Goal: Transaction & Acquisition: Purchase product/service

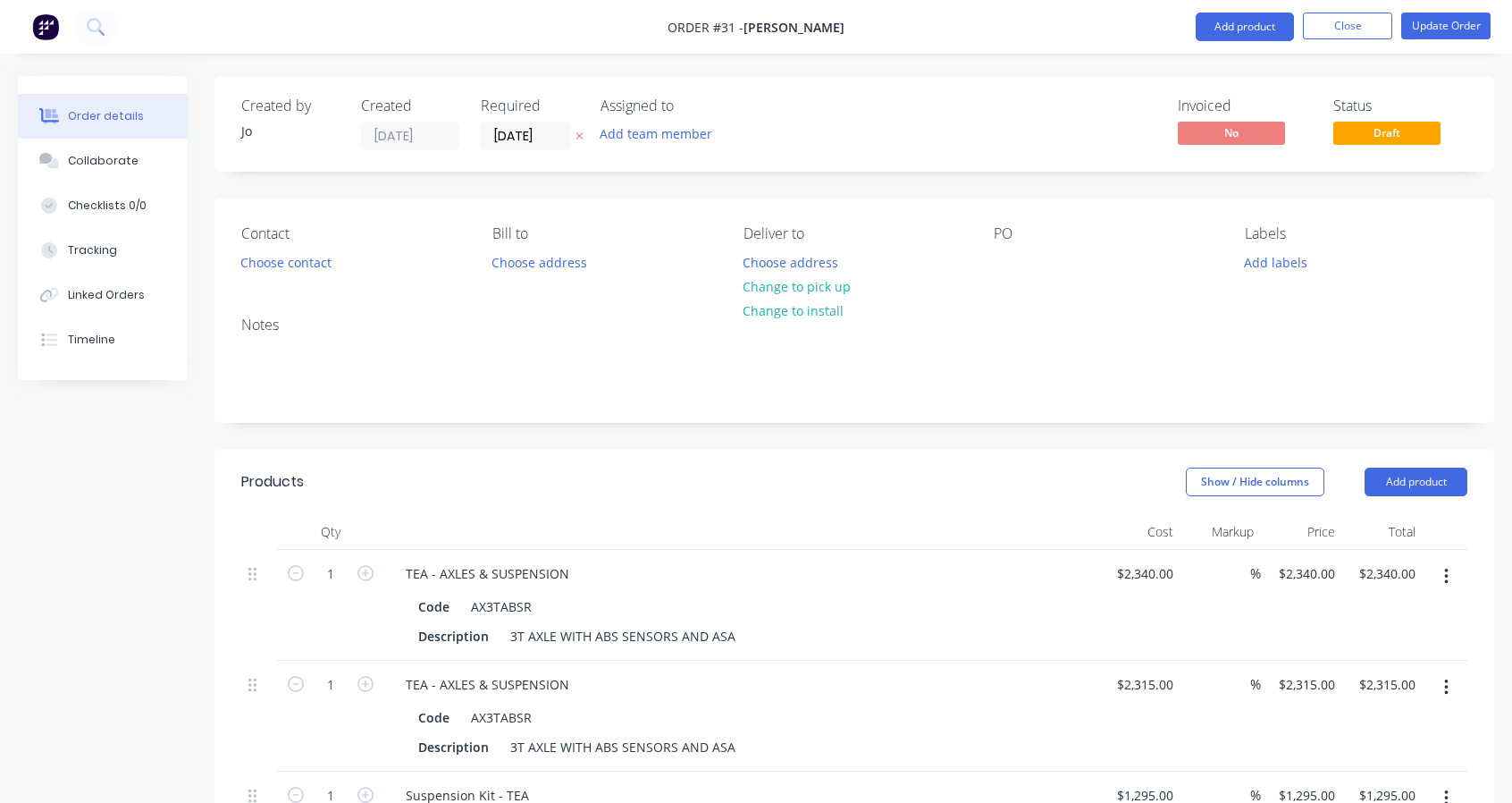
scroll to position [3224, 0]
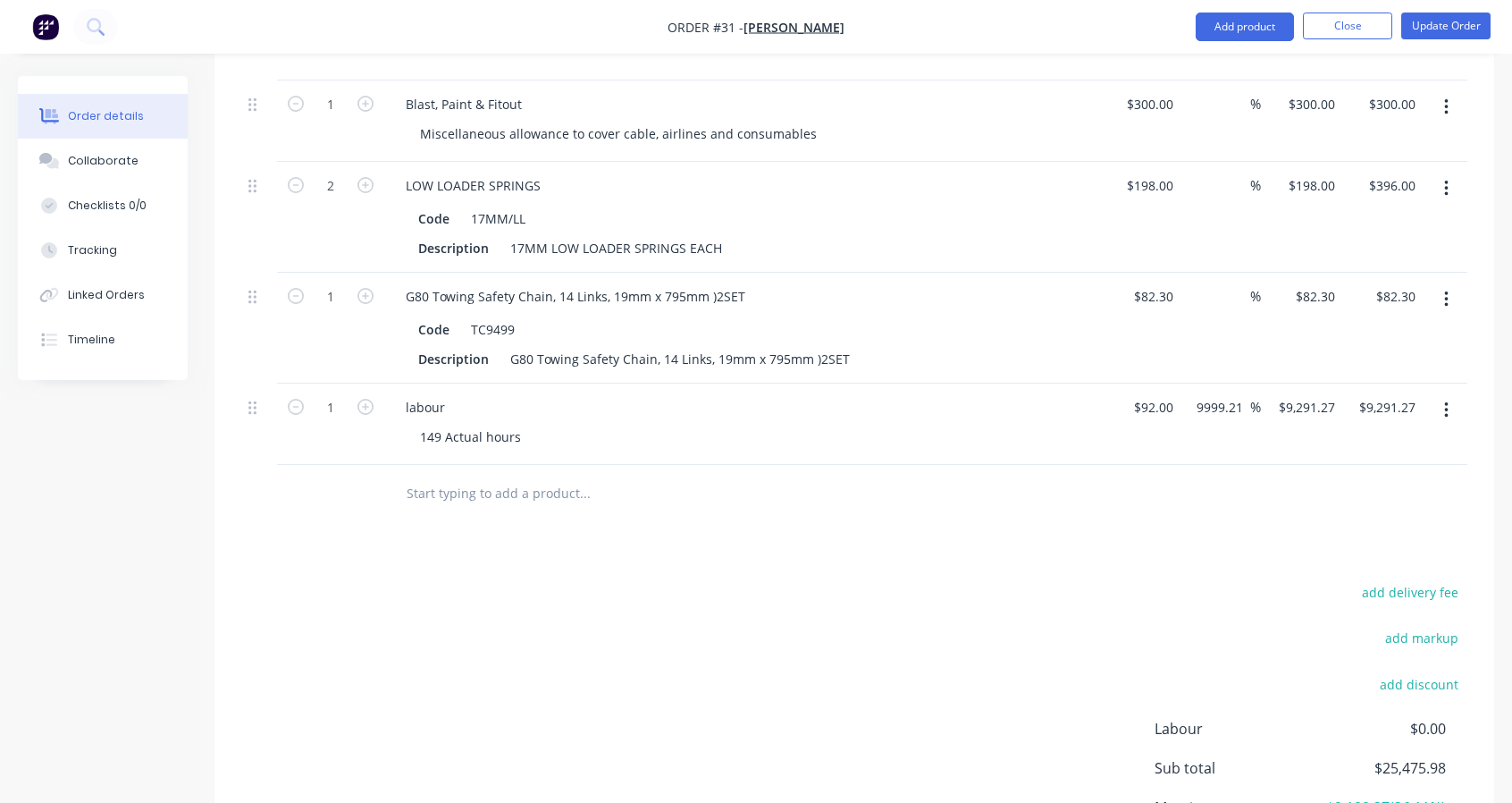
scroll to position [3224, 0]
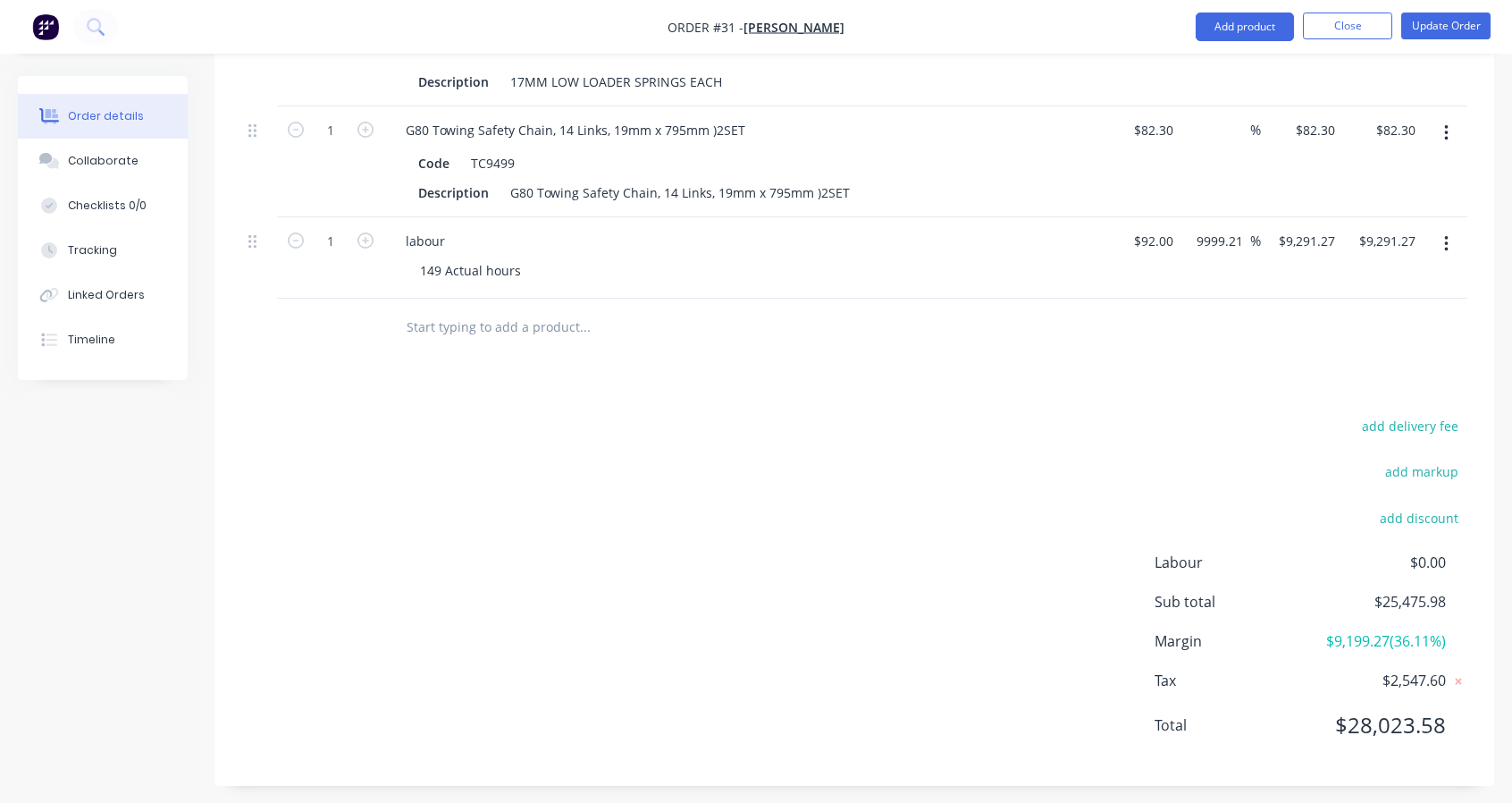
click at [1405, 468] on button "add markup" at bounding box center [1422, 472] width 92 height 24
type input "S"
type input "Invoice total"
click at [1409, 471] on input at bounding box center [1397, 477] width 80 height 27
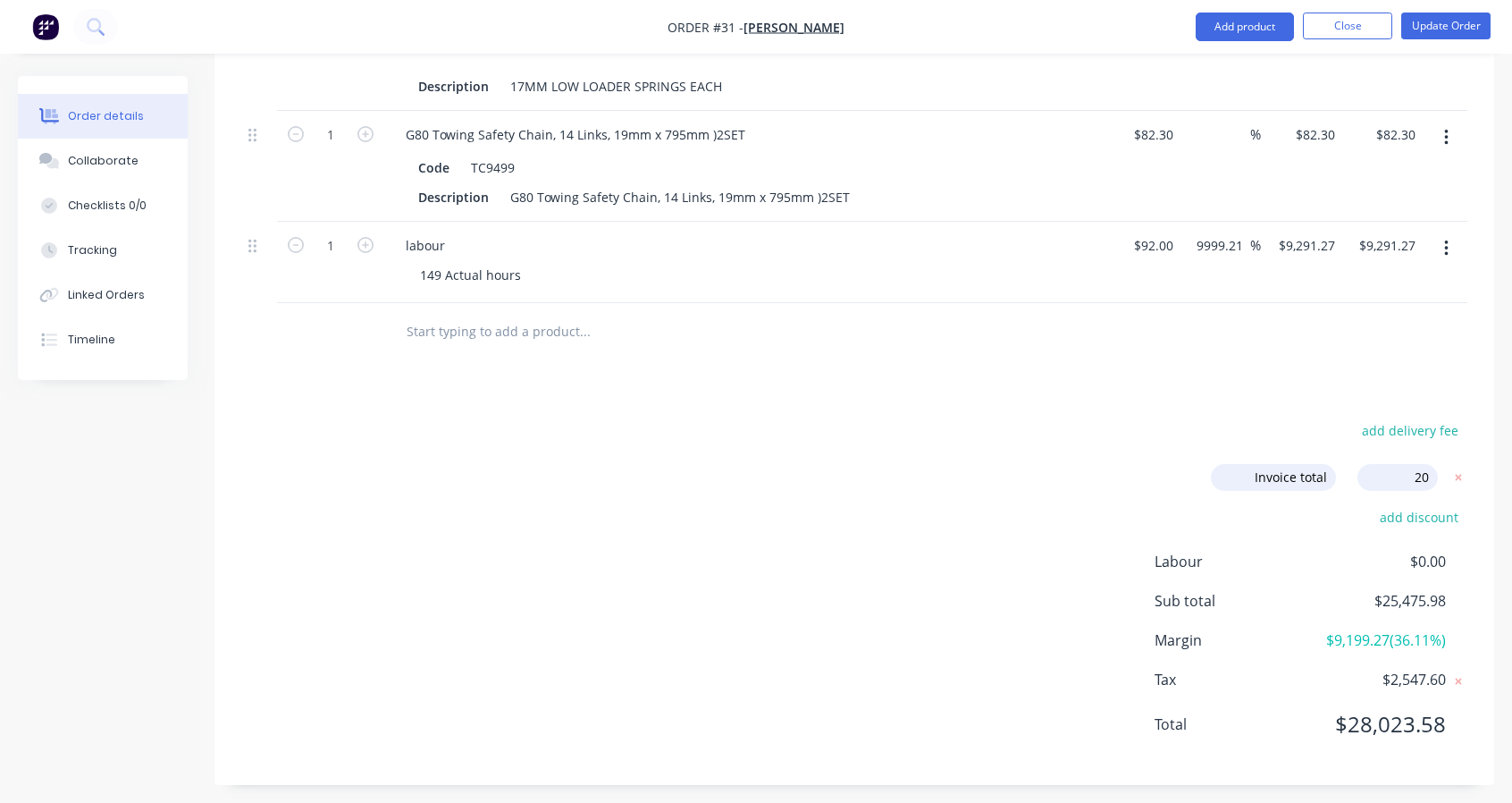
type input "20%"
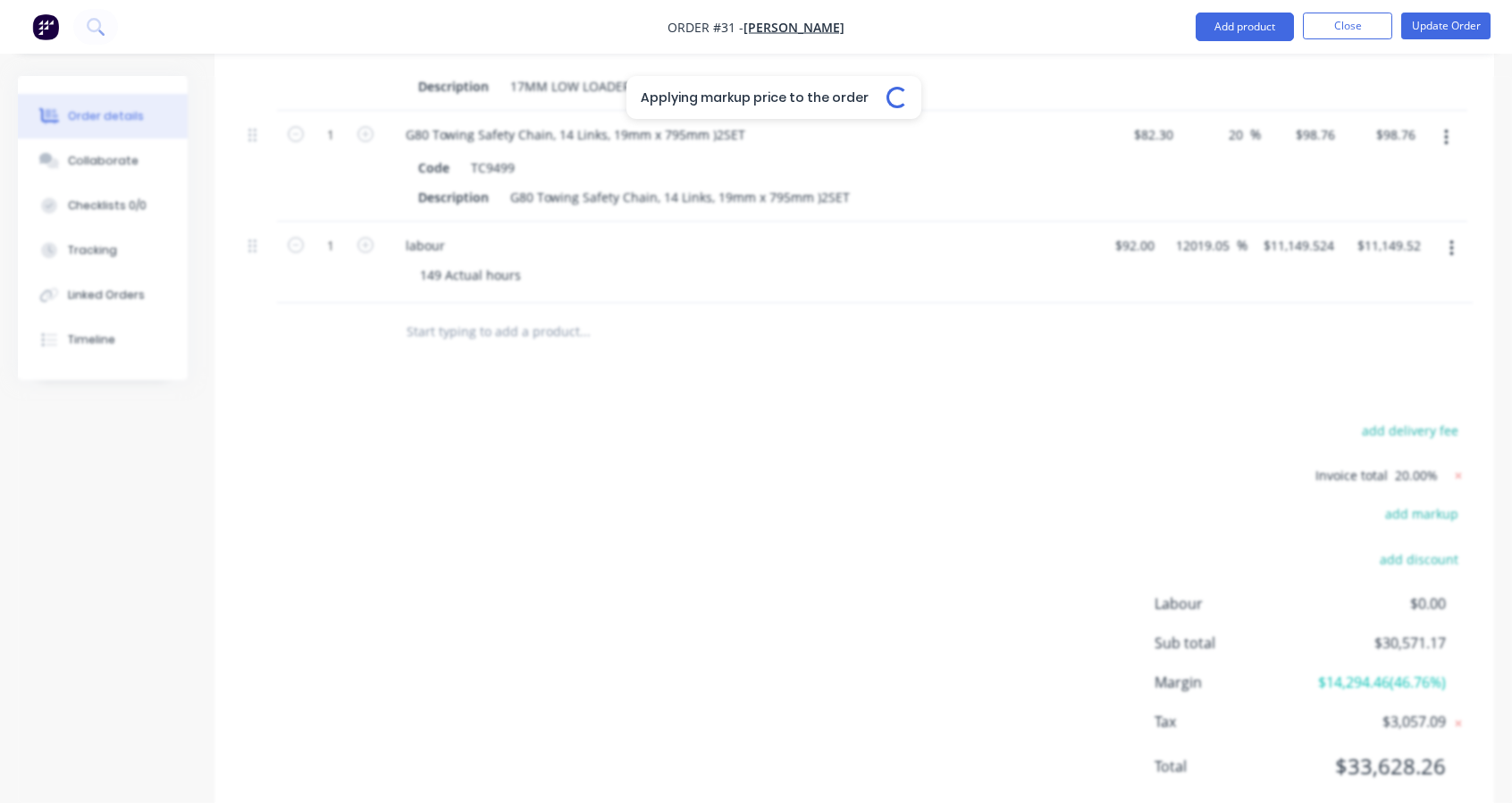
type input "20"
type input "$2,808.00"
type input "20"
type input "$2,778.00"
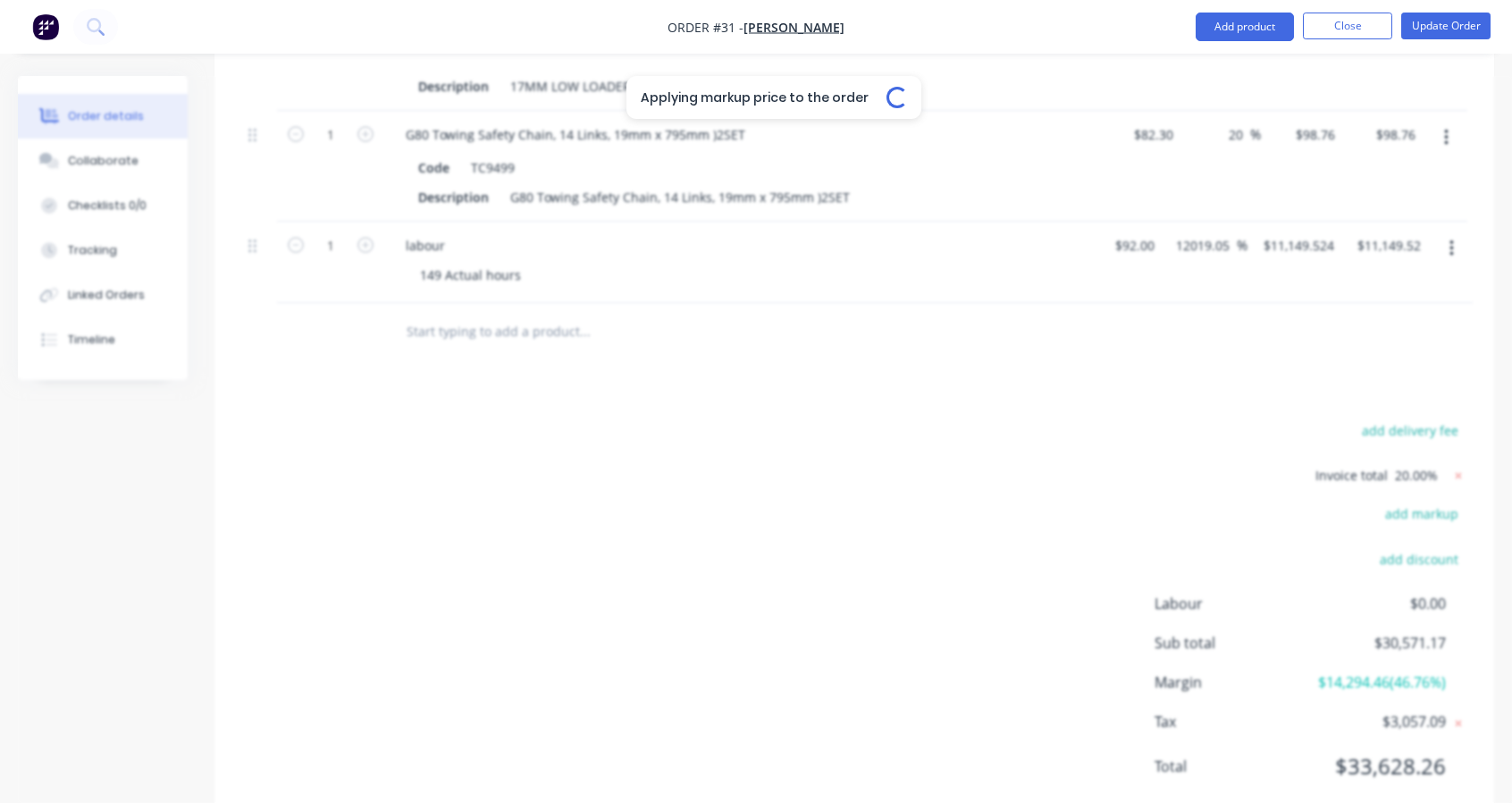
type input "$2,778.00"
type input "20"
type input "$1,554.00"
type input "20"
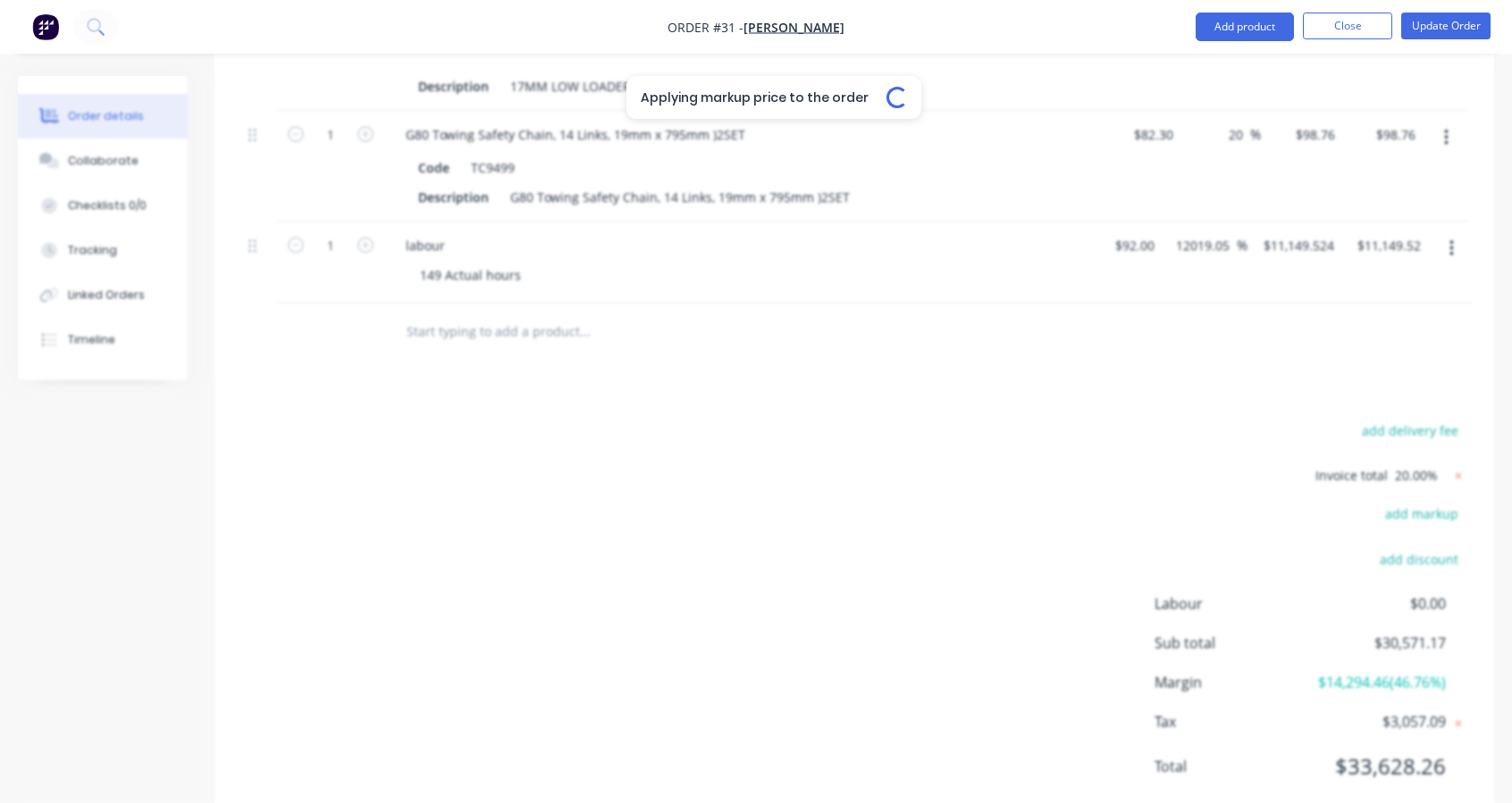
type input "$150.876"
type input "$603.50"
type input "20"
type input "$254.40"
type input "$1,272.00"
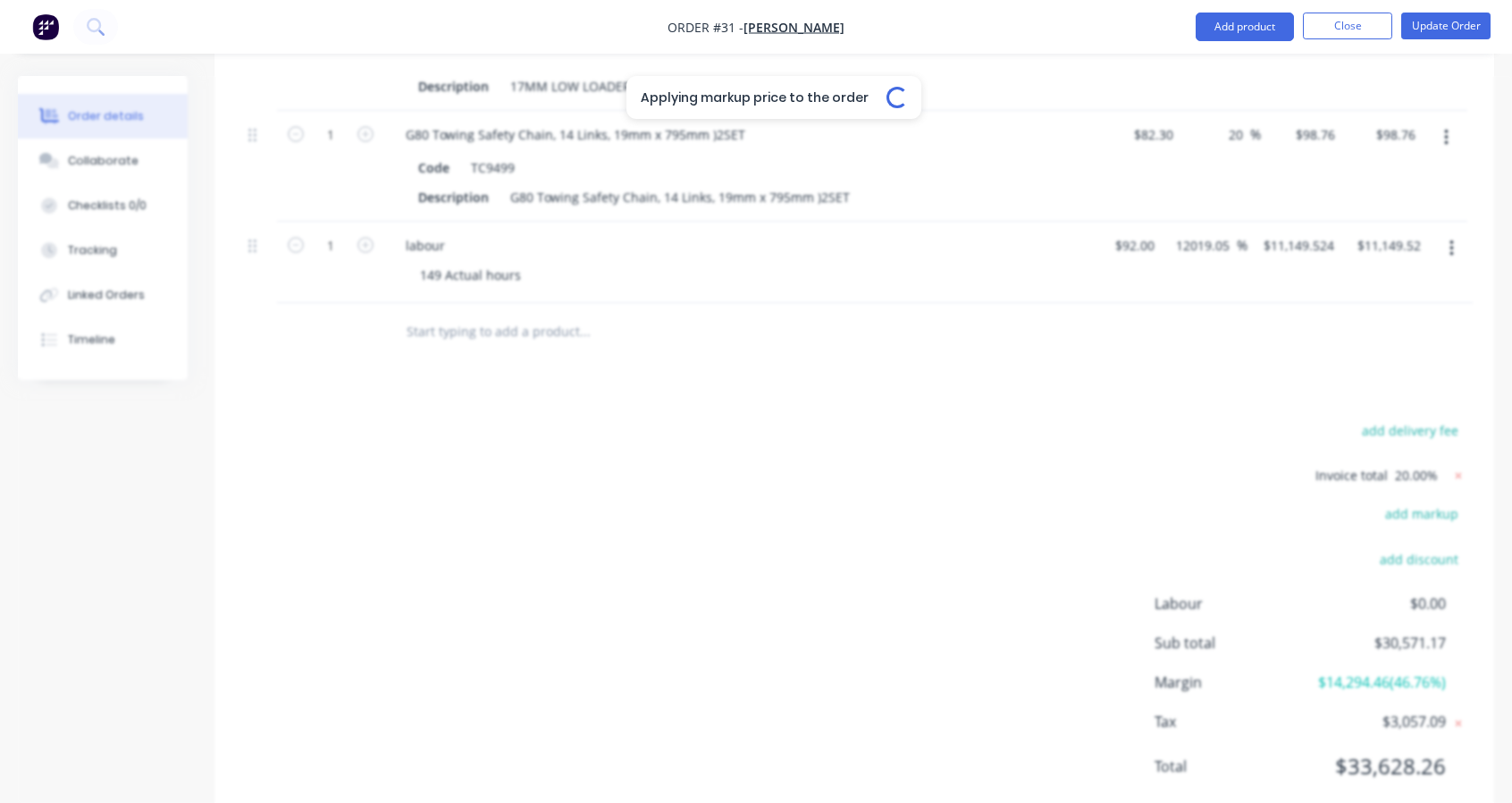
type input "20"
type input "$220.80"
type input "$1,104.00"
type input "20"
type input "$158.40"
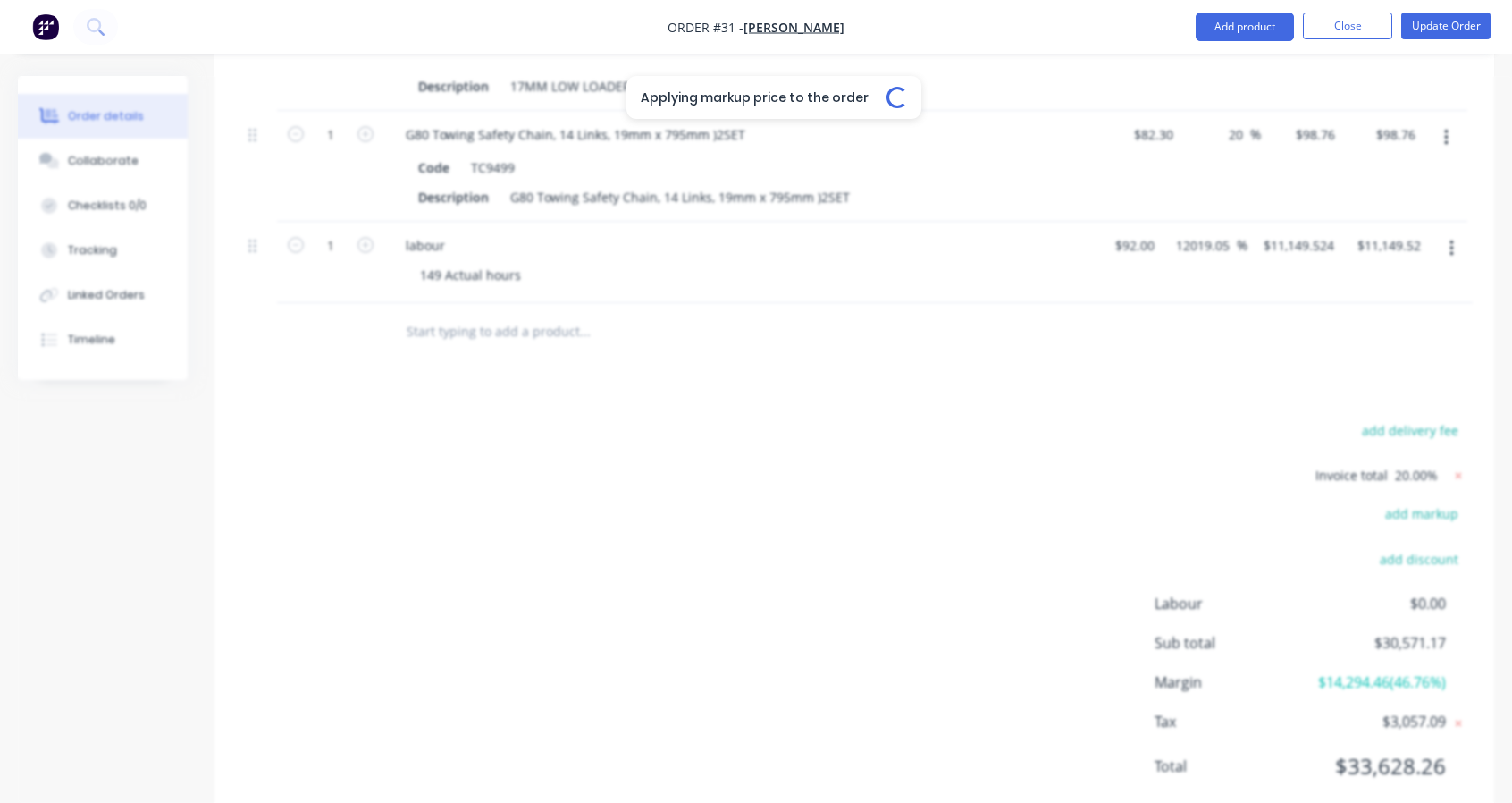
type input "$316.80"
type input "20"
type input "$1,372.428"
type input "$1,372.43"
type input "20"
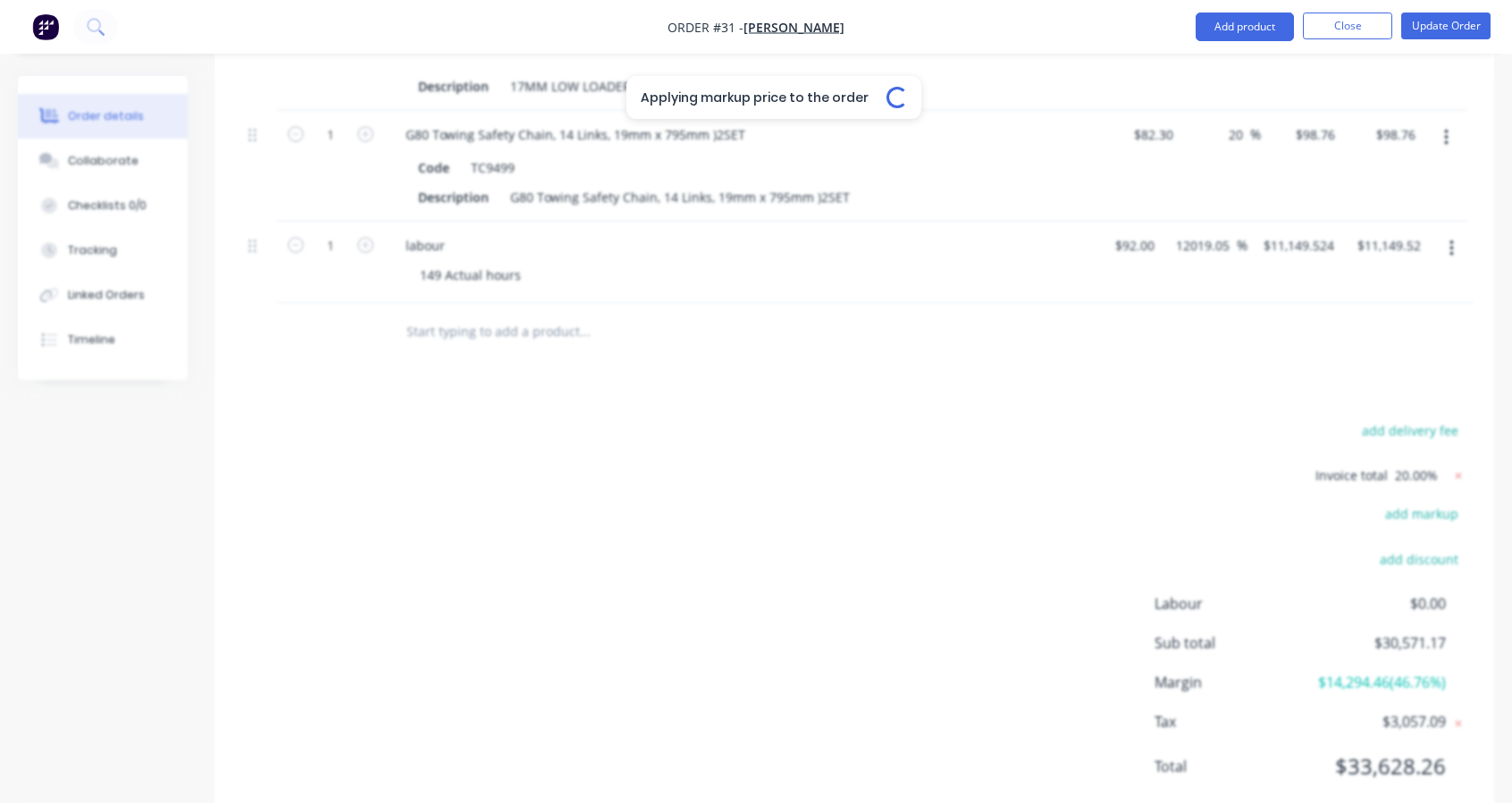
type input "$210.024"
type input "$210.02"
type input "20"
type input "$15.66"
type input "$62.64"
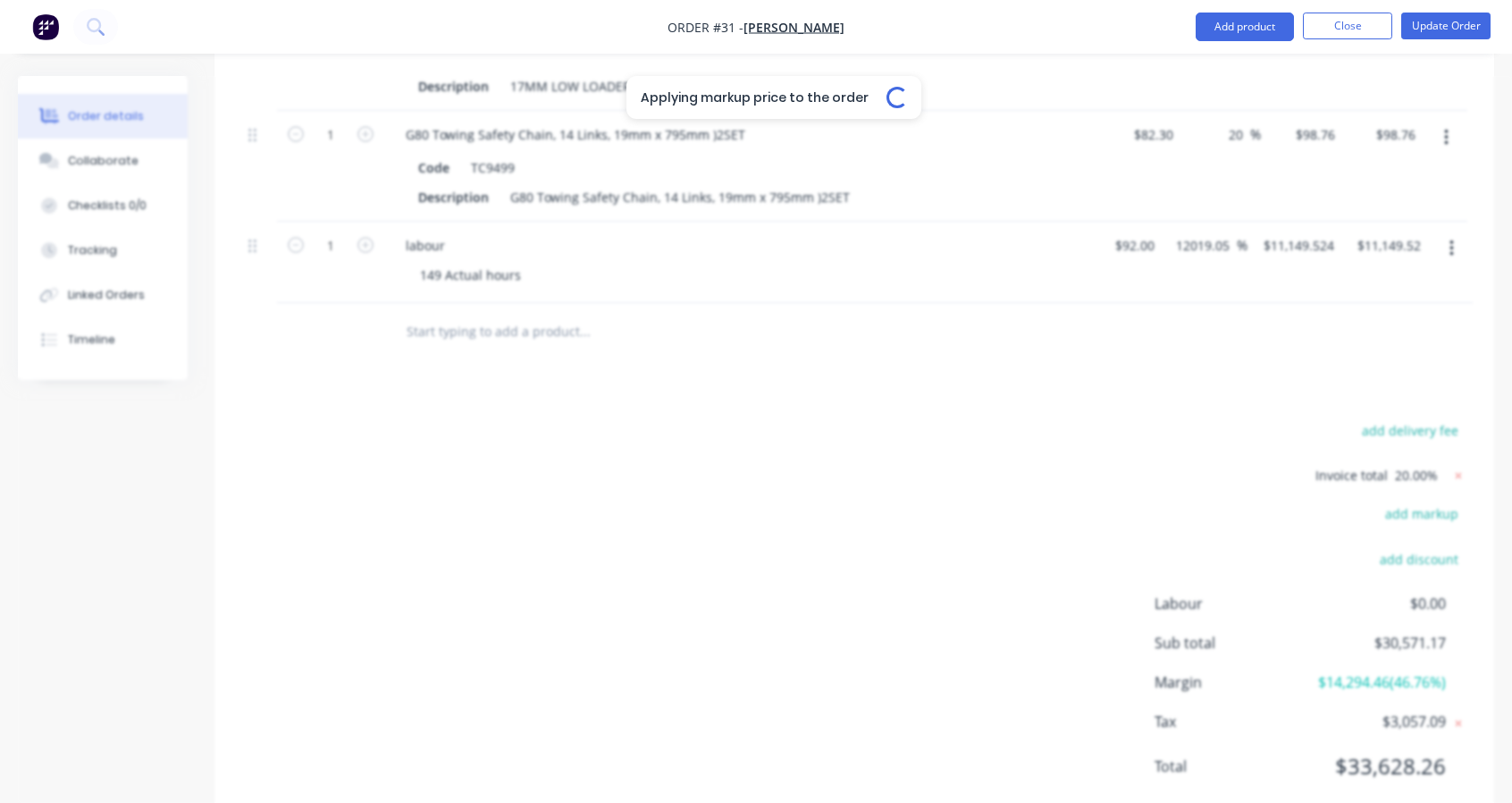
type input "20"
type input "$27.72"
type input "$55.44"
type input "20"
type input "$65.94"
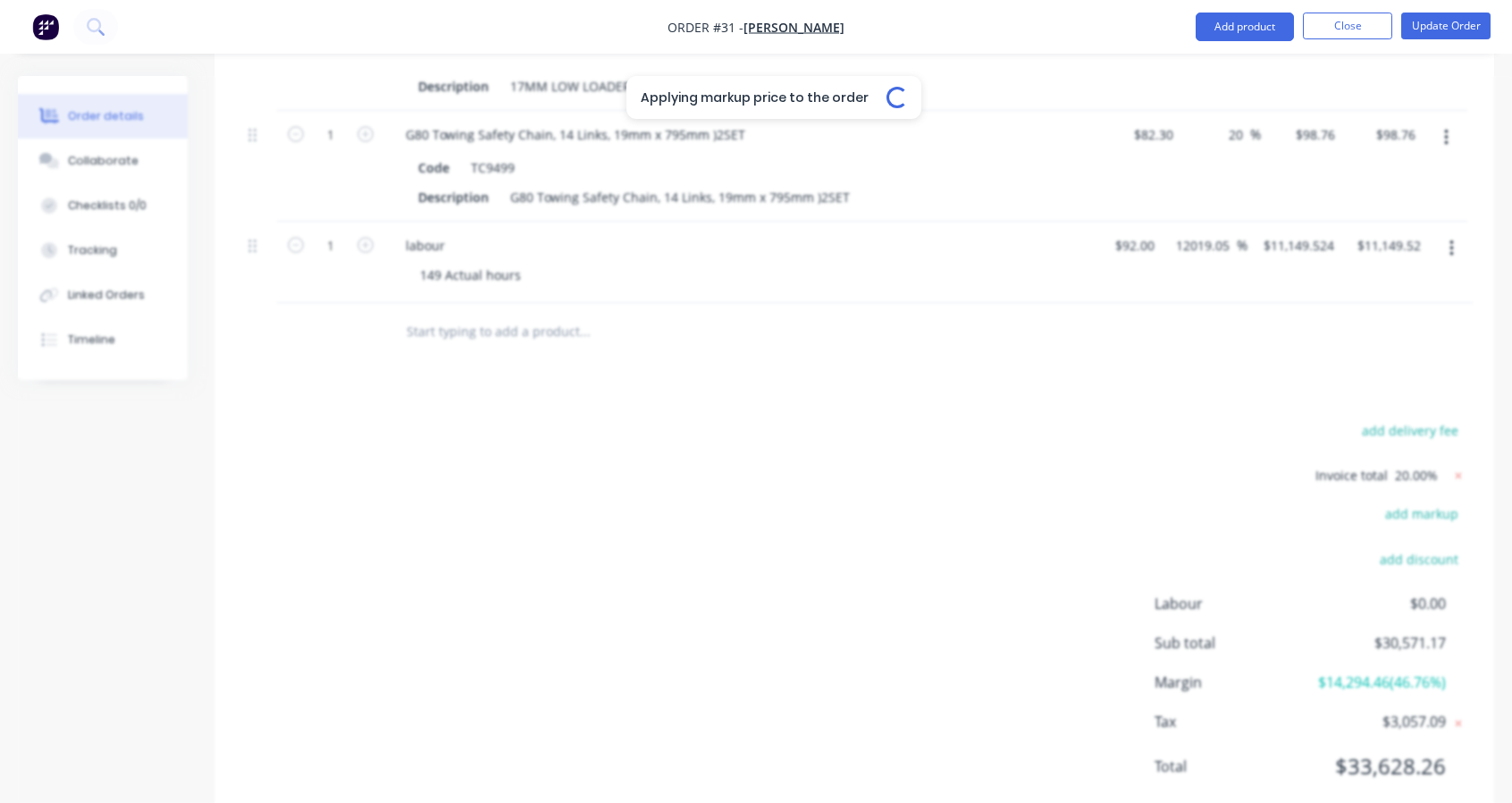
type input "$65.94"
type input "20"
type input "$18.72"
type input "$37.44"
type input "20"
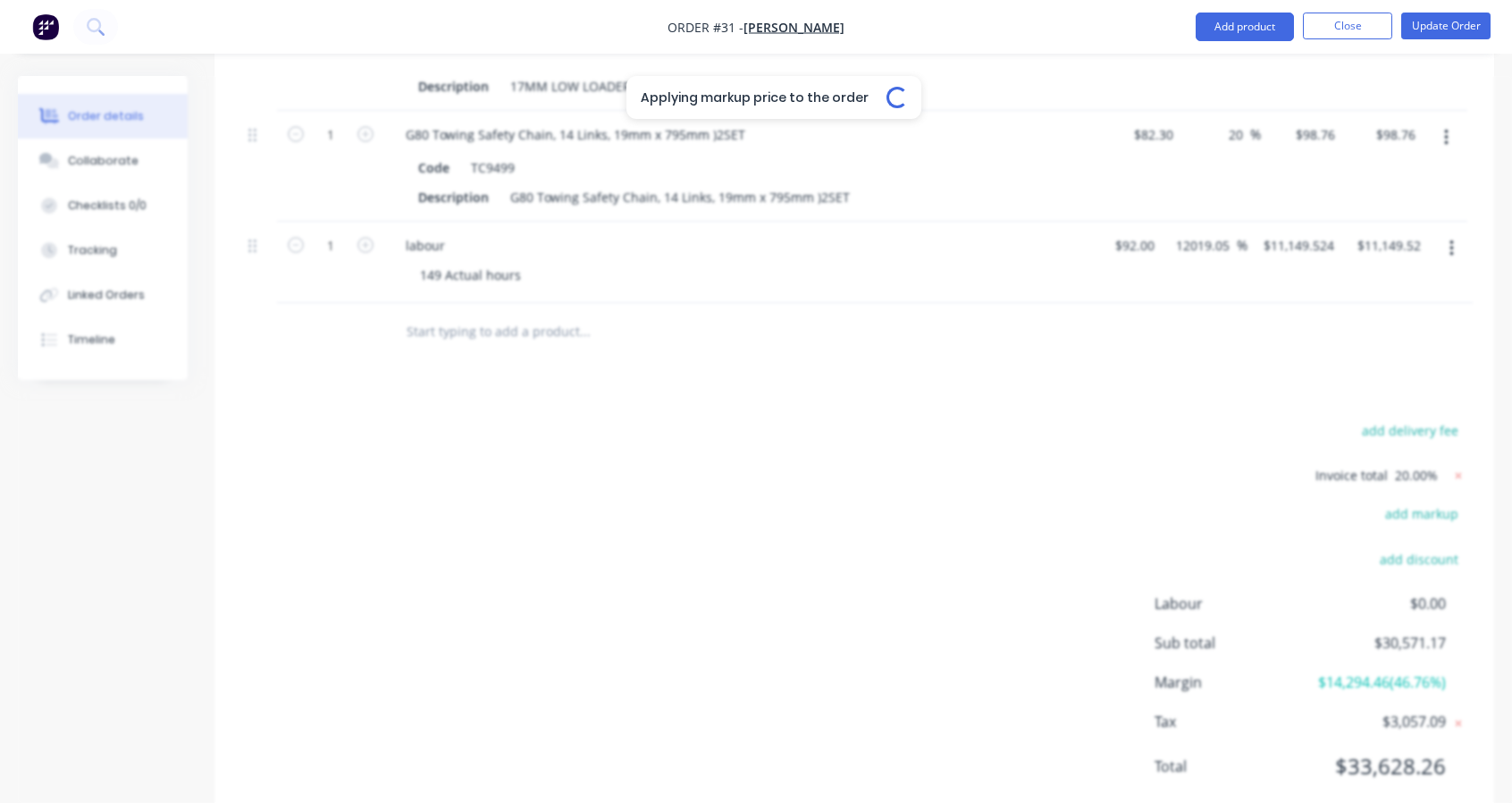
type input "$10.44"
type input "20"
type input "$120.00"
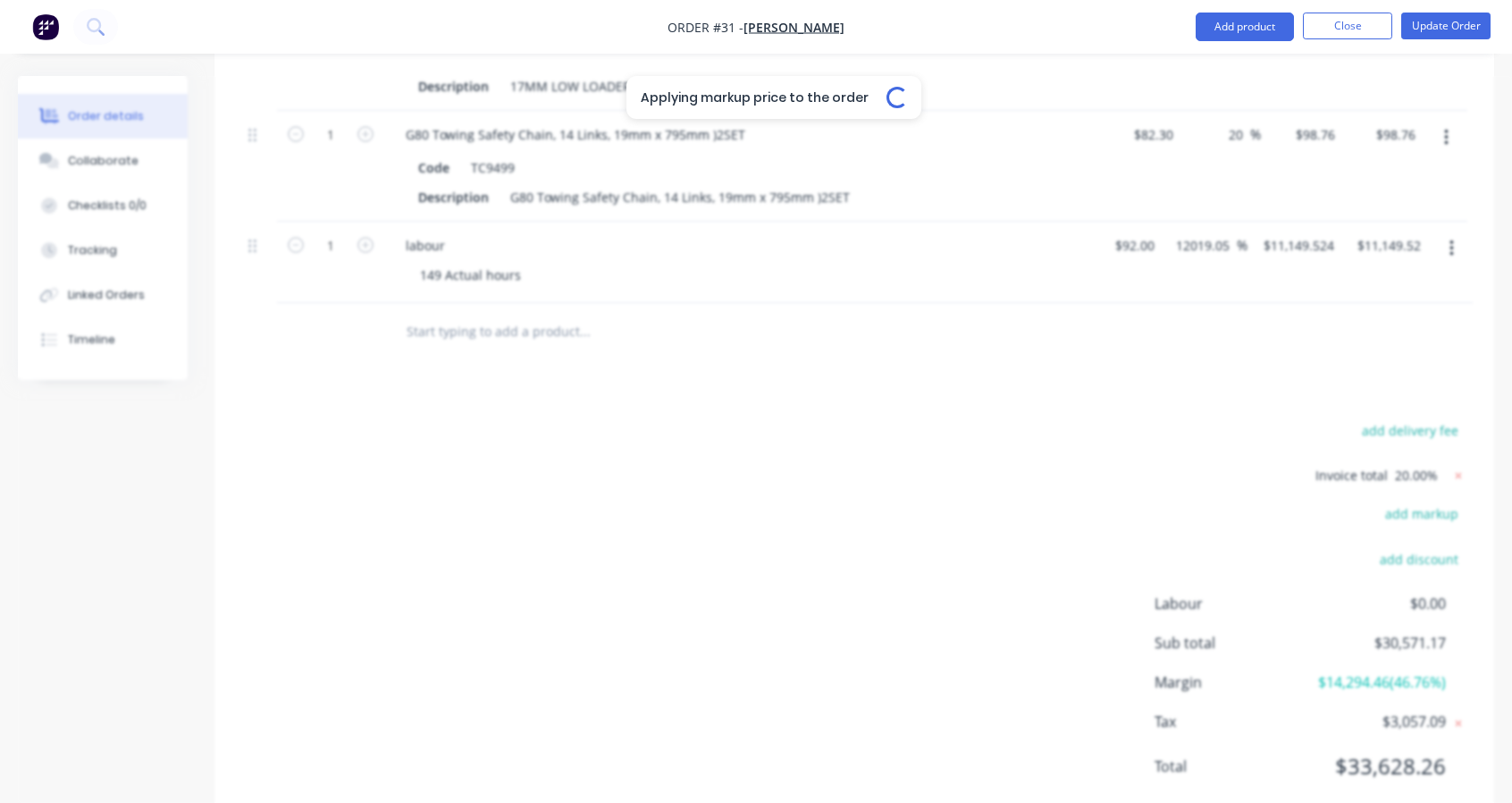
type input "20"
type input "$681.036"
type input "$681.04"
type input "20"
type input "$720.00"
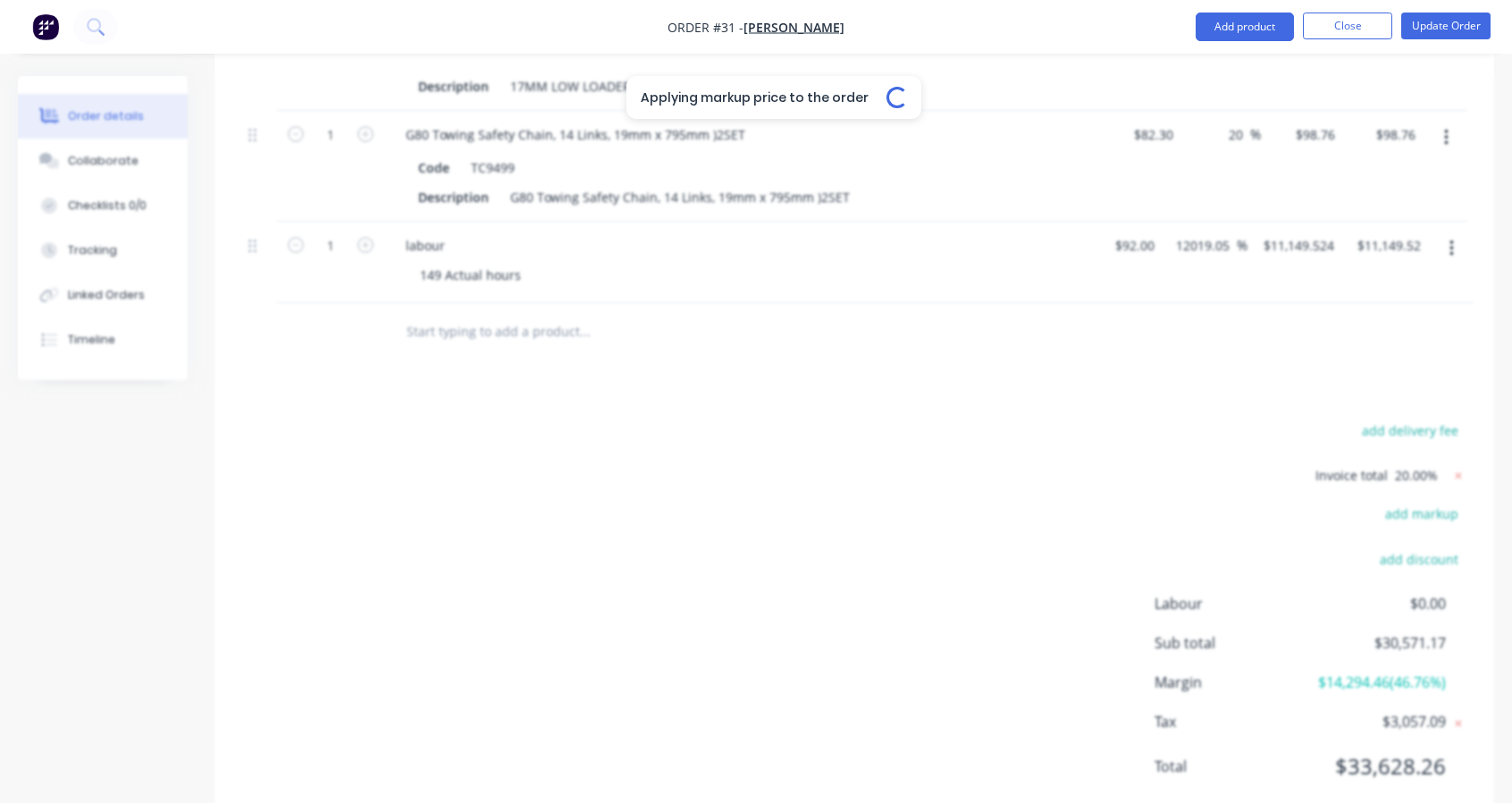
type input "$720.00"
type input "20"
type input "$396.00"
type input "20"
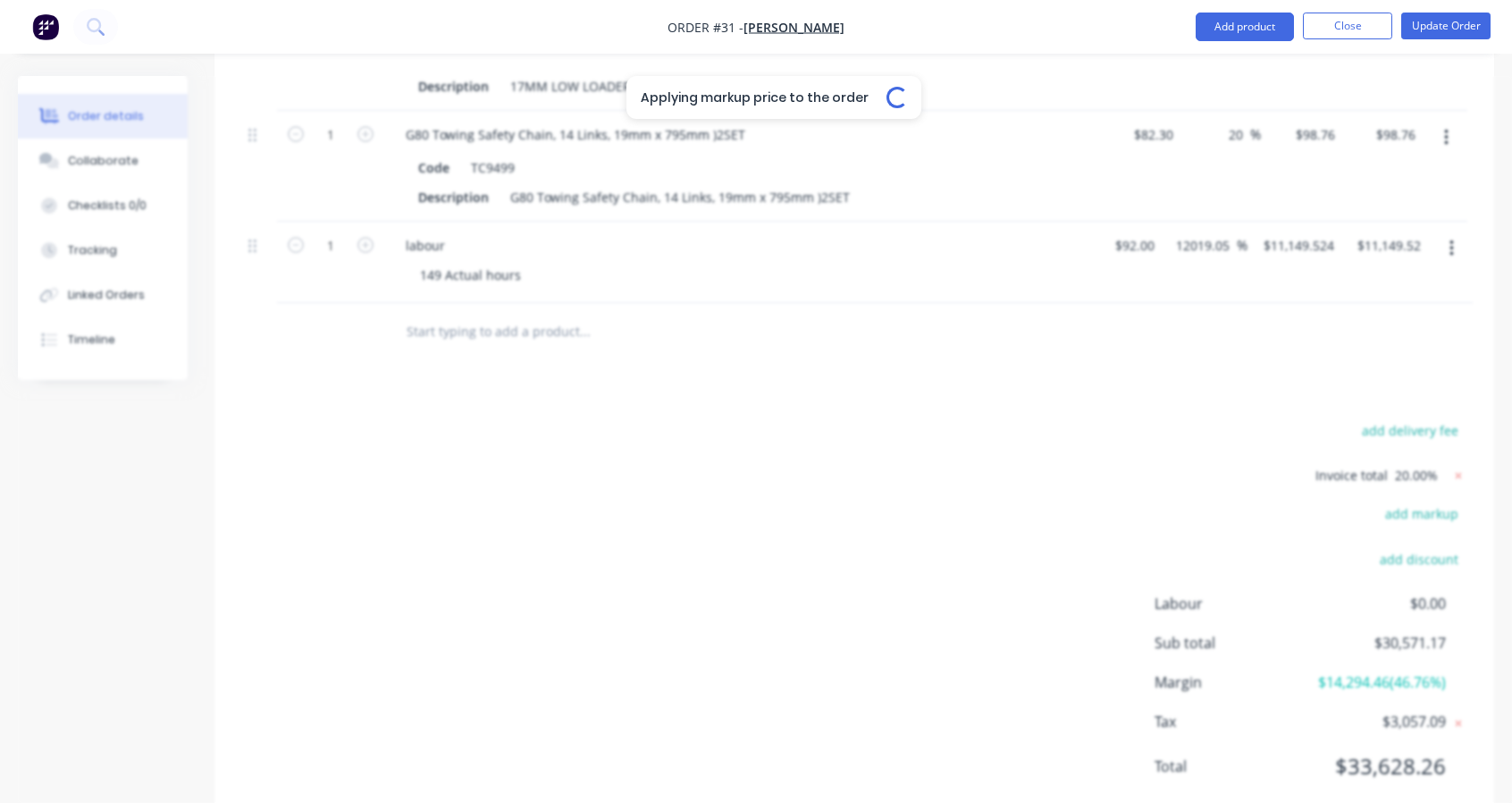
type input "$15.90"
type input "$31.80"
type input "20"
type input "$17.40"
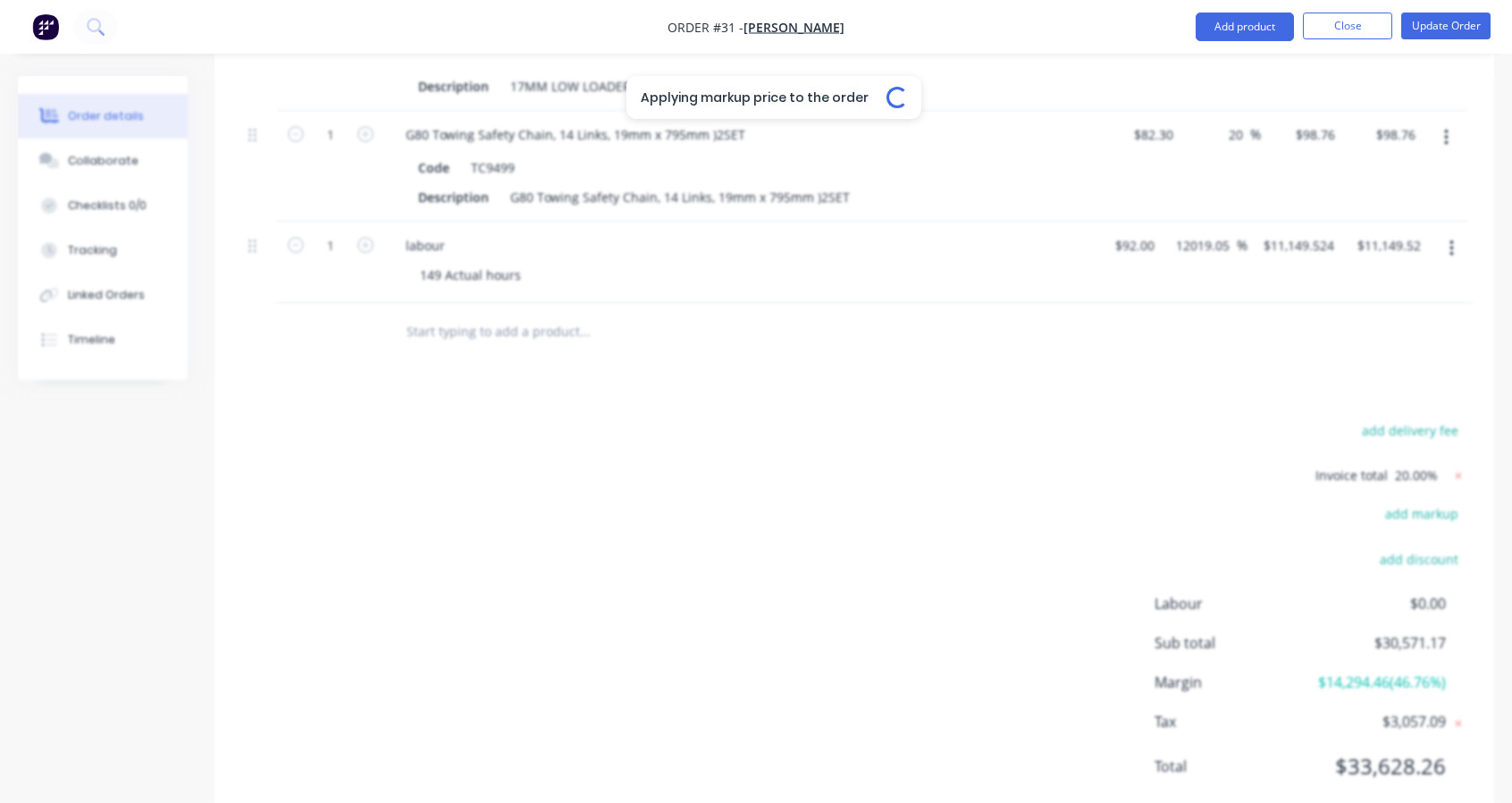
type input "20"
type input "$16.32"
type input "$163.20"
type input "20"
type input "$33.60"
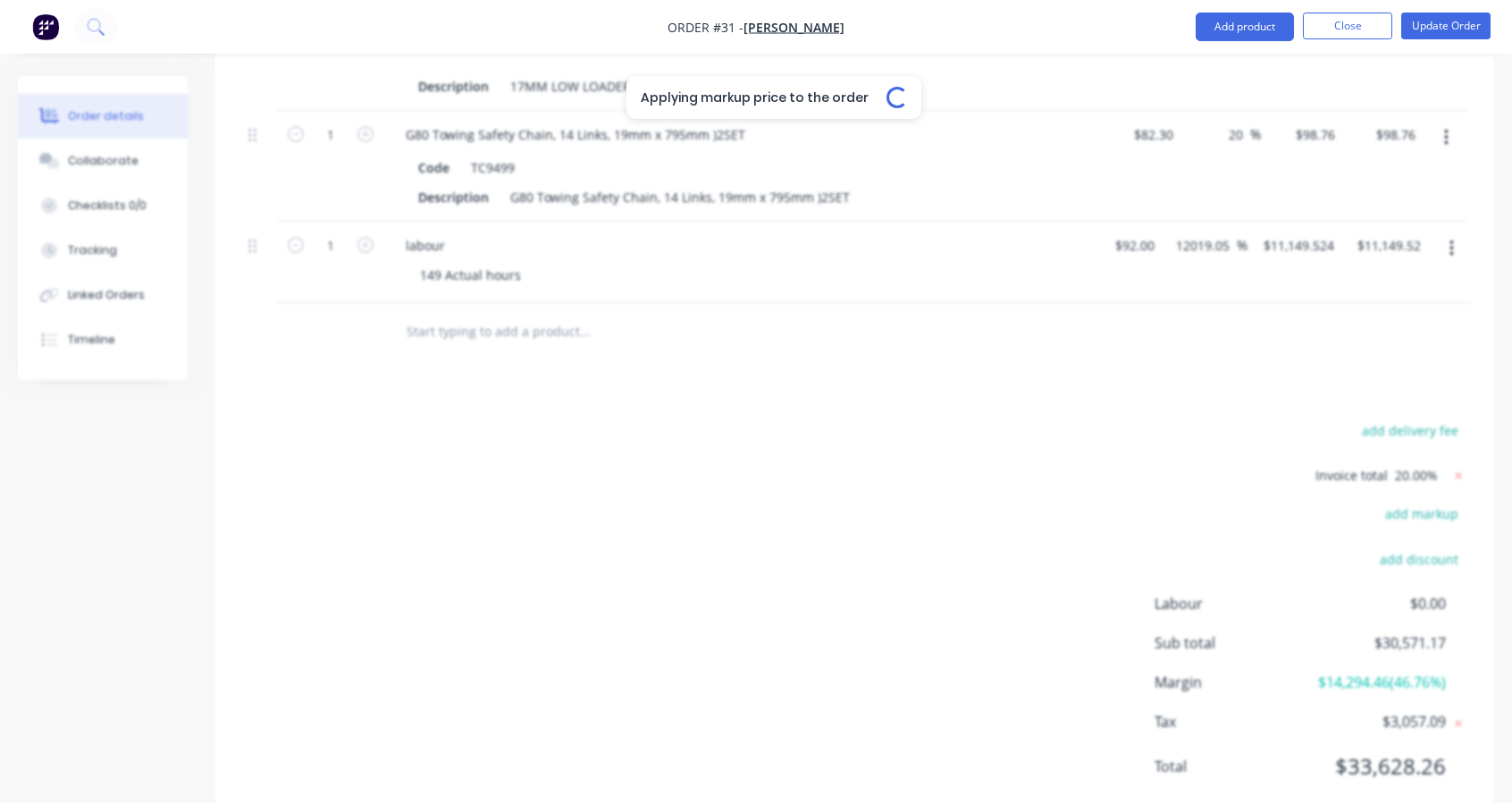
type input "$33.60"
type input "20"
type input "$474.00"
type input "20"
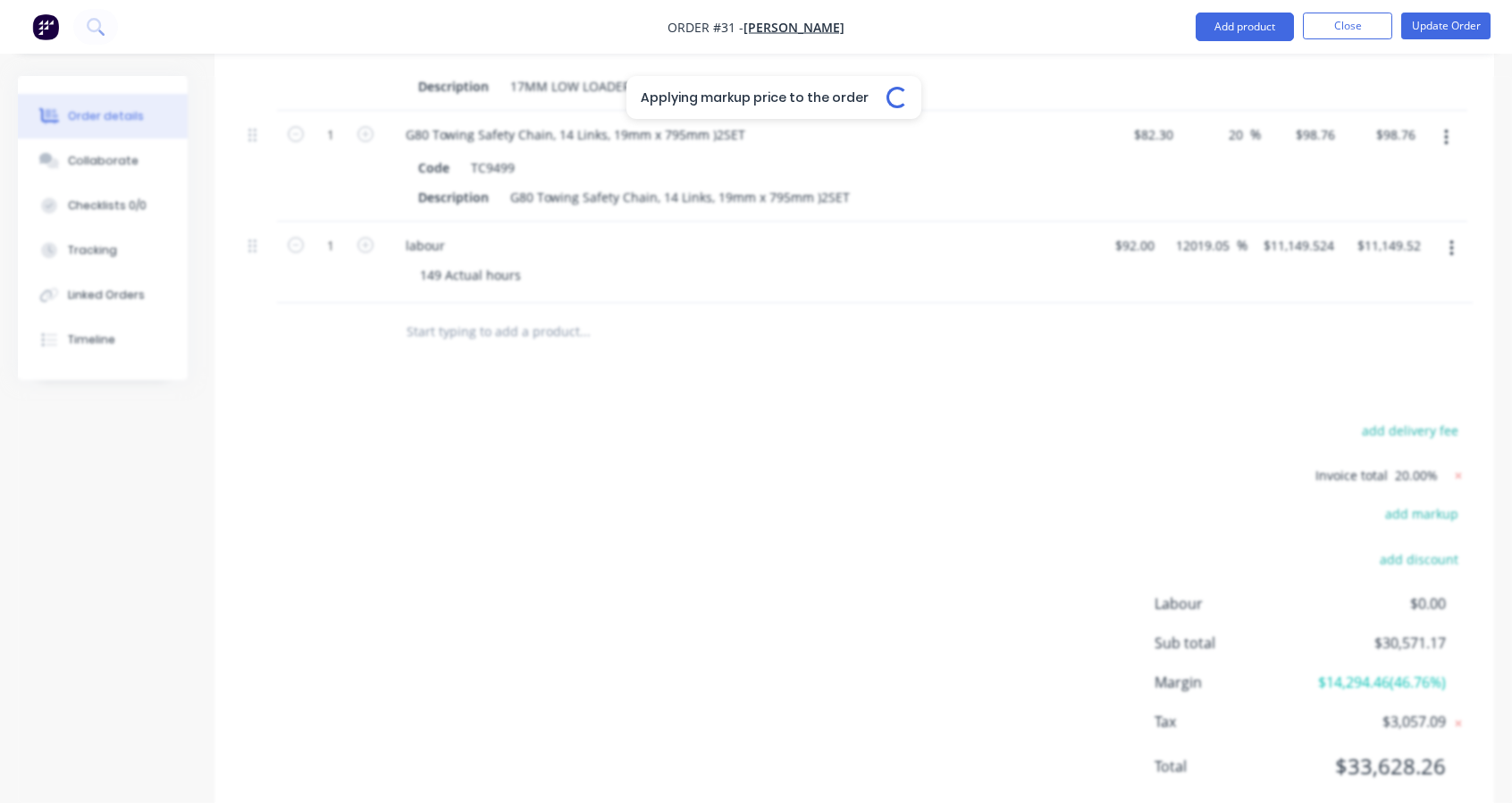
type input "$3,600.00"
type input "20"
type input "$360.00"
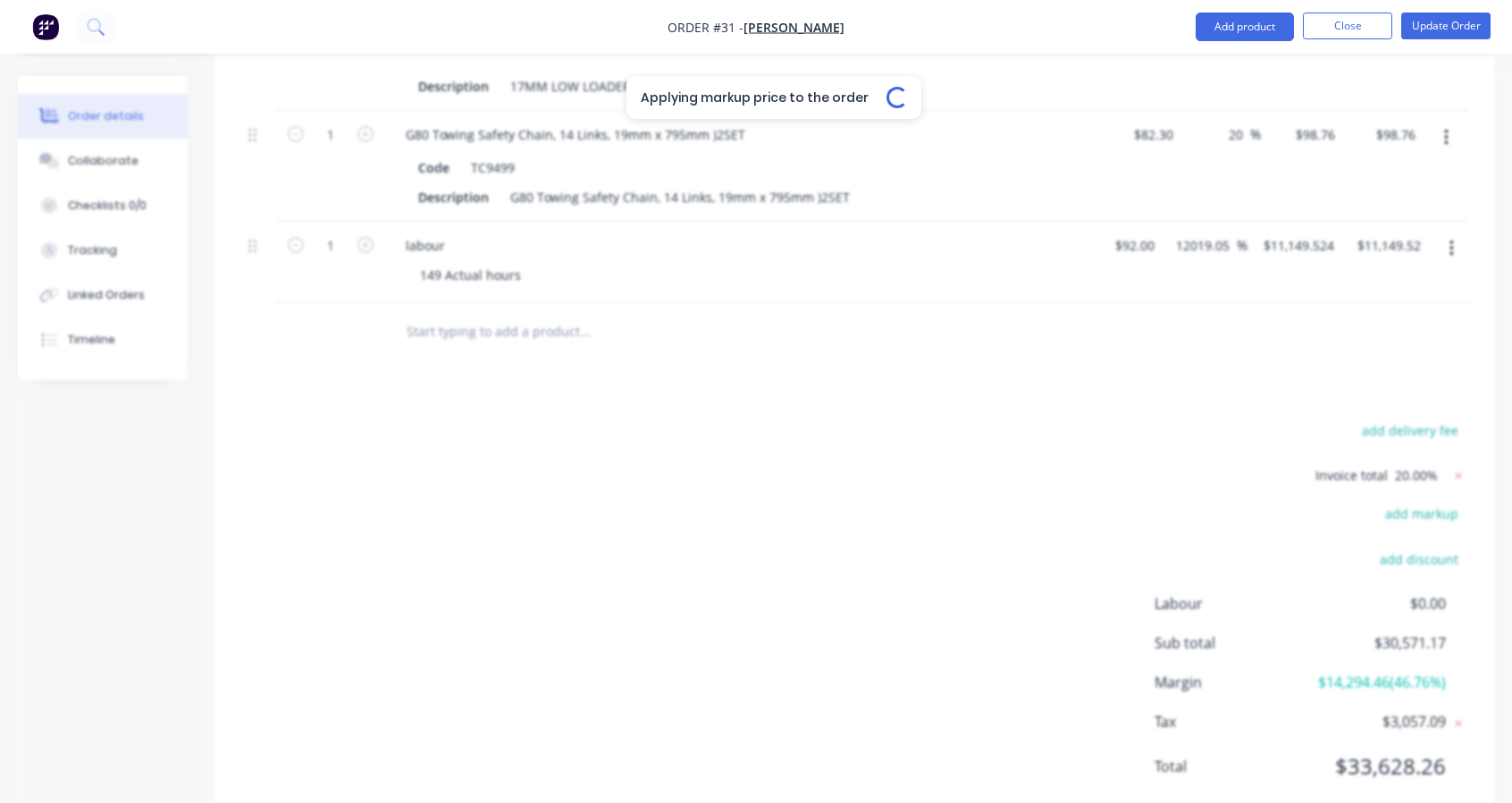
type input "20"
type input "$237.60"
type input "$475.20"
type input "20"
type input "$98.76"
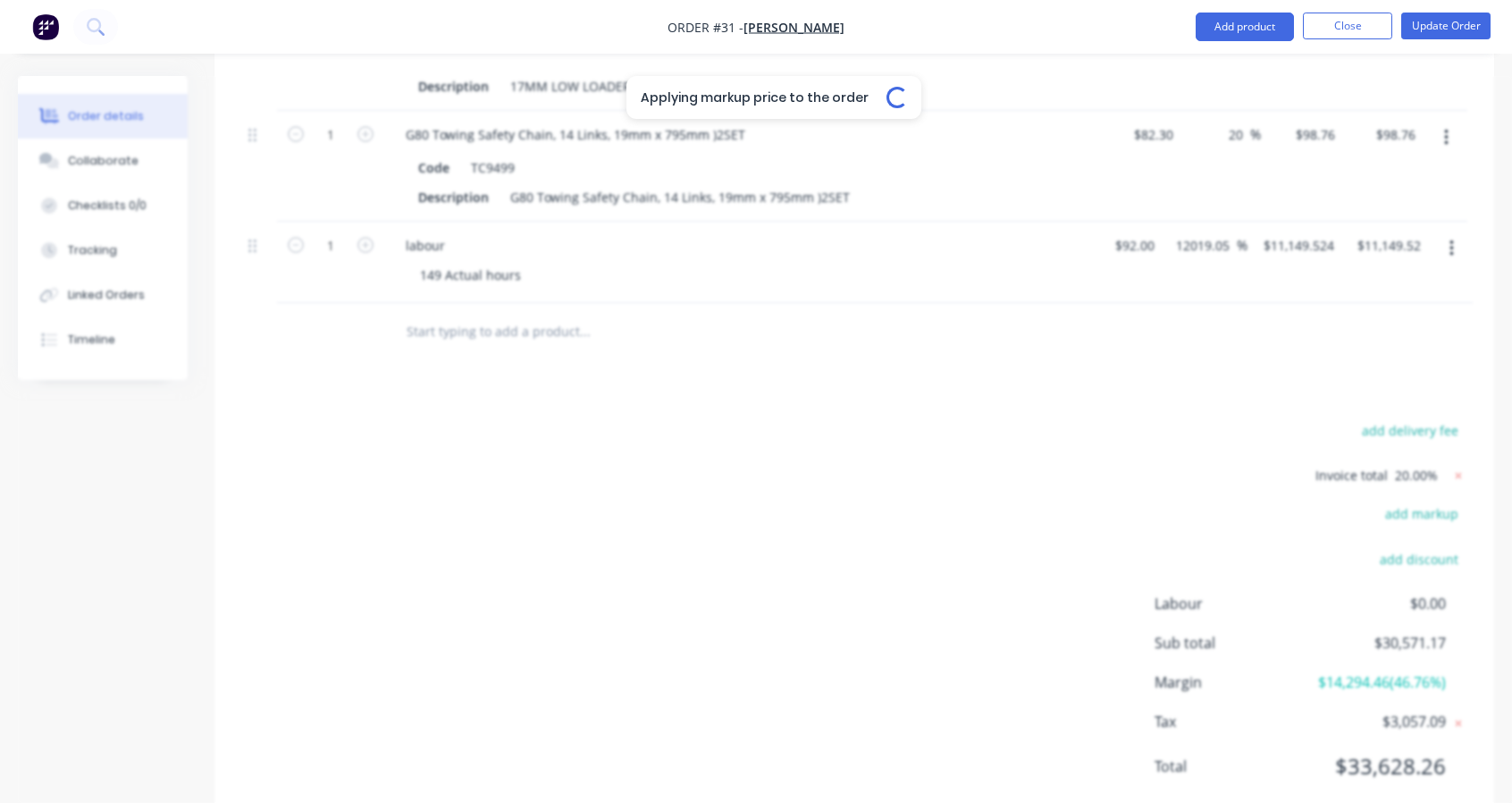
type input "$98.76"
type input "12019.05"
type input "$11,149.524"
type input "$11,149.52"
click at [1424, 469] on span "20.00%" at bounding box center [1417, 476] width 43 height 19
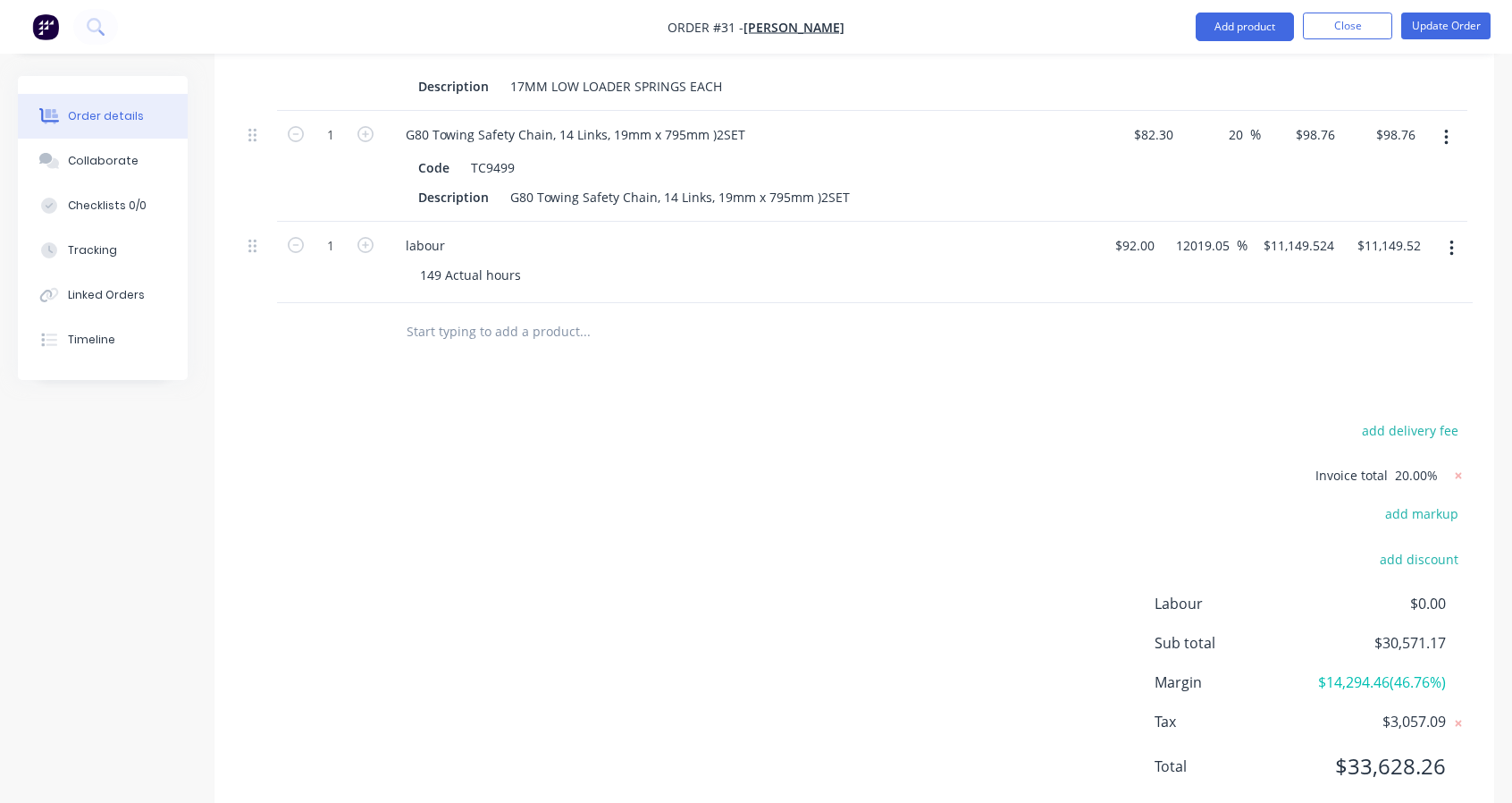
click at [1400, 468] on span "20.00%" at bounding box center [1417, 476] width 43 height 19
click at [1466, 468] on icon at bounding box center [1458, 476] width 18 height 18
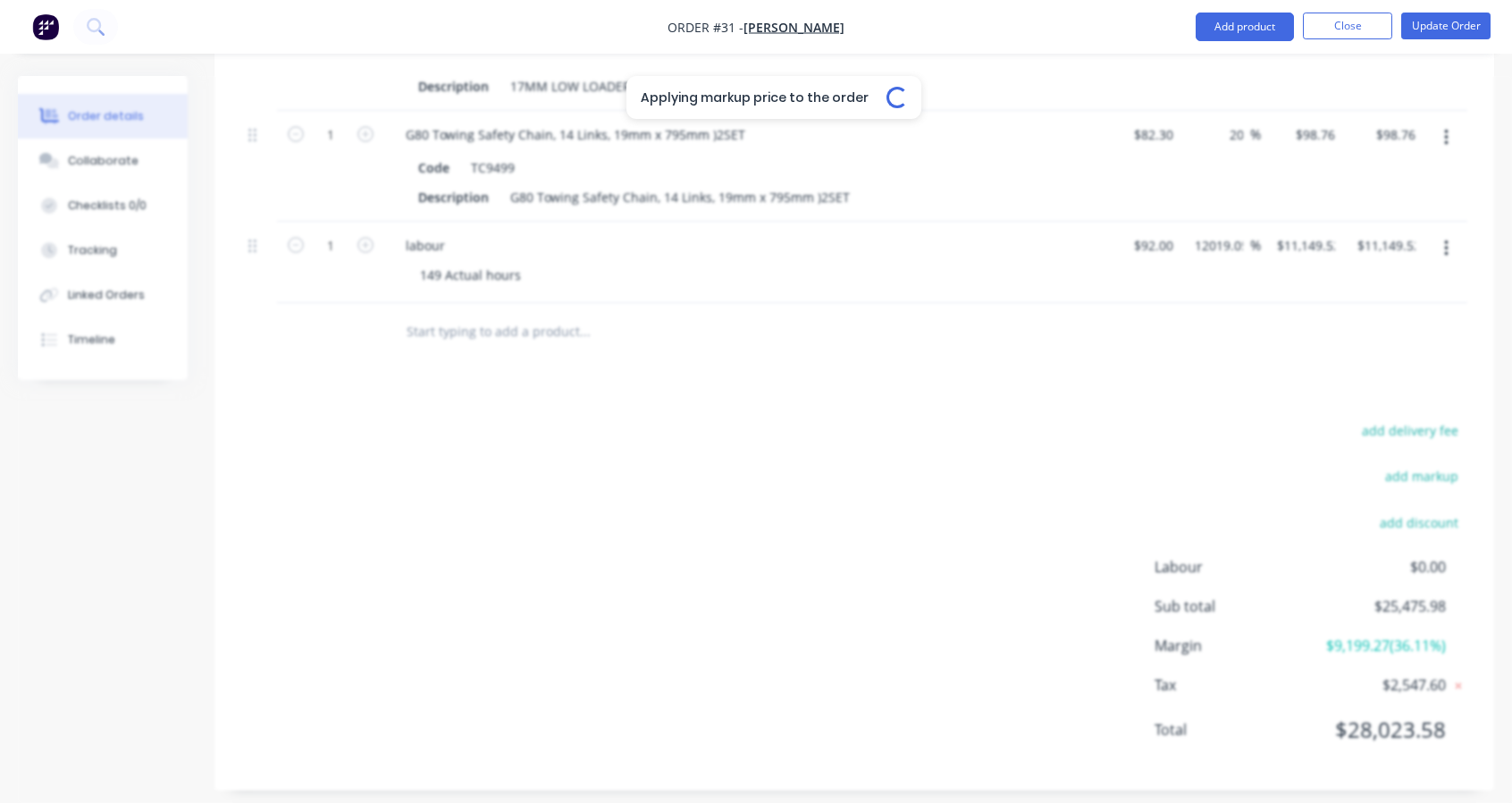
type input "$2,340.00"
type input "$2,315.00"
type input "$1,295.00"
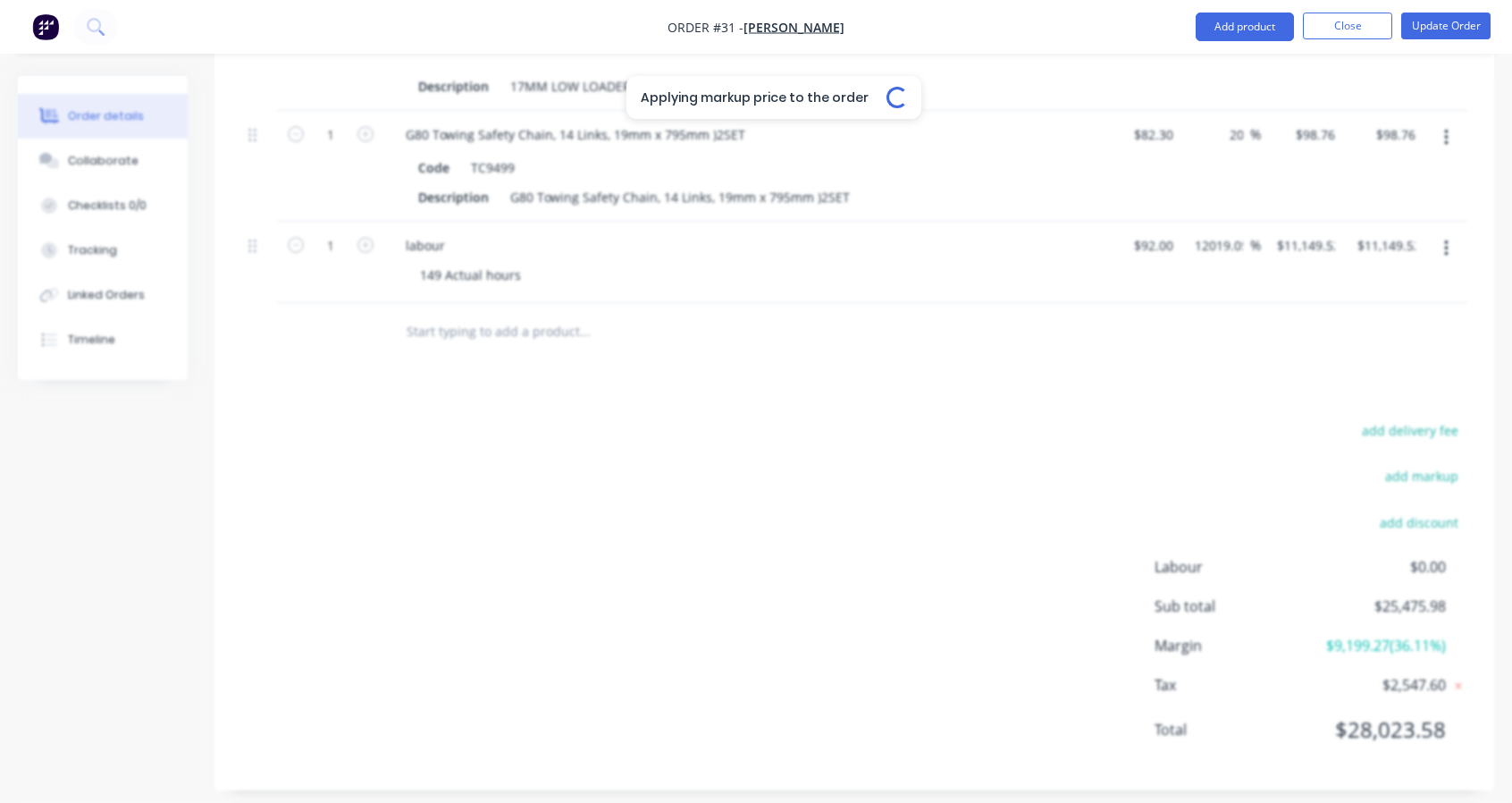
type input "$1,295.00"
type input "$125.73"
type input "$502.92"
type input "$212.00"
type input "$1,060.00"
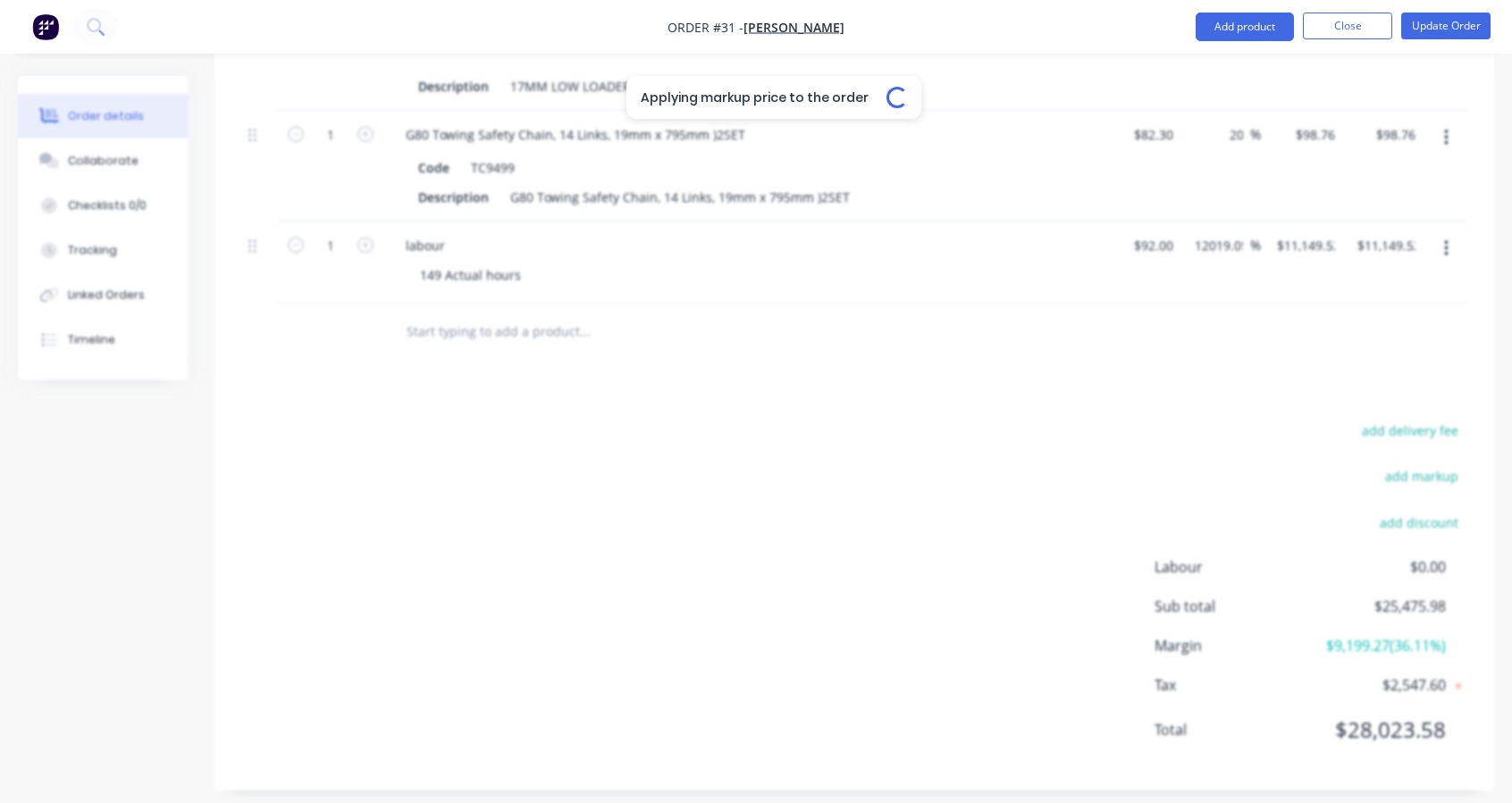
type input "$184.00"
type input "$920.00"
type input "$132.00"
type input "$264.00"
type input "$1,143.69"
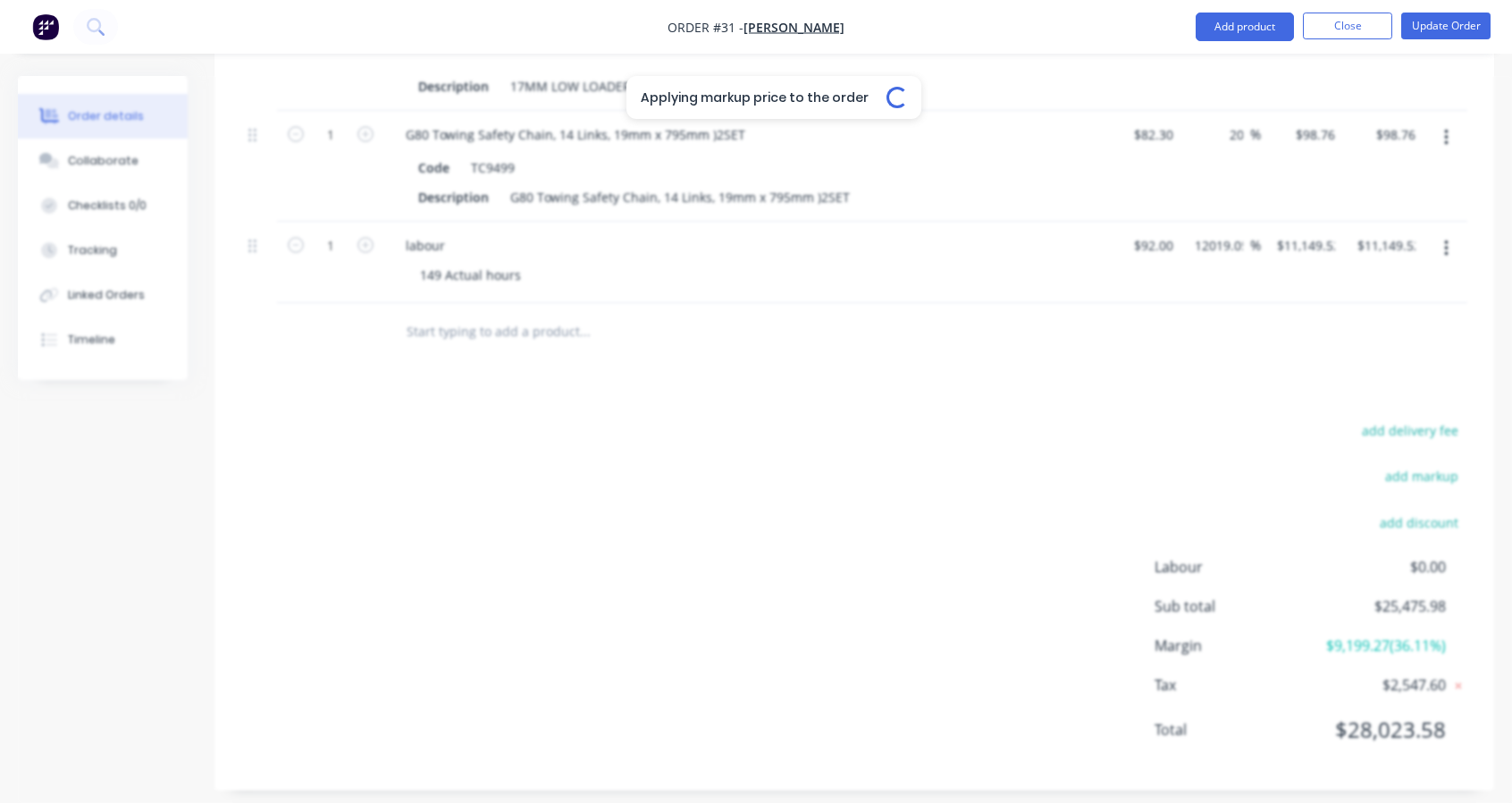
type input "$1,143.69"
type input "$175.02"
type input "$13.05"
type input "$52.20"
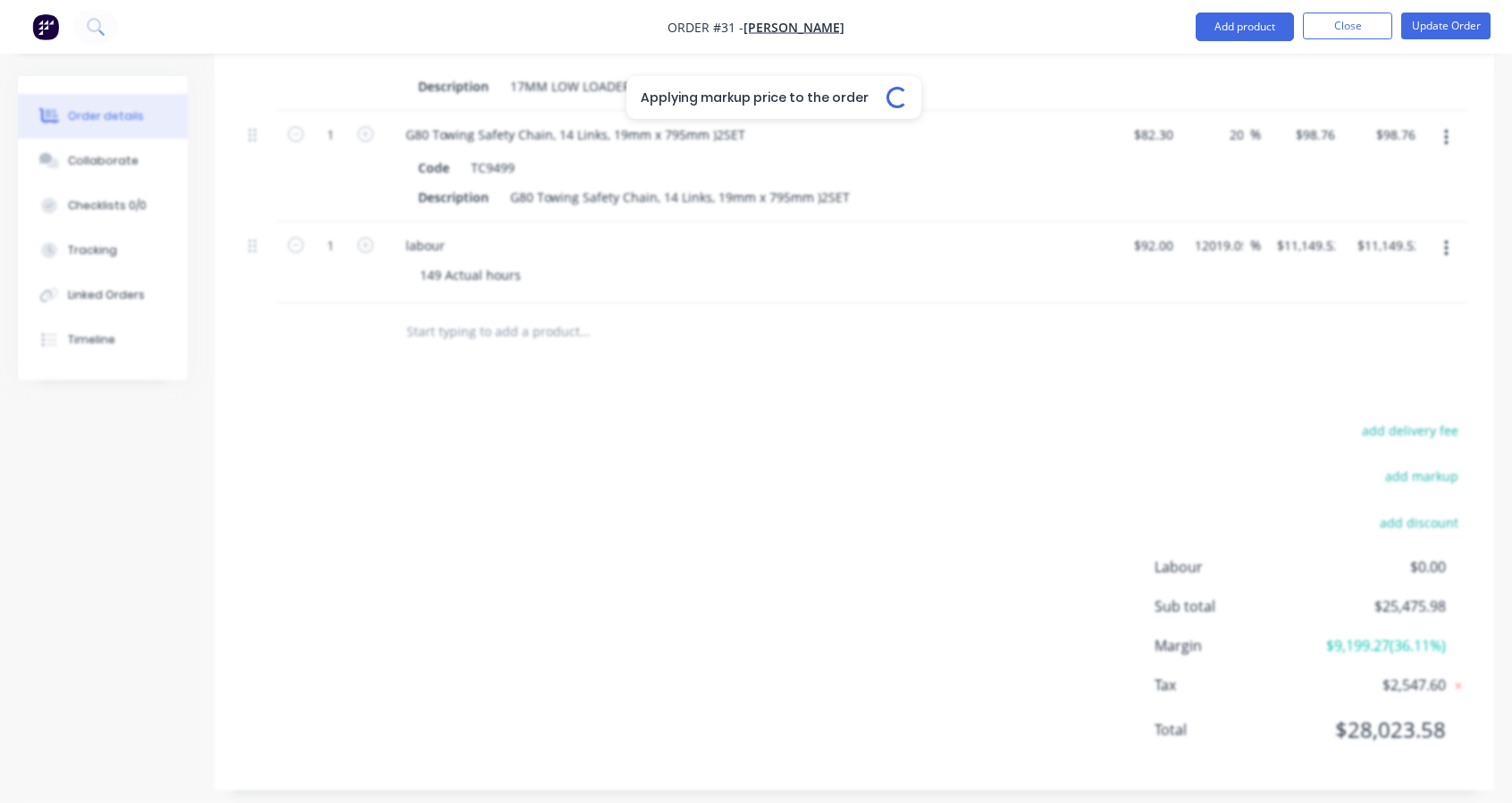
type input "$23.10"
type input "$46.20"
type input "$54.95"
type input "$15.60"
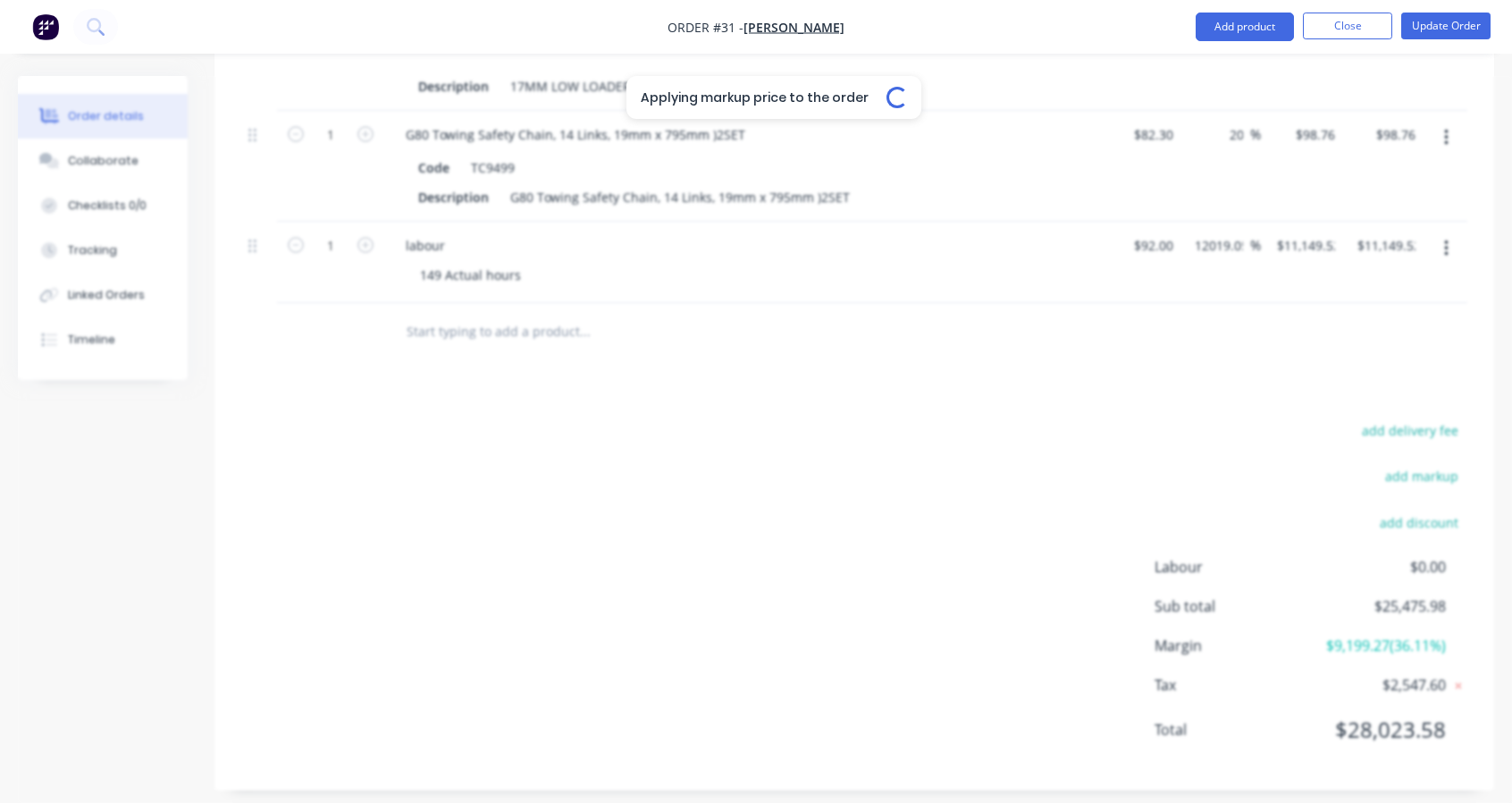
type input "$31.20"
type input "$8.70"
type input "$100.00"
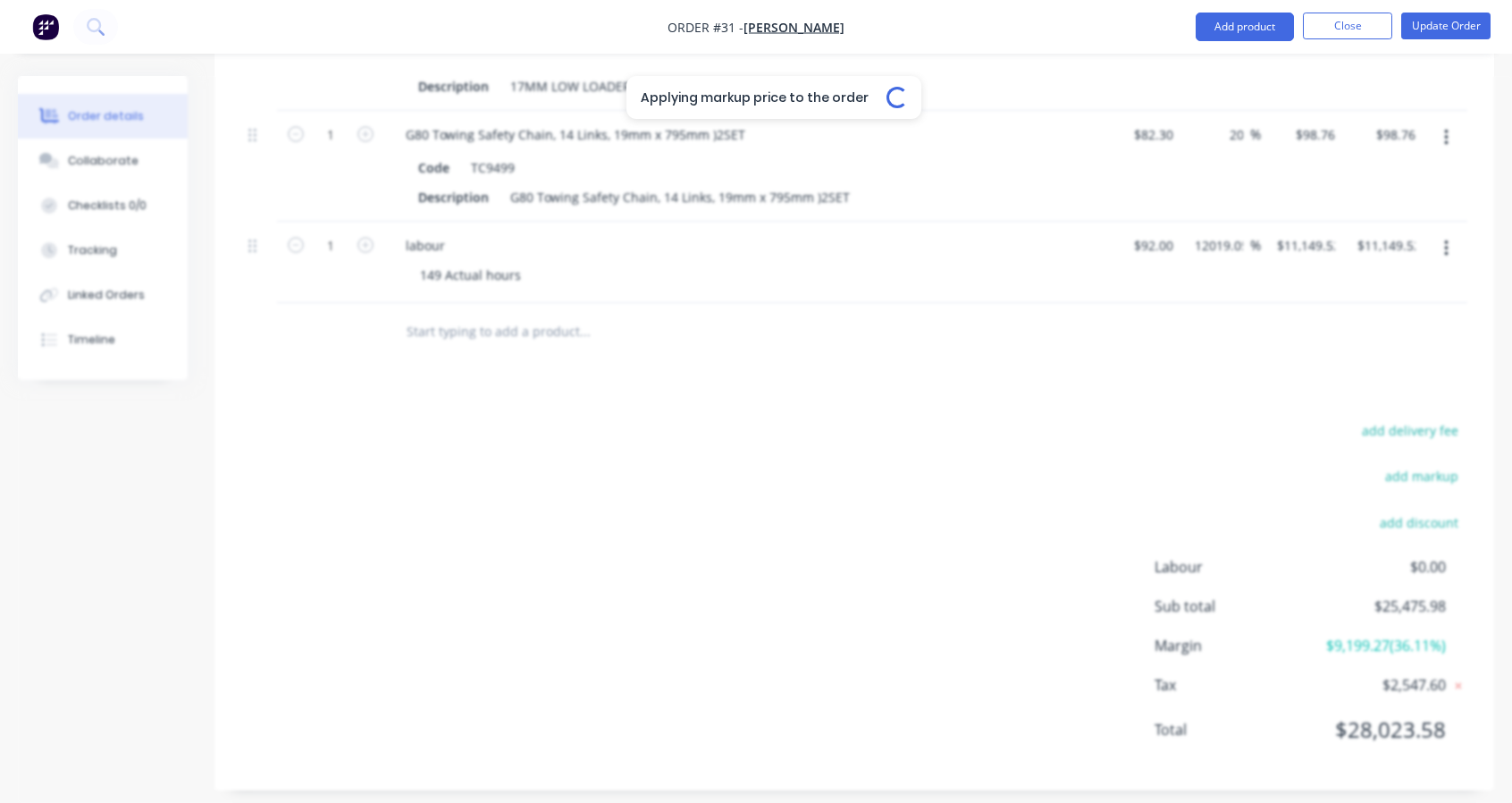
type input "$567.53"
type input "$600.00"
type input "$330.00"
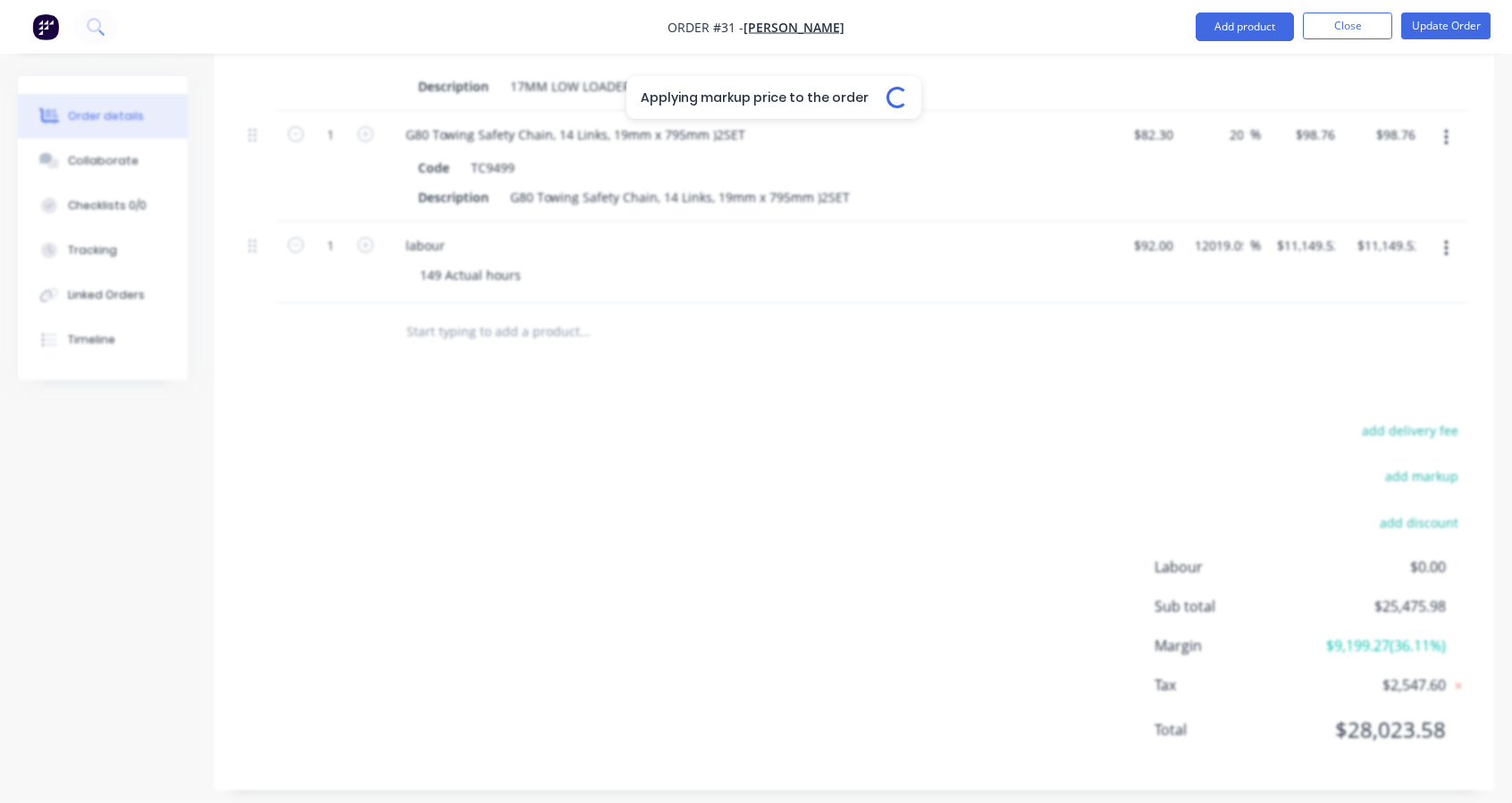
type input "$330.00"
type input "$13.25"
type input "$26.50"
type input "$14.50"
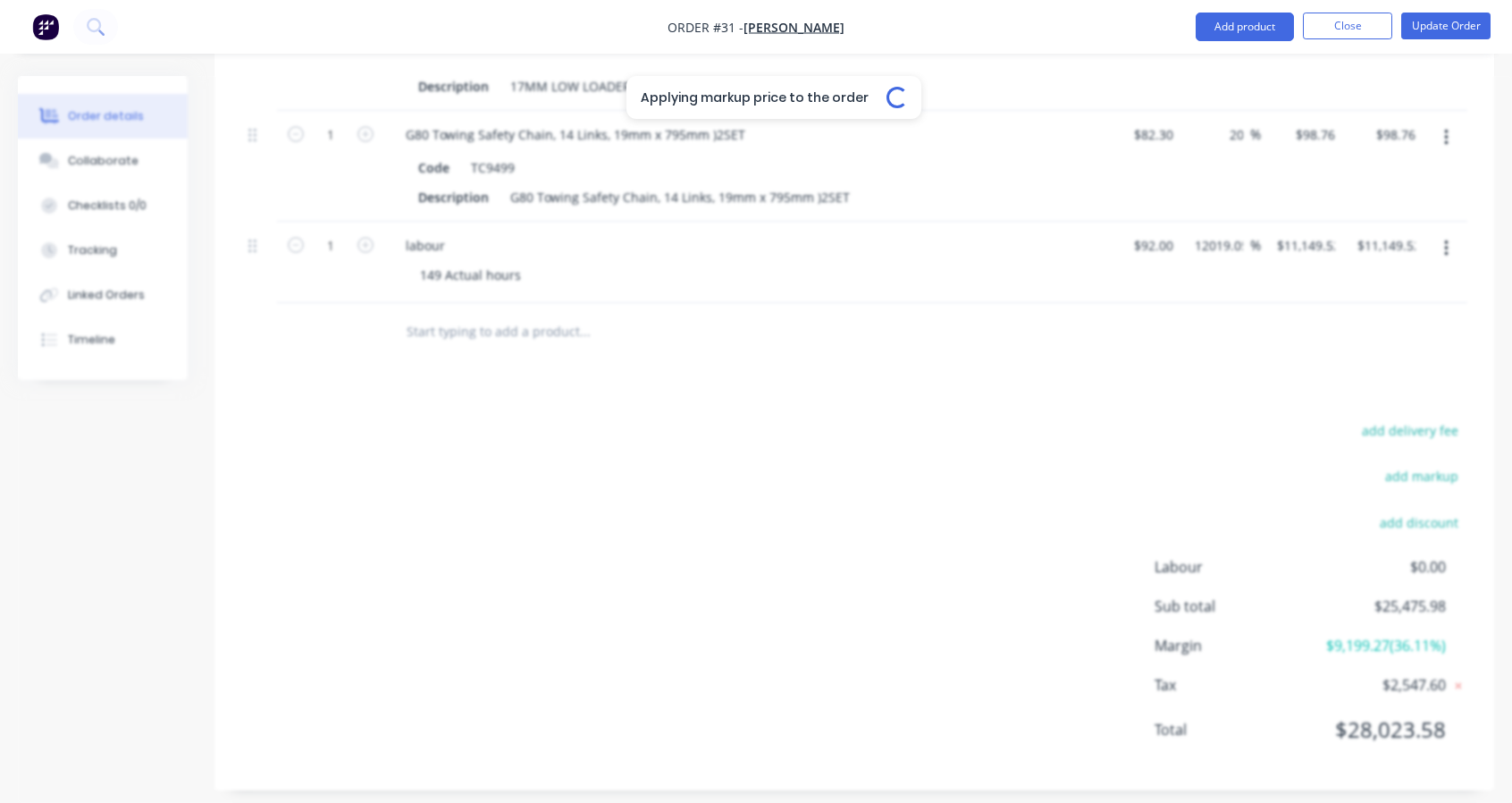
type input "$13.60"
type input "$136.00"
type input "$28.00"
type input "$395.00"
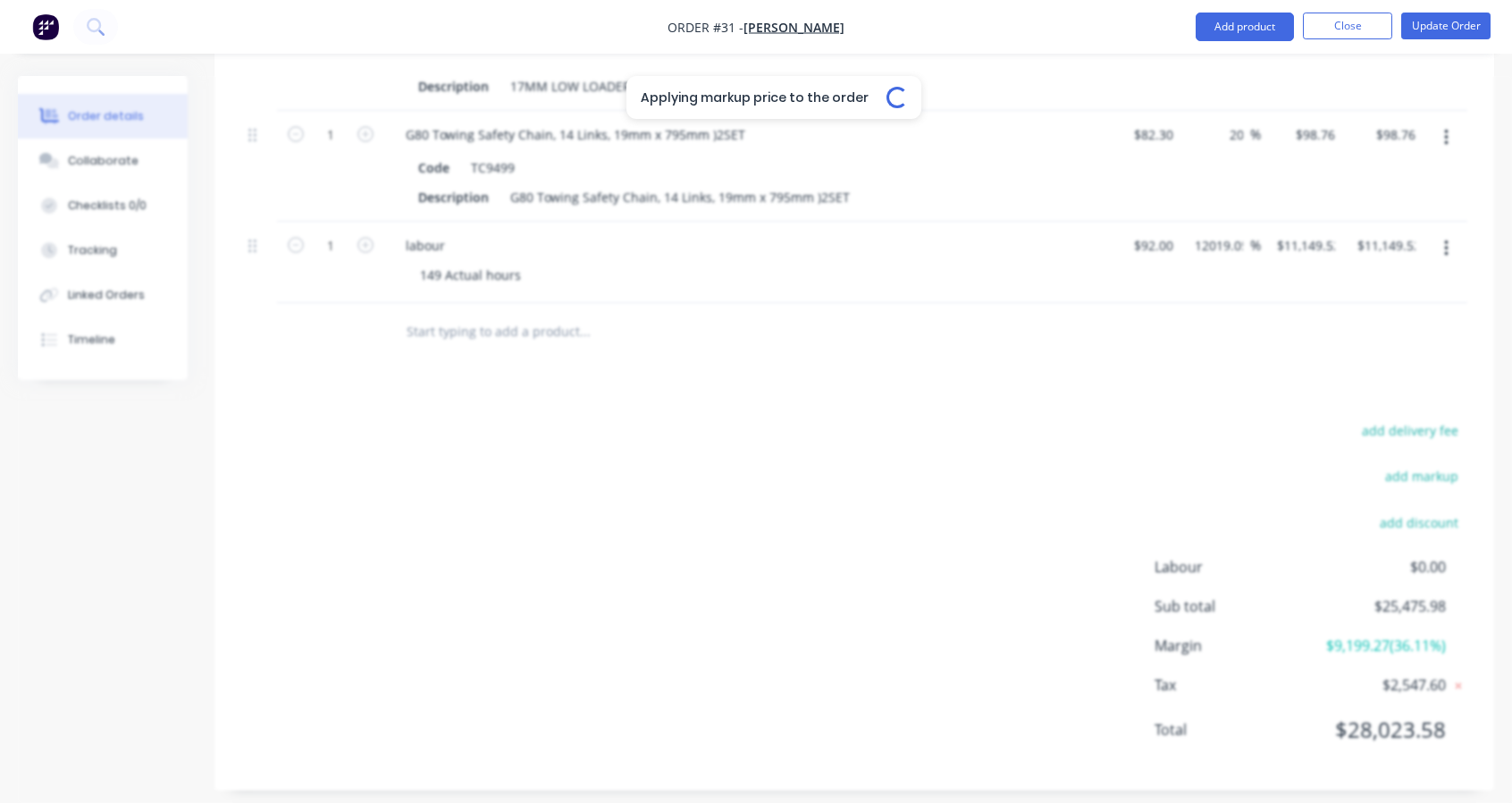
type input "$395.00"
type input "$3,000.00"
type input "$300.00"
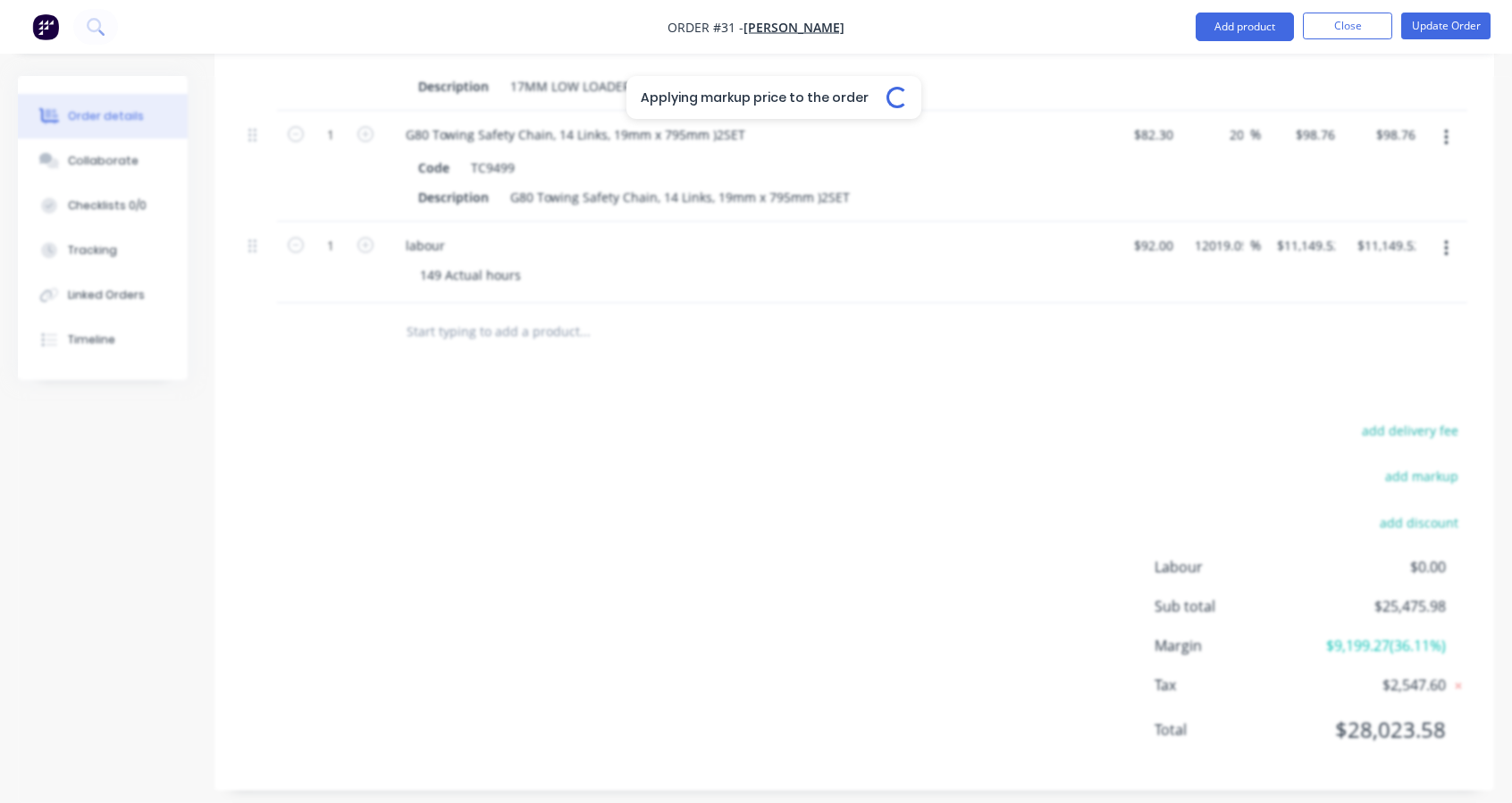
type input "$198.00"
type input "$396.00"
type input "$82.30"
type input "9999.21"
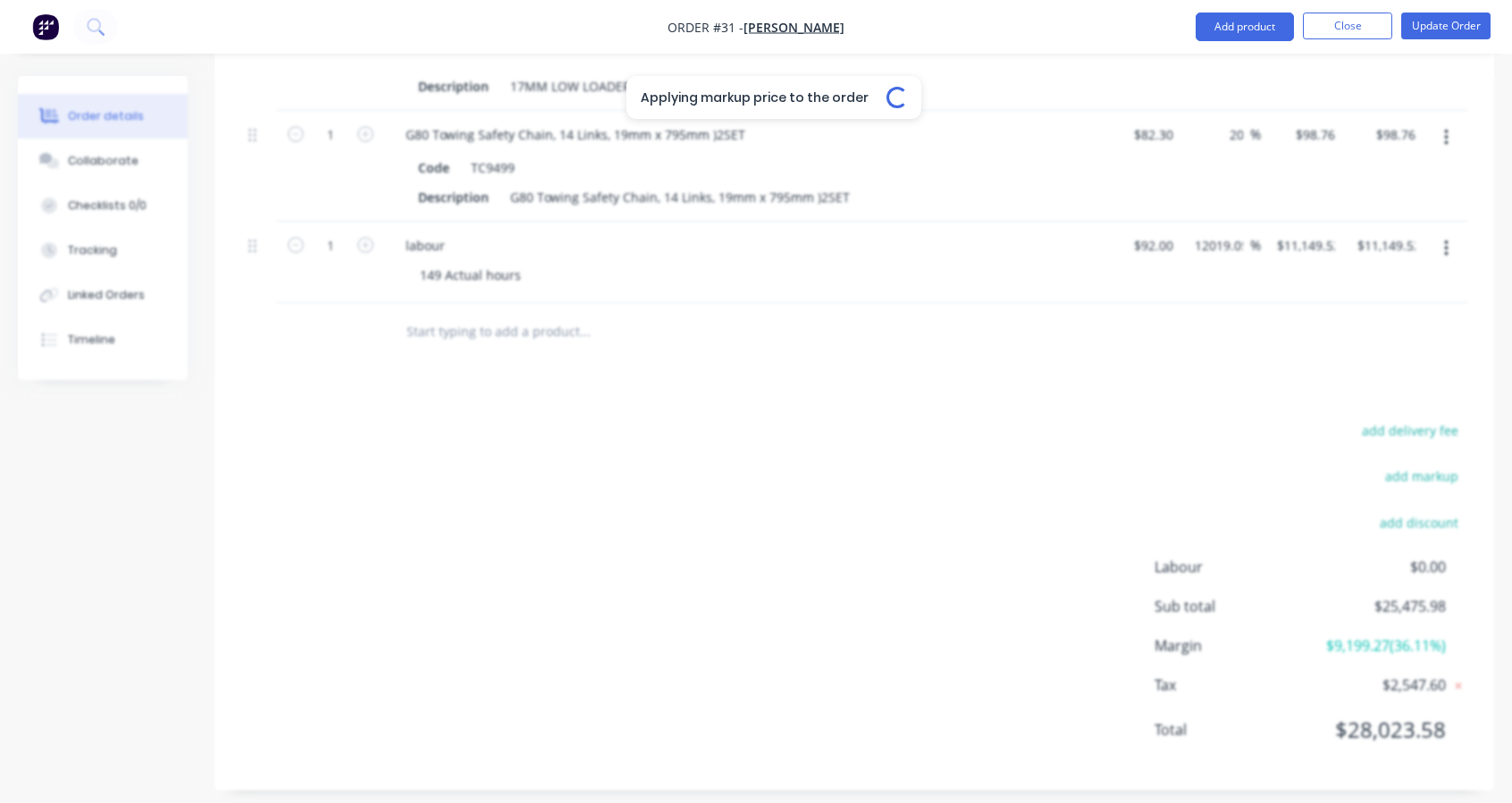
type input "$9,291.27"
click at [1421, 477] on button "add markup" at bounding box center [1422, 476] width 92 height 24
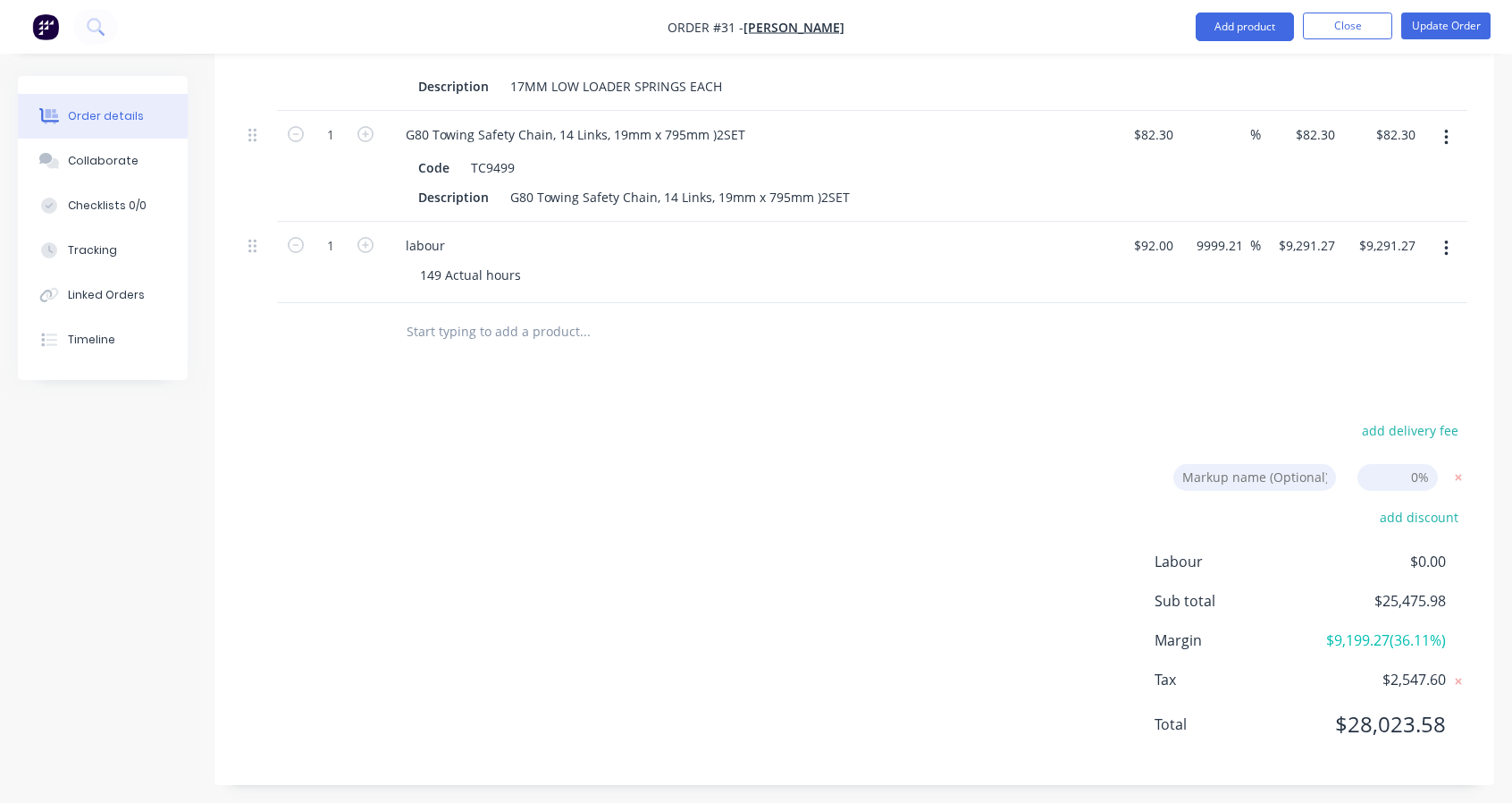
click at [1402, 632] on span "$9,199.27 ( 36.11 %)" at bounding box center [1380, 639] width 132 height 21
click at [1419, 632] on span "$9,199.27 ( 36.11 %)" at bounding box center [1380, 639] width 132 height 21
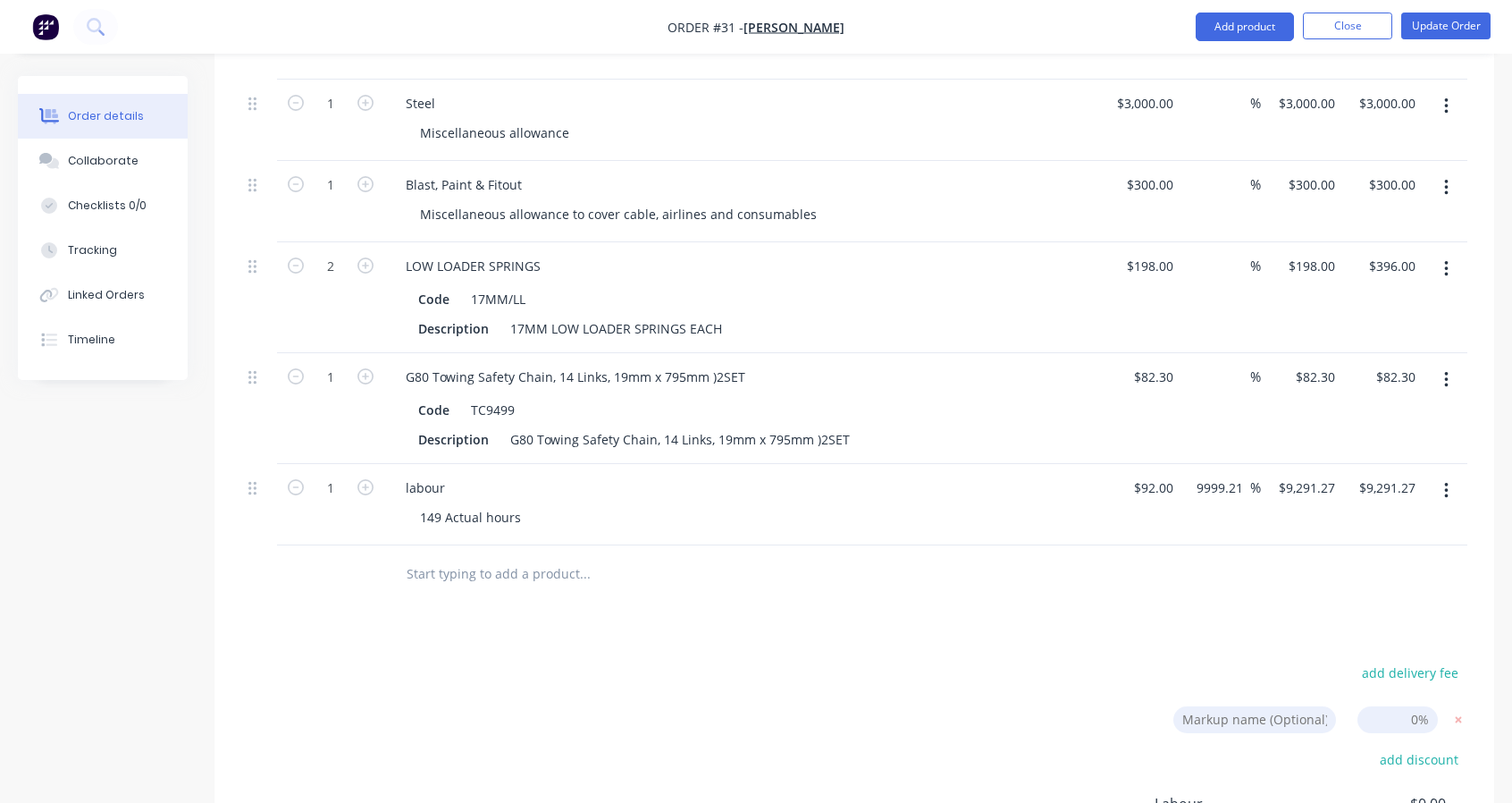
scroll to position [2922, 0]
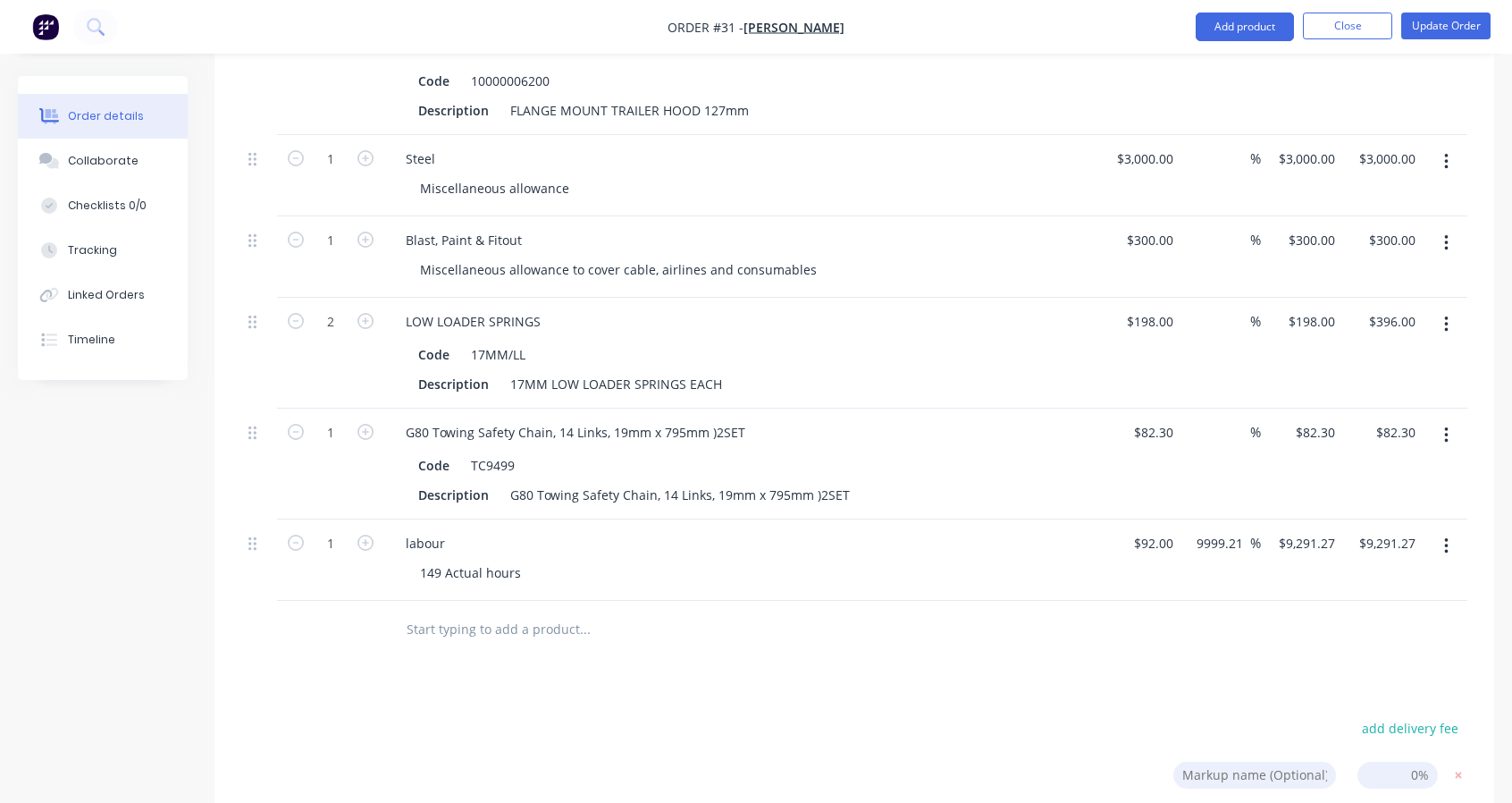
click at [1226, 534] on input "9999.21" at bounding box center [1223, 543] width 55 height 26
drag, startPoint x: 1244, startPoint y: 536, endPoint x: 1140, endPoint y: 537, distance: 104.0
click at [1140, 537] on div "1 labour 149 Actual hours $92.00 $92.00 9999.21 9999.21 % $9,291.27 $9,291.27 $…" at bounding box center [854, 561] width 1226 height 81
type input "$92.00"
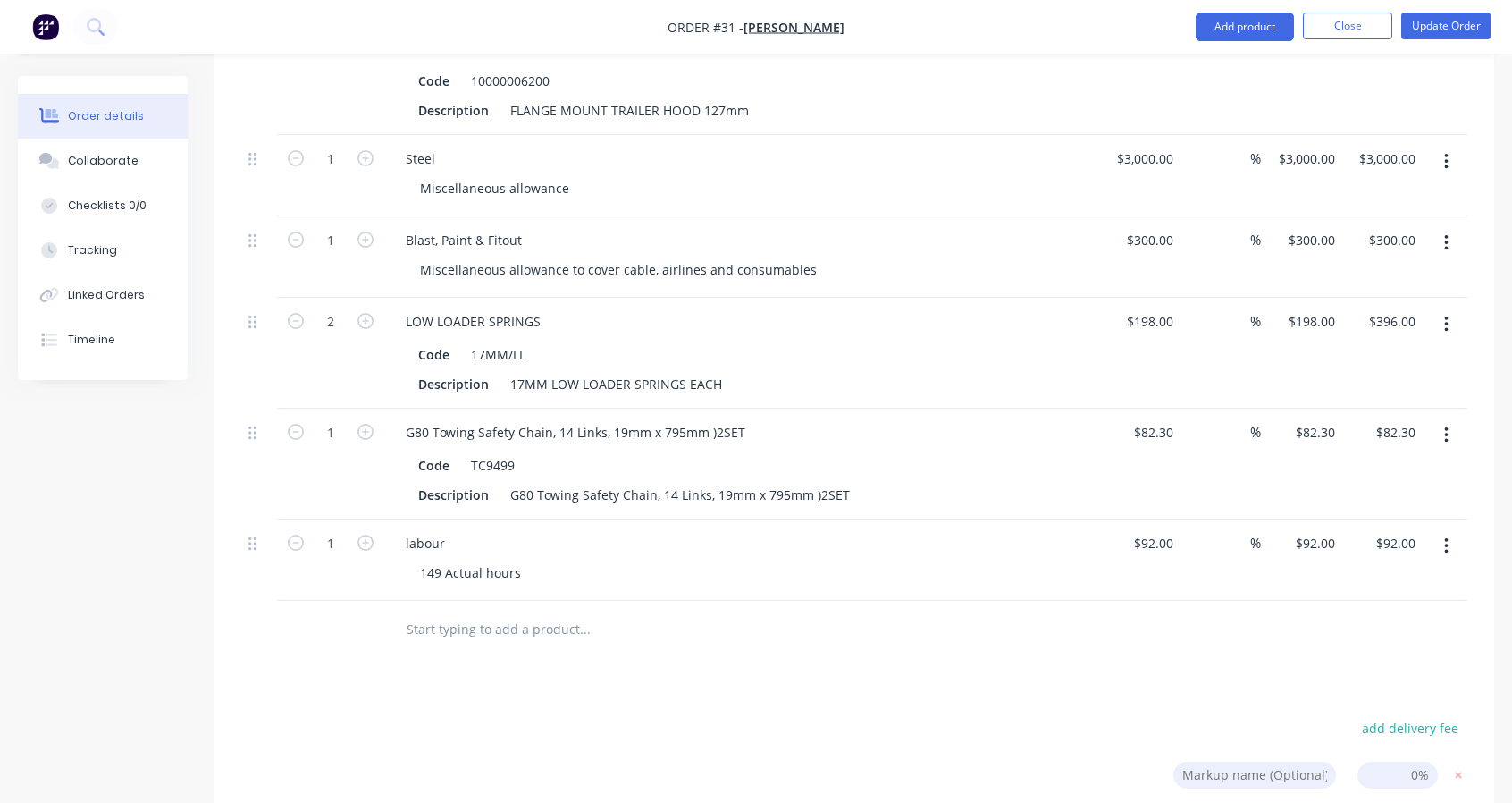
click at [1174, 540] on input "92" at bounding box center [1157, 543] width 48 height 26
click at [1235, 547] on input at bounding box center [1240, 543] width 20 height 26
click at [1152, 539] on div "92 $92.00" at bounding box center [1153, 543] width 55 height 26
type input "$9,291.27"
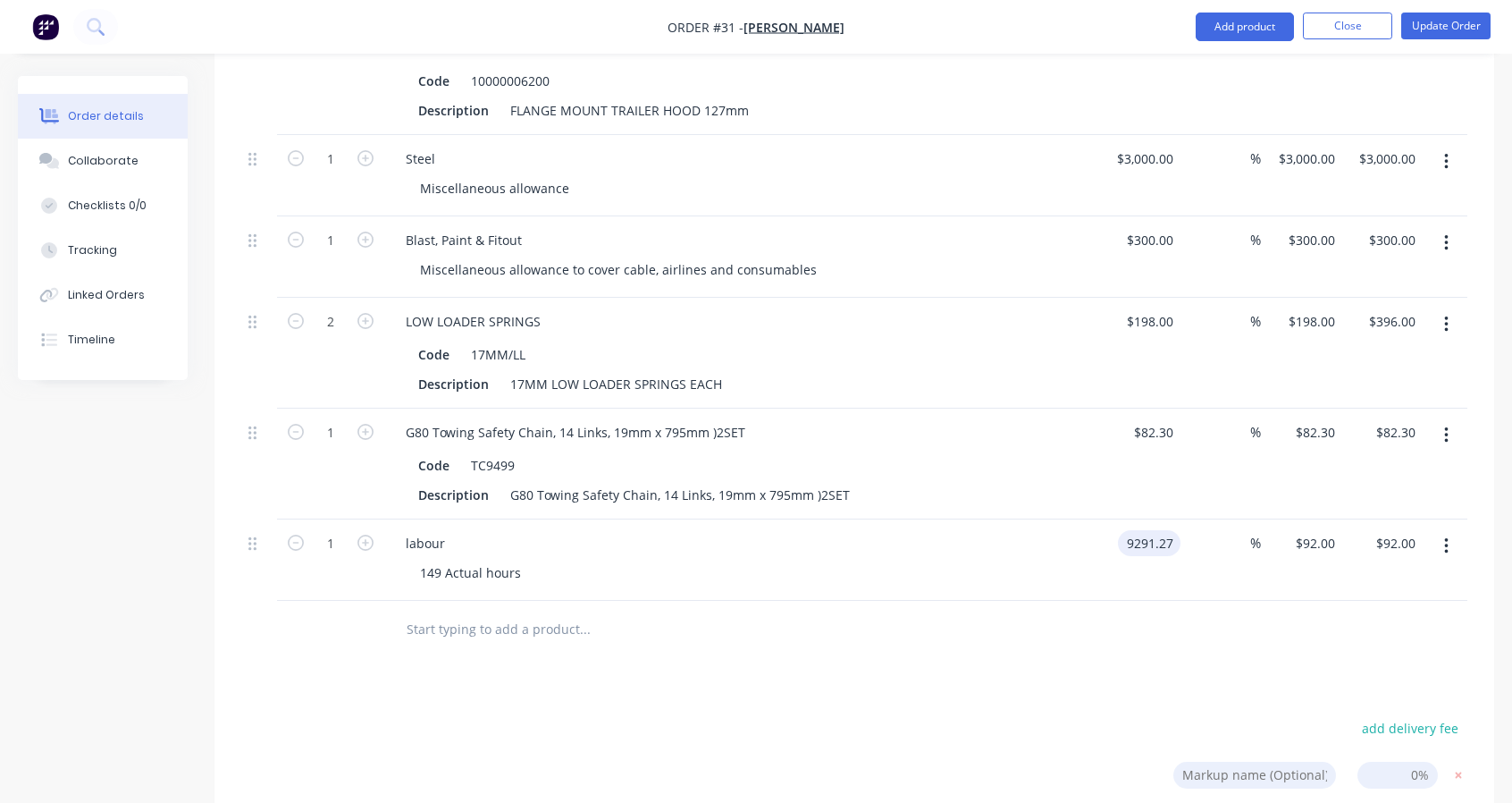
type input "$9,291.27"
click at [1146, 601] on div at bounding box center [854, 630] width 1226 height 58
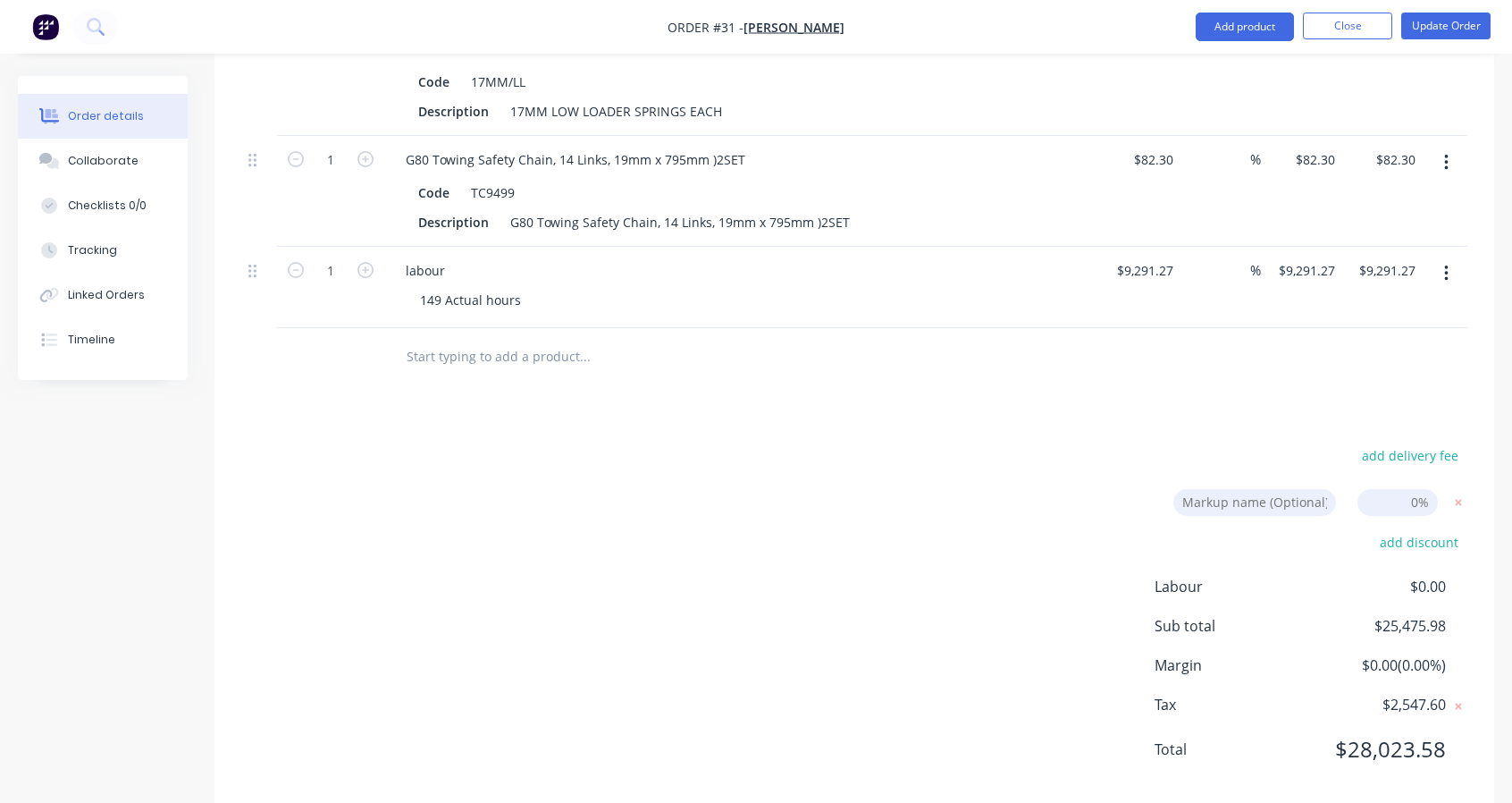
scroll to position [3220, 0]
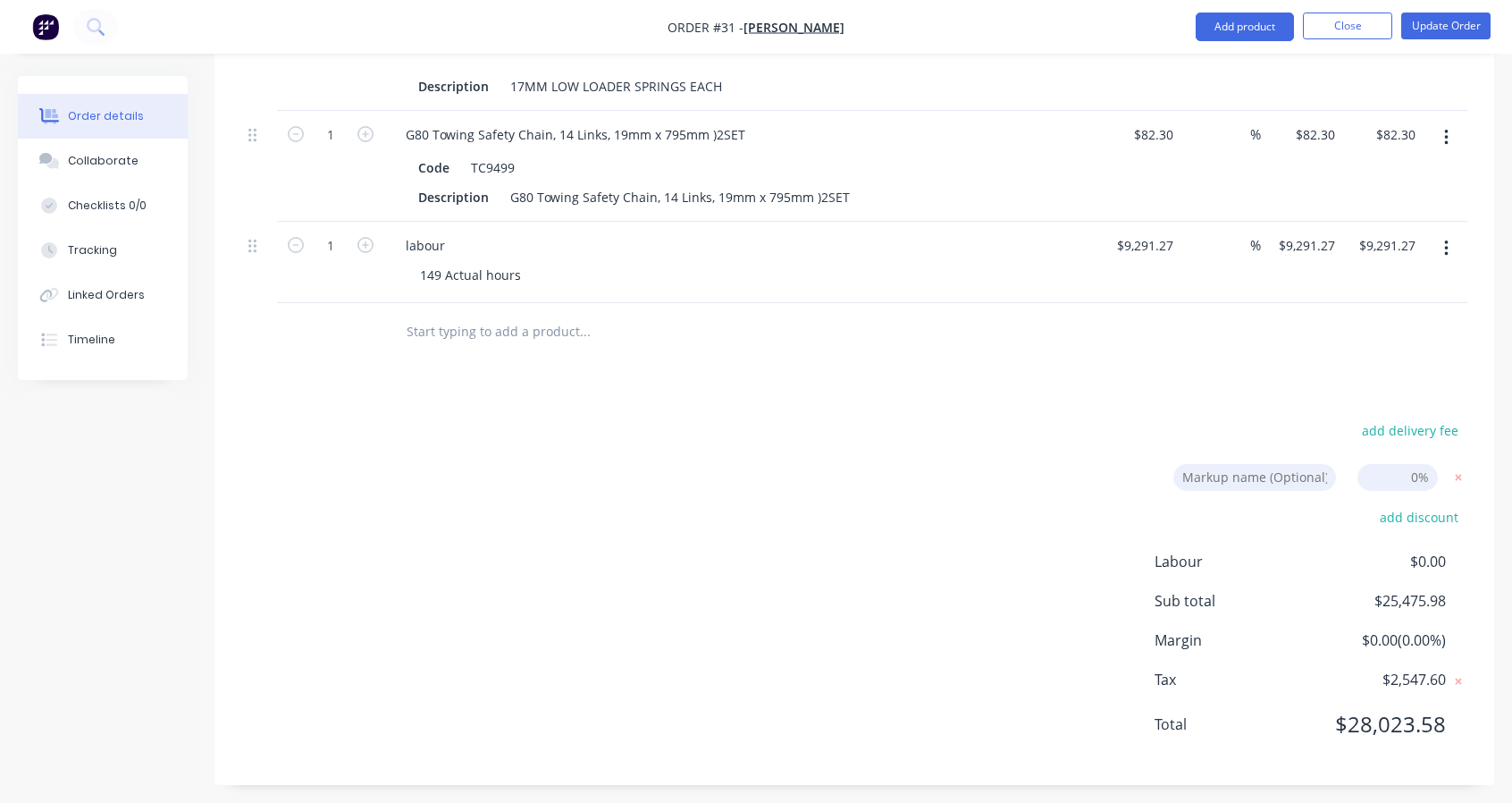
click at [1287, 453] on div "add delivery fee" at bounding box center [1356, 440] width 224 height 45
click at [1275, 475] on input at bounding box center [1255, 477] width 163 height 27
type input "O"
type input "I"
type input "Margin"
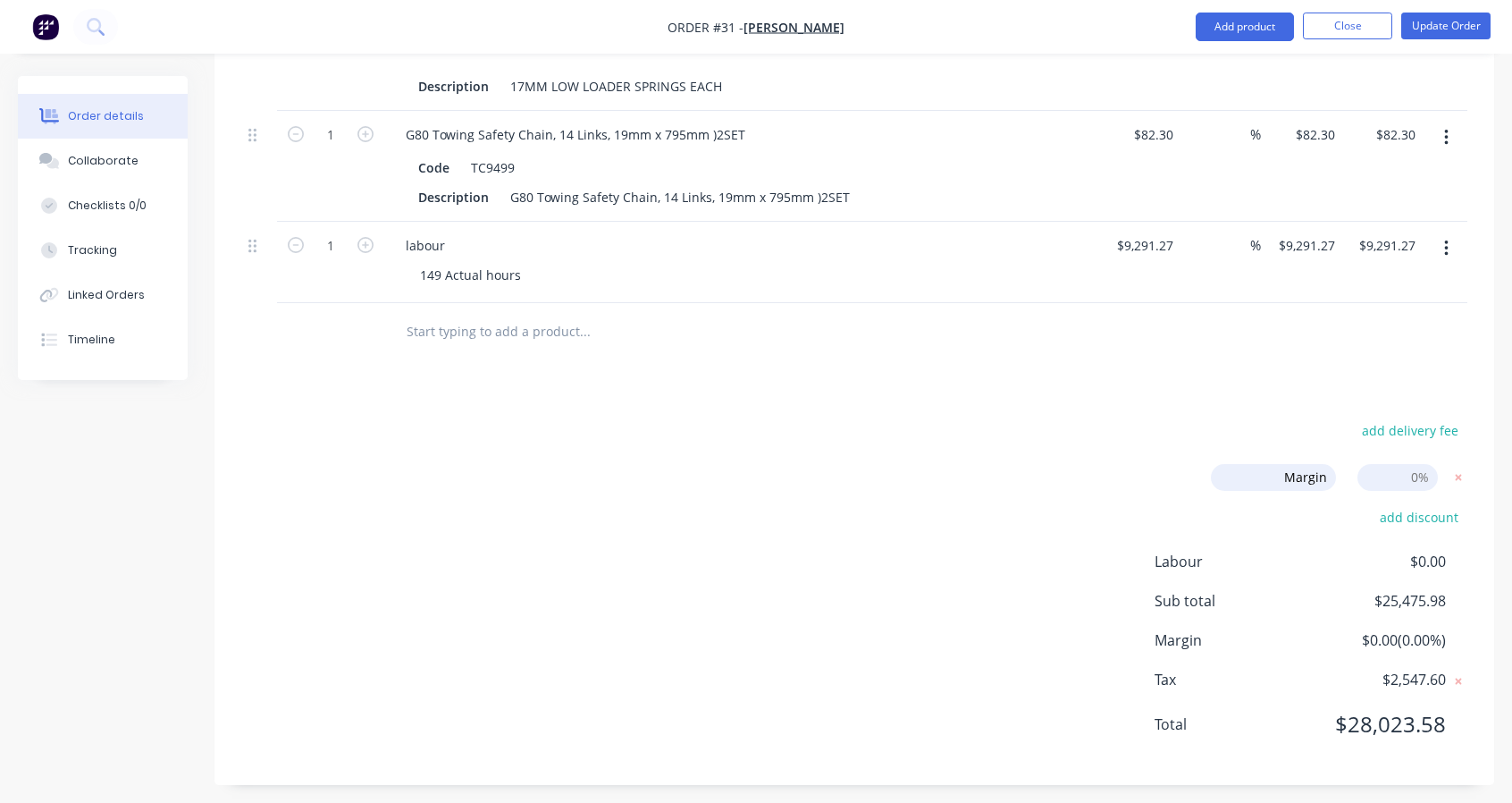
click at [1397, 467] on input at bounding box center [1397, 477] width 80 height 27
type input "22.71"
type input "$2,871.414"
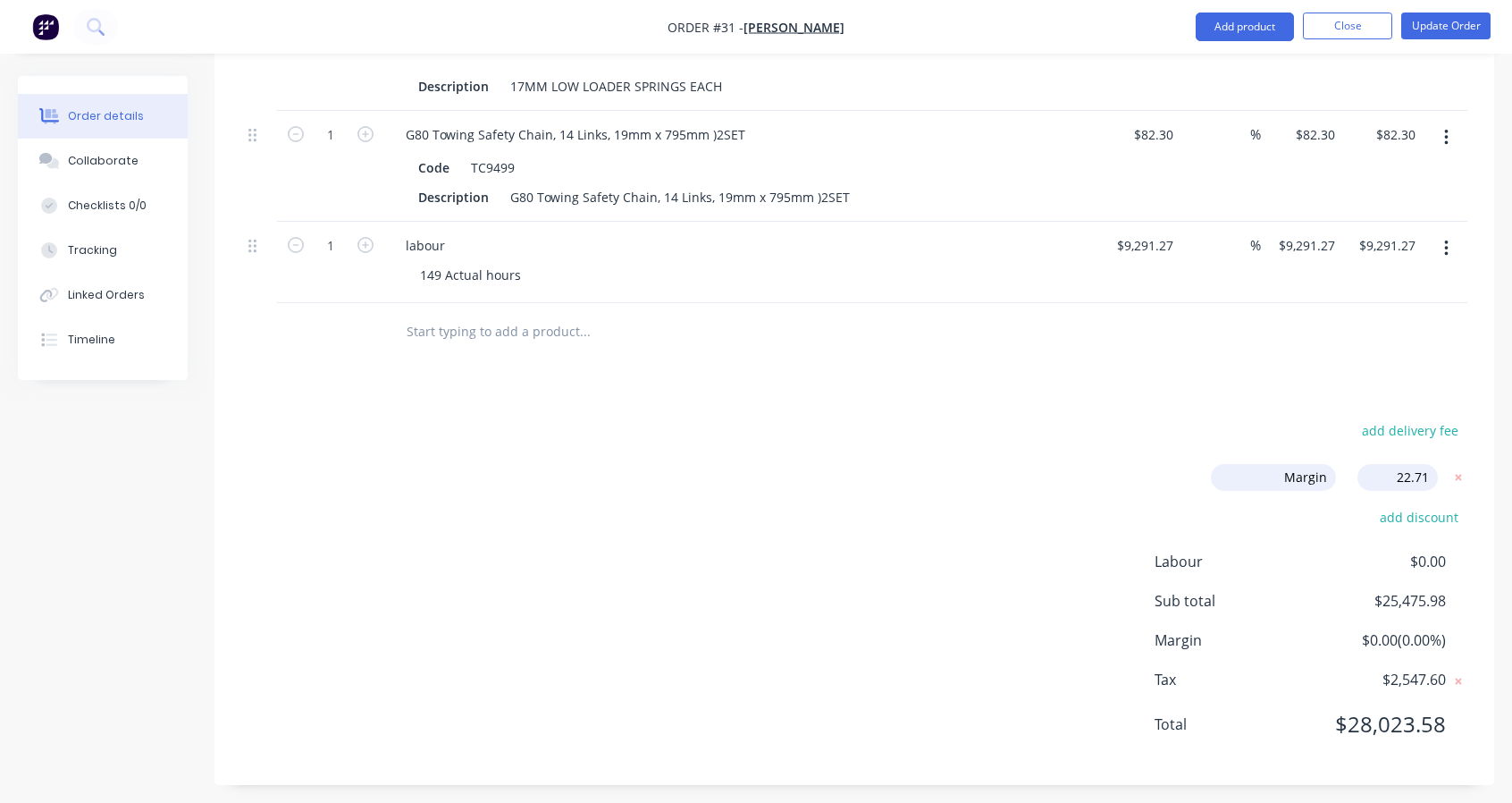
type input "$2,871.41"
type input "22.71"
type input "$2,840.7365"
type input "$2,840.74"
type input "22.71"
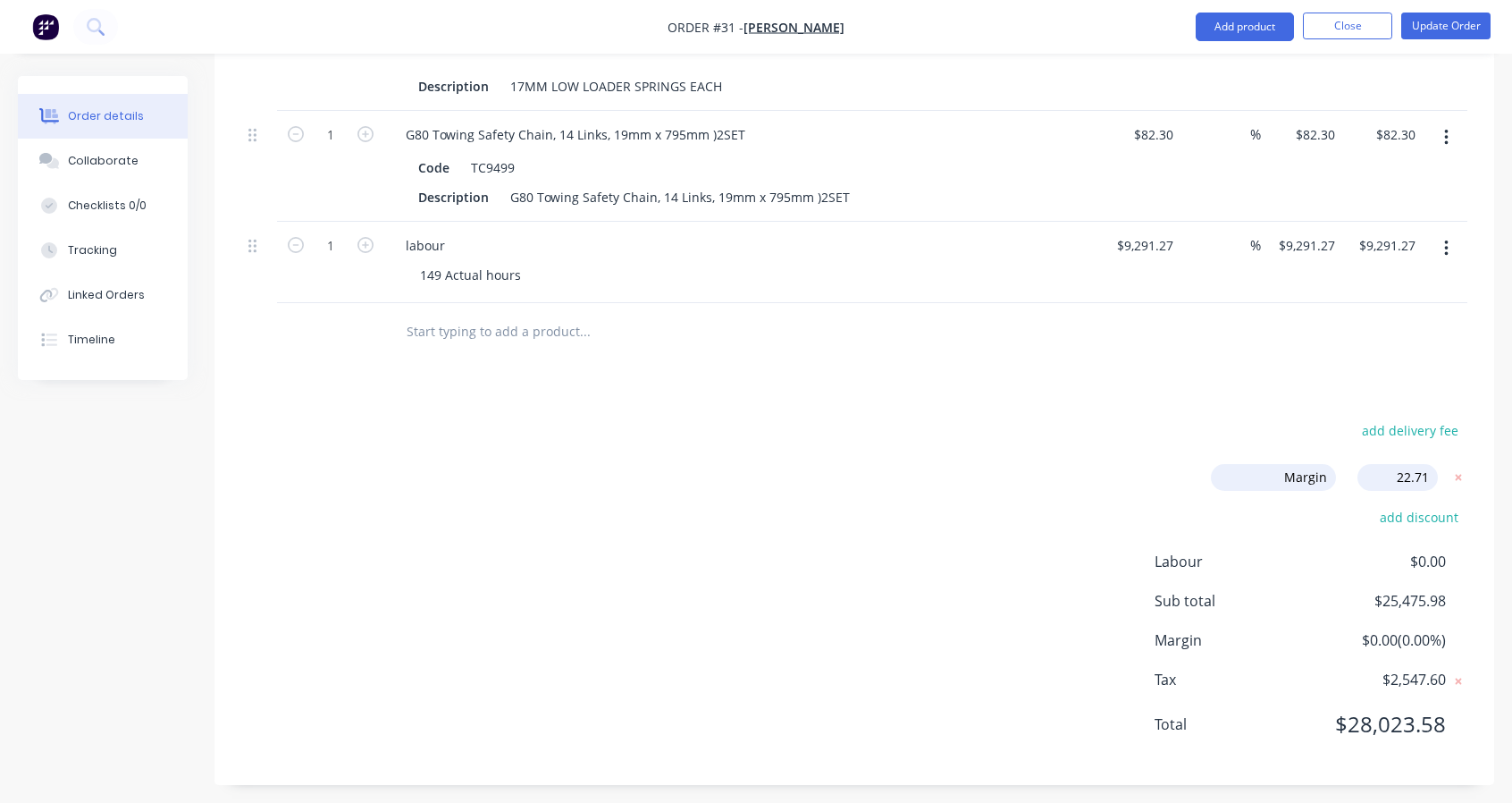
type input "$1,589.0945"
type input "$1,589.09"
type input "22.71"
type input "$154.2833"
type input "$617.13"
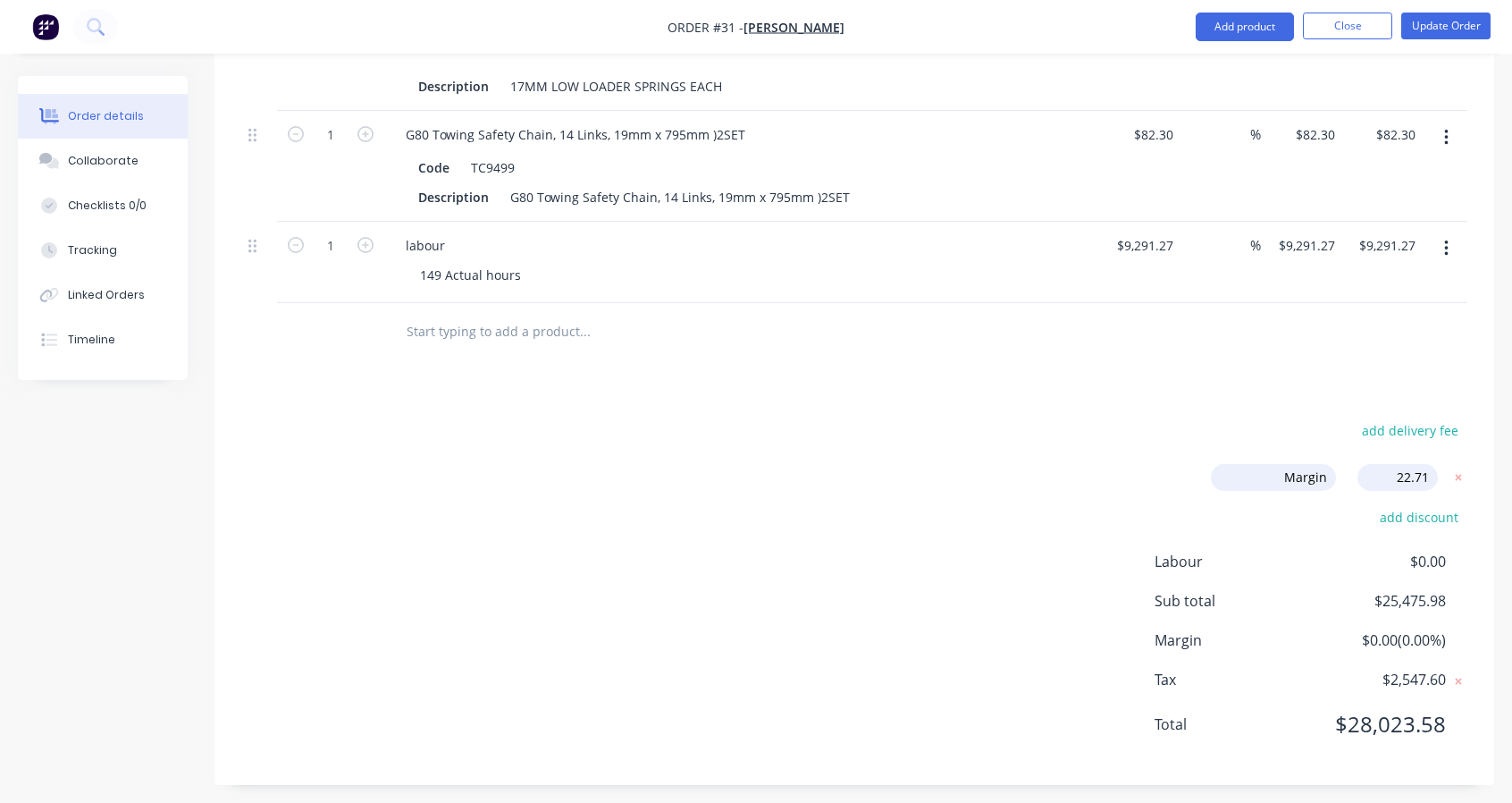
type input "22.71"
type input "$260.1452"
type input "$1,300.73"
type input "22.71"
type input "$225.7864"
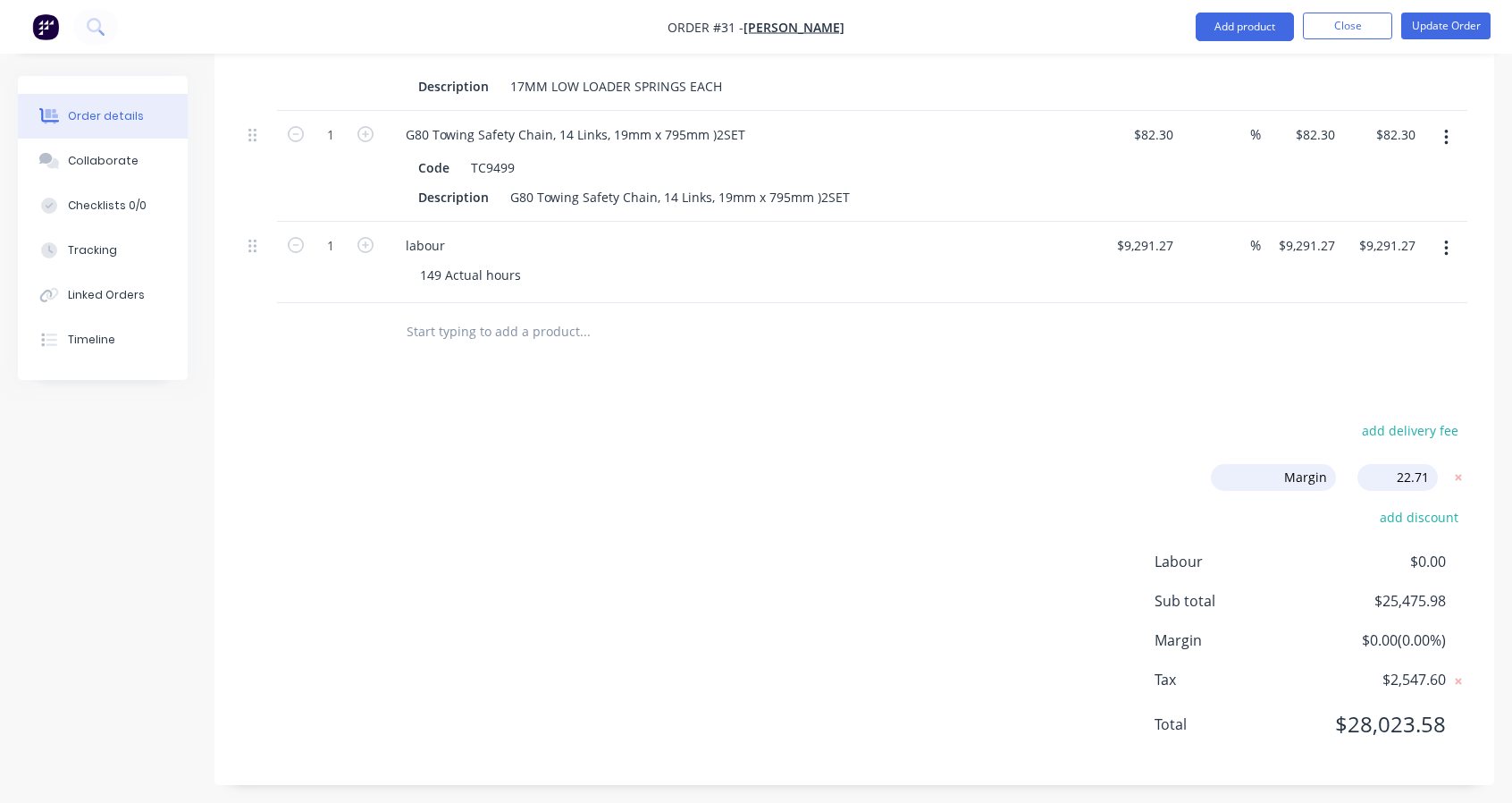
type input "$1,128.93"
type input "22.71"
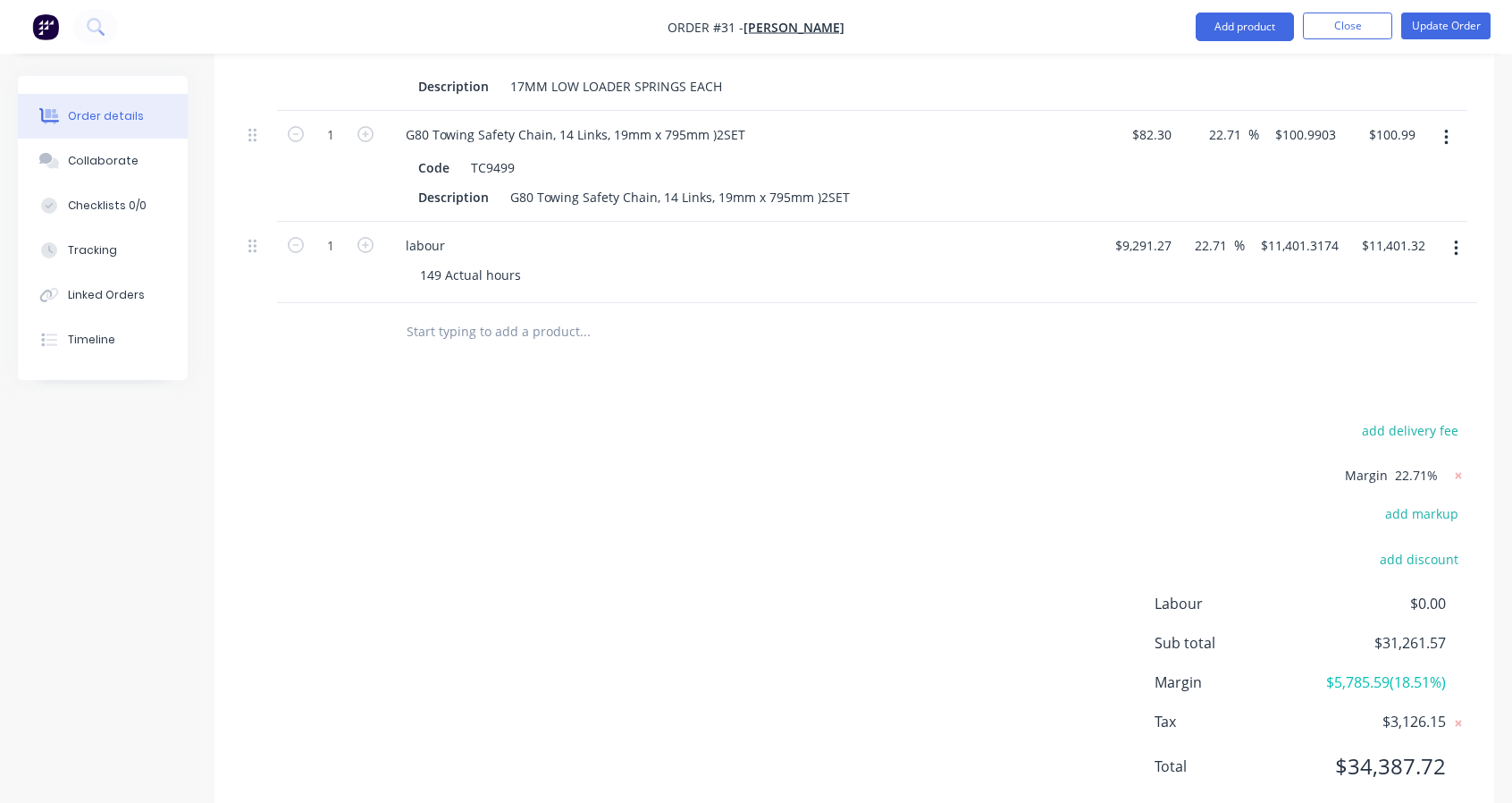
click at [1426, 466] on span "22.71%" at bounding box center [1417, 476] width 43 height 19
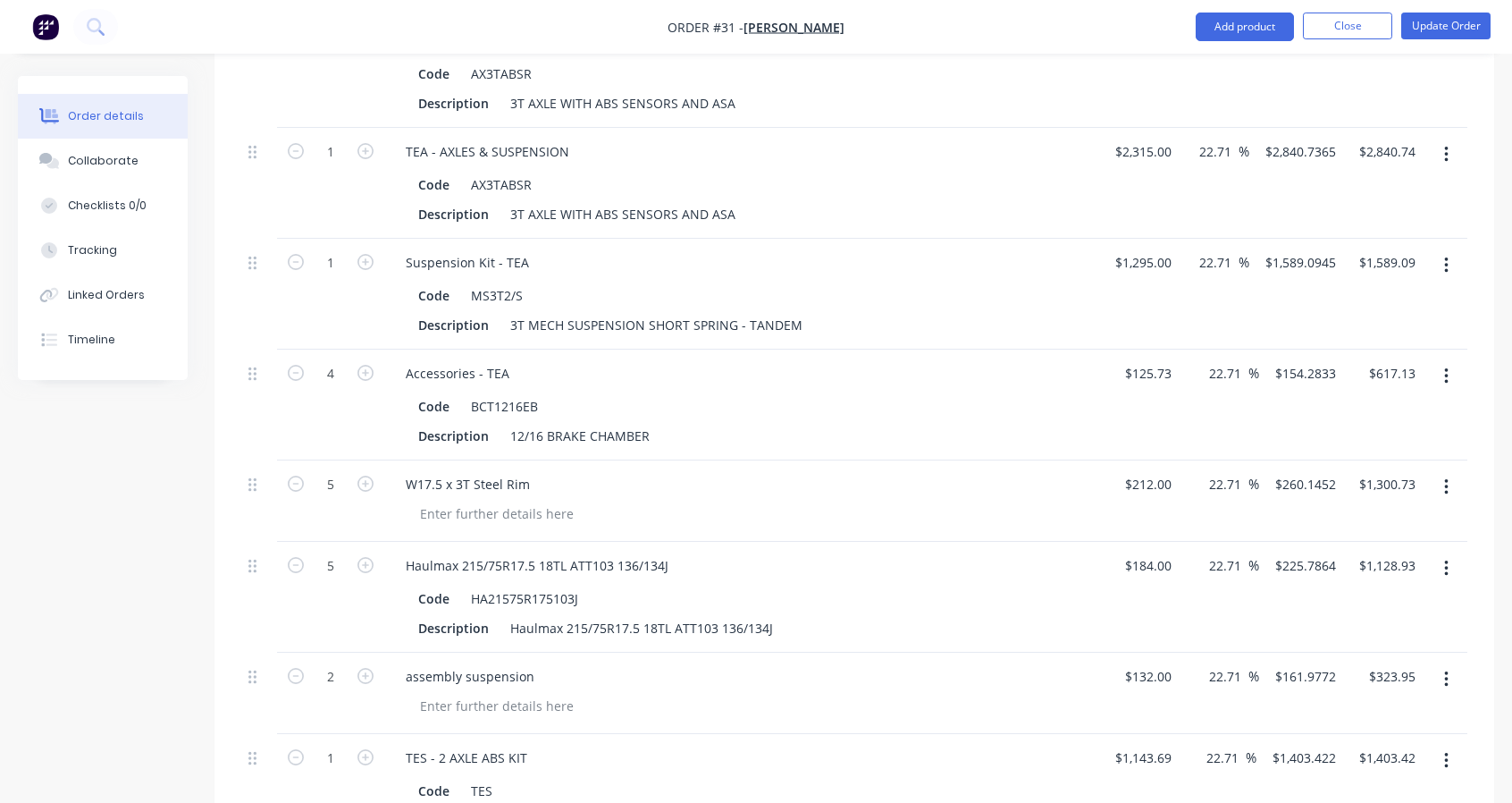
scroll to position [240, 0]
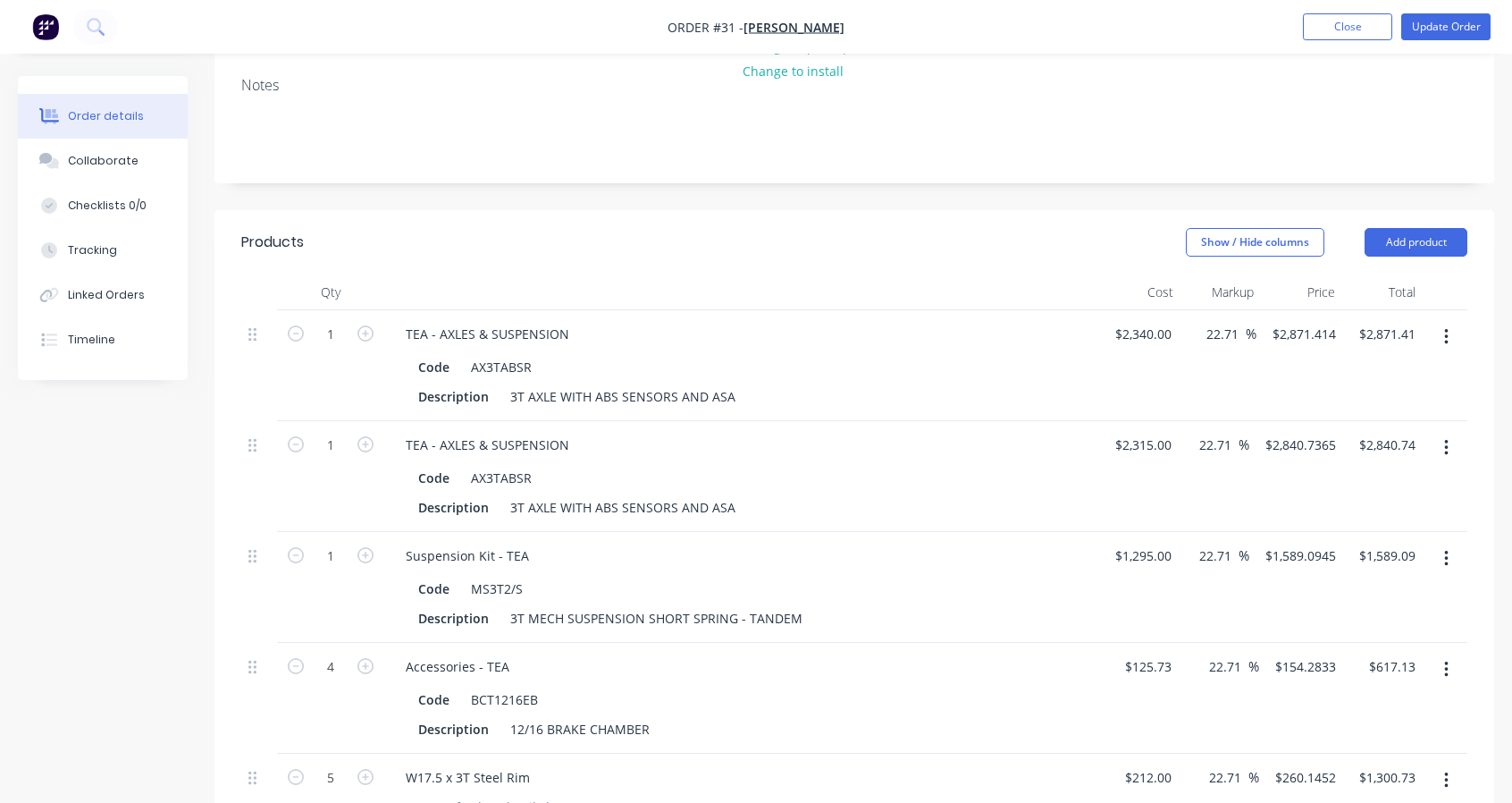
click at [1278, 242] on button "Show / Hide columns" at bounding box center [1256, 241] width 139 height 29
click at [1243, 316] on span "Markup" at bounding box center [1305, 324] width 134 height 19
click at [1193, 316] on input "Markup" at bounding box center [1193, 316] width 0 height 0
click at [1272, 329] on span "Markup" at bounding box center [1305, 324] width 134 height 19
click at [1193, 316] on input "Markup" at bounding box center [1193, 316] width 0 height 0
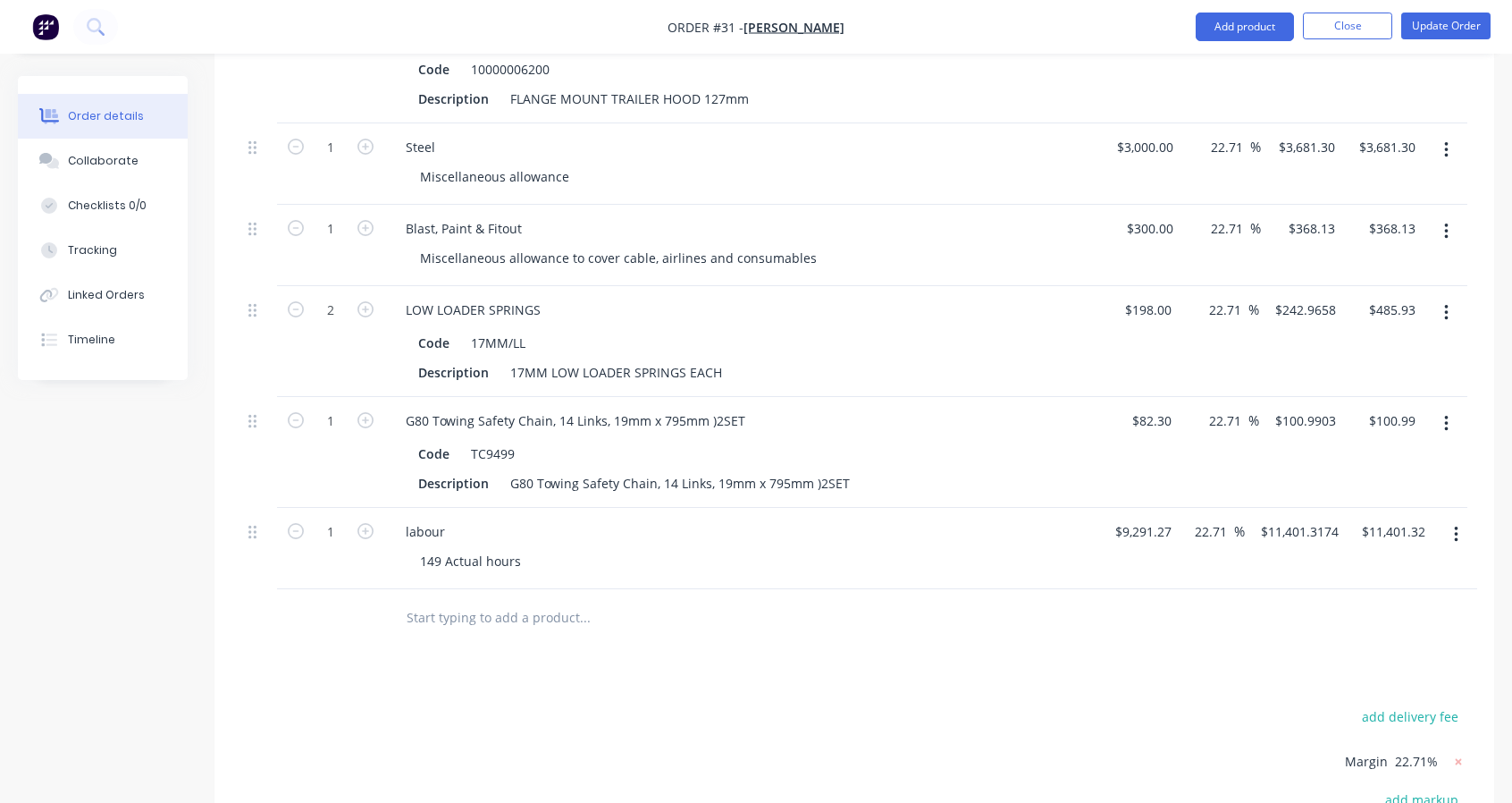
scroll to position [3220, 0]
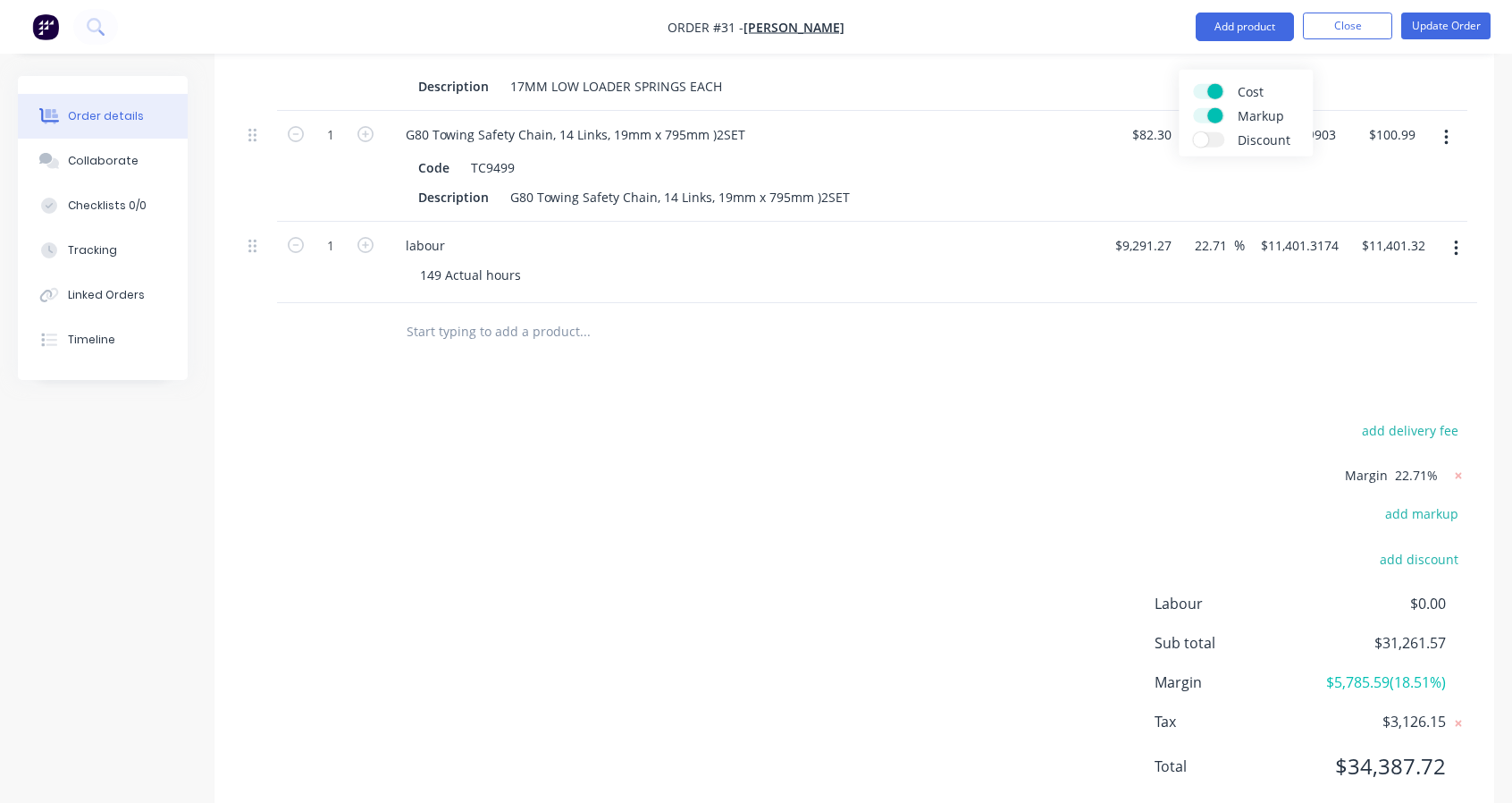
click at [1431, 474] on span "22.71%" at bounding box center [1417, 476] width 43 height 19
click at [1457, 467] on g at bounding box center [1458, 476] width 18 height 18
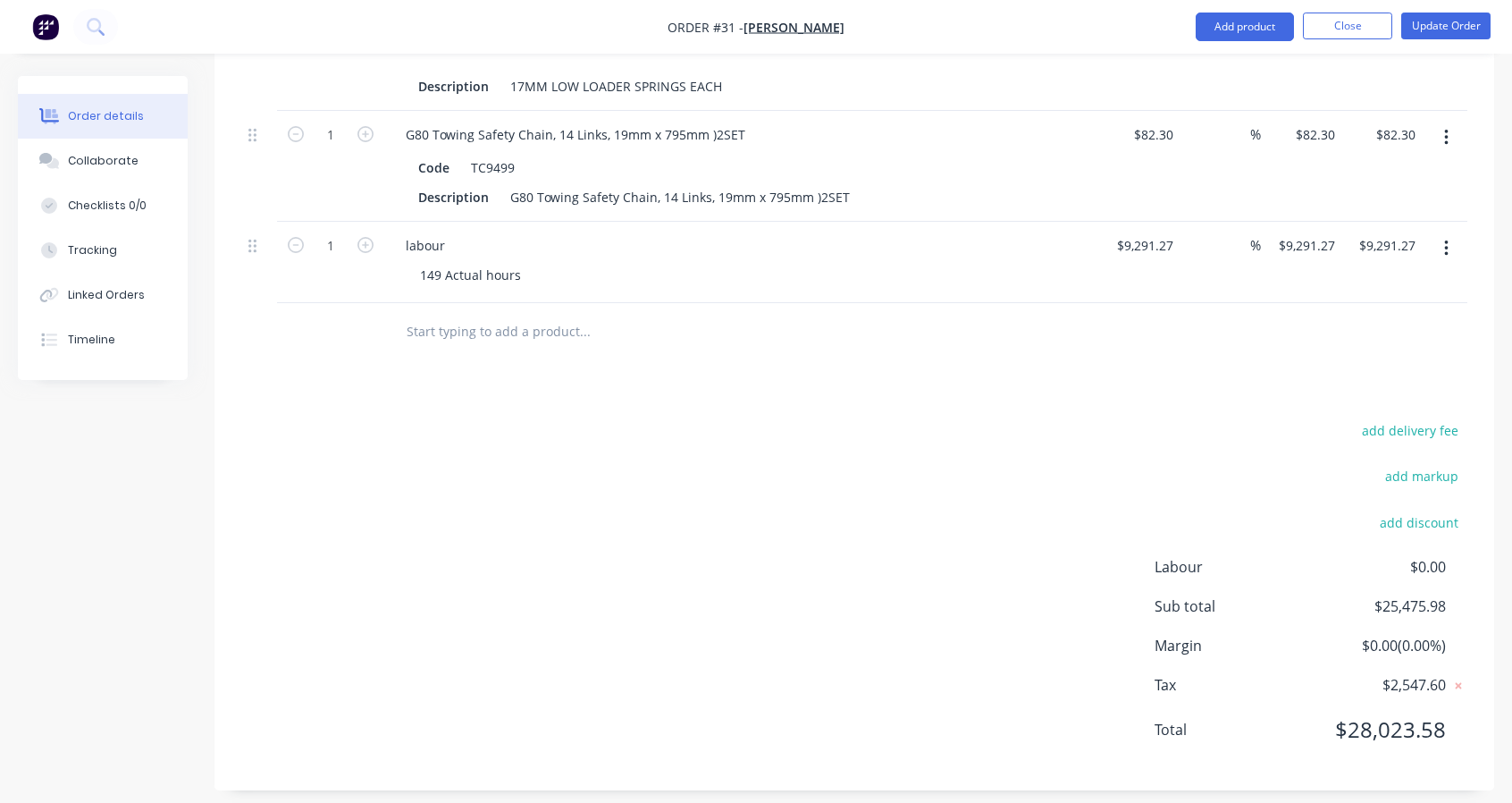
click at [1221, 237] on div "%" at bounding box center [1222, 263] width 81 height 81
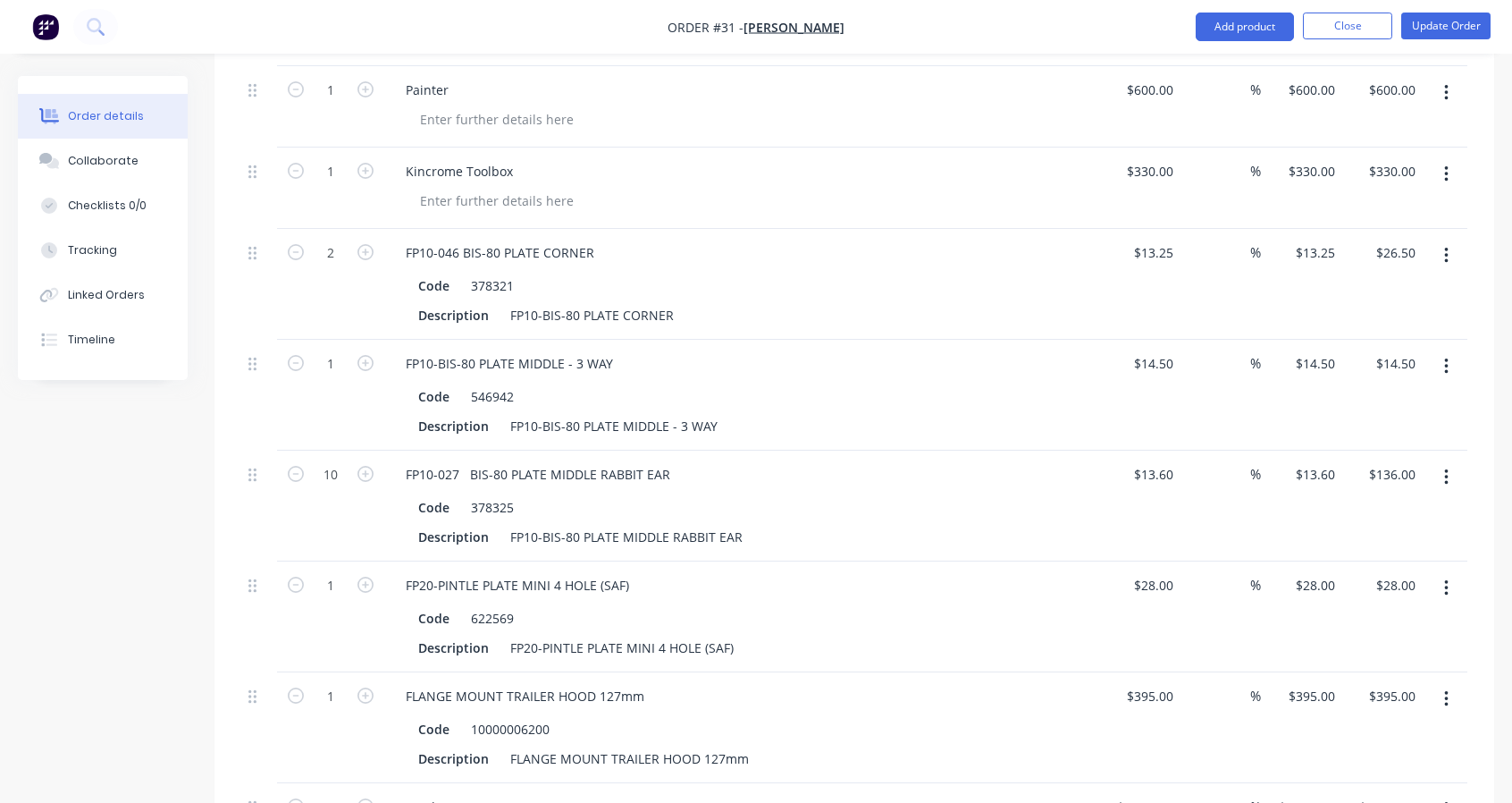
scroll to position [2028, 0]
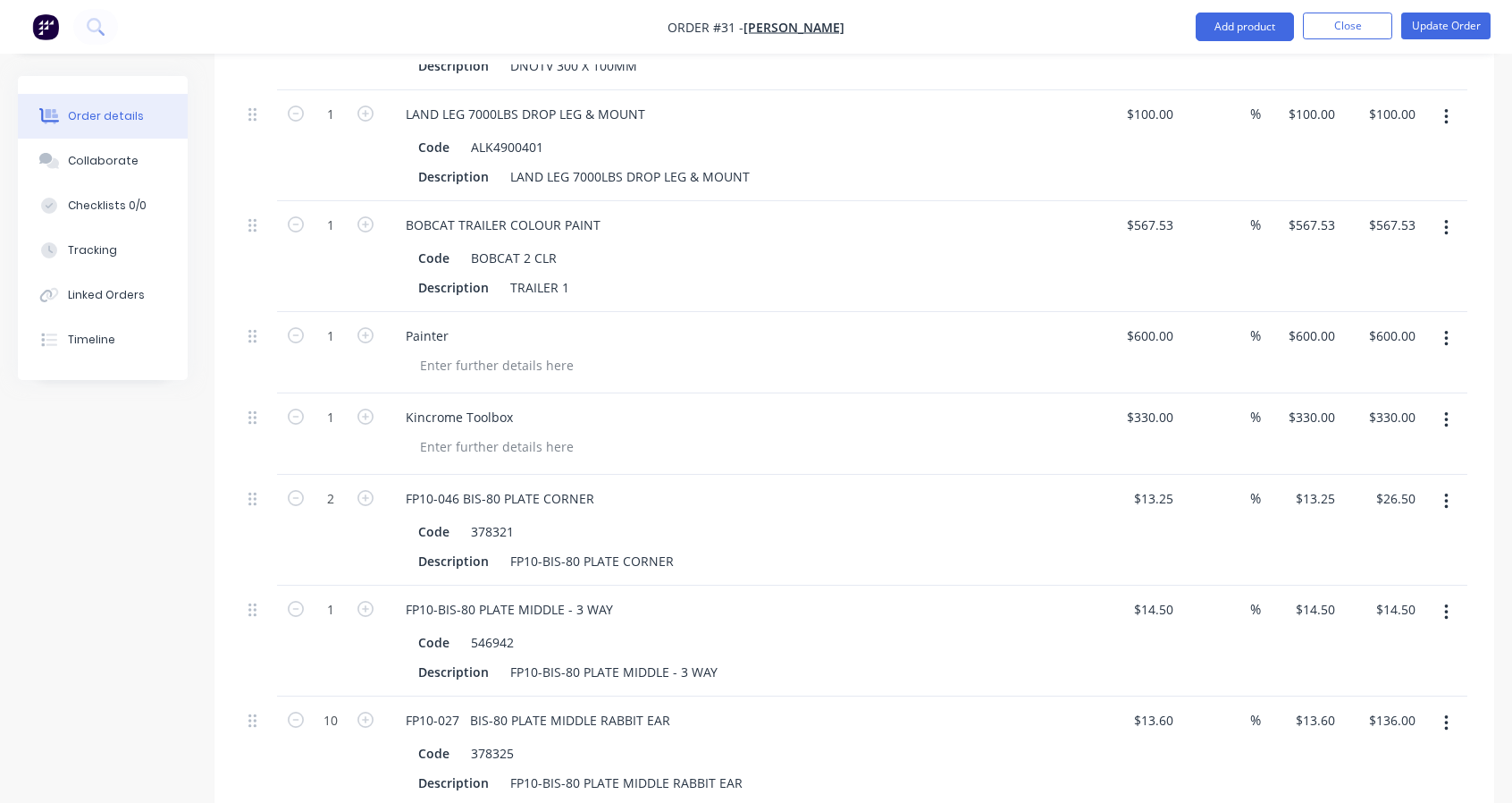
click at [1238, 109] on input at bounding box center [1240, 114] width 20 height 26
click at [1235, 219] on input at bounding box center [1240, 225] width 20 height 26
click at [1243, 334] on input at bounding box center [1240, 336] width 20 height 26
click at [1242, 407] on input at bounding box center [1240, 417] width 20 height 26
click at [1240, 486] on input at bounding box center [1240, 499] width 20 height 26
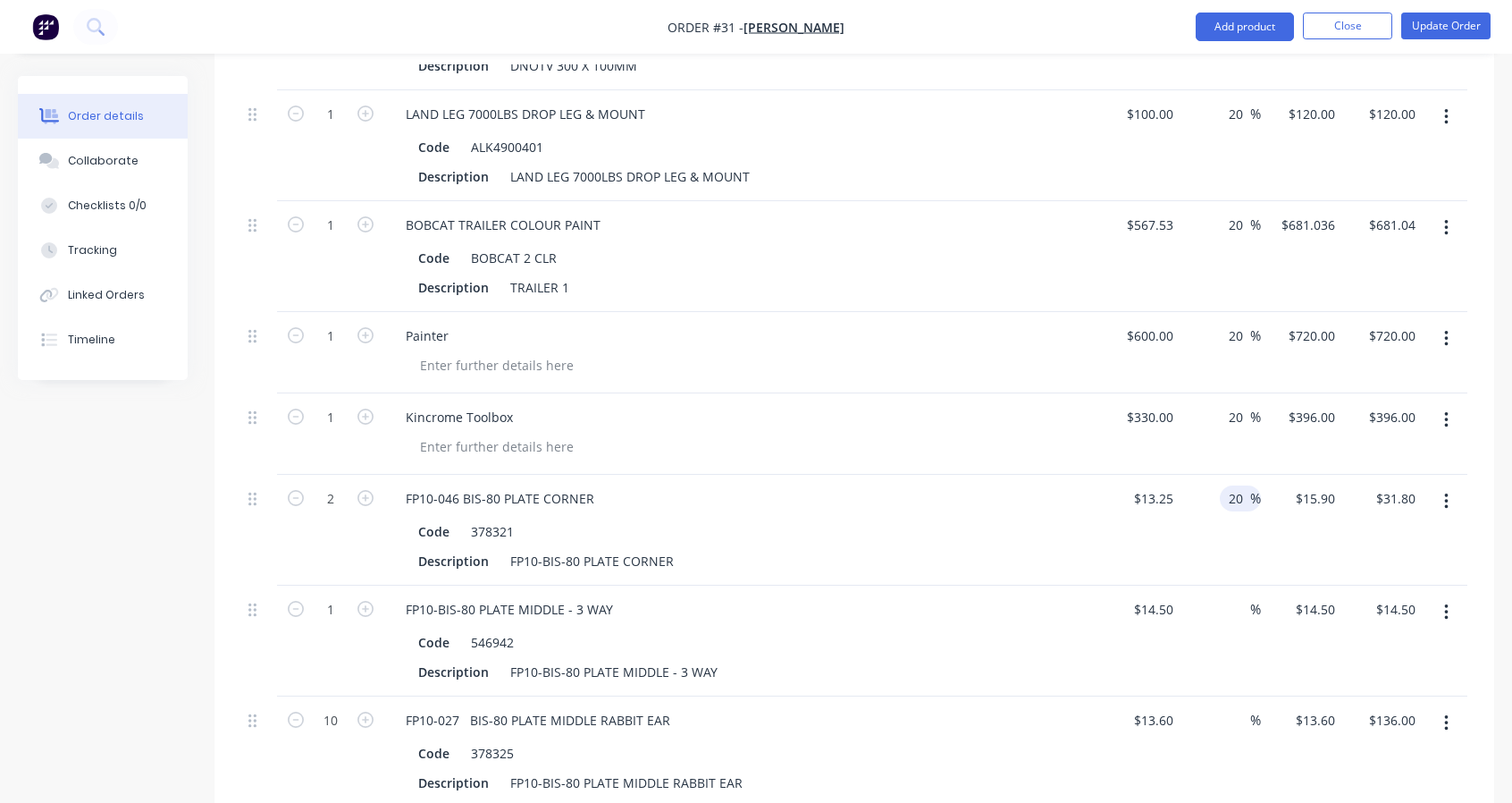
click at [1232, 597] on input at bounding box center [1240, 610] width 20 height 26
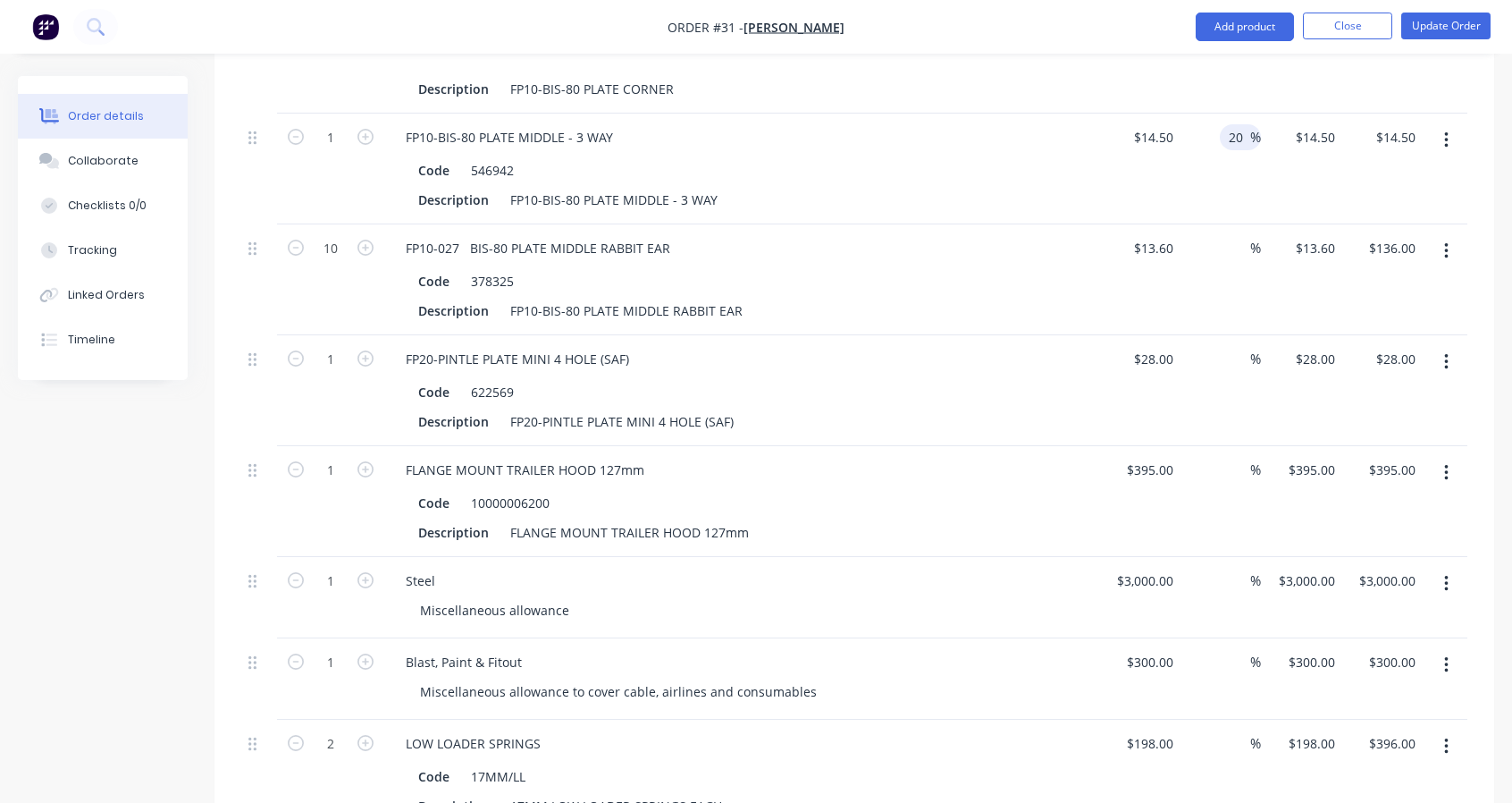
scroll to position [2475, 0]
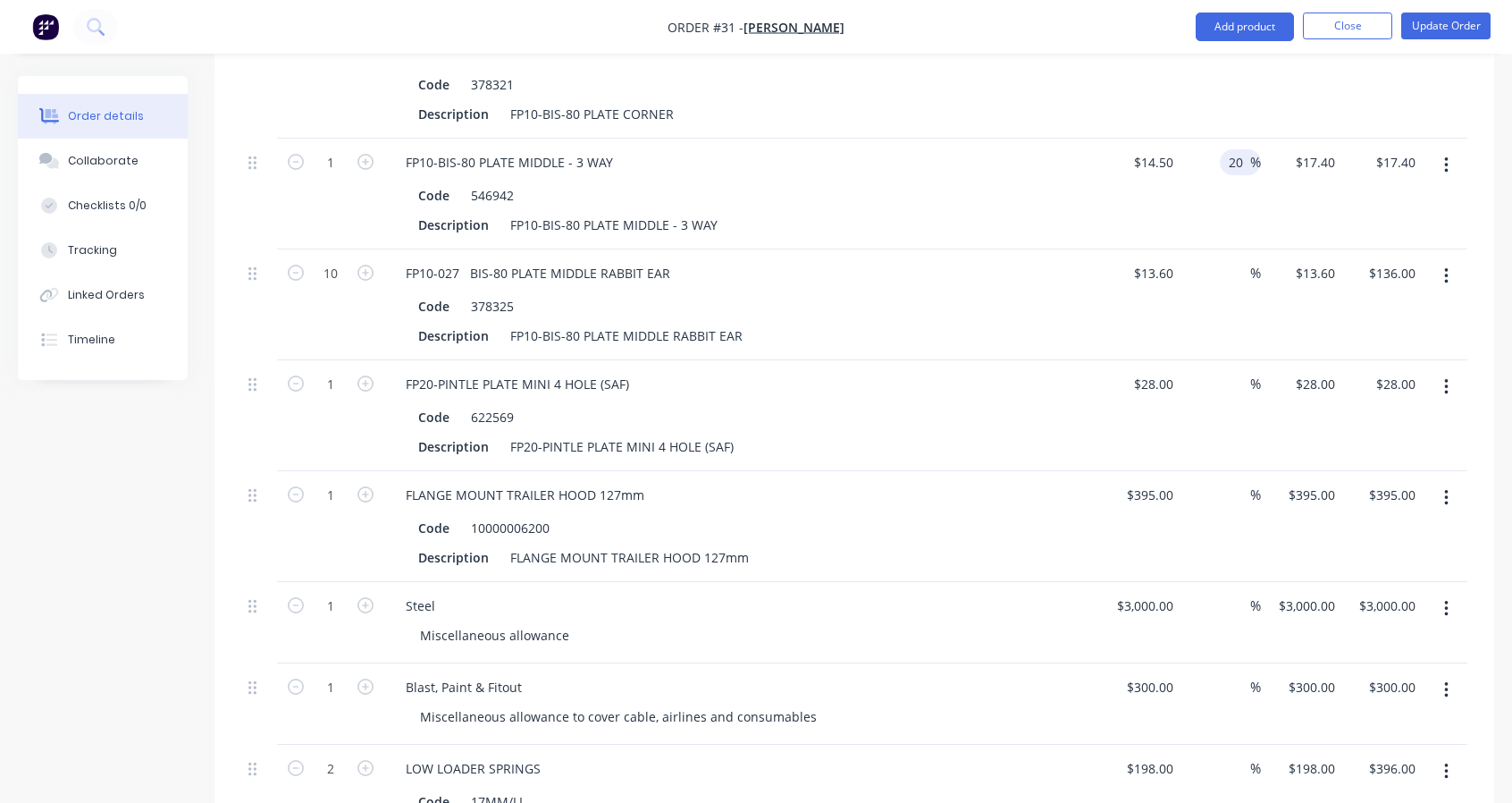
click at [1235, 260] on input at bounding box center [1240, 273] width 20 height 26
click at [1243, 376] on input at bounding box center [1240, 384] width 20 height 26
click at [1241, 492] on input at bounding box center [1240, 495] width 20 height 26
click at [1236, 593] on input at bounding box center [1240, 606] width 20 height 26
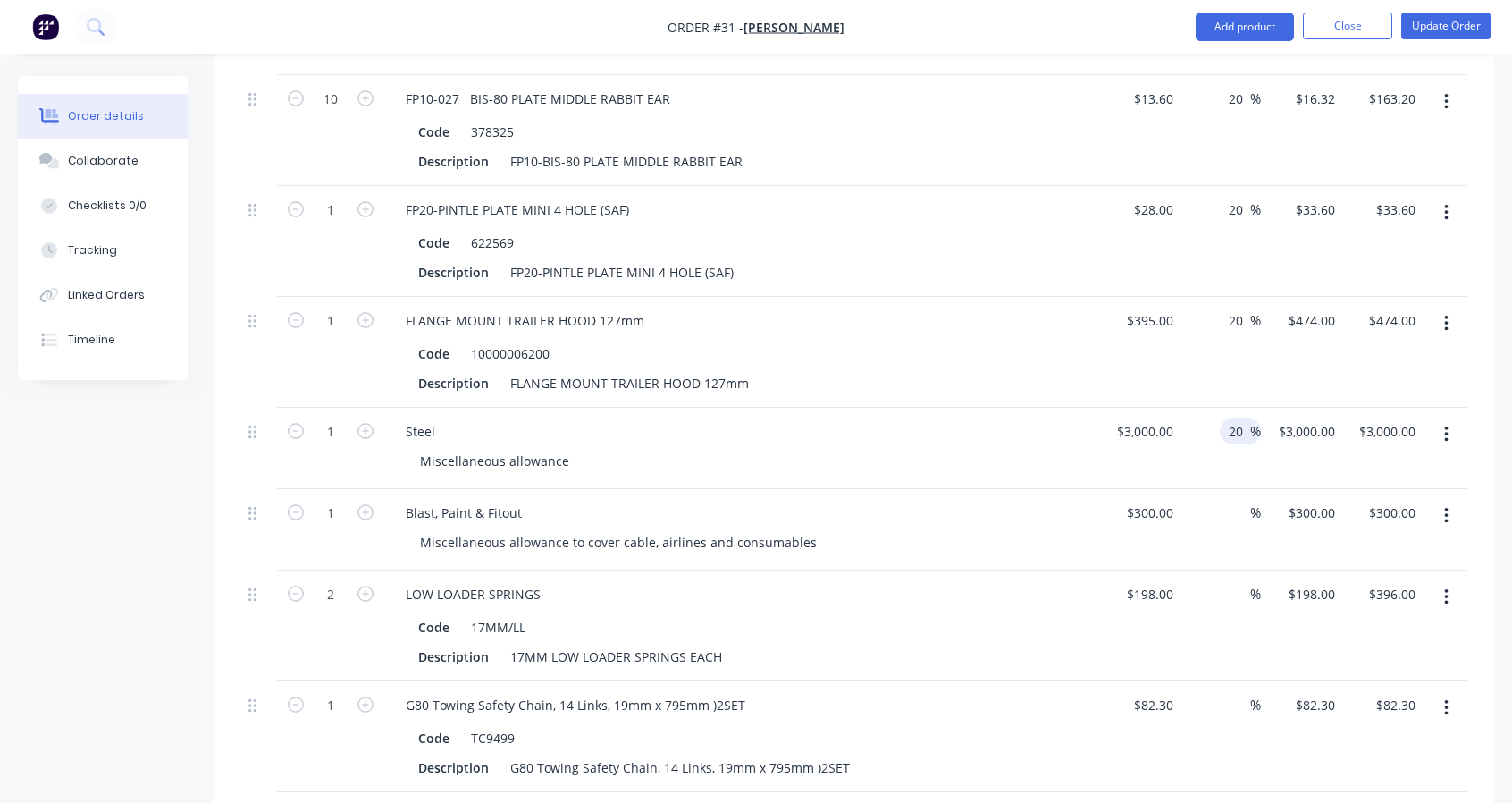
scroll to position [2773, 0]
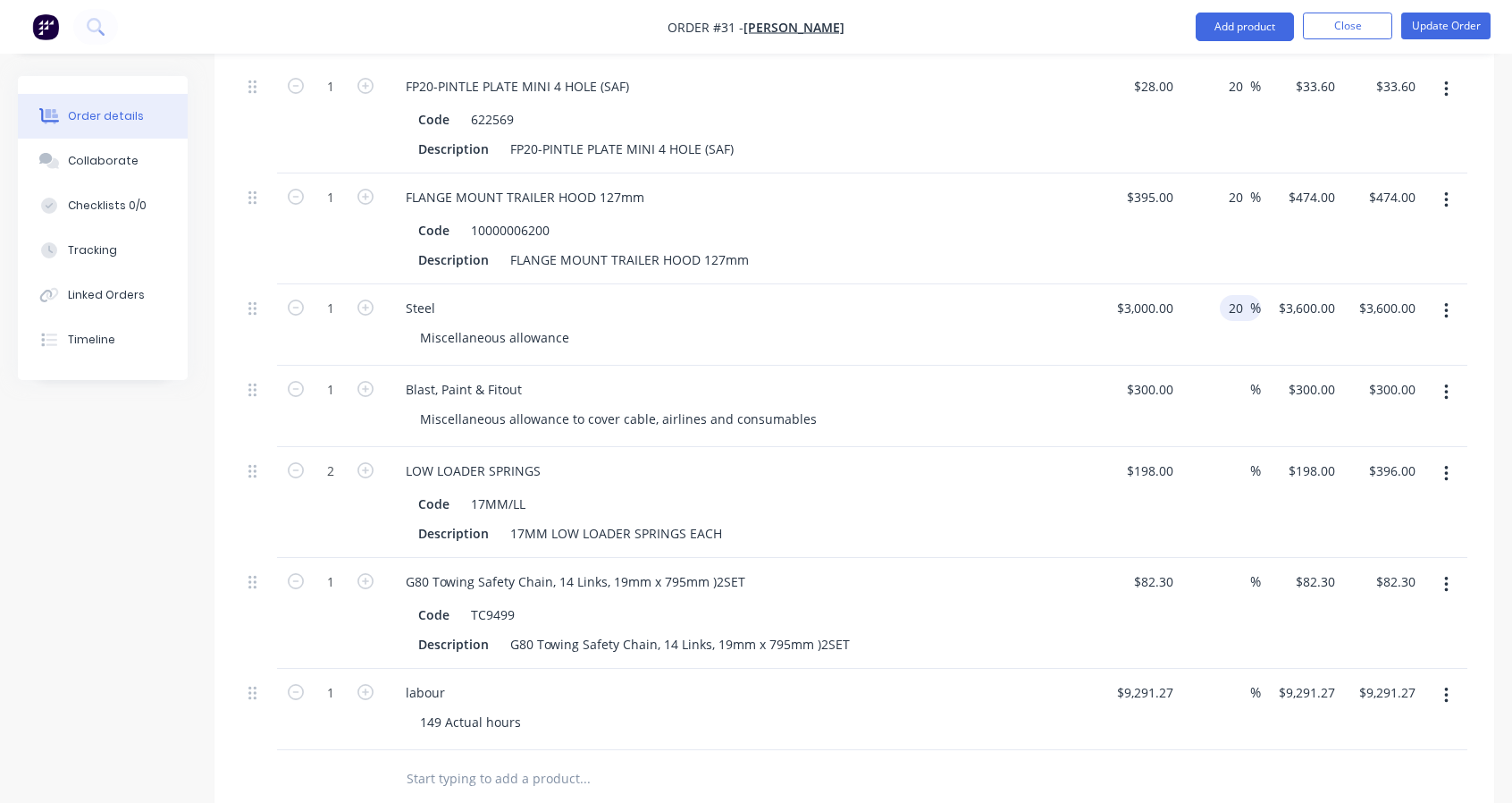
click at [1233, 388] on input at bounding box center [1240, 389] width 20 height 26
click at [1244, 464] on input at bounding box center [1240, 471] width 20 height 26
click at [1241, 569] on input at bounding box center [1240, 582] width 20 height 26
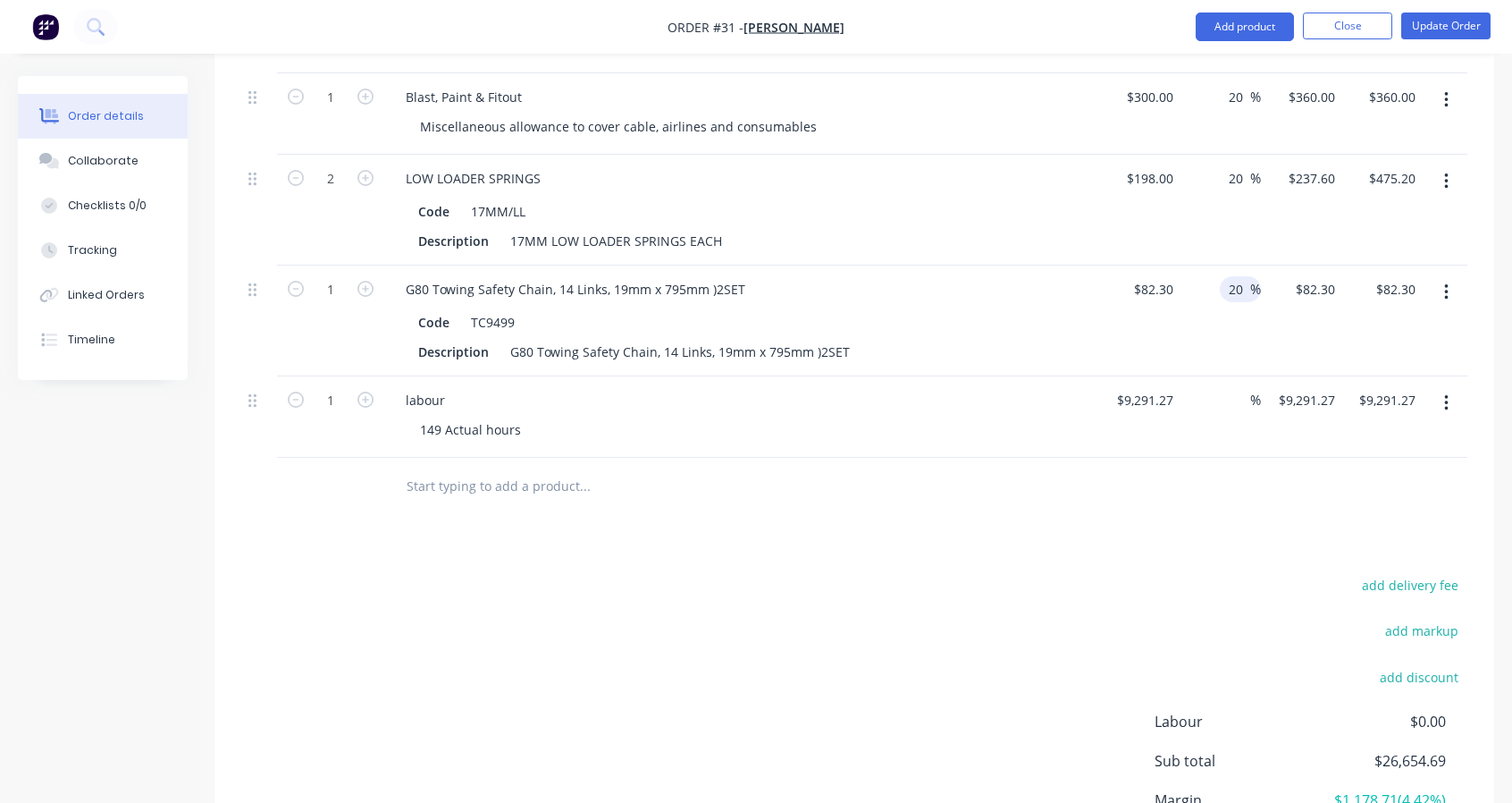
scroll to position [3070, 0]
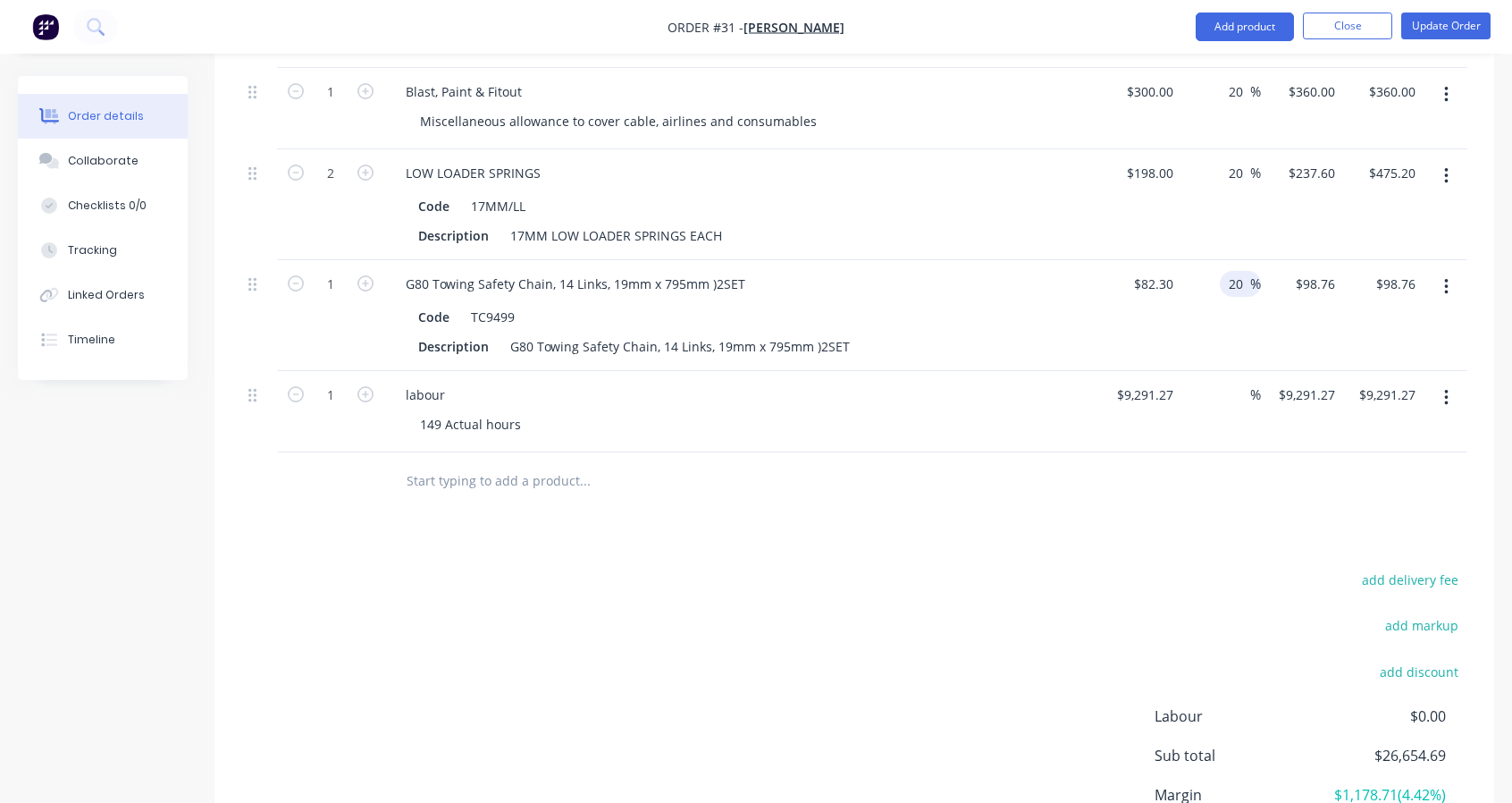
click at [1241, 389] on input at bounding box center [1240, 395] width 20 height 26
click at [1174, 476] on div at bounding box center [854, 481] width 1226 height 58
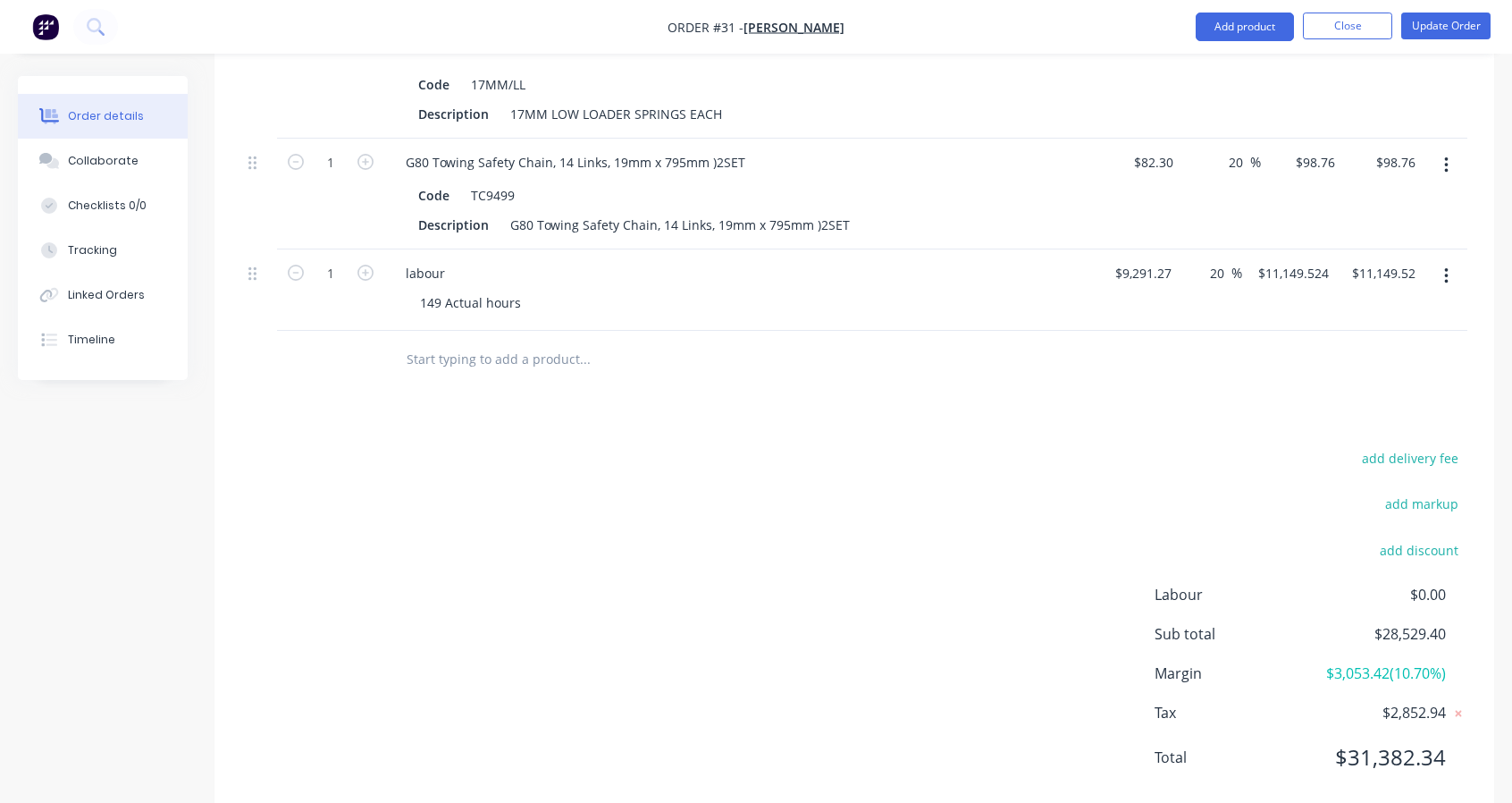
scroll to position [3224, 0]
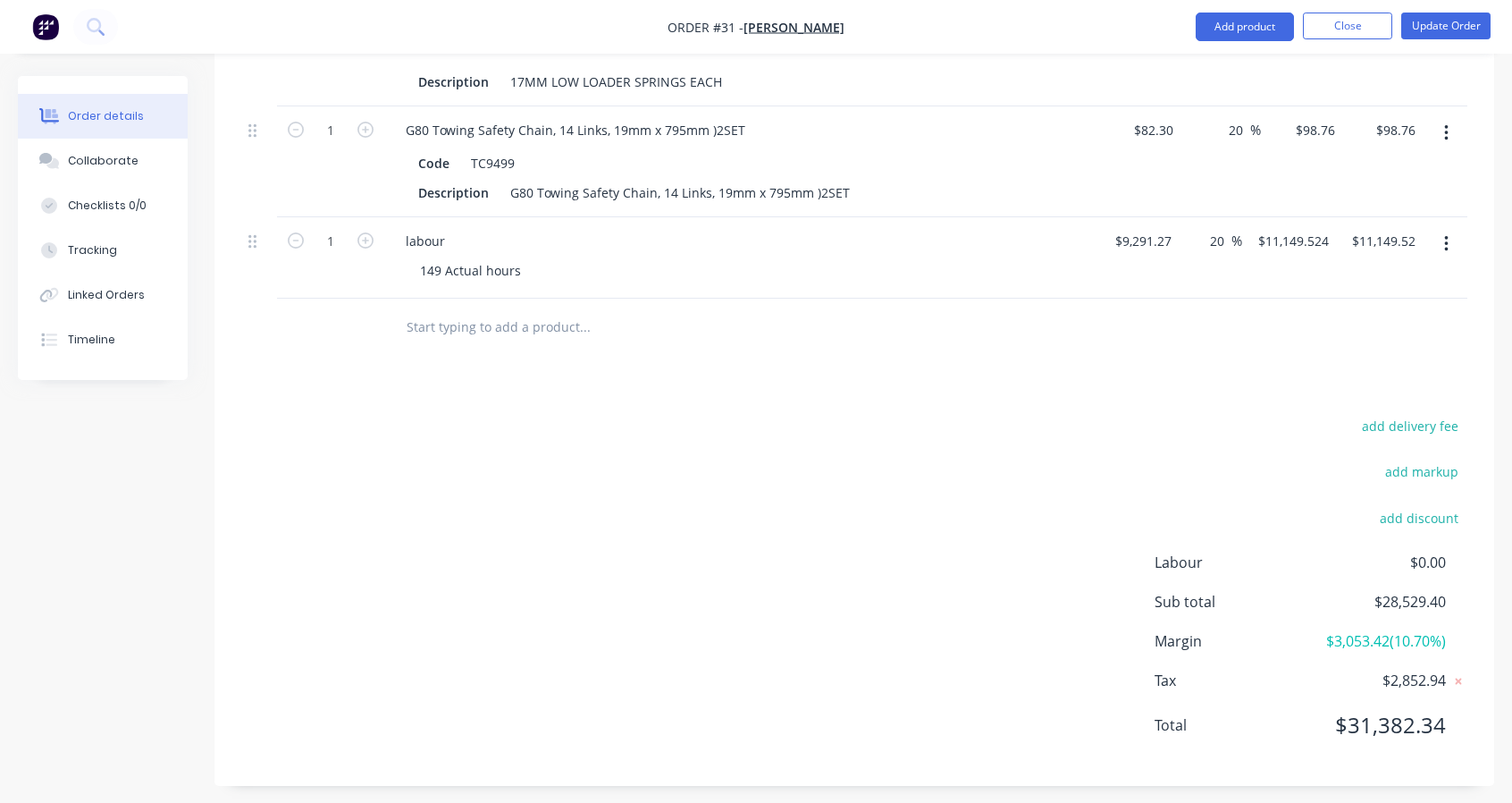
click at [1224, 234] on input "20" at bounding box center [1220, 241] width 23 height 26
click at [1239, 283] on div "40 40 %" at bounding box center [1211, 258] width 64 height 81
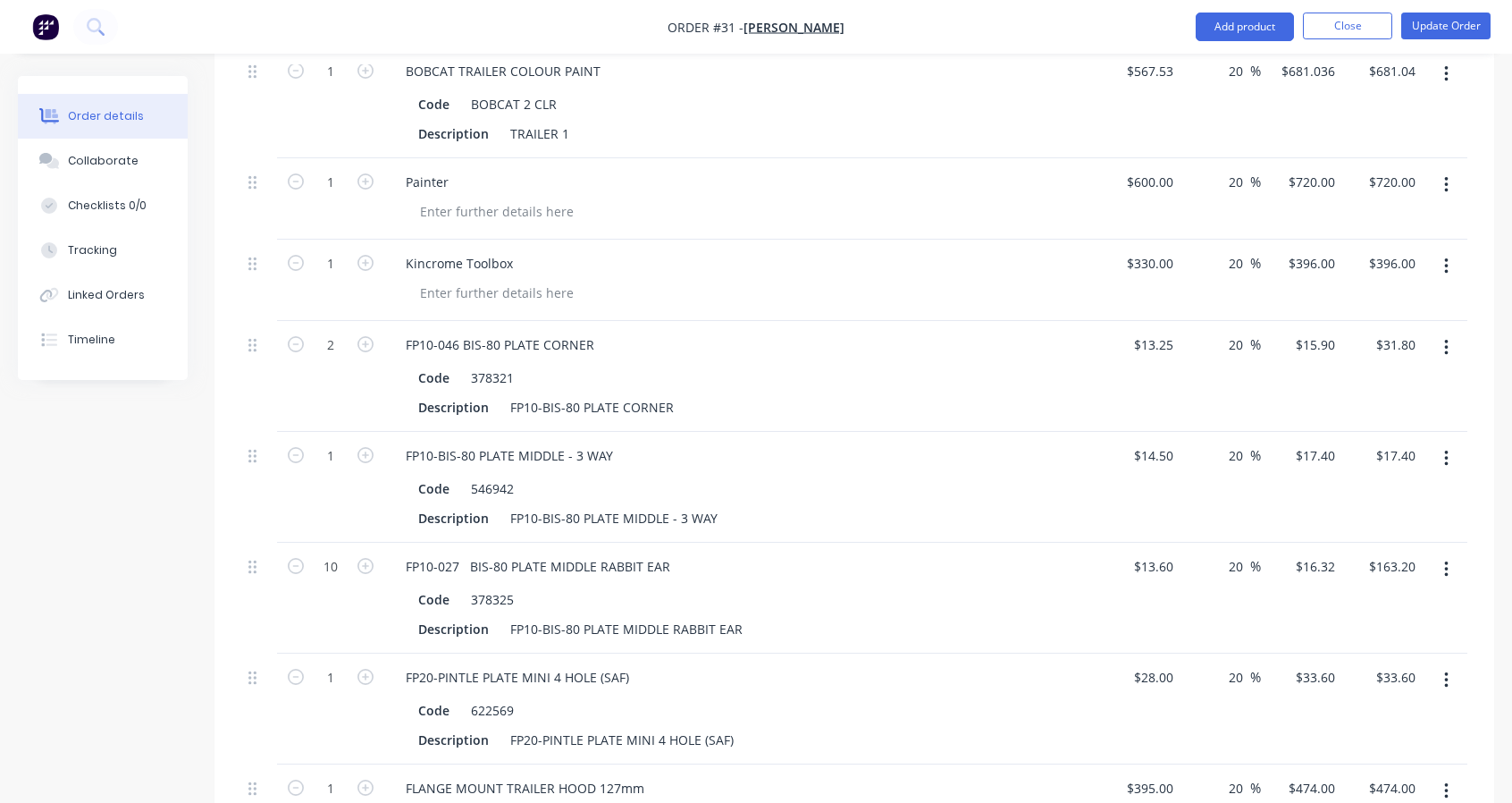
scroll to position [1735, 0]
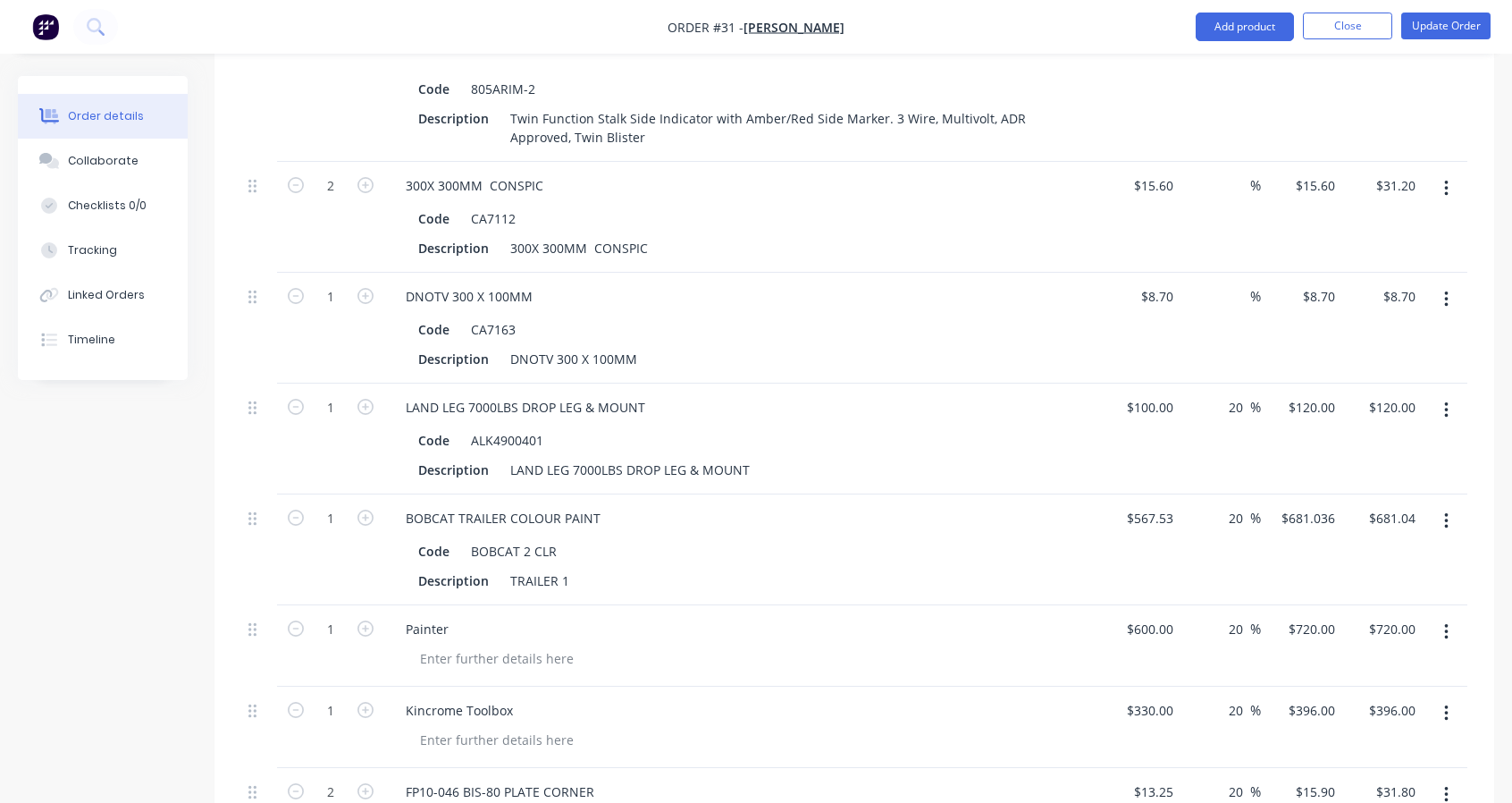
click at [1242, 183] on input at bounding box center [1240, 186] width 20 height 26
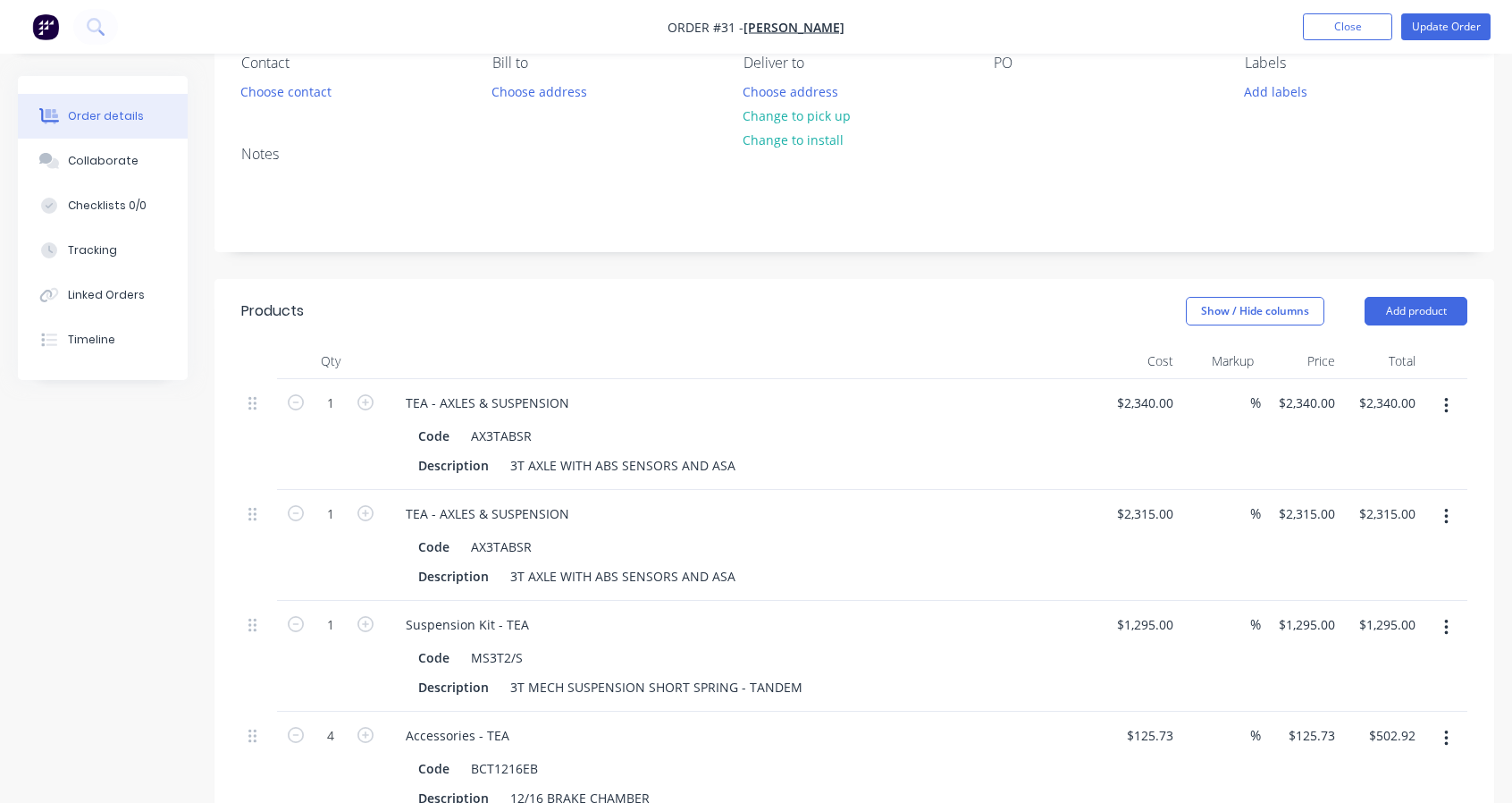
scroll to position [298, 0]
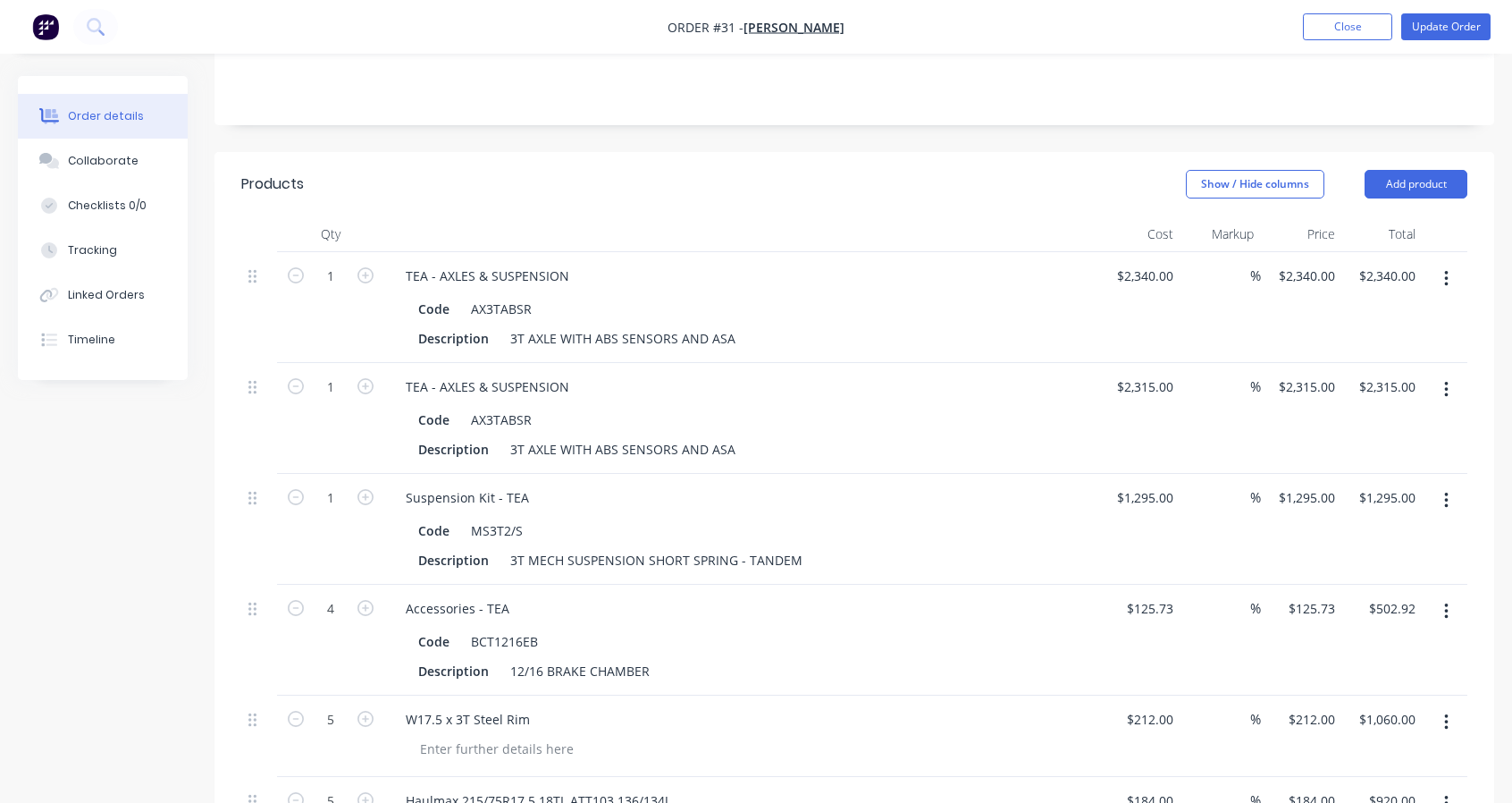
click at [1225, 287] on div "%" at bounding box center [1222, 308] width 81 height 111
click at [1228, 275] on div "%" at bounding box center [1242, 276] width 39 height 26
click at [1242, 379] on input at bounding box center [1240, 387] width 20 height 26
click at [1240, 516] on div "%" at bounding box center [1222, 529] width 81 height 111
click at [1240, 495] on input at bounding box center [1240, 498] width 20 height 26
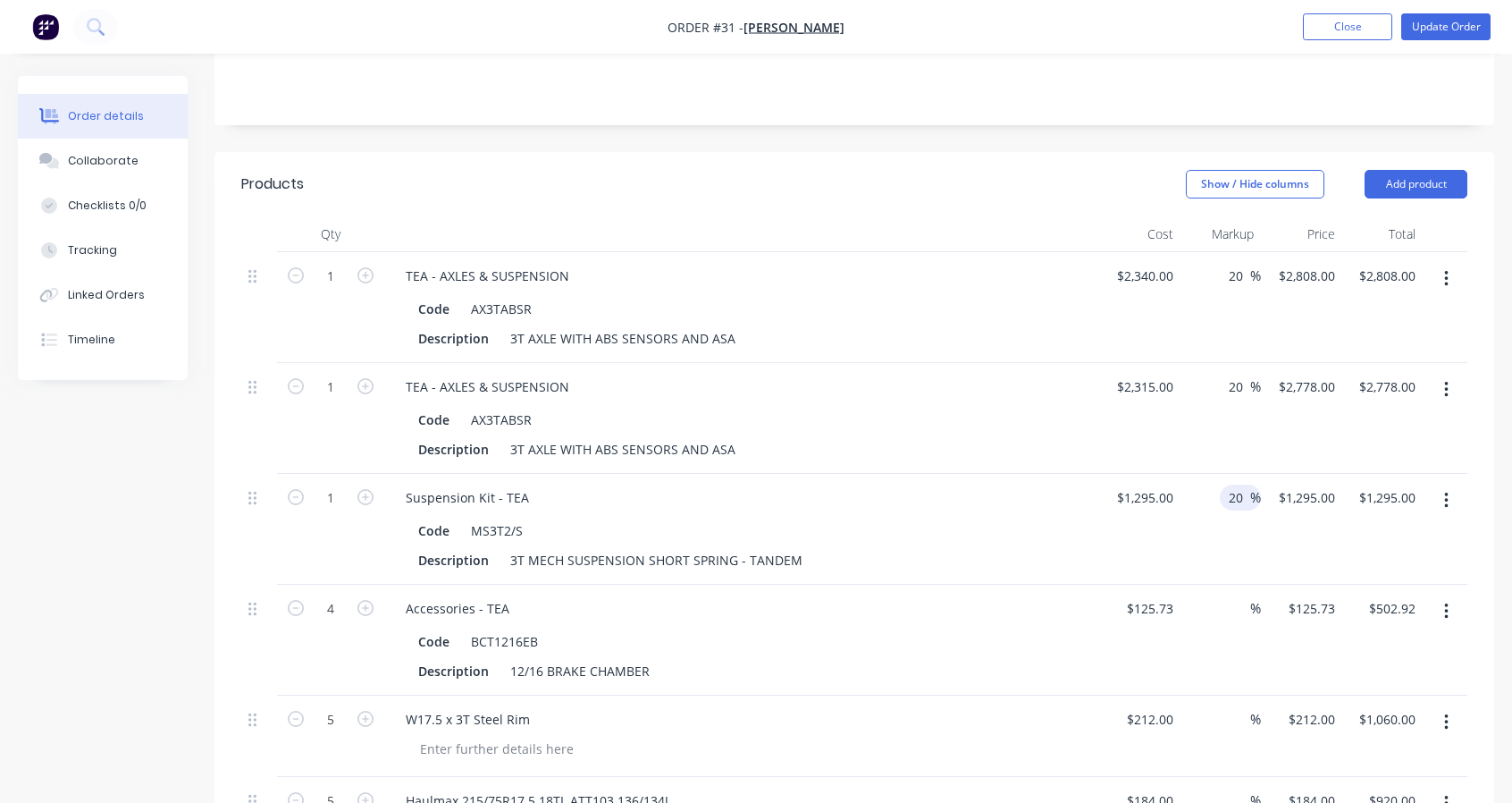
click at [1238, 606] on input at bounding box center [1240, 609] width 20 height 26
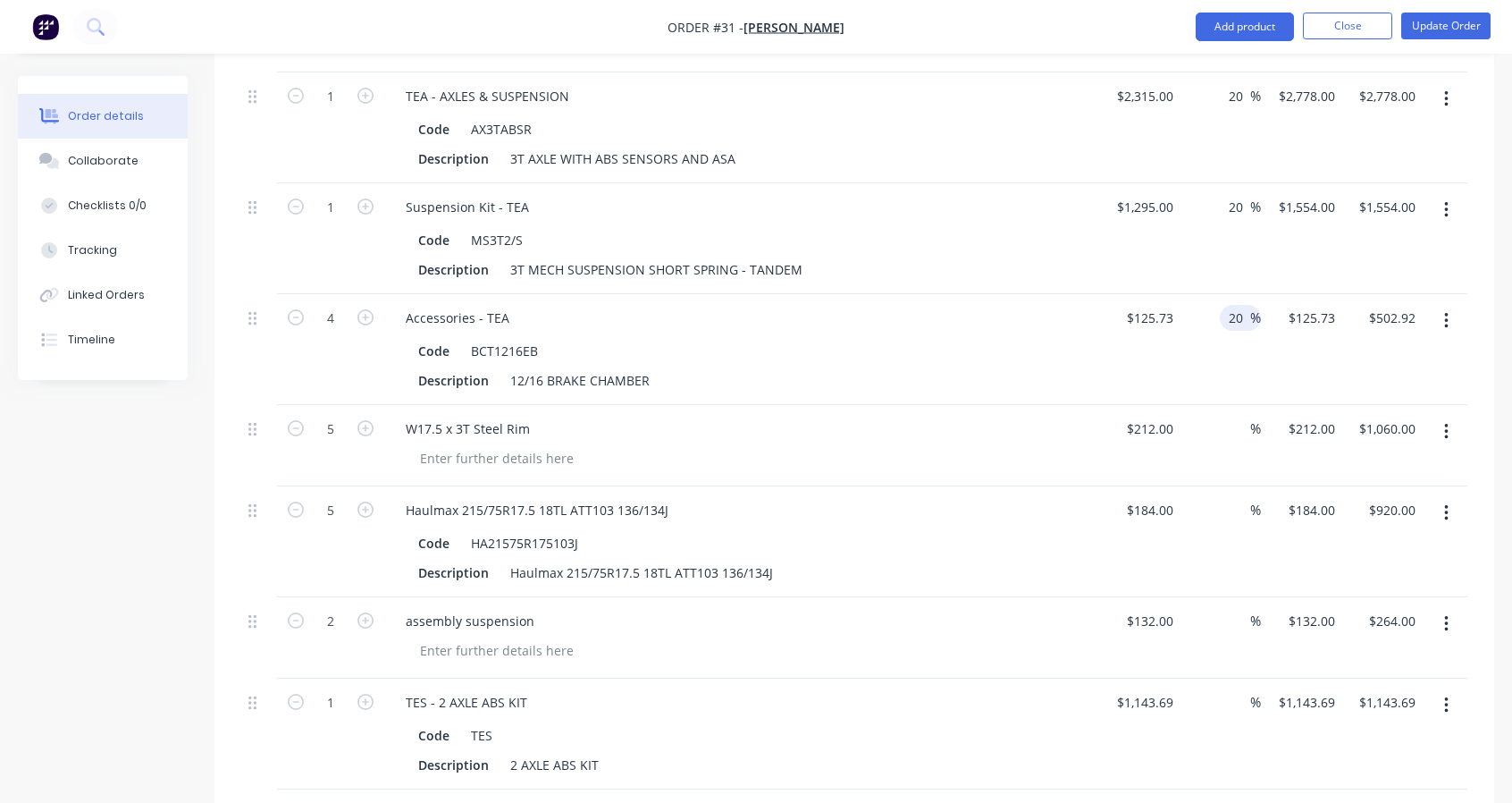
scroll to position [596, 0]
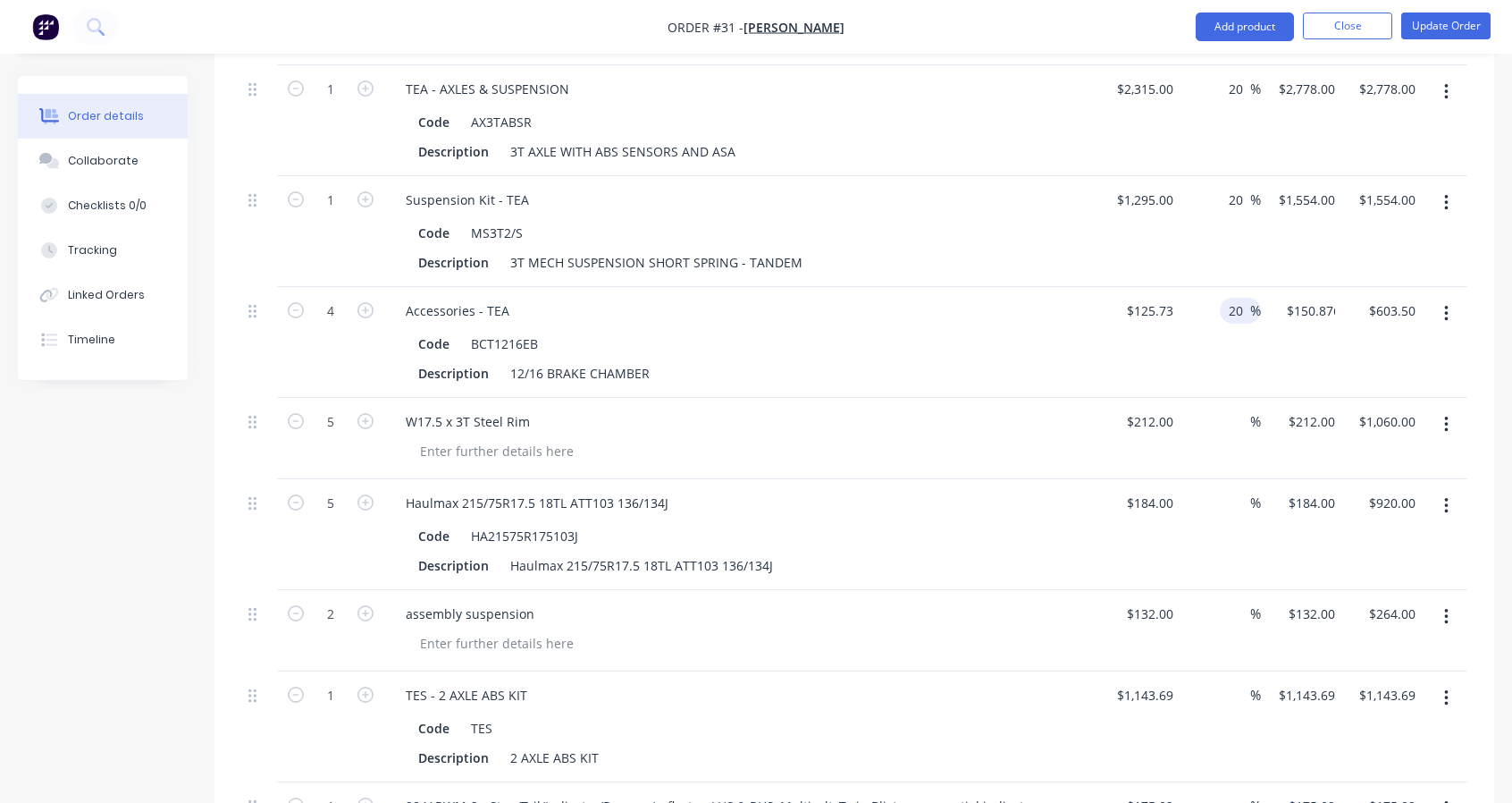
click at [1246, 423] on input at bounding box center [1240, 422] width 20 height 26
click at [1243, 499] on input at bounding box center [1240, 503] width 20 height 26
click at [1248, 609] on input at bounding box center [1240, 614] width 20 height 26
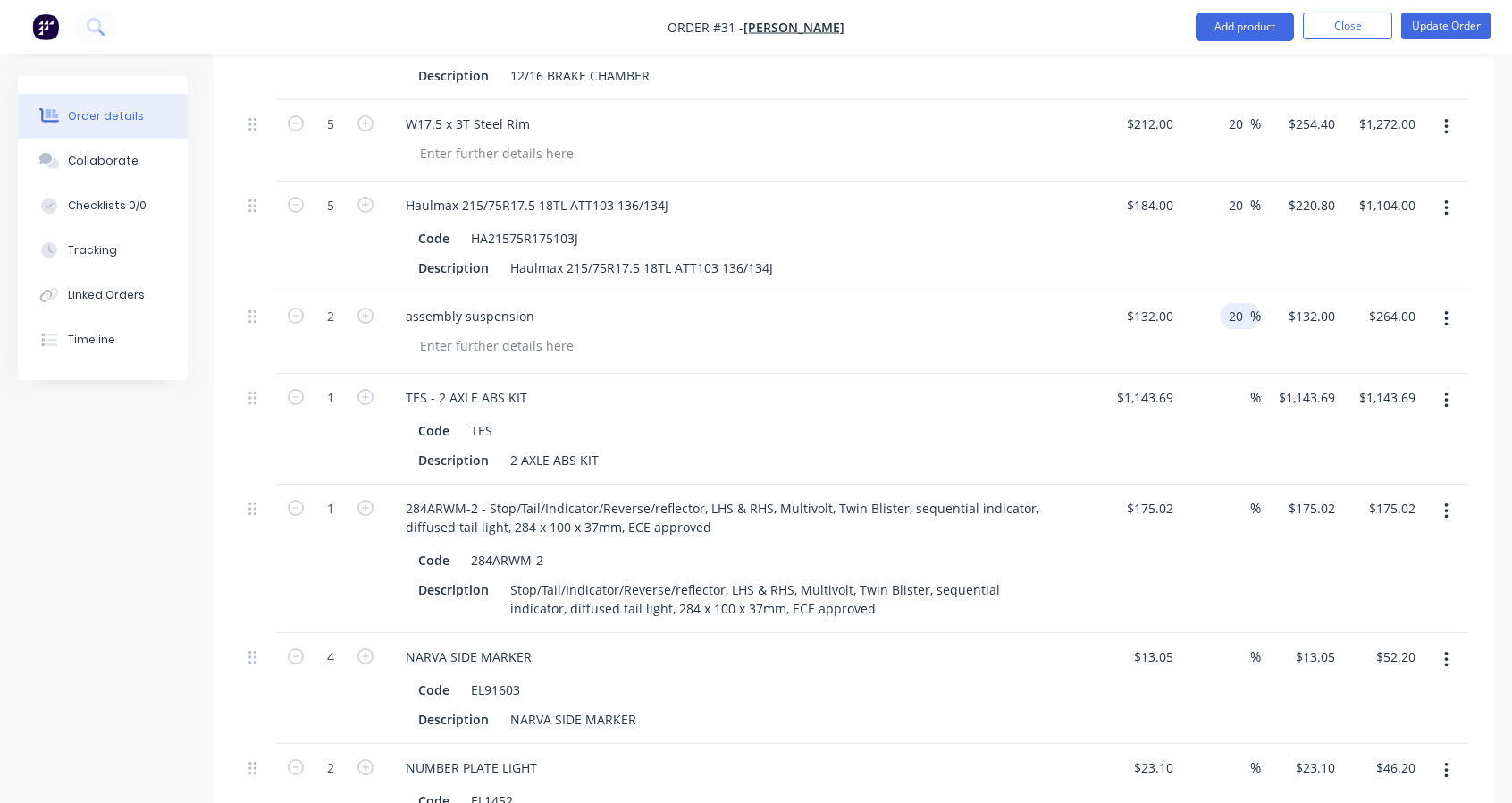
scroll to position [895, 0]
click at [1241, 389] on input at bounding box center [1240, 397] width 20 height 26
click at [1243, 510] on input at bounding box center [1240, 508] width 20 height 26
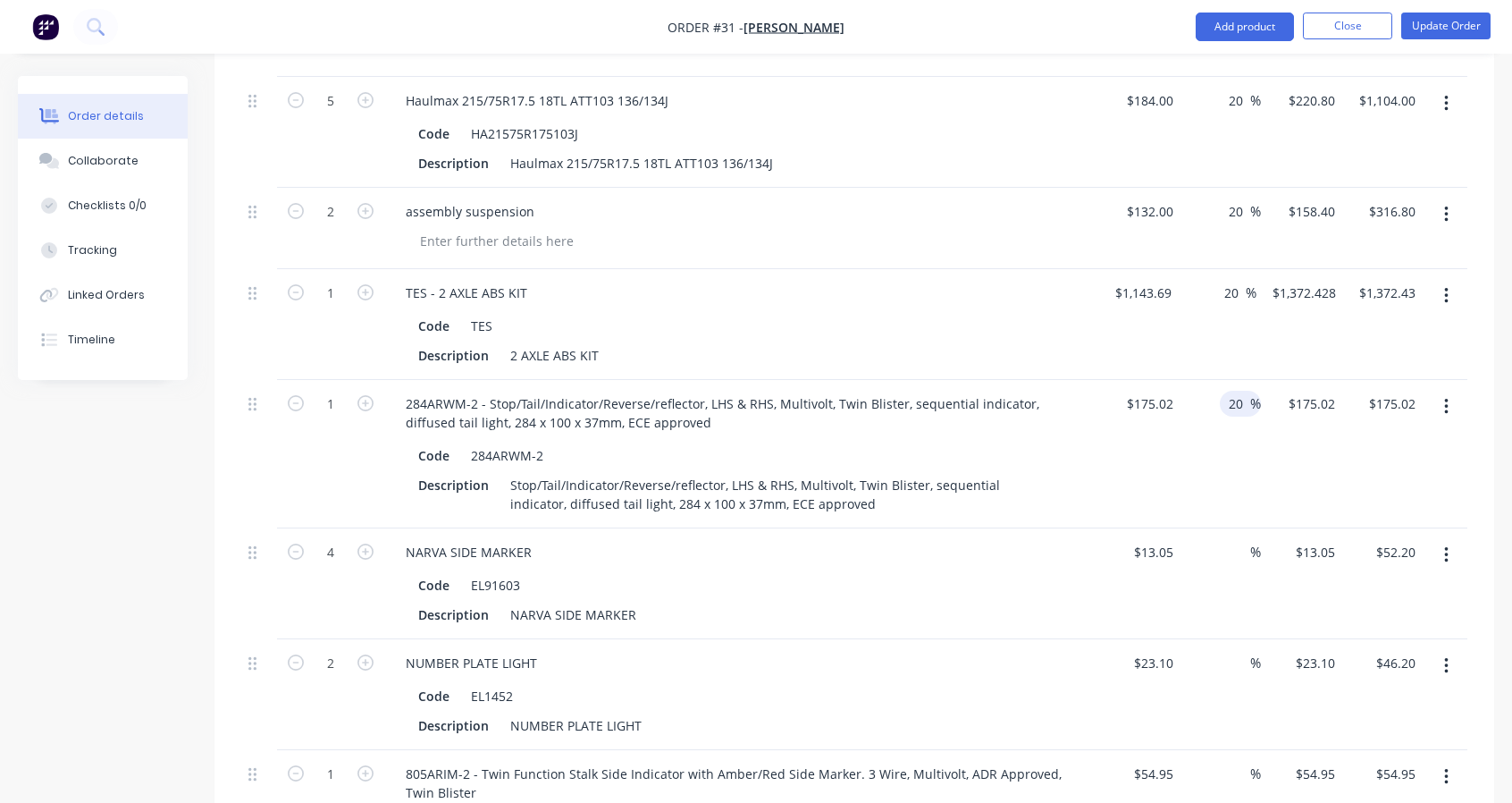
scroll to position [1043, 0]
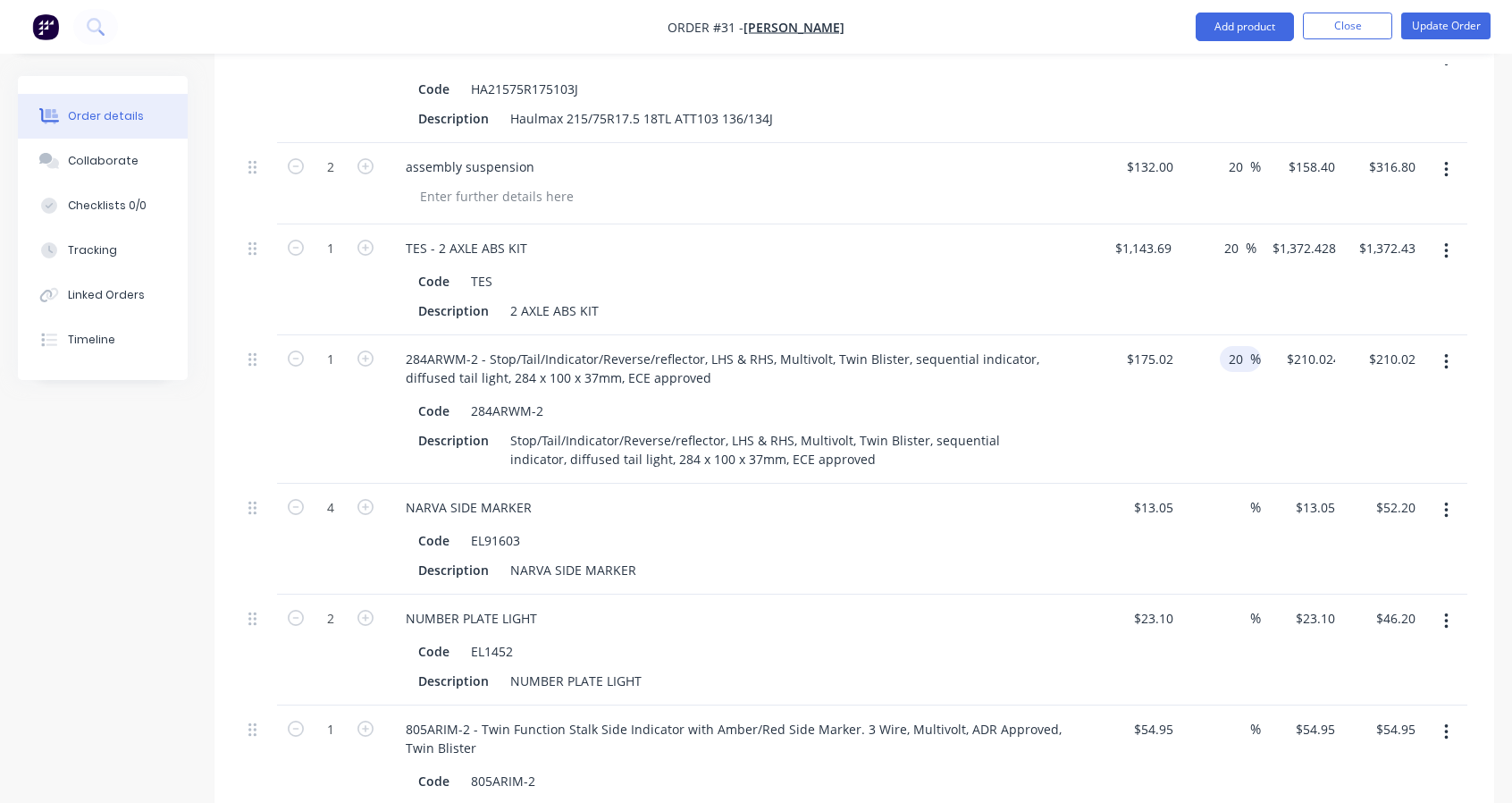
click at [1250, 506] on span "%" at bounding box center [1256, 507] width 11 height 20
click at [1245, 605] on input at bounding box center [1240, 618] width 20 height 26
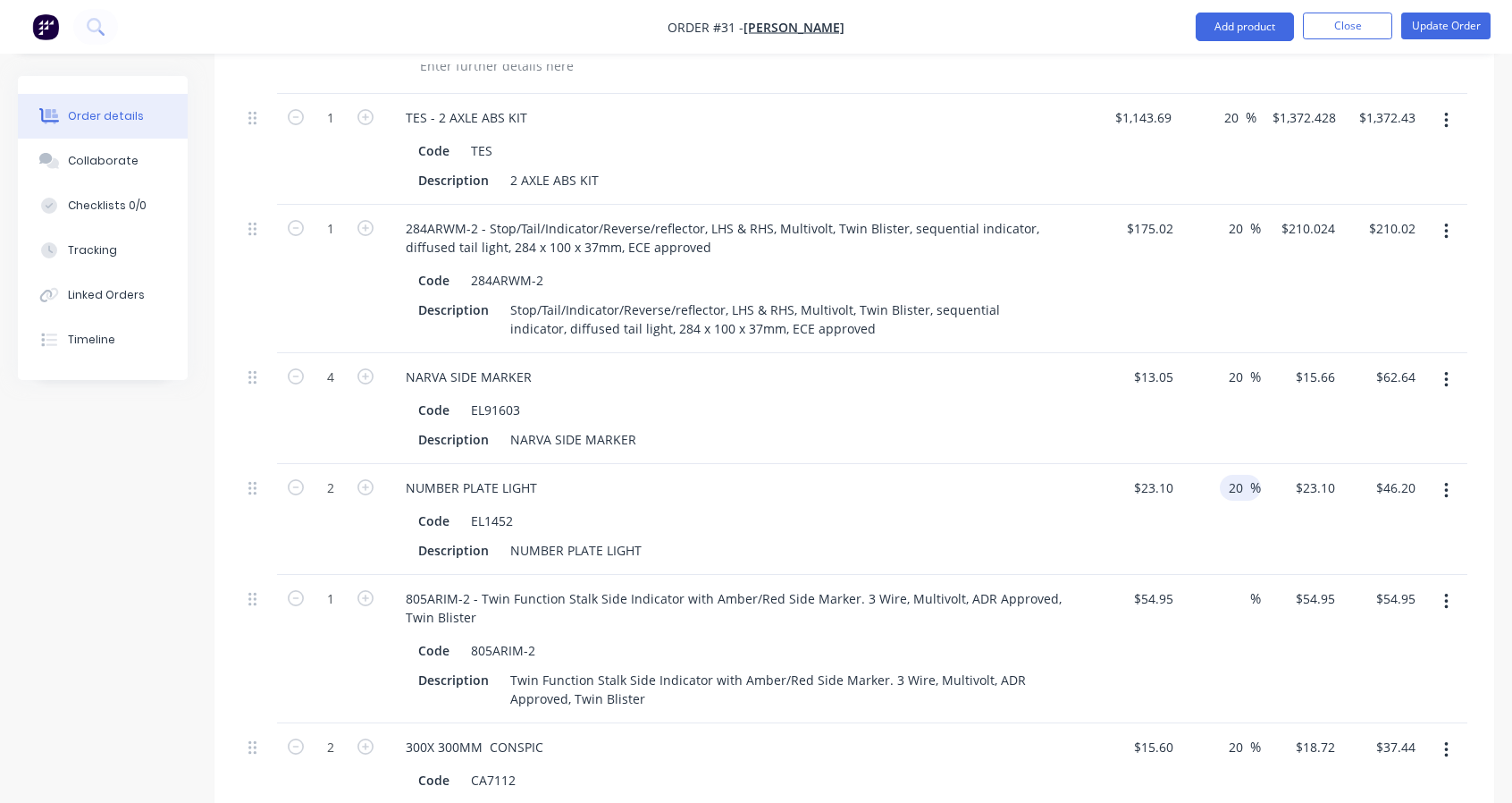
scroll to position [1192, 0]
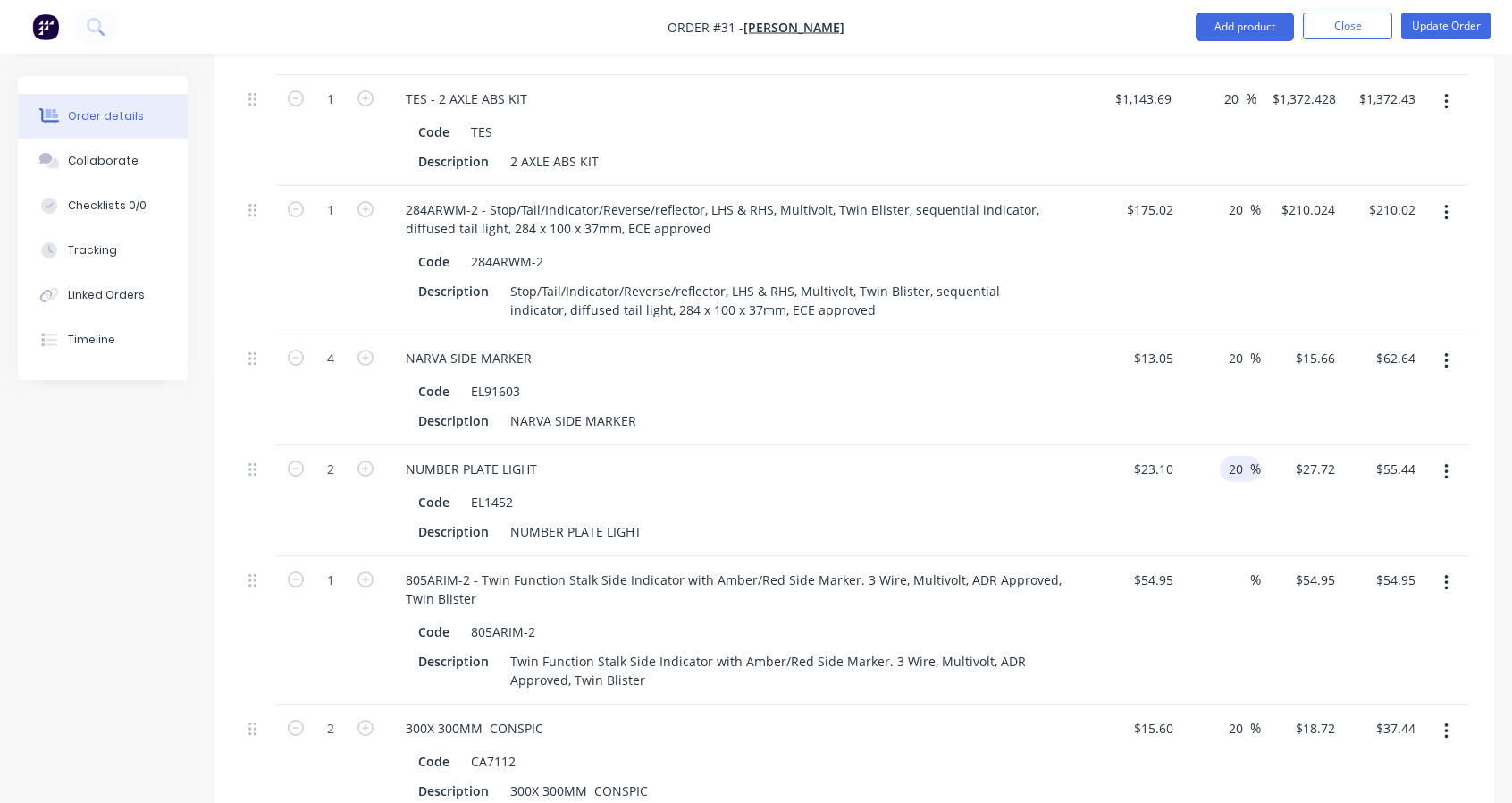
click at [1241, 576] on input at bounding box center [1240, 580] width 20 height 26
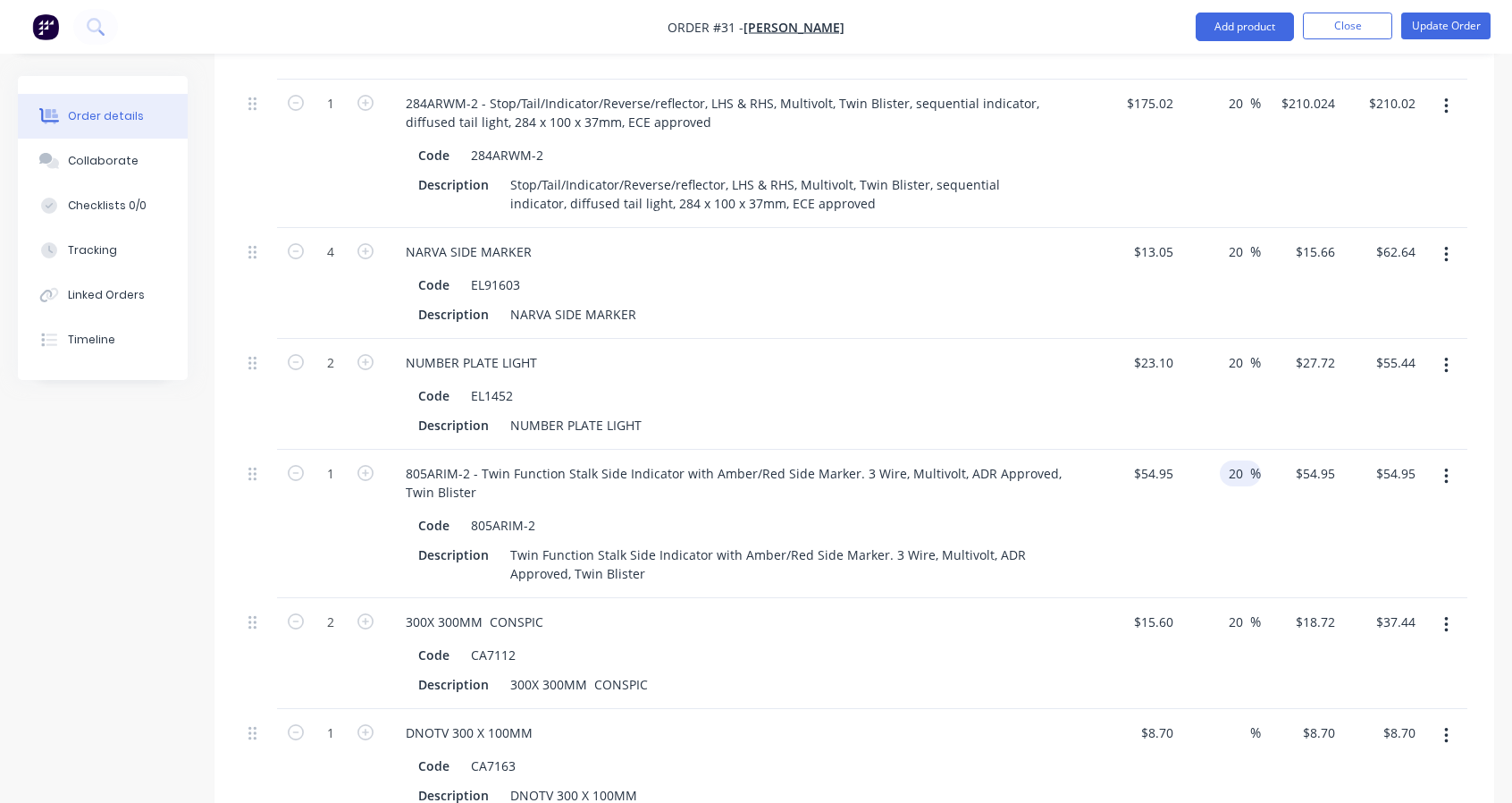
scroll to position [1489, 0]
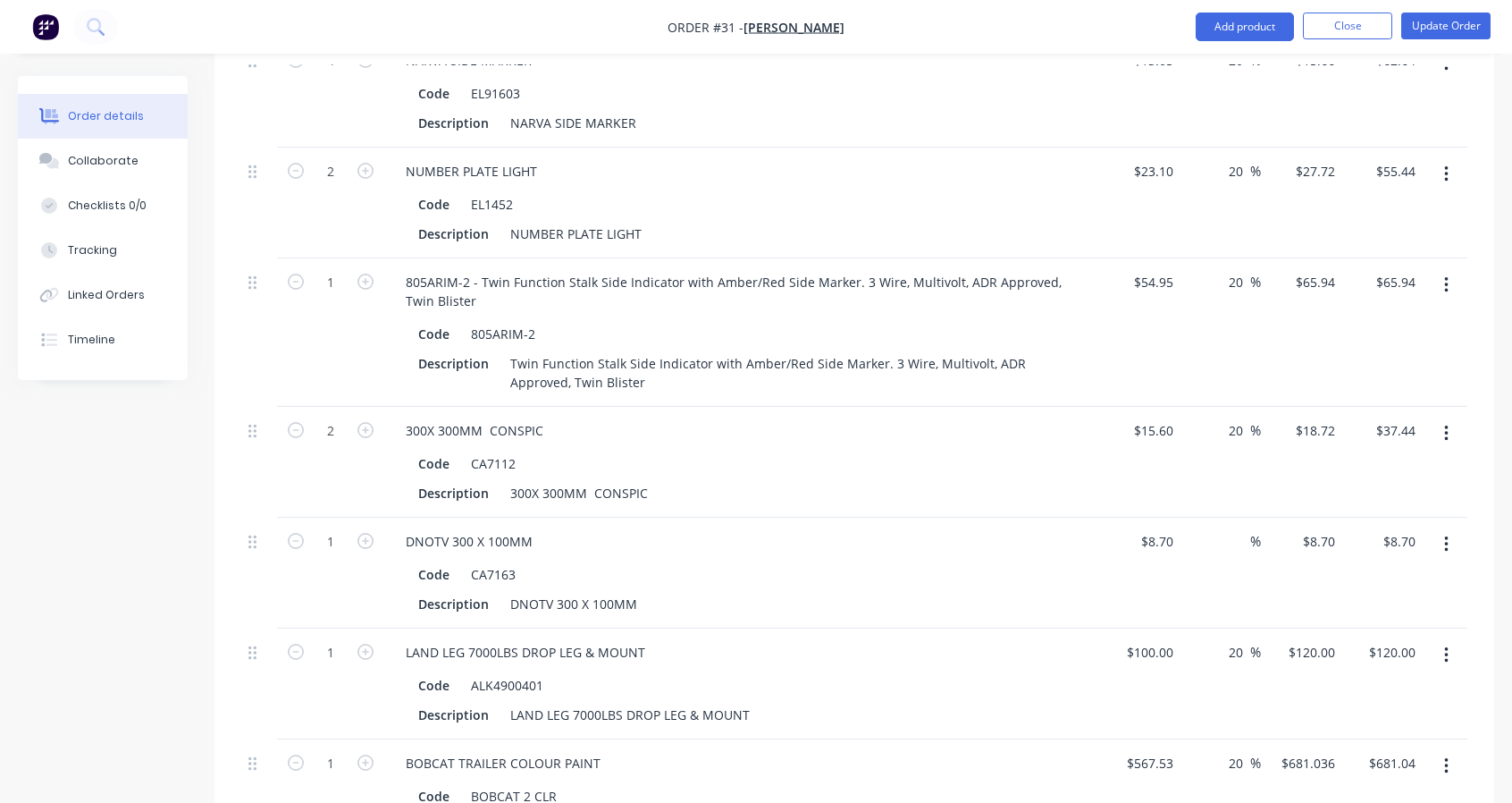
click at [1243, 541] on input at bounding box center [1240, 541] width 20 height 26
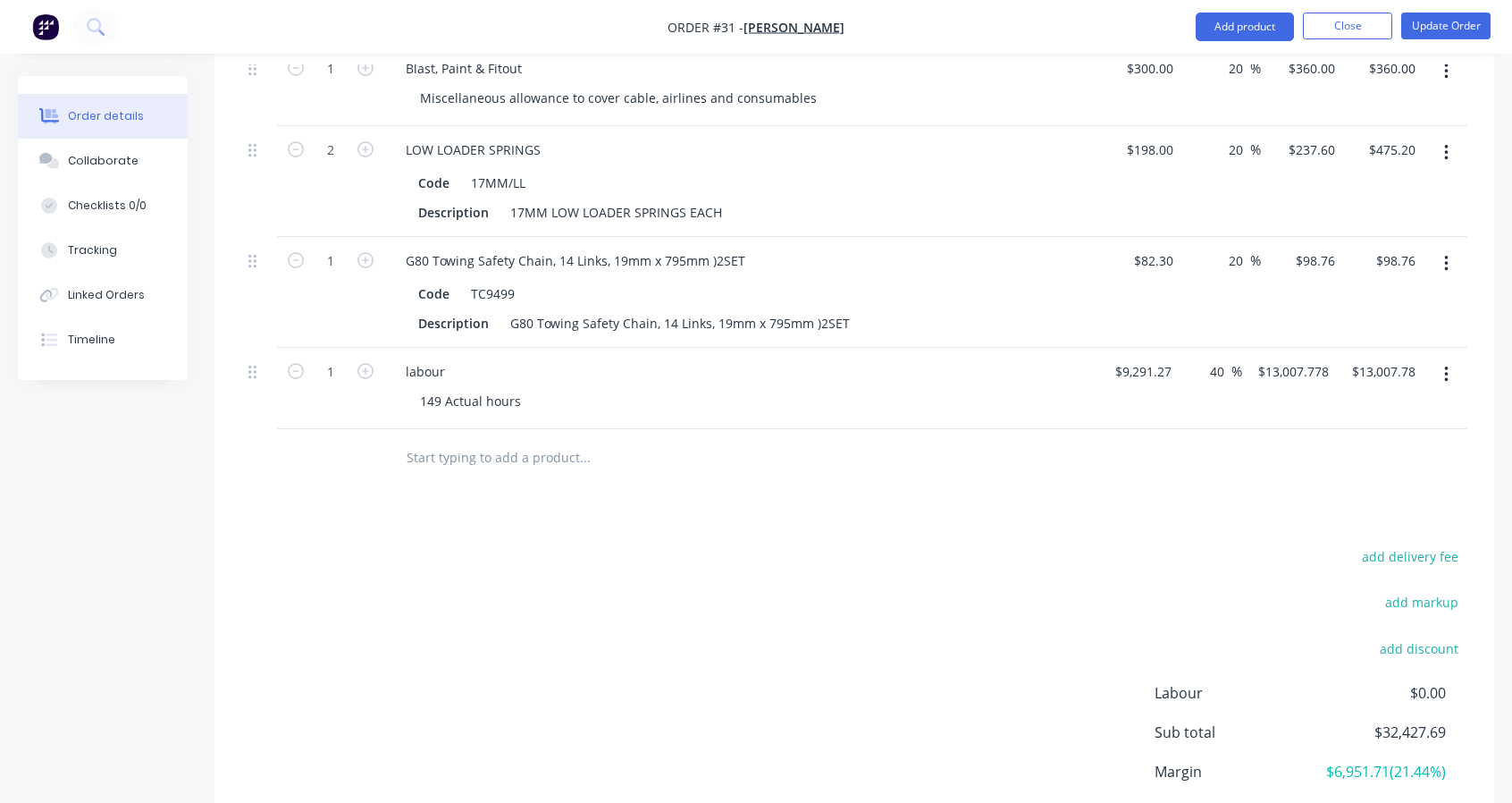
scroll to position [3130, 0]
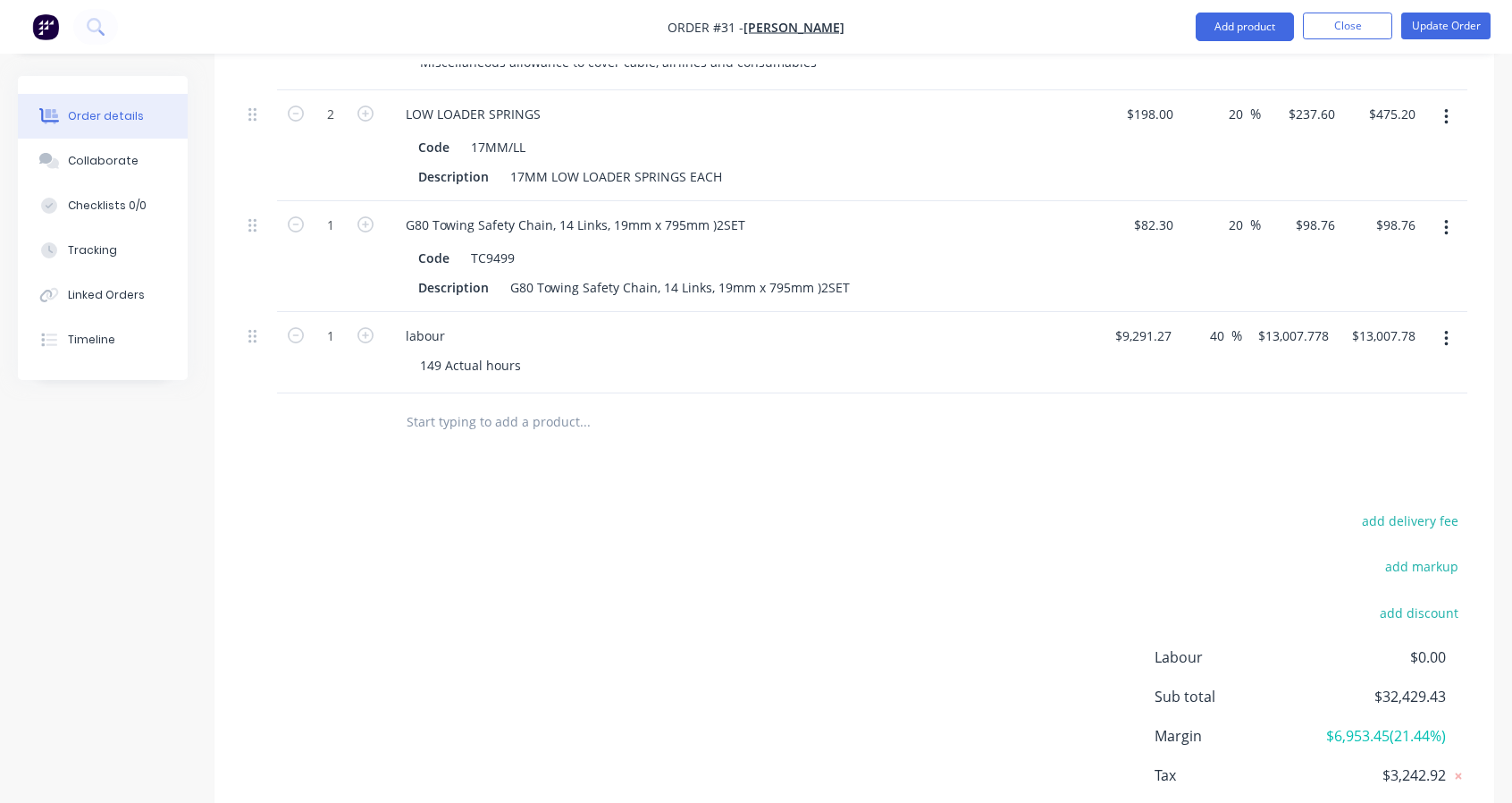
click at [1223, 323] on input "40" at bounding box center [1220, 336] width 23 height 26
click at [1208, 435] on div at bounding box center [854, 422] width 1226 height 58
click at [1224, 327] on input "40" at bounding box center [1220, 336] width 23 height 26
drag, startPoint x: 1224, startPoint y: 327, endPoint x: 1203, endPoint y: 325, distance: 21.1
click at [1204, 324] on div "40 40 %" at bounding box center [1222, 336] width 41 height 26
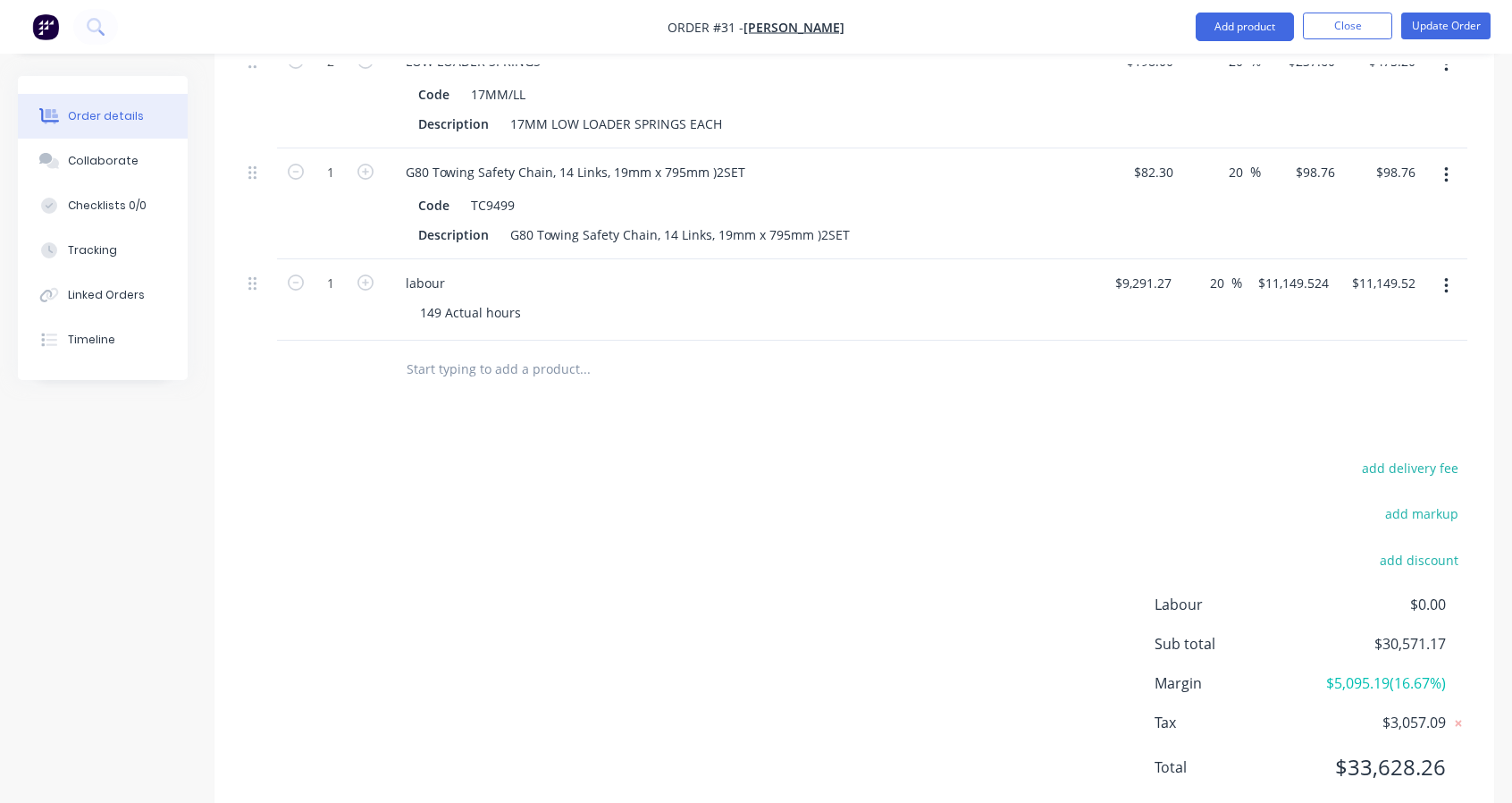
scroll to position [3224, 0]
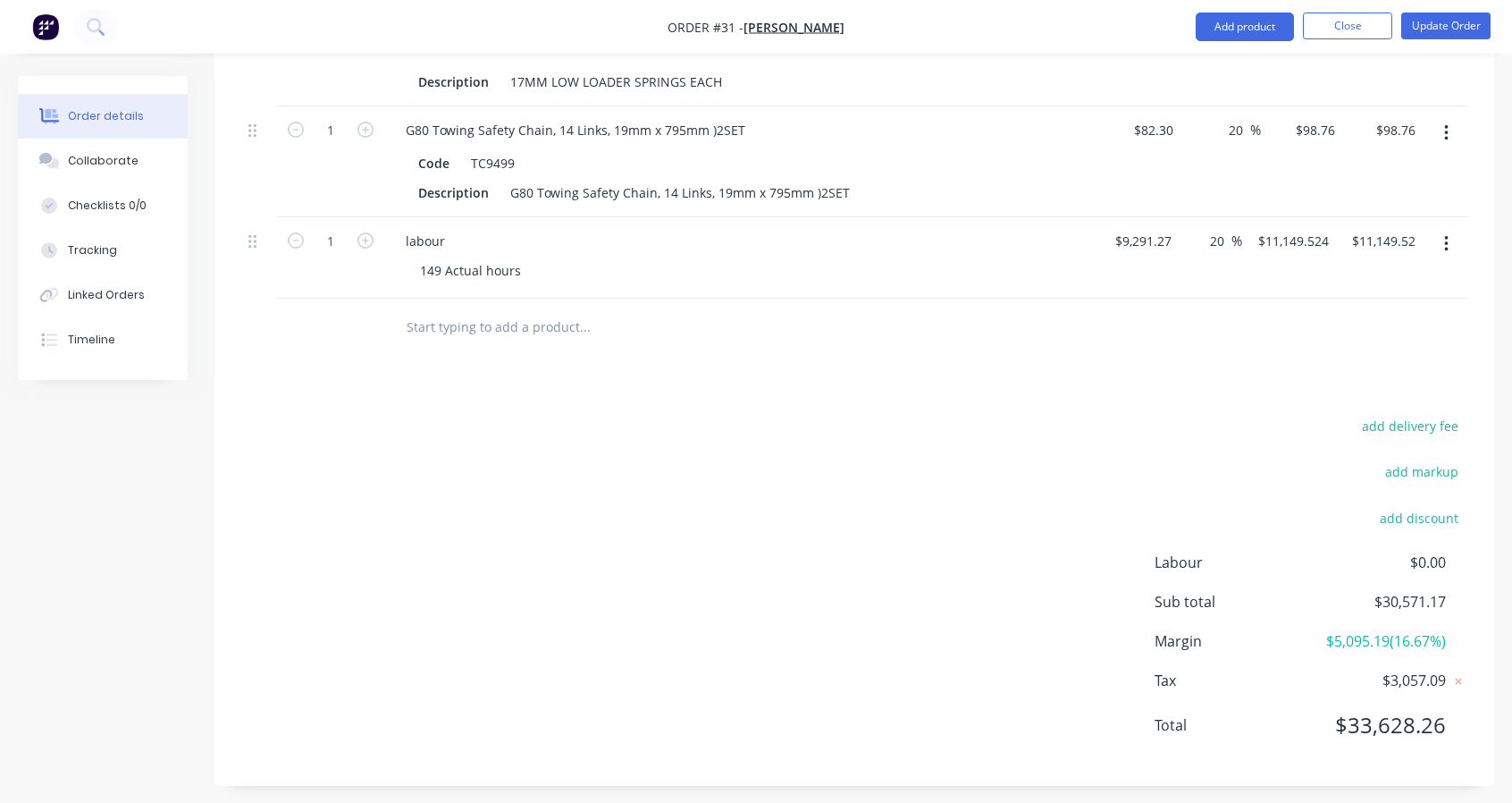
click at [1223, 235] on input "20" at bounding box center [1220, 241] width 23 height 26
drag, startPoint x: 1226, startPoint y: 235, endPoint x: 1207, endPoint y: 229, distance: 19.9
click at [1207, 229] on div "20 20 %" at bounding box center [1222, 241] width 41 height 26
click at [1182, 303] on div at bounding box center [854, 327] width 1226 height 58
click at [1224, 231] on input "40" at bounding box center [1220, 241] width 23 height 26
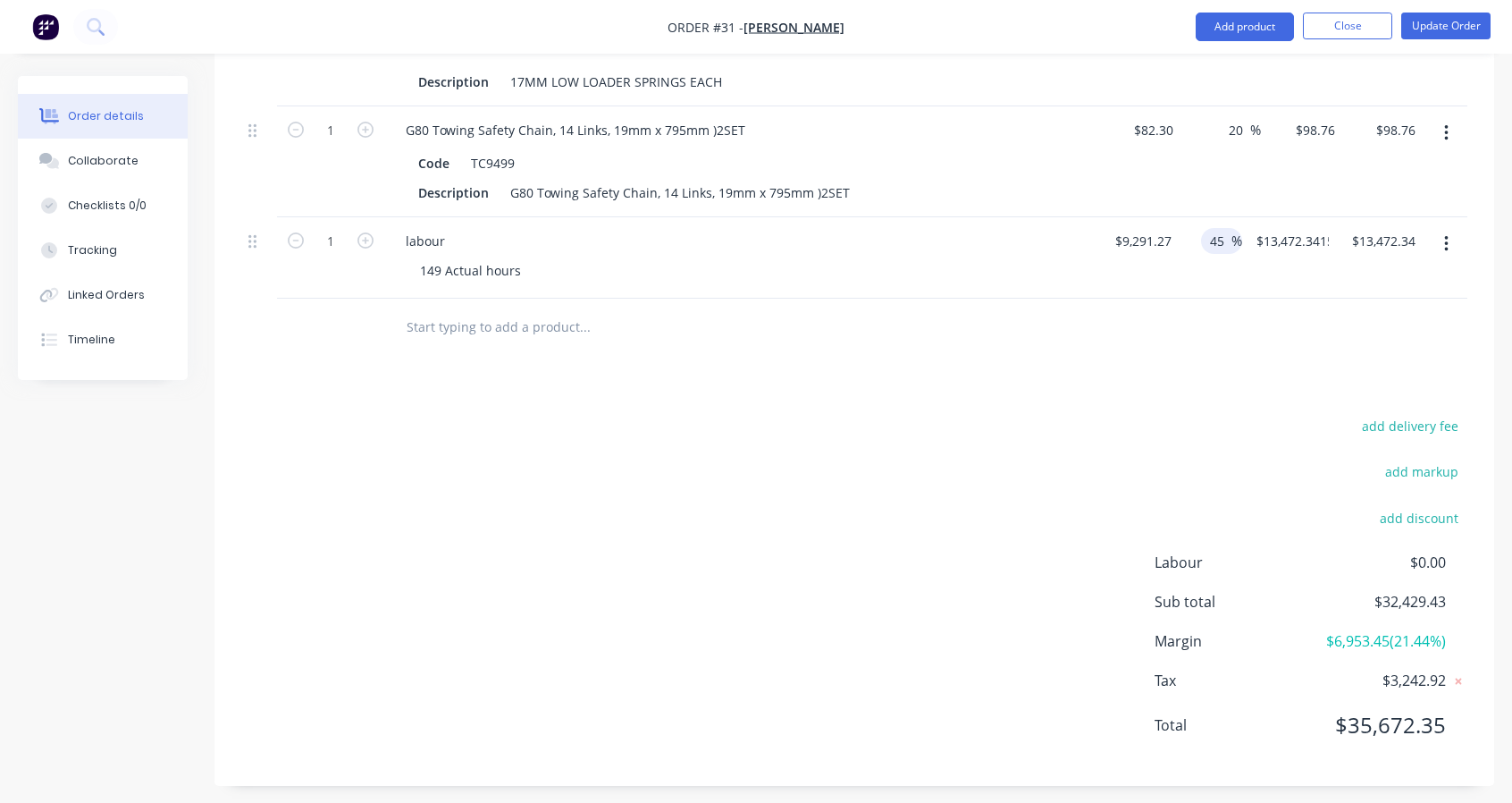
click at [1223, 233] on input "45" at bounding box center [1212, 241] width 23 height 26
click at [1230, 303] on div at bounding box center [854, 327] width 1226 height 58
click at [1216, 228] on input "47" at bounding box center [1212, 241] width 23 height 26
click at [1211, 302] on div at bounding box center [854, 327] width 1226 height 58
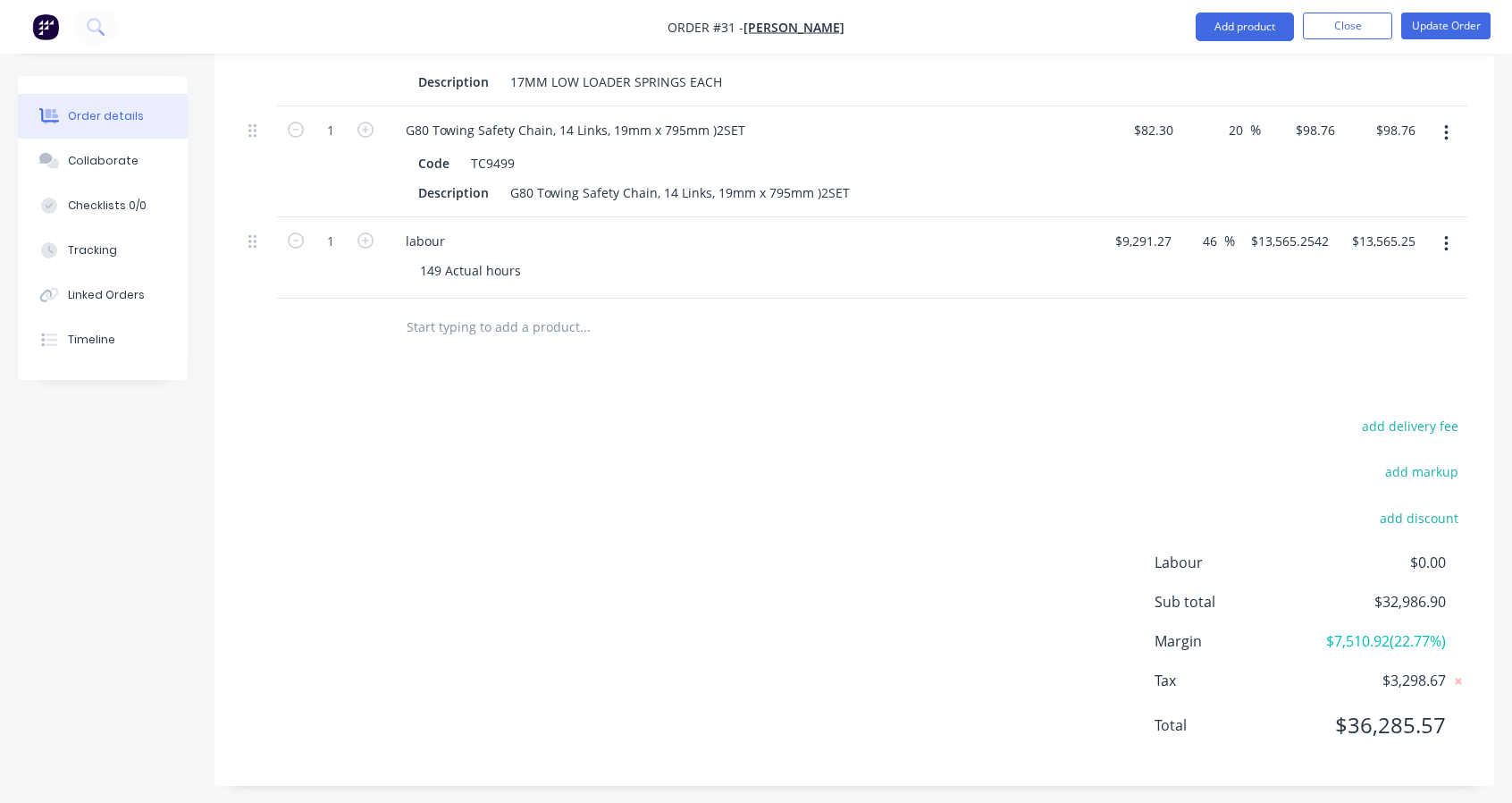
click at [1214, 229] on input "46" at bounding box center [1212, 241] width 23 height 26
click at [1237, 316] on div at bounding box center [854, 327] width 1226 height 58
click at [1219, 233] on input "45.5" at bounding box center [1210, 241] width 34 height 26
click at [1222, 299] on div at bounding box center [854, 327] width 1226 height 58
click at [1219, 231] on input "45.6" at bounding box center [1210, 241] width 34 height 26
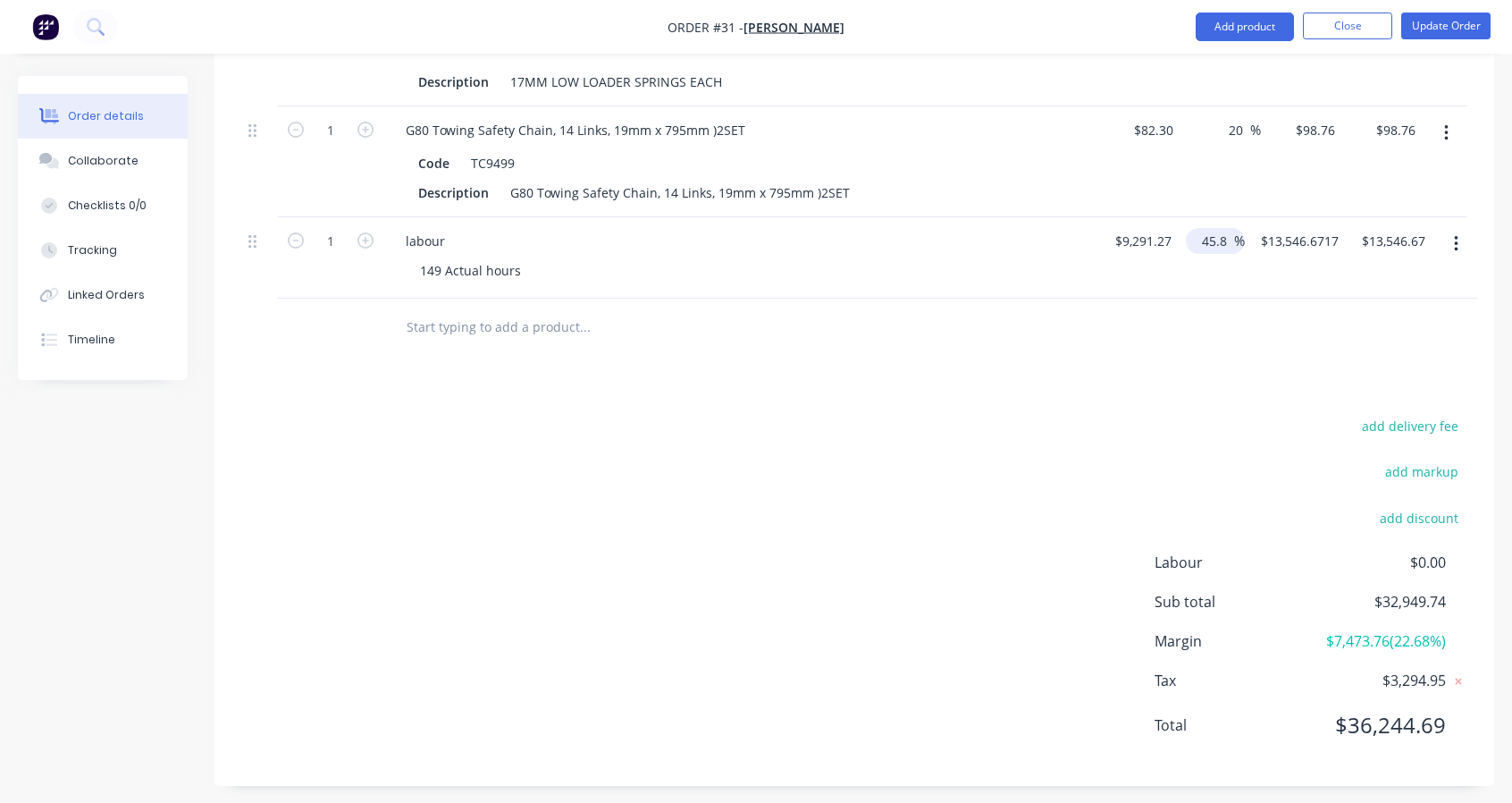
click at [1237, 312] on div at bounding box center [854, 327] width 1226 height 58
click at [1216, 228] on input "45.8" at bounding box center [1210, 241] width 34 height 26
click at [1221, 233] on input "45.8" at bounding box center [1210, 241] width 34 height 26
click at [1189, 341] on div at bounding box center [854, 327] width 1226 height 58
click at [1227, 233] on input "45.78" at bounding box center [1213, 241] width 41 height 26
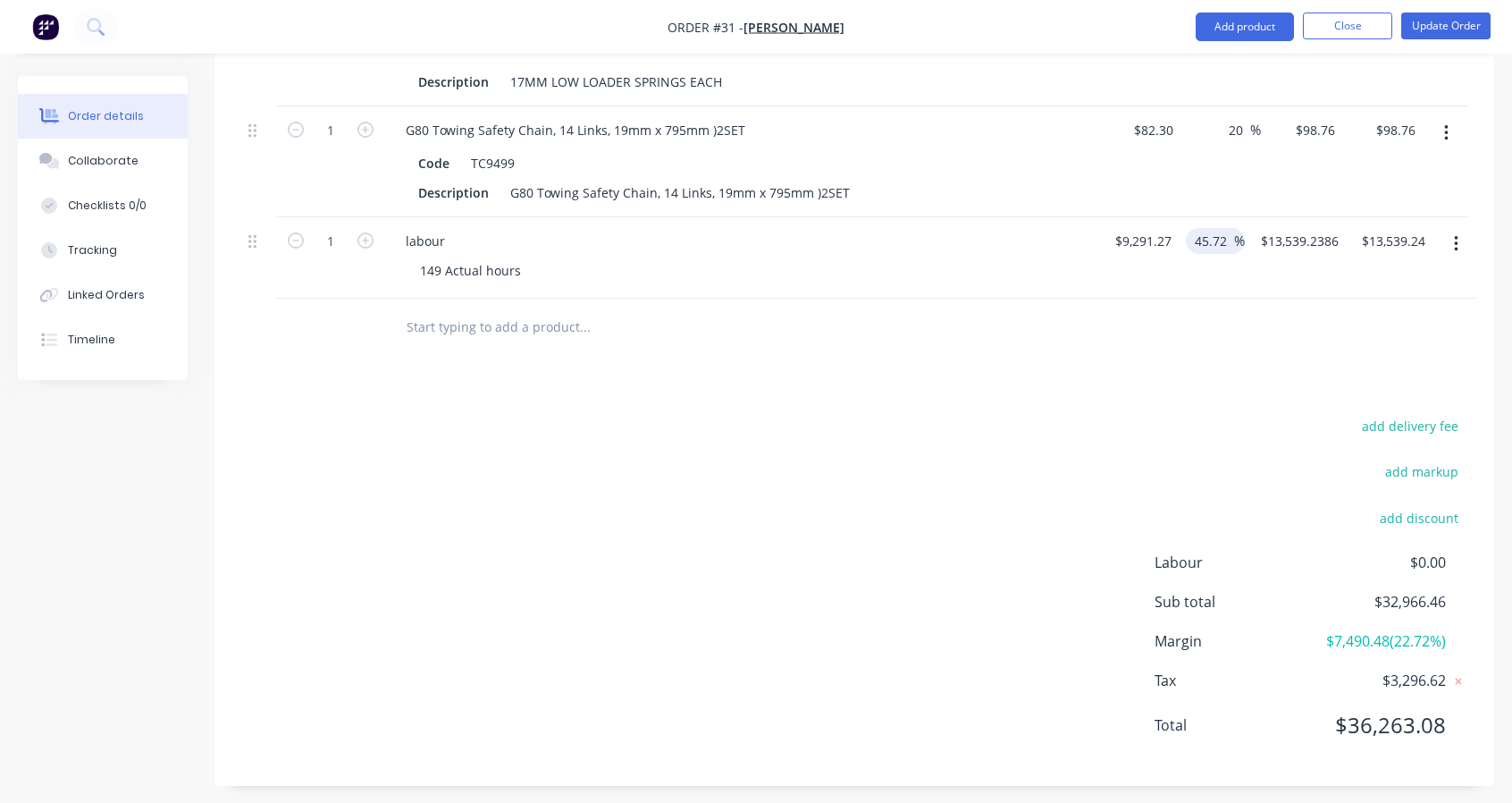
click at [1196, 280] on div "45.72 45.72 %" at bounding box center [1212, 258] width 67 height 81
click at [1223, 233] on input "45.72" at bounding box center [1213, 241] width 41 height 26
click at [1226, 231] on input "45.72" at bounding box center [1213, 241] width 41 height 26
click at [1253, 344] on div at bounding box center [854, 327] width 1226 height 58
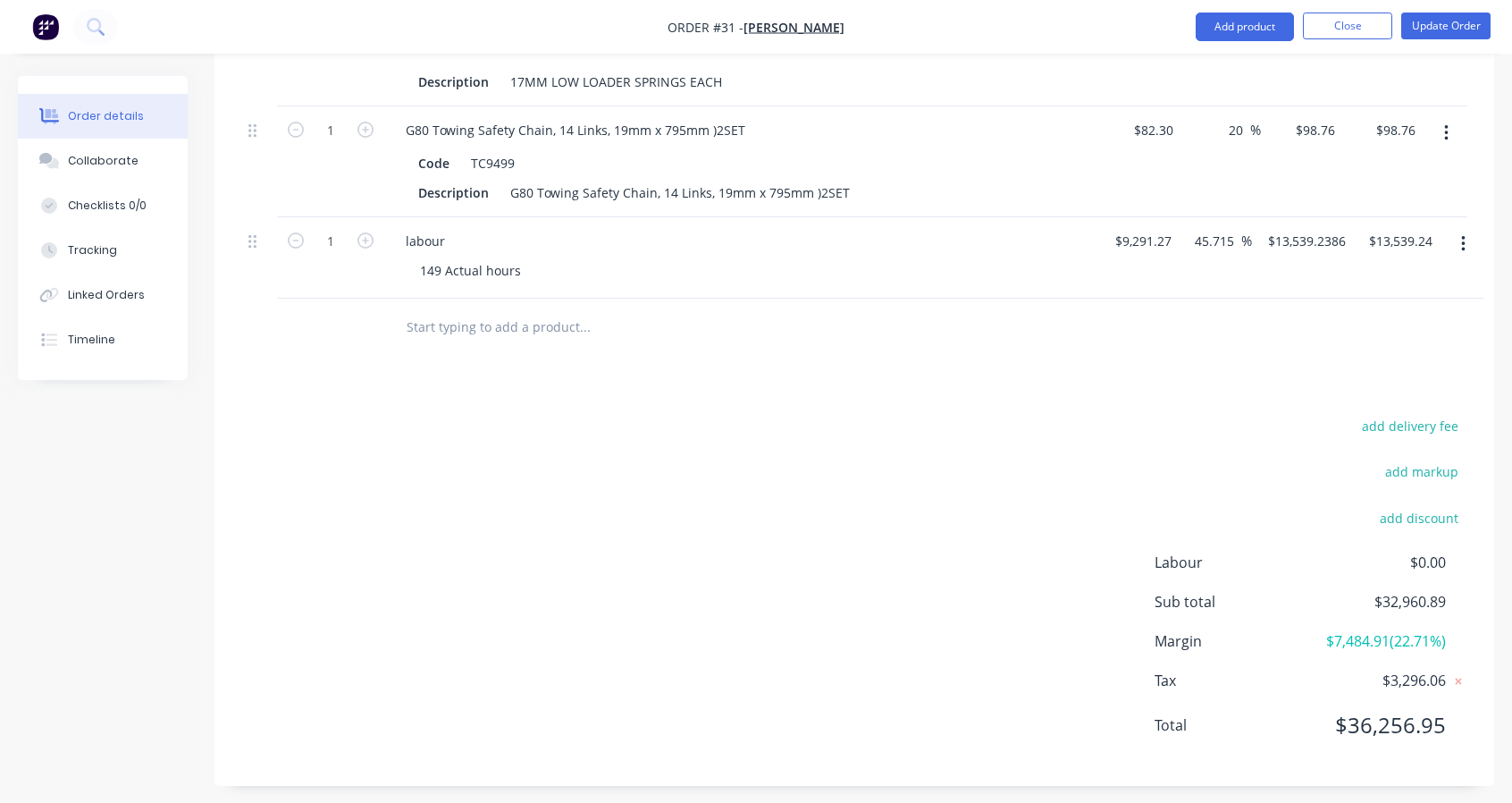
click at [1230, 233] on input "45.715" at bounding box center [1217, 241] width 48 height 26
click at [1241, 229] on input "45.715" at bounding box center [1217, 241] width 48 height 26
click at [1209, 337] on div at bounding box center [854, 327] width 1226 height 58
click at [1224, 229] on input "45.71" at bounding box center [1213, 241] width 41 height 26
click at [1290, 340] on div at bounding box center [854, 327] width 1226 height 58
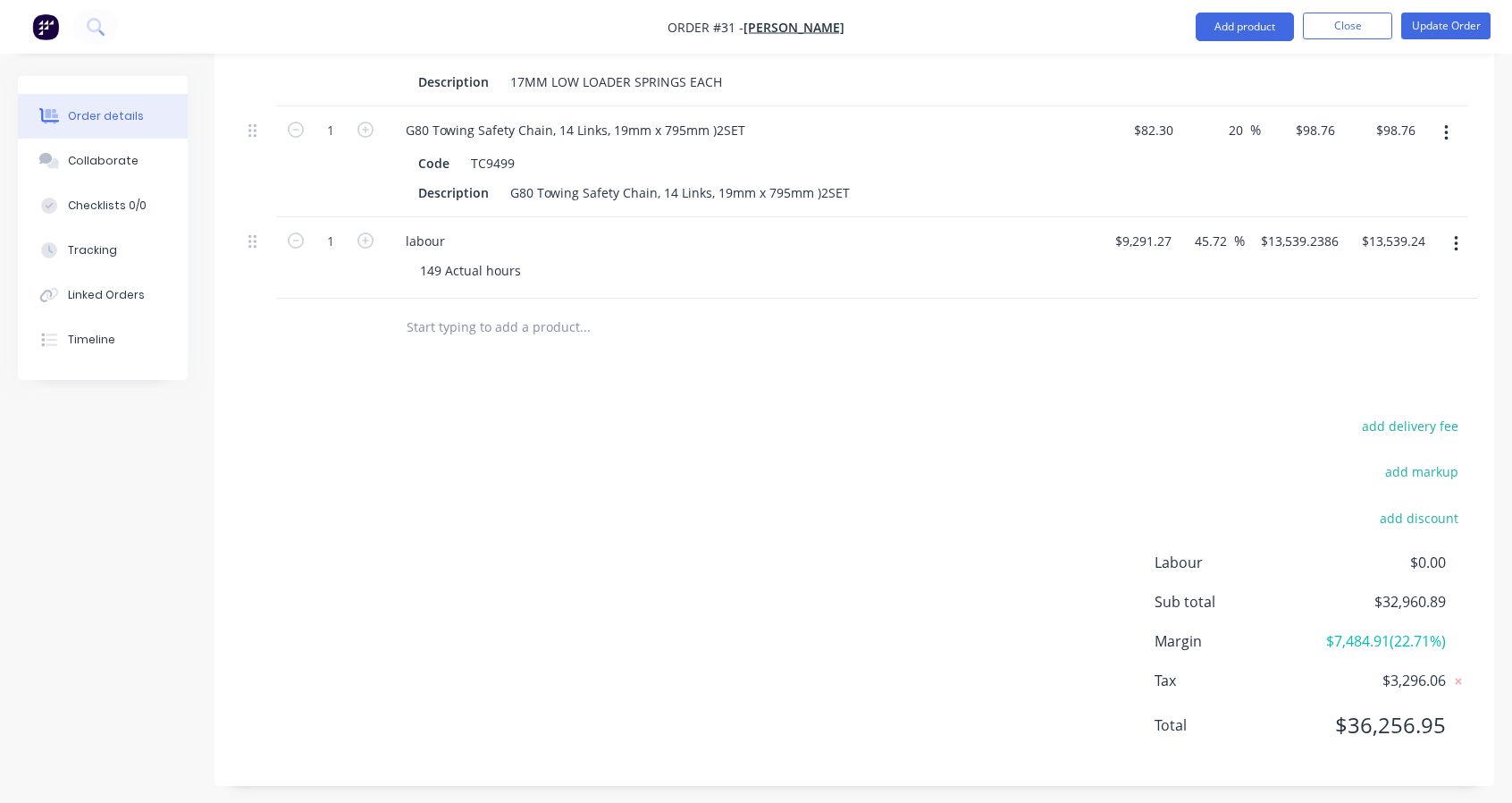
click at [1225, 231] on input "45.72" at bounding box center [1213, 241] width 41 height 26
click at [1475, 30] on button "Update Order" at bounding box center [1446, 26] width 90 height 27
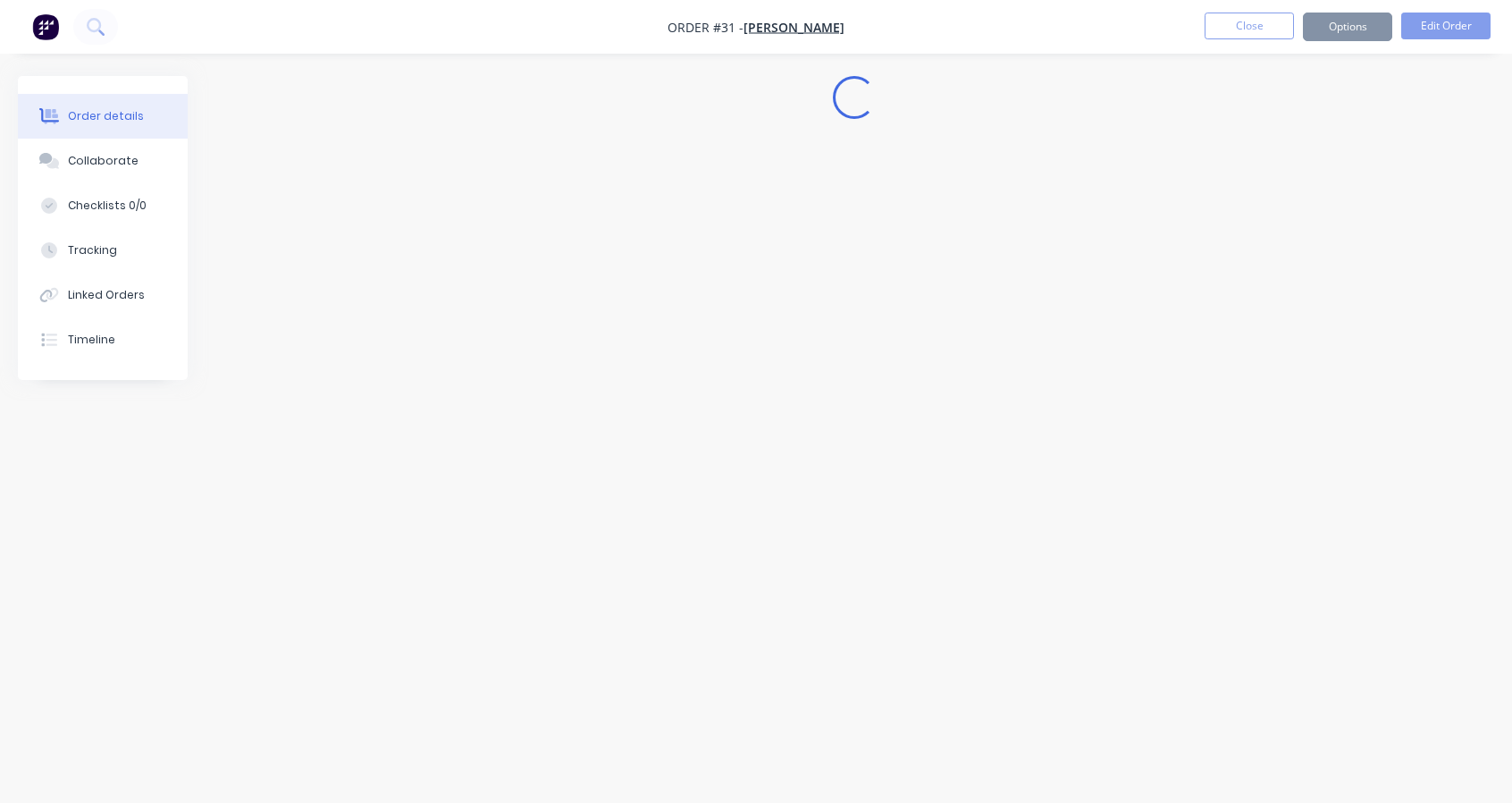
scroll to position [0, 0]
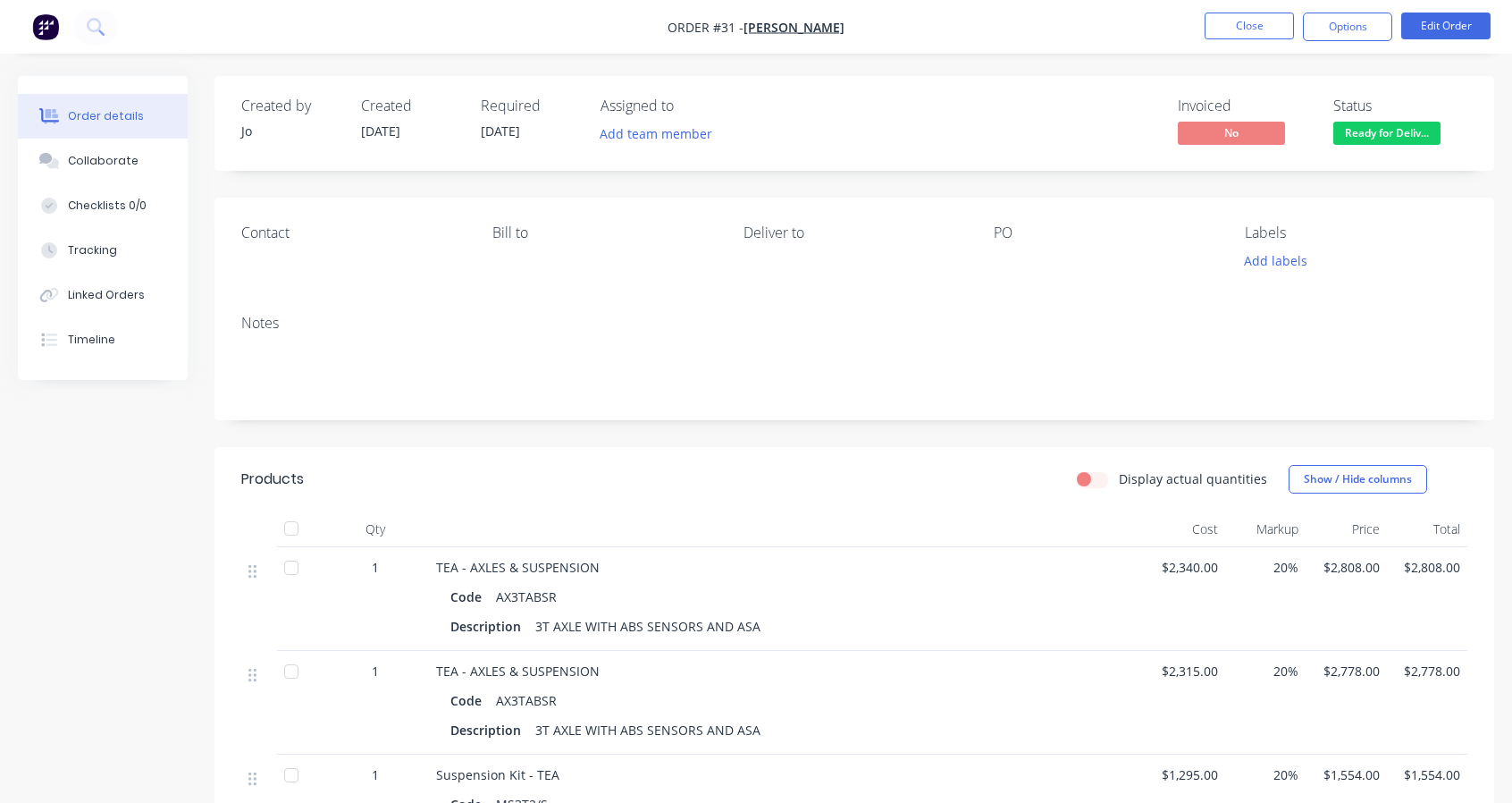
click at [1348, 31] on button "Options" at bounding box center [1347, 27] width 90 height 29
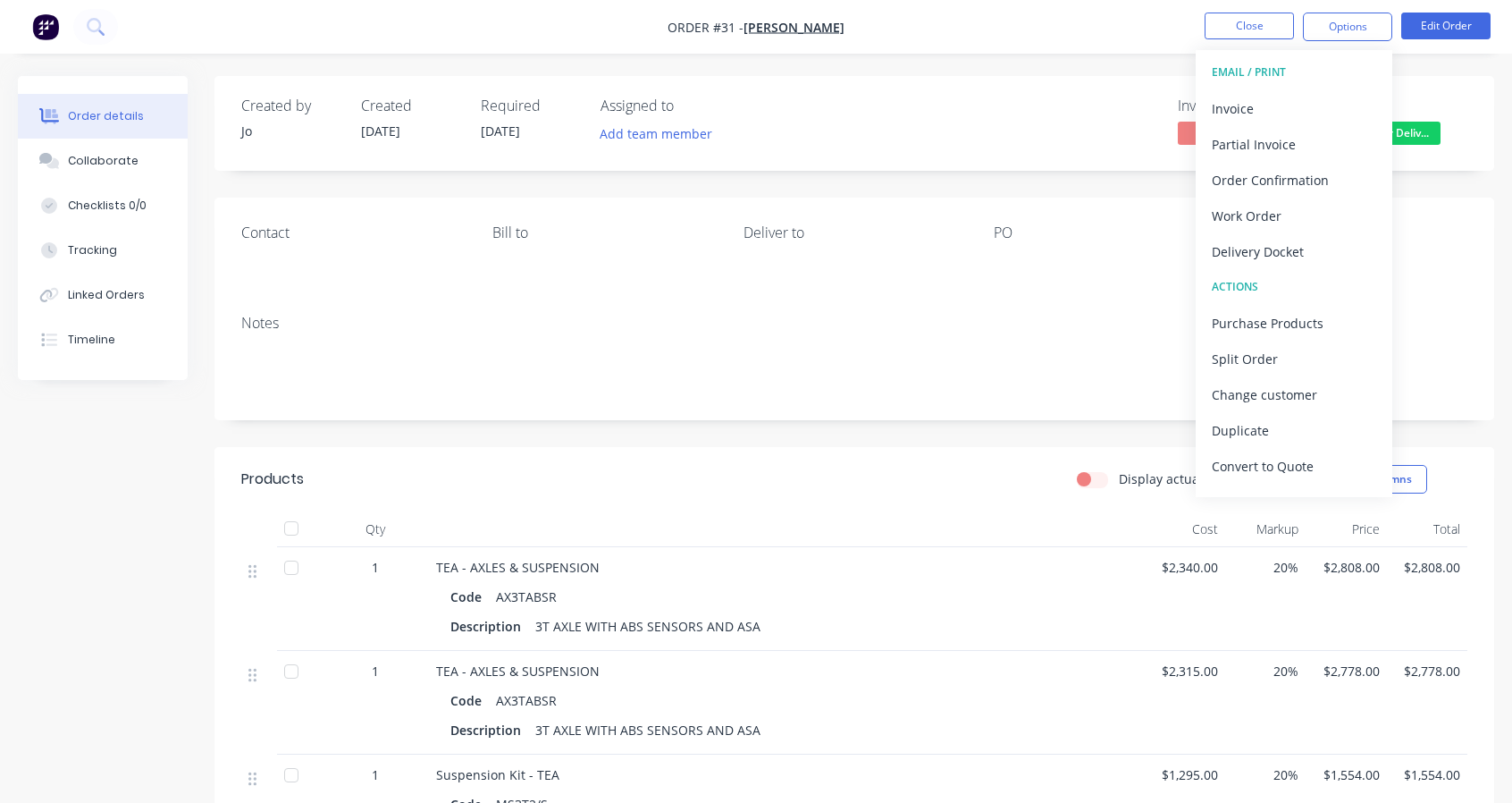
click at [1445, 93] on div "Created by [PERSON_NAME] Created [DATE] Required [DATE] Assigned to Add team me…" at bounding box center [854, 123] width 1280 height 94
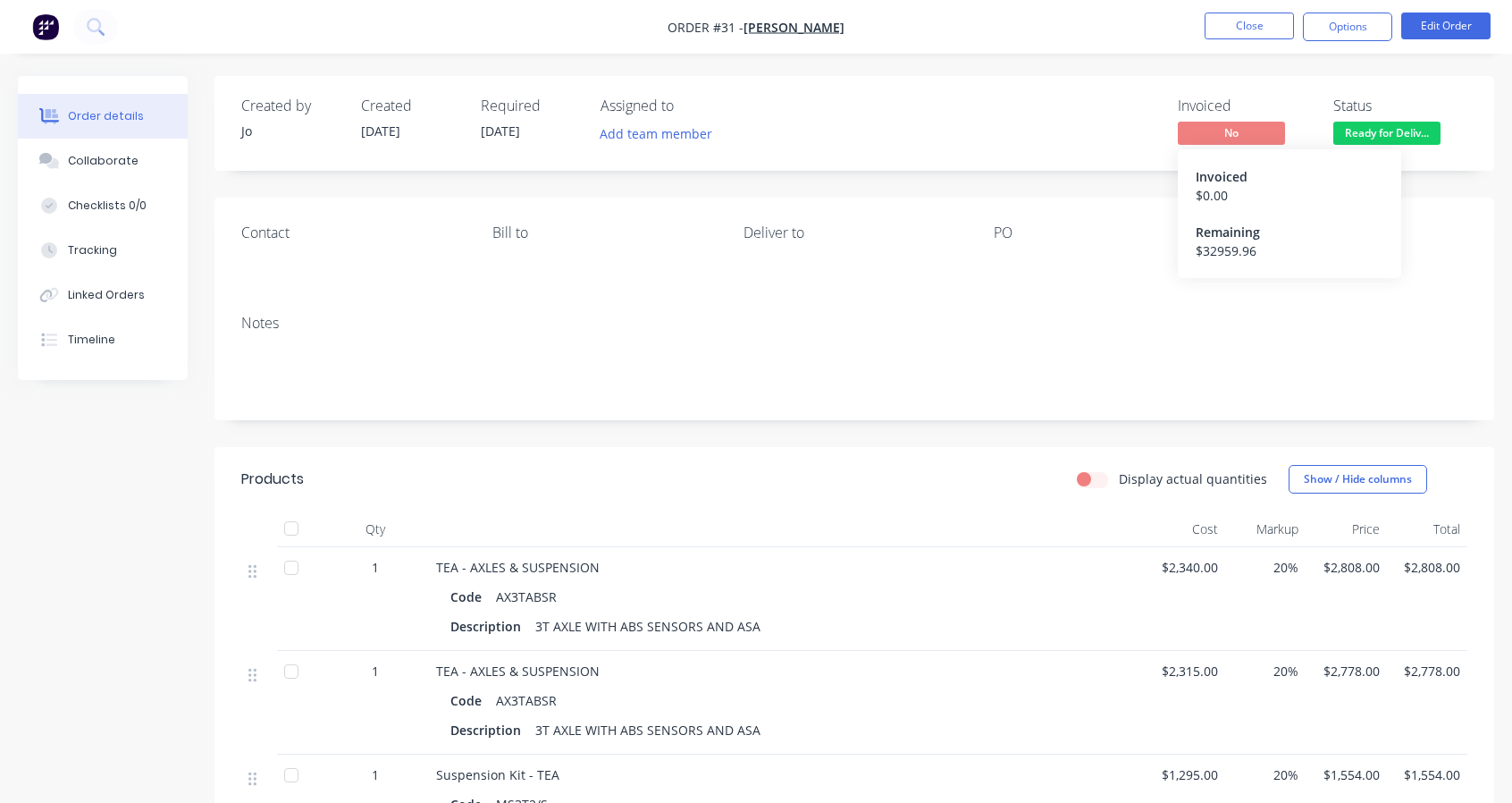
click at [1241, 128] on span "No" at bounding box center [1232, 132] width 107 height 22
click at [1358, 35] on button "Options" at bounding box center [1347, 27] width 90 height 29
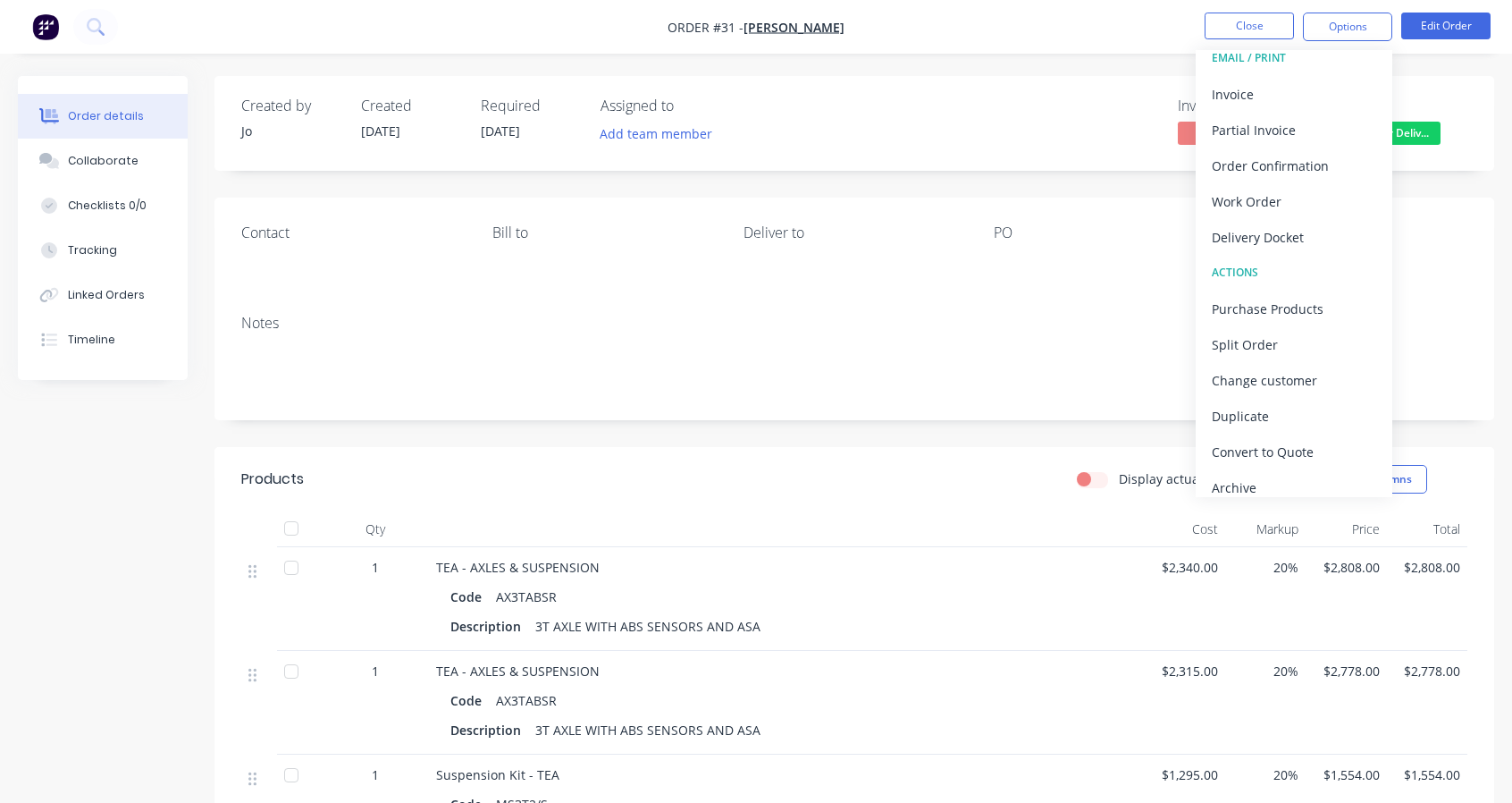
scroll to position [27, 0]
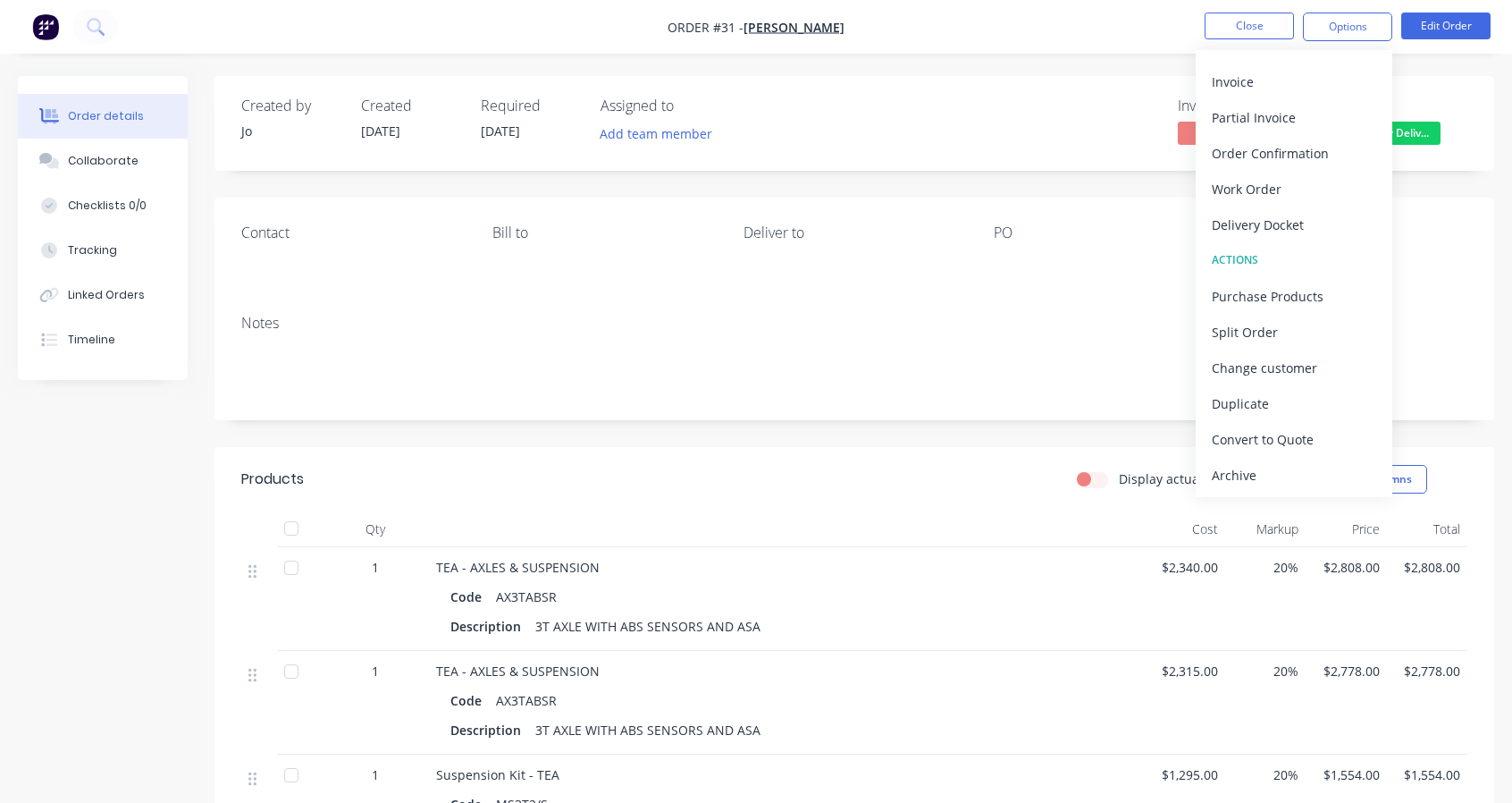
click at [1271, 434] on div "Convert to Quote" at bounding box center [1295, 439] width 165 height 26
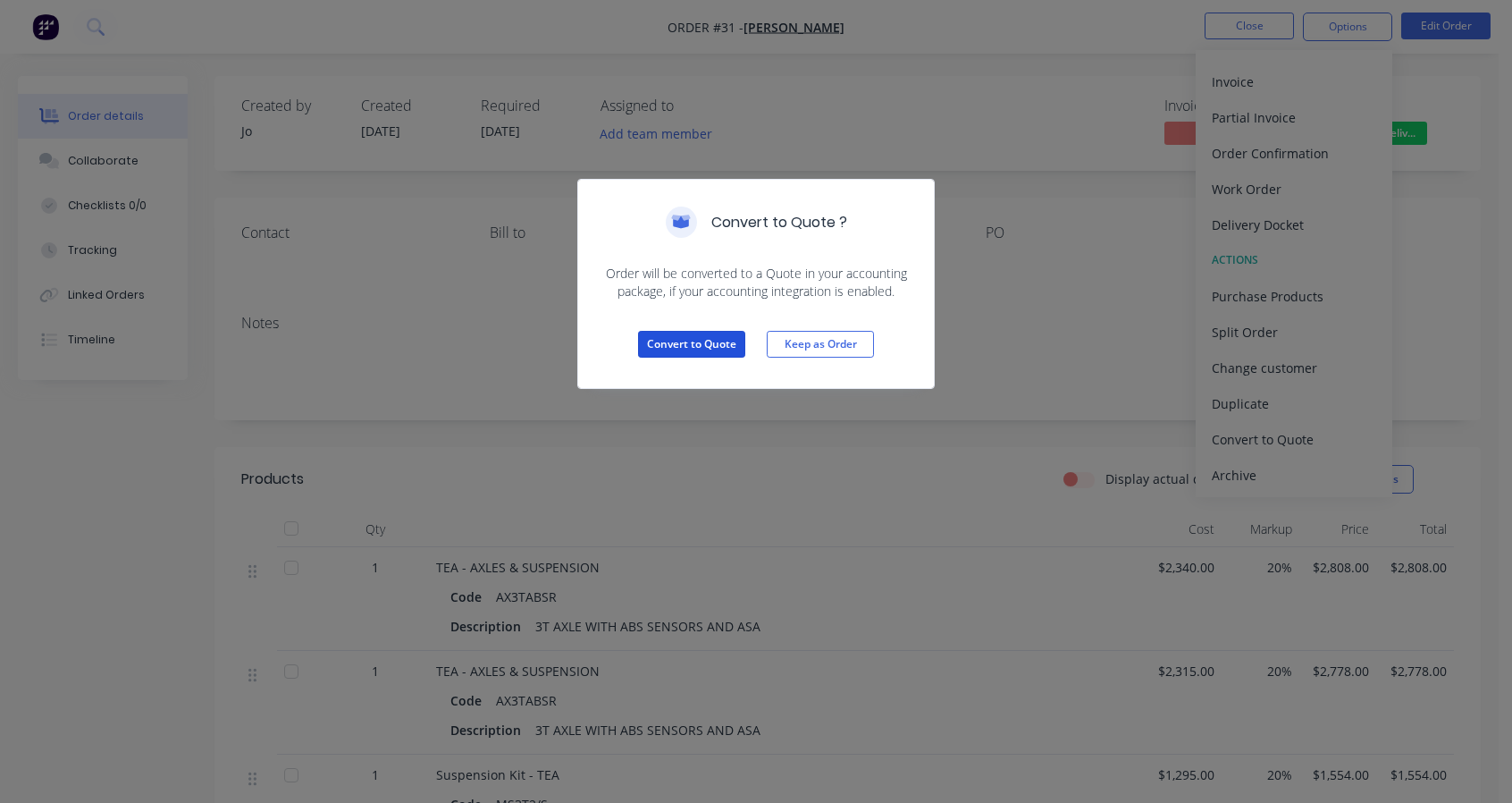
click at [695, 350] on button "Convert to Quote" at bounding box center [692, 344] width 107 height 27
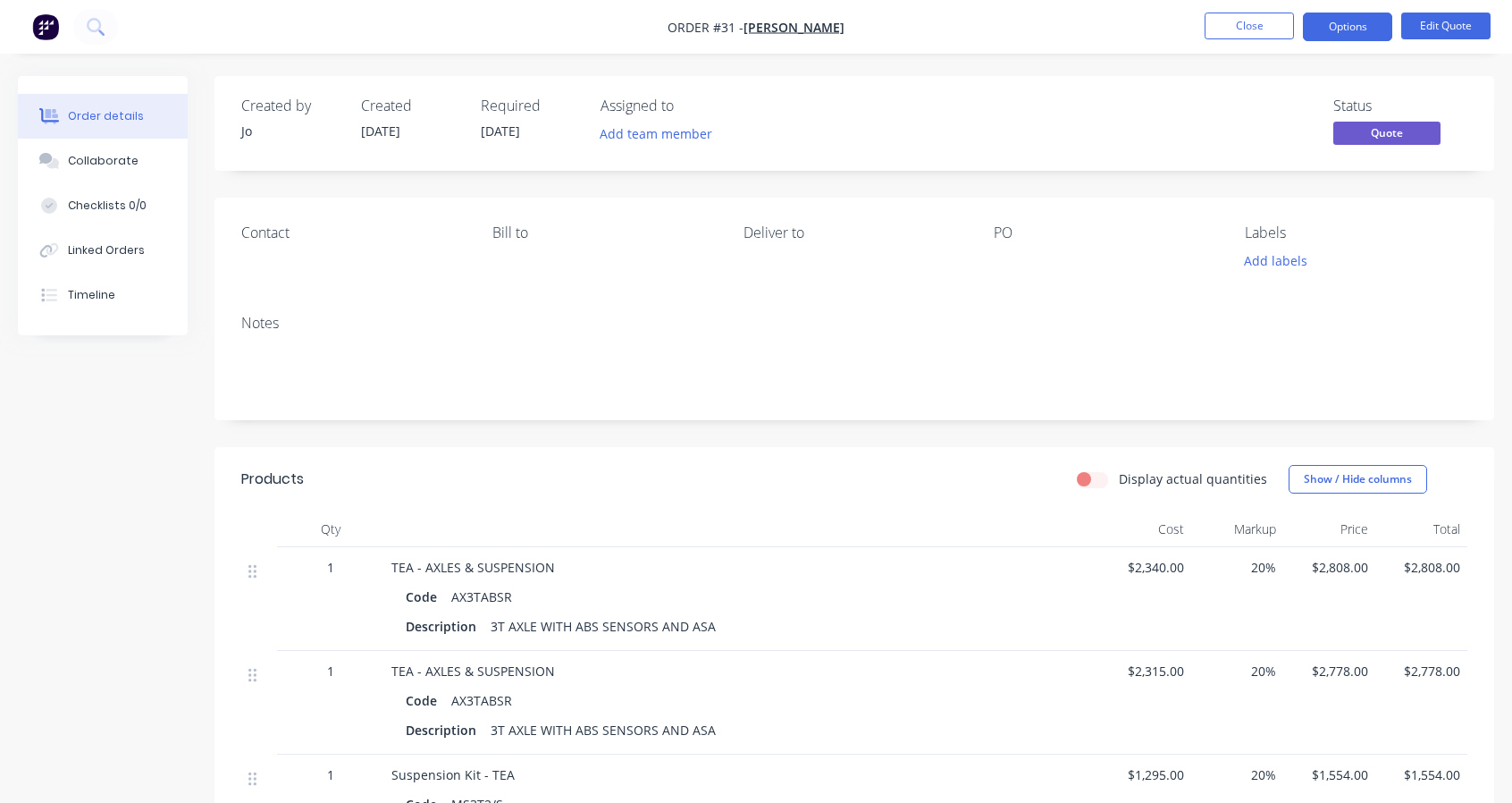
click at [1318, 30] on button "Options" at bounding box center [1347, 27] width 90 height 29
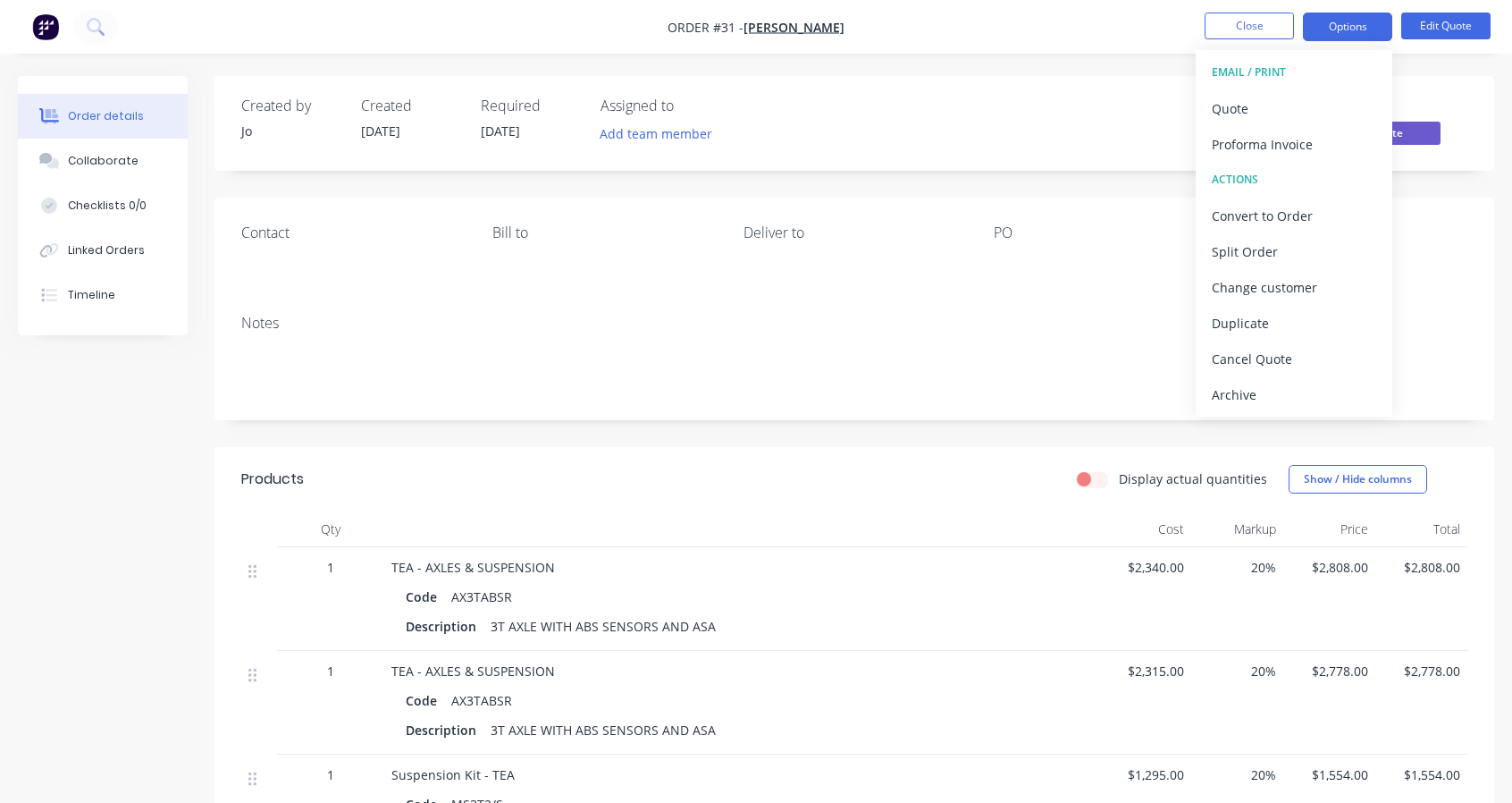
click at [1260, 109] on div "Quote" at bounding box center [1295, 108] width 165 height 26
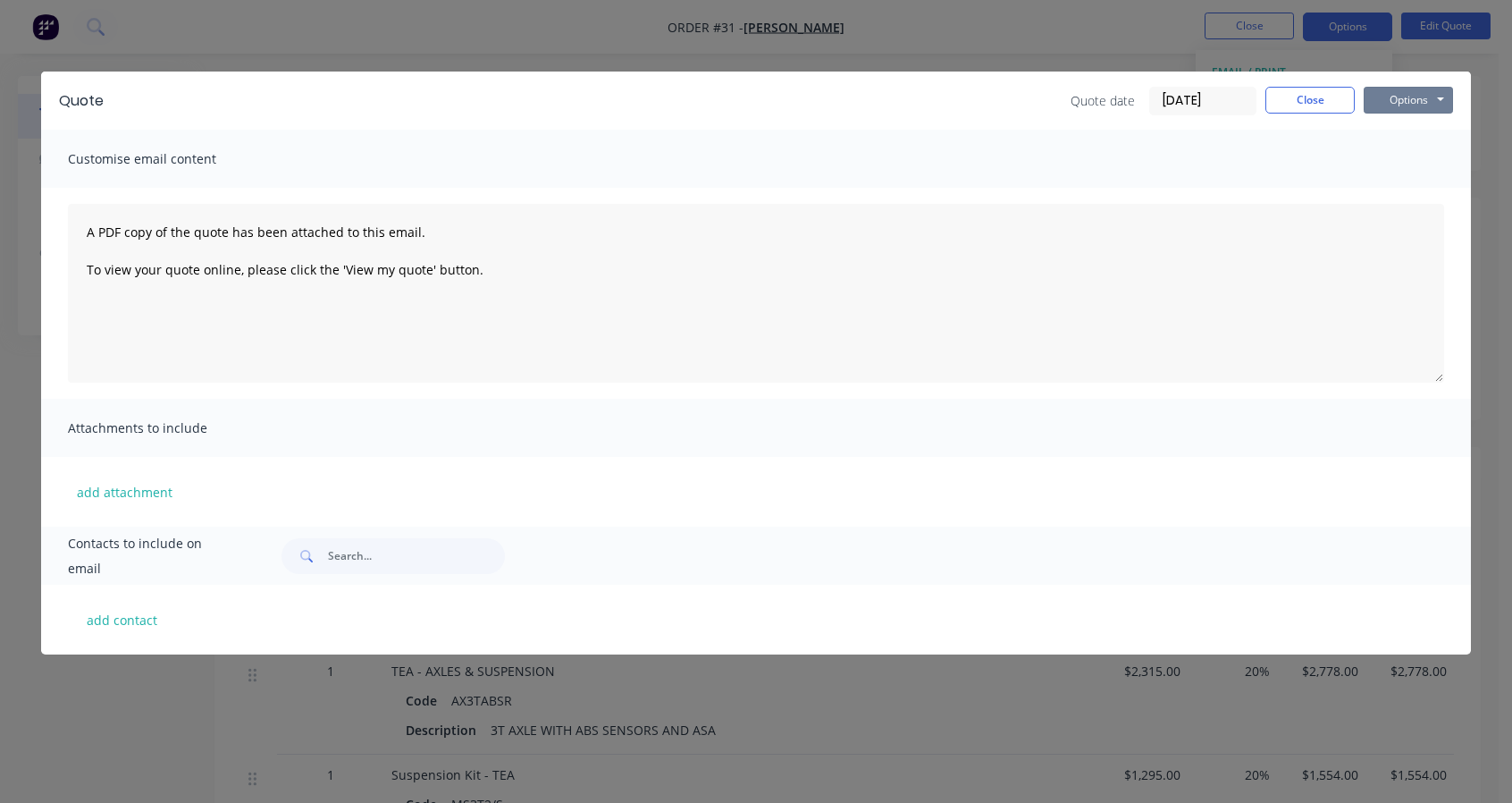
click at [1423, 99] on button "Options" at bounding box center [1408, 100] width 90 height 27
click at [1420, 170] on button "Print" at bounding box center [1421, 162] width 115 height 30
click at [1318, 95] on button "Close" at bounding box center [1310, 100] width 90 height 27
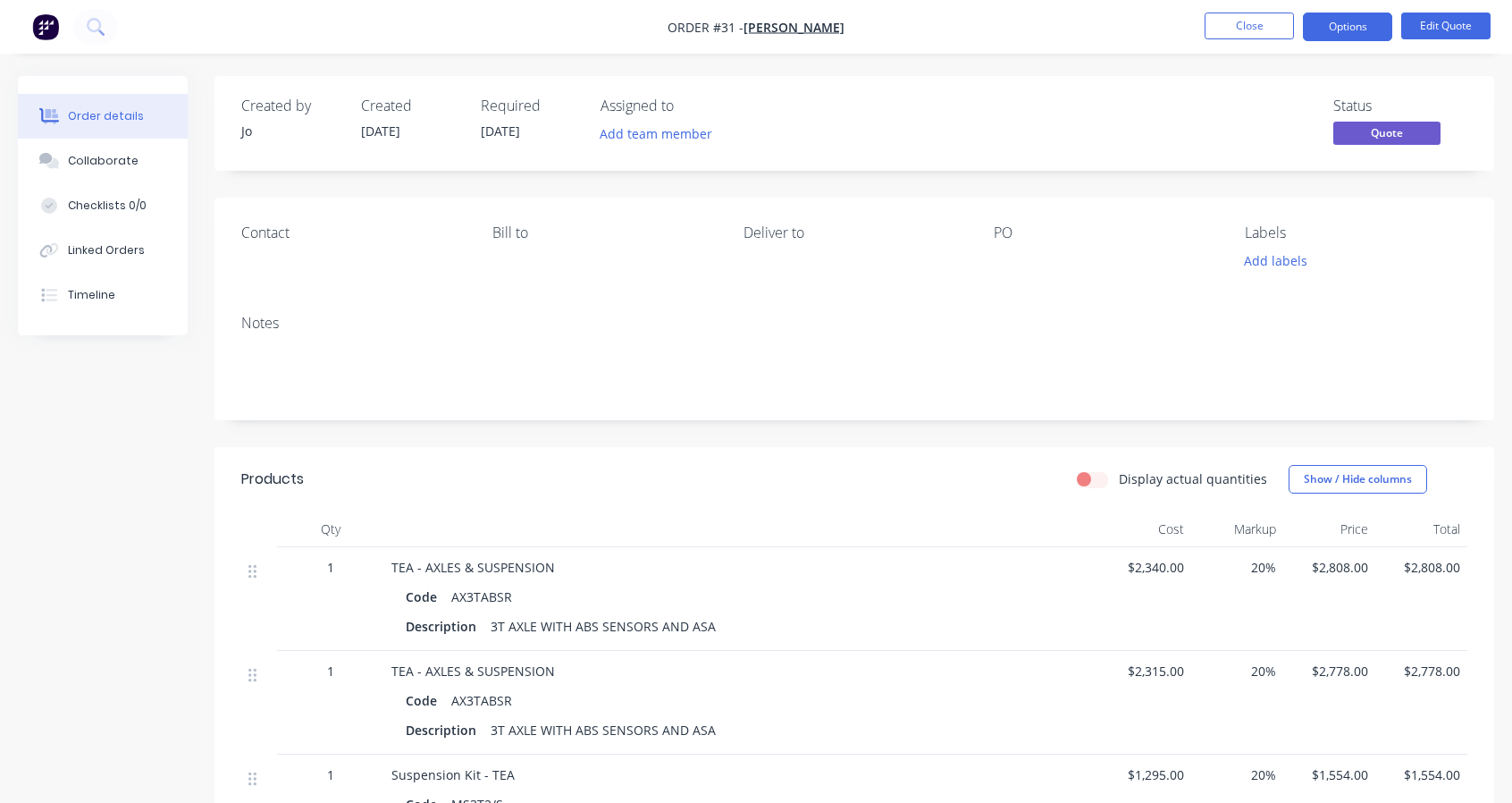
click at [1349, 31] on button "Options" at bounding box center [1347, 27] width 90 height 29
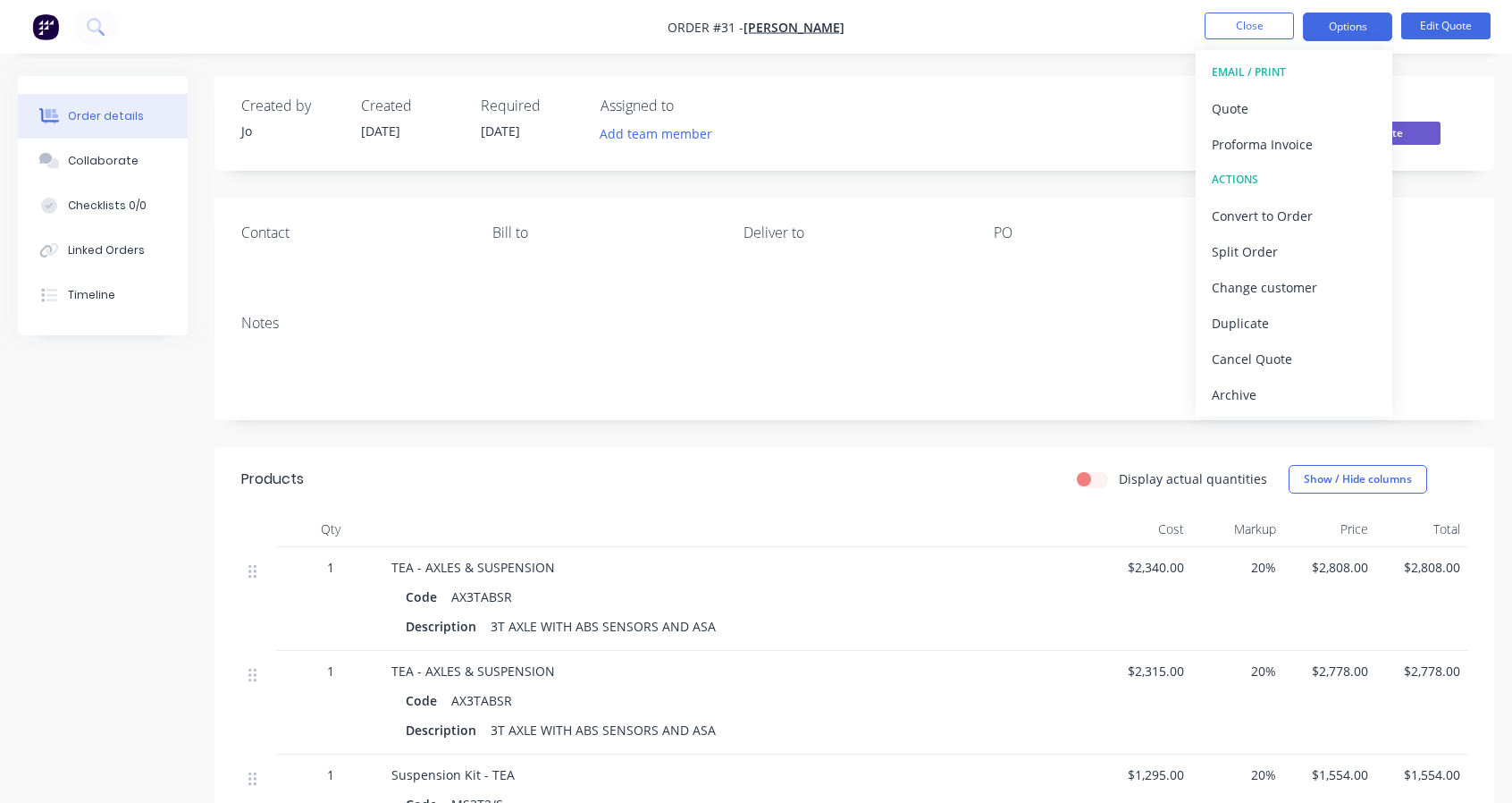
click at [1266, 216] on div "Convert to Order" at bounding box center [1295, 216] width 165 height 26
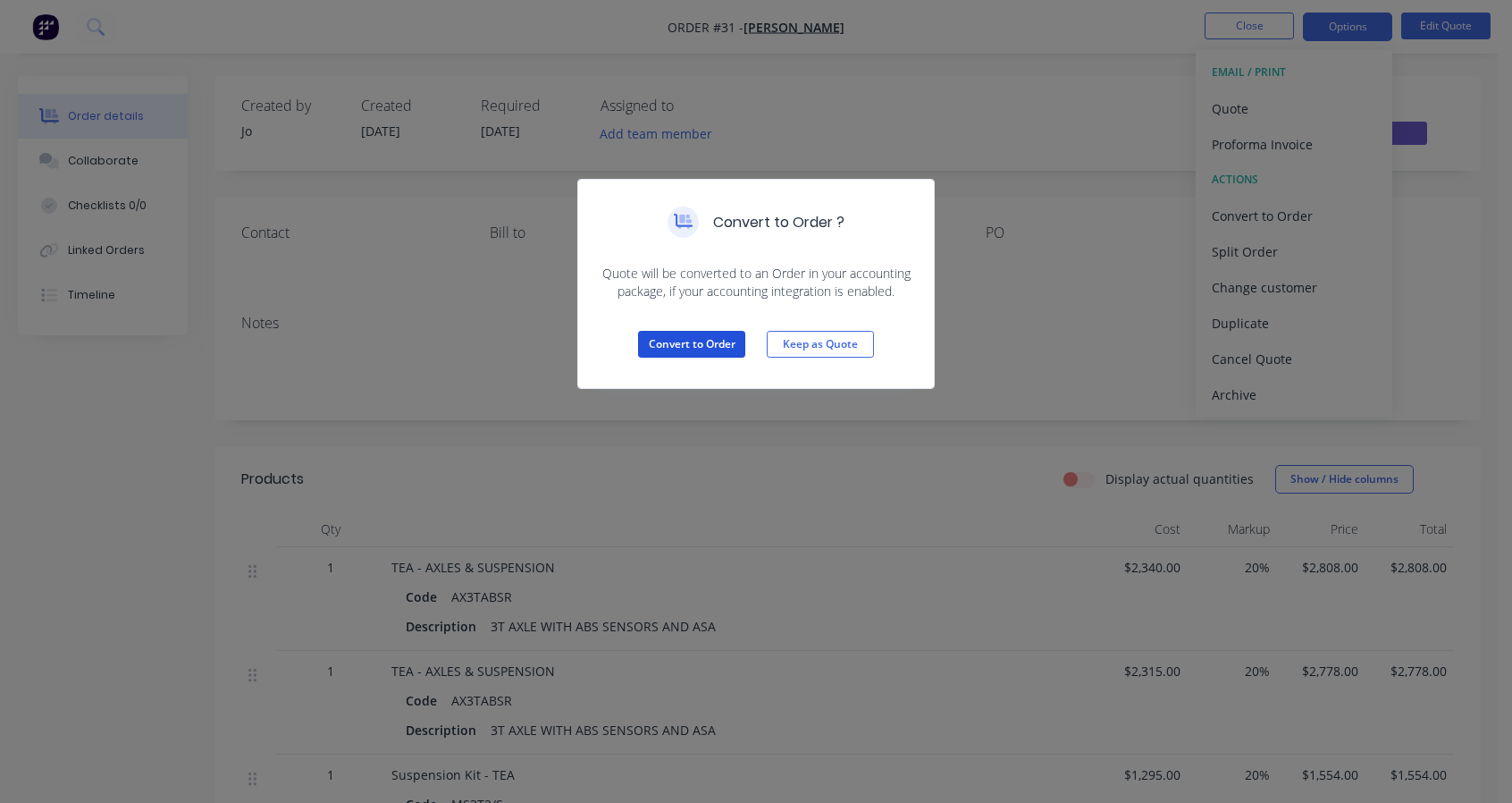
click at [712, 351] on button "Convert to Order" at bounding box center [692, 344] width 107 height 27
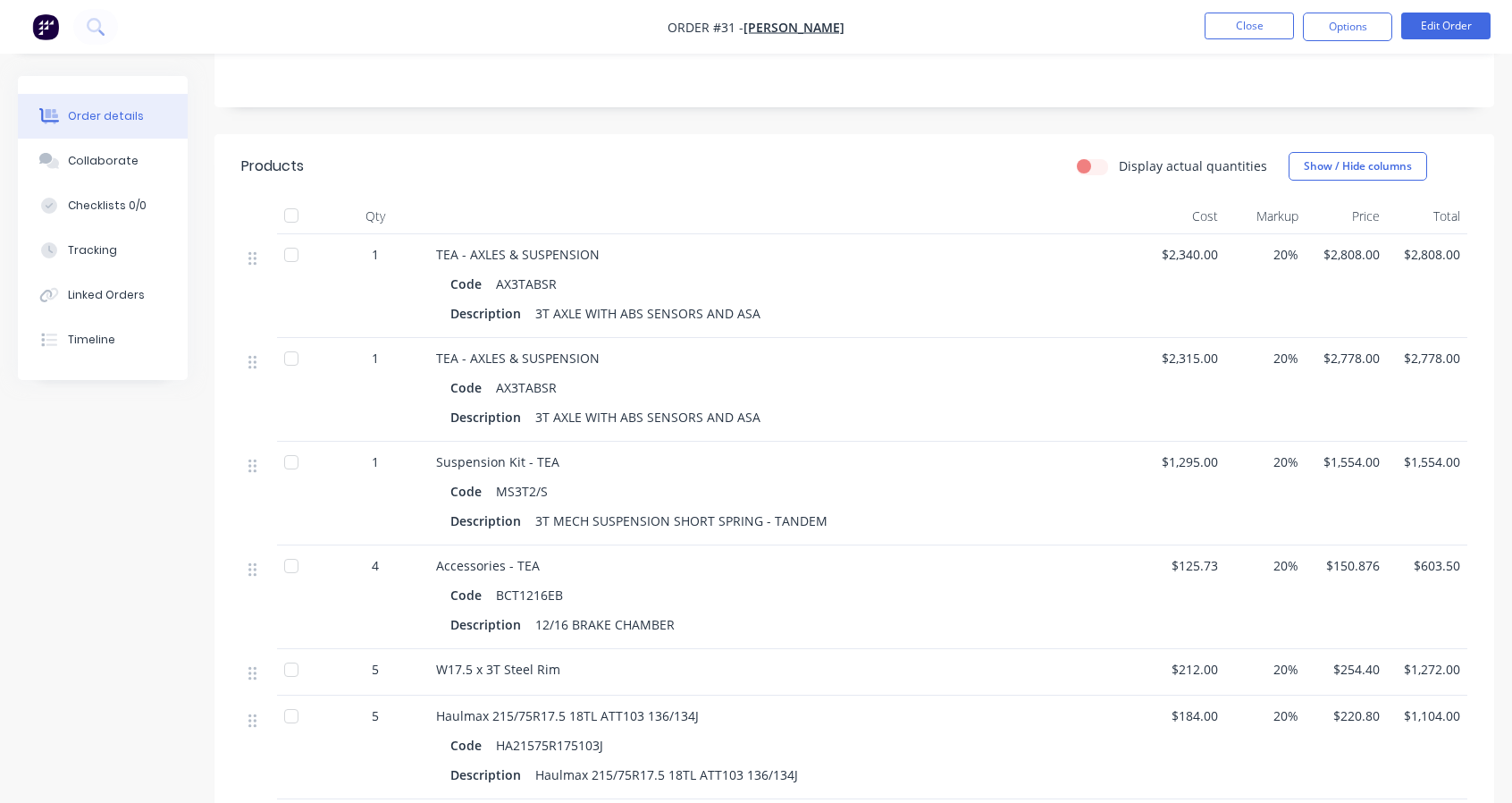
scroll to position [0, 0]
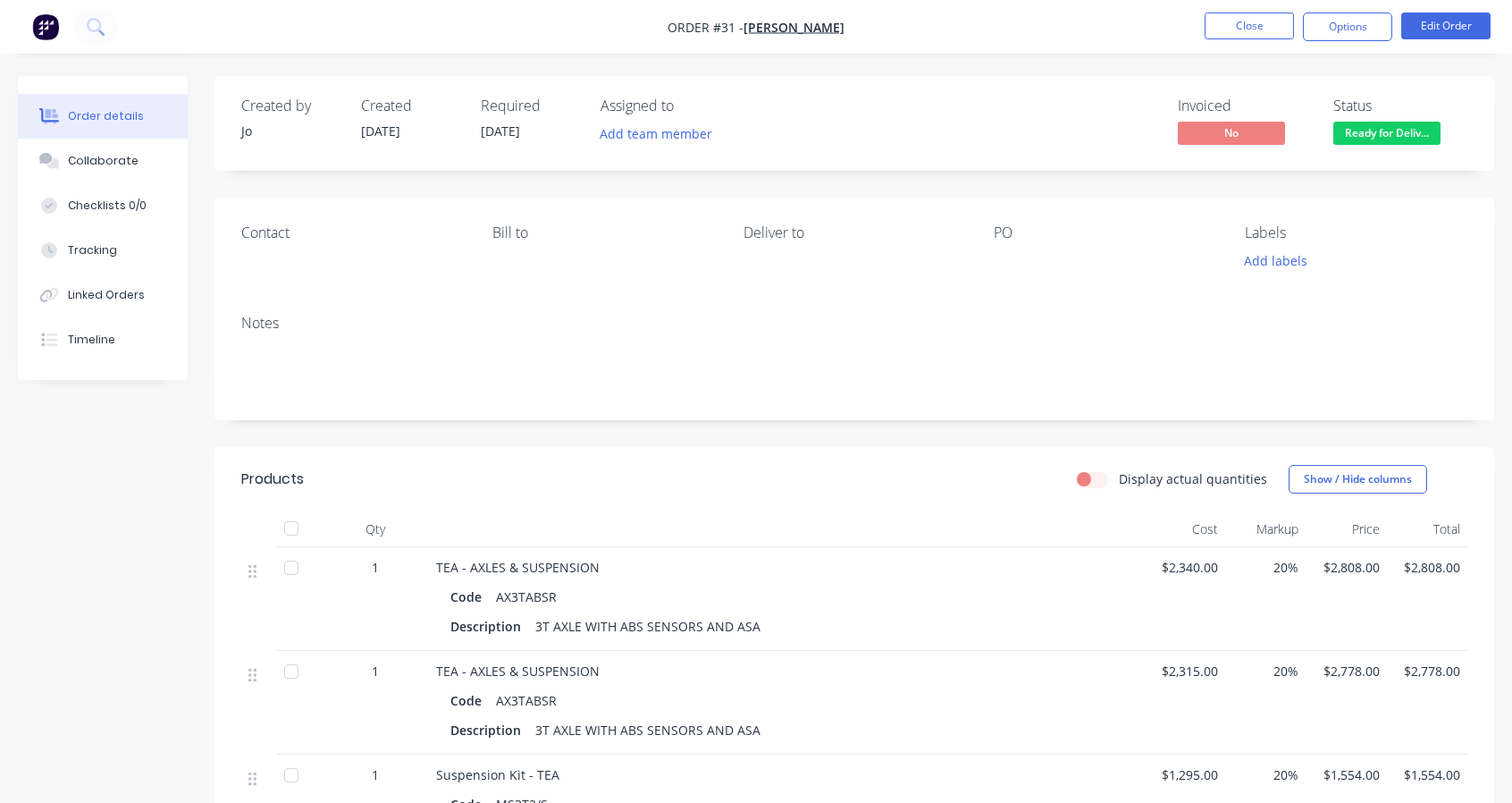
click at [1340, 20] on button "Options" at bounding box center [1347, 27] width 90 height 29
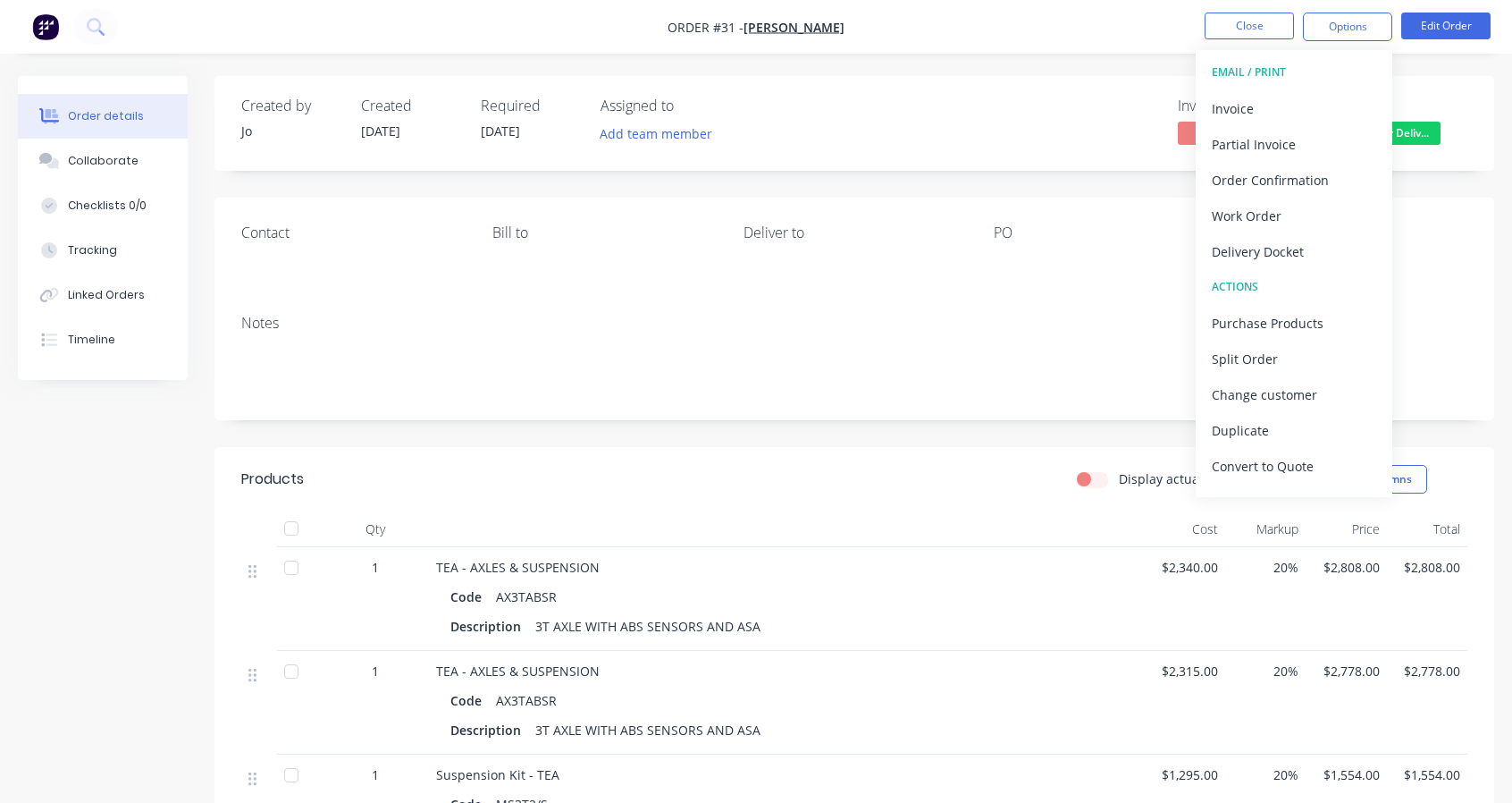
click at [1242, 184] on div "Order Confirmation" at bounding box center [1295, 180] width 165 height 26
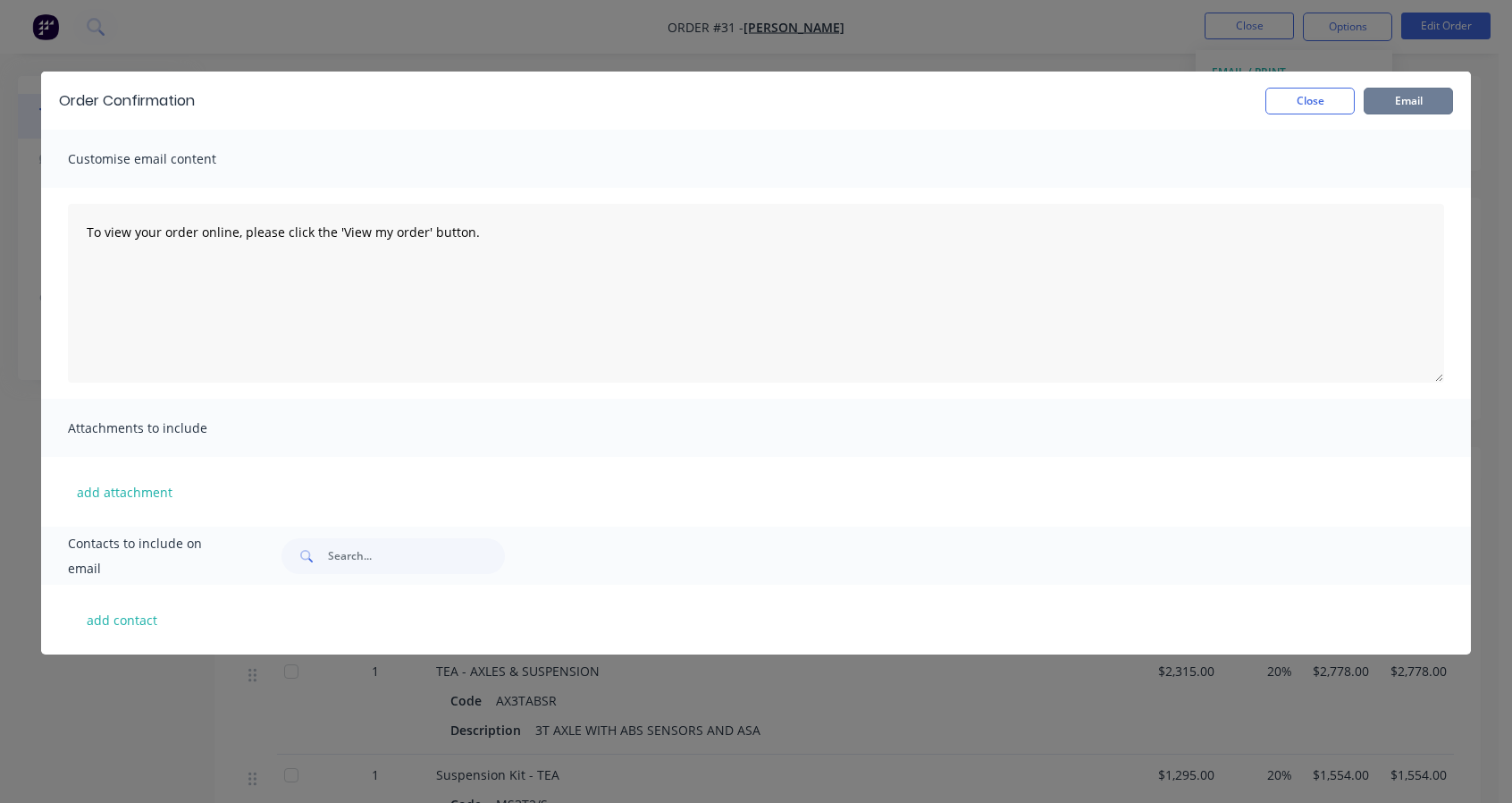
click at [1382, 108] on button "Email" at bounding box center [1408, 101] width 90 height 27
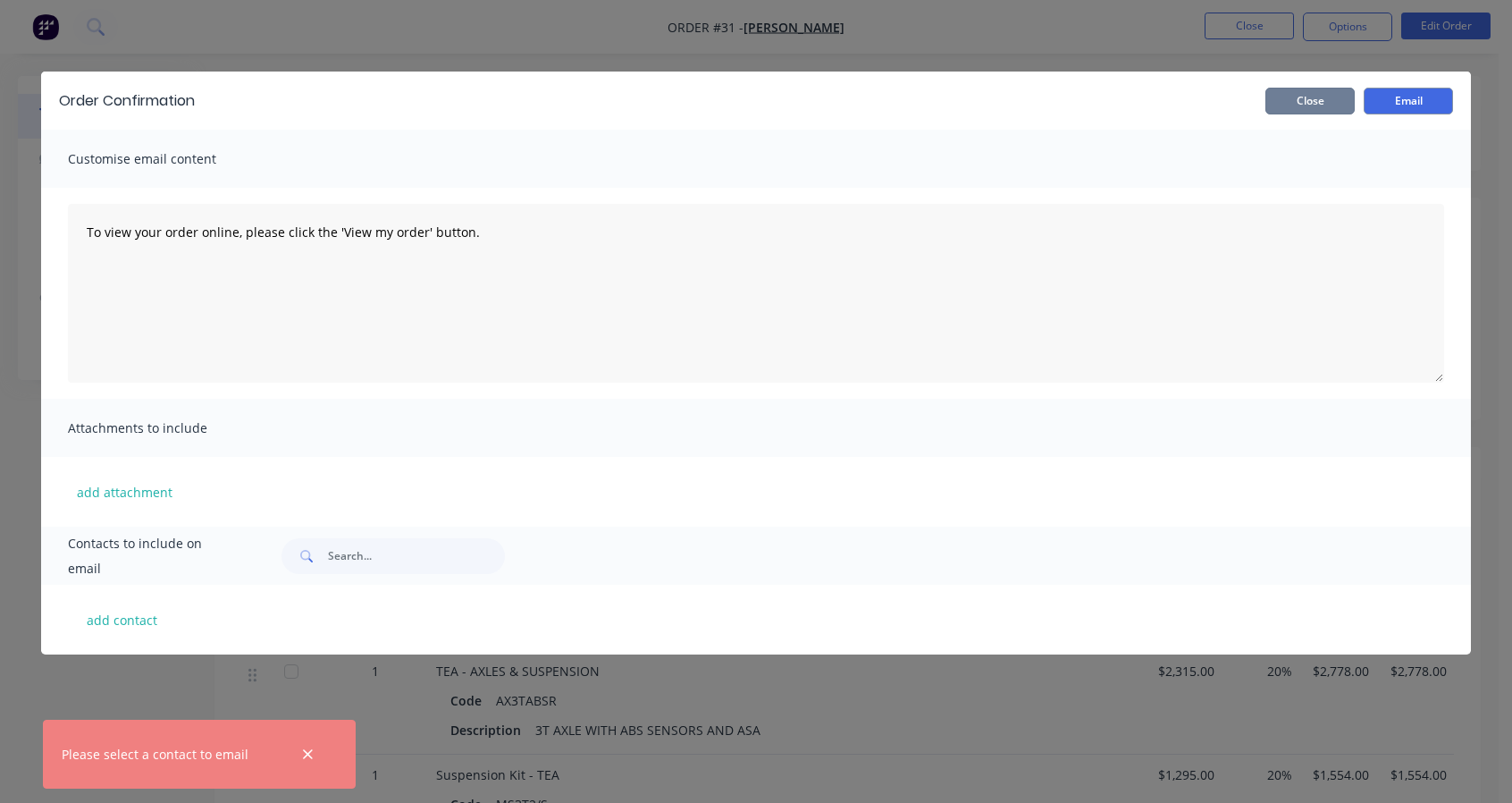
click at [1322, 108] on button "Close" at bounding box center [1310, 101] width 90 height 27
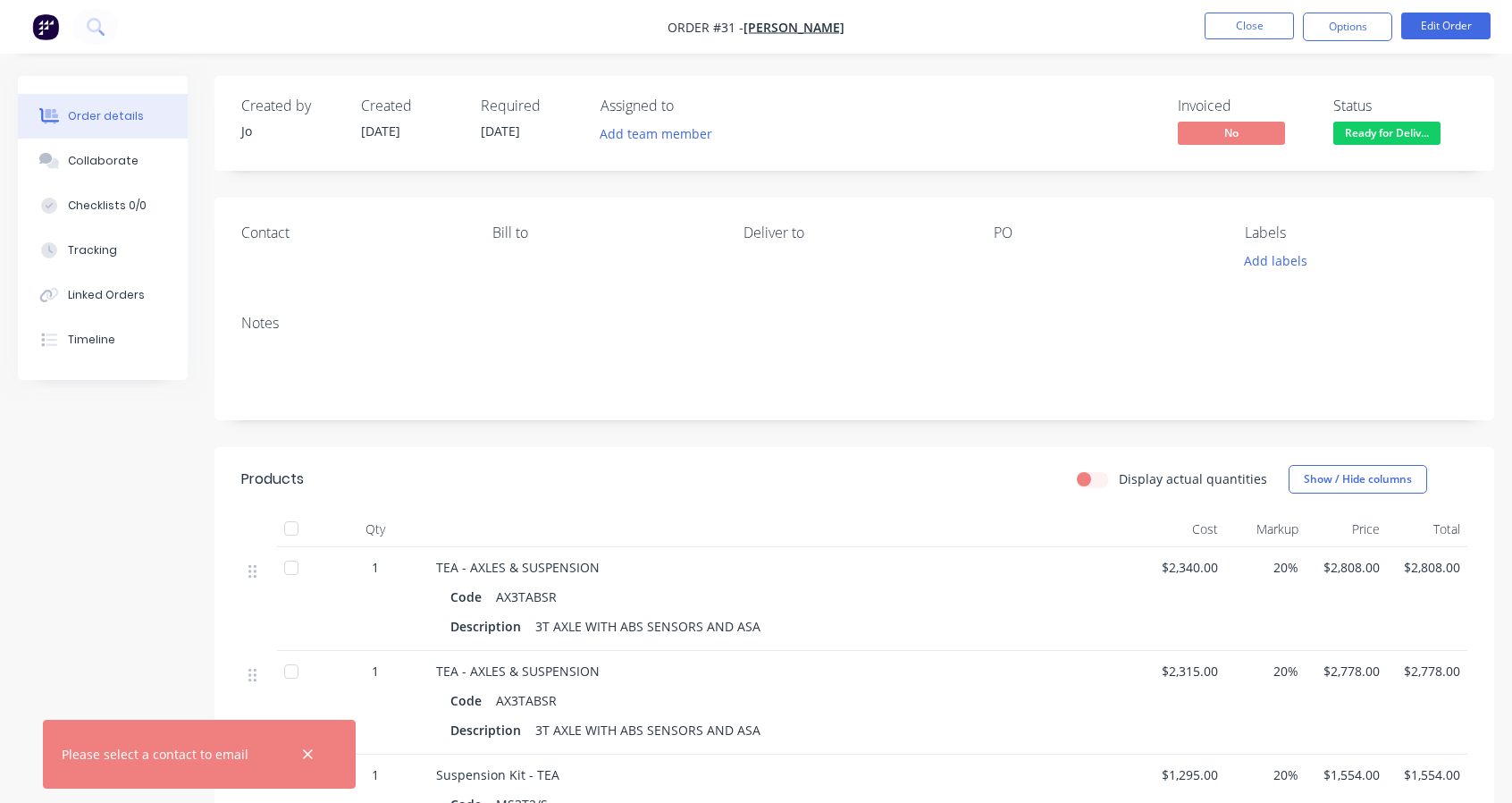
click at [1344, 33] on button "Options" at bounding box center [1347, 27] width 90 height 29
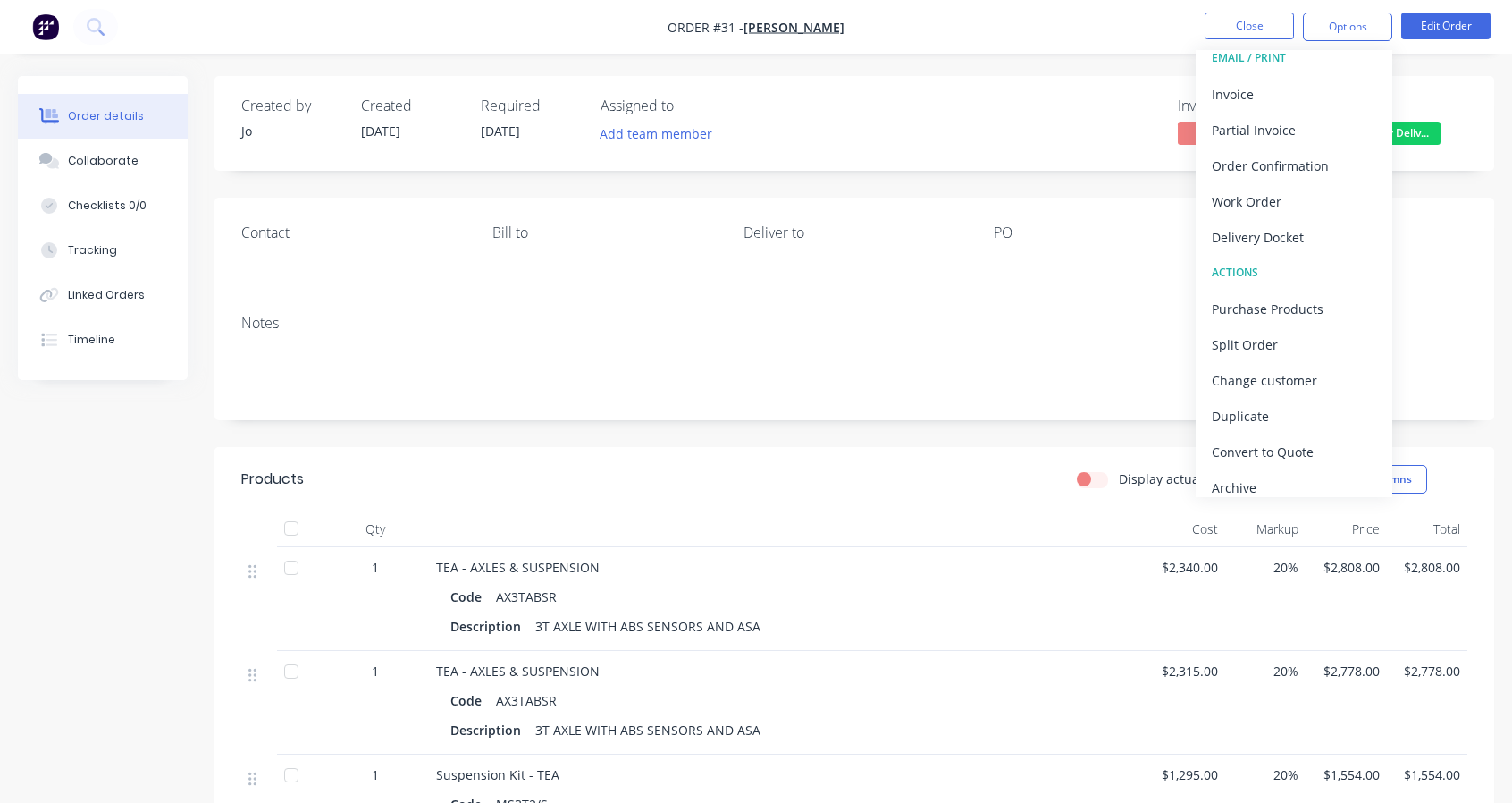
scroll to position [27, 0]
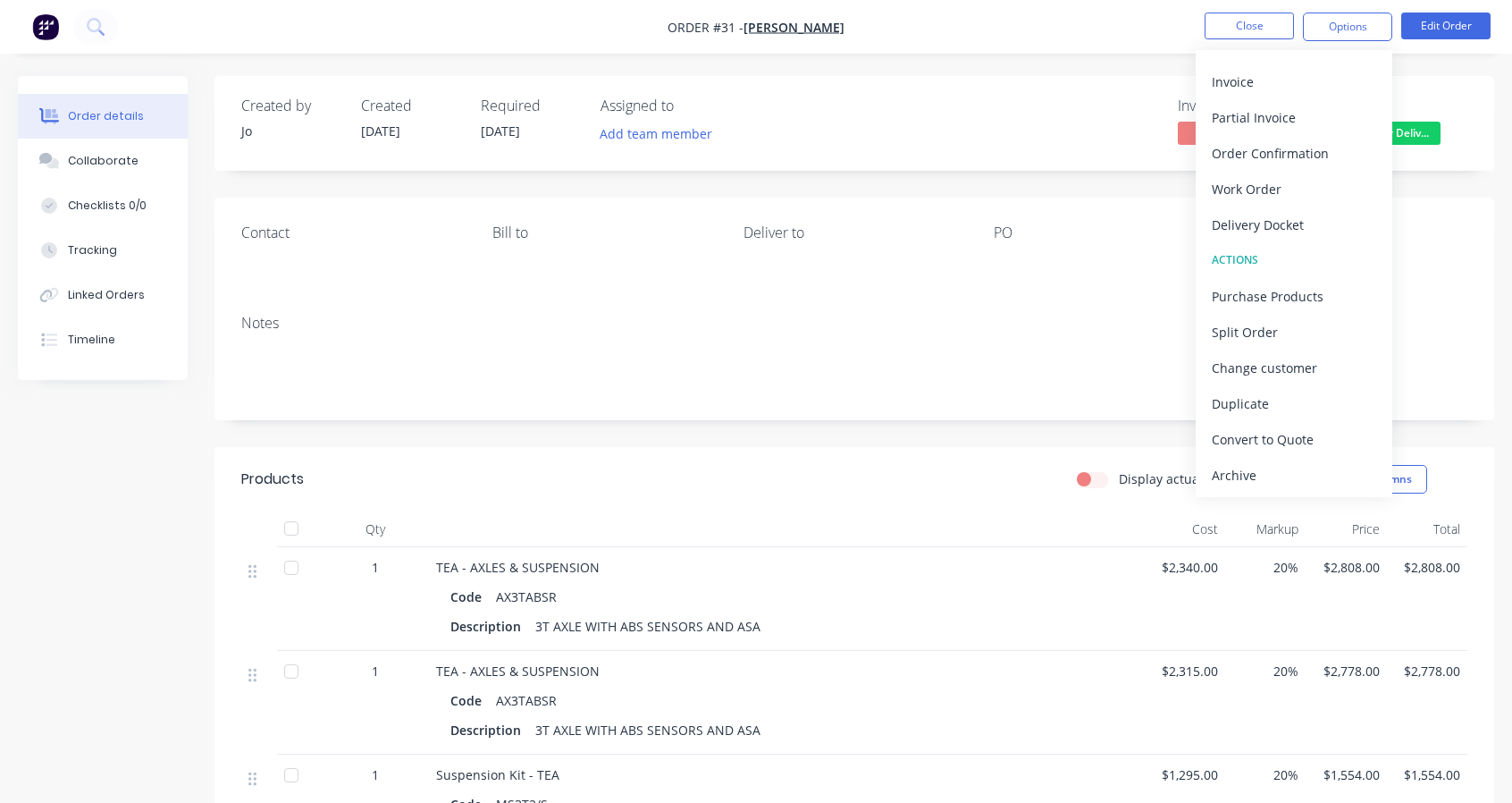
click at [1314, 298] on div "Purchase Products" at bounding box center [1295, 296] width 165 height 26
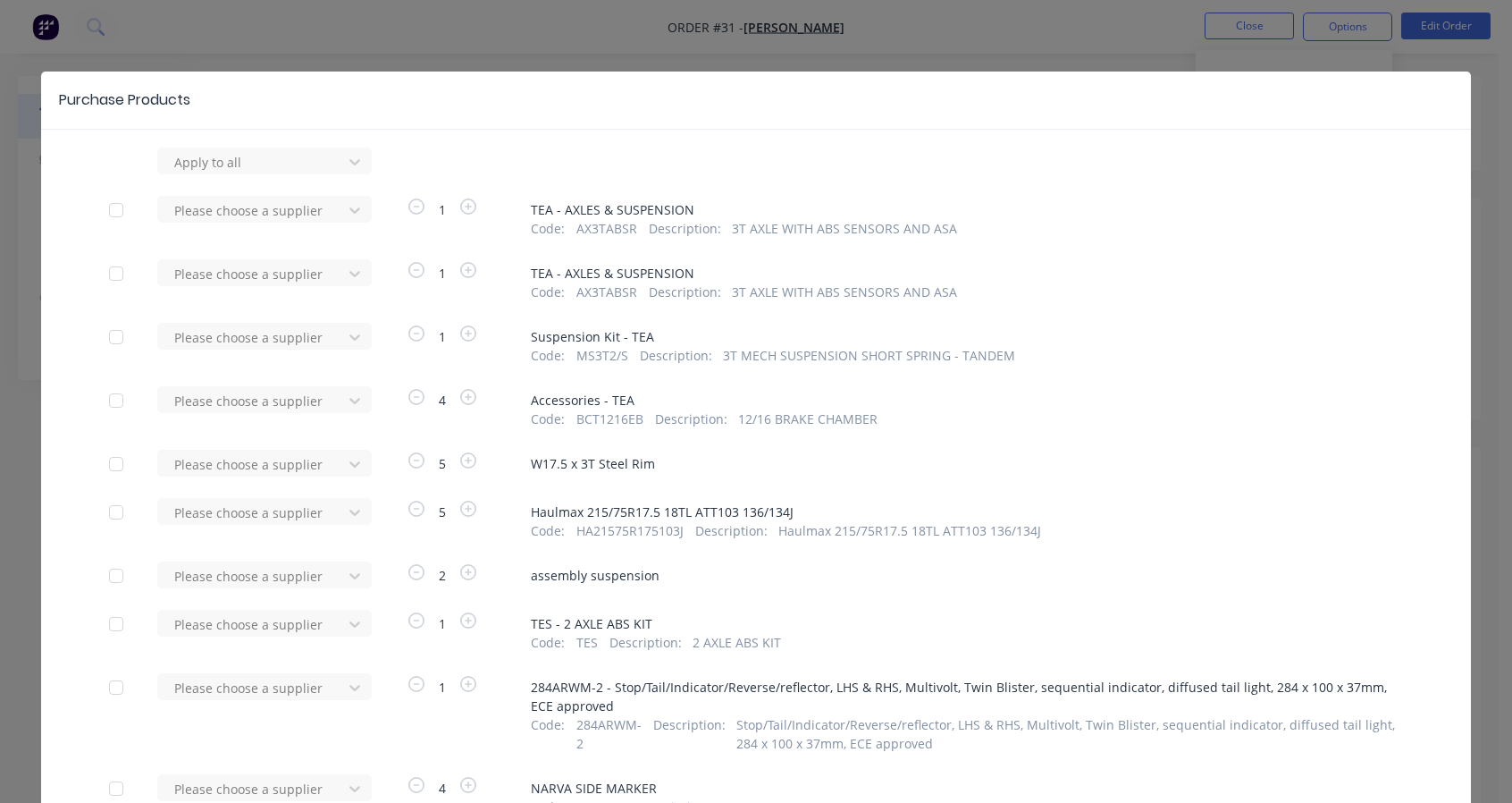
click at [350, 166] on icon at bounding box center [355, 162] width 11 height 6
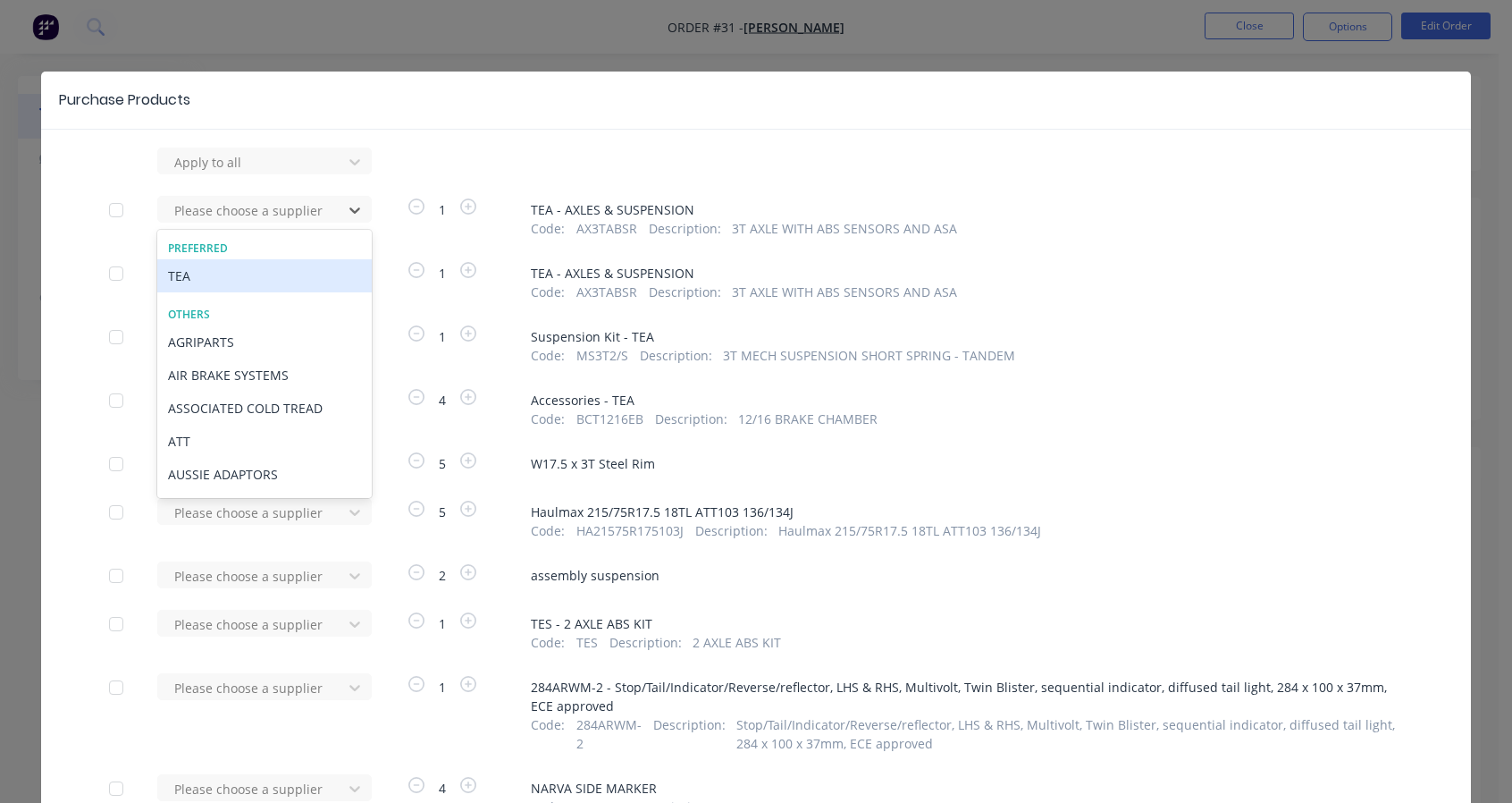
click at [273, 281] on div "TEA" at bounding box center [264, 276] width 215 height 33
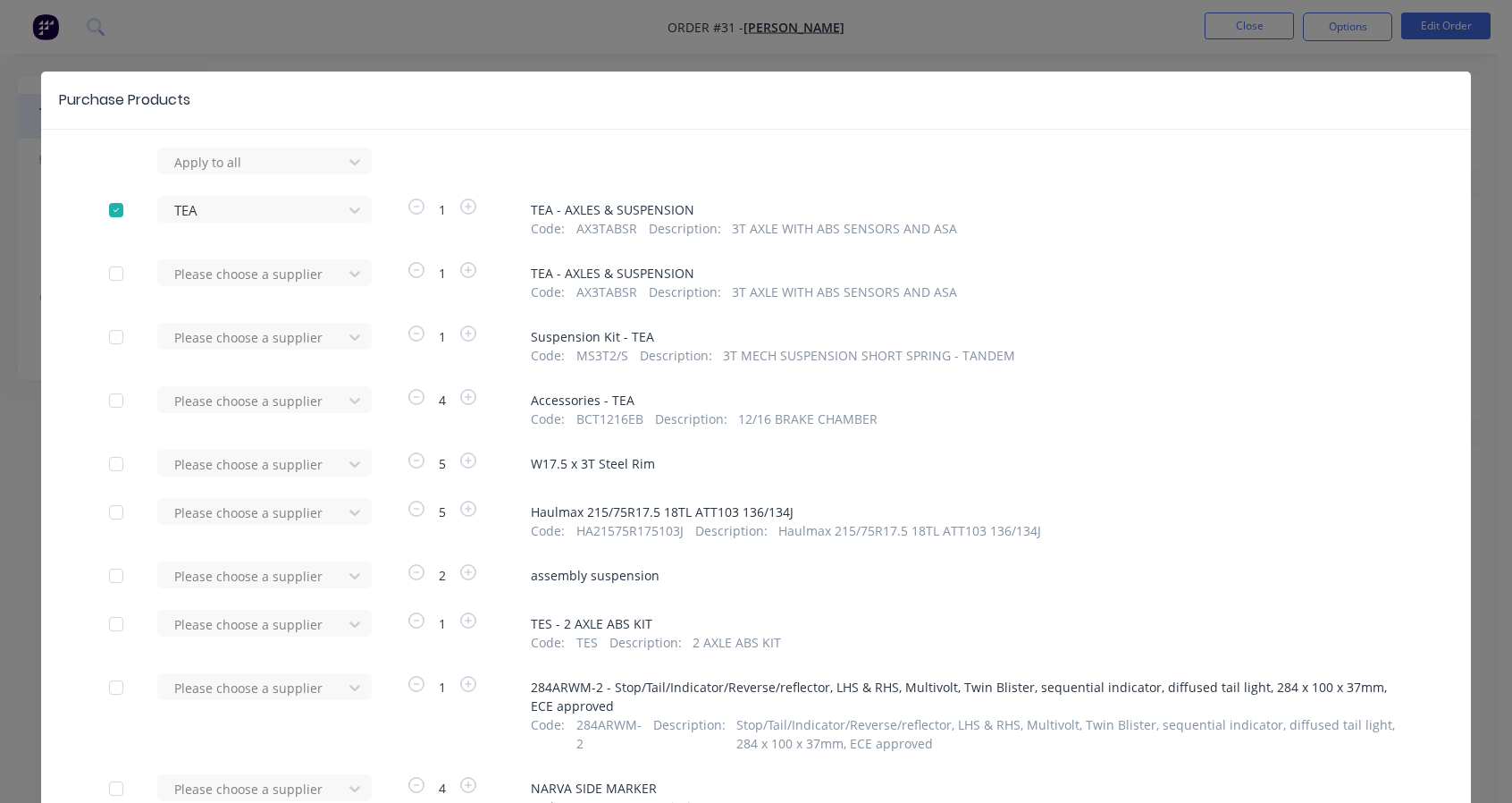
click at [299, 174] on div at bounding box center [253, 162] width 161 height 22
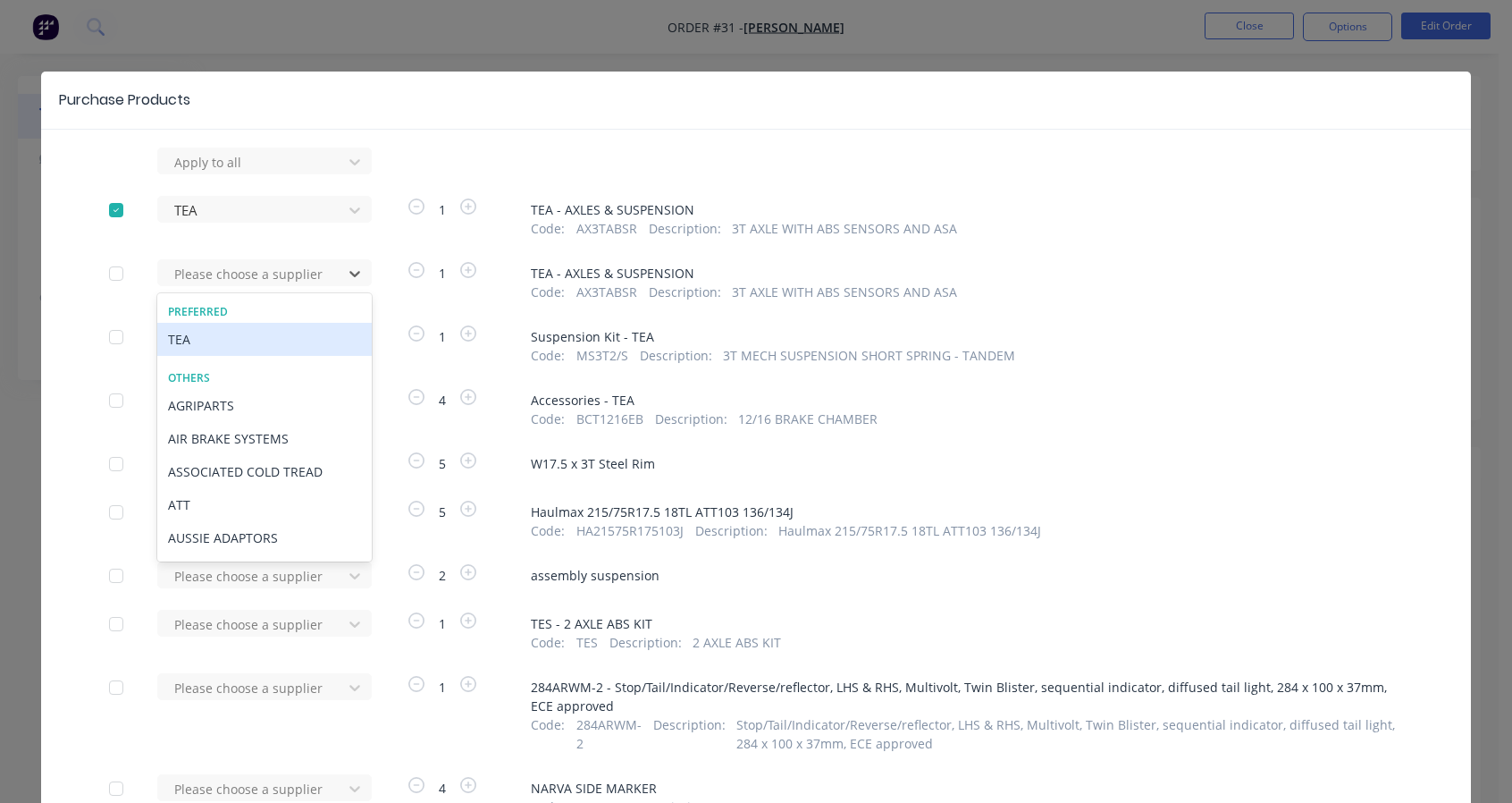
click at [251, 337] on div "TEA" at bounding box center [264, 340] width 215 height 33
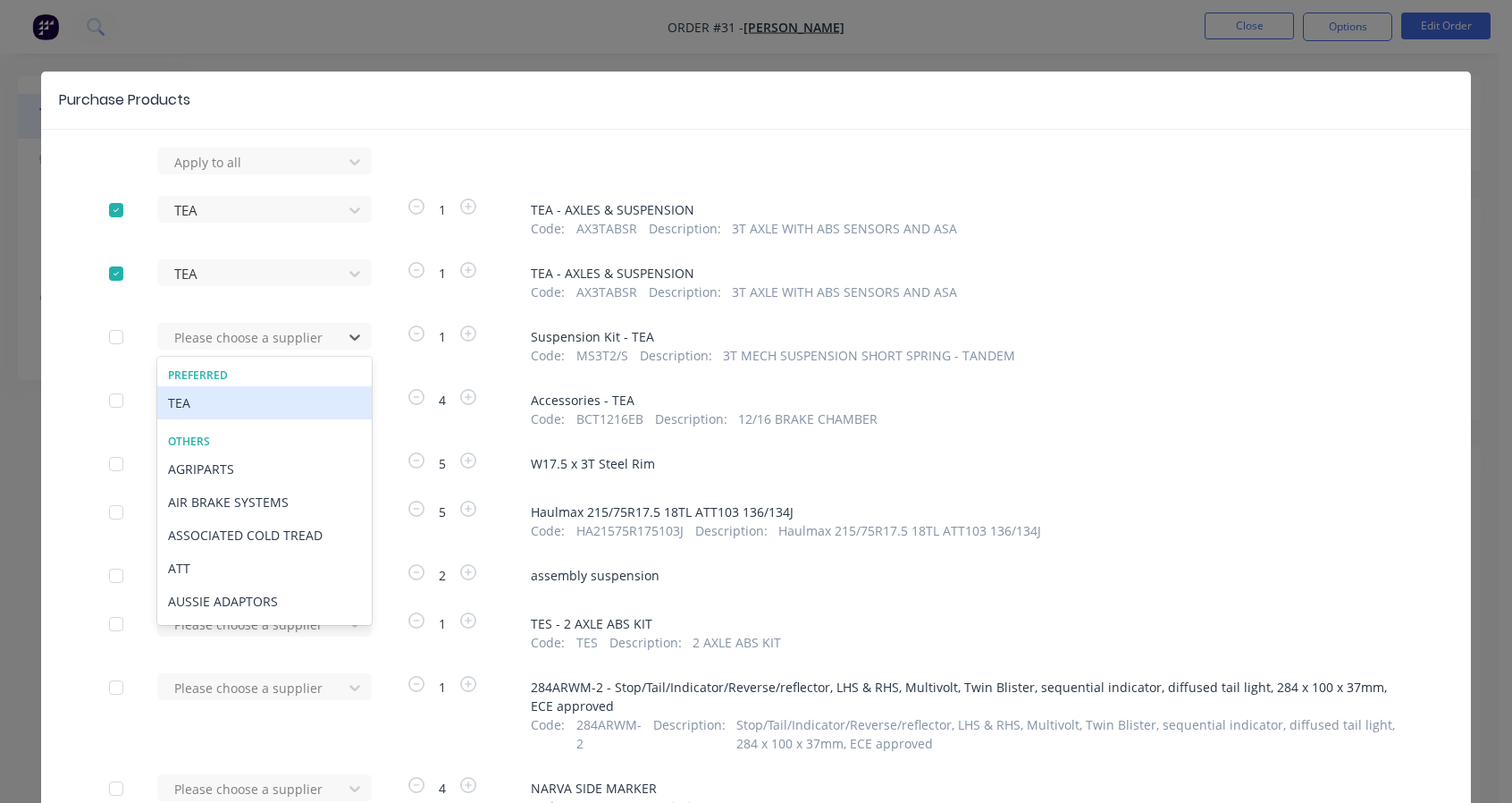
click at [251, 337] on div at bounding box center [253, 338] width 161 height 22
click at [249, 405] on div "TEA" at bounding box center [264, 403] width 215 height 33
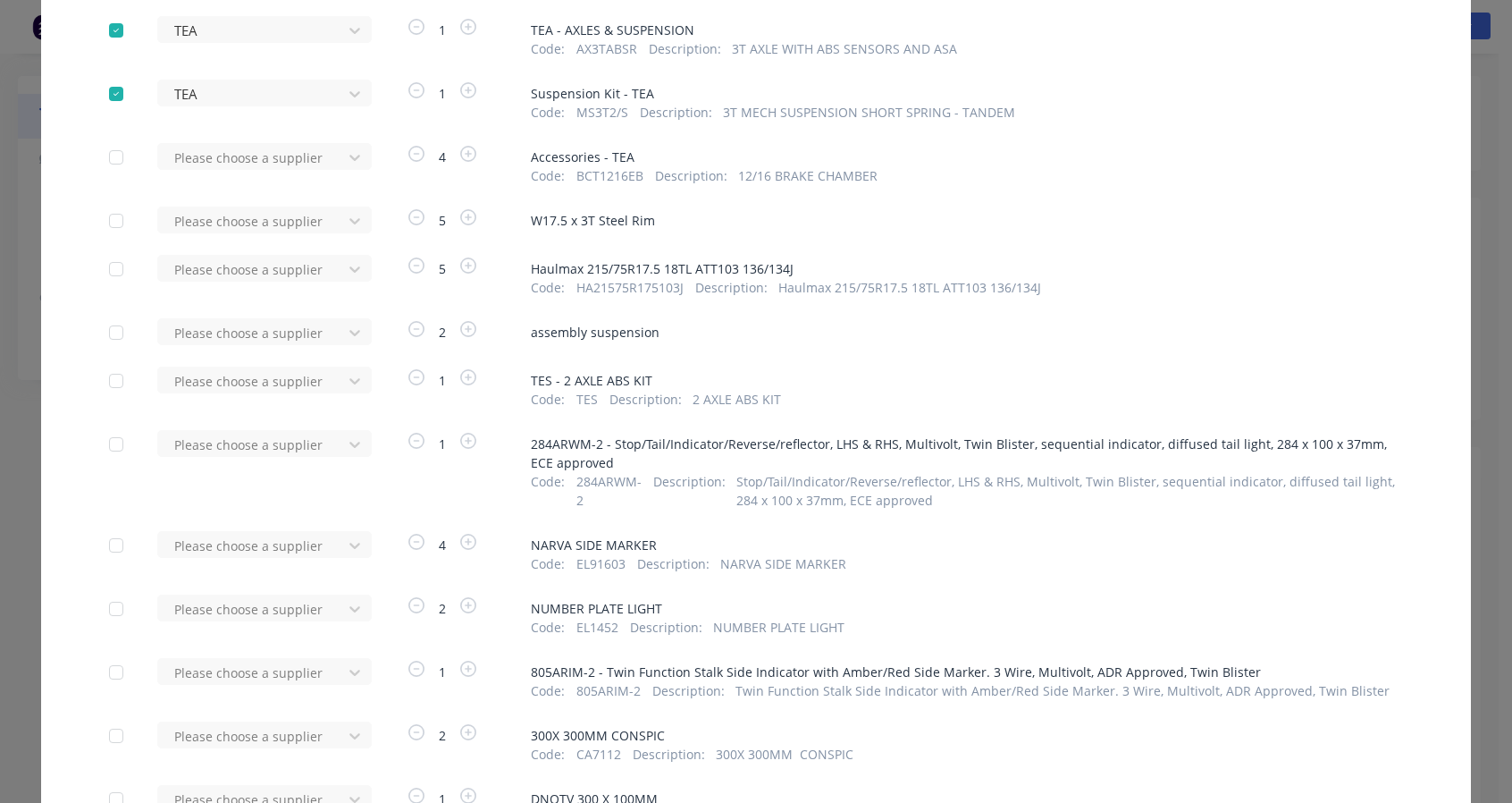
scroll to position [148, 0]
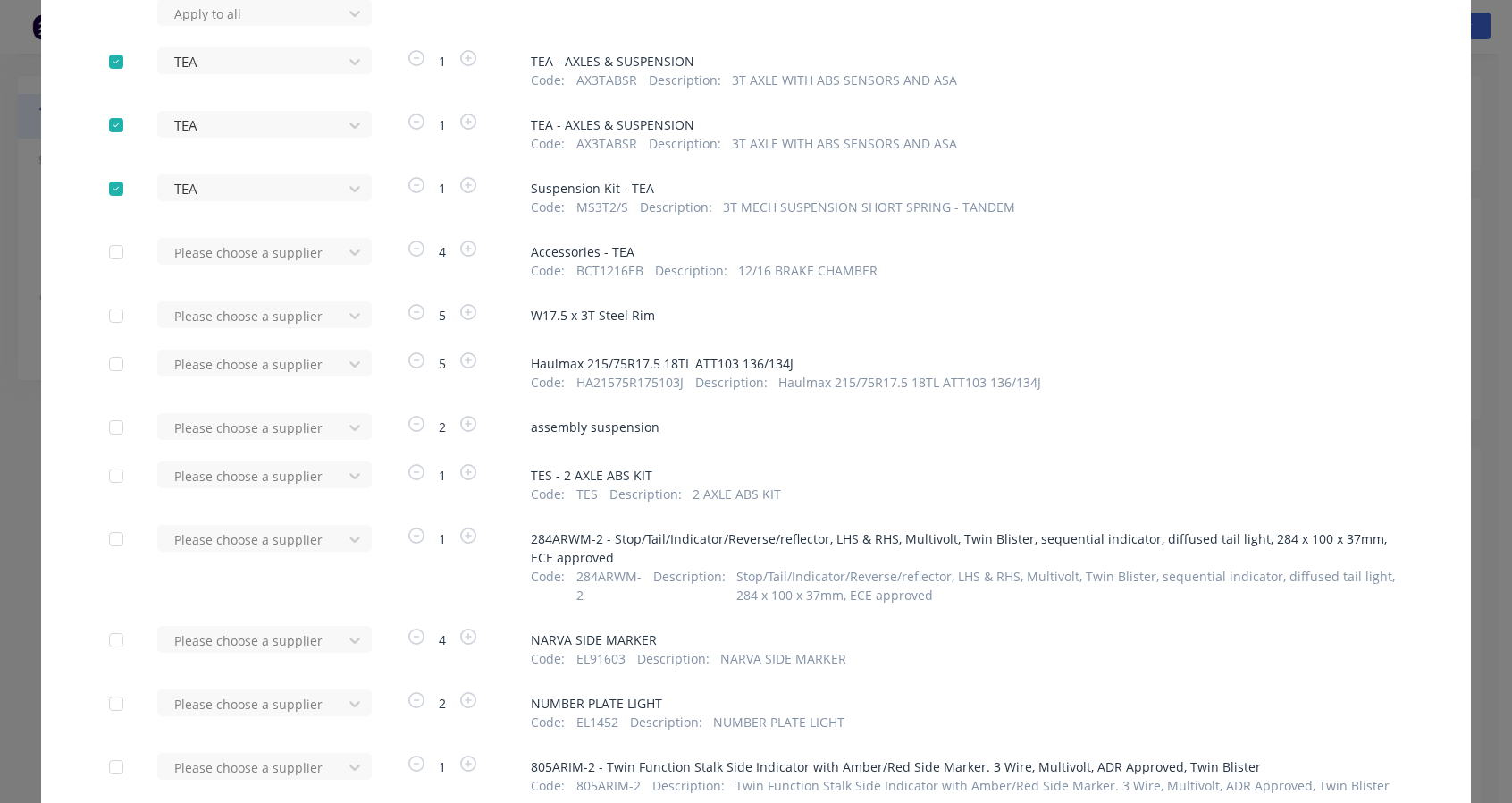
click at [242, 25] on div at bounding box center [253, 14] width 161 height 22
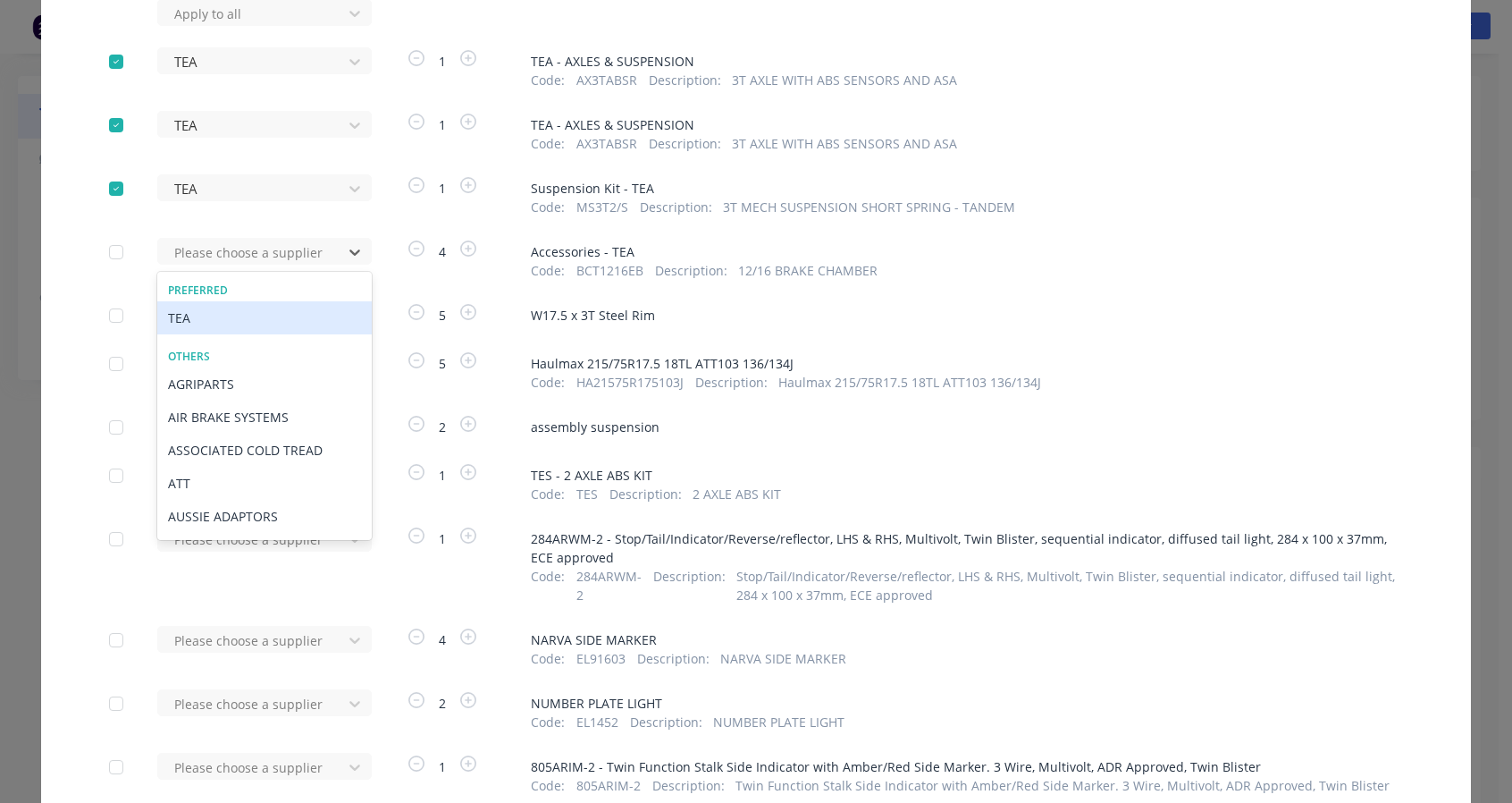
click at [199, 311] on div "TEA" at bounding box center [264, 318] width 215 height 33
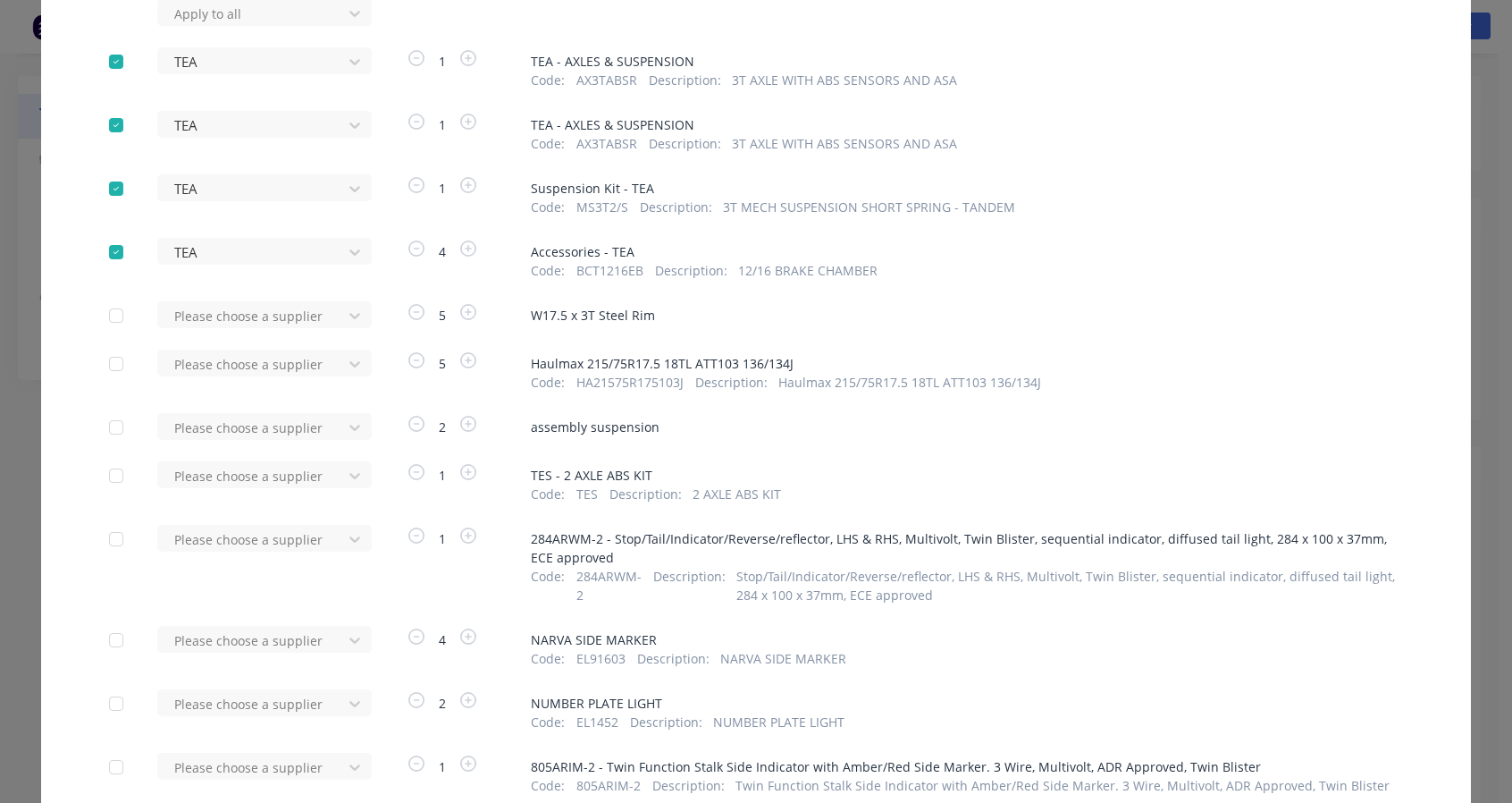
click at [199, 25] on div at bounding box center [253, 14] width 161 height 22
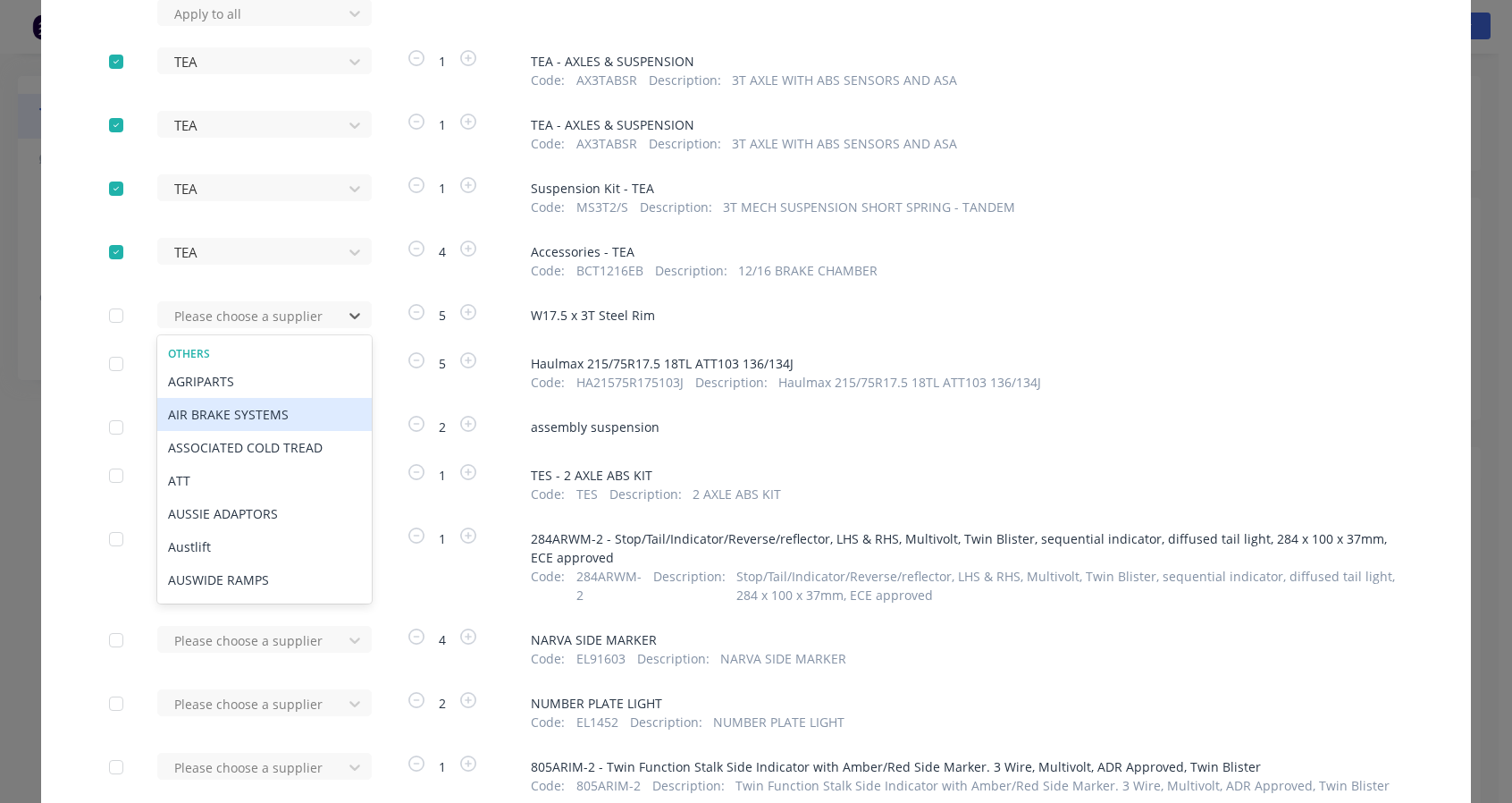
scroll to position [0, 0]
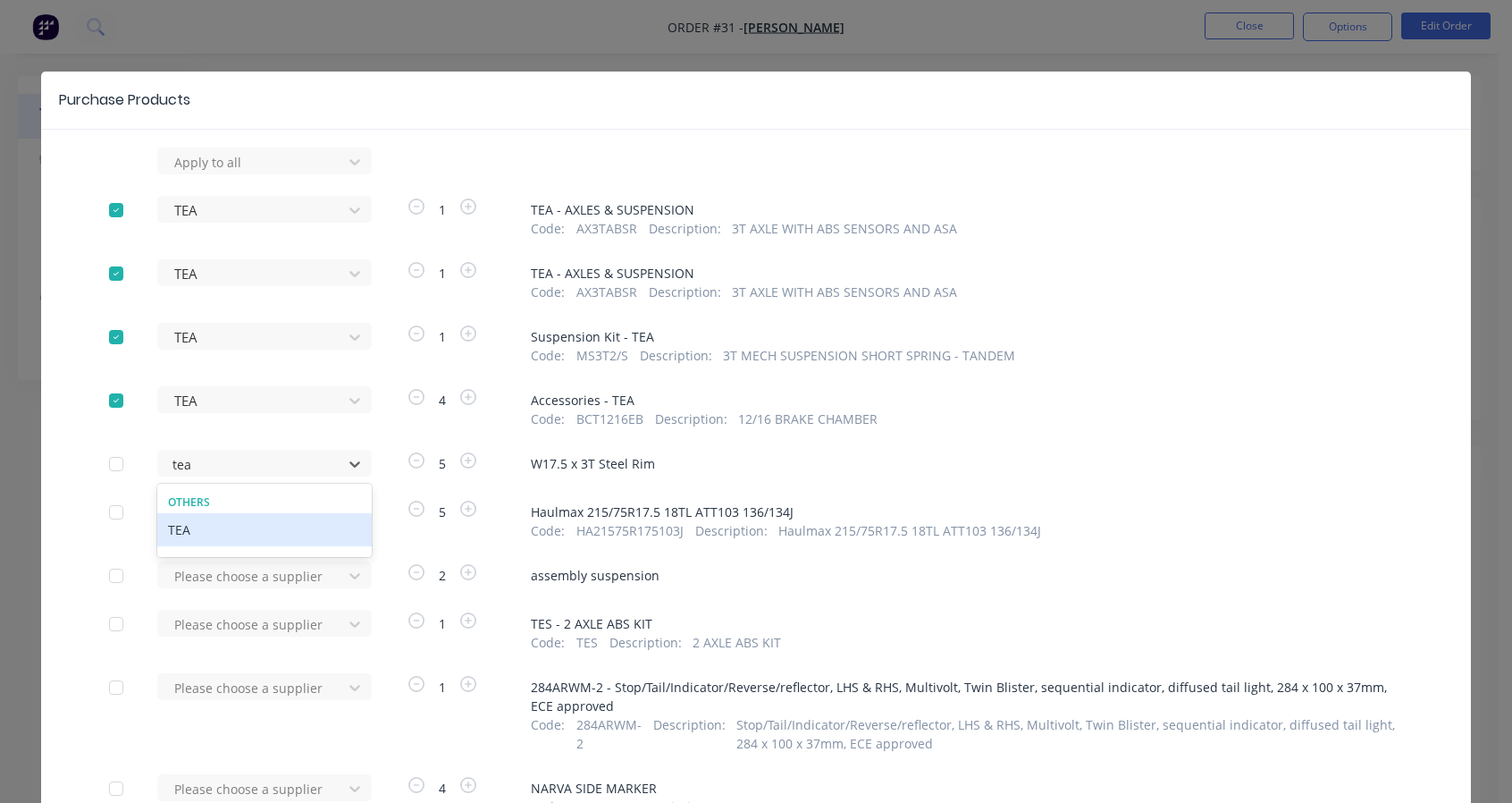
click at [242, 548] on div "Others TEA" at bounding box center [264, 521] width 215 height 67
click at [252, 530] on div "TEA" at bounding box center [264, 530] width 215 height 33
click at [253, 174] on div at bounding box center [253, 162] width 161 height 22
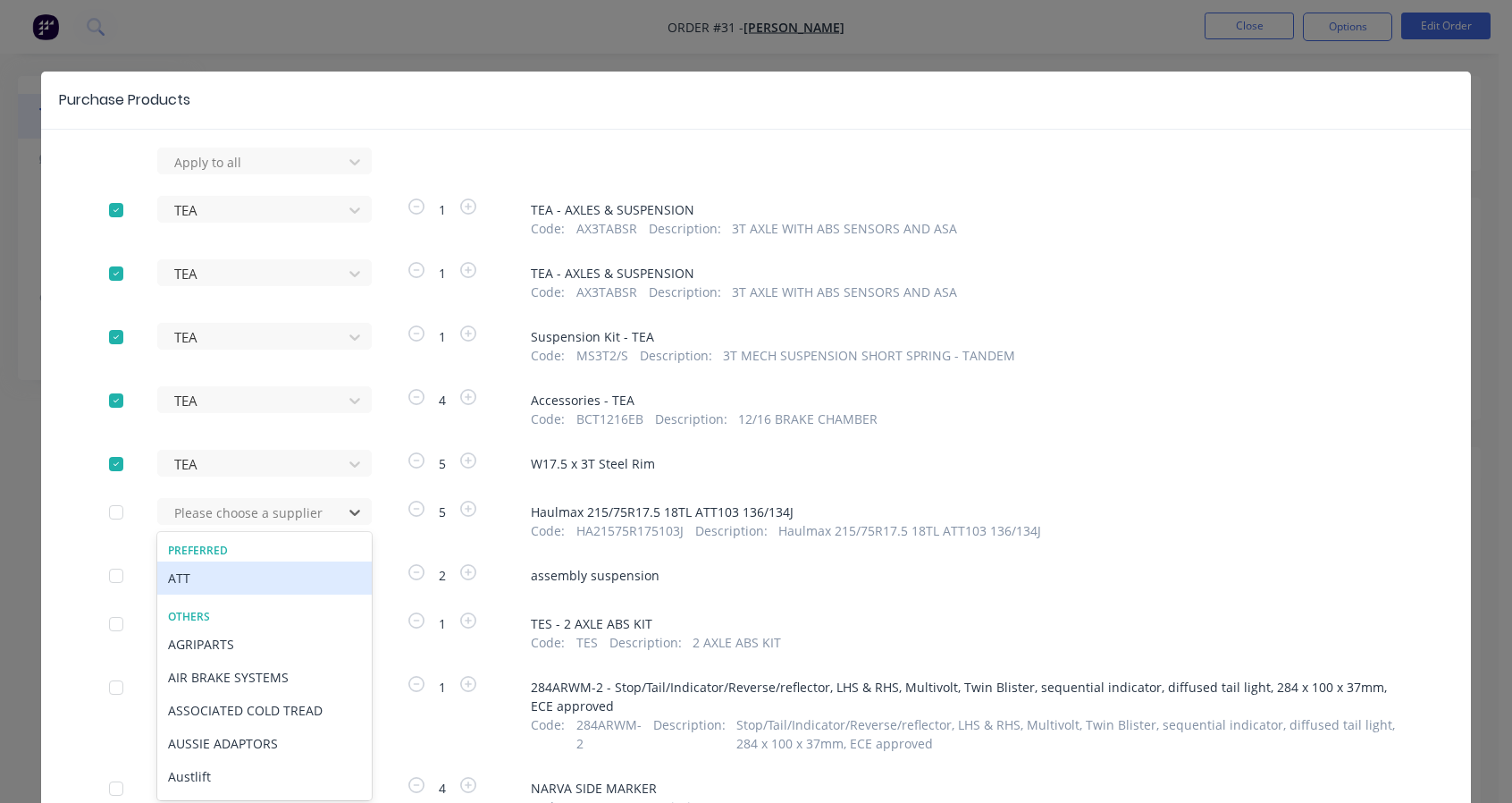
click at [234, 577] on div "ATT" at bounding box center [264, 578] width 215 height 33
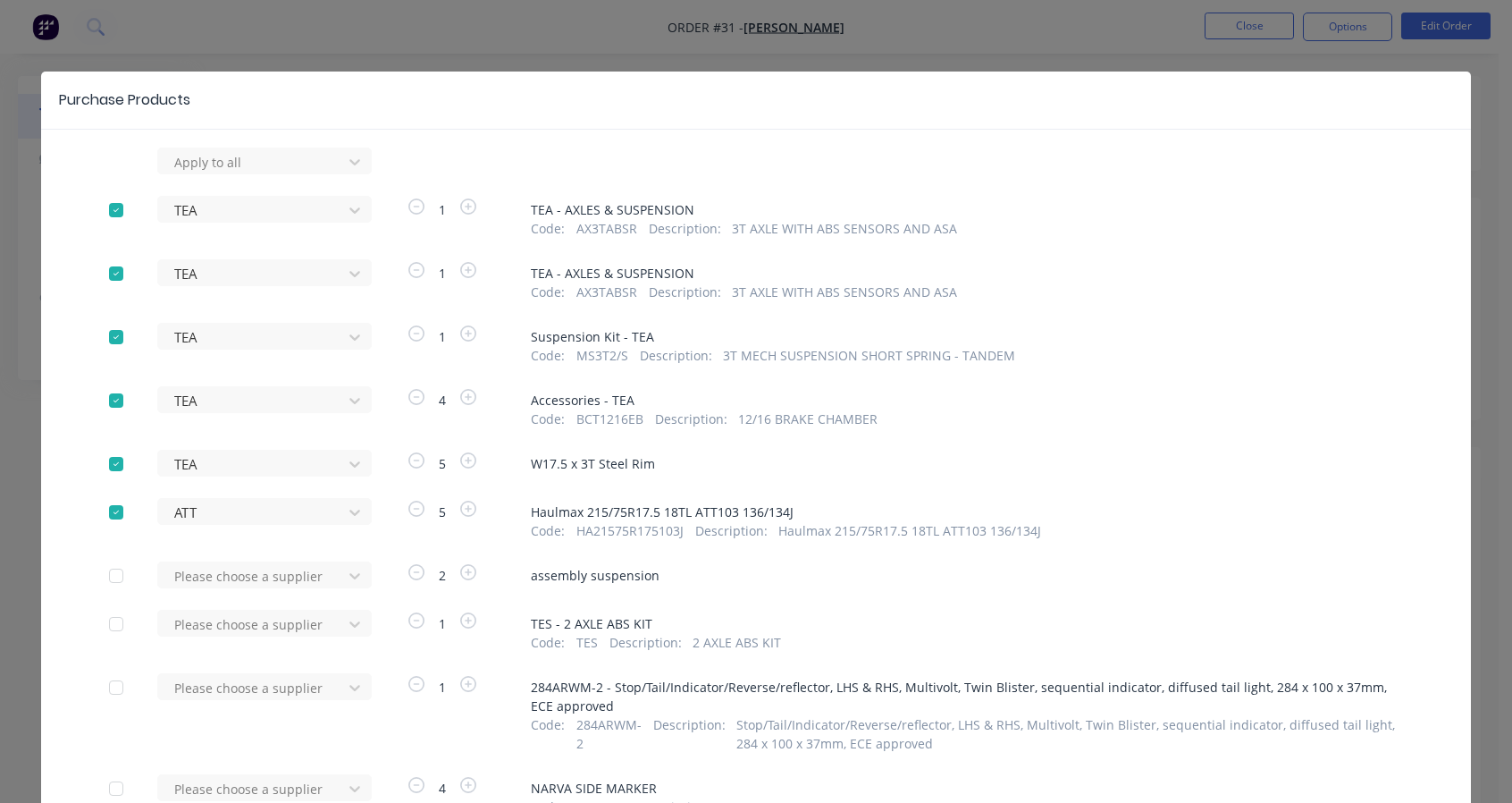
click at [240, 174] on div "Please choose a supplier" at bounding box center [255, 160] width 197 height 27
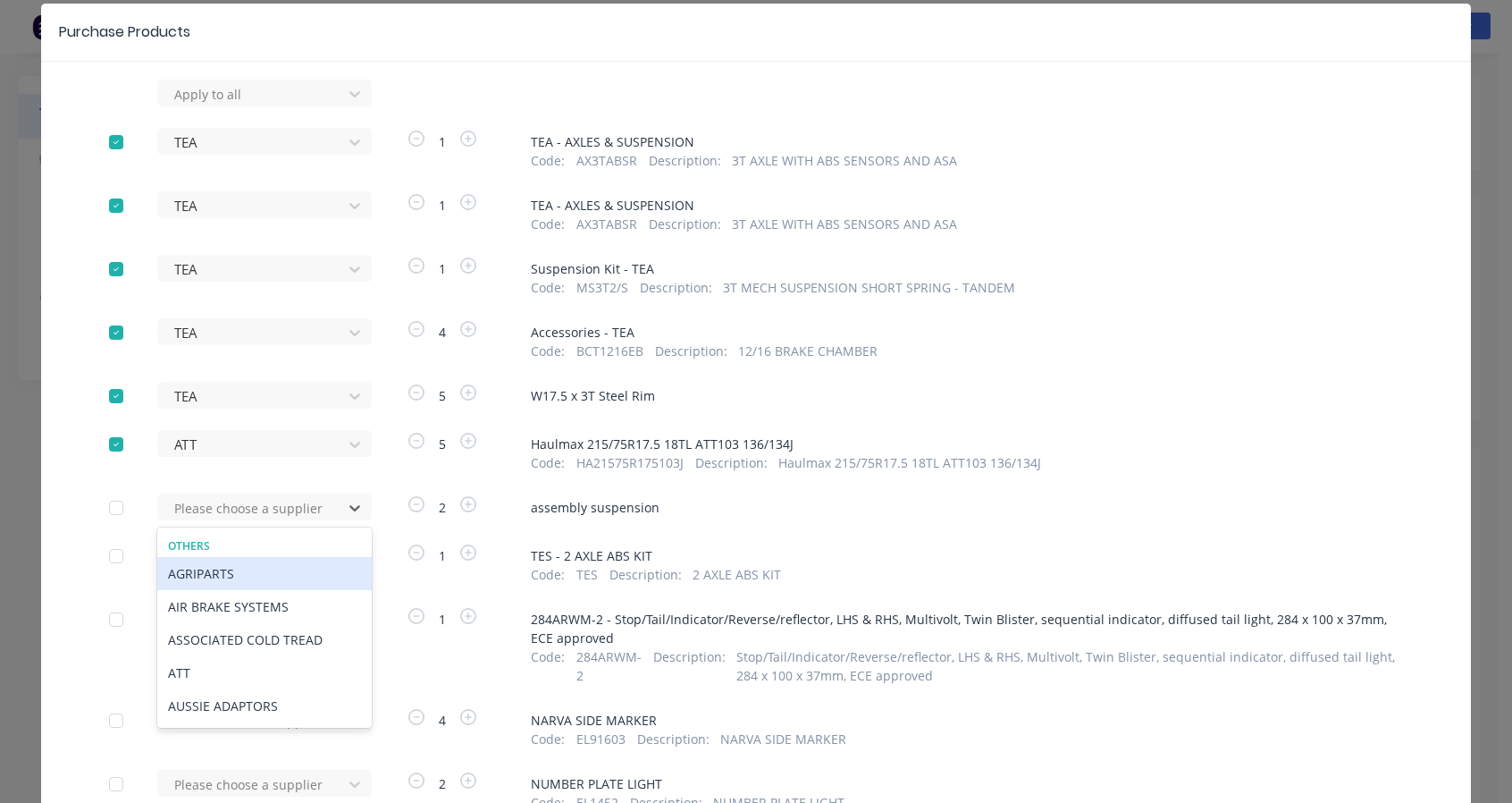
click at [268, 505] on div at bounding box center [253, 508] width 161 height 22
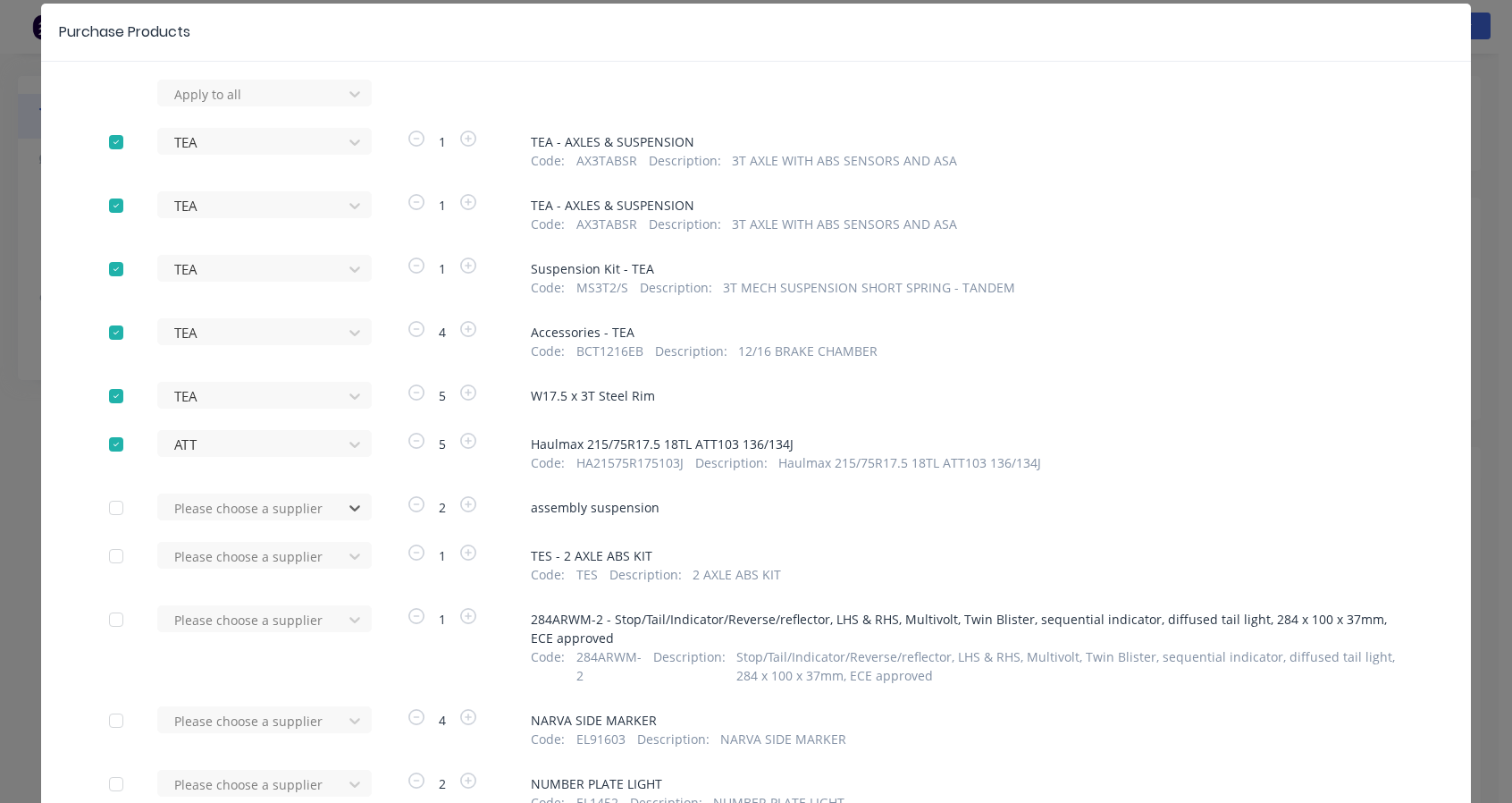
click at [223, 505] on div at bounding box center [253, 508] width 161 height 22
click at [174, 561] on div "TEA" at bounding box center [264, 574] width 215 height 33
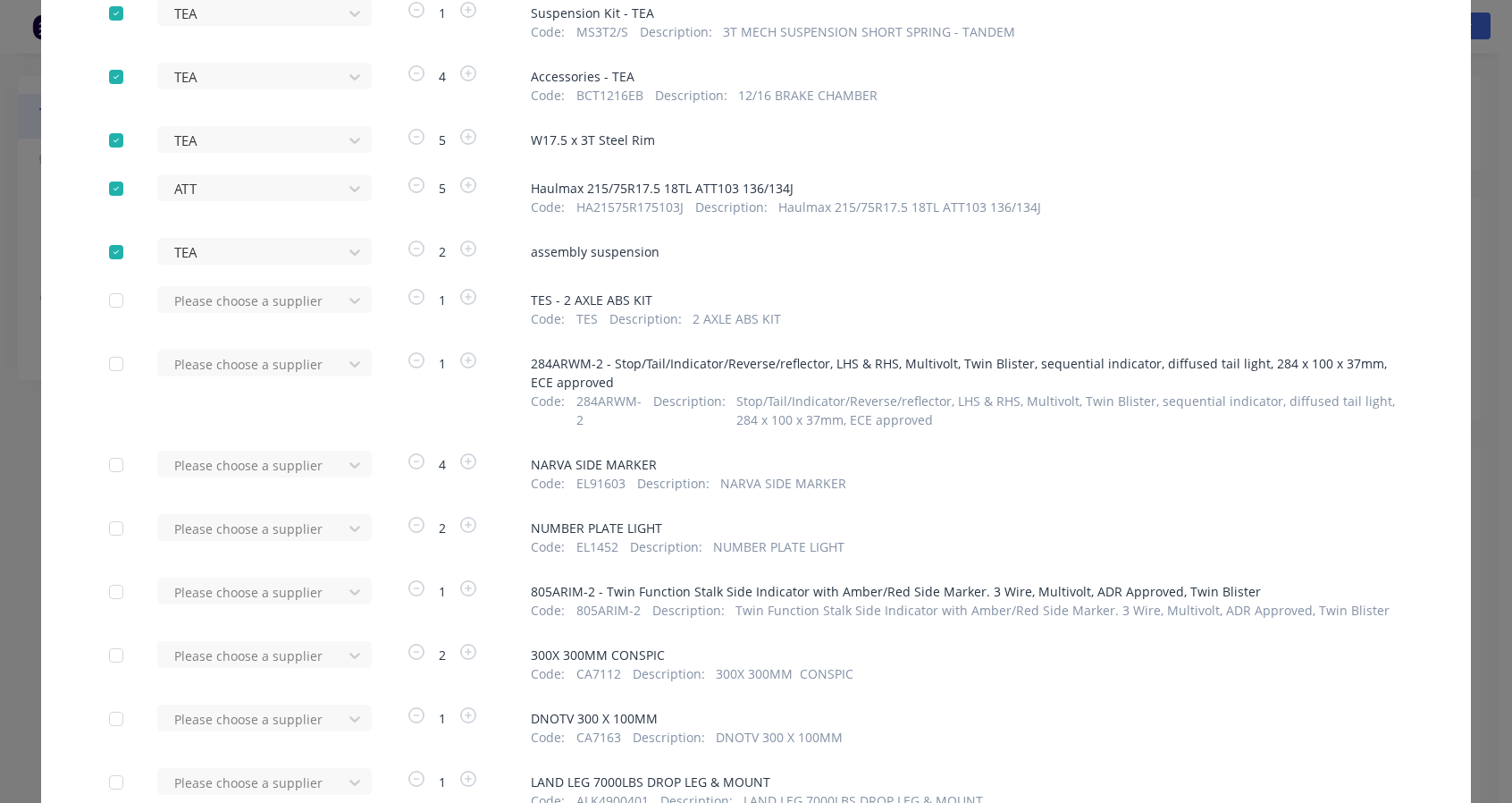
scroll to position [365, 0]
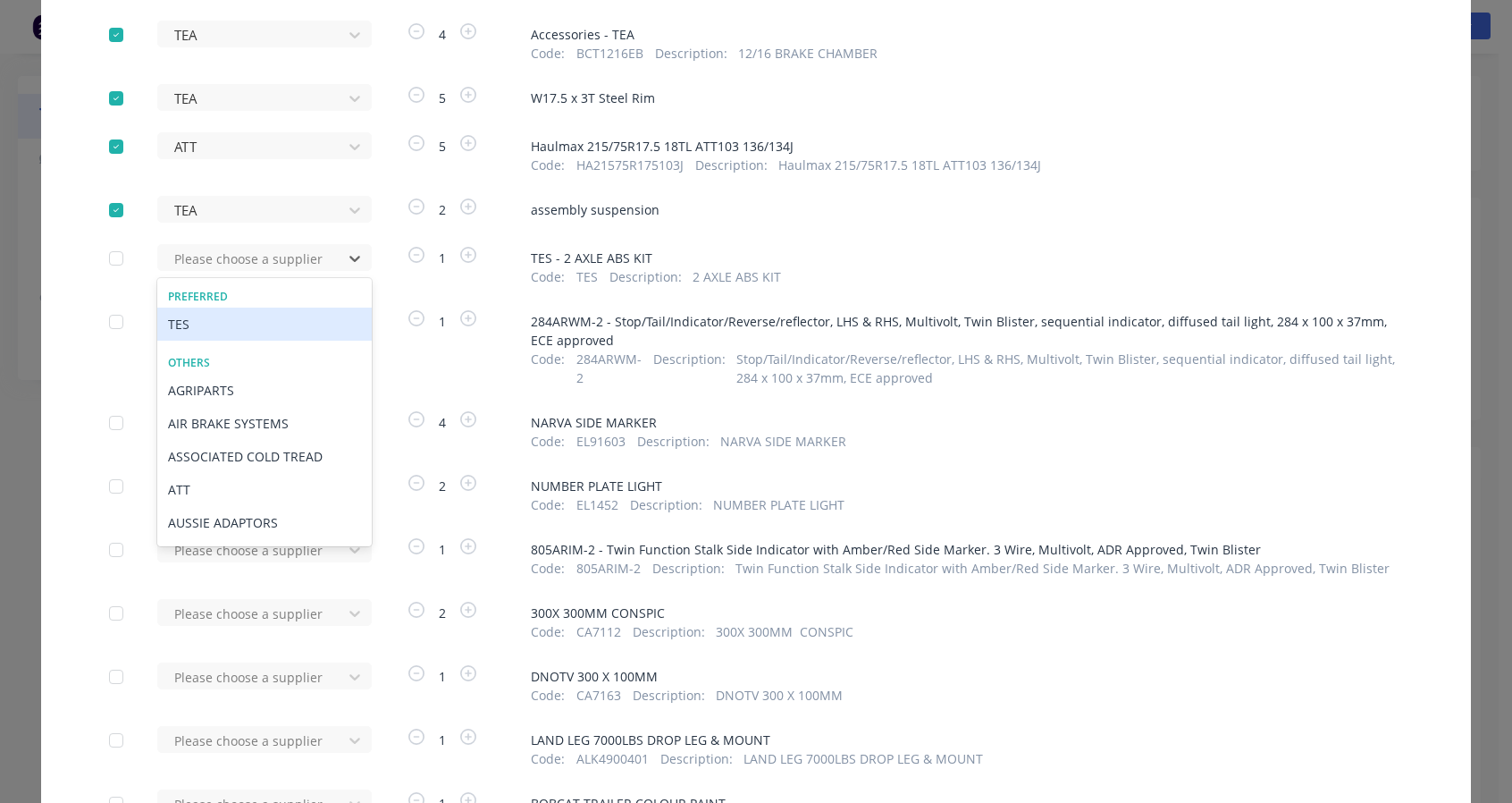
click at [293, 330] on div "TES" at bounding box center [264, 324] width 215 height 33
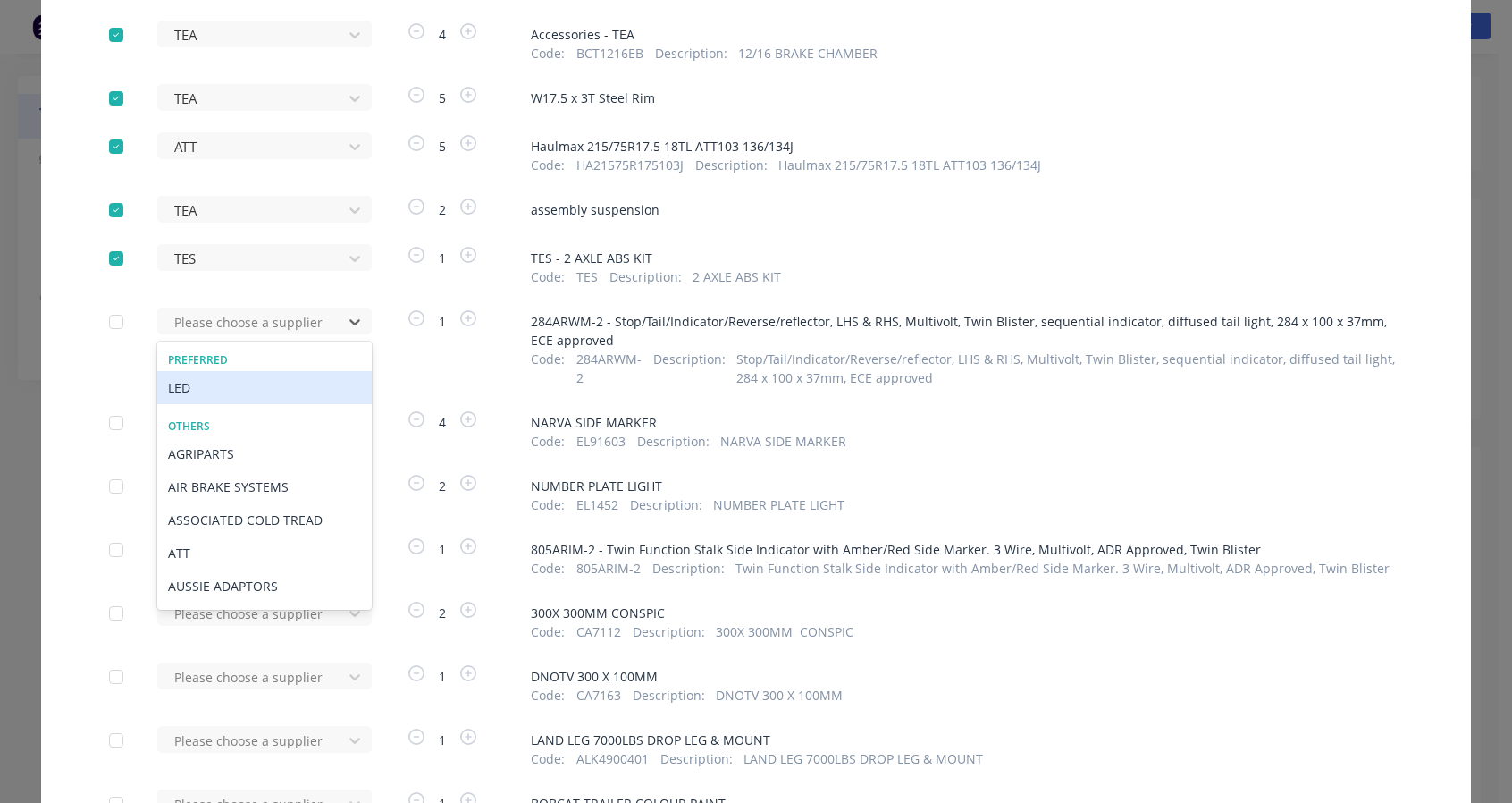
click at [178, 388] on div "LED" at bounding box center [264, 388] width 215 height 33
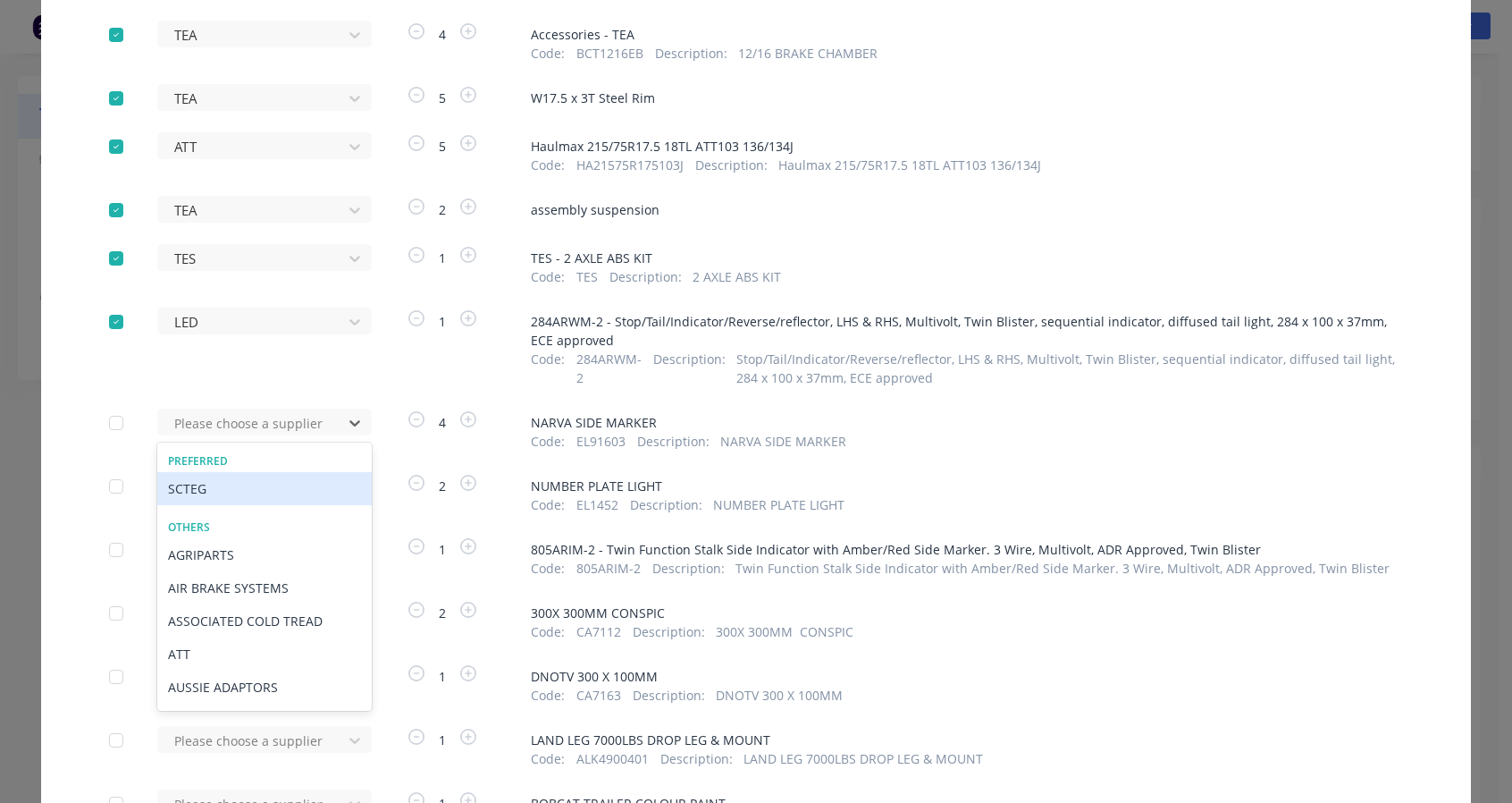
click at [240, 425] on div at bounding box center [253, 424] width 161 height 22
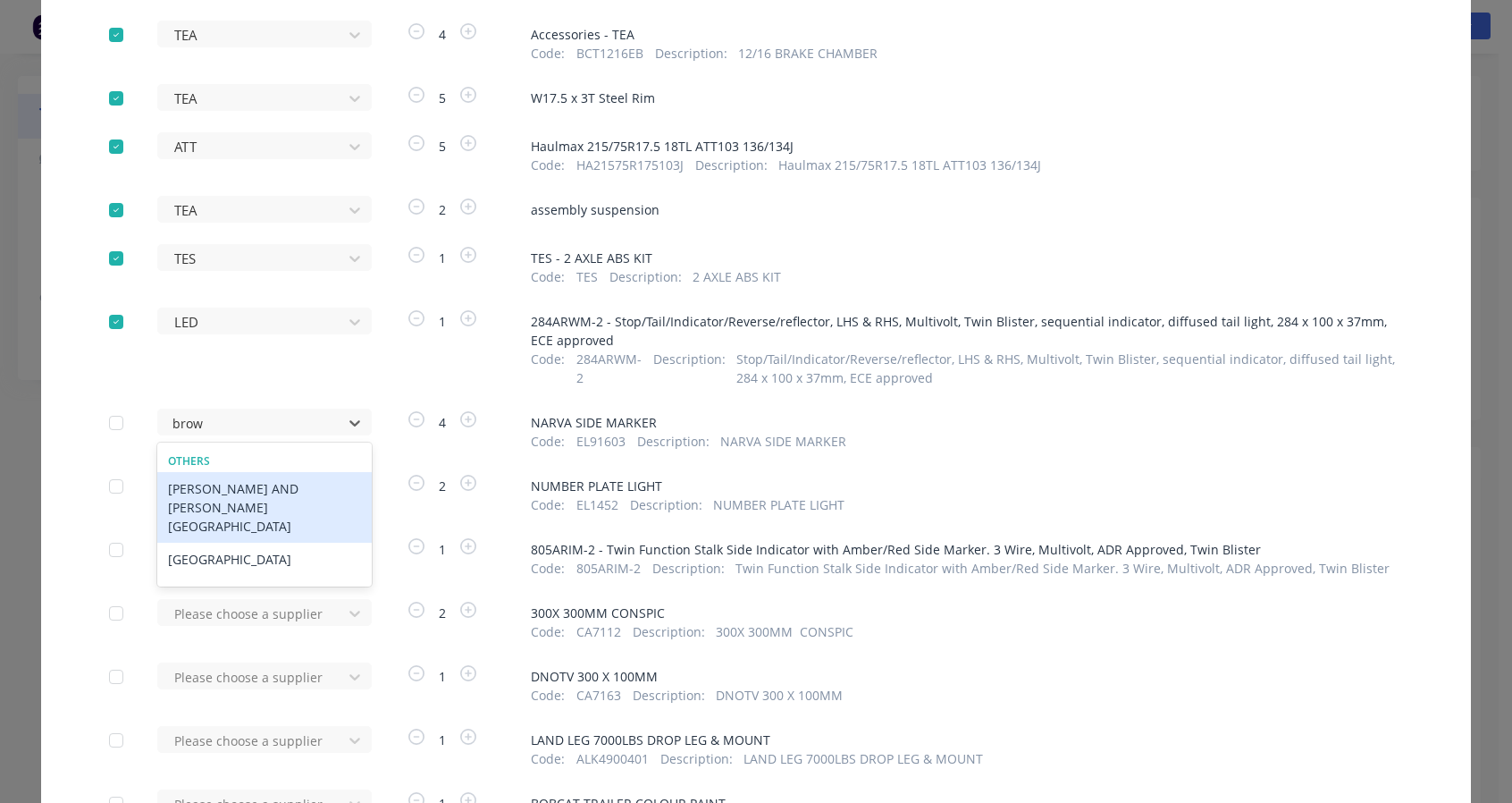
click at [281, 490] on div "[PERSON_NAME] AND [PERSON_NAME][GEOGRAPHIC_DATA]" at bounding box center [264, 507] width 215 height 70
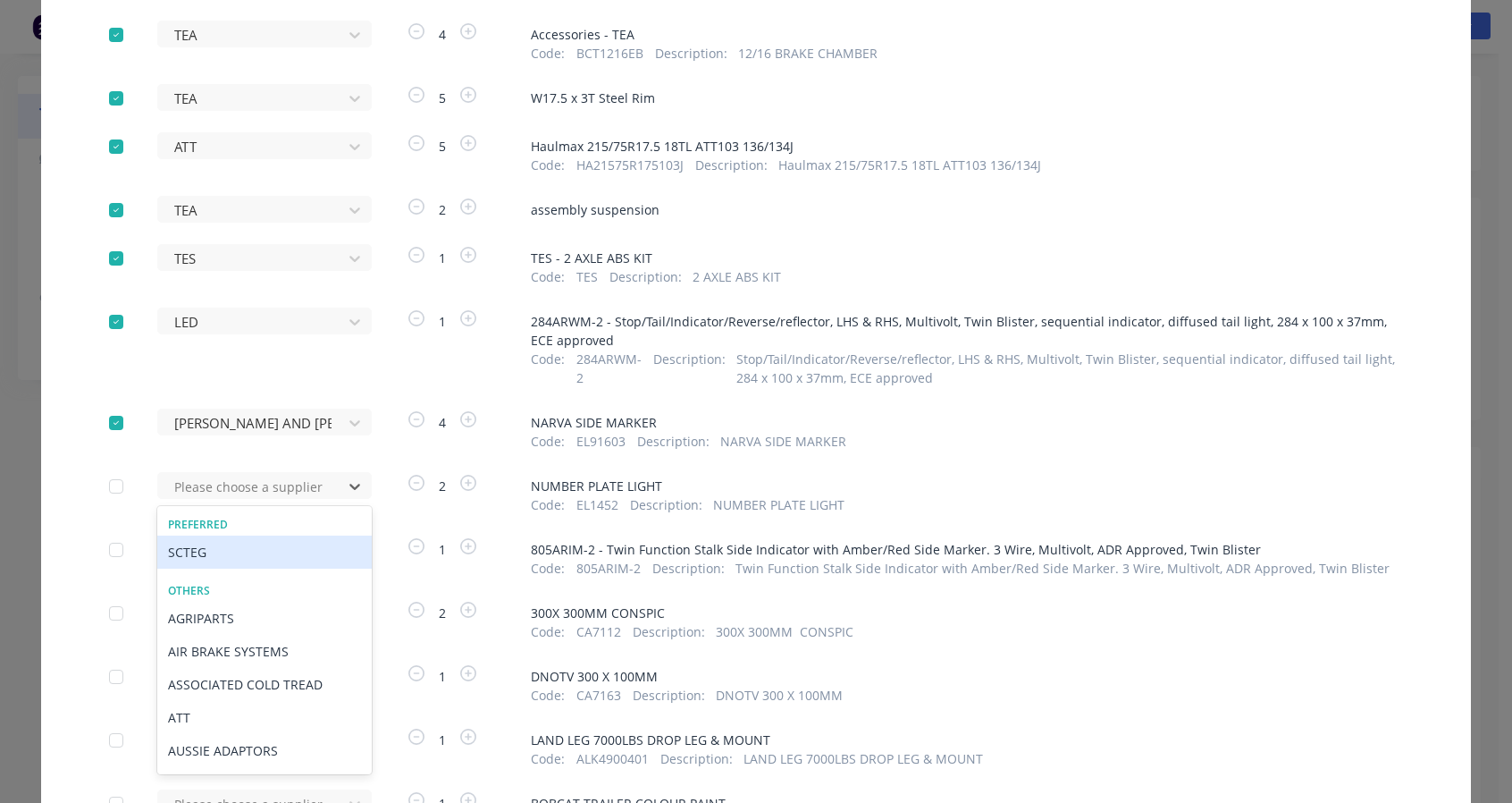
click at [226, 550] on div "SCTEG" at bounding box center [264, 552] width 215 height 33
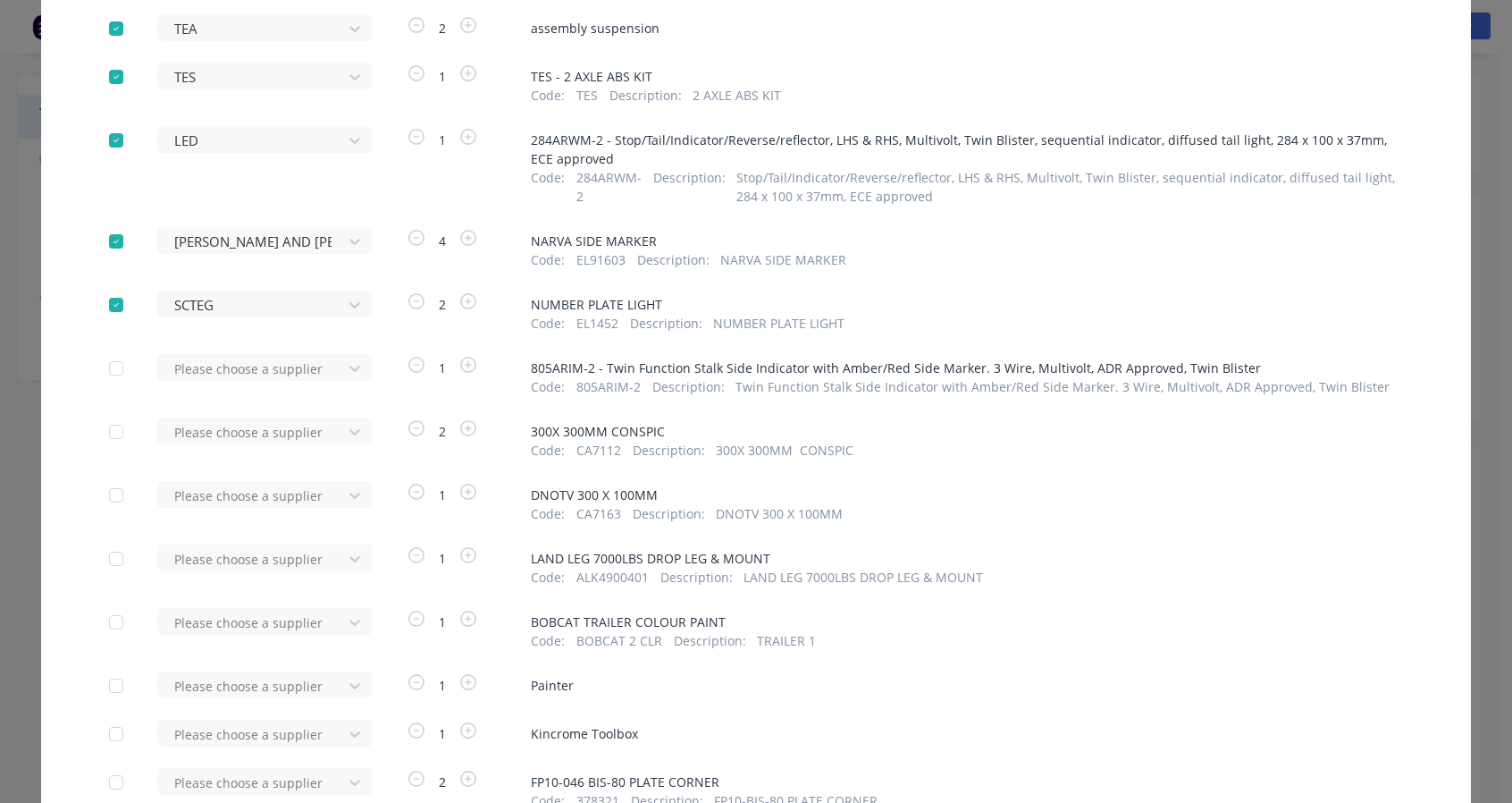
scroll to position [663, 0]
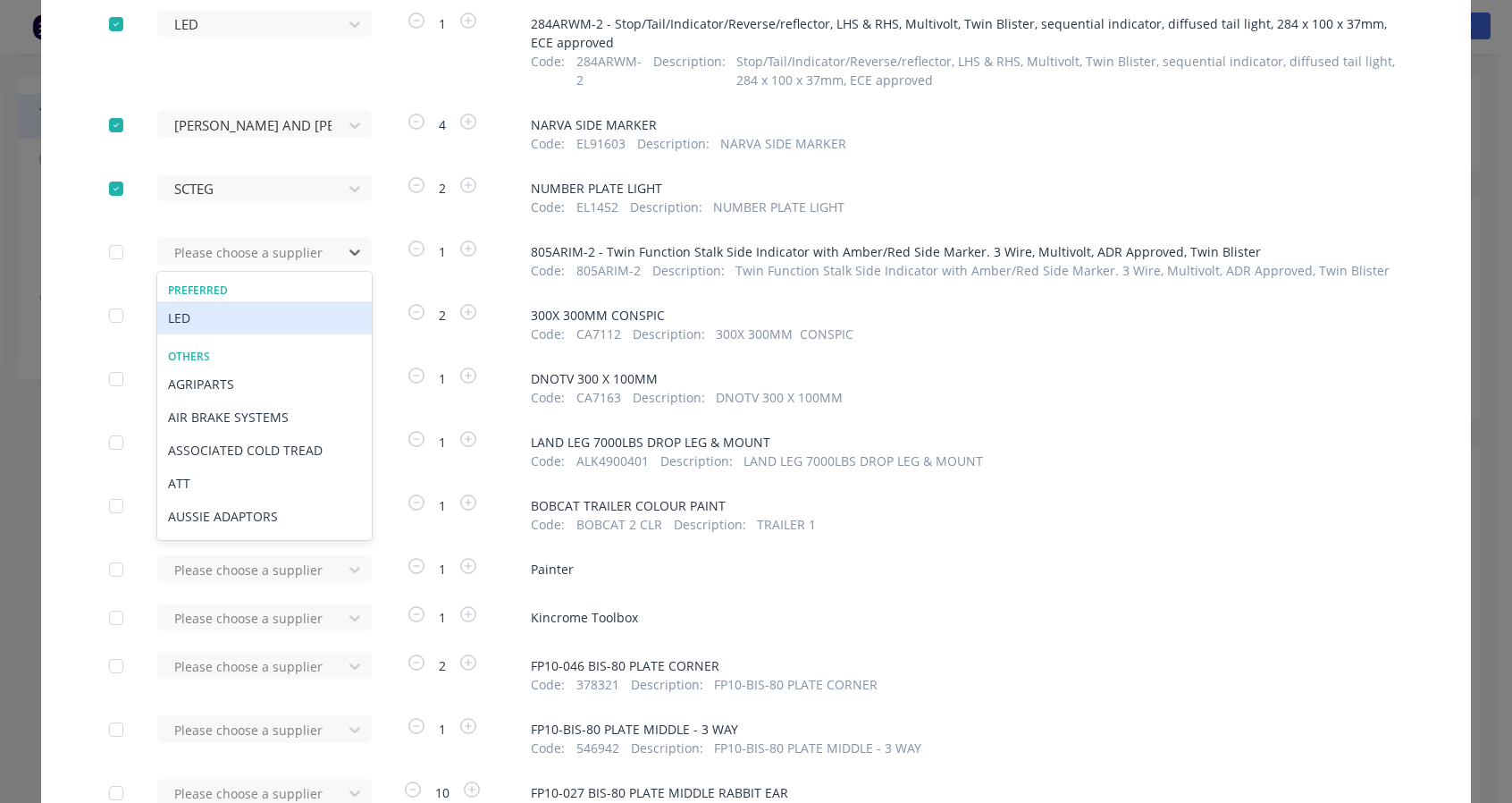
click at [219, 320] on div "LED" at bounding box center [264, 318] width 215 height 33
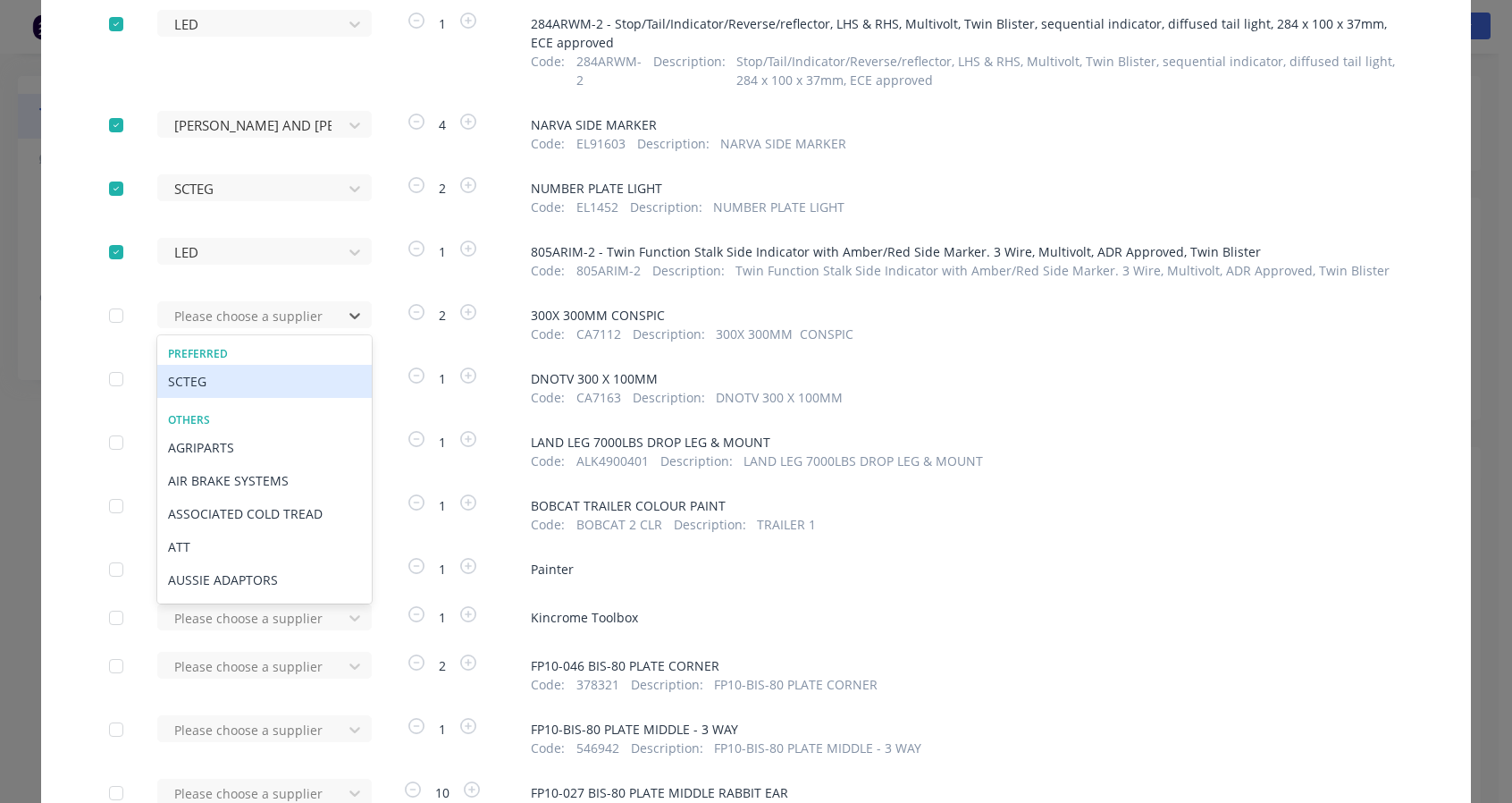
click at [204, 381] on div "SCTEG" at bounding box center [264, 381] width 215 height 33
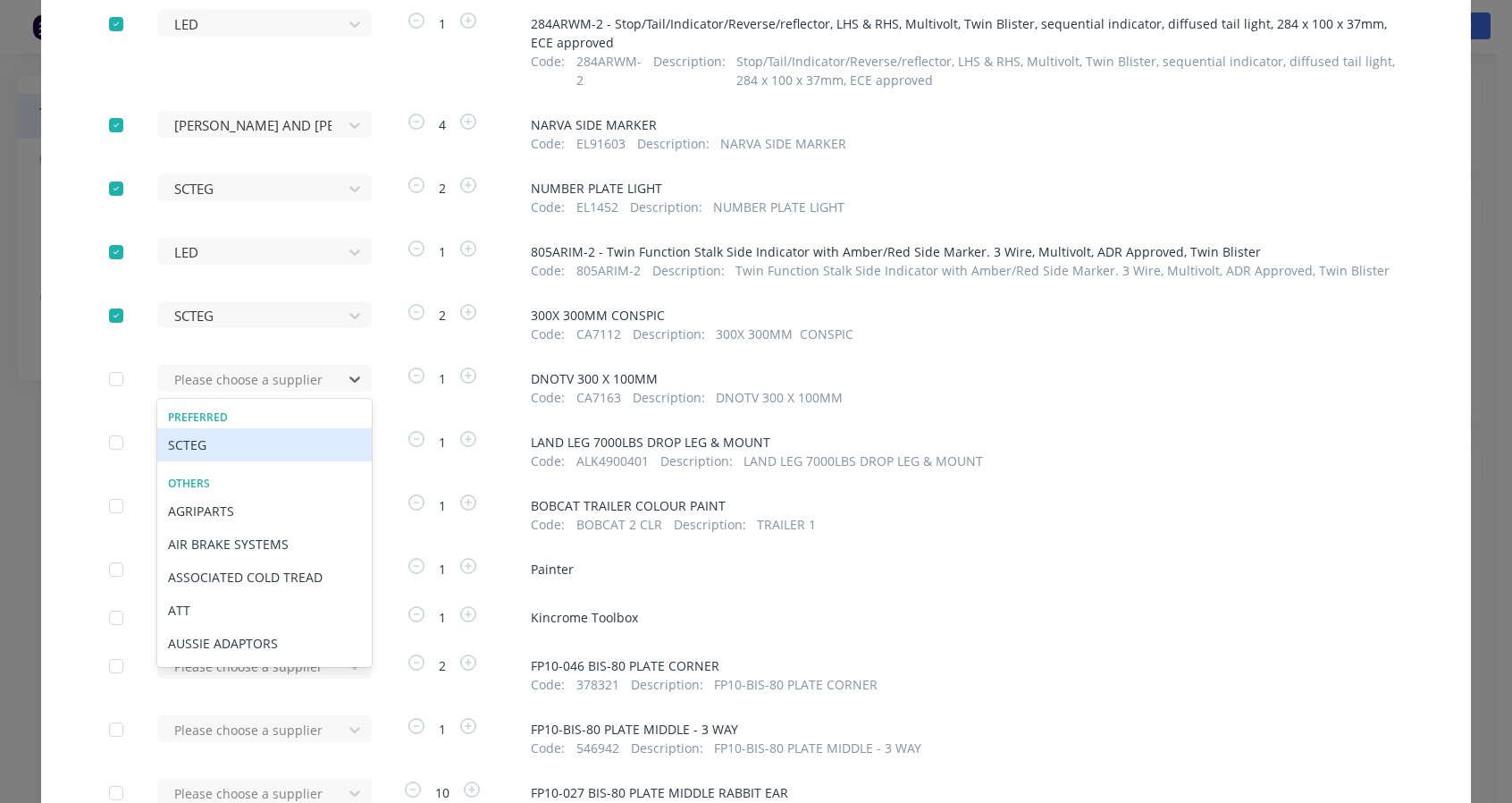
click at [201, 443] on div "SCTEG" at bounding box center [264, 445] width 215 height 33
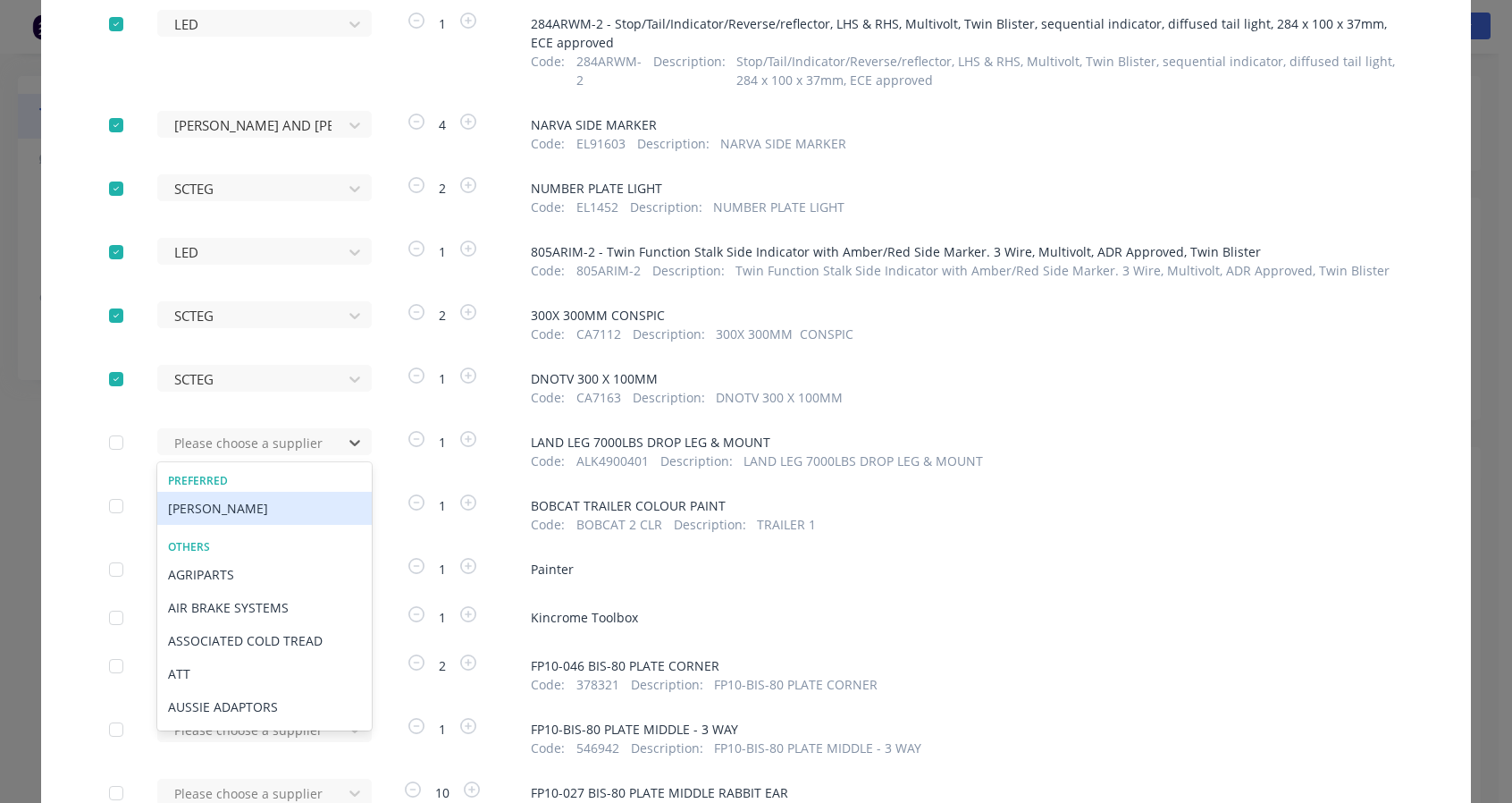
click at [201, 509] on div "[PERSON_NAME]" at bounding box center [264, 509] width 215 height 33
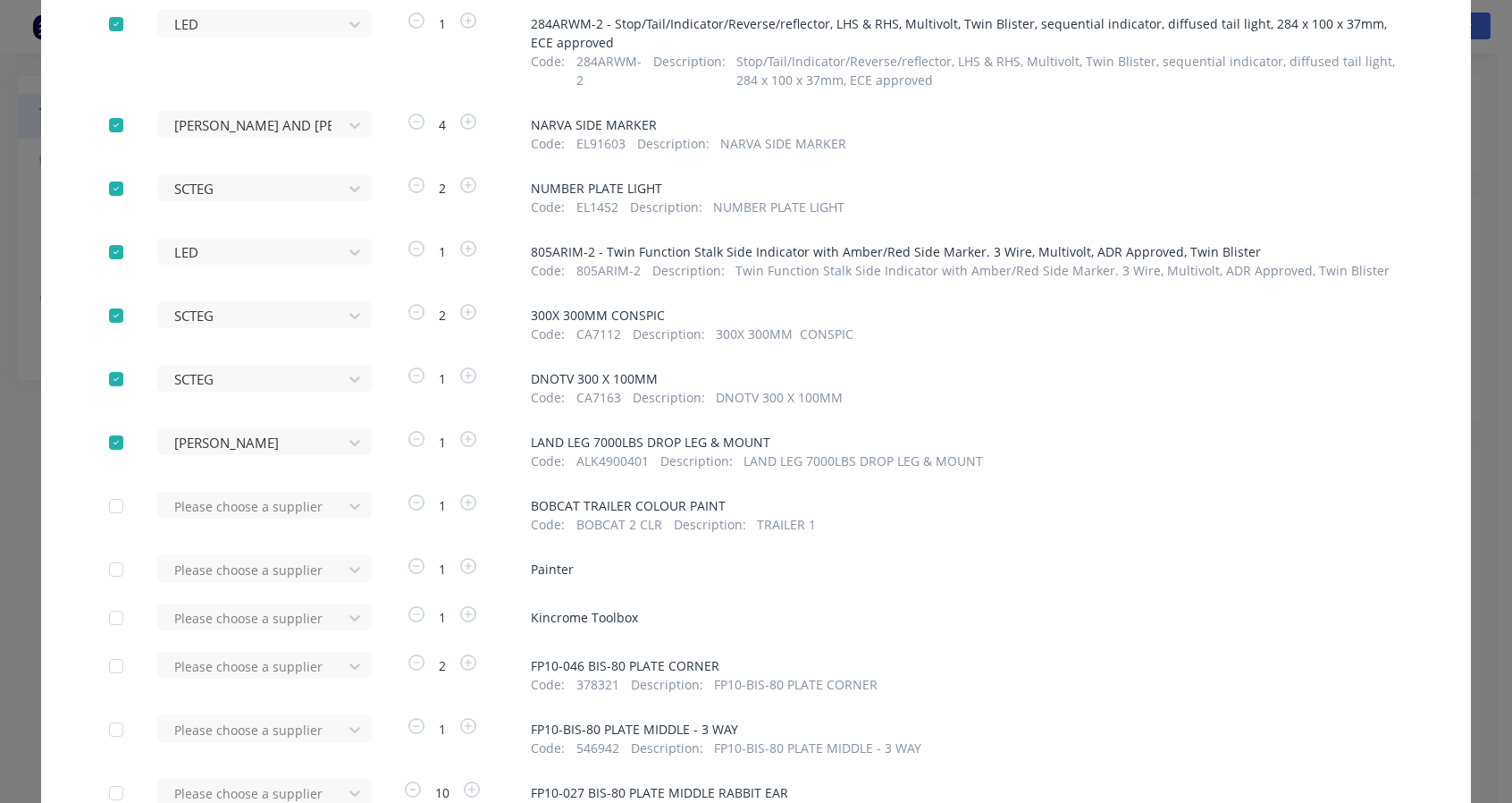
click at [235, 581] on div "PPG" at bounding box center [264, 572] width 215 height 33
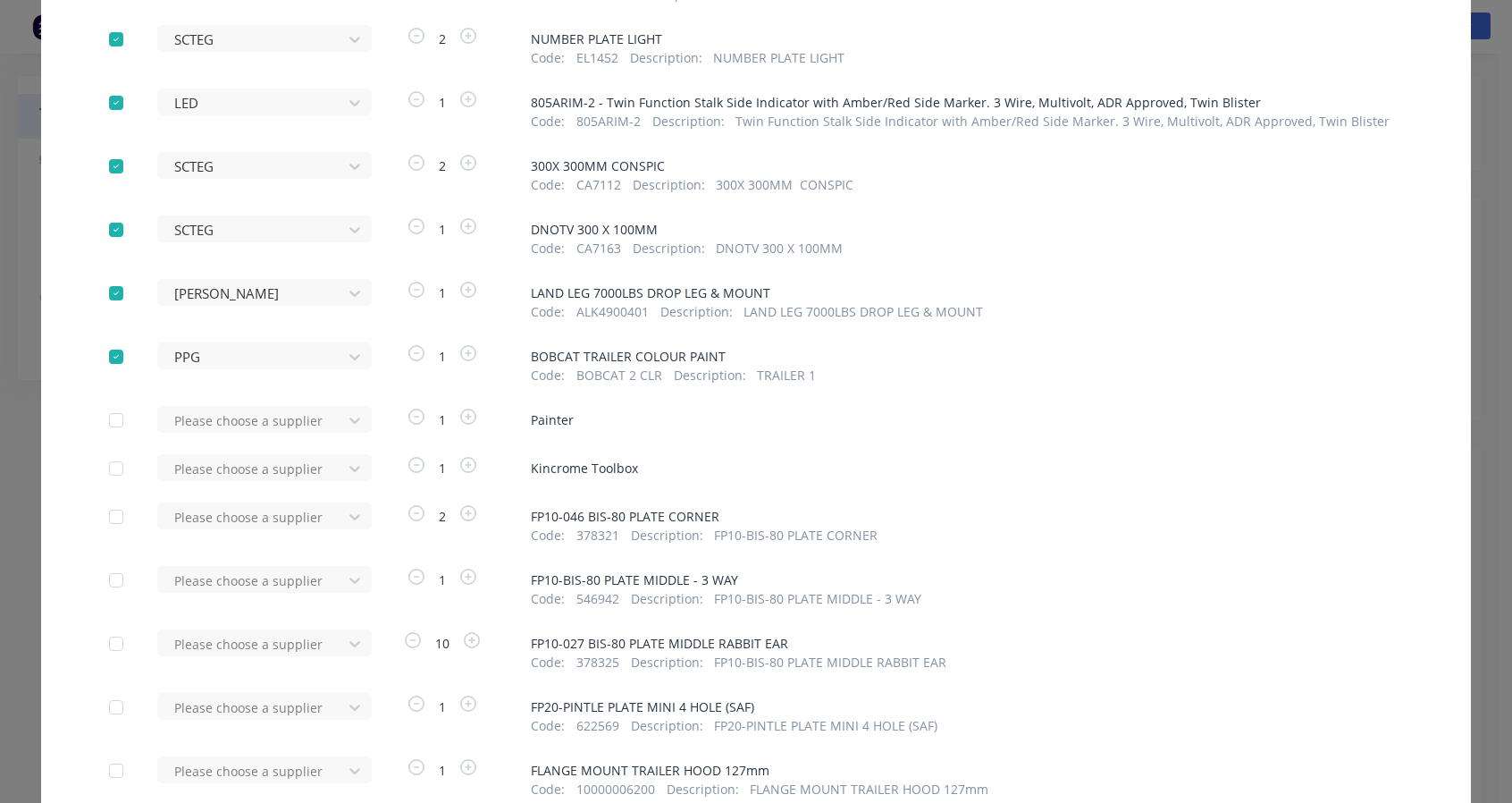
scroll to position [962, 0]
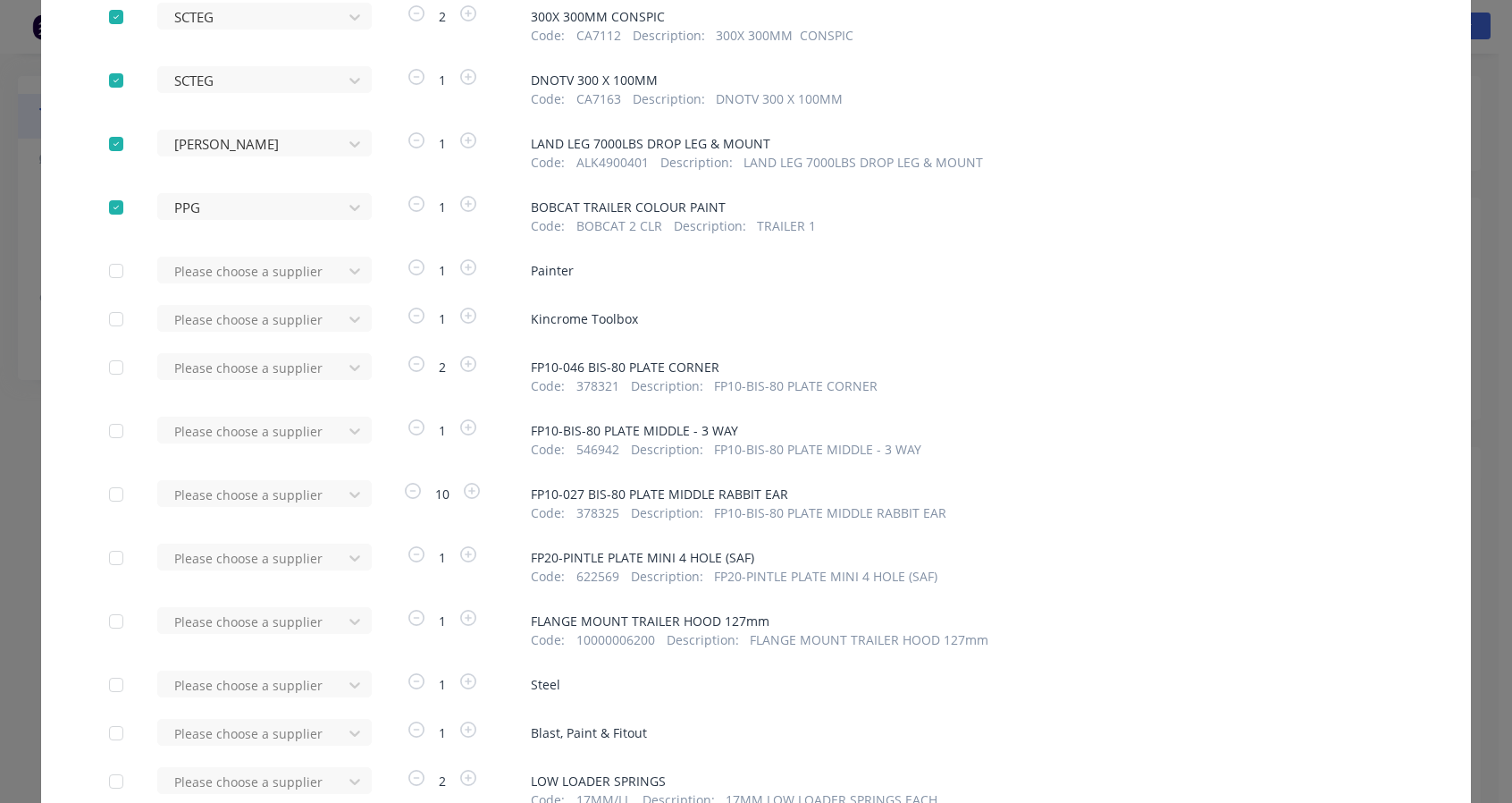
click at [240, 328] on div "JR PAINTING" at bounding box center [264, 337] width 215 height 33
click at [207, 371] on div "No options" at bounding box center [264, 359] width 215 height 33
click at [194, 399] on div "Apply to all TEA 1 TEA - AXLES & SUSPENSION Code : AX3TABSR Description : 3T AX…" at bounding box center [756, 108] width 1430 height 1847
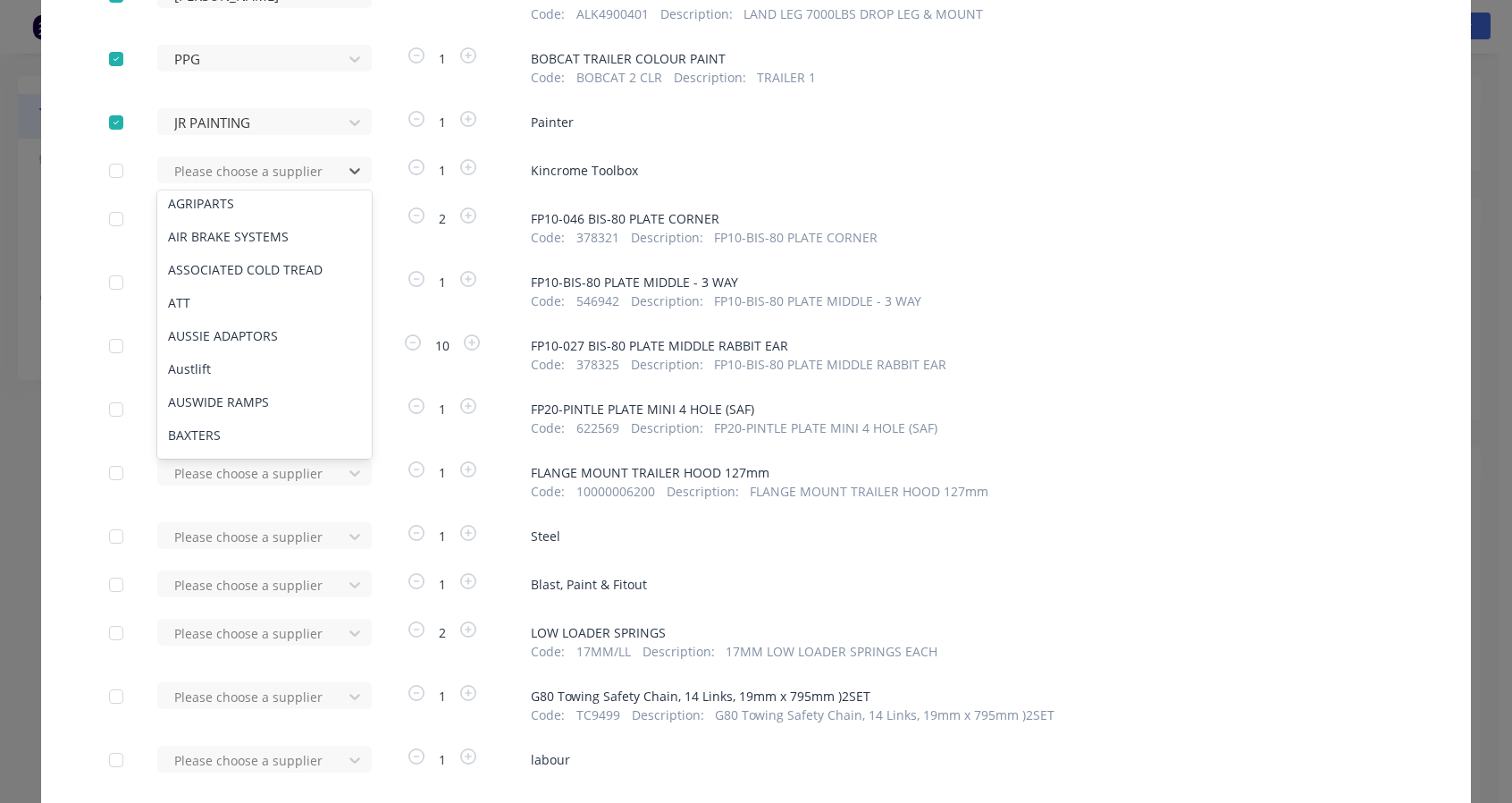
scroll to position [0, 0]
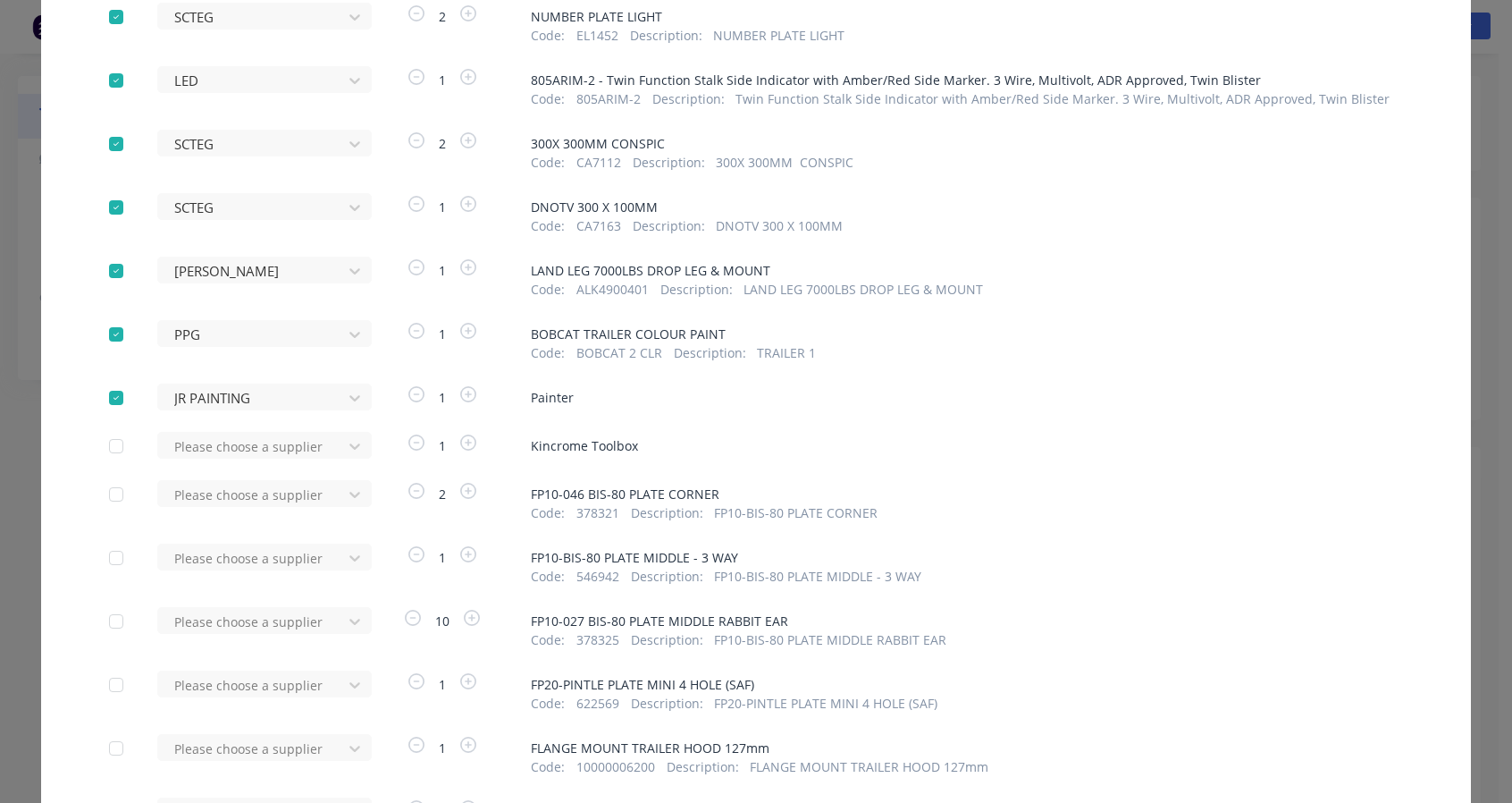
scroll to position [1043, 0]
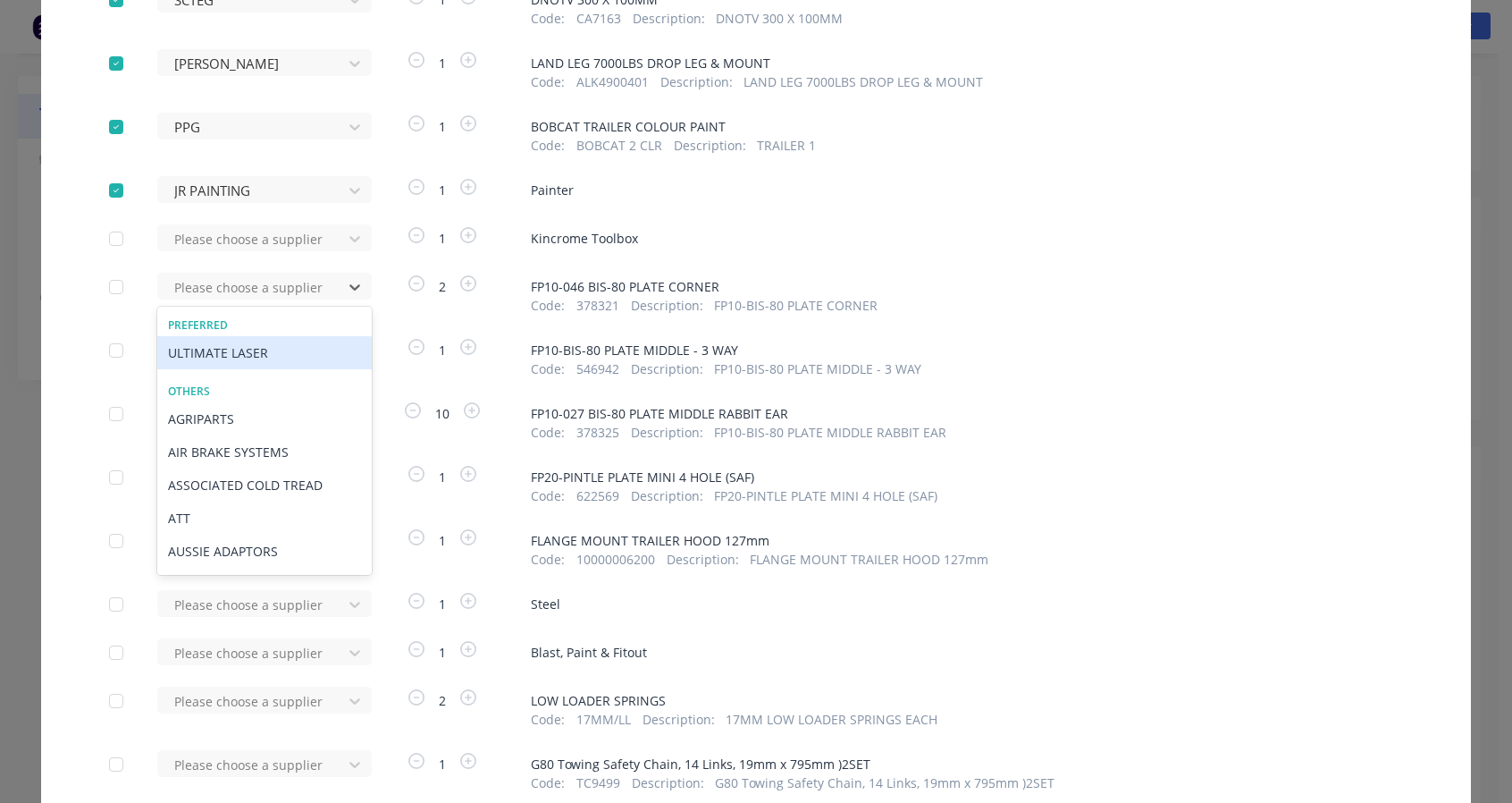
click at [249, 356] on div "ULTIMATE LASER" at bounding box center [264, 352] width 215 height 33
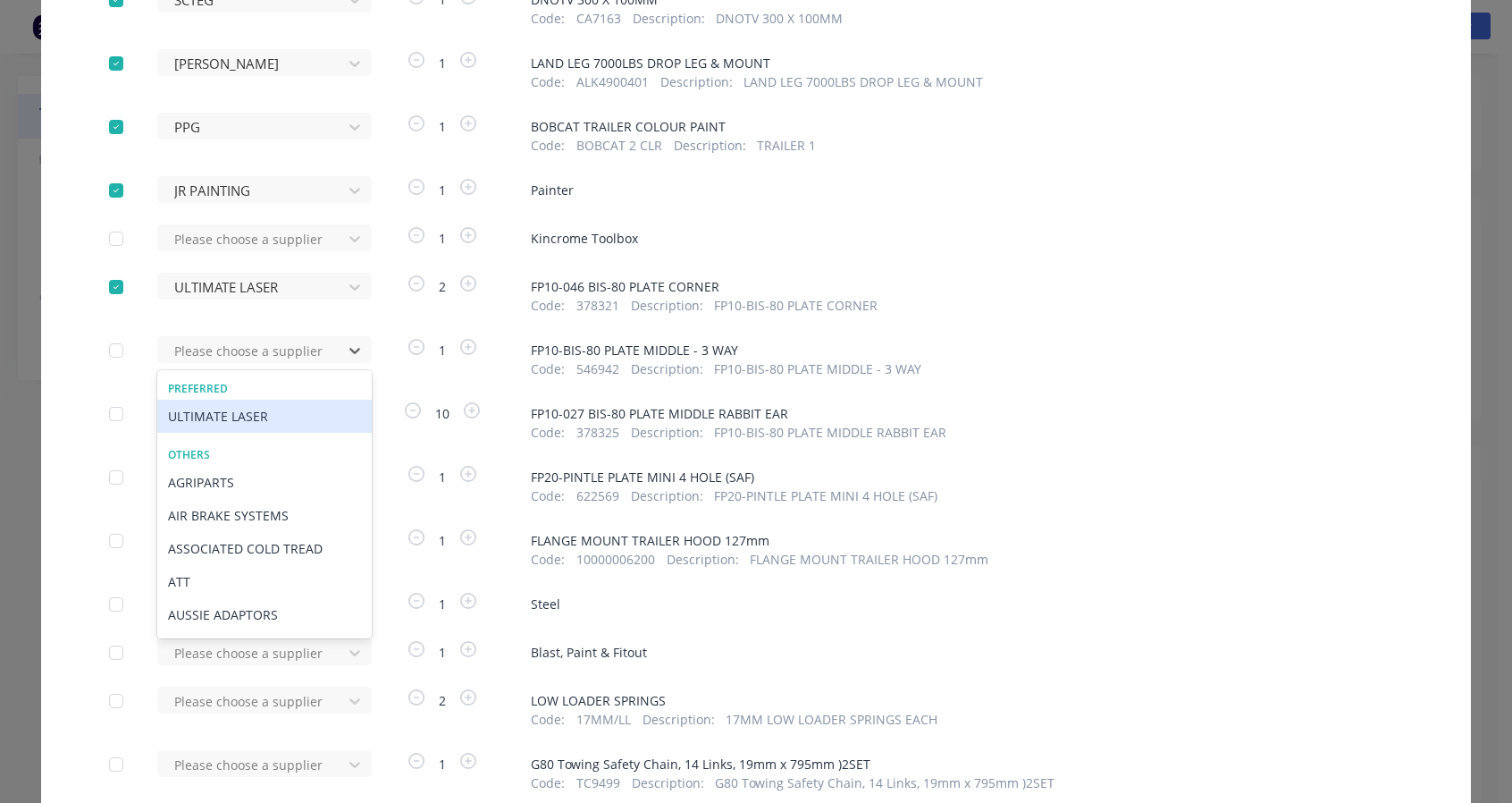
click at [218, 415] on div "ULTIMATE LASER" at bounding box center [264, 416] width 215 height 33
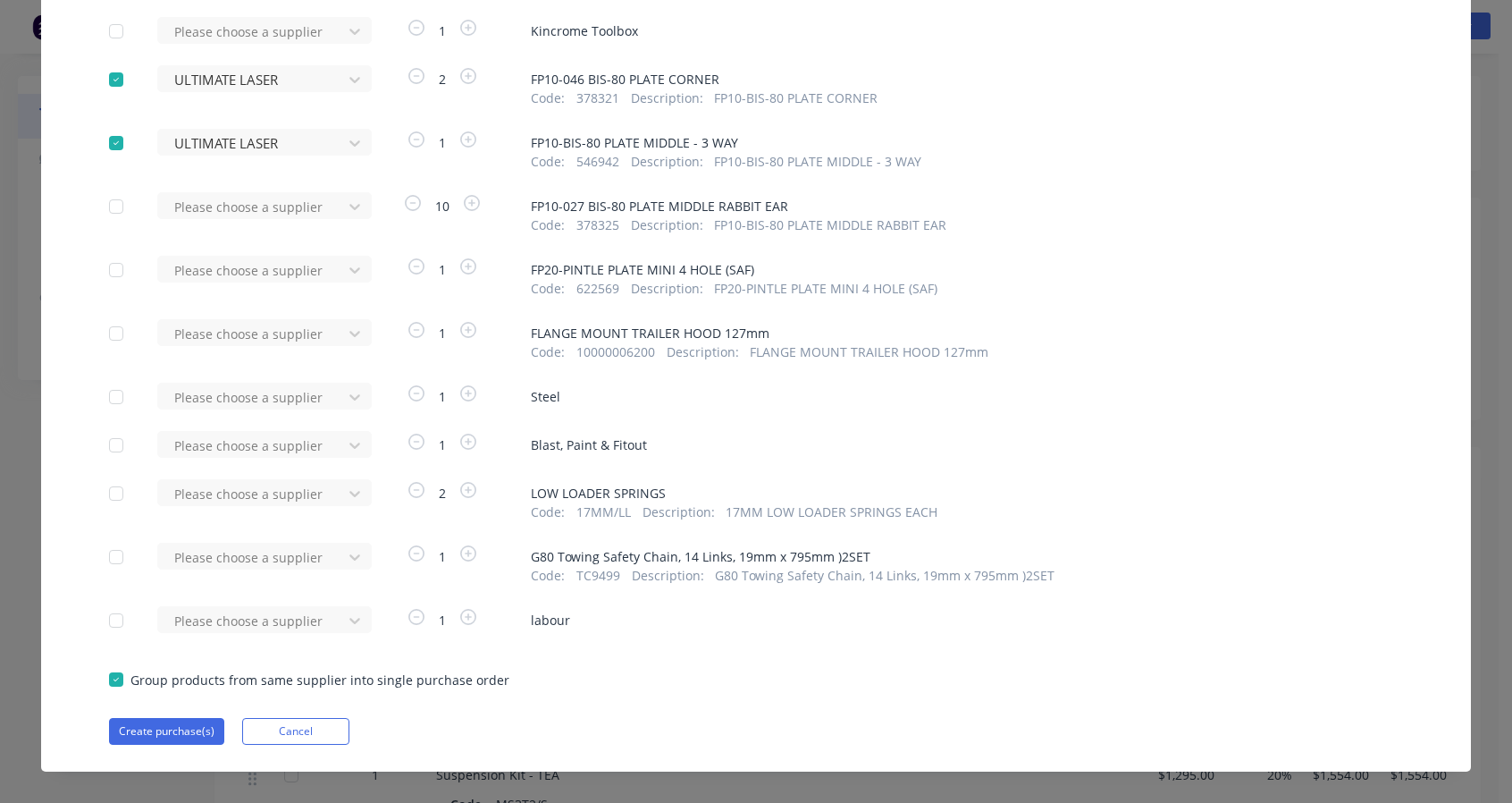
scroll to position [1270, 0]
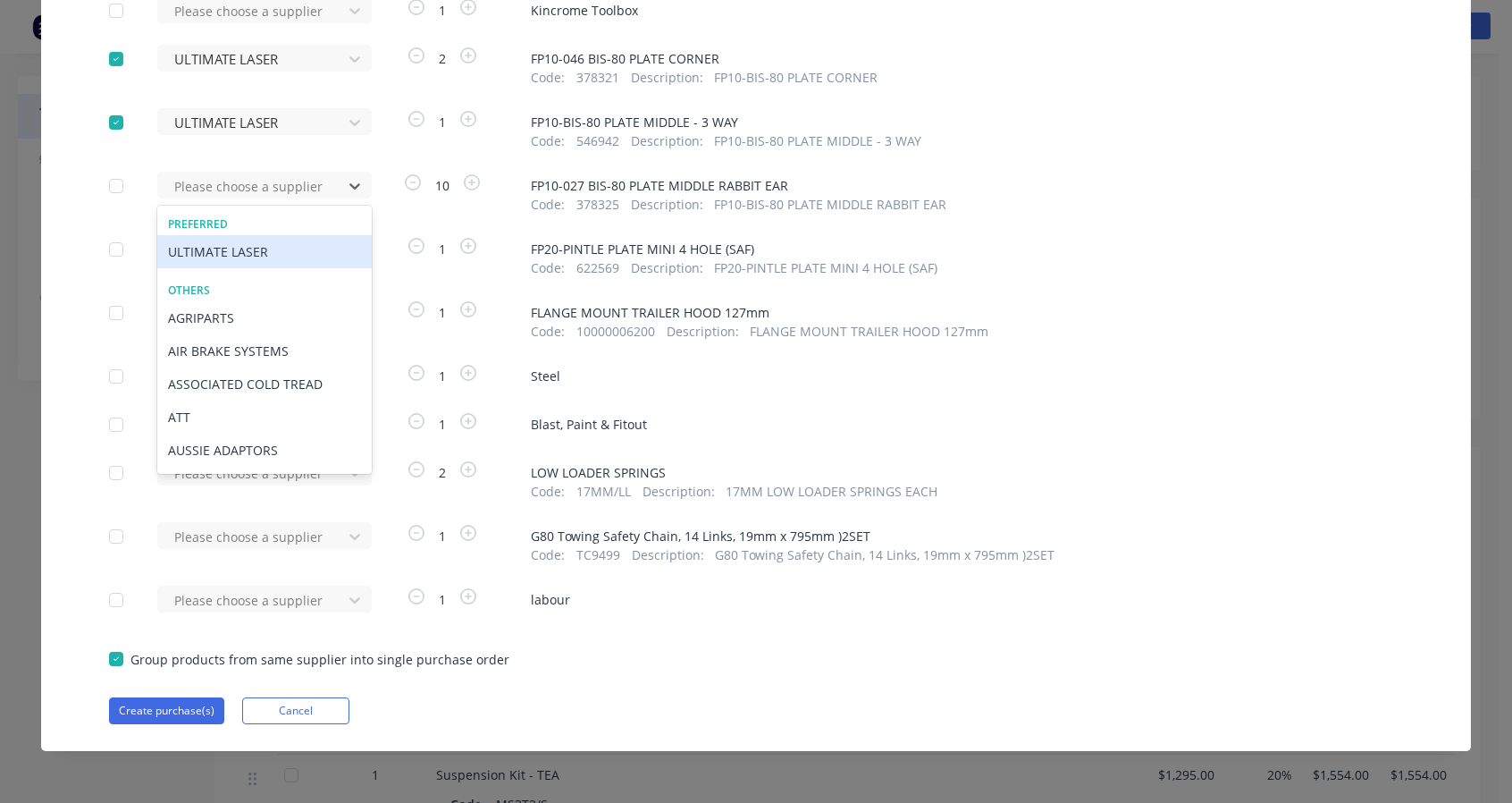
click at [276, 186] on div at bounding box center [253, 186] width 161 height 22
click at [276, 237] on div "ULTIMATE LASER" at bounding box center [264, 252] width 215 height 33
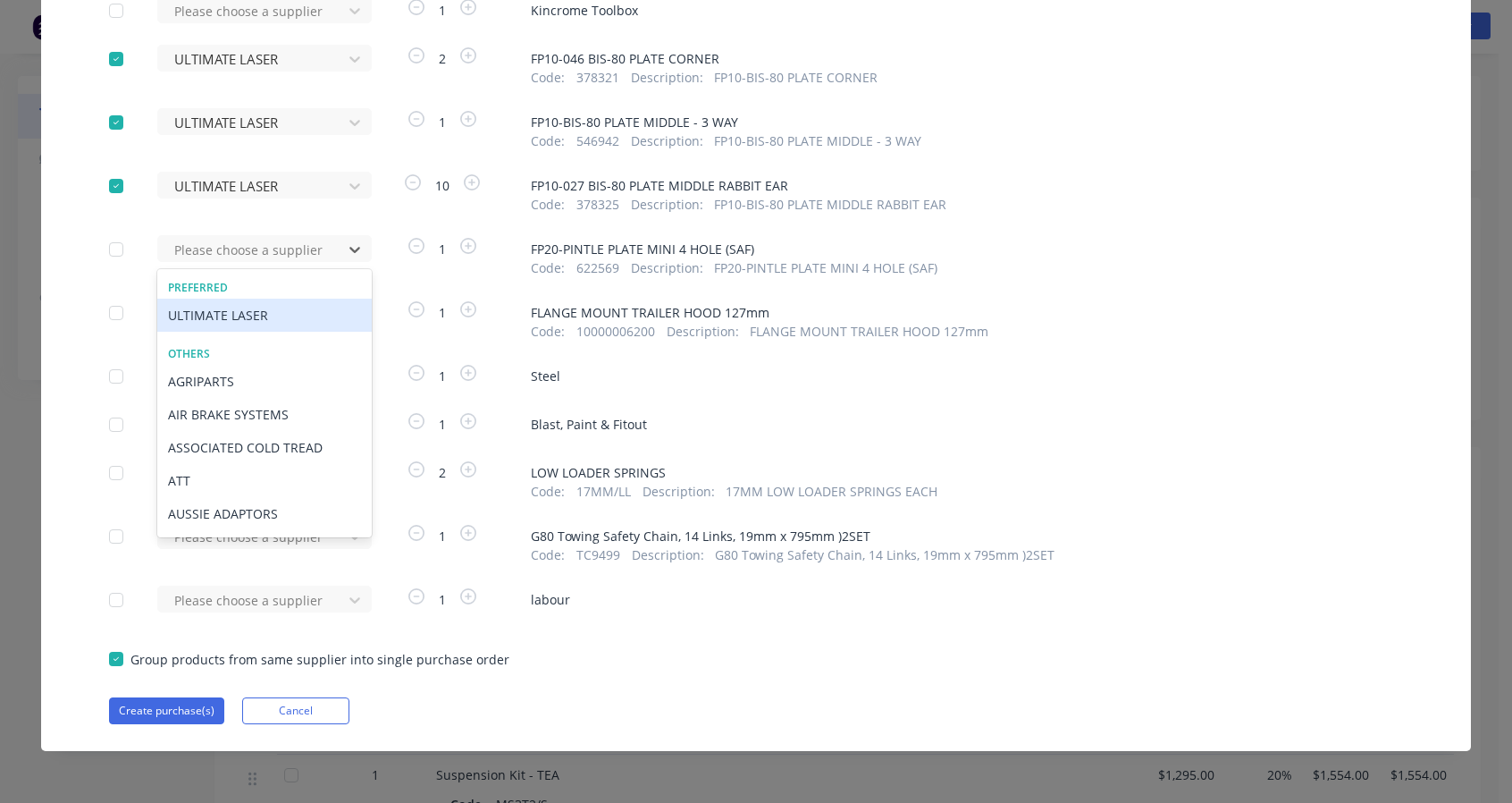
click at [265, 330] on div "ULTIMATE LASER" at bounding box center [264, 315] width 215 height 33
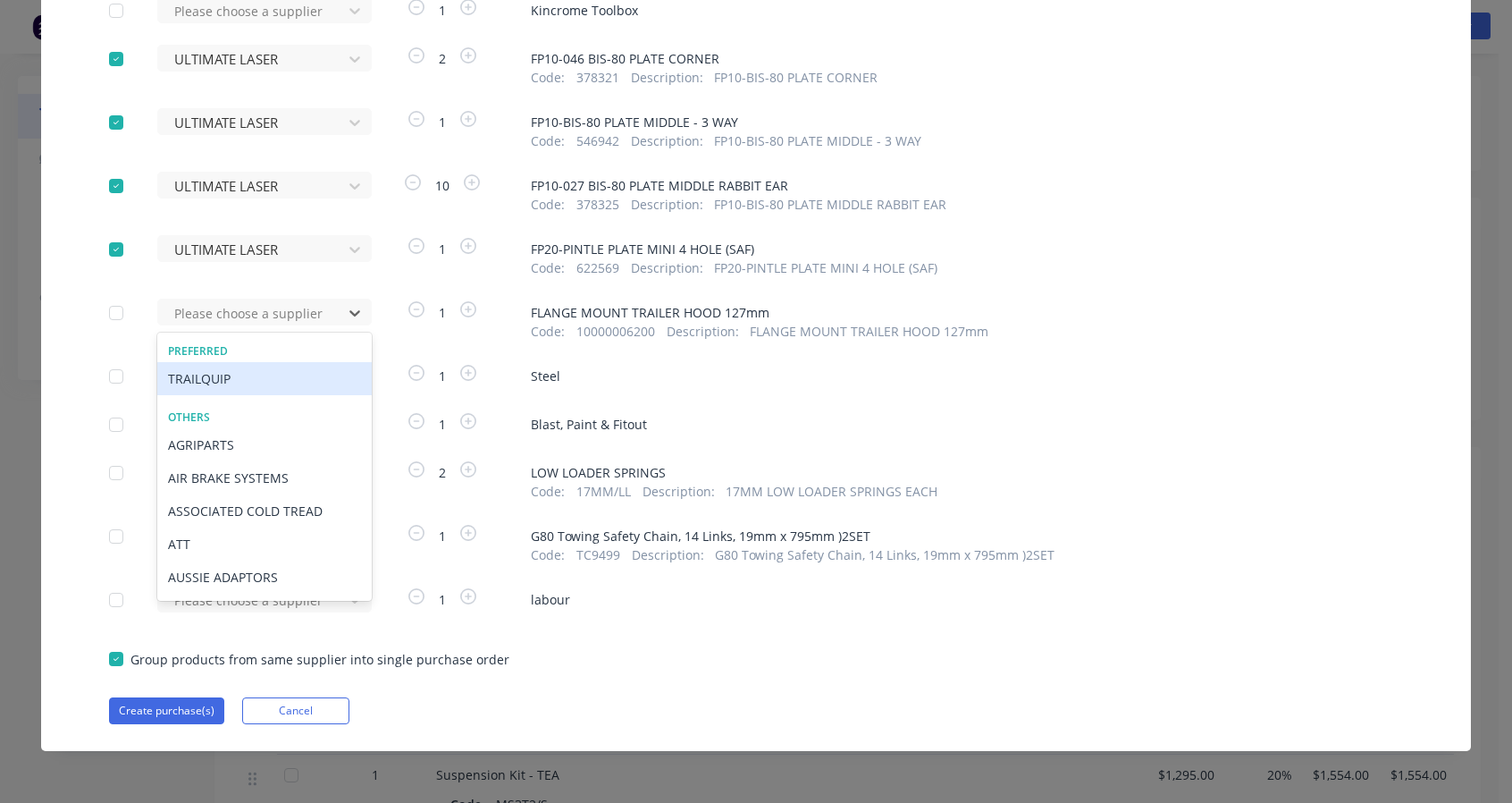
click at [261, 317] on div at bounding box center [253, 314] width 161 height 22
click at [252, 375] on div "TRAILQUIP" at bounding box center [264, 378] width 215 height 33
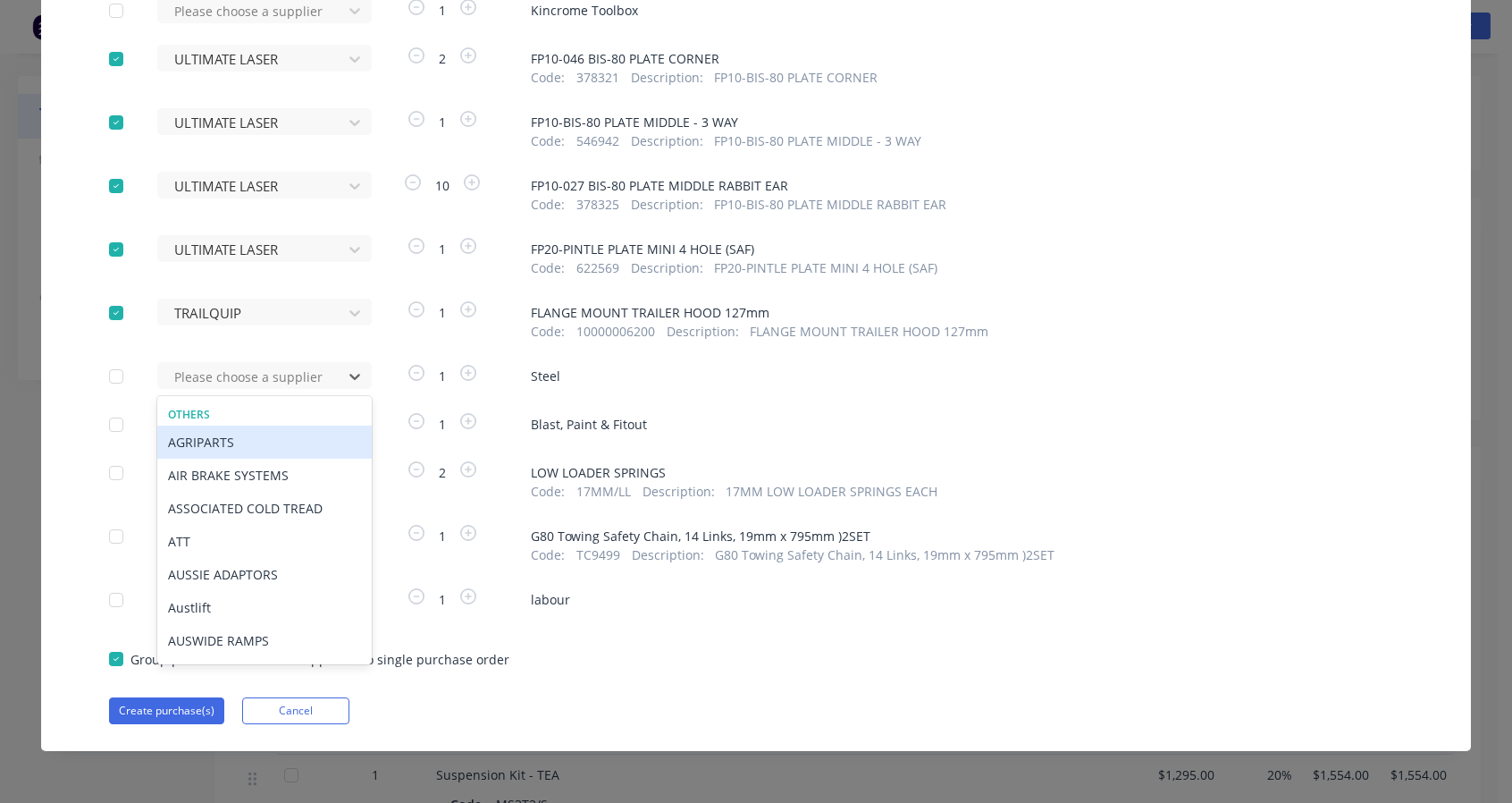
click at [247, 371] on div at bounding box center [253, 377] width 161 height 22
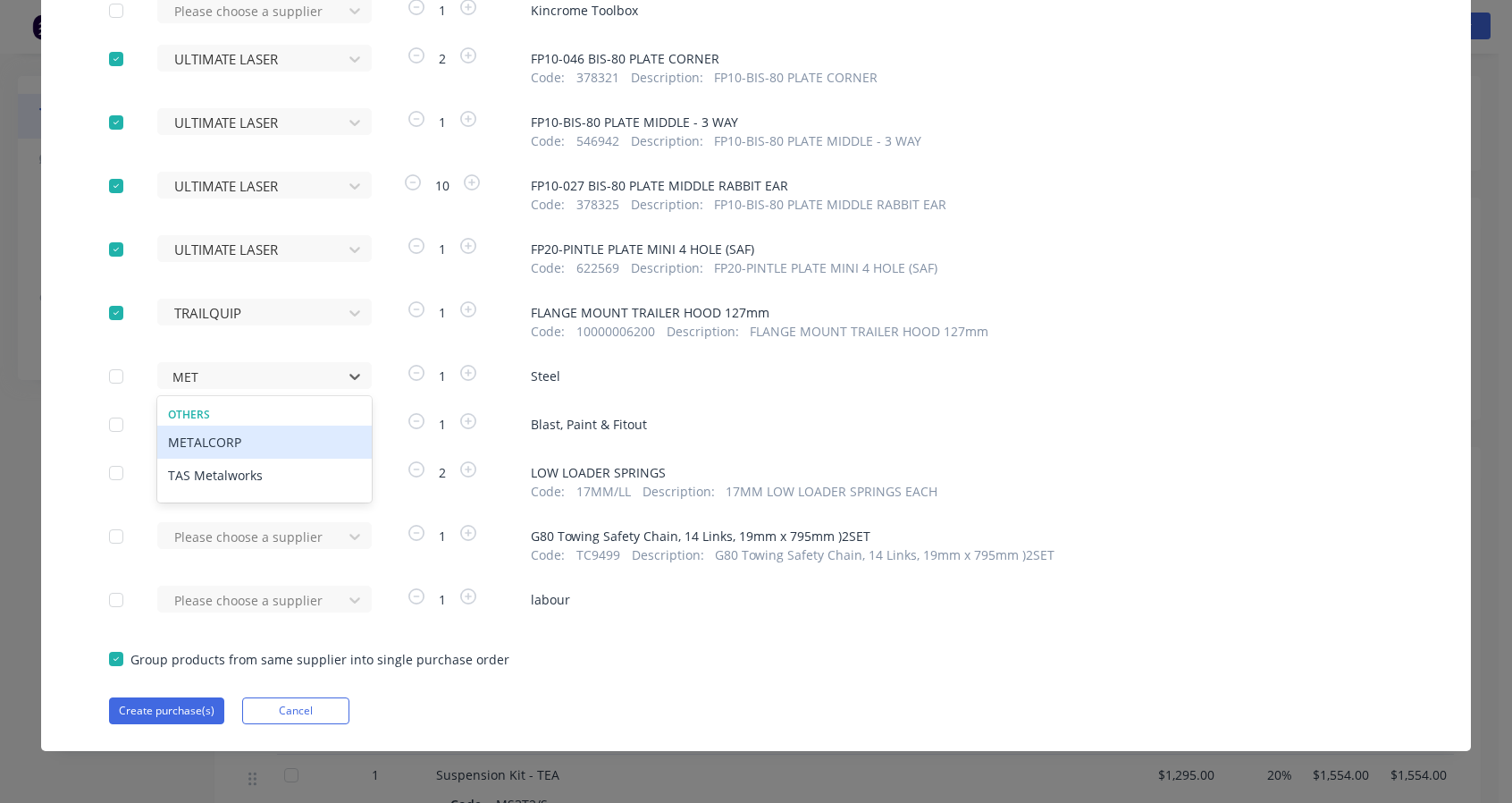
click at [247, 444] on div "METALCORP" at bounding box center [264, 442] width 215 height 33
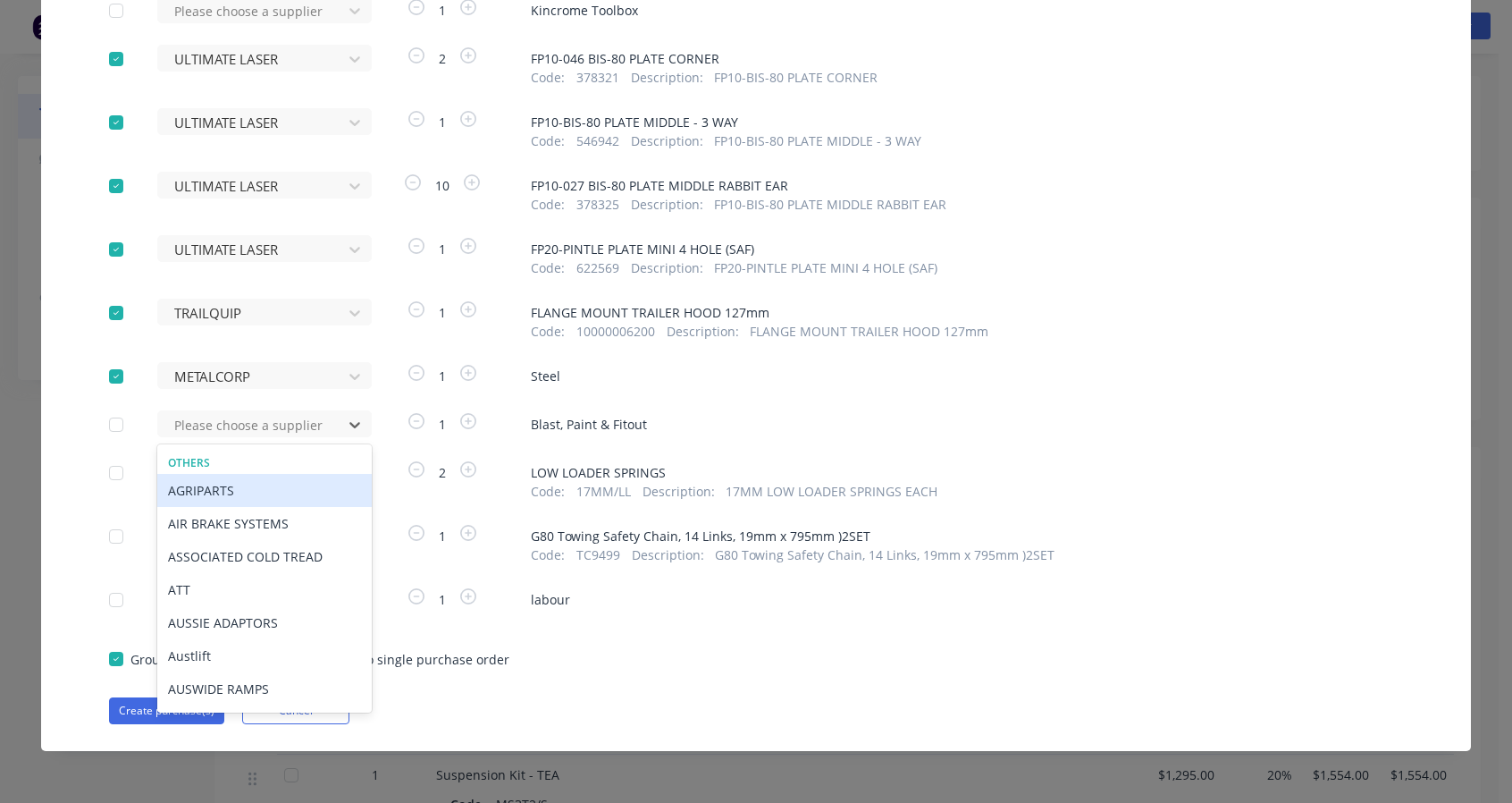
click at [252, 426] on div at bounding box center [253, 426] width 161 height 22
click at [247, 417] on div at bounding box center [253, 426] width 161 height 22
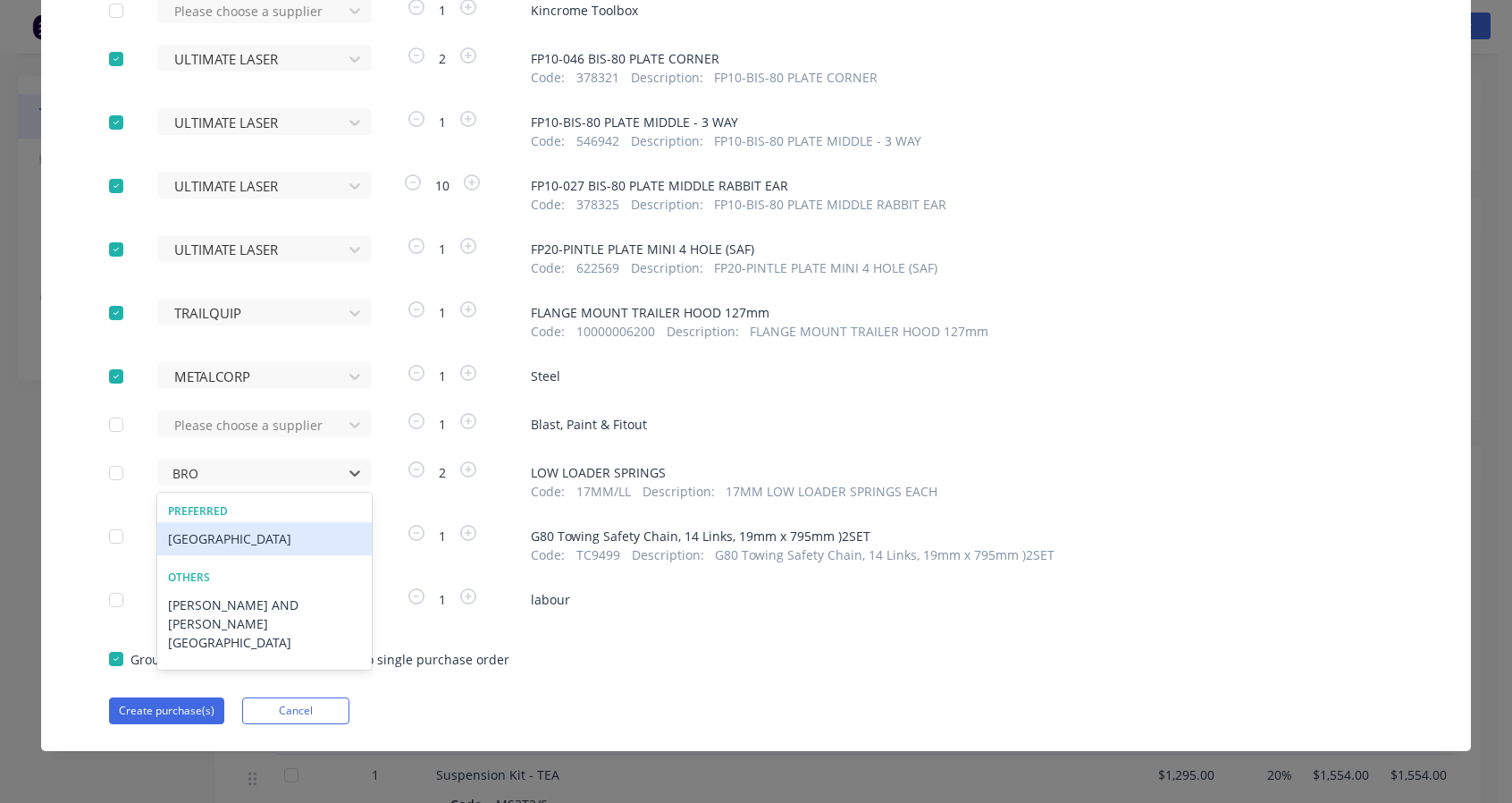
click at [276, 535] on div "[GEOGRAPHIC_DATA]" at bounding box center [264, 538] width 215 height 33
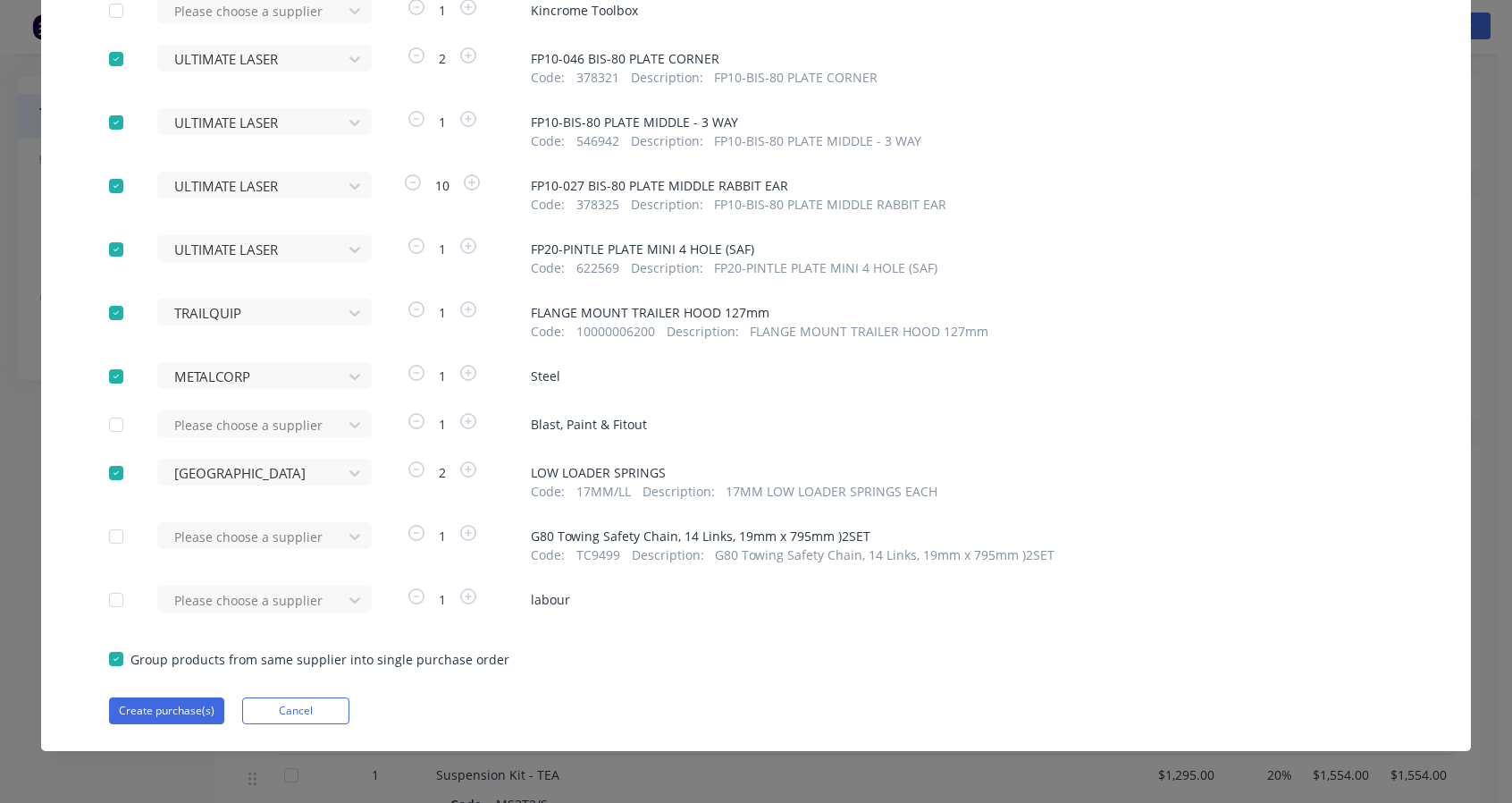
click at [271, 554] on div "Please choose a supplier" at bounding box center [255, 542] width 197 height 42
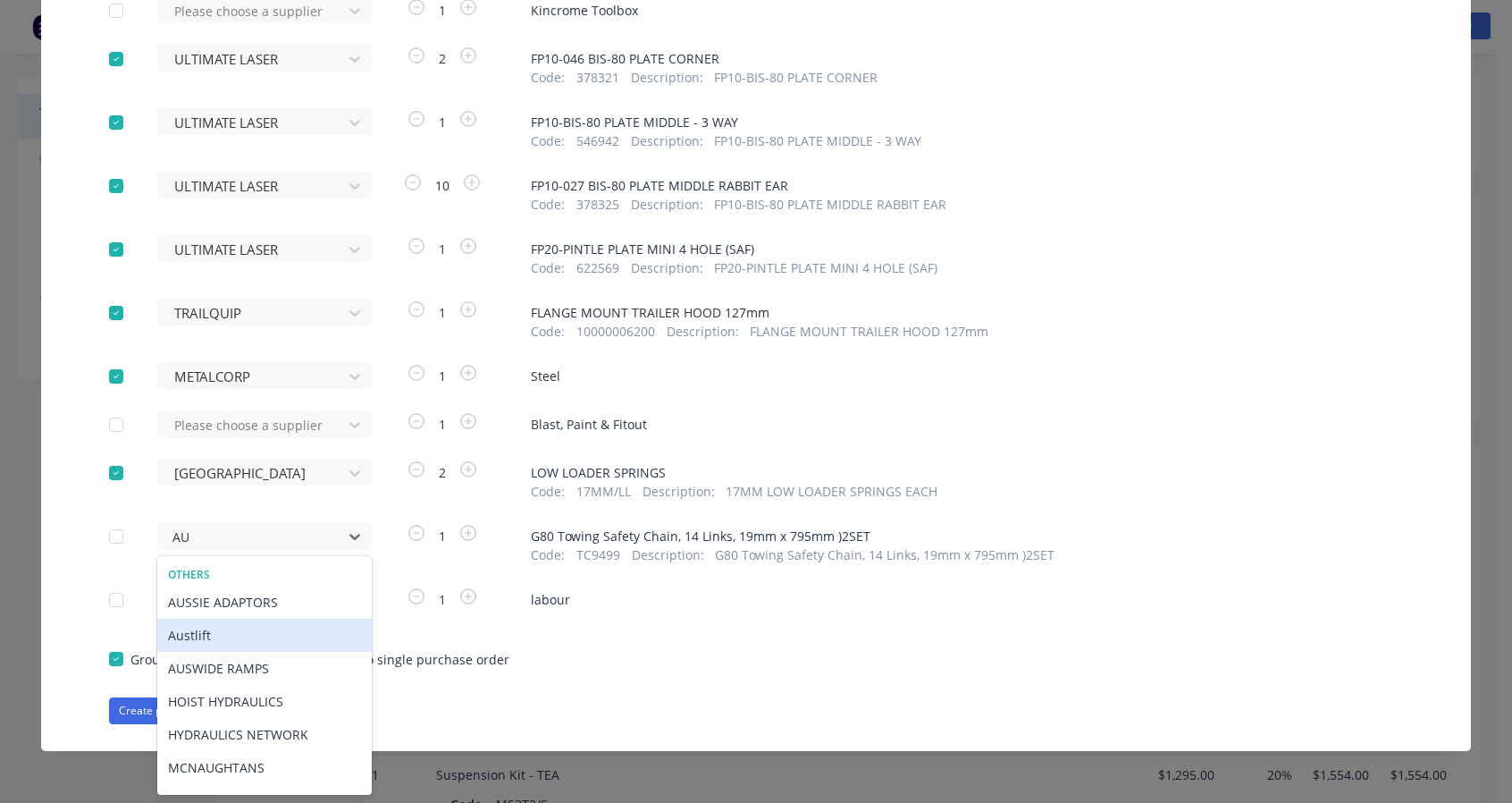
click at [238, 639] on div "Austlift" at bounding box center [264, 636] width 215 height 33
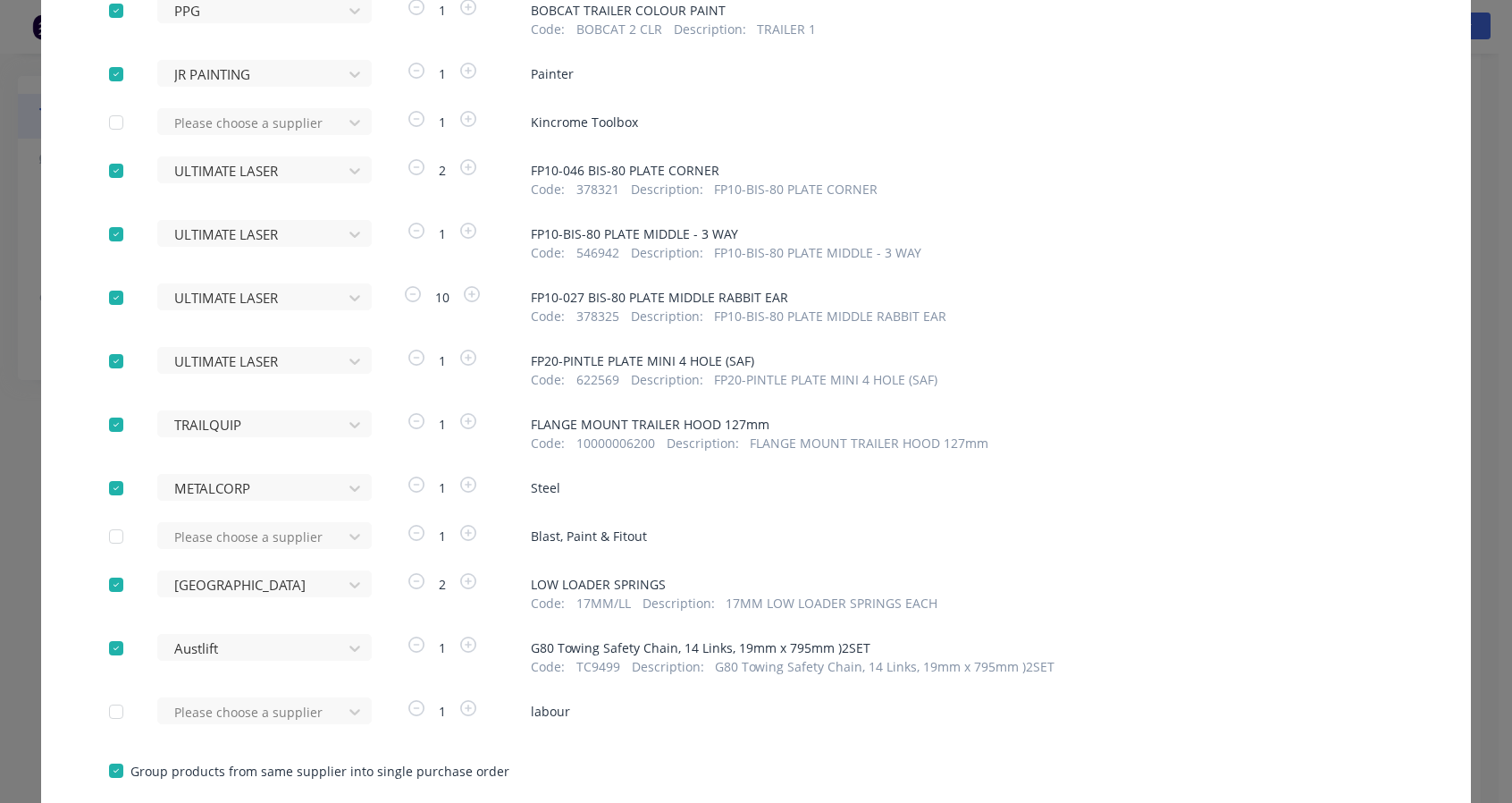
scroll to position [1121, 0]
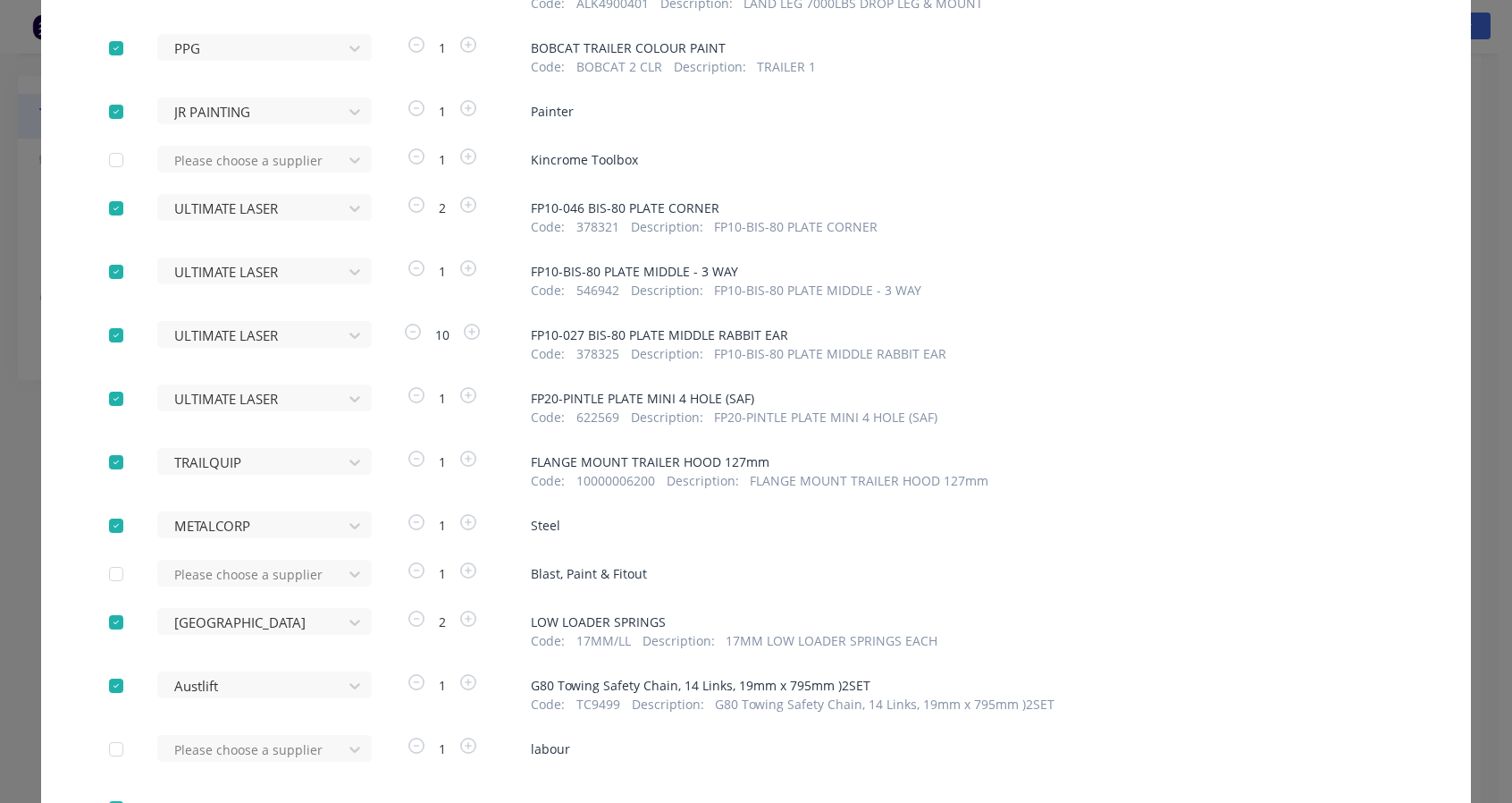
click at [107, 112] on div at bounding box center [116, 111] width 36 height 36
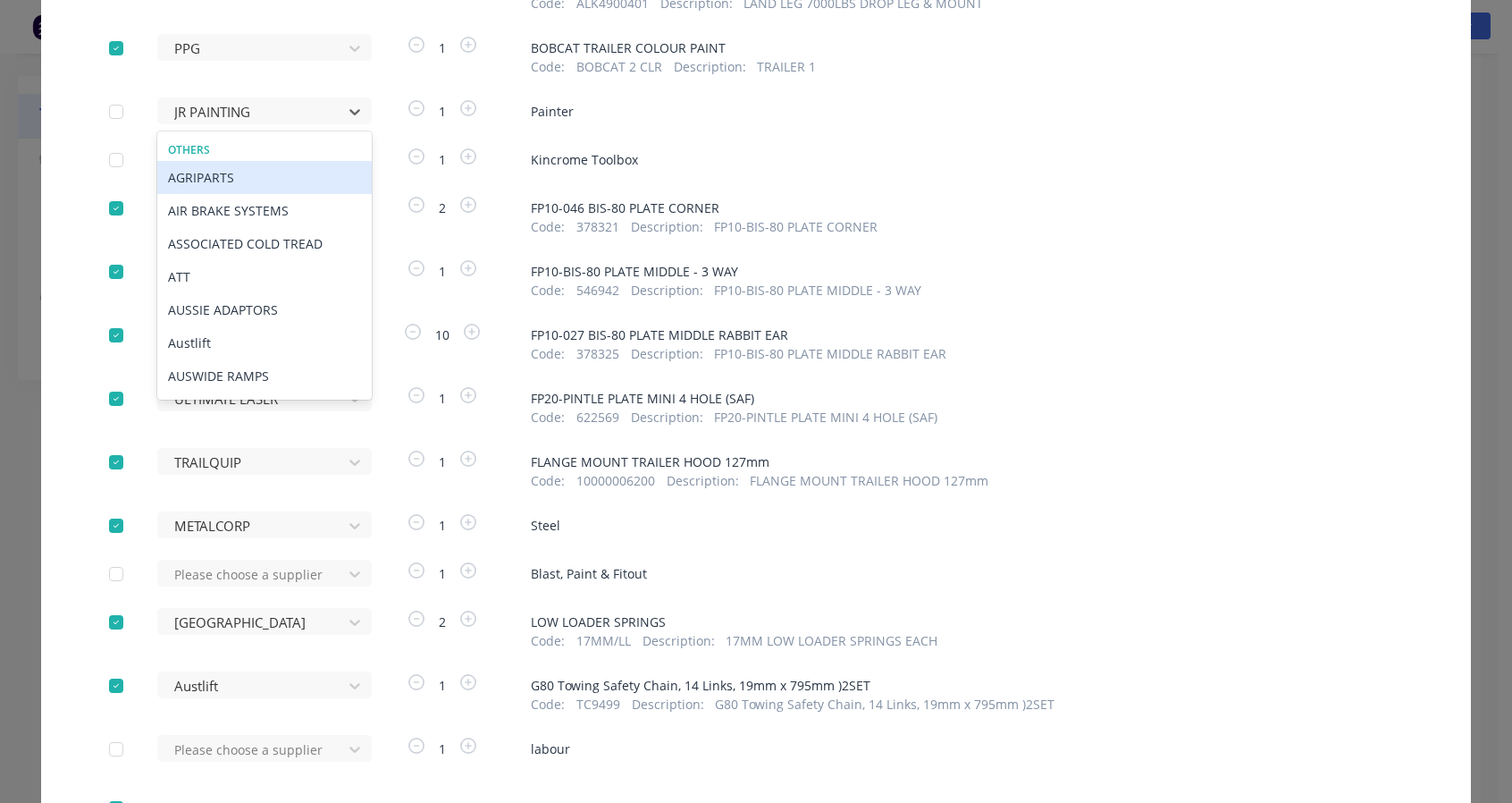
click at [207, 111] on div at bounding box center [253, 112] width 161 height 22
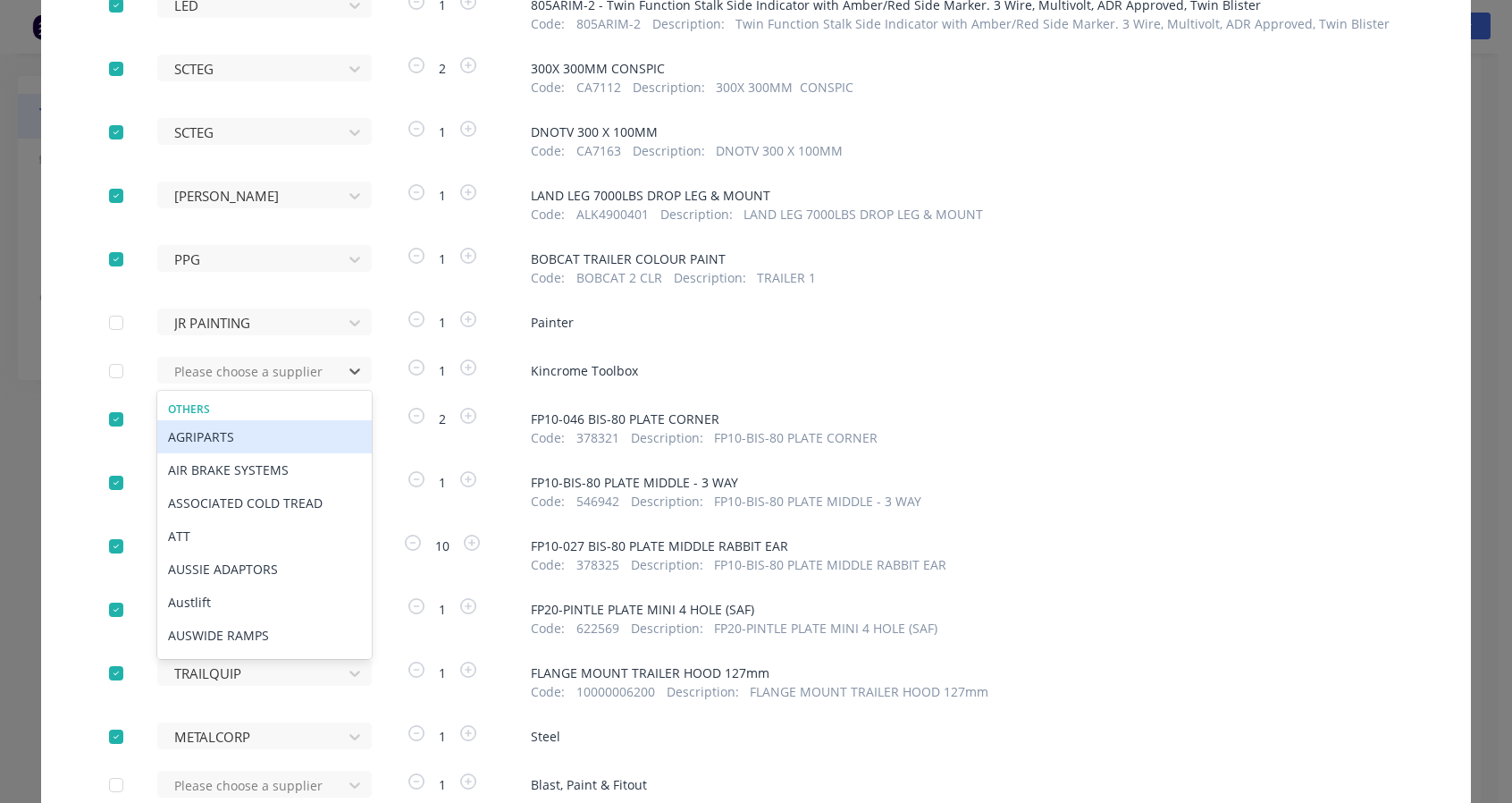
scroll to position [973, 0]
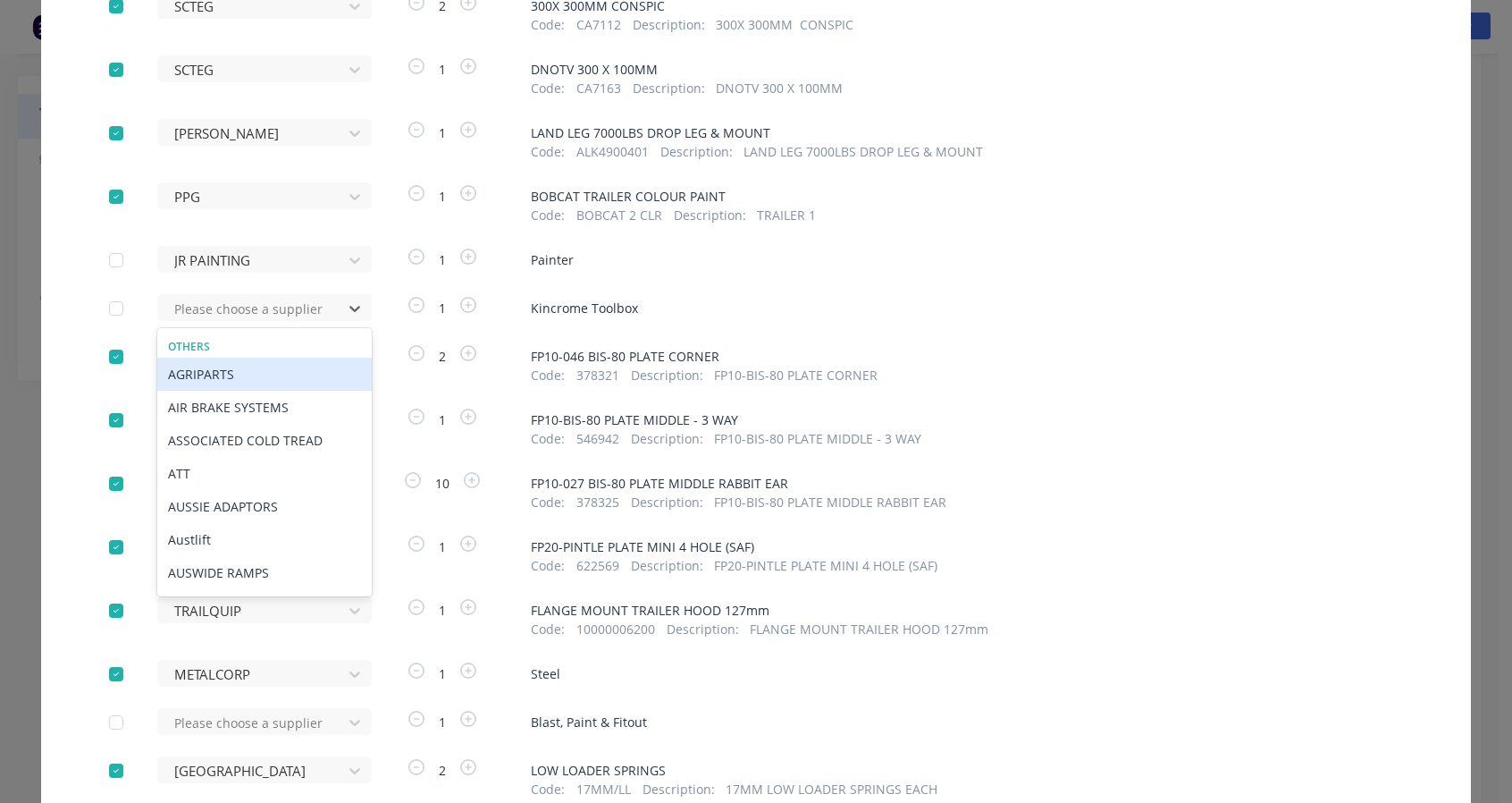
click at [191, 348] on div "Others" at bounding box center [264, 346] width 215 height 16
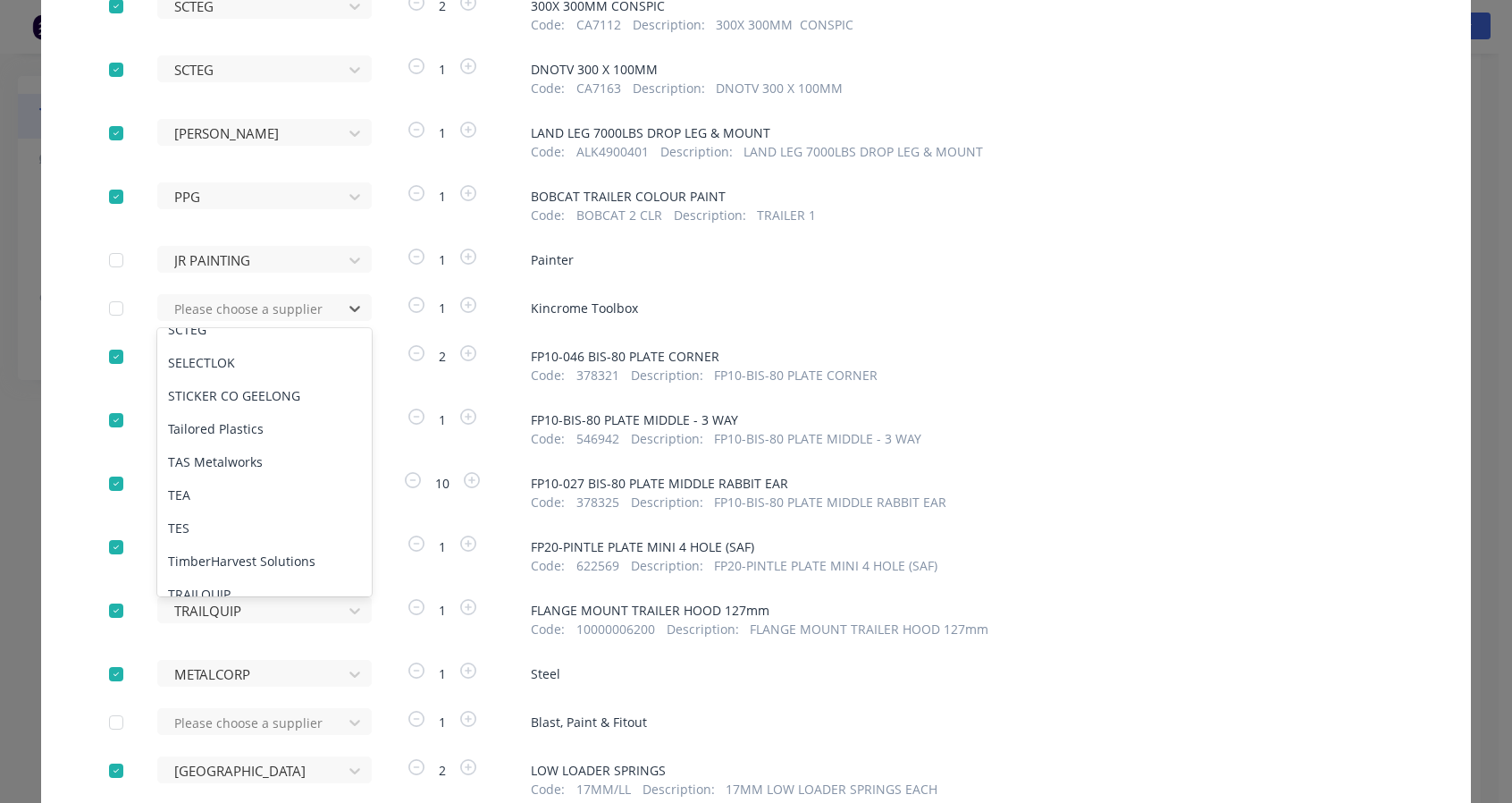
scroll to position [1411, 0]
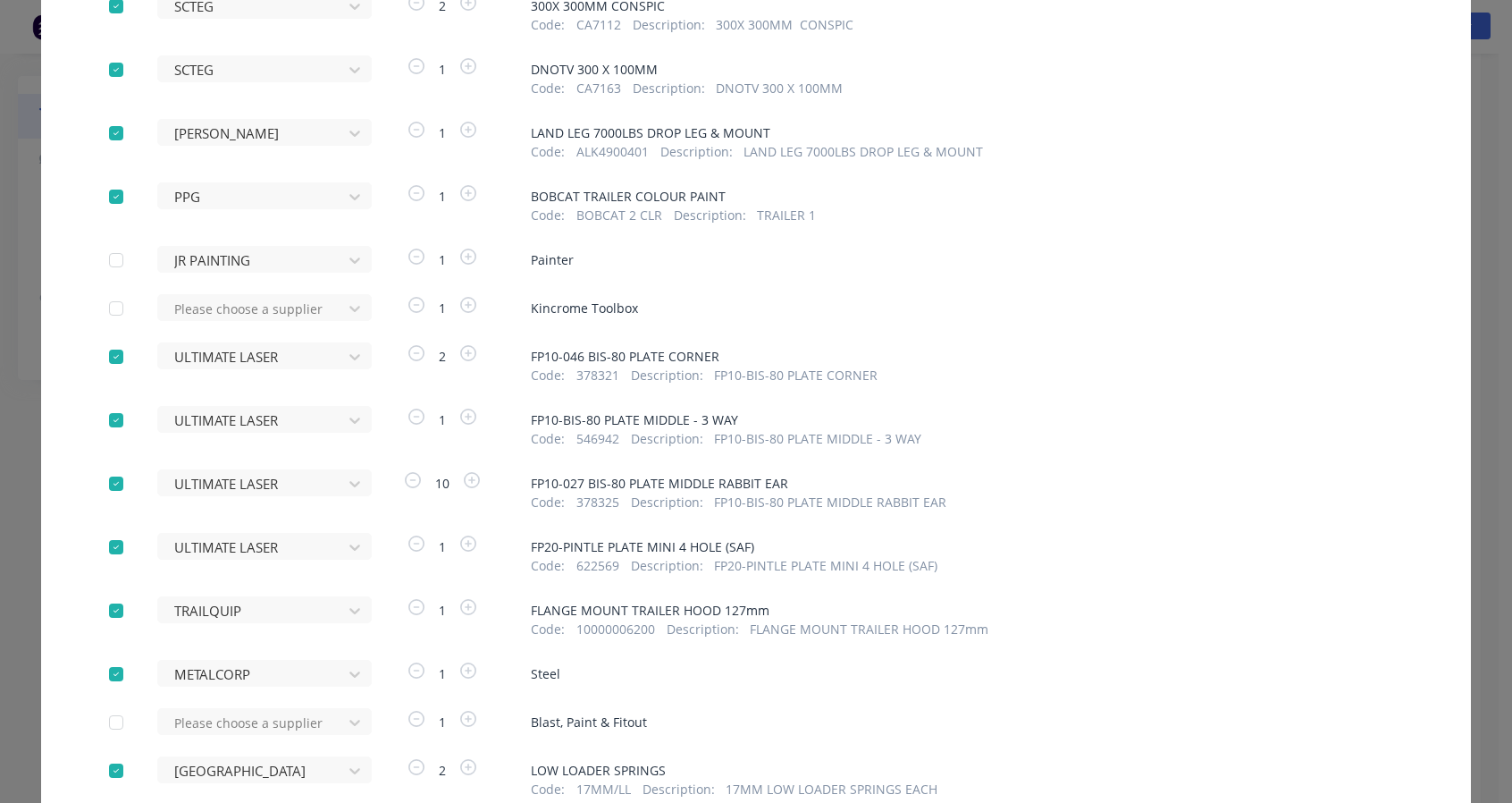
click at [1320, 357] on span "FP10-046 BIS-80 PLATE CORNER" at bounding box center [966, 356] width 872 height 19
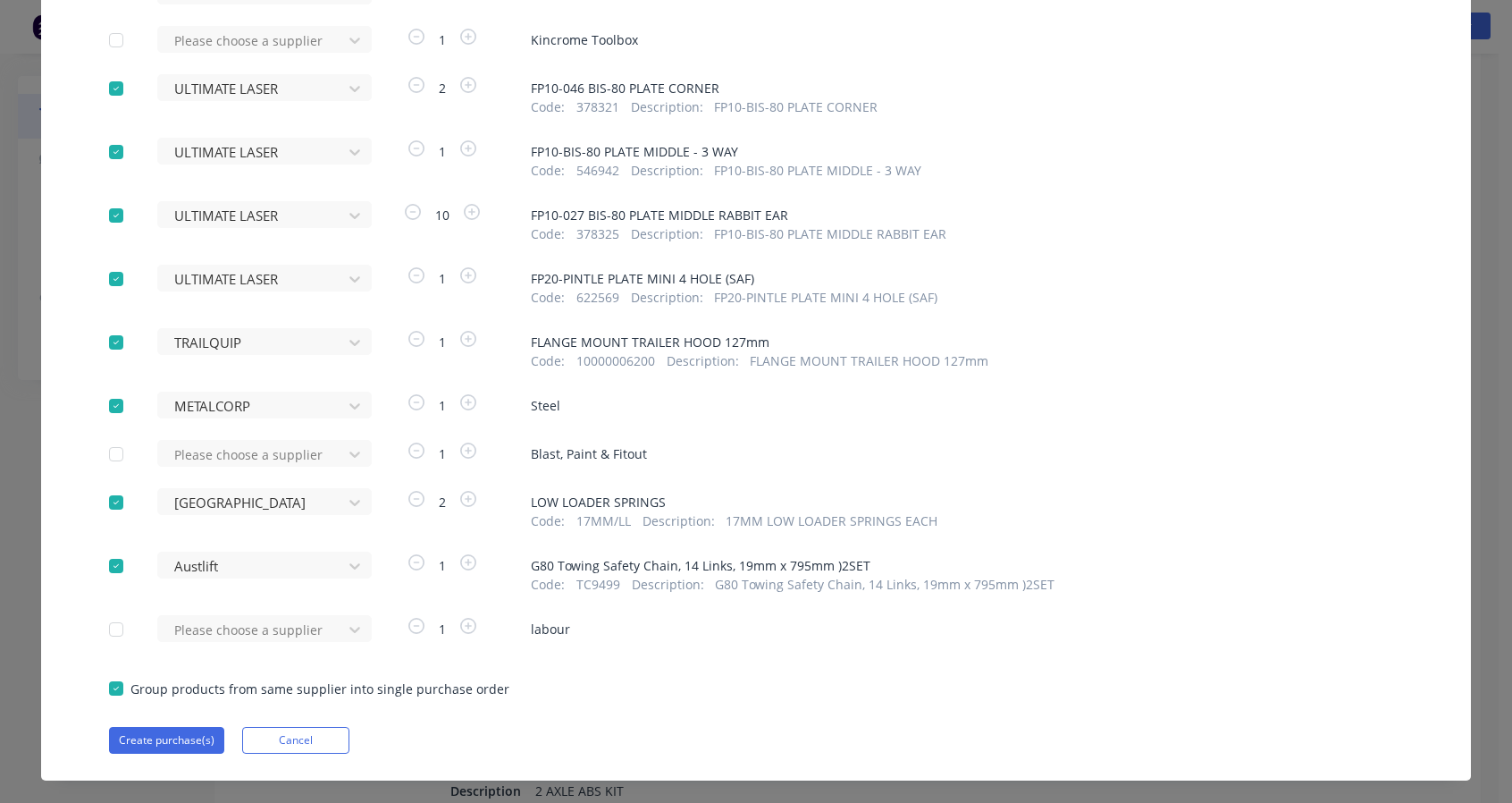
scroll to position [1270, 0]
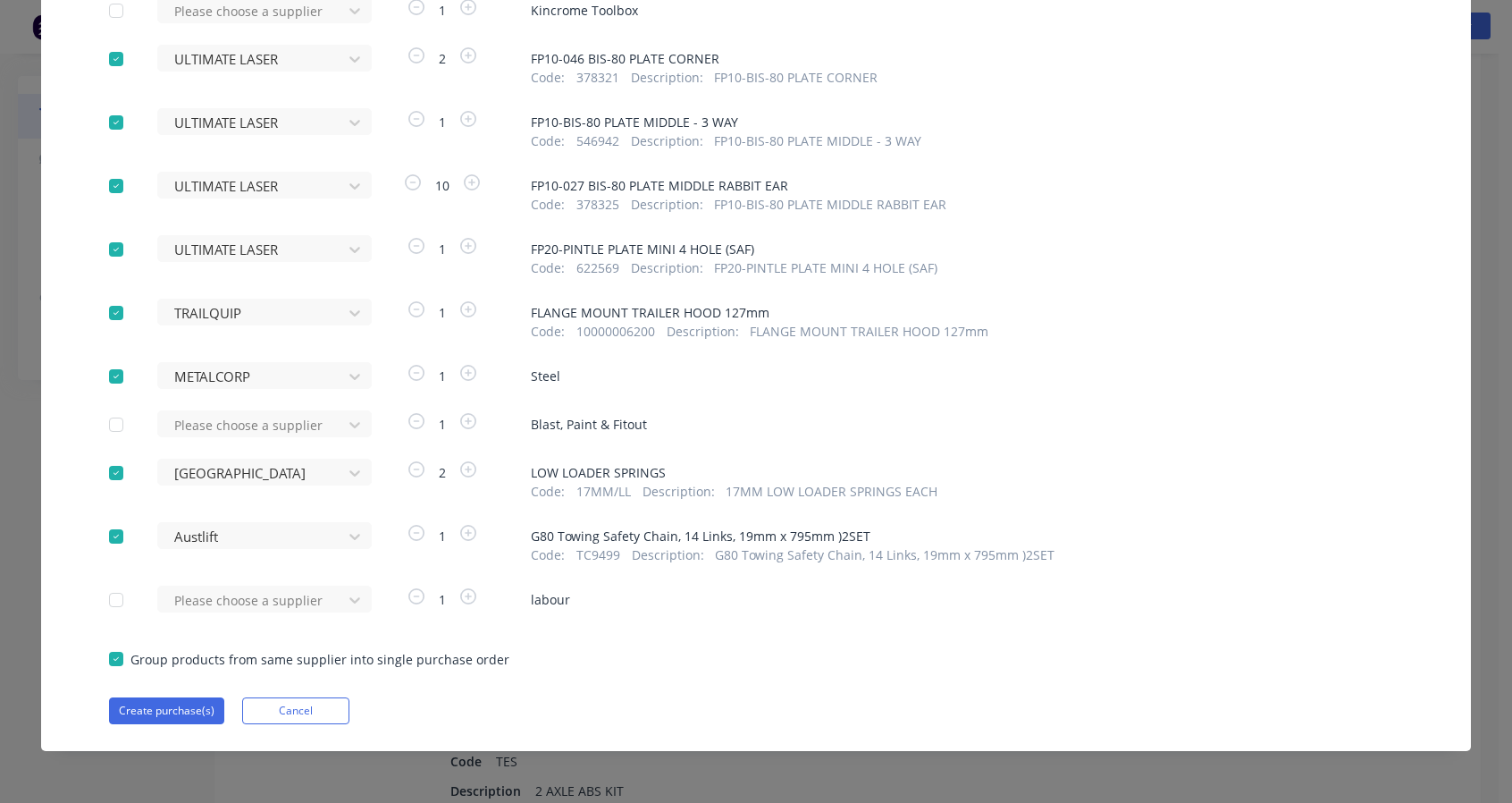
click at [168, 705] on button "Create purchase(s)" at bounding box center [166, 710] width 116 height 27
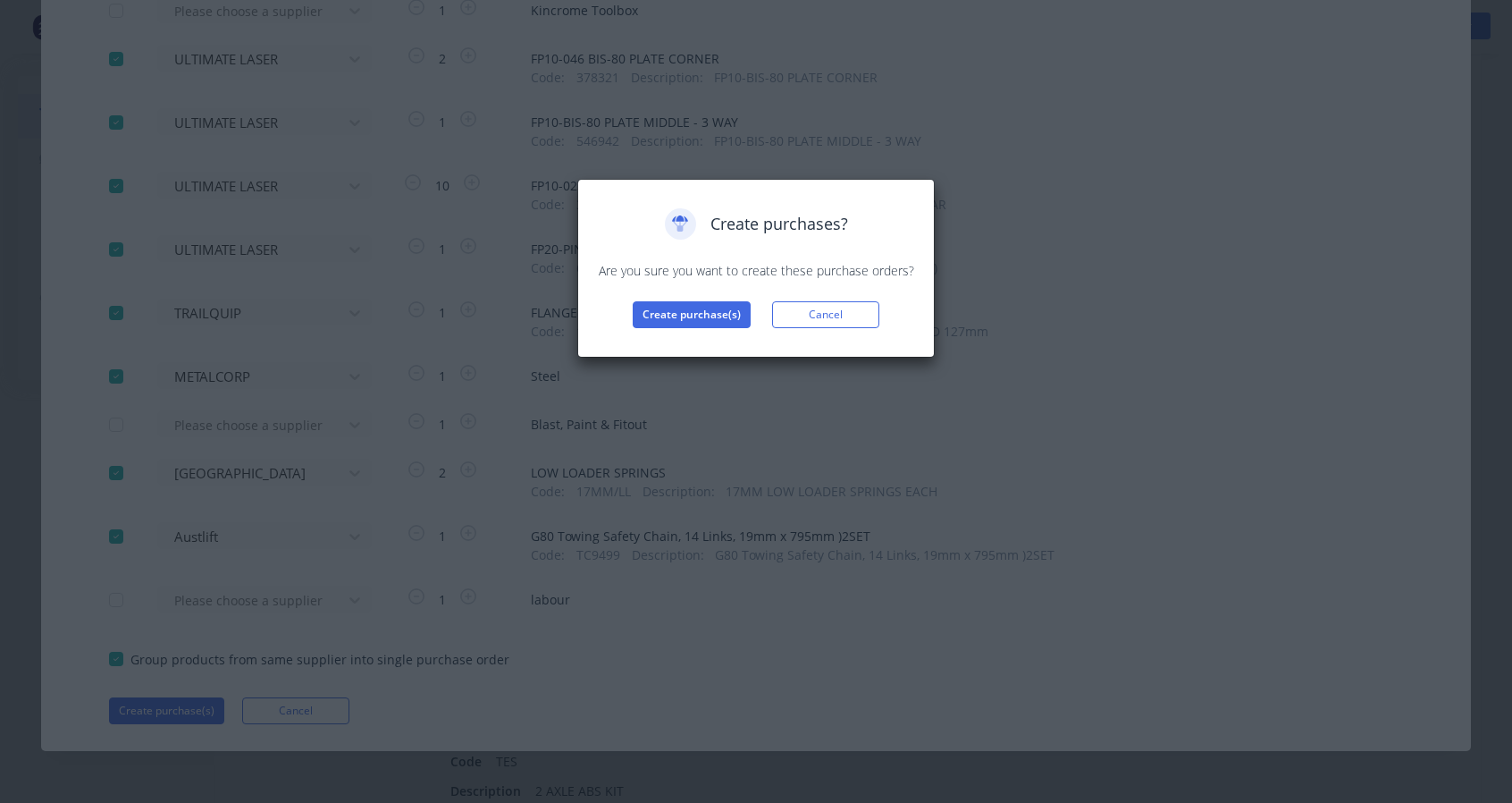
click at [699, 318] on button "Create purchase(s)" at bounding box center [692, 315] width 118 height 27
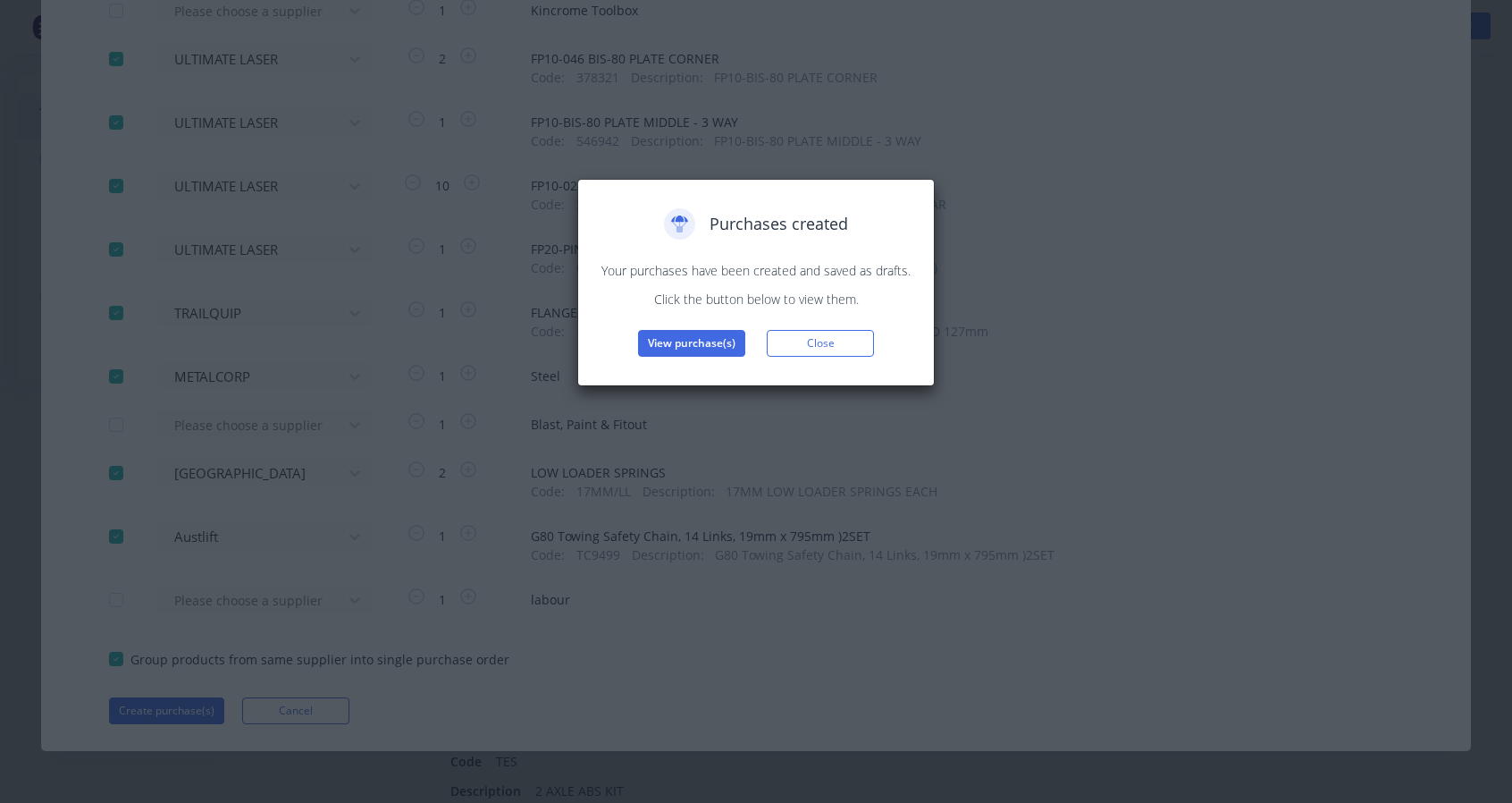
click at [706, 348] on button "View purchase(s)" at bounding box center [692, 343] width 107 height 27
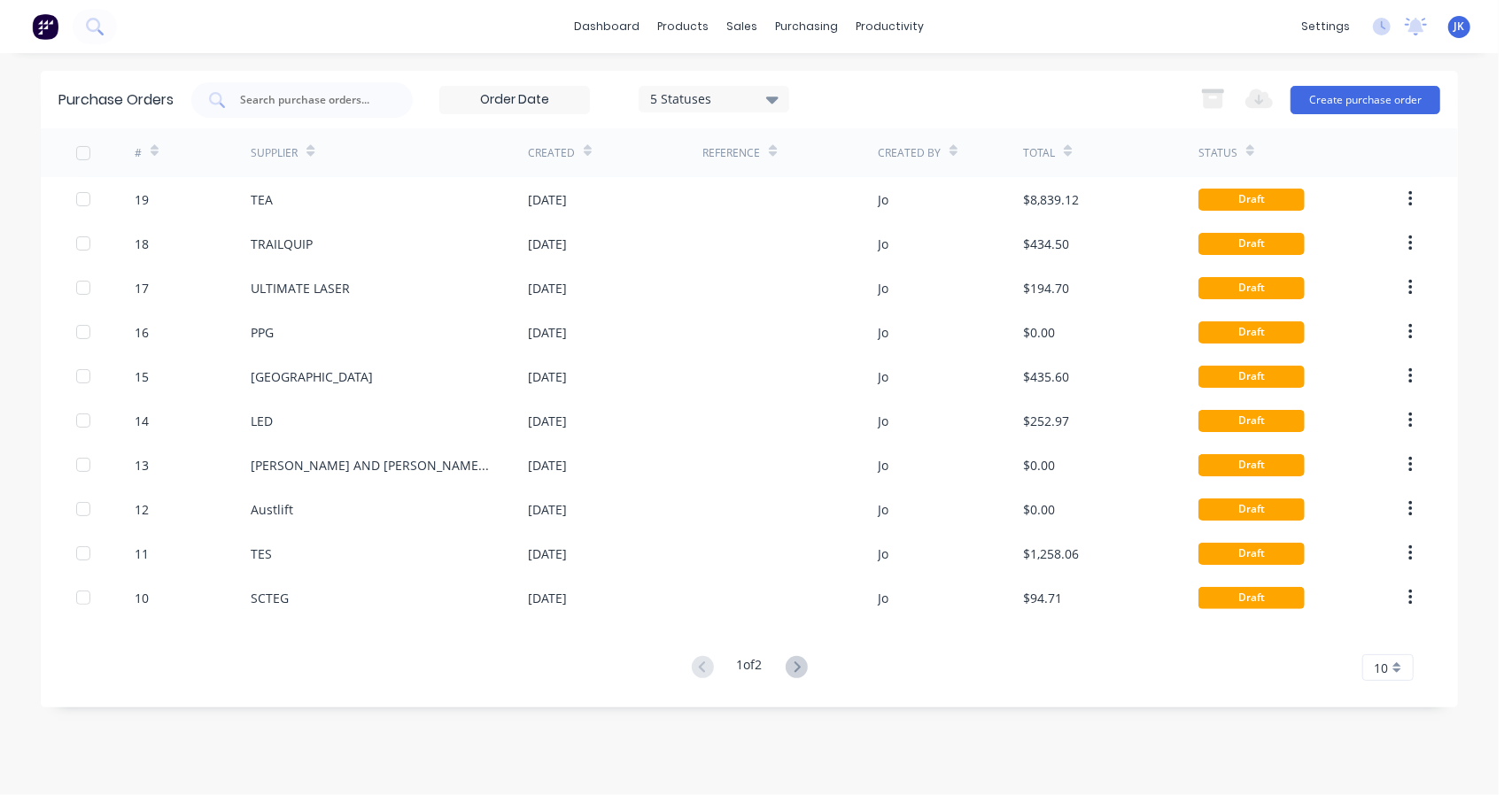
click at [516, 187] on div "TEA" at bounding box center [389, 199] width 278 height 44
click at [799, 672] on icon at bounding box center [796, 667] width 22 height 22
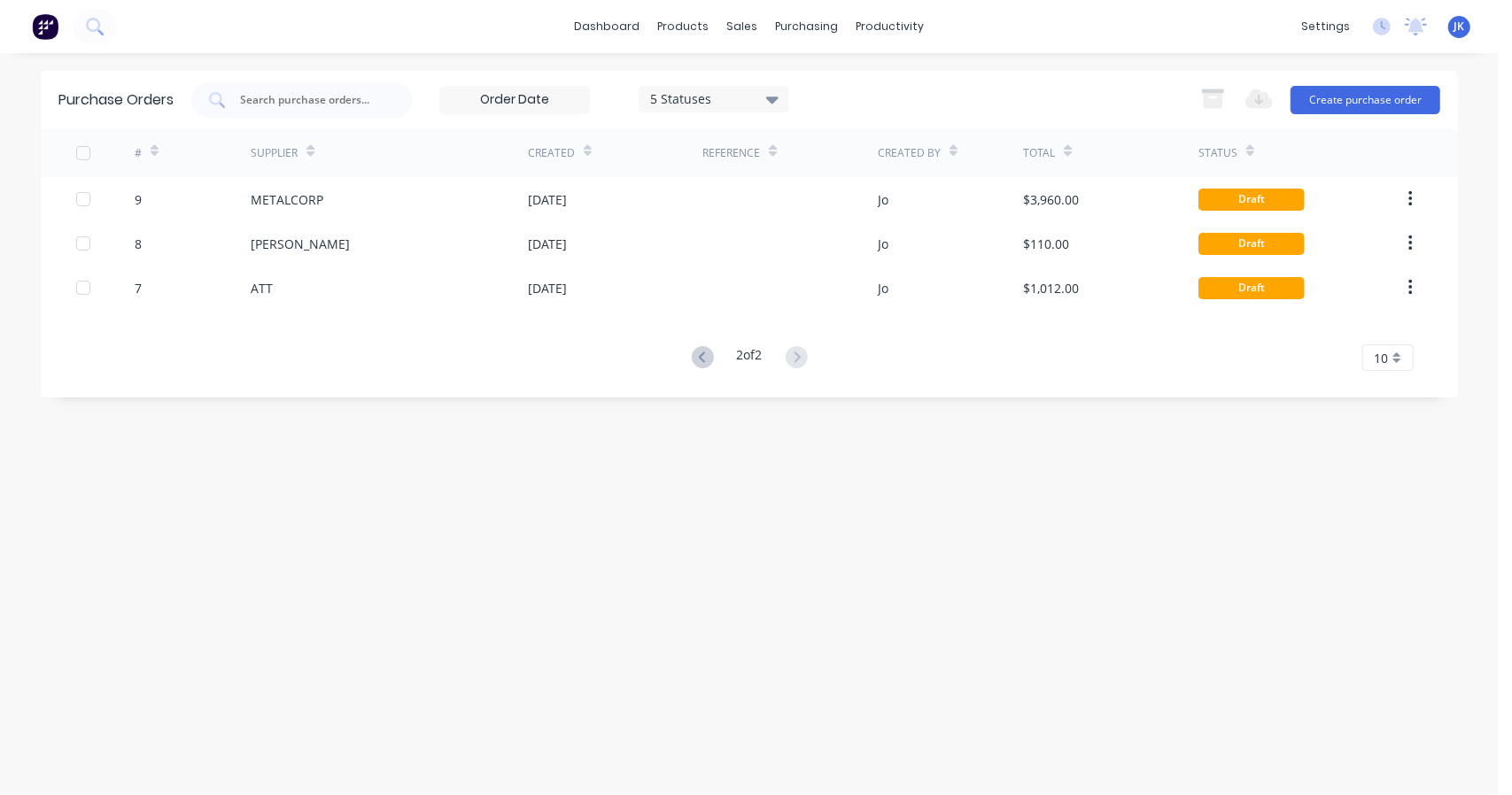
click at [1416, 288] on button "button" at bounding box center [1410, 288] width 41 height 32
click at [1081, 356] on div "2 of 2 10 5 10 15 20 25 30 35" at bounding box center [749, 358] width 1417 height 26
click at [323, 363] on div "2 of 2 10 5 10 15 20 25 30 35" at bounding box center [749, 358] width 1417 height 26
click at [834, 34] on div "purchasing" at bounding box center [807, 26] width 81 height 27
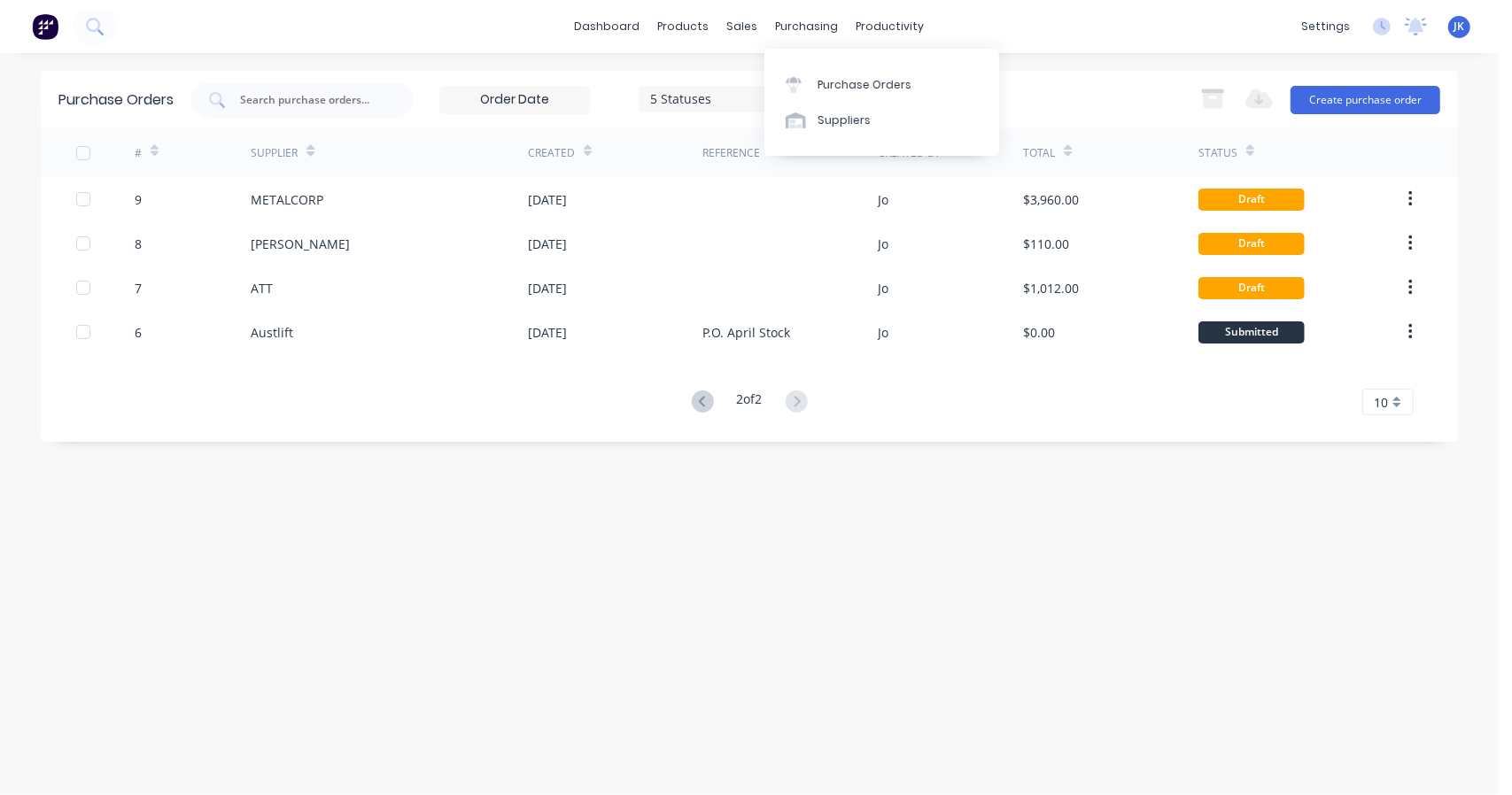
click at [807, 35] on div "purchasing" at bounding box center [807, 26] width 81 height 27
click at [848, 82] on div "Purchase Orders" at bounding box center [864, 84] width 93 height 16
click at [834, 123] on div "Suppliers" at bounding box center [844, 120] width 53 height 16
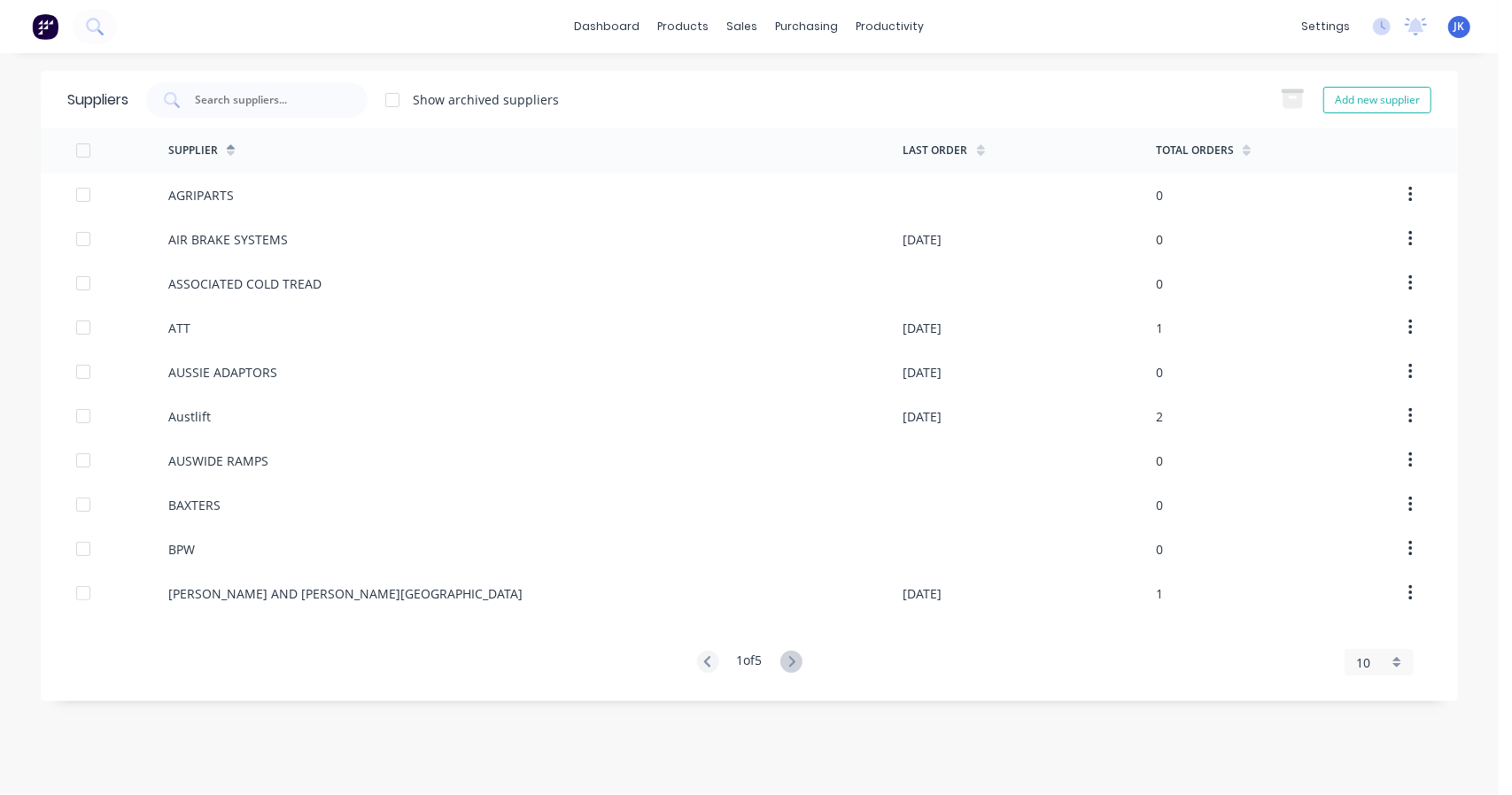
click at [790, 665] on icon at bounding box center [792, 661] width 22 height 22
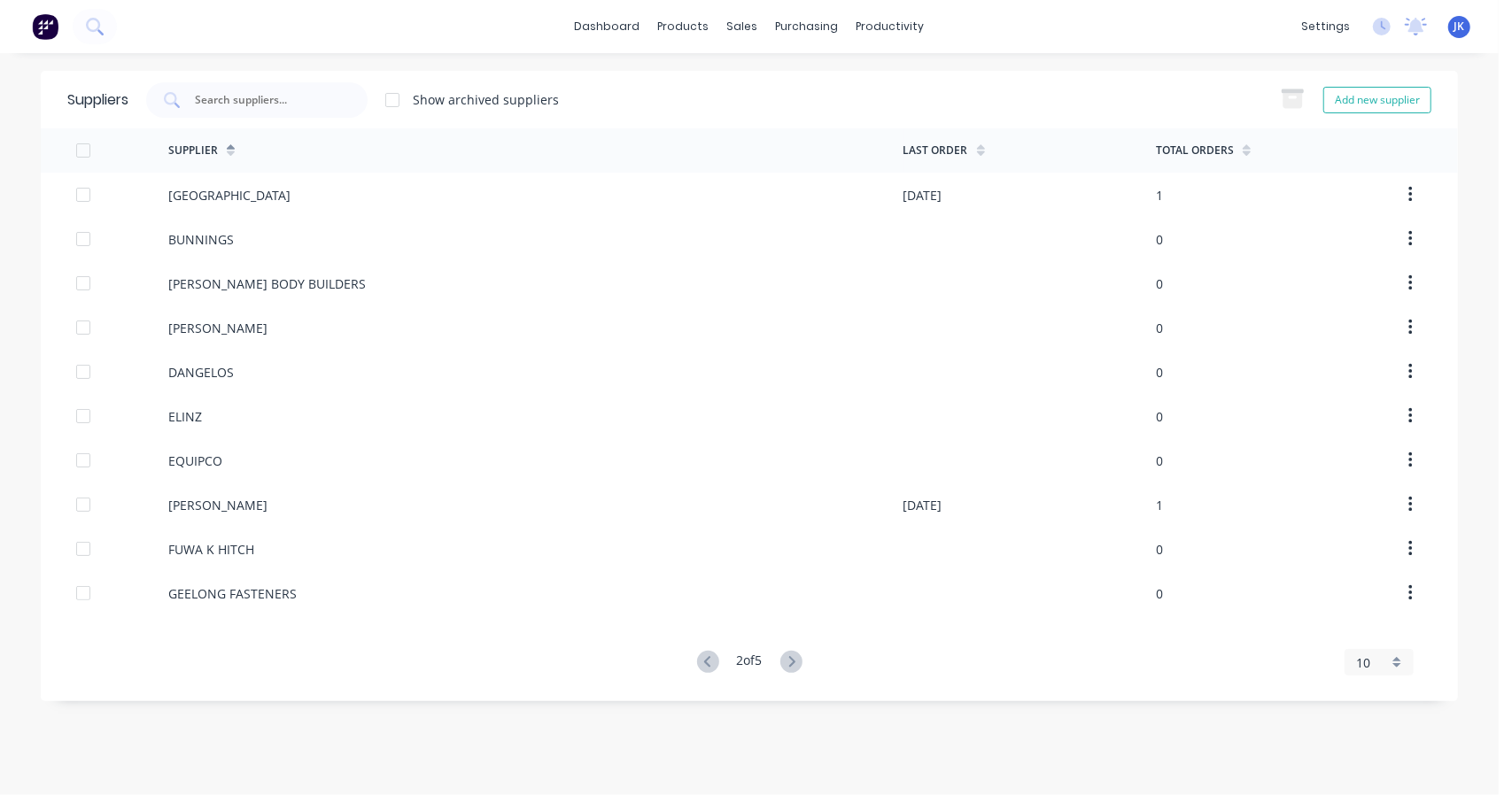
click at [790, 665] on icon at bounding box center [792, 661] width 22 height 22
click at [1364, 112] on button "Add new supplier" at bounding box center [1377, 100] width 108 height 27
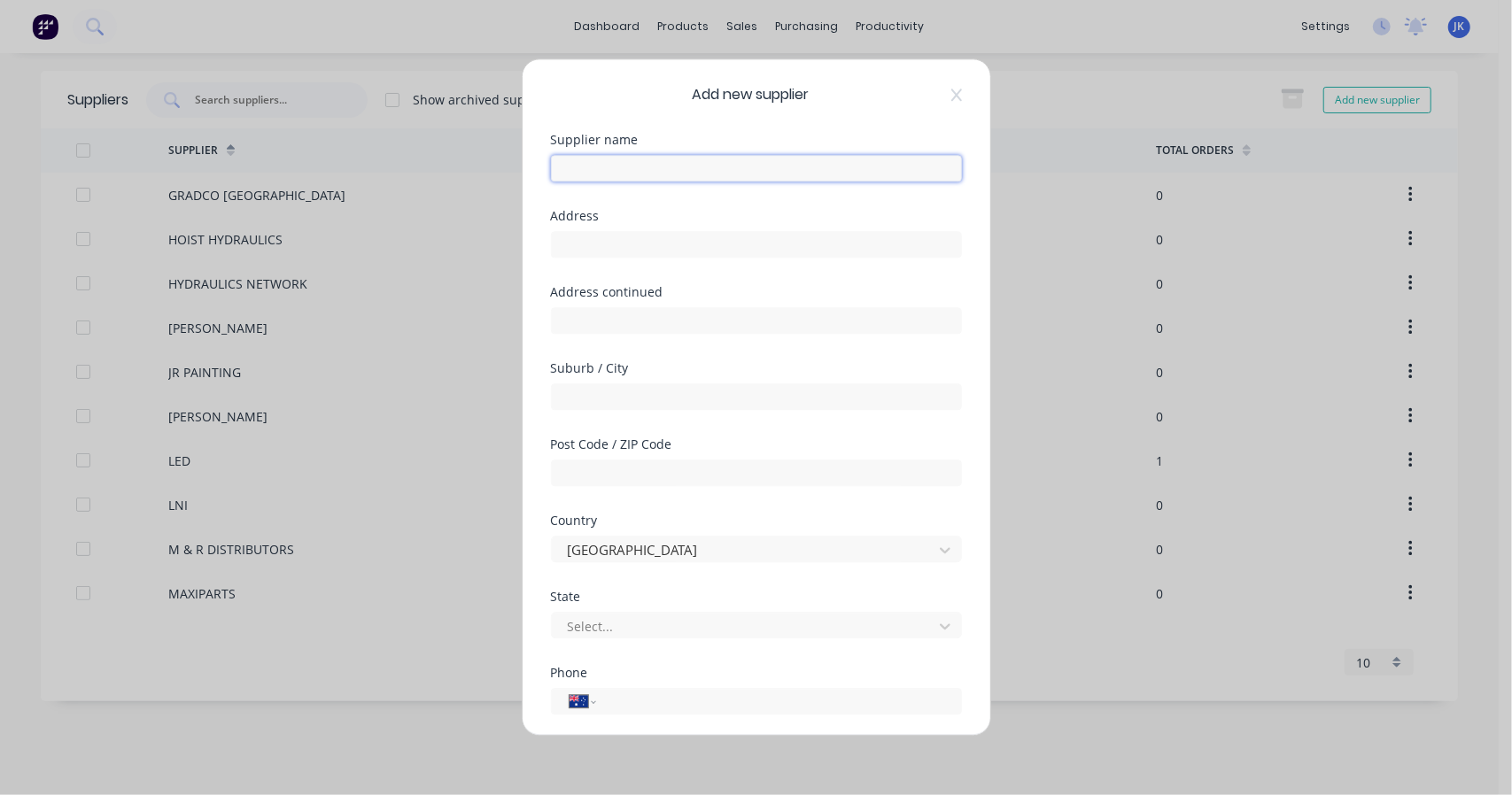
click at [657, 169] on input "text" at bounding box center [756, 168] width 411 height 27
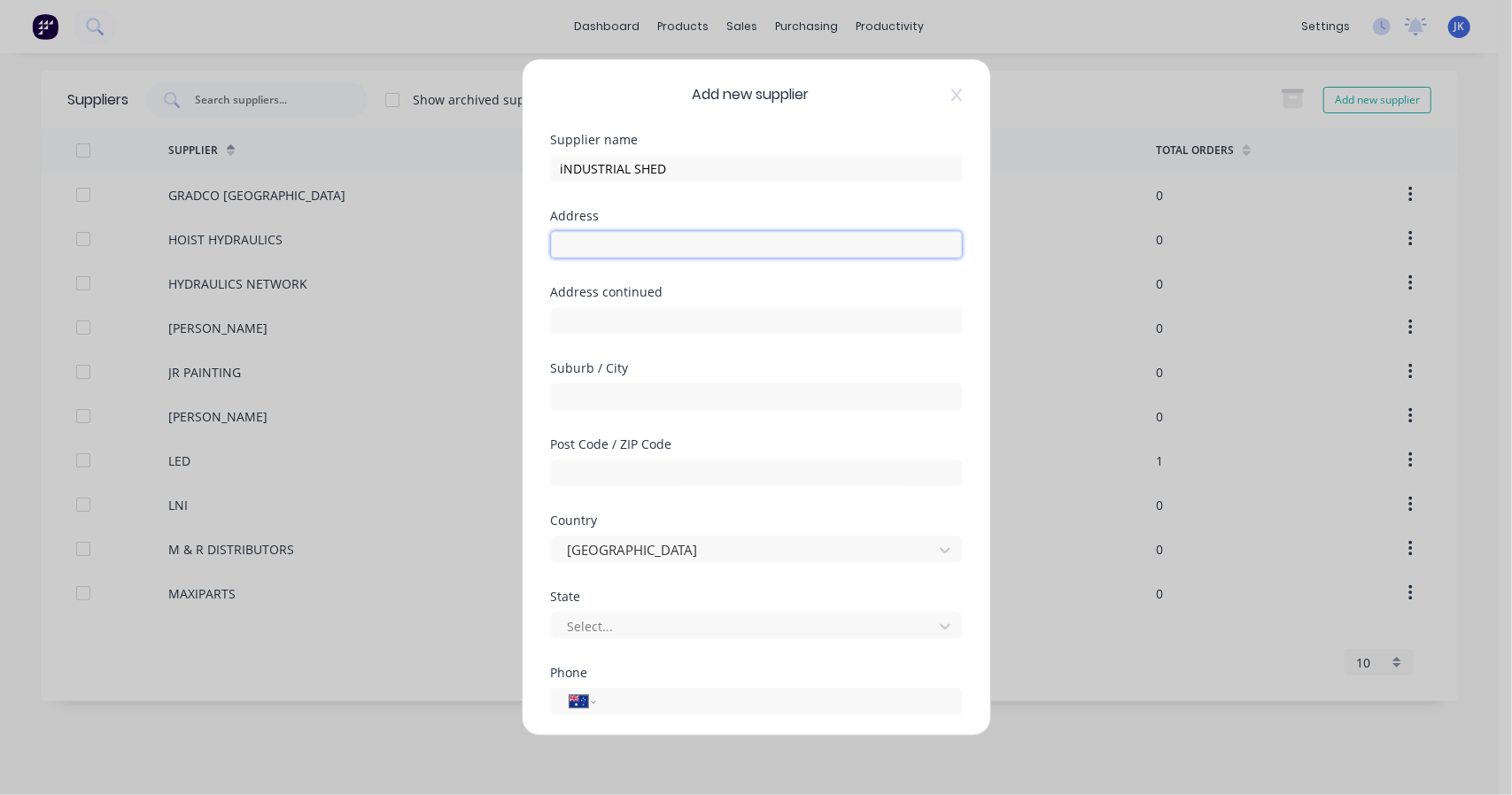
click at [669, 234] on input "text" at bounding box center [756, 244] width 411 height 27
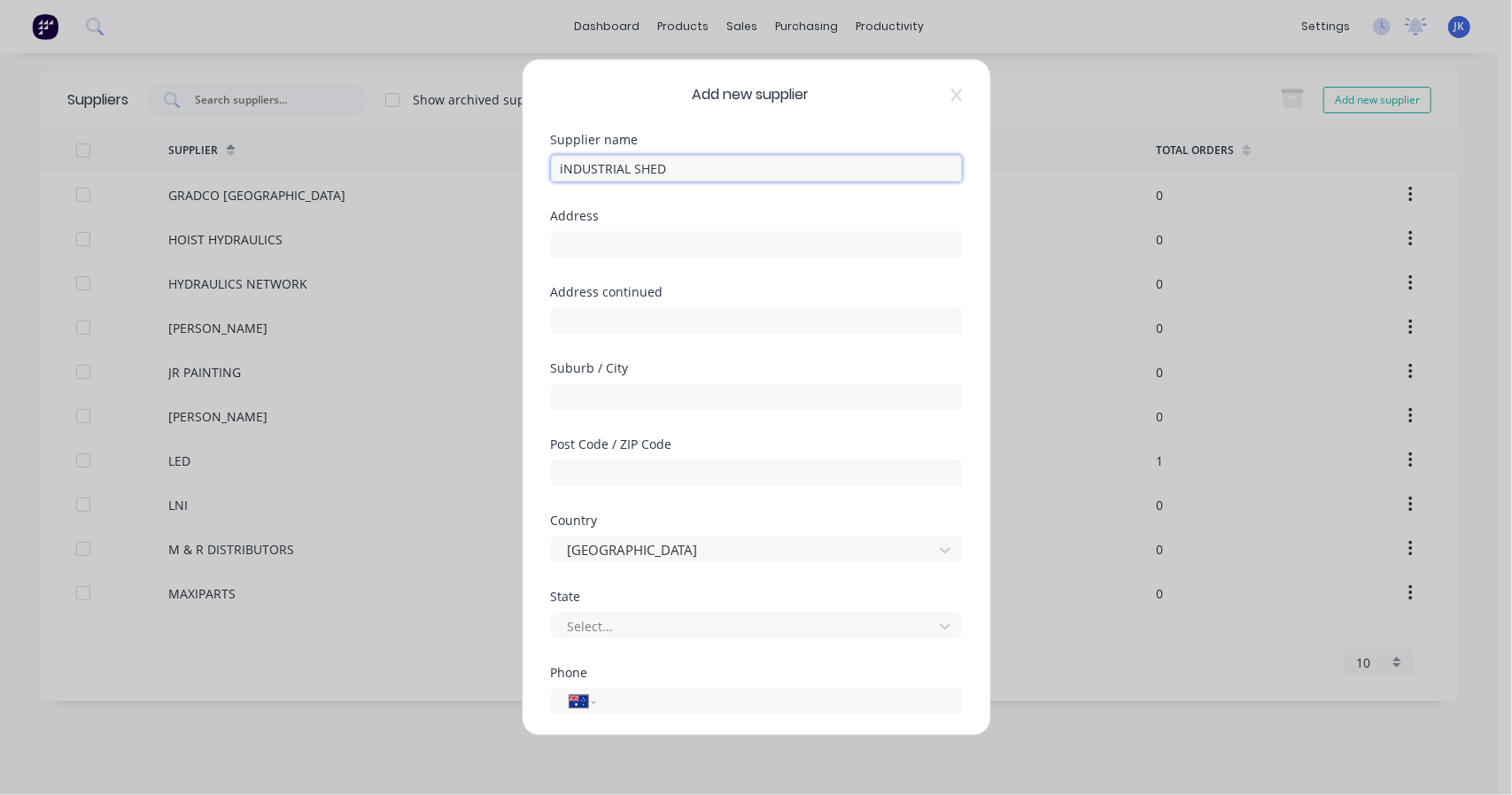
click at [566, 174] on input "iNDUSTRIAL SHED" at bounding box center [756, 168] width 411 height 27
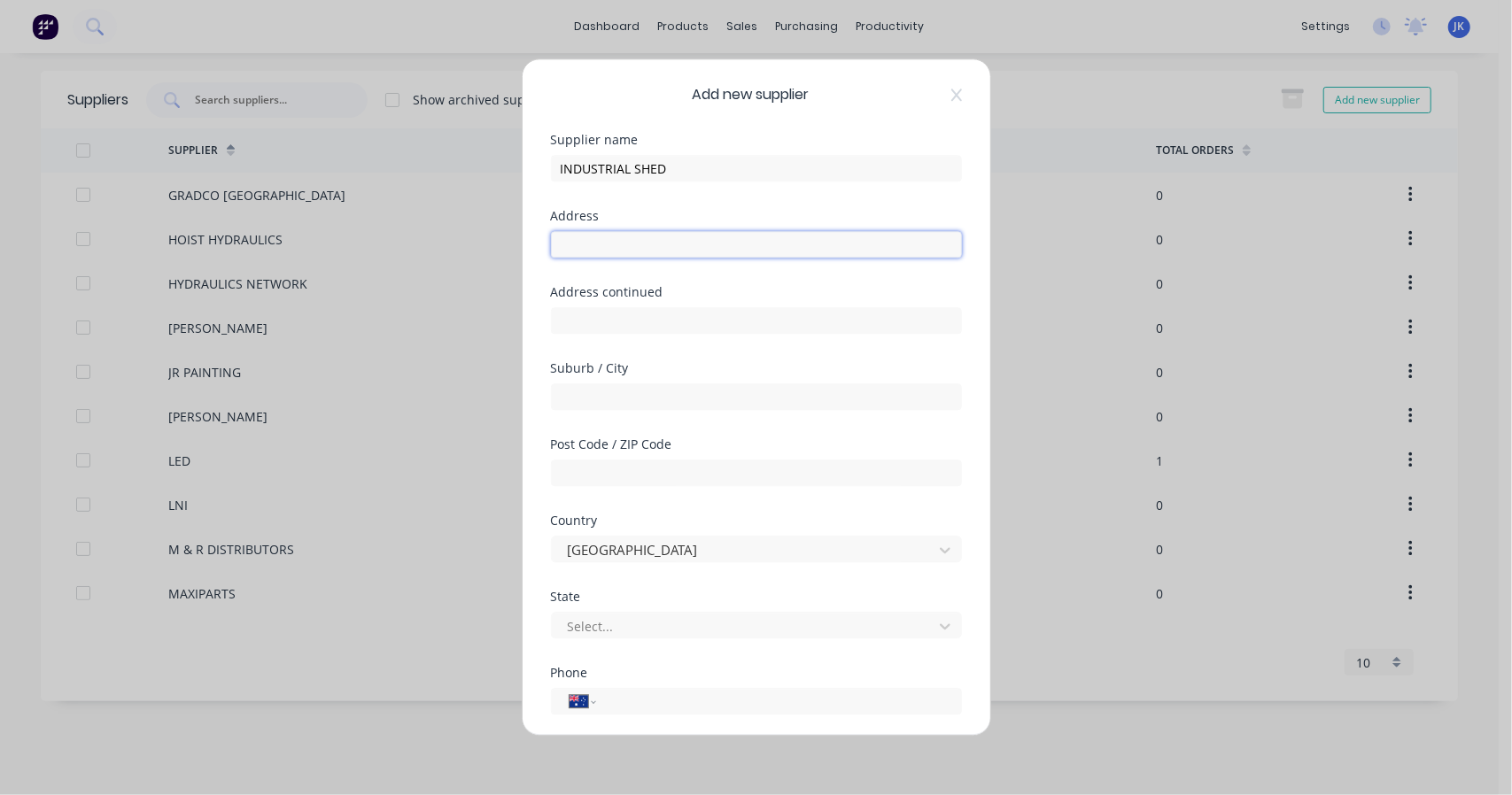
click at [739, 242] on input "text" at bounding box center [756, 244] width 411 height 27
click at [913, 503] on div "Post Code / ZIP Code" at bounding box center [756, 475] width 411 height 76
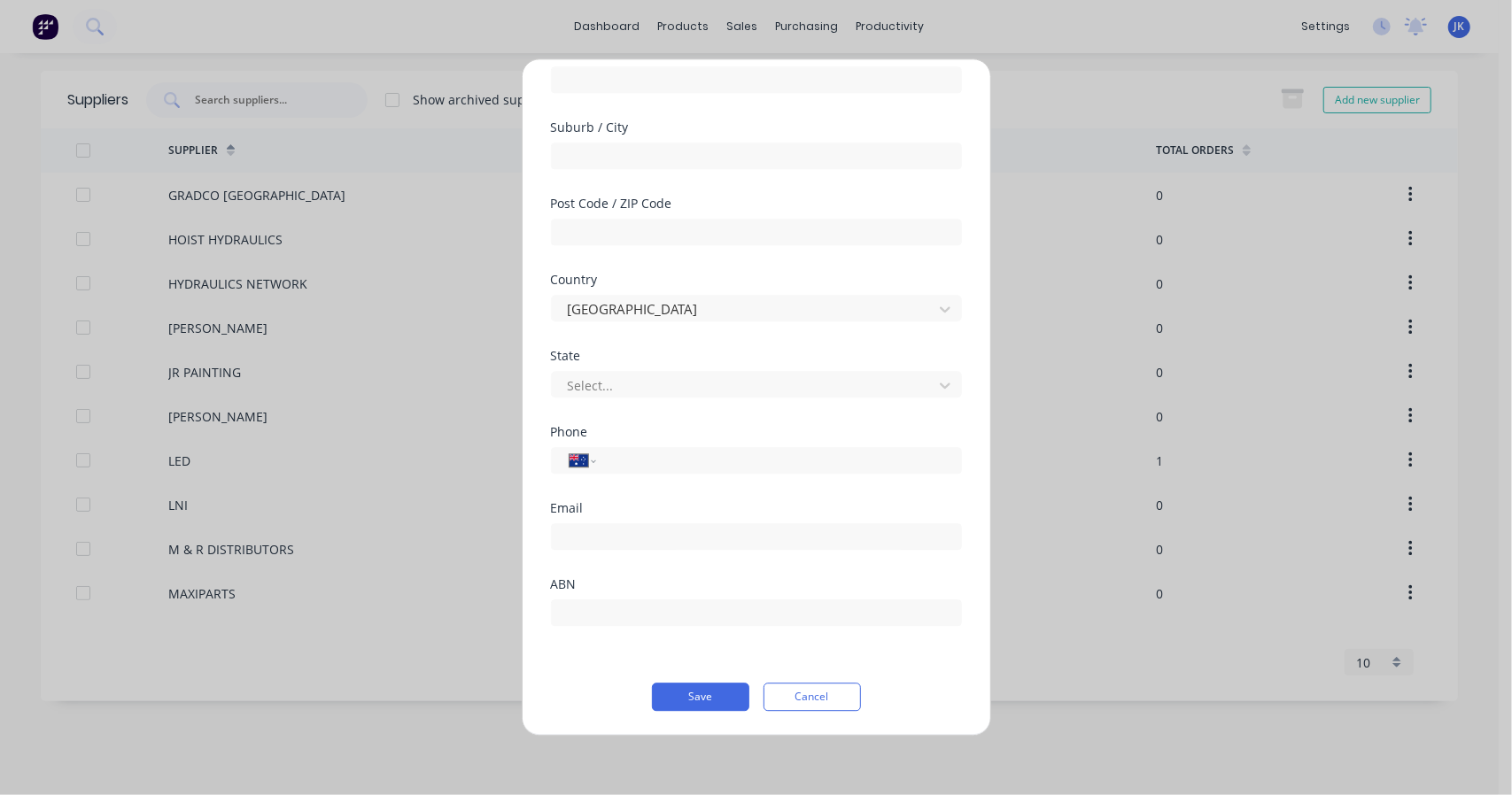
click at [684, 692] on button "Save" at bounding box center [700, 696] width 97 height 28
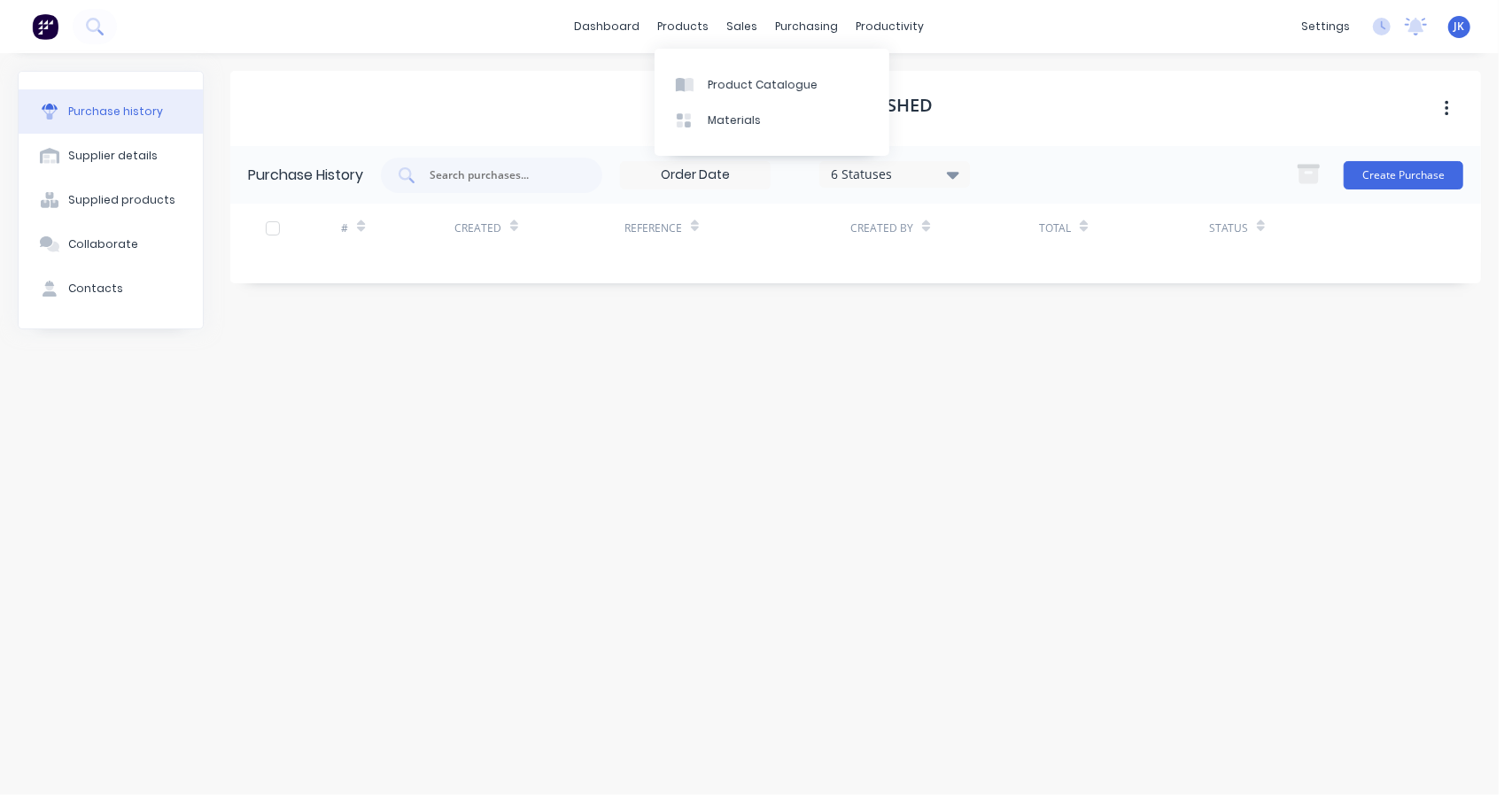
click at [707, 88] on div "Product Catalogue" at bounding box center [762, 84] width 110 height 16
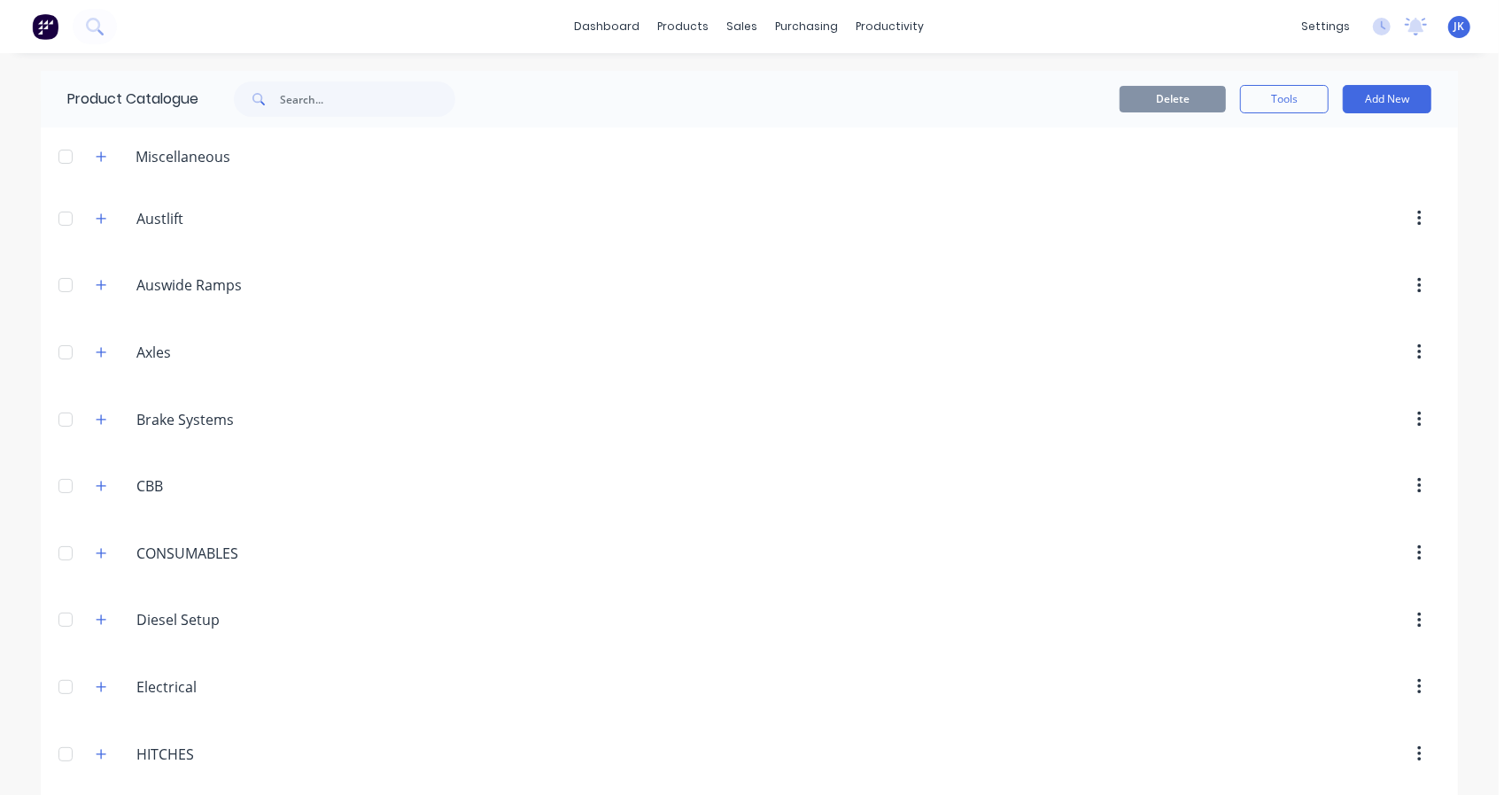
click at [96, 150] on icon "button" at bounding box center [101, 157] width 11 height 13
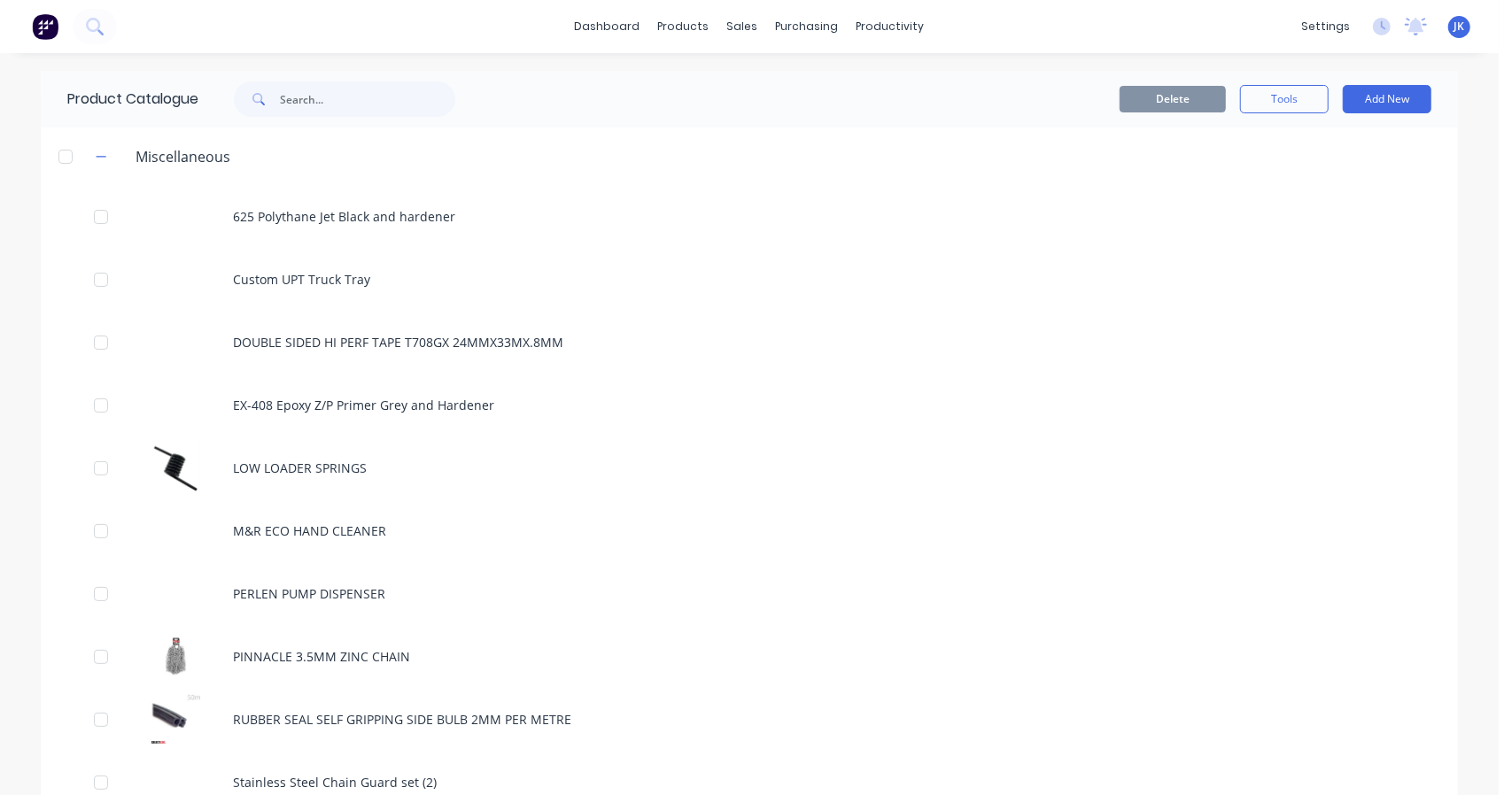
click at [1394, 102] on button "Add New" at bounding box center [1386, 99] width 89 height 28
click at [1312, 178] on div "Product" at bounding box center [1347, 180] width 137 height 26
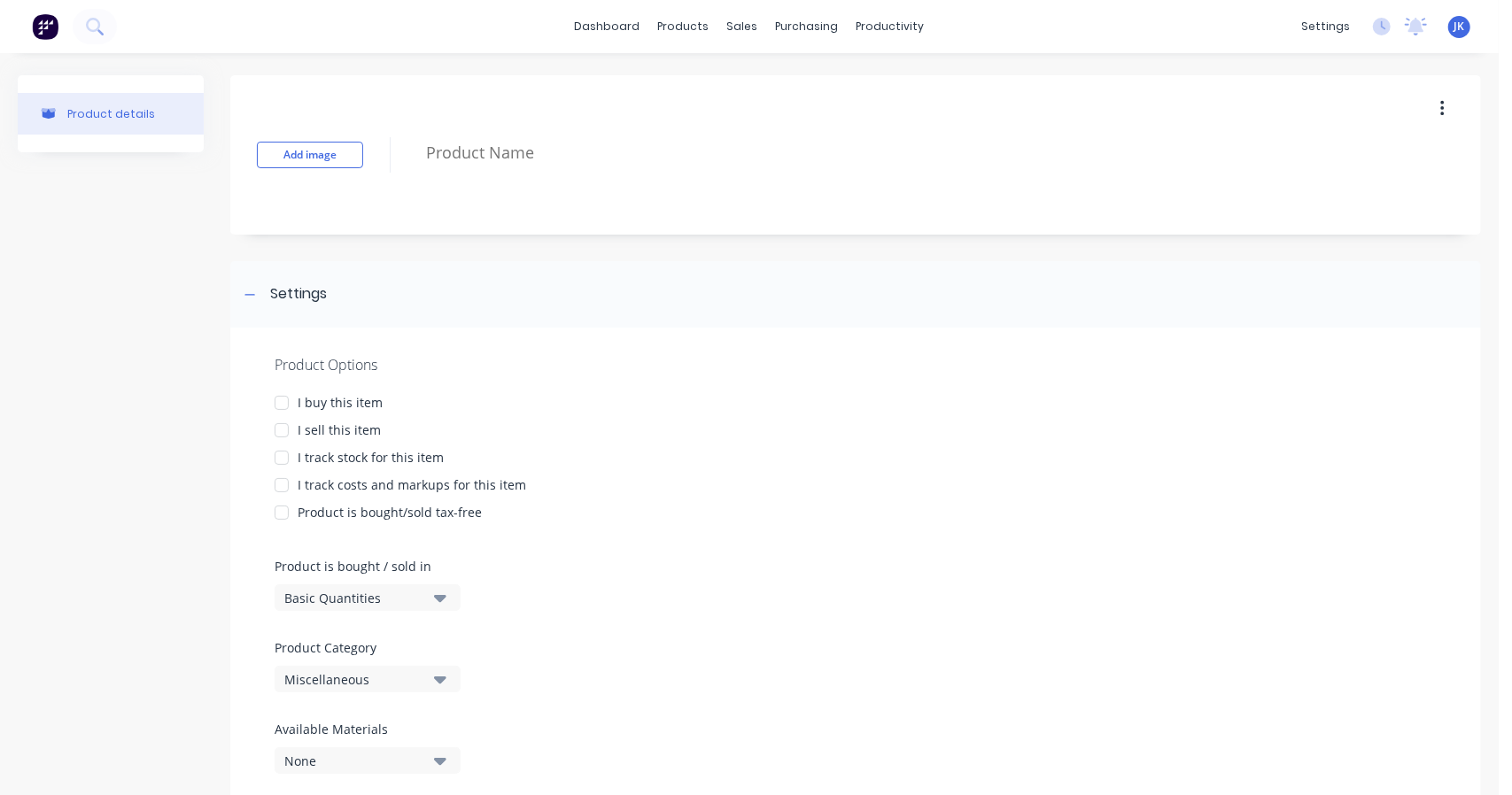
click at [517, 158] on textarea at bounding box center [896, 152] width 959 height 41
drag, startPoint x: 733, startPoint y: 146, endPoint x: 405, endPoint y: 136, distance: 328.2
click at [405, 136] on div "Add image Kincrome Tradesman Box 750mm" at bounding box center [855, 155] width 1251 height 159
click at [357, 398] on div "I buy this item" at bounding box center [340, 402] width 85 height 18
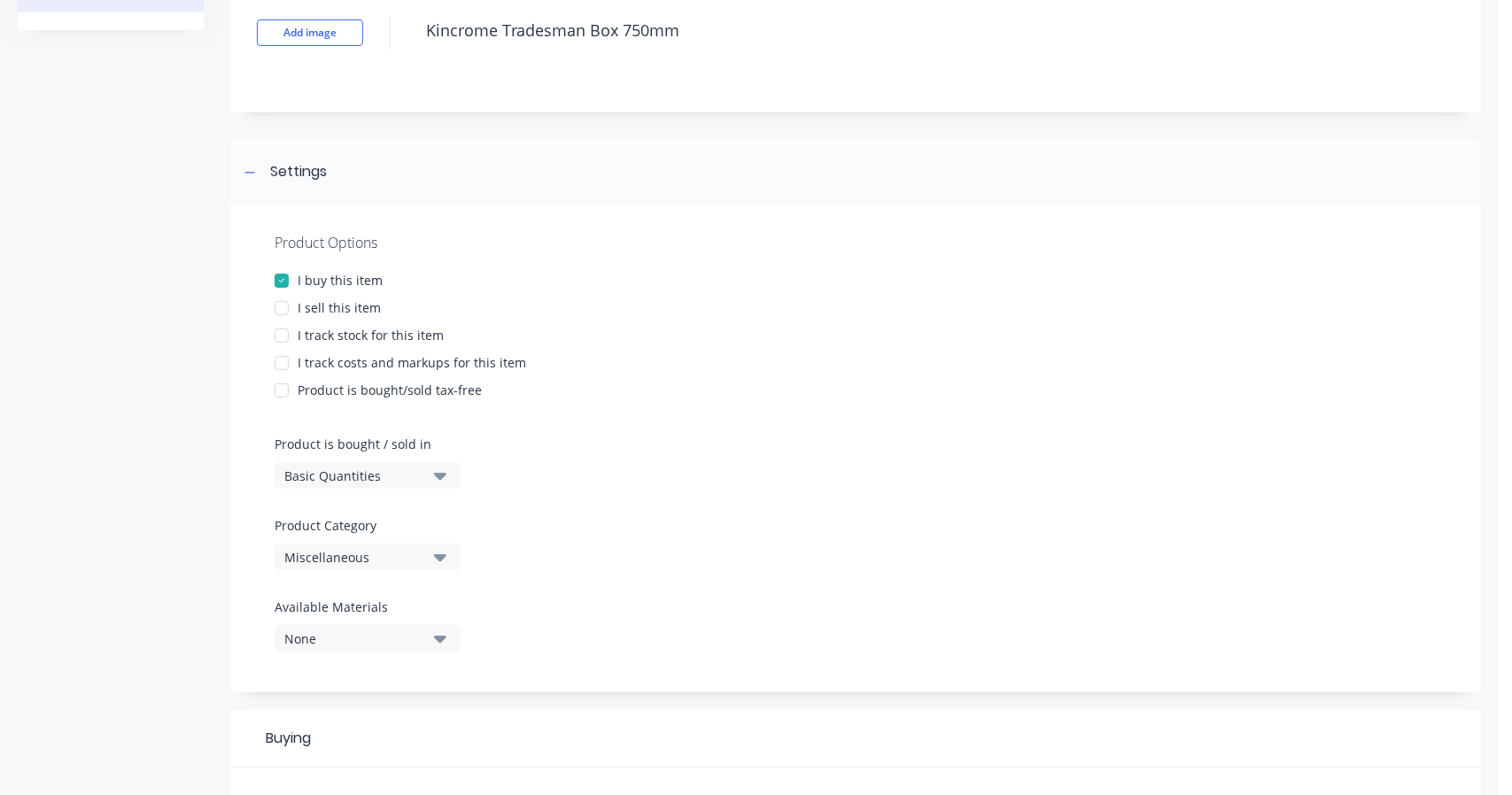
scroll to position [147, 0]
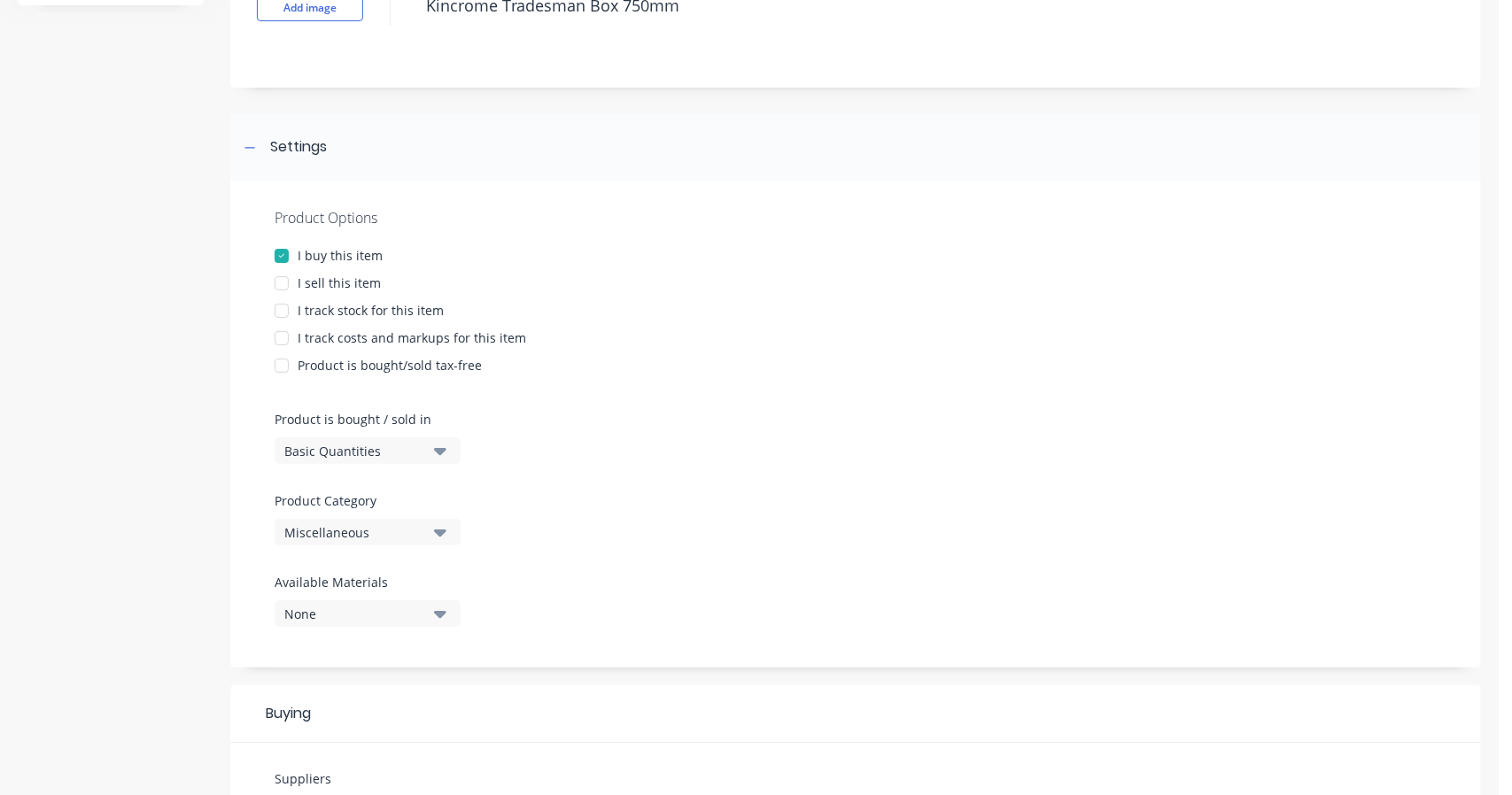
click at [349, 280] on div "I sell this item" at bounding box center [339, 283] width 83 height 18
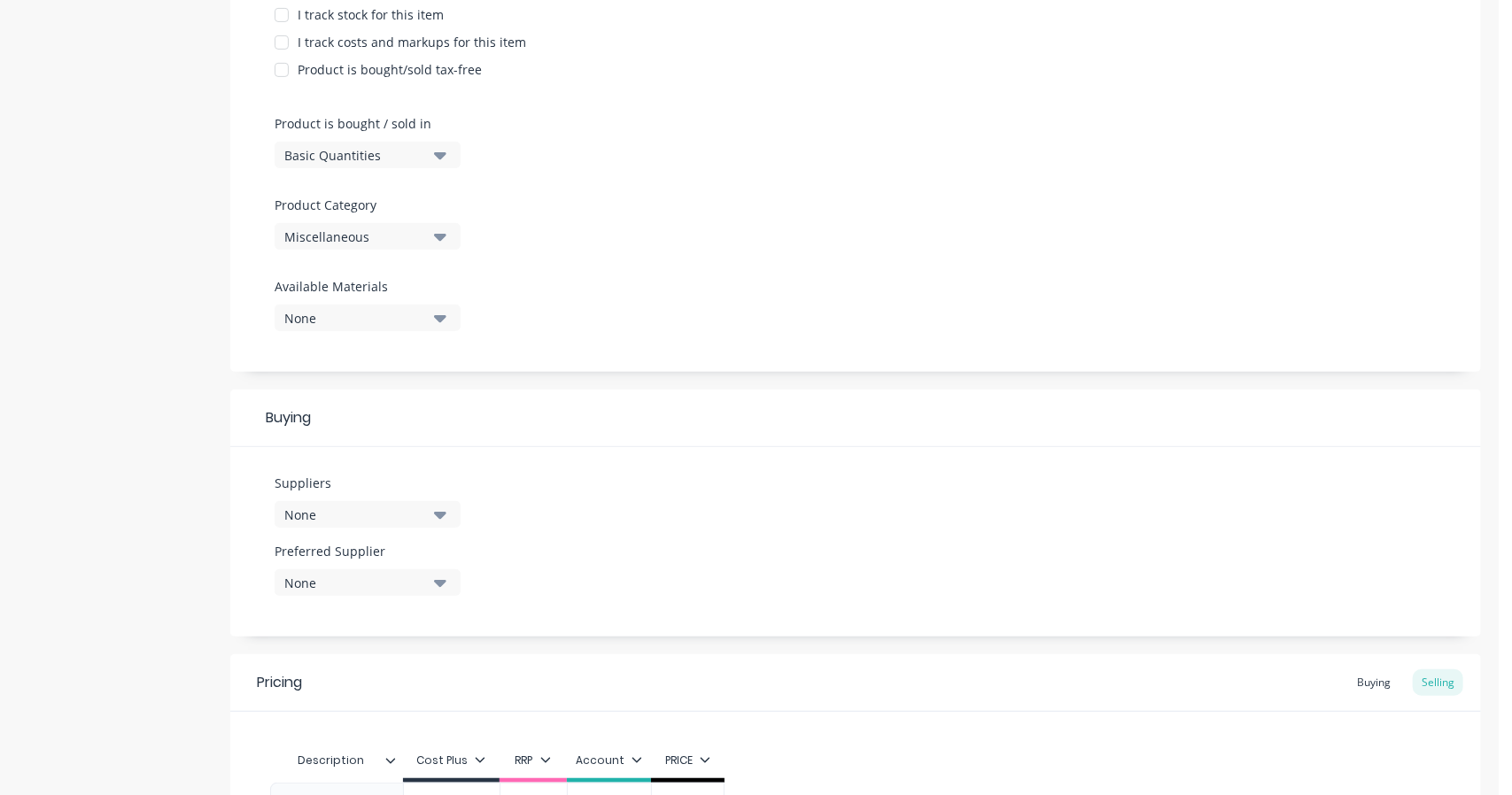
scroll to position [295, 0]
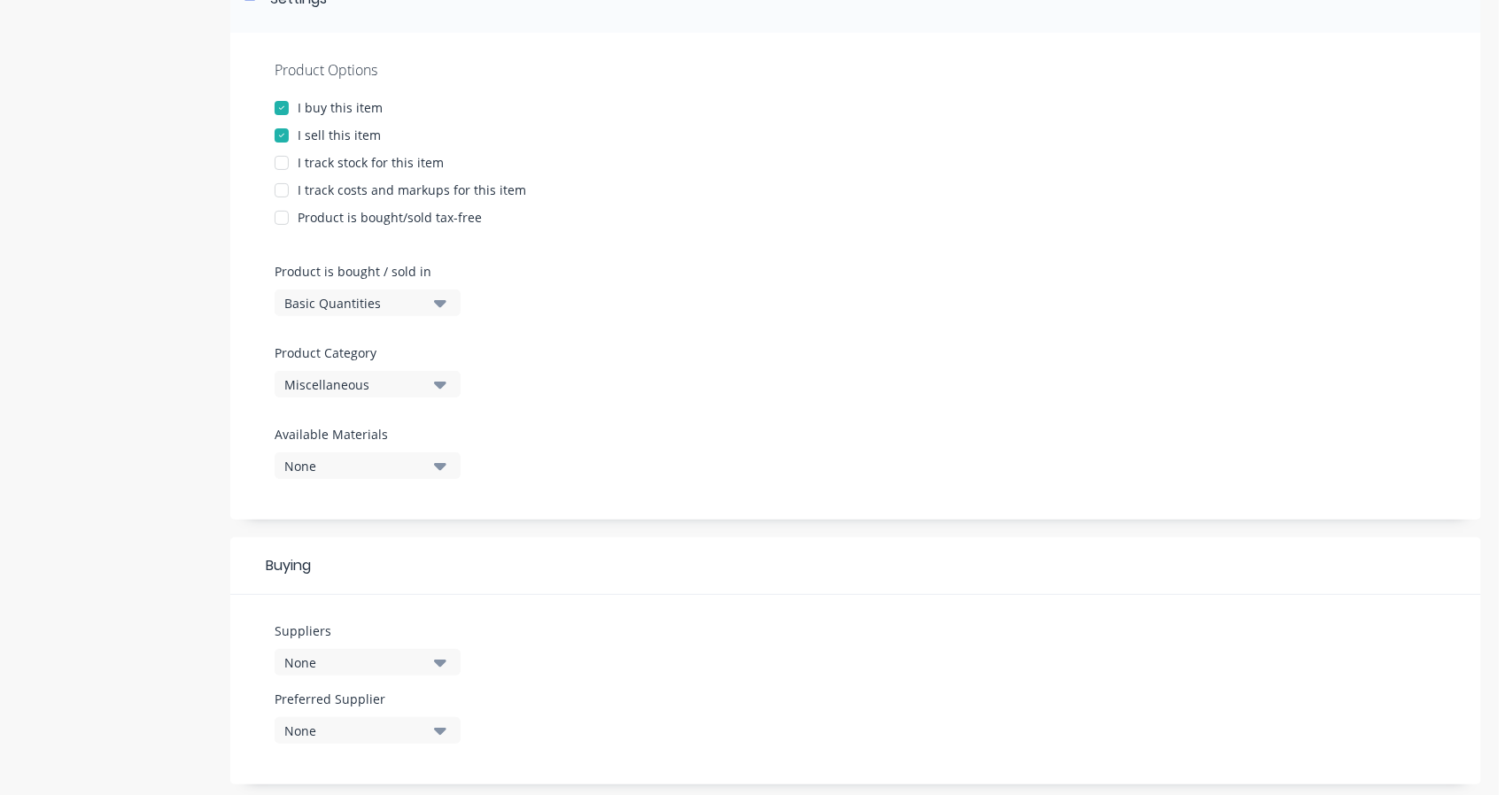
click at [412, 300] on div "Basic Quantities" at bounding box center [355, 303] width 142 height 18
click at [378, 349] on div "Basic Quantities" at bounding box center [408, 347] width 266 height 36
click at [350, 394] on button "Miscellaneous" at bounding box center [367, 384] width 186 height 27
click at [357, 394] on button "Miscellaneous" at bounding box center [367, 384] width 186 height 27
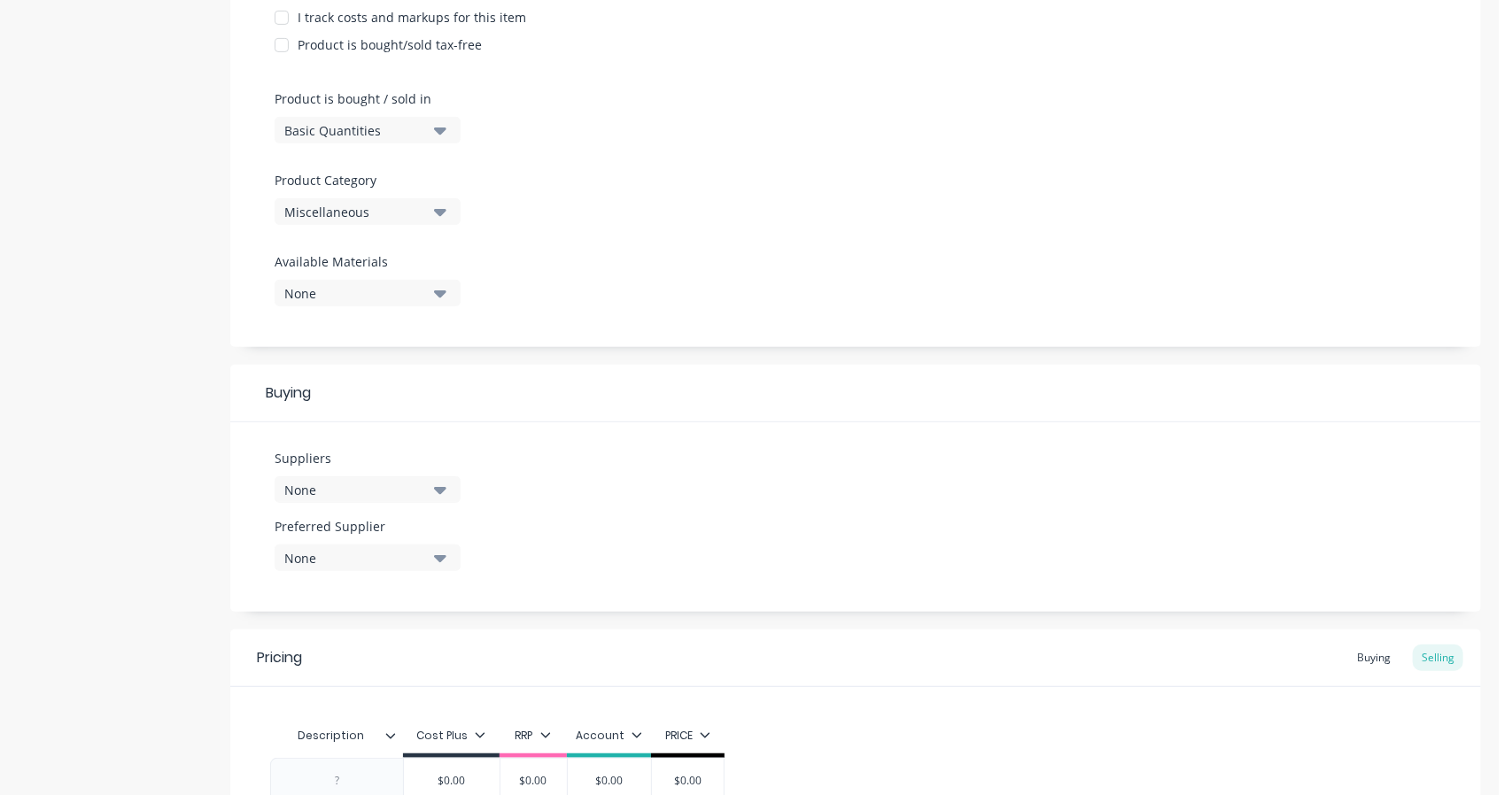
scroll to position [590, 0]
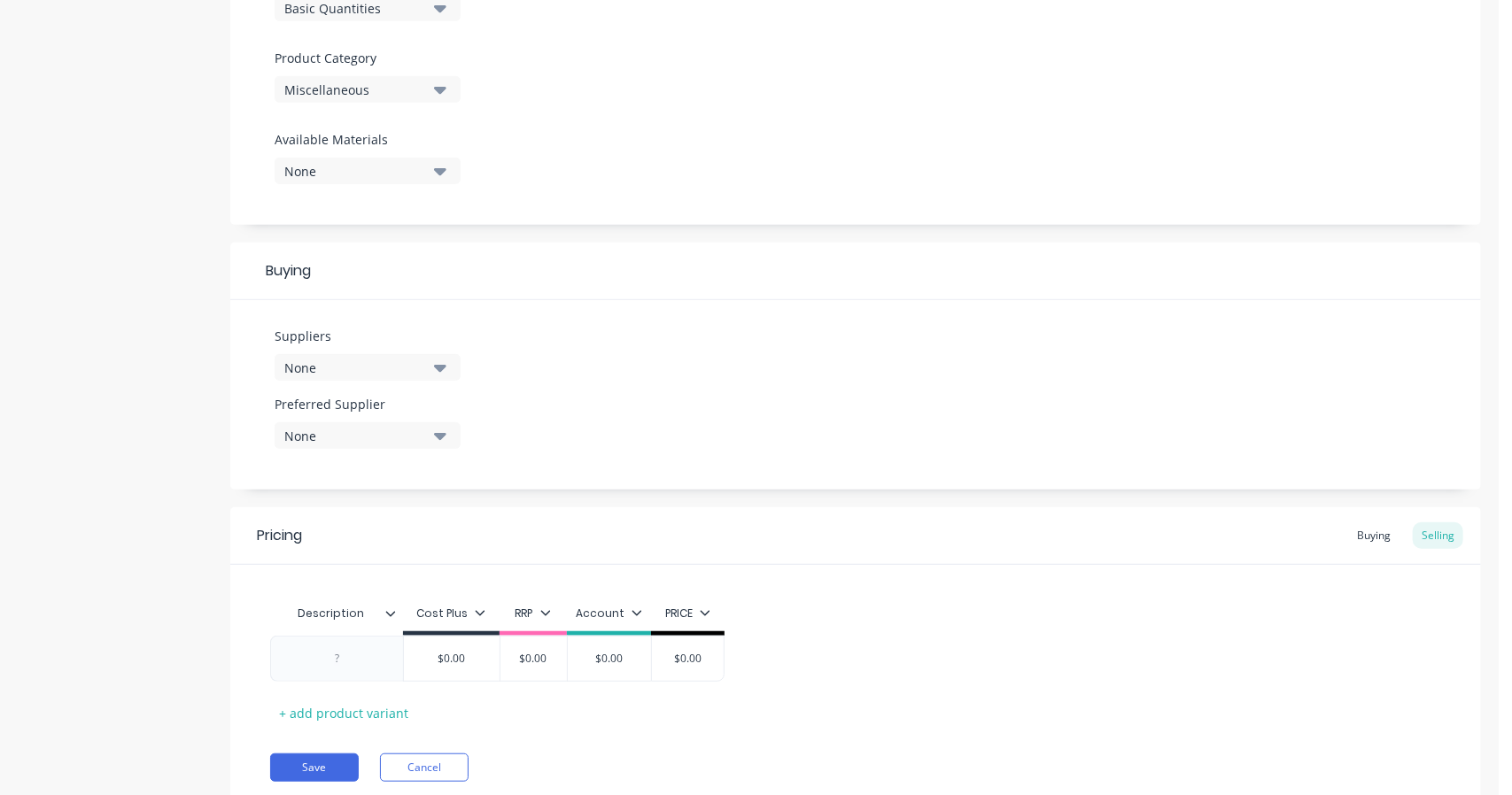
click at [331, 176] on div "None" at bounding box center [355, 171] width 142 height 18
click at [649, 126] on div at bounding box center [856, 124] width 1162 height 13
click at [384, 364] on div "None" at bounding box center [355, 367] width 142 height 18
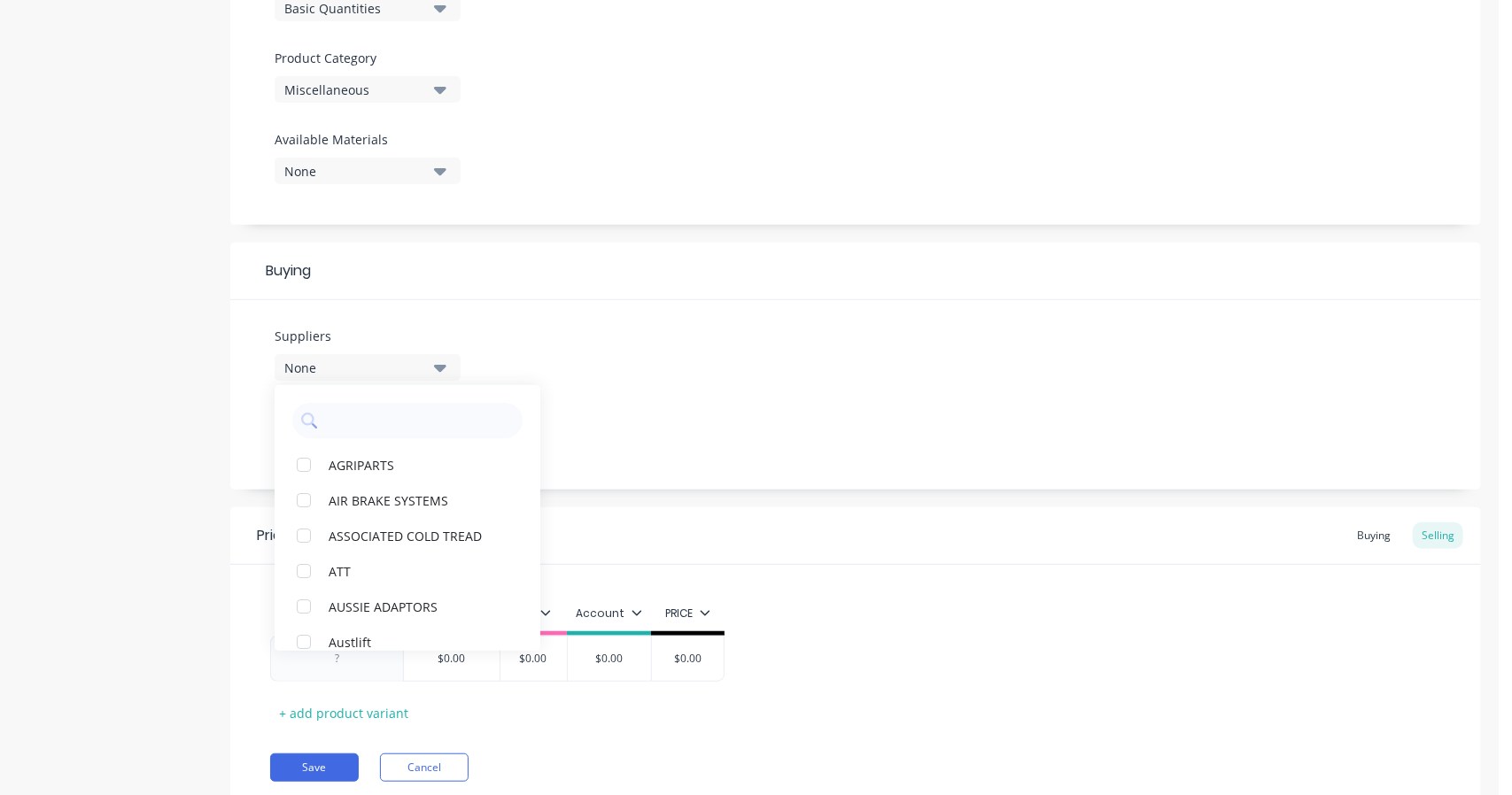
click at [369, 422] on input "text" at bounding box center [420, 420] width 188 height 36
click at [364, 463] on div "No options..." at bounding box center [334, 464] width 75 height 18
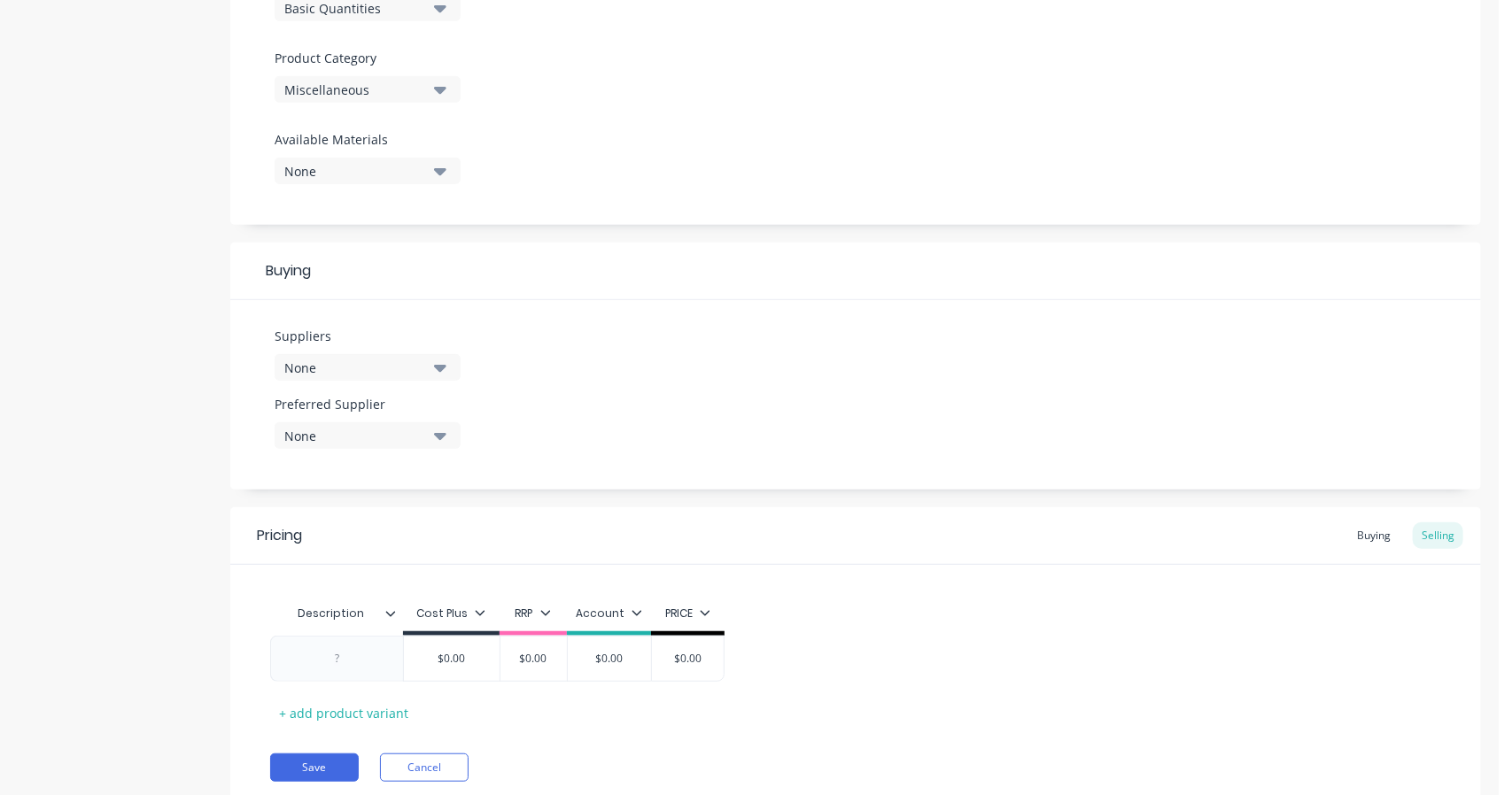
click at [366, 435] on div "None" at bounding box center [355, 436] width 142 height 18
click at [357, 495] on Supplier "text" at bounding box center [420, 488] width 188 height 36
click at [631, 412] on div "Suppliers None indus No options... Preferred Supplier None indus No options..." at bounding box center [855, 395] width 1251 height 190
click at [378, 372] on div "None" at bounding box center [355, 367] width 142 height 18
click at [356, 467] on div "No options..." at bounding box center [334, 464] width 75 height 18
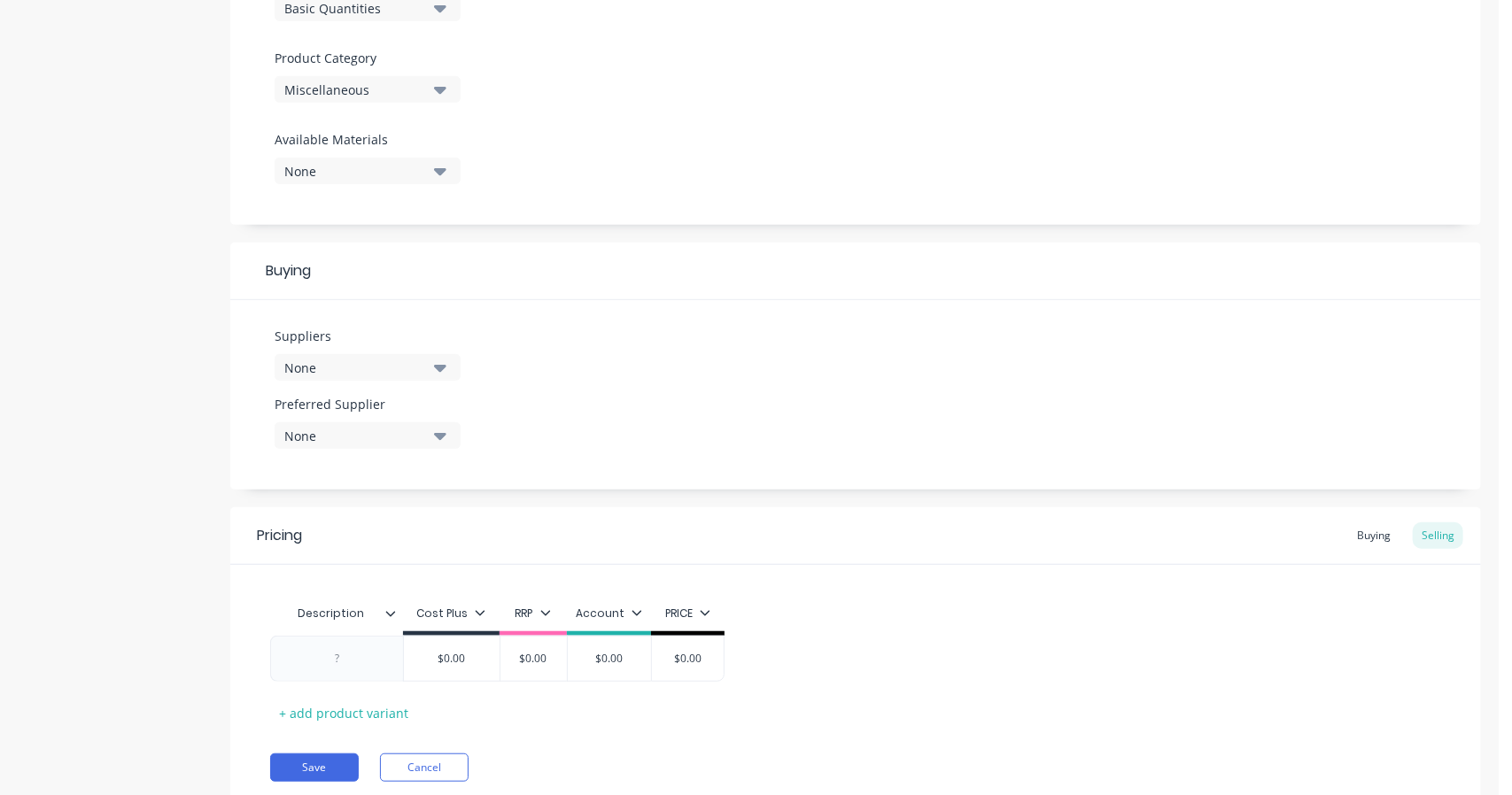
click at [383, 382] on div "Suppliers None" at bounding box center [367, 361] width 186 height 68
click at [387, 368] on div "None" at bounding box center [355, 367] width 142 height 18
click at [393, 419] on input "indus" at bounding box center [420, 420] width 188 height 36
drag, startPoint x: 397, startPoint y: 419, endPoint x: 233, endPoint y: 422, distance: 164.0
click at [233, 422] on div "Suppliers None indus No options... Preferred Supplier None indus No options..." at bounding box center [855, 395] width 1251 height 190
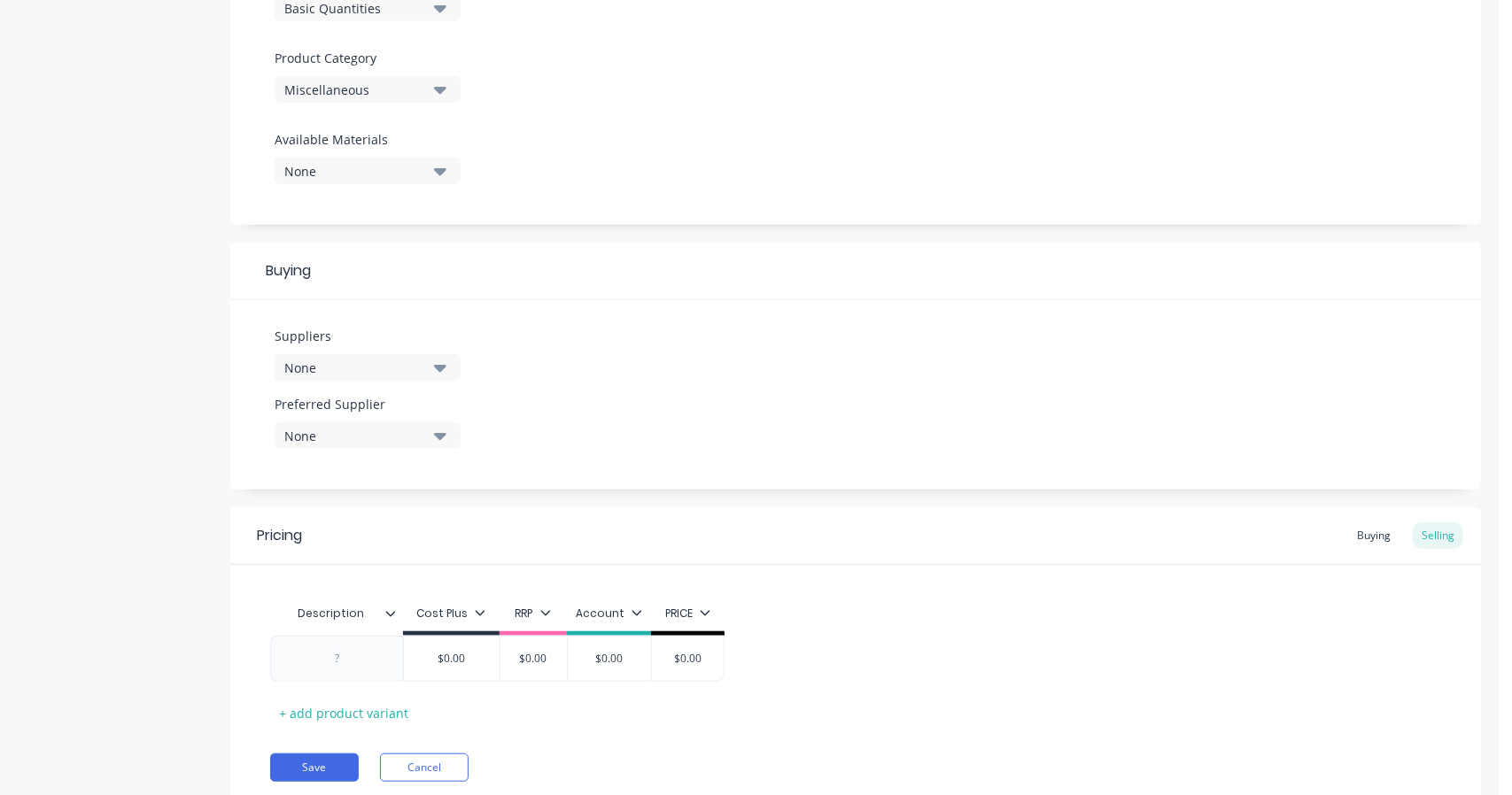
click at [312, 365] on div "None" at bounding box center [355, 367] width 142 height 18
click at [365, 411] on input "indus" at bounding box center [420, 420] width 188 height 36
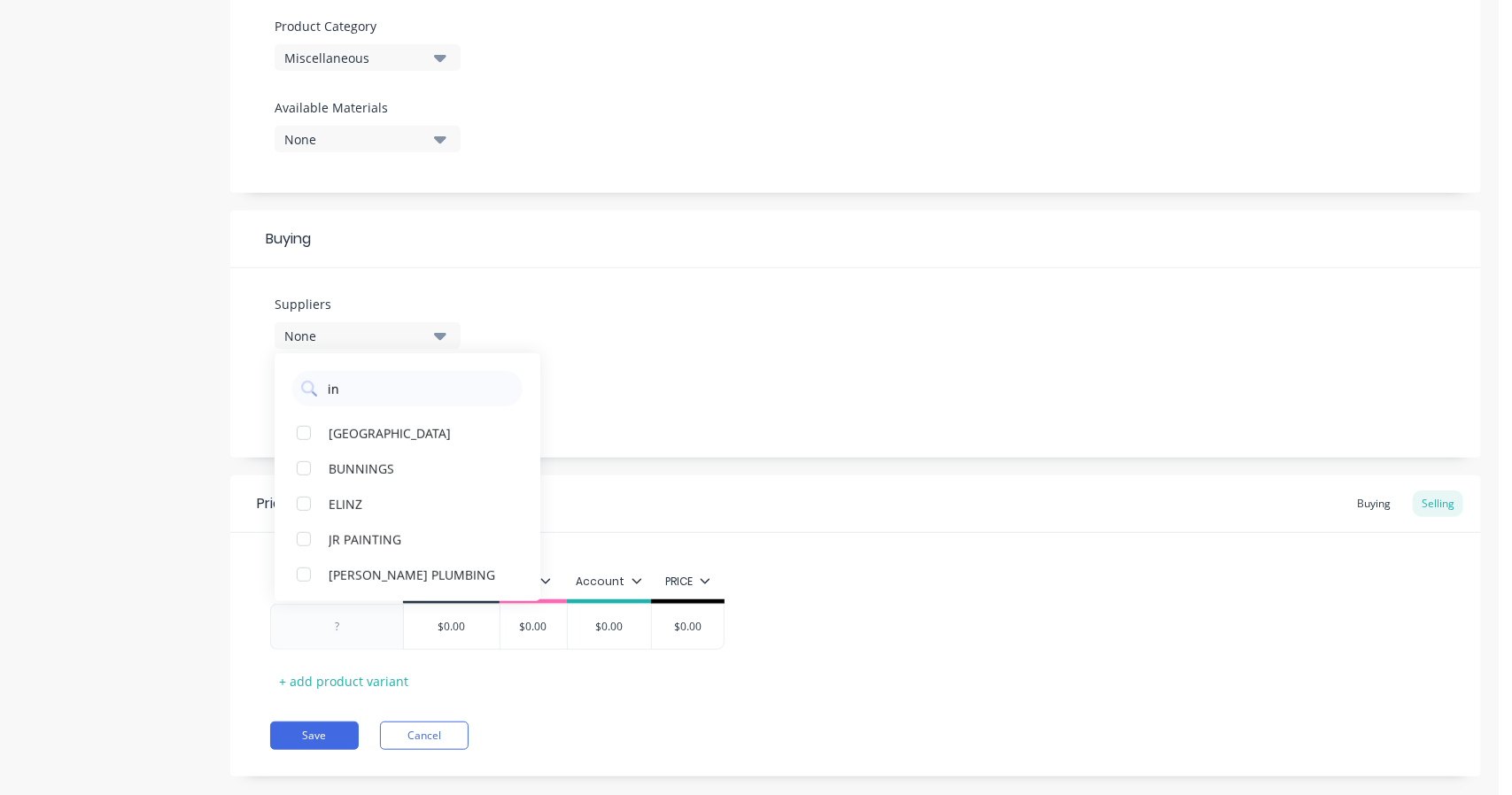
scroll to position [649, 0]
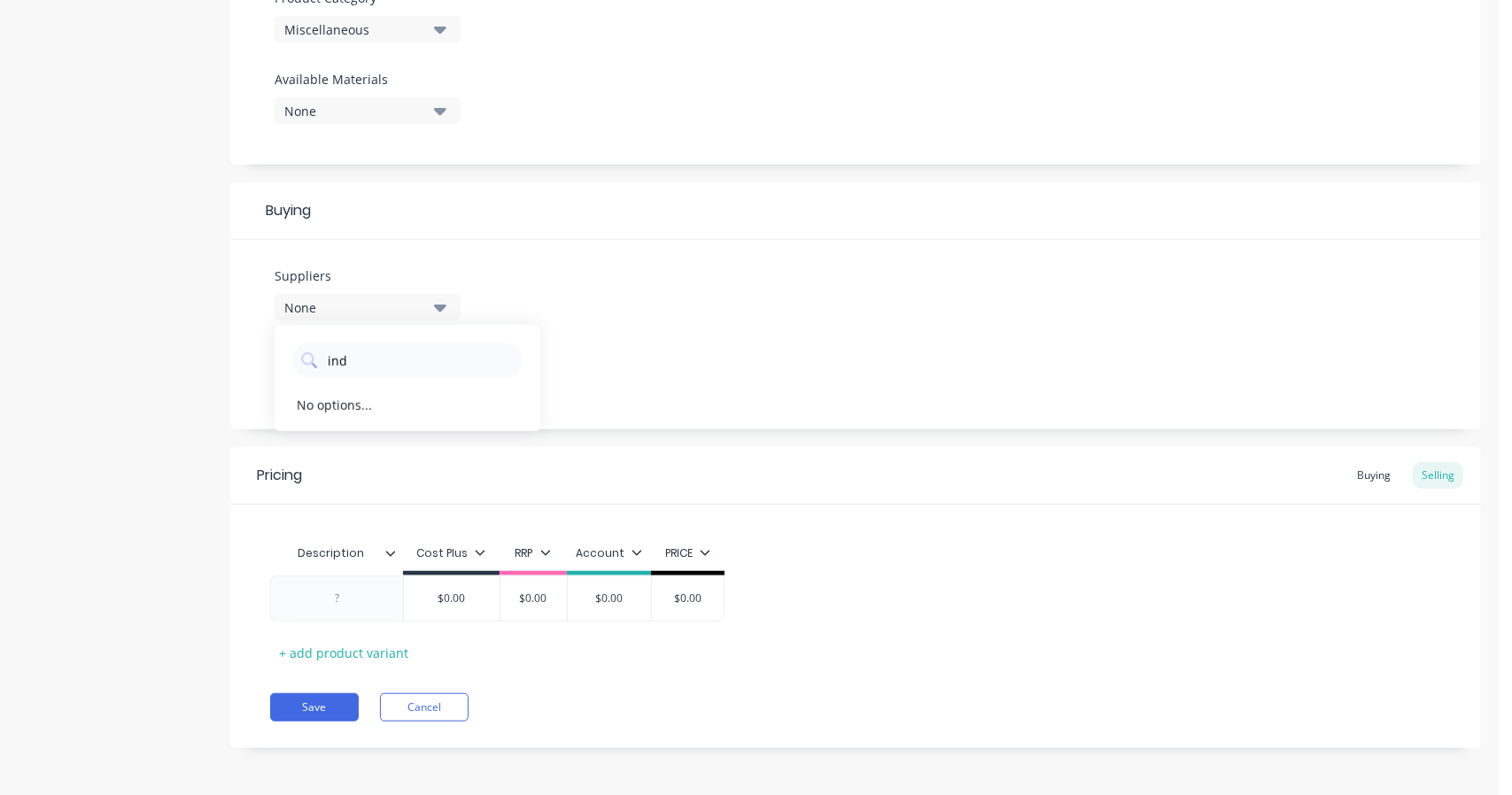
click at [408, 355] on input "ind" at bounding box center [420, 360] width 188 height 36
drag, startPoint x: 401, startPoint y: 355, endPoint x: 257, endPoint y: 346, distance: 144.3
click at [271, 347] on div "Suppliers None ind No options... Preferred Supplier None indus No options..." at bounding box center [855, 334] width 1251 height 190
click at [303, 302] on div "None" at bounding box center [355, 308] width 142 height 18
click at [433, 361] on input "ind" at bounding box center [420, 360] width 188 height 36
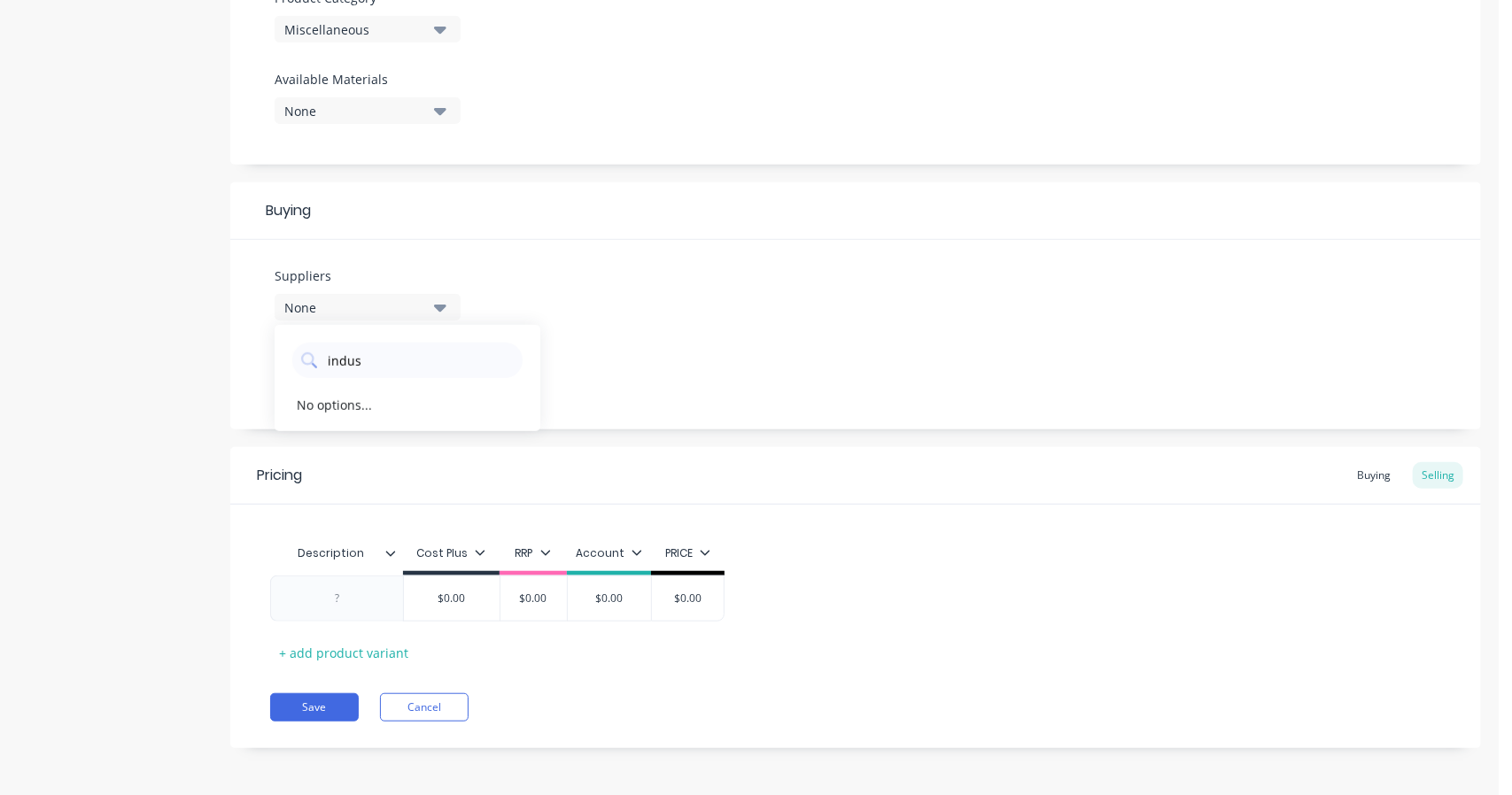
click at [730, 316] on div "Suppliers None indus No options... Preferred Supplier None indus No options..." at bounding box center [855, 334] width 1251 height 190
click at [345, 384] on button "None" at bounding box center [367, 375] width 186 height 27
click at [338, 474] on div "No options..." at bounding box center [334, 473] width 75 height 18
click at [344, 304] on div "None" at bounding box center [355, 308] width 142 height 18
click at [664, 349] on div "Suppliers None indus No options... Preferred Supplier None indus No options..." at bounding box center [855, 334] width 1251 height 190
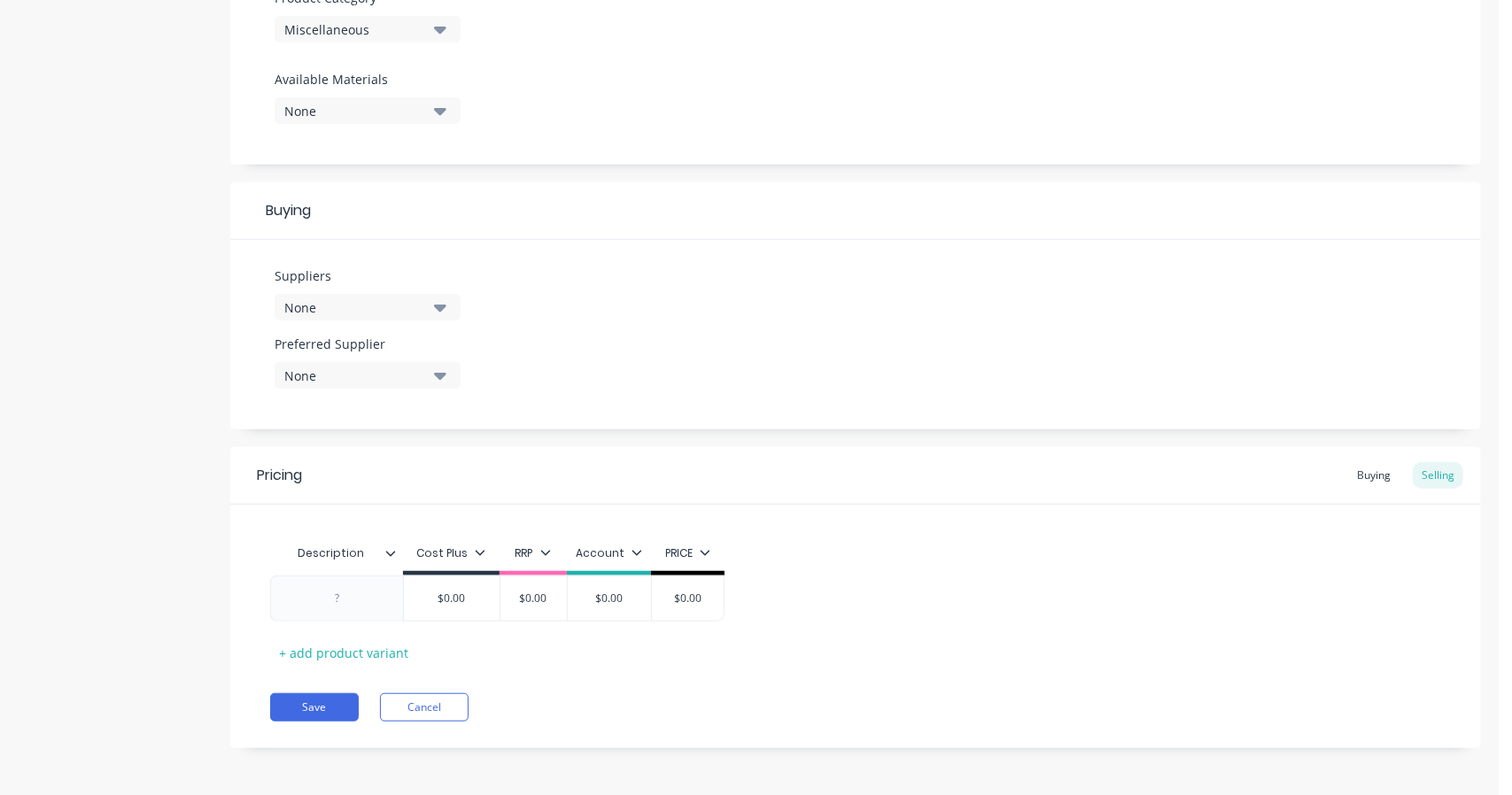
click at [363, 591] on div at bounding box center [337, 598] width 89 height 23
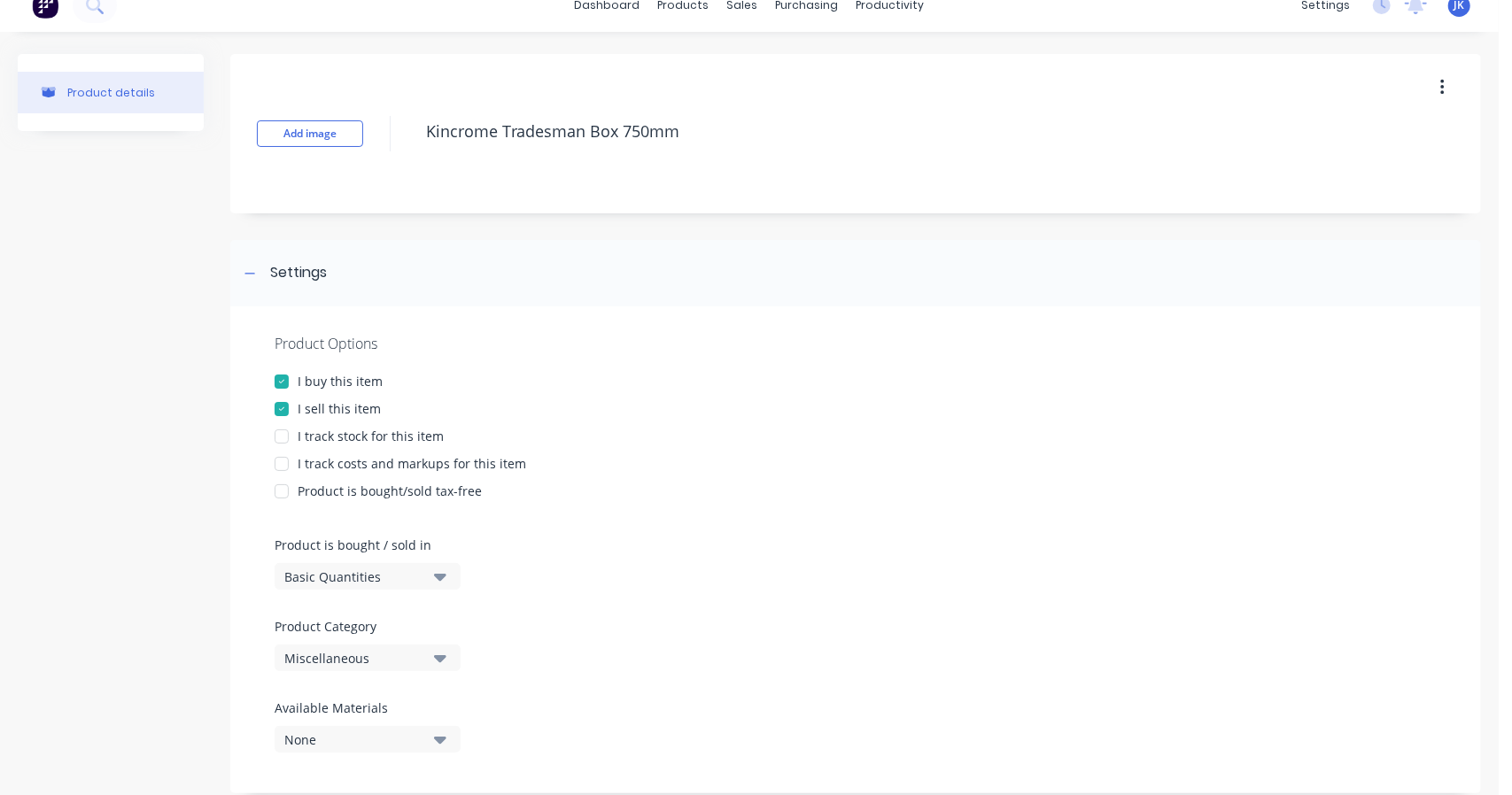
scroll to position [0, 0]
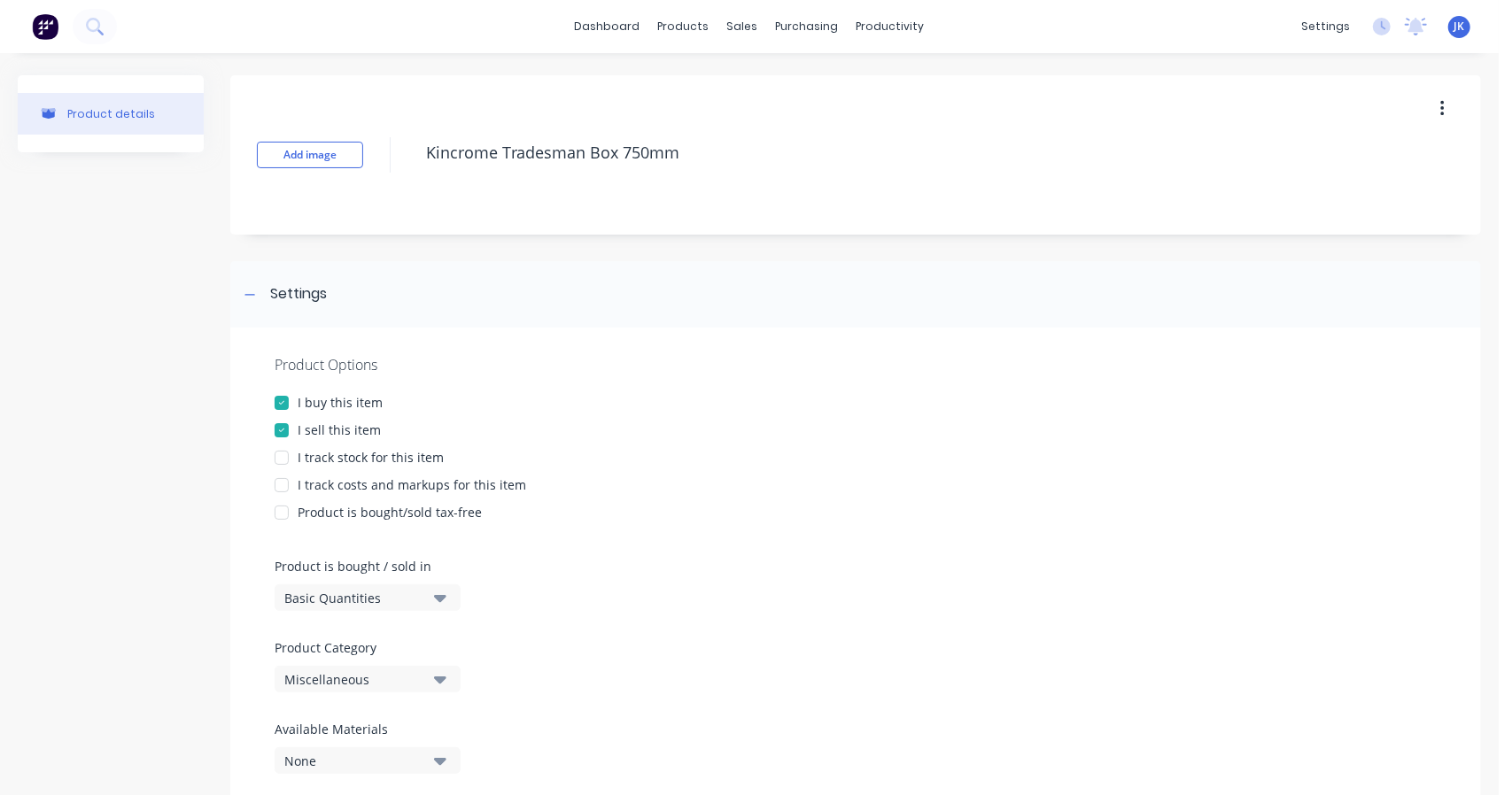
drag, startPoint x: 724, startPoint y: 157, endPoint x: 140, endPoint y: 164, distance: 584.0
click at [140, 164] on div "Product details Add image Kincrome Tradesman Box 750mm Settings Product Options…" at bounding box center [749, 749] width 1463 height 1349
click at [816, 93] on link "Product Catalogue" at bounding box center [765, 83] width 235 height 36
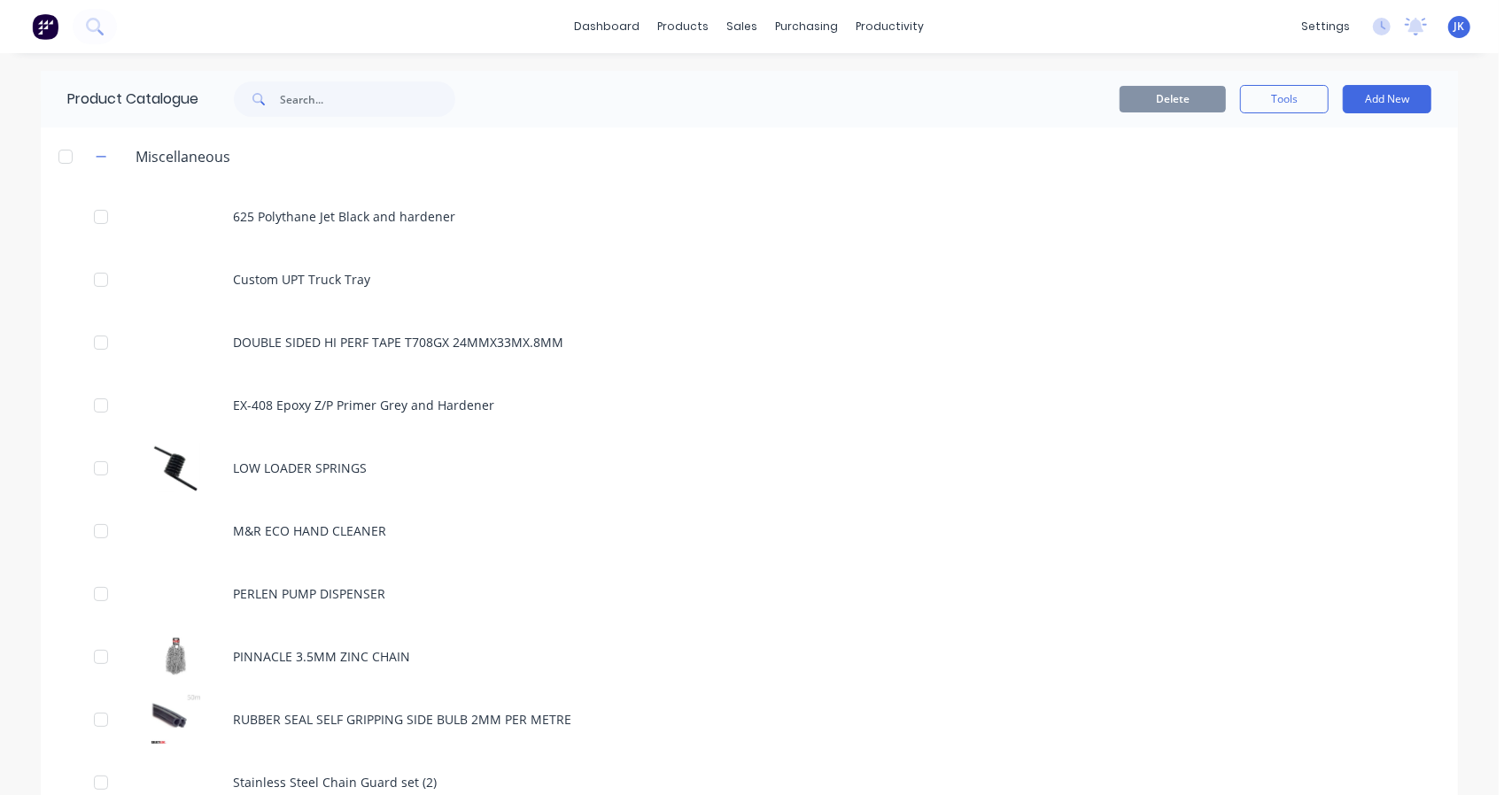
click at [1386, 91] on button "Add New" at bounding box center [1386, 99] width 89 height 28
click at [1318, 166] on button "Product" at bounding box center [1347, 180] width 169 height 36
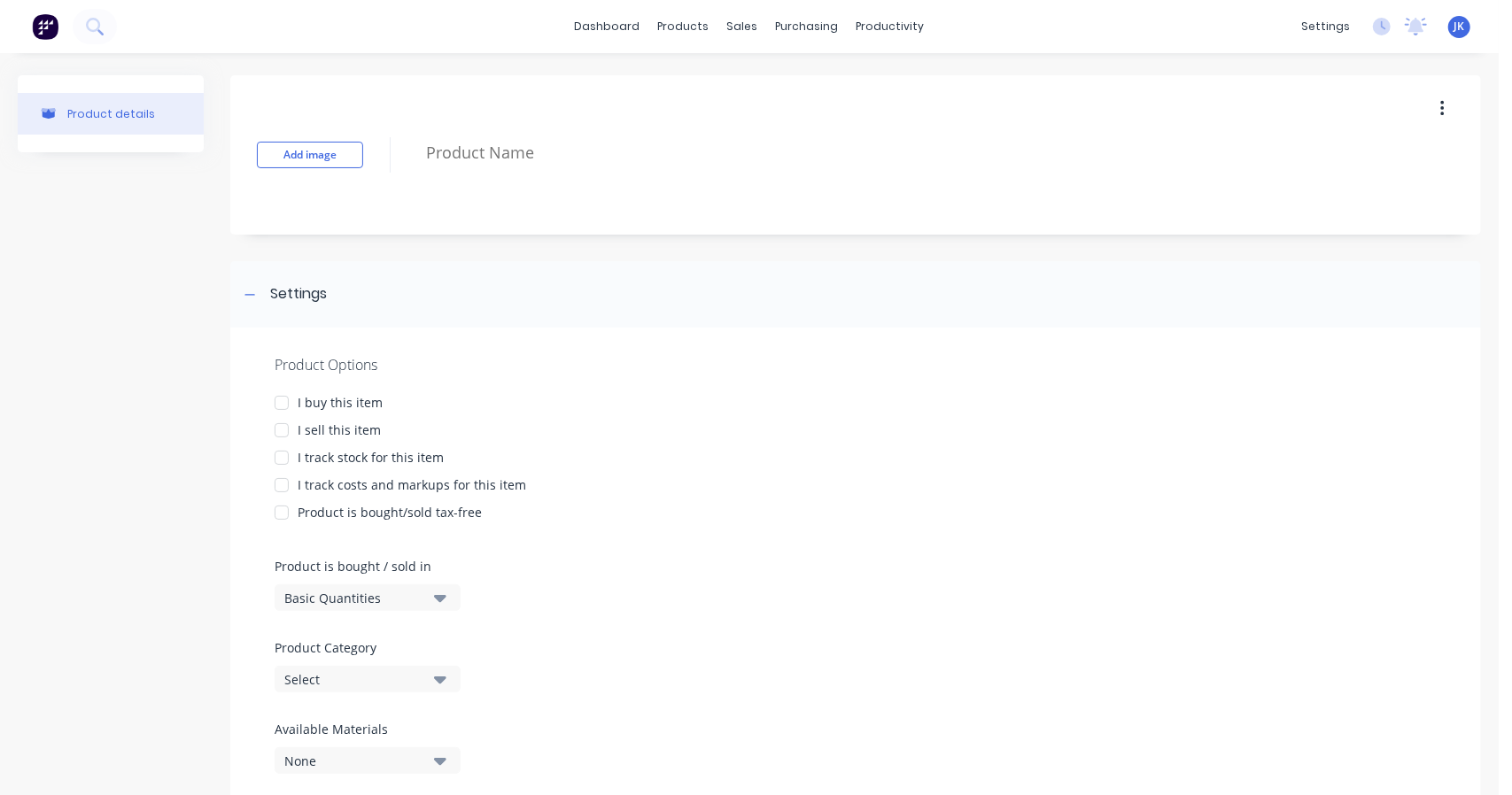
click at [334, 681] on div "Select" at bounding box center [355, 680] width 142 height 18
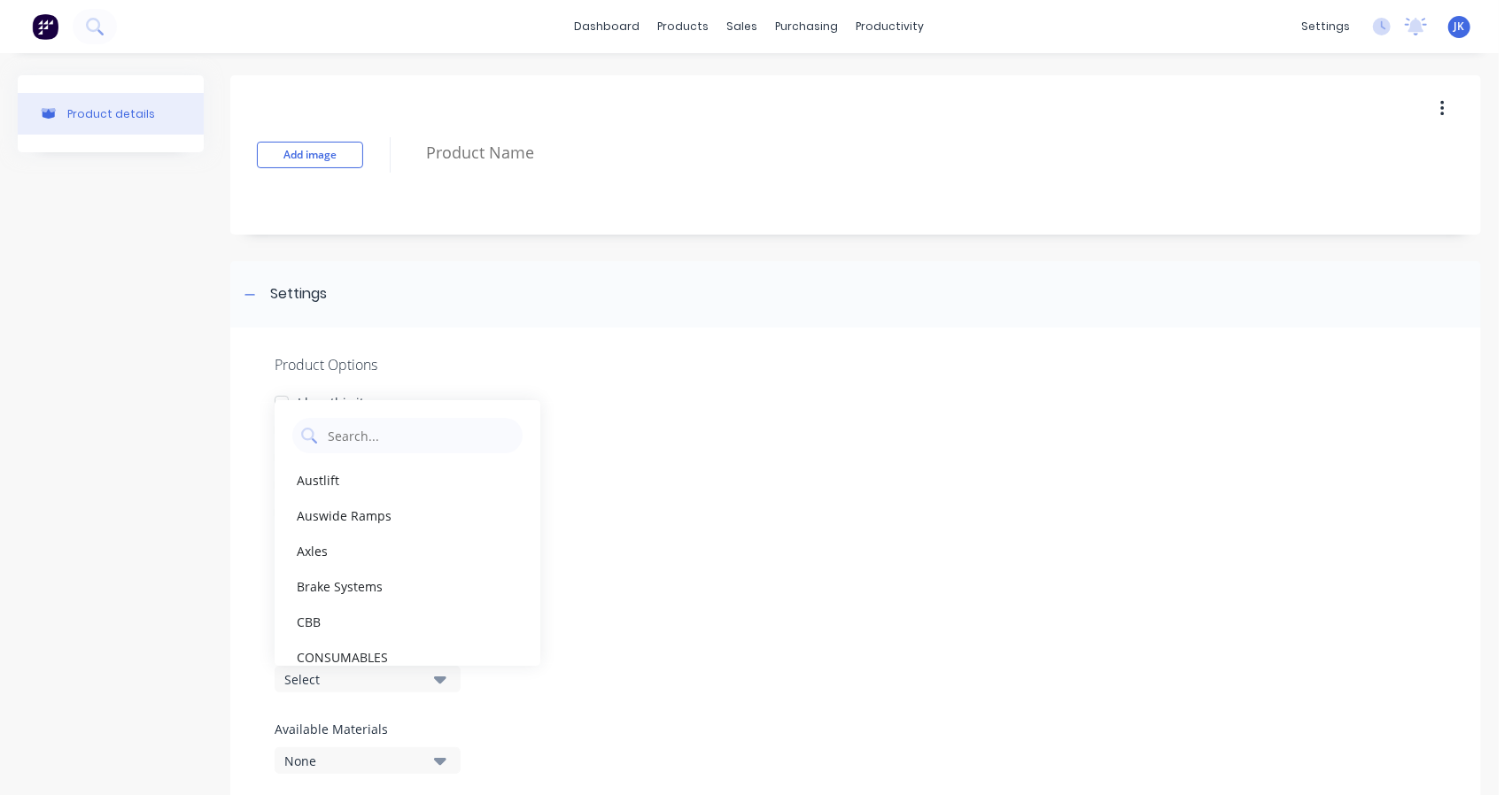
click at [361, 438] on Category "text" at bounding box center [420, 435] width 188 height 36
click at [622, 461] on div "I track stock for this item" at bounding box center [856, 457] width 1162 height 18
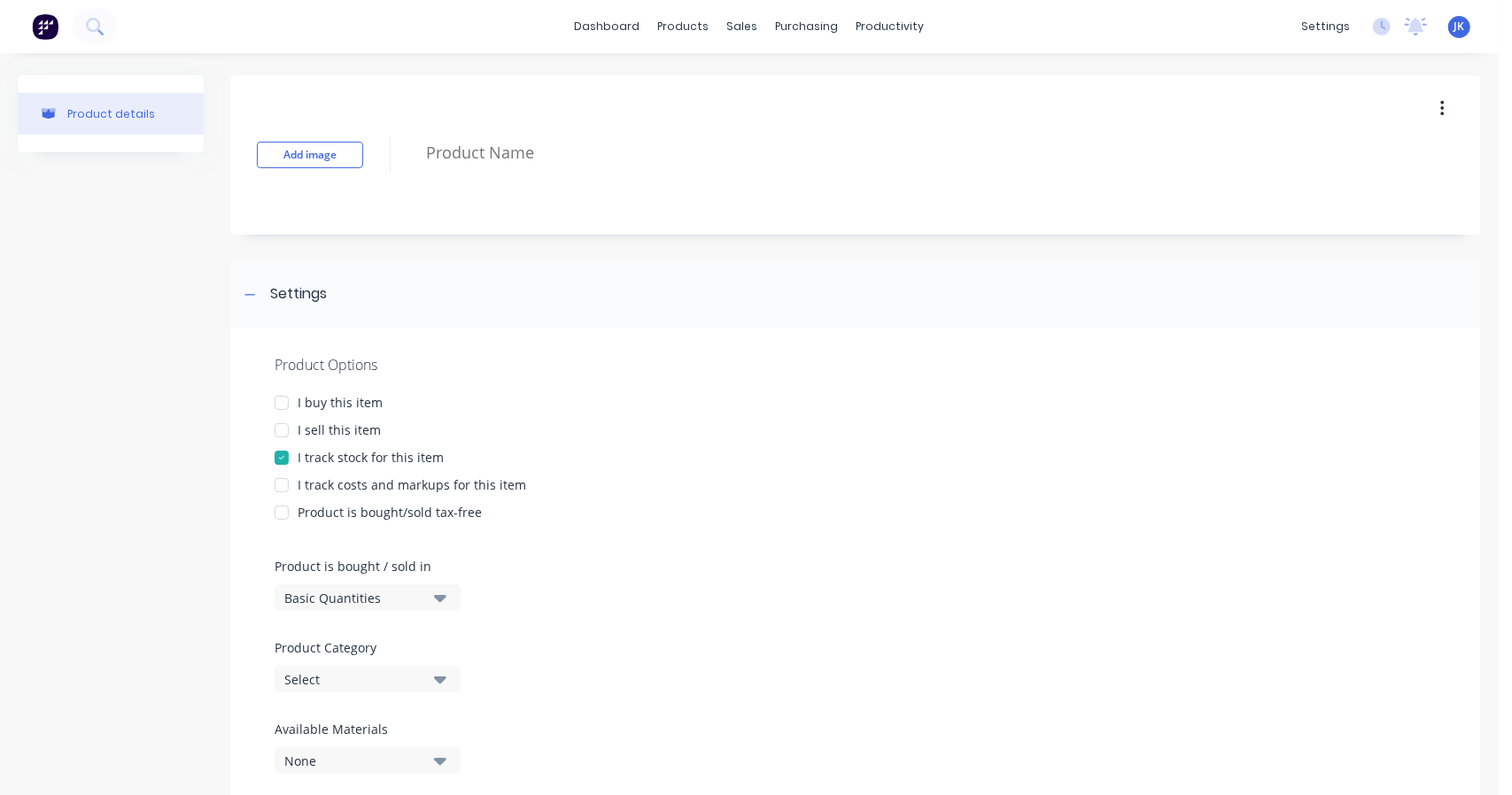
scroll to position [60, 0]
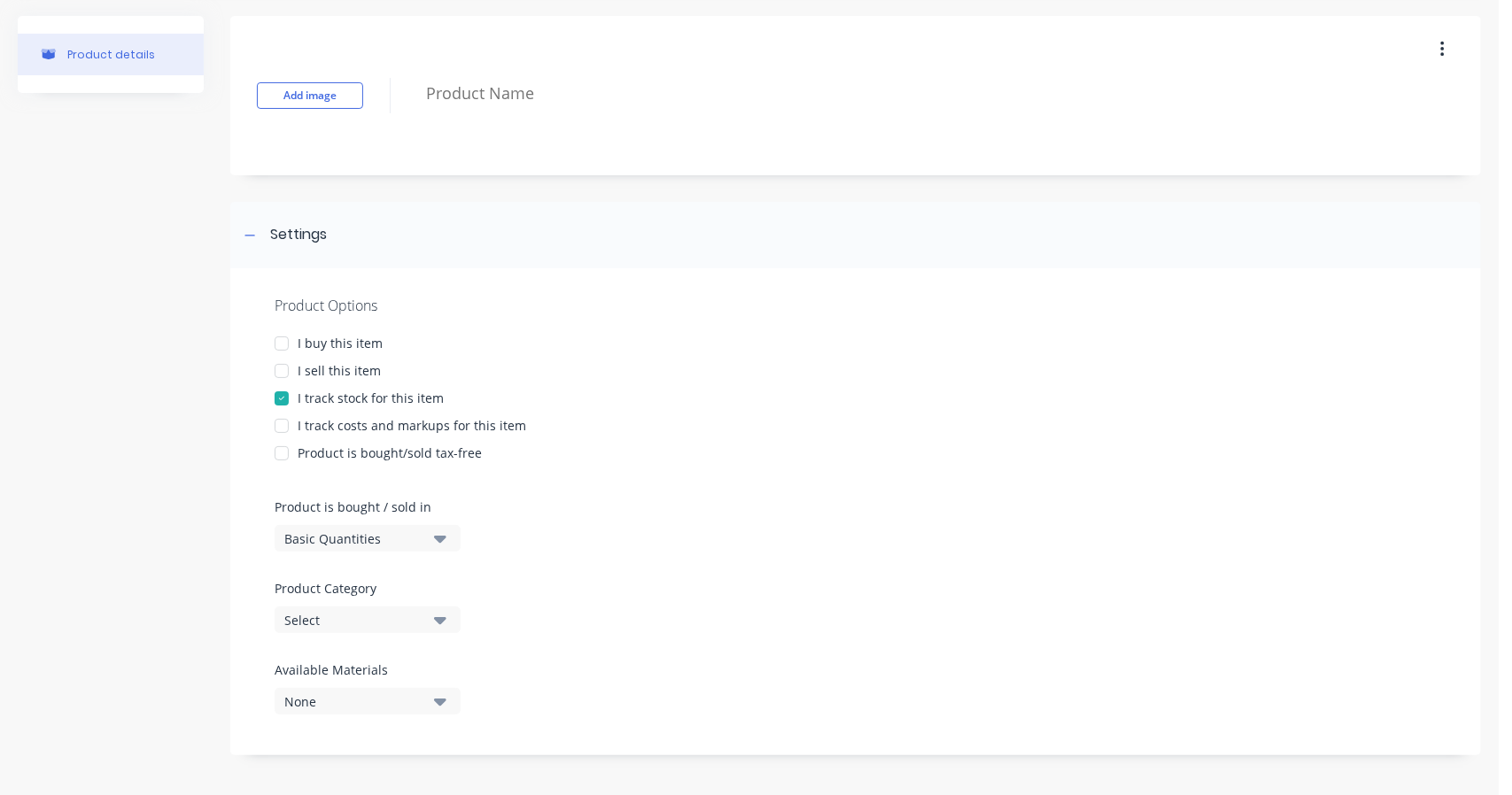
click at [384, 617] on div "Select" at bounding box center [355, 620] width 142 height 18
click at [727, 598] on div "Product Options I buy this item I sell this item I track stock for this item I …" at bounding box center [855, 512] width 1251 height 487
click at [284, 342] on div at bounding box center [281, 343] width 36 height 36
click at [285, 370] on div at bounding box center [281, 371] width 36 height 36
click at [690, 500] on div "Product Options I buy this item I sell this item I track stock for this item I …" at bounding box center [855, 512] width 1251 height 487
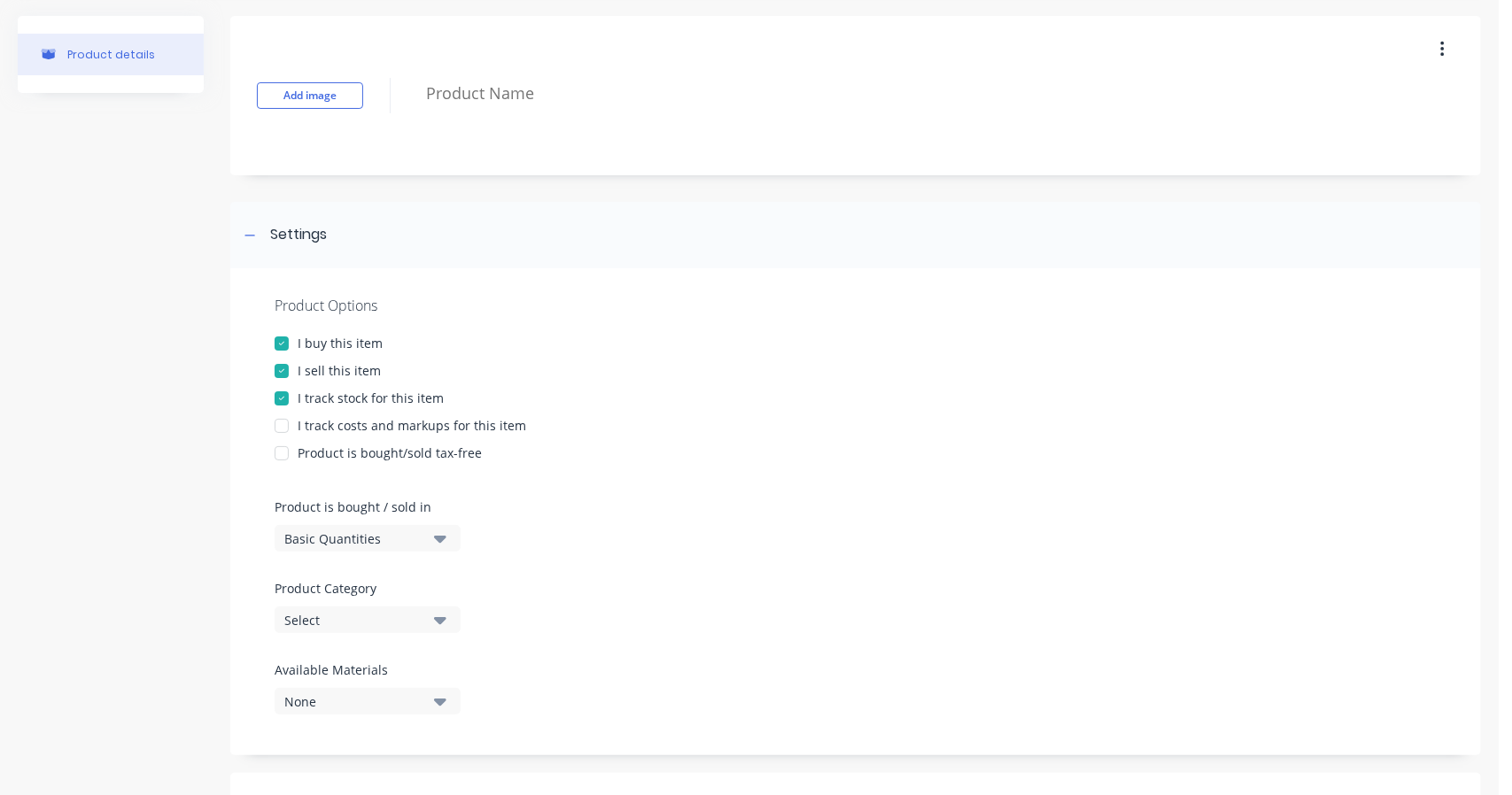
click at [466, 98] on textarea at bounding box center [896, 93] width 959 height 41
paste textarea "Kincrome Tradesman Box 750mm"
click at [626, 396] on div "I track stock for this item" at bounding box center [856, 398] width 1162 height 18
click at [381, 617] on div "Select" at bounding box center [355, 620] width 142 height 18
drag, startPoint x: 379, startPoint y: 670, endPoint x: 290, endPoint y: 675, distance: 89.1
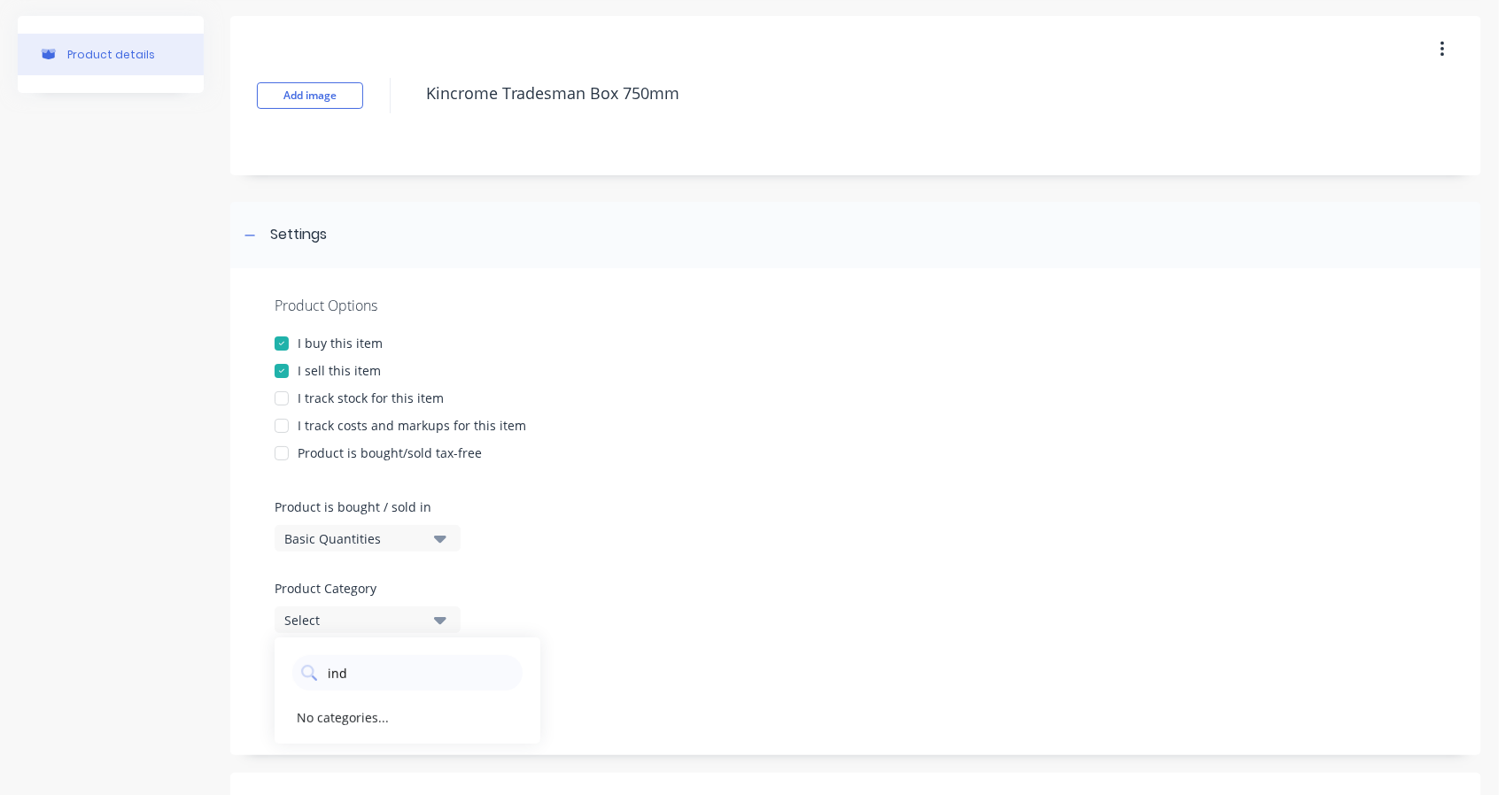
click at [290, 675] on div "ind" at bounding box center [408, 669] width 266 height 44
click at [345, 724] on div "Miscellaneous" at bounding box center [408, 717] width 266 height 36
click at [661, 639] on div "Product Options I buy this item I sell this item I track stock for this item I …" at bounding box center [855, 512] width 1251 height 487
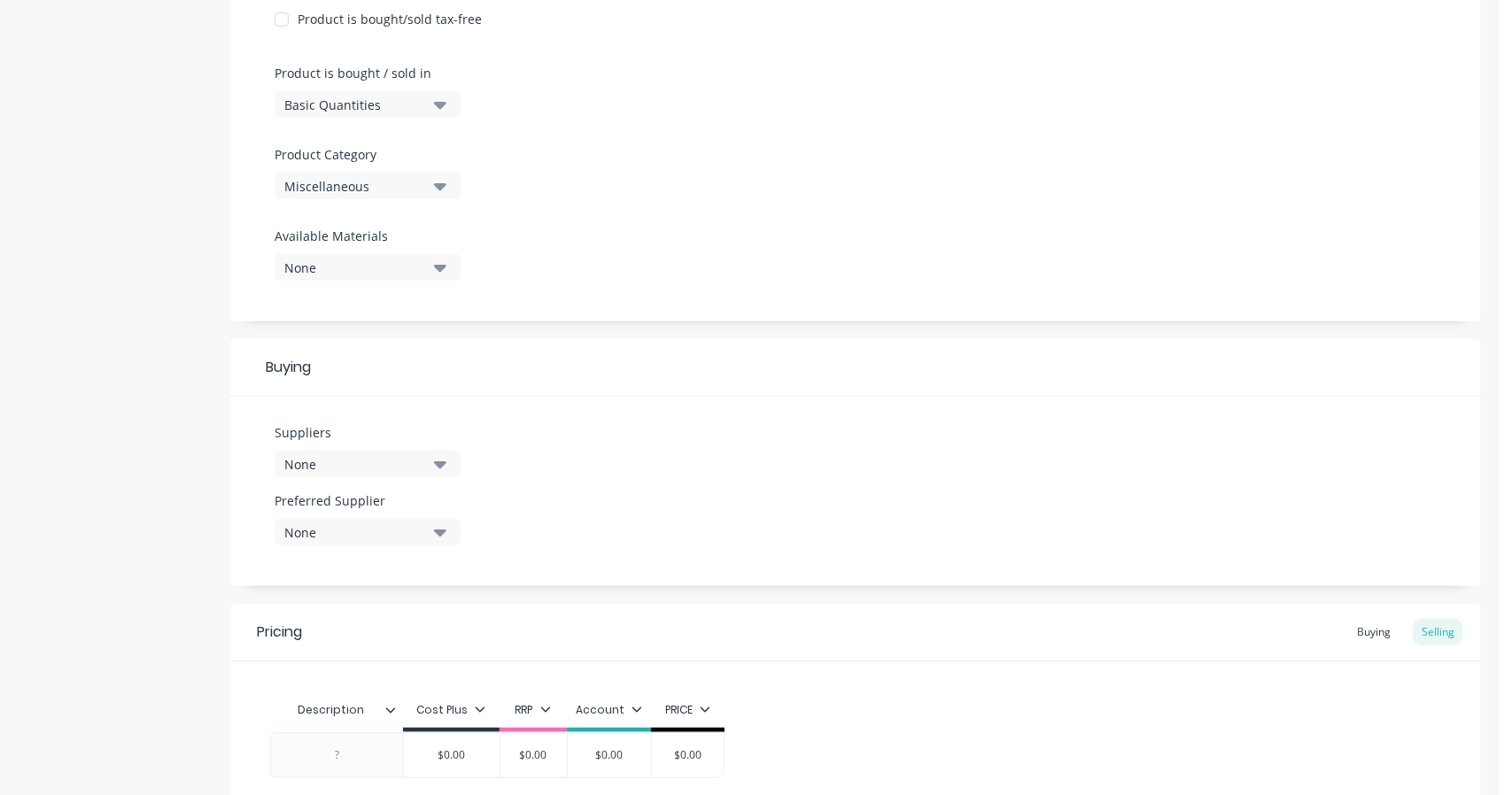
scroll to position [502, 0]
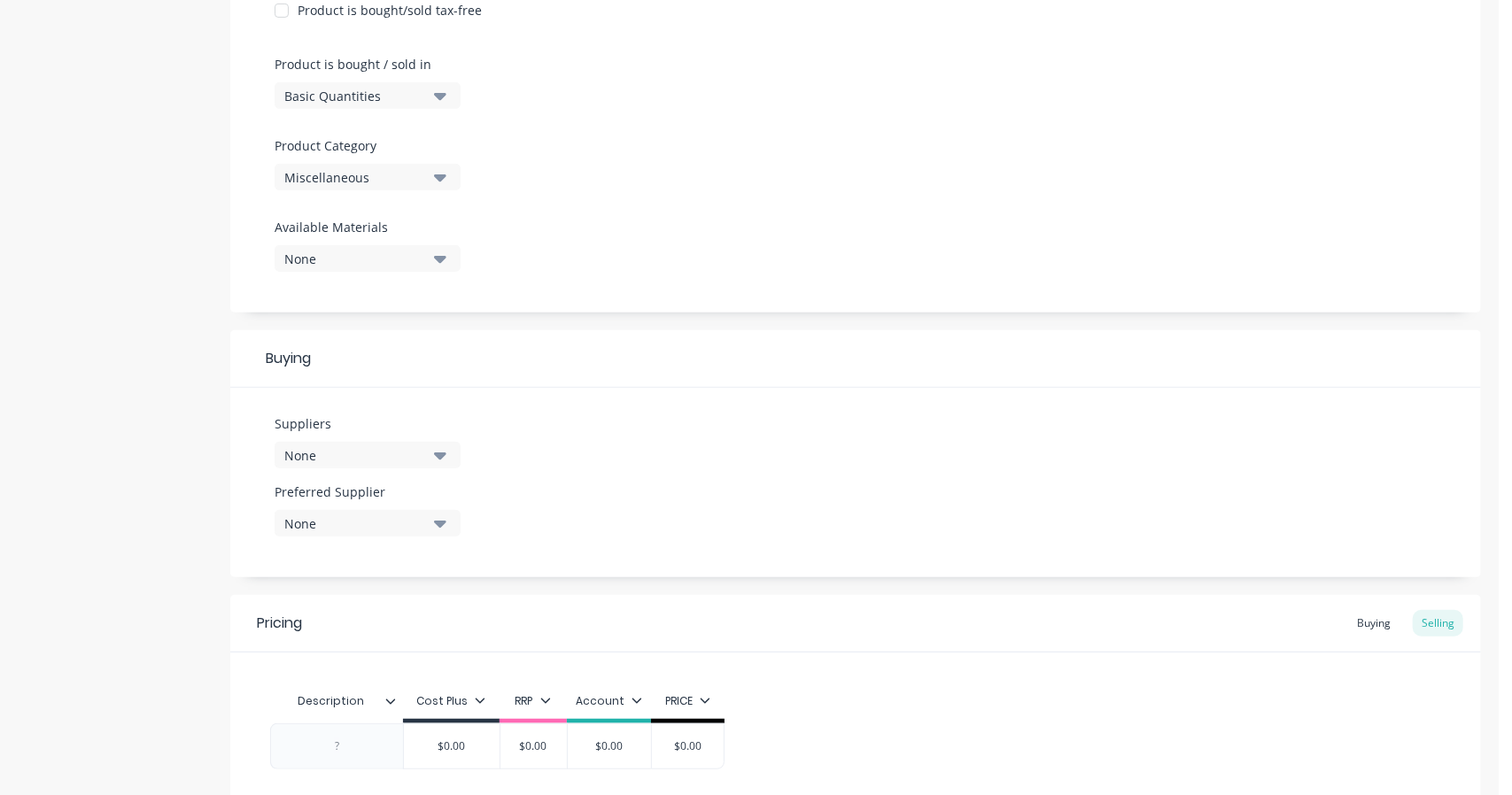
click at [416, 462] on div "None" at bounding box center [355, 455] width 142 height 18
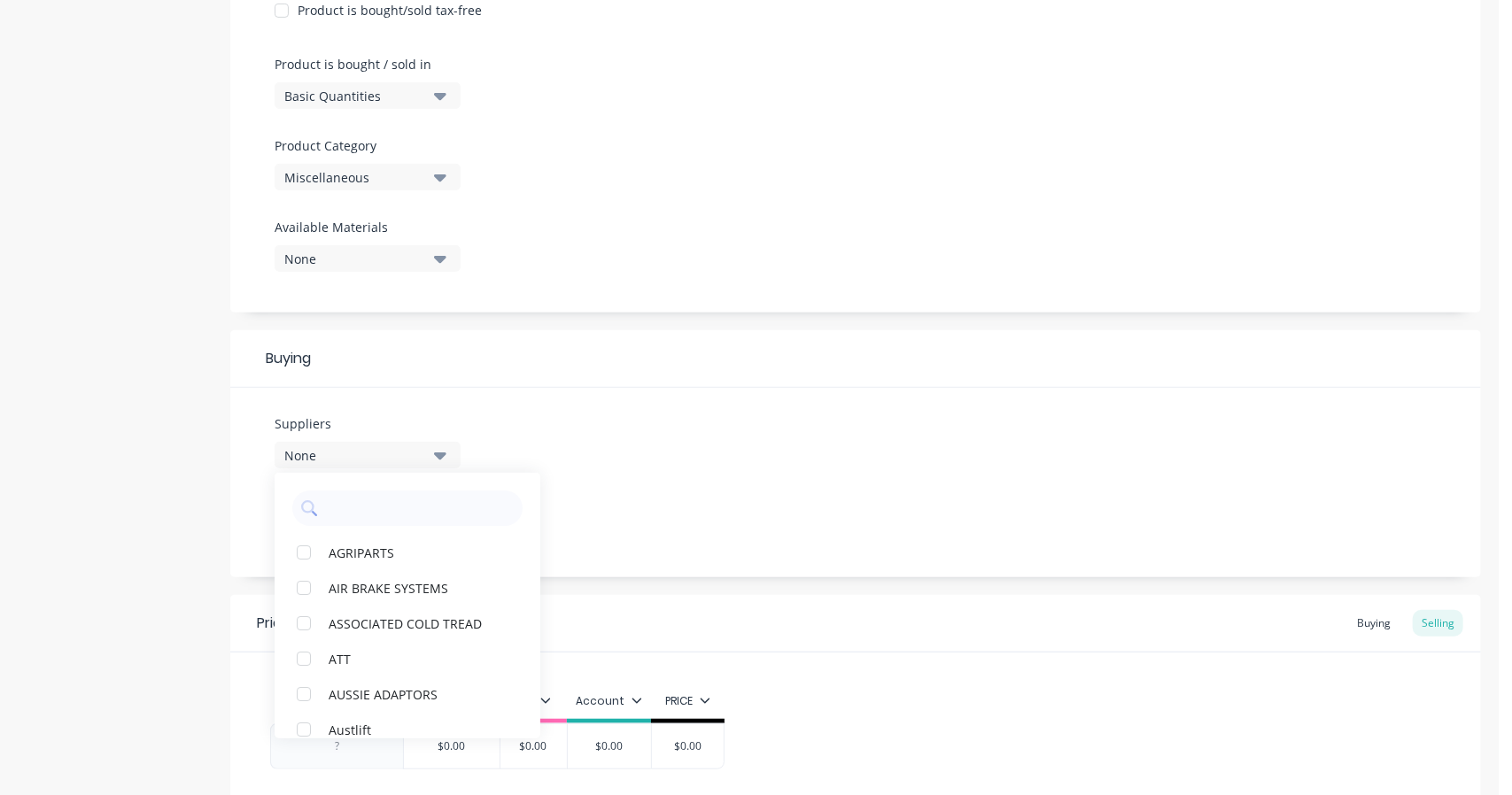
click at [400, 490] on input "text" at bounding box center [420, 507] width 188 height 36
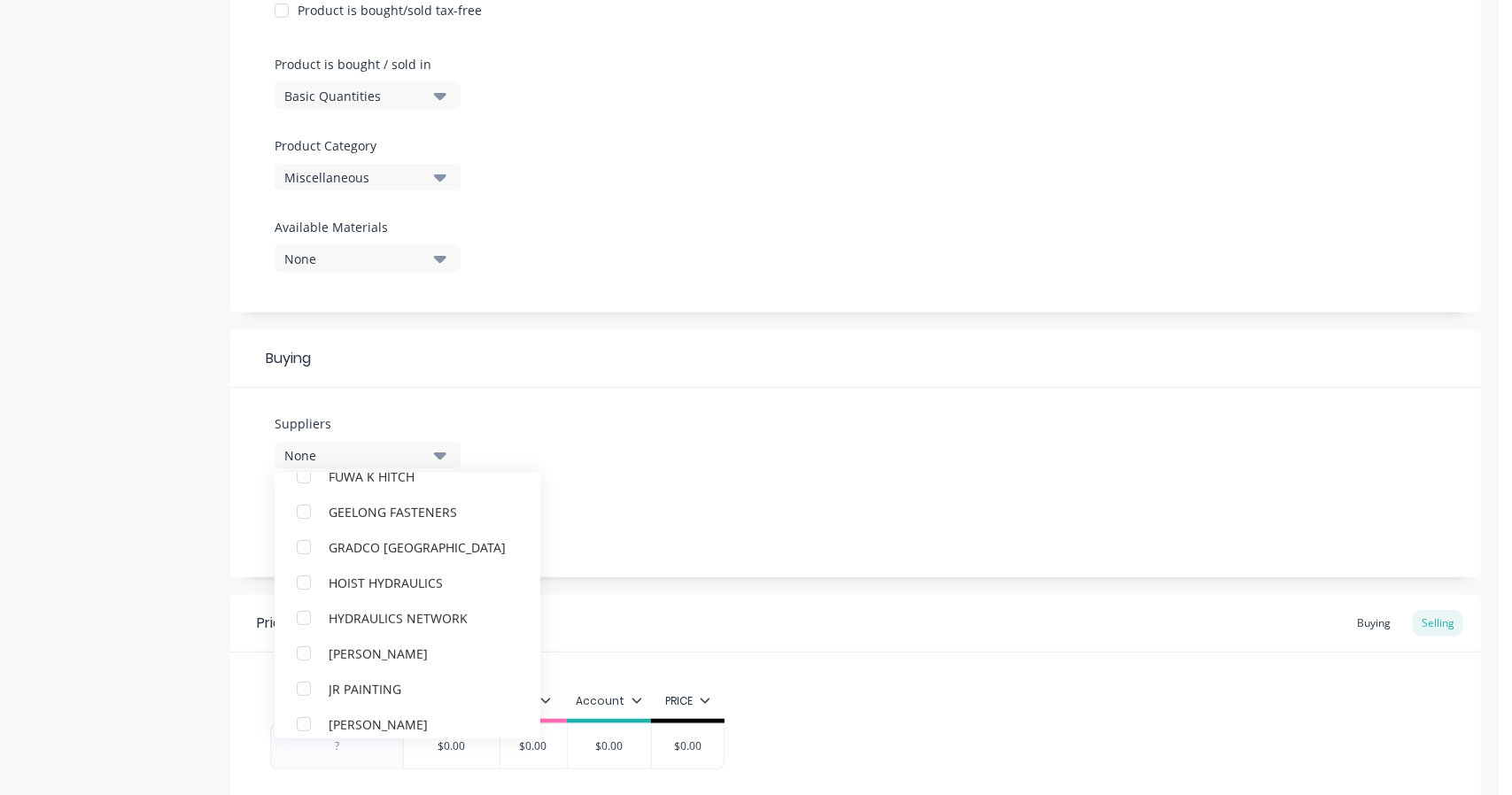
scroll to position [737, 0]
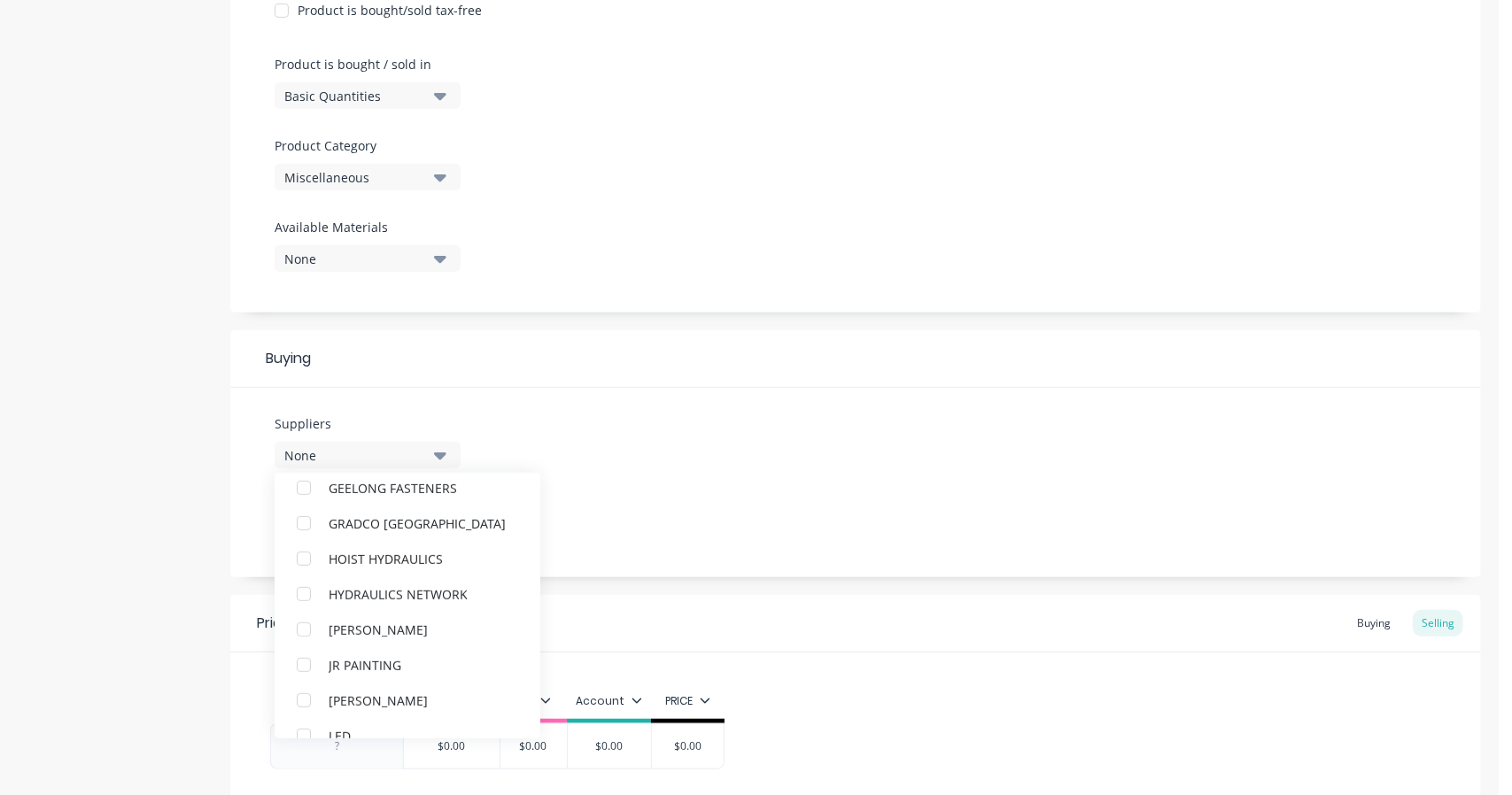
click at [734, 490] on div "Suppliers None AGRIPARTS AIR BRAKE SYSTEMS ASSOCIATED COLD TREAD ATT AUSSIE ADA…" at bounding box center [855, 482] width 1251 height 190
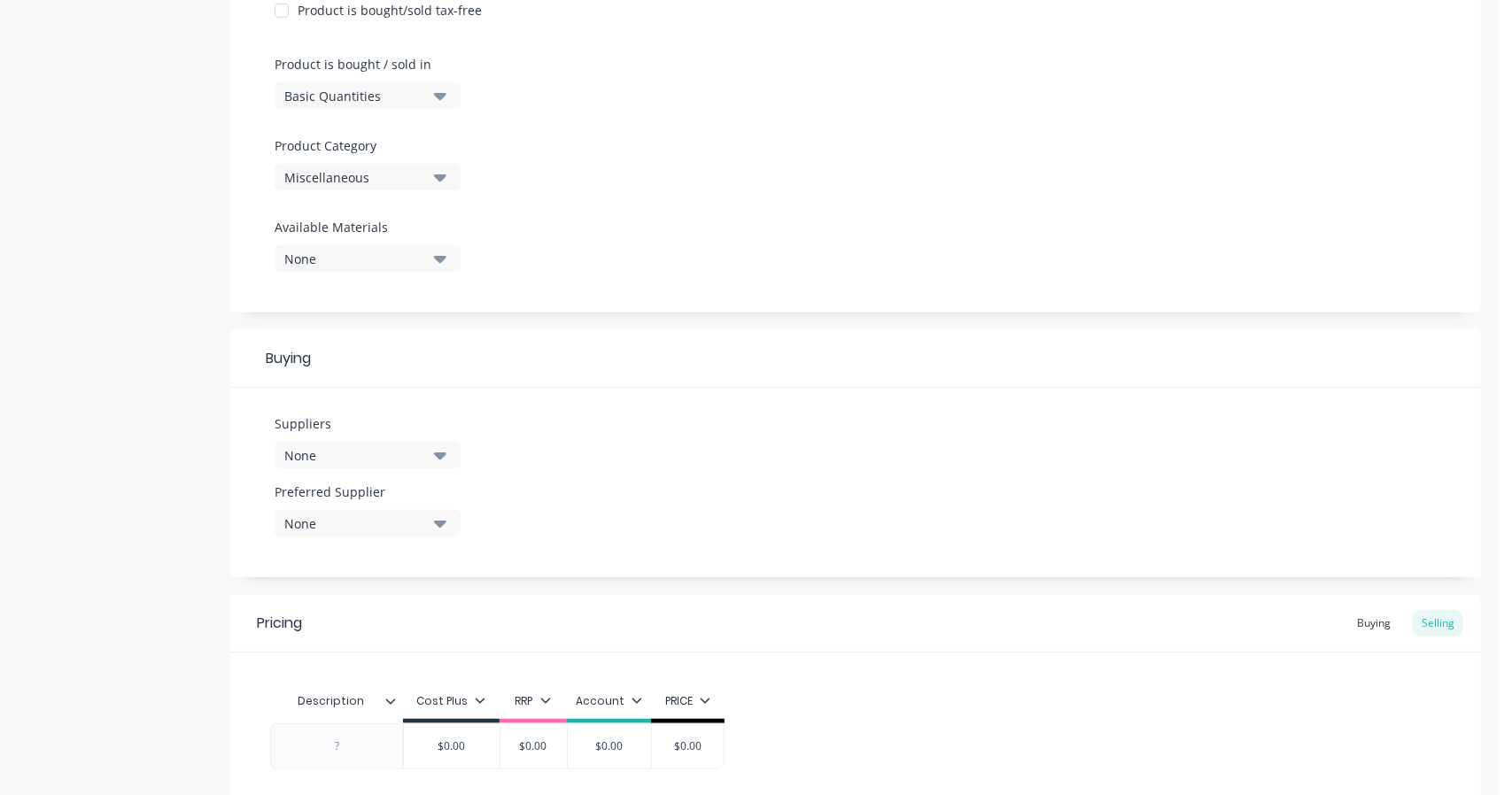
click at [368, 453] on div "None" at bounding box center [355, 455] width 142 height 18
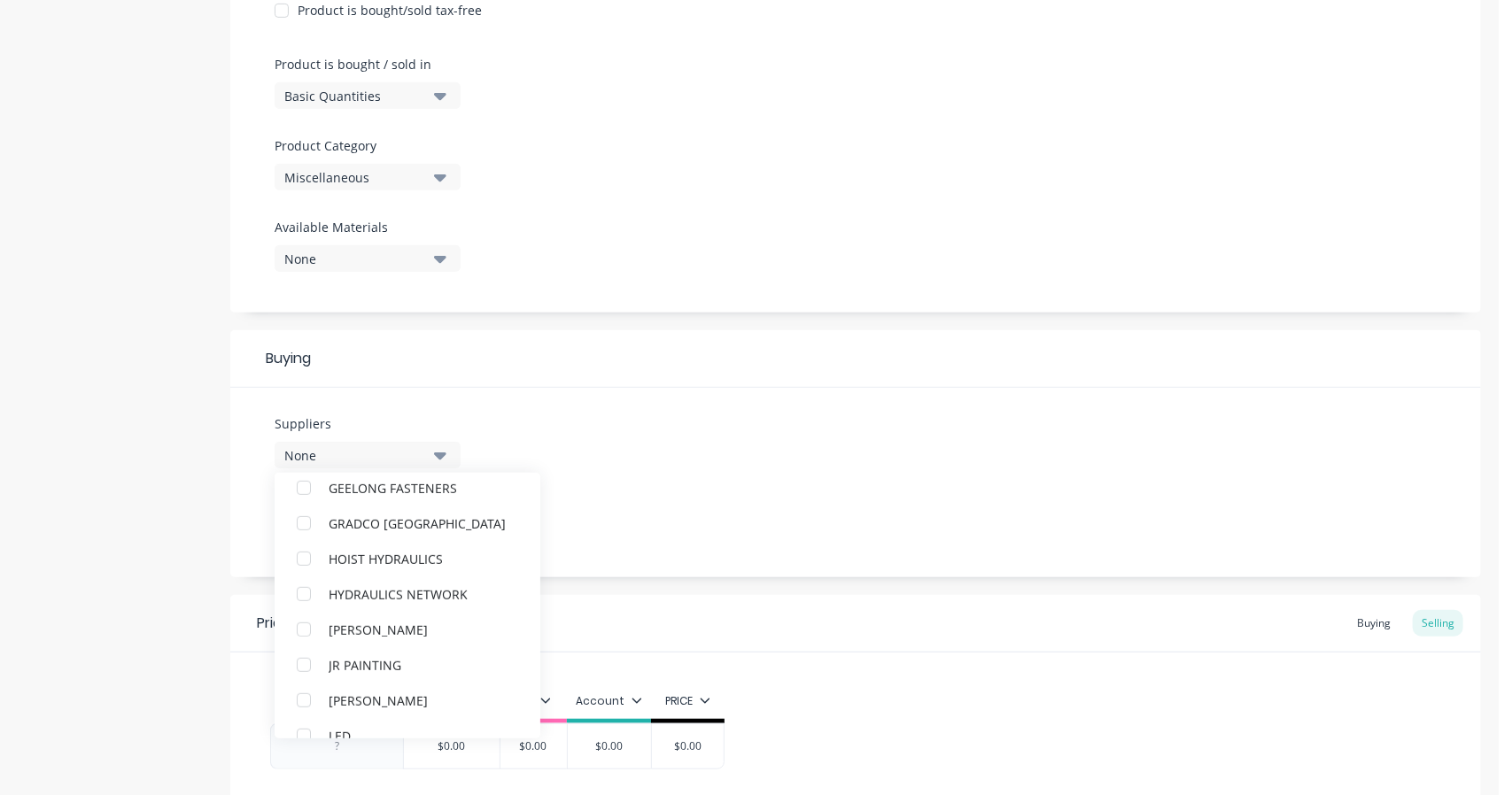
click at [813, 493] on div "Suppliers None AGRIPARTS AIR BRAKE SYSTEMS ASSOCIATED COLD TREAD ATT AUSSIE ADA…" at bounding box center [855, 482] width 1251 height 190
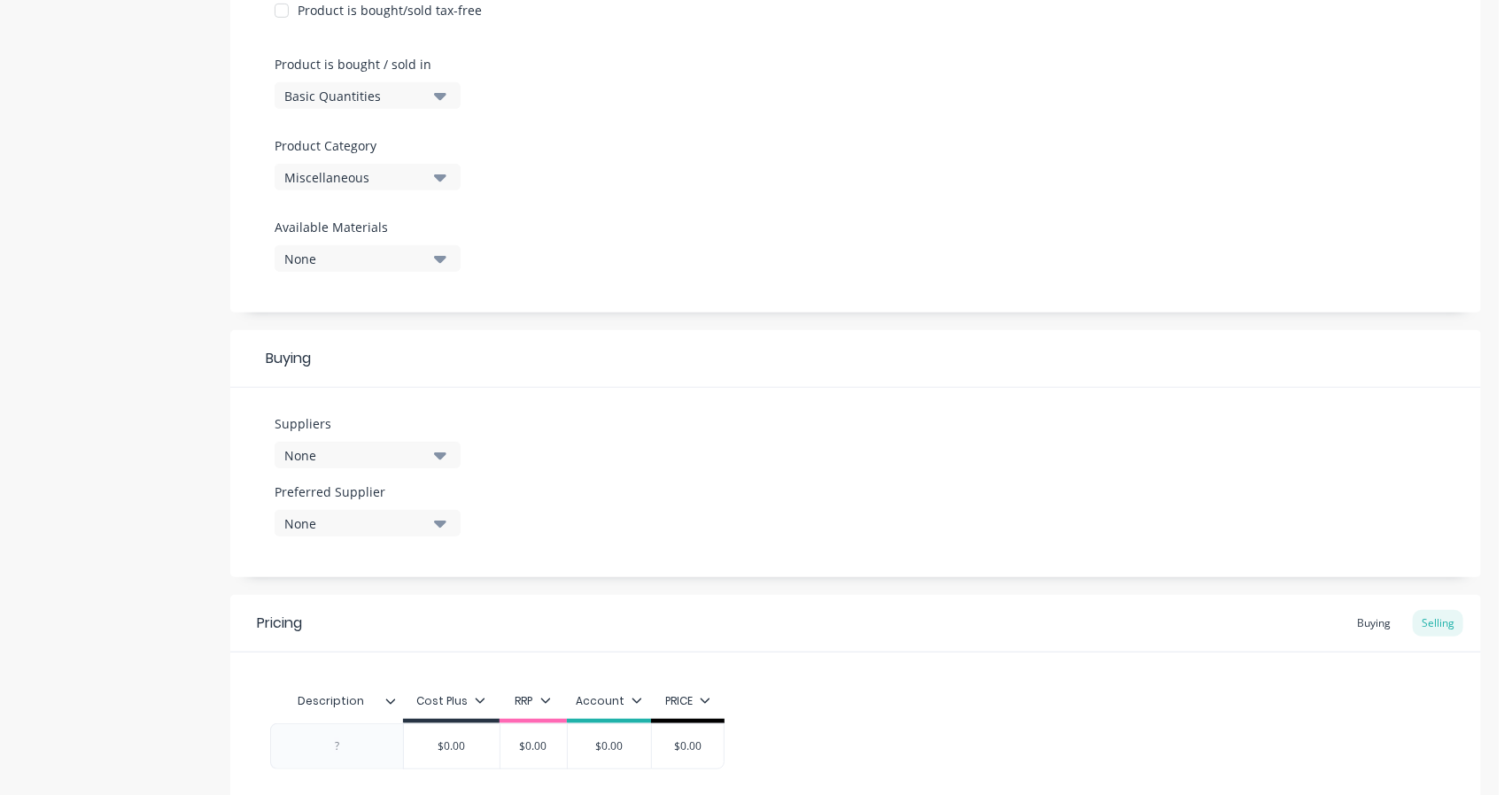
click at [324, 515] on div "None" at bounding box center [355, 524] width 142 height 18
click at [376, 579] on Supplier "text" at bounding box center [420, 576] width 188 height 36
click at [721, 463] on div "Suppliers None Preferred Supplier None ind No options..." at bounding box center [855, 482] width 1251 height 190
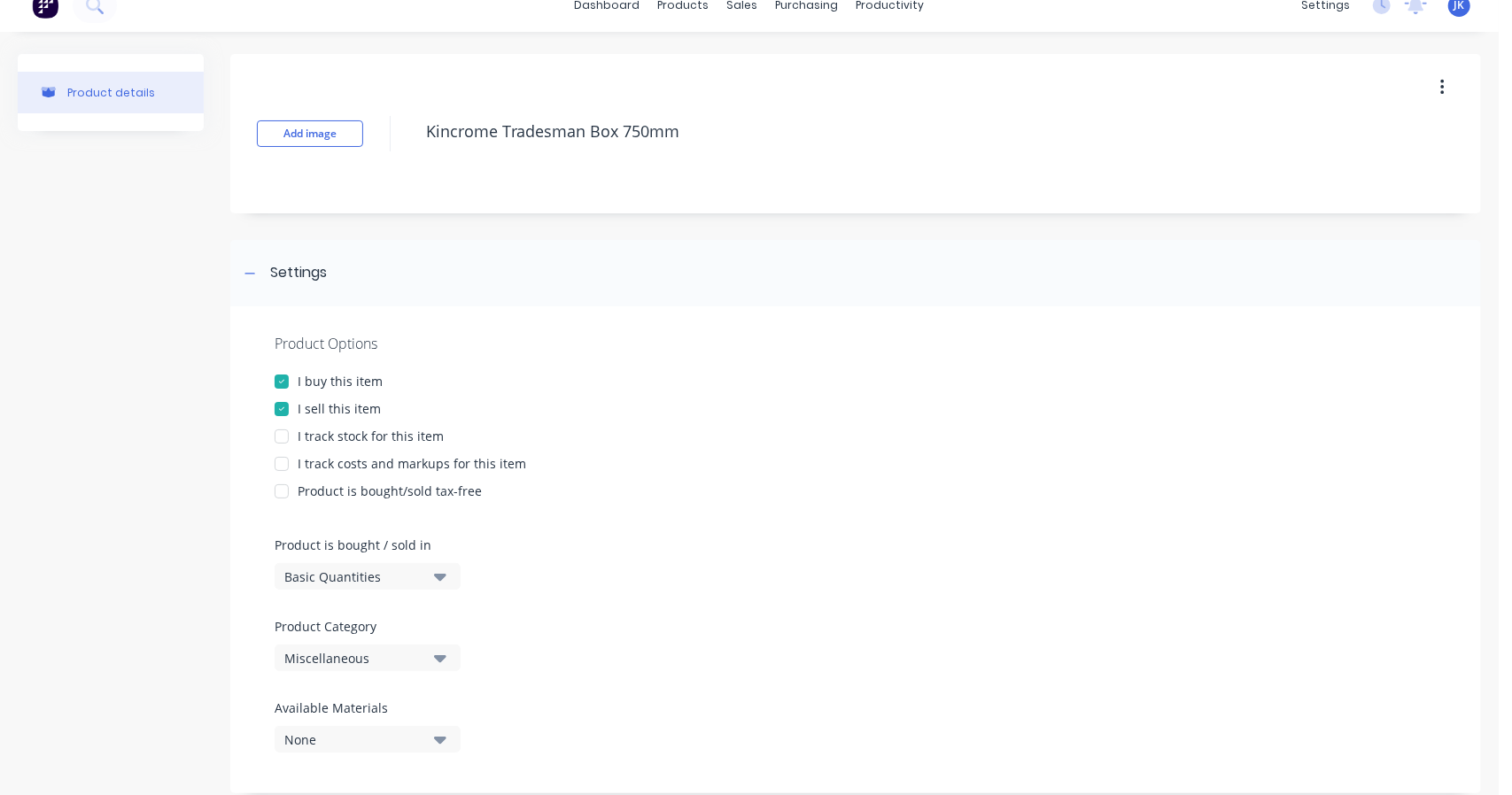
scroll to position [0, 0]
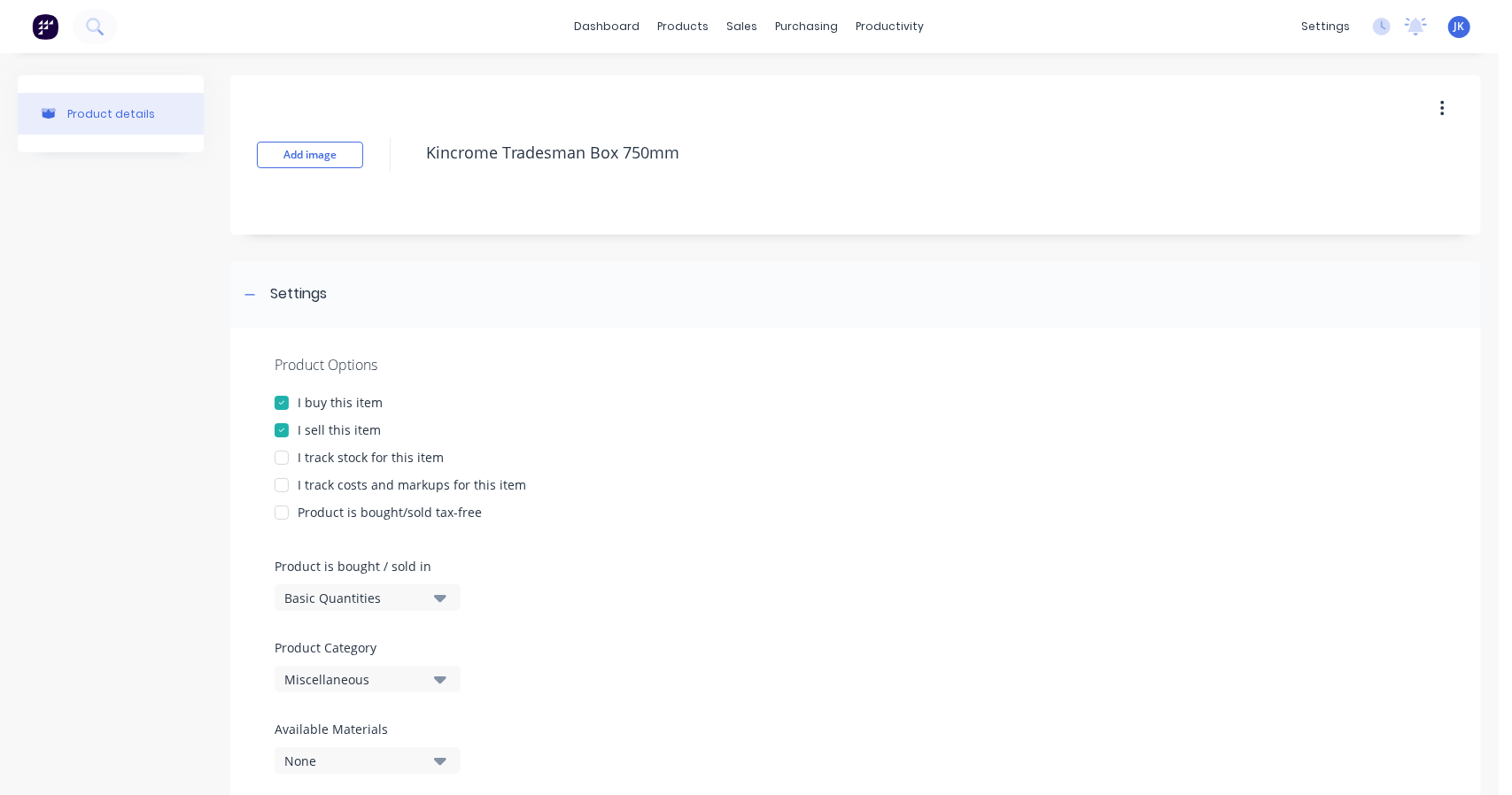
click at [347, 677] on div "Miscellaneous" at bounding box center [355, 680] width 142 height 18
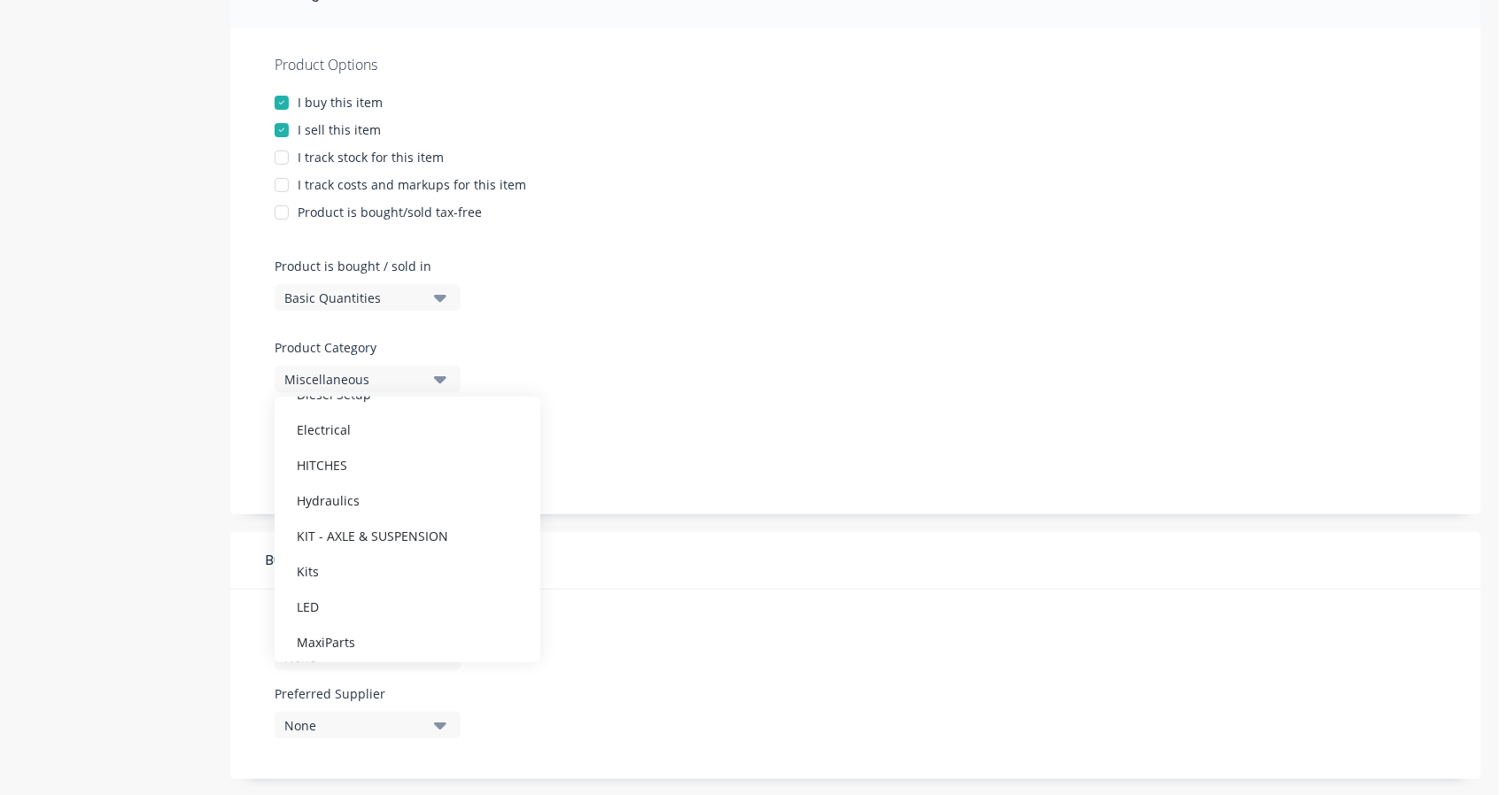
scroll to position [295, 0]
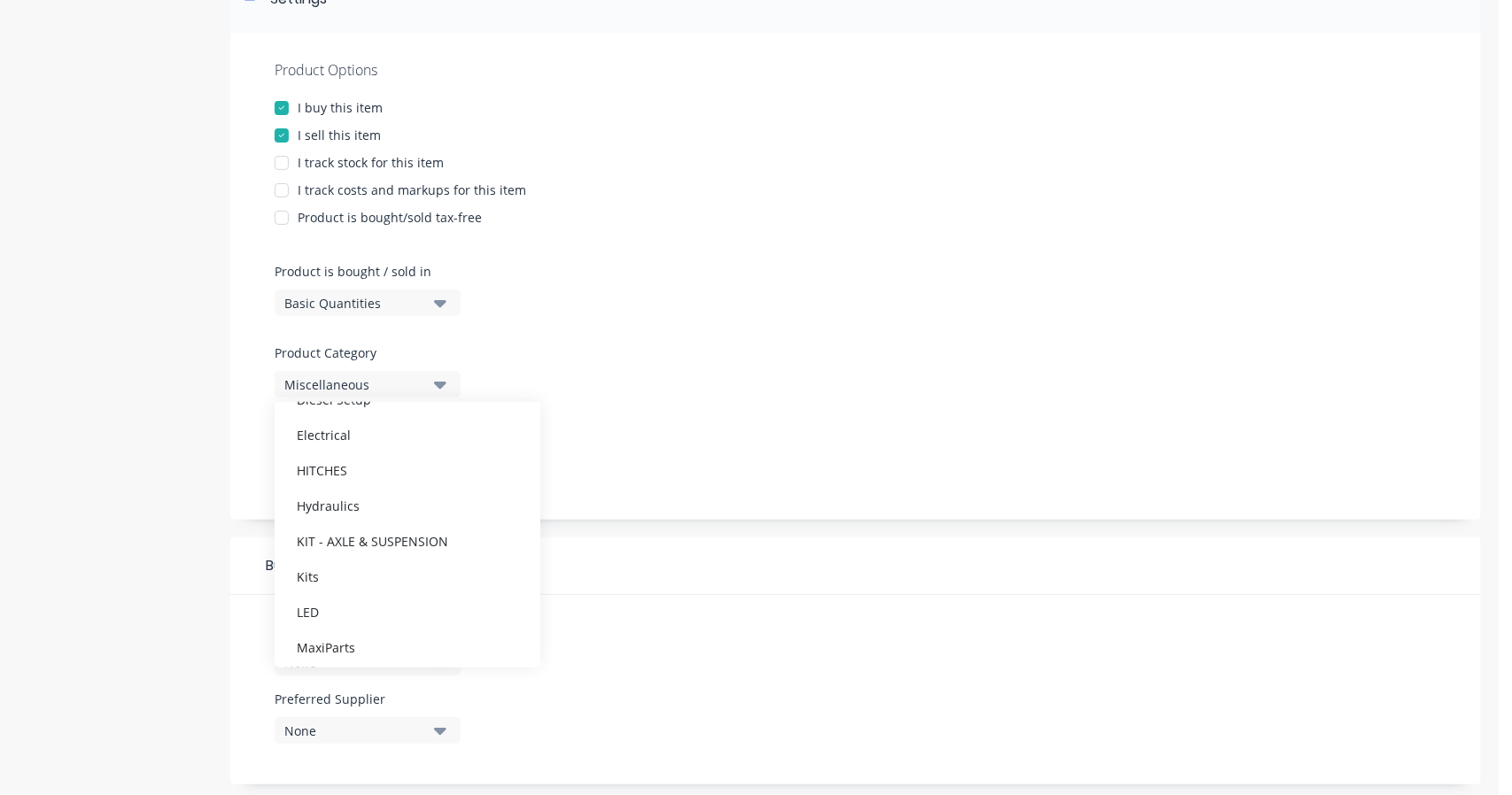
click at [725, 348] on div "Product Options I buy this item I sell this item I track stock for this item I …" at bounding box center [855, 277] width 1251 height 487
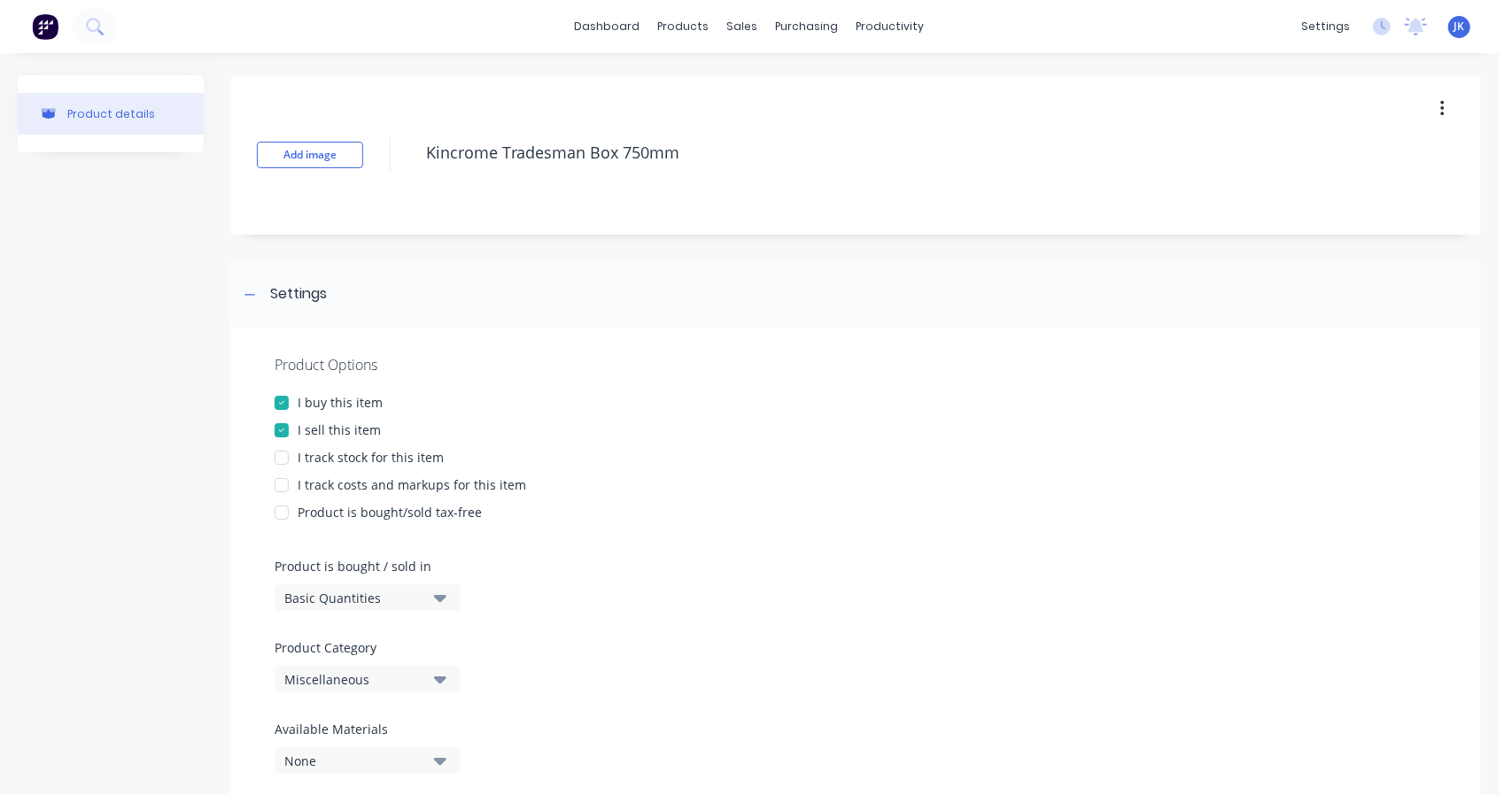
click at [682, 432] on div "I sell this item" at bounding box center [856, 430] width 1162 height 18
click at [661, 431] on div "I sell this item" at bounding box center [856, 430] width 1162 height 18
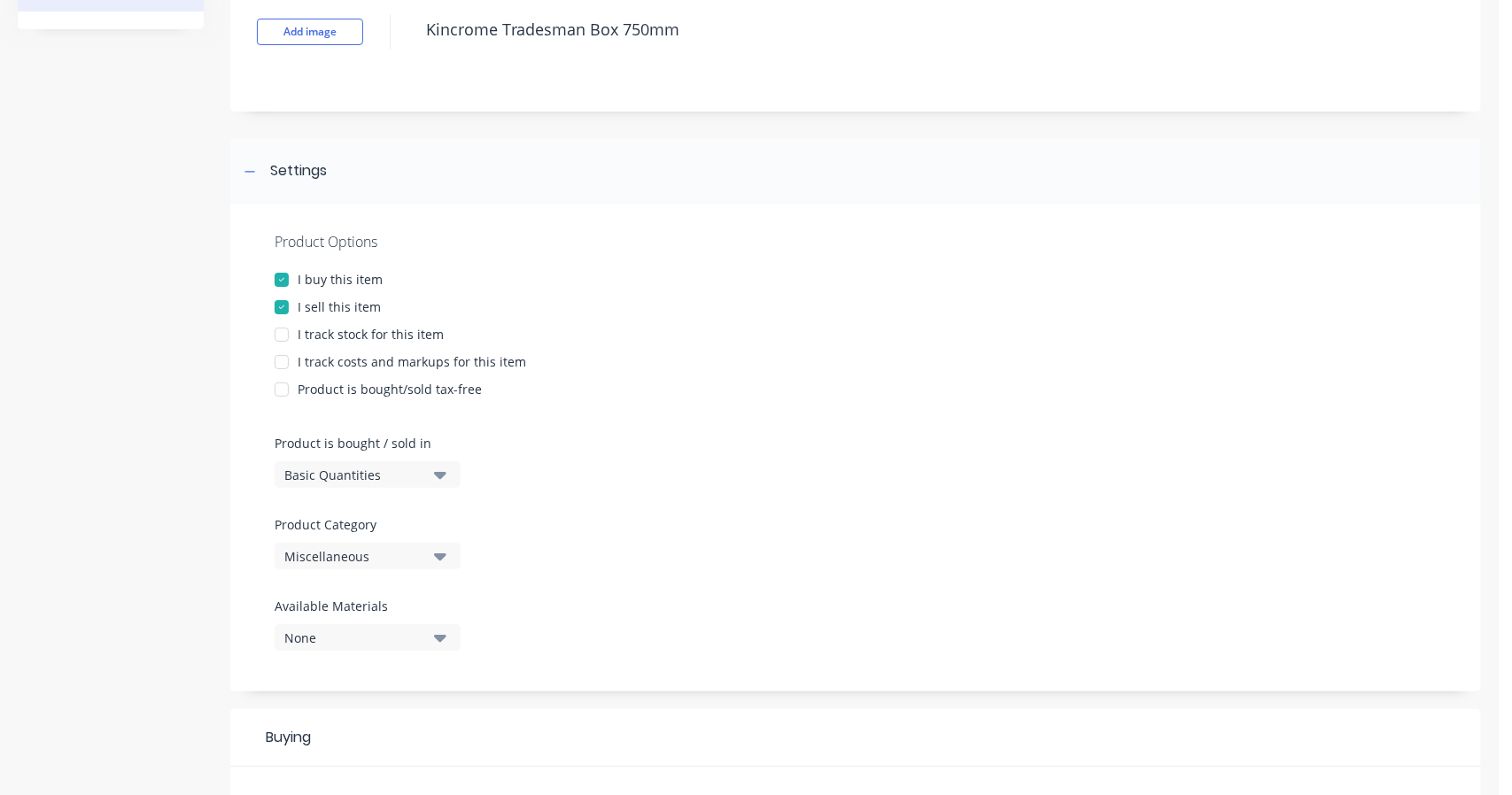
scroll to position [147, 0]
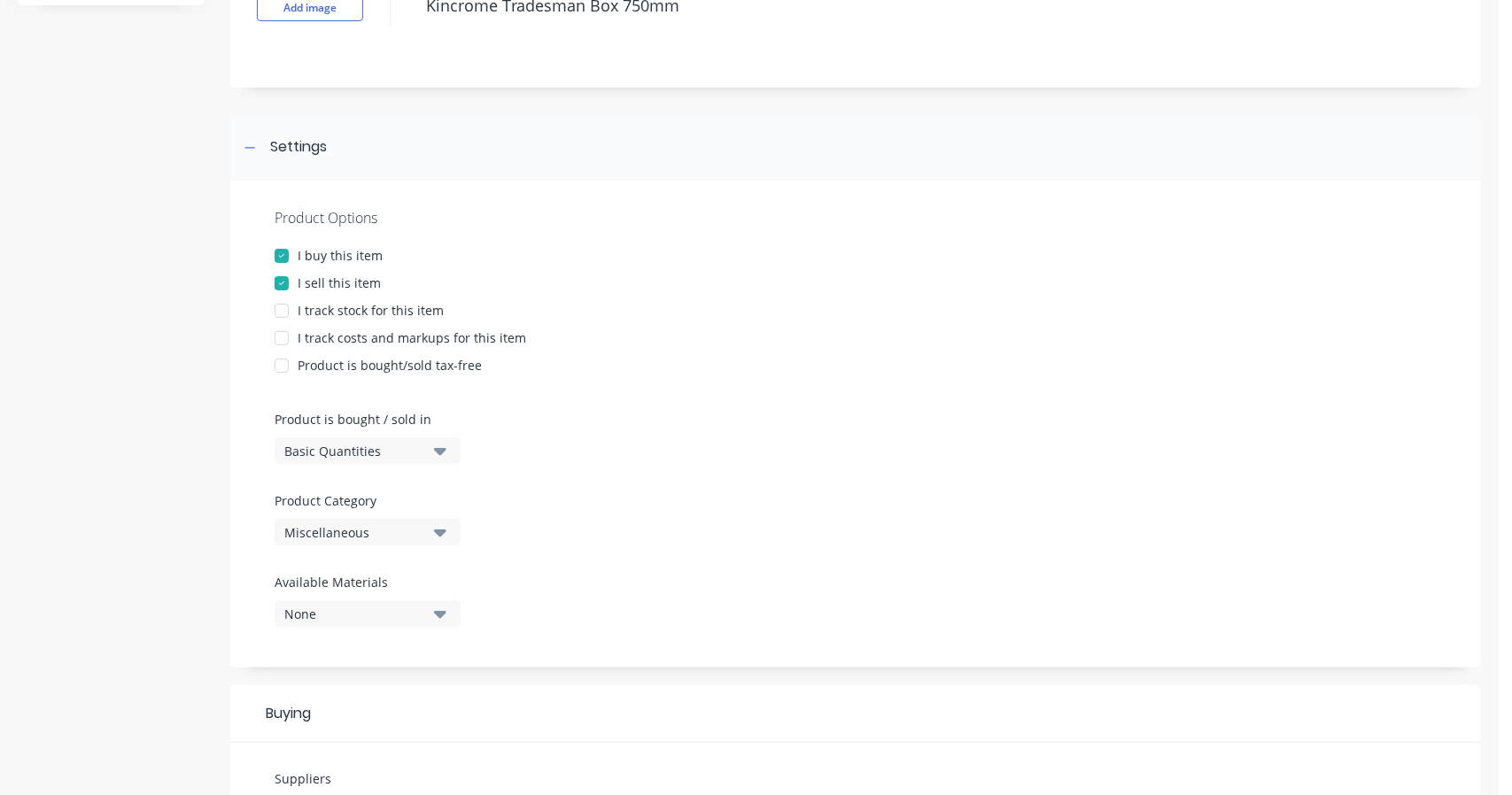
click at [345, 451] on div "Basic Quantities" at bounding box center [355, 451] width 142 height 18
click at [350, 503] on div "Basic Quantities" at bounding box center [408, 495] width 266 height 36
click at [329, 607] on div "None" at bounding box center [355, 614] width 142 height 18
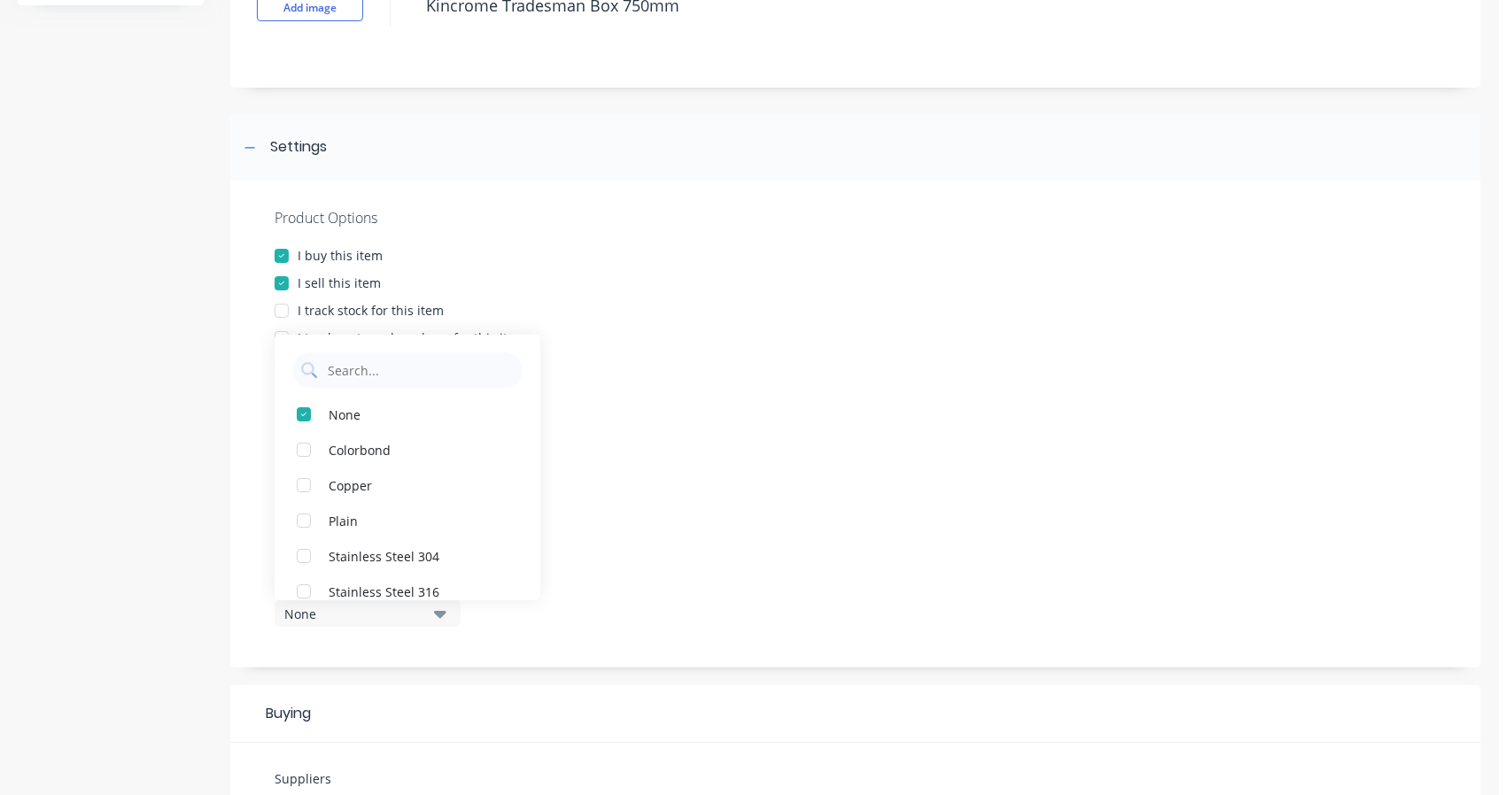
click at [329, 607] on div "None" at bounding box center [355, 614] width 142 height 18
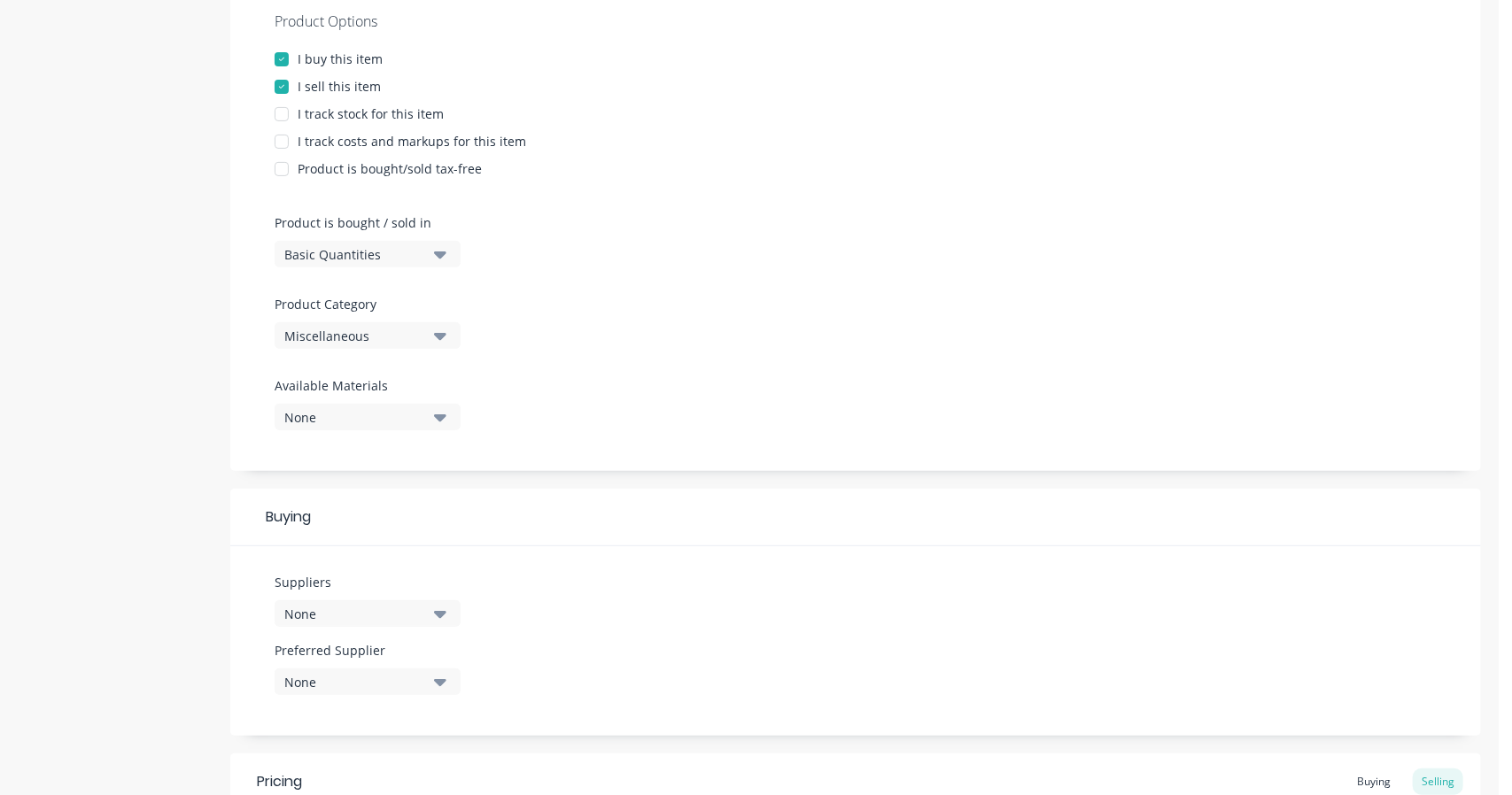
scroll to position [442, 0]
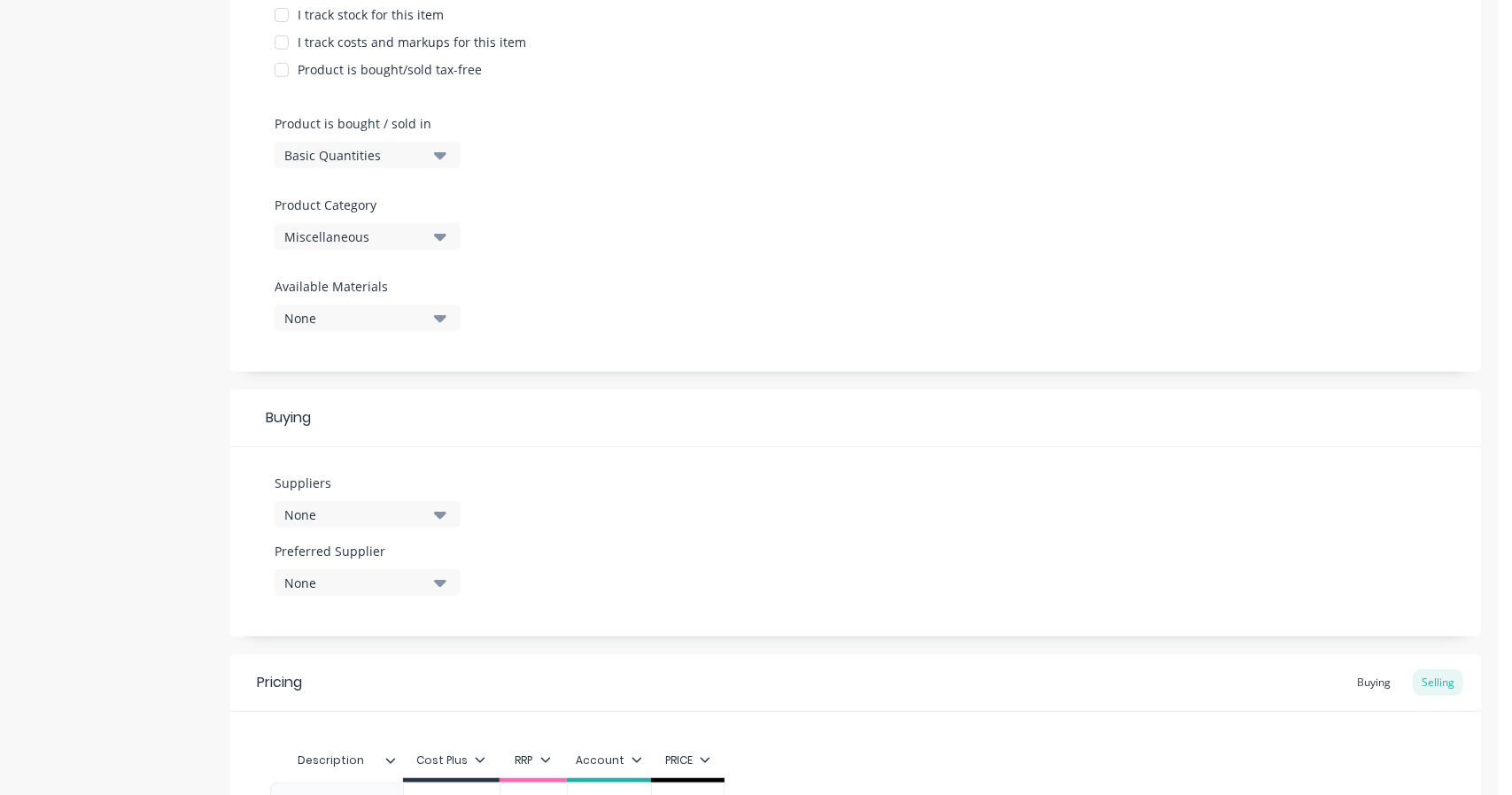
click at [323, 541] on div "Suppliers None" at bounding box center [367, 507] width 186 height 68
click at [335, 517] on div "None" at bounding box center [355, 515] width 142 height 18
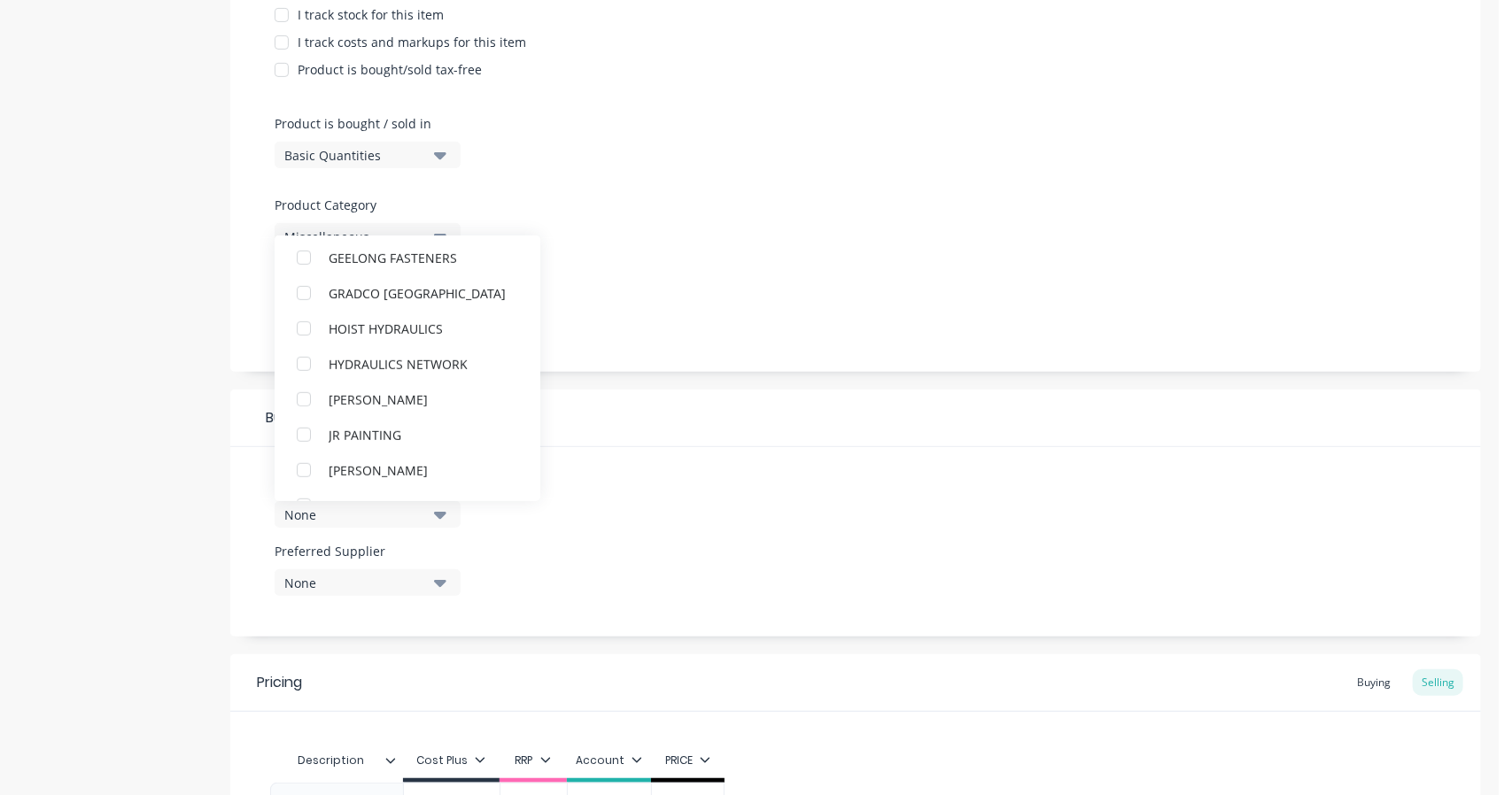
scroll to position [737, 0]
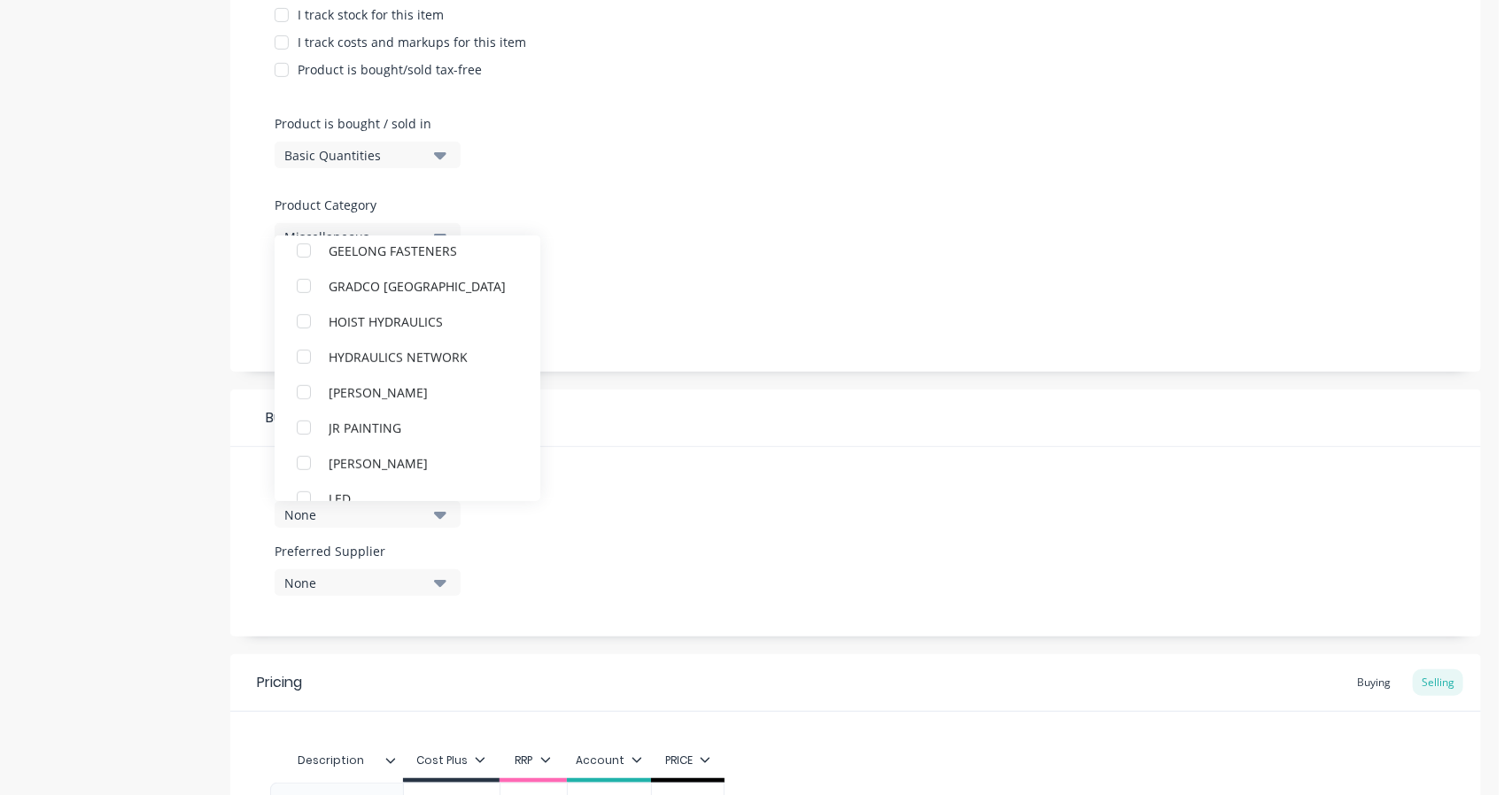
drag, startPoint x: 1086, startPoint y: 109, endPoint x: 1100, endPoint y: 120, distance: 17.8
click at [1087, 110] on div at bounding box center [856, 101] width 1162 height 27
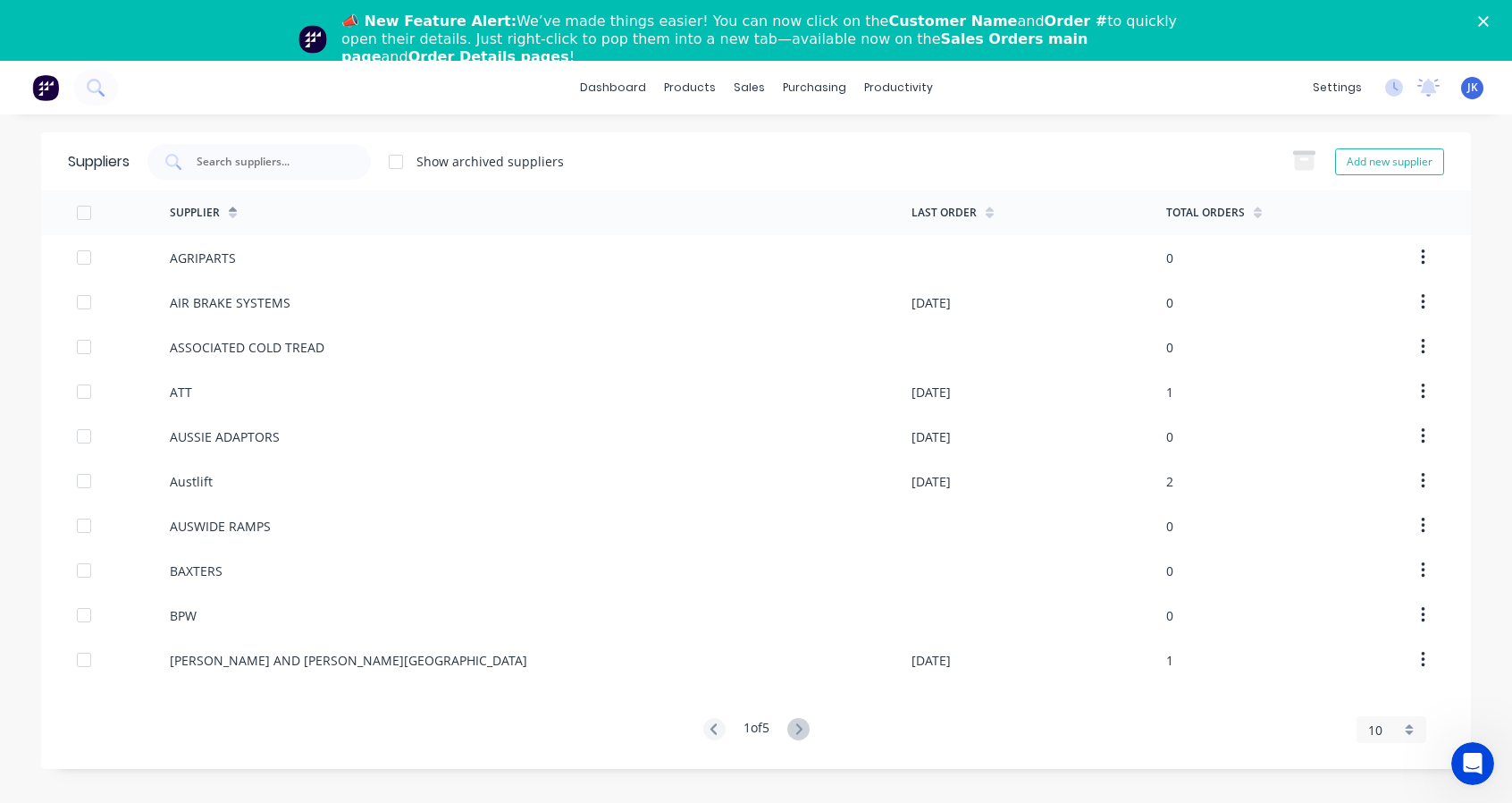
click at [291, 160] on input "text" at bounding box center [269, 161] width 148 height 18
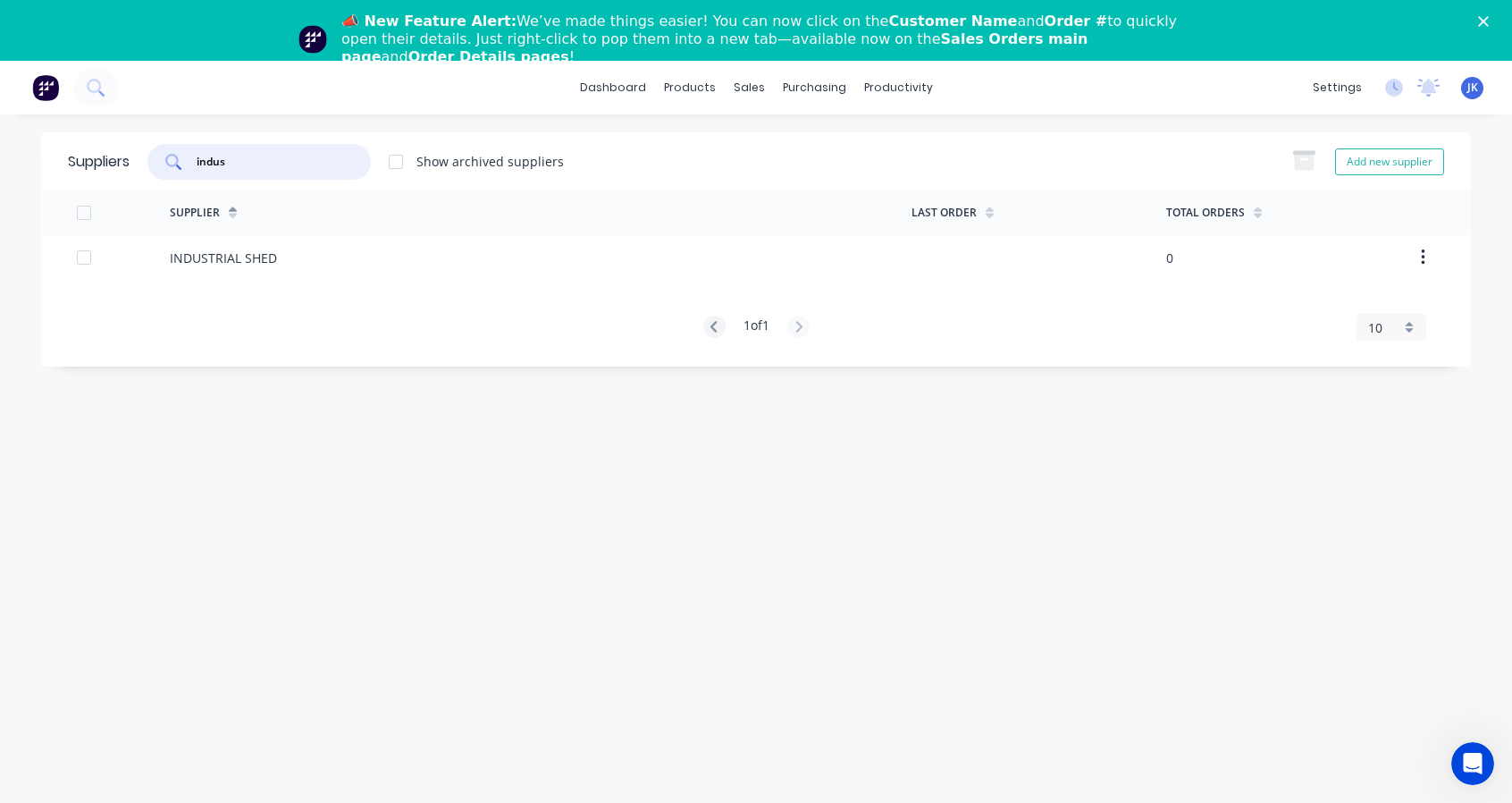
type input "indus"
click at [266, 253] on div "INDUSTRIAL SHED" at bounding box center [224, 258] width 107 height 19
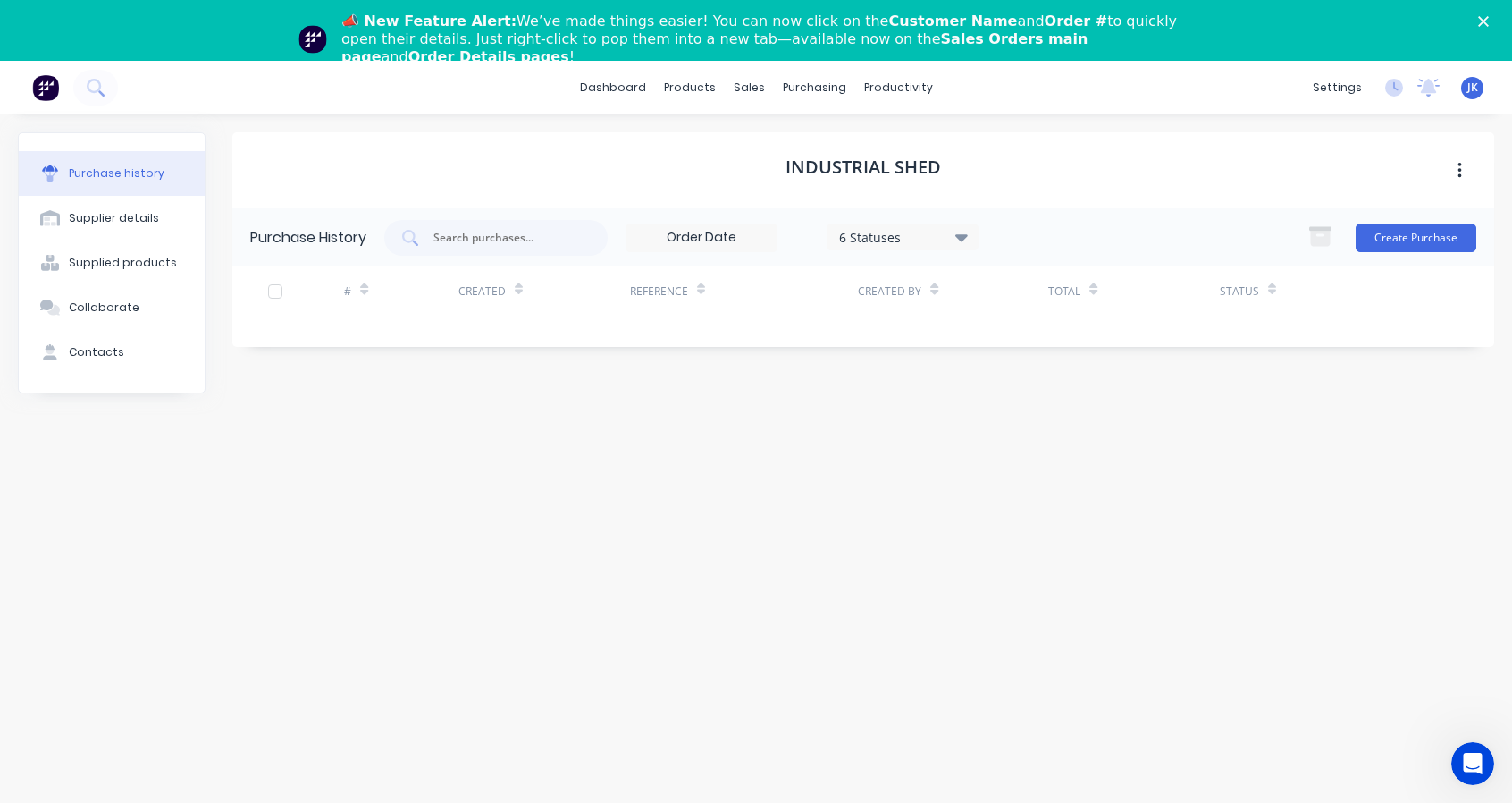
click at [928, 239] on div "6 Statuses" at bounding box center [904, 237] width 128 height 19
click at [576, 496] on div "INDUSTRIAL SHED Purchase History 6 Statuses 6 Statuses Create Purchase # Create…" at bounding box center [863, 480] width 1262 height 696
click at [107, 228] on button "Supplier details" at bounding box center [111, 218] width 186 height 44
select select "AU"
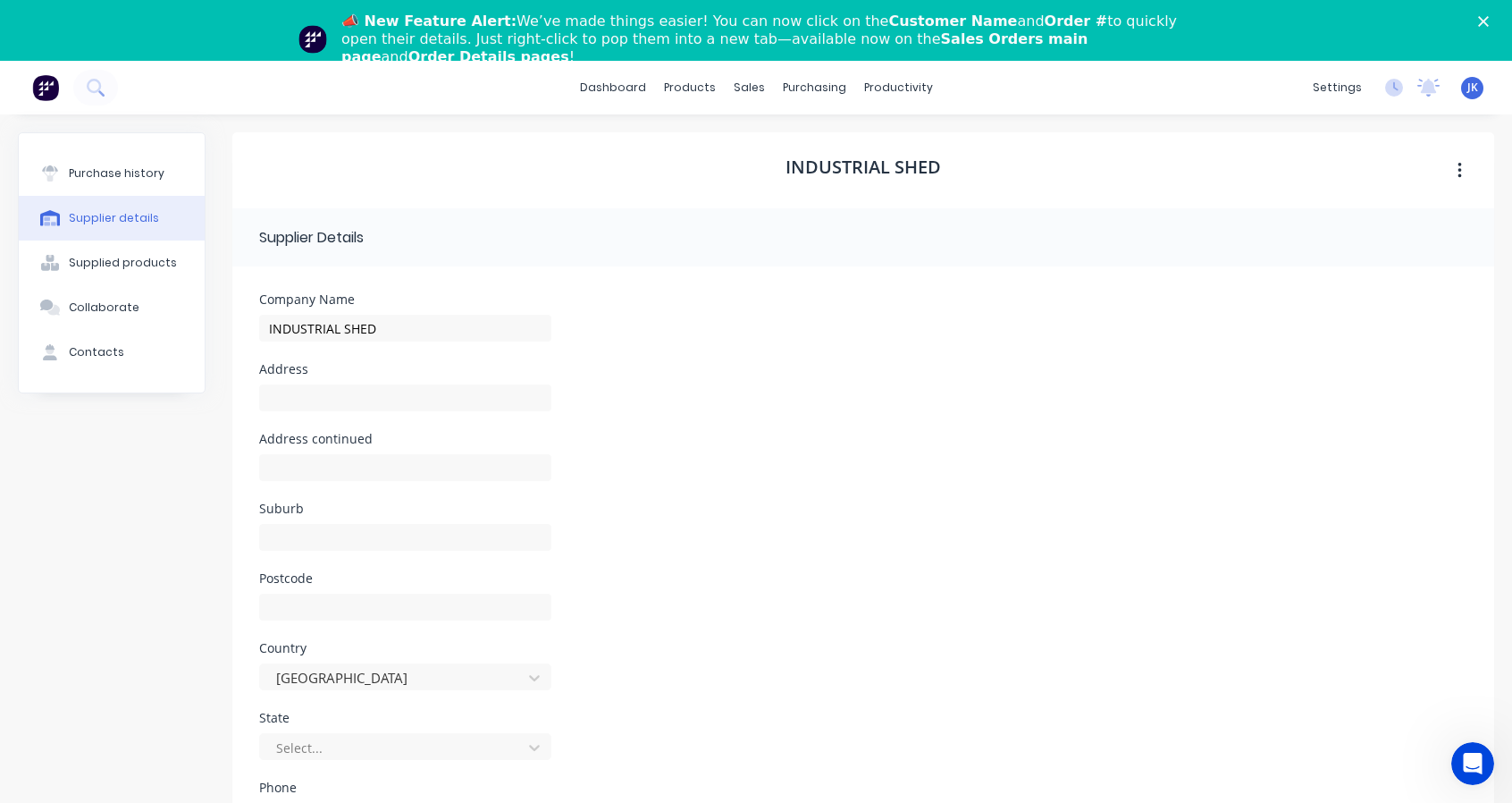
click at [160, 263] on div "Supplied products" at bounding box center [122, 262] width 108 height 16
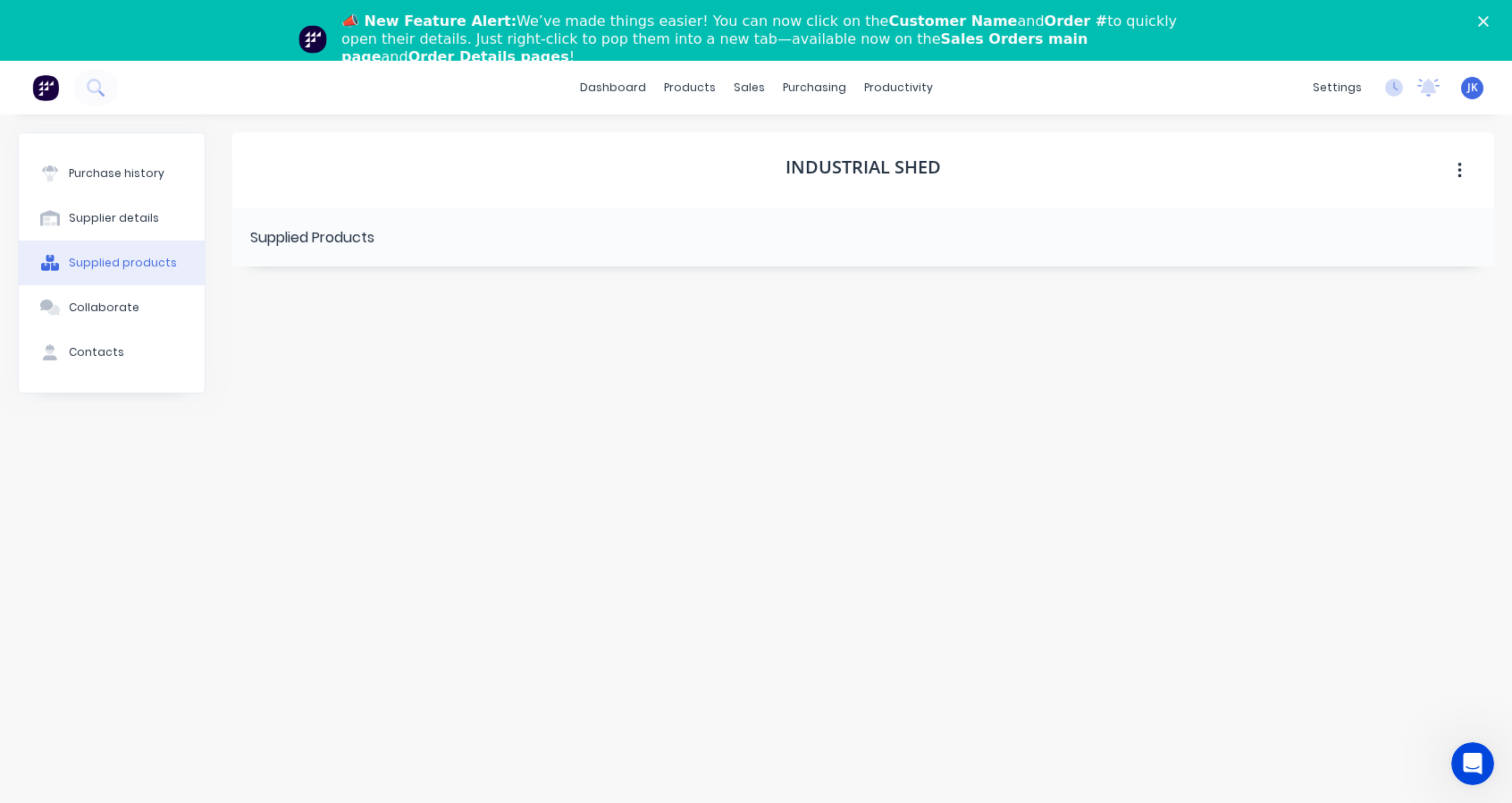
click at [461, 243] on div "Supplied Products" at bounding box center [863, 237] width 1262 height 58
click at [1472, 169] on button "button" at bounding box center [1459, 170] width 42 height 32
click at [967, 210] on div "Supplied Products" at bounding box center [863, 237] width 1262 height 58
click at [1339, 91] on div "settings" at bounding box center [1337, 87] width 67 height 27
click at [1463, 167] on button "button" at bounding box center [1459, 170] width 42 height 32
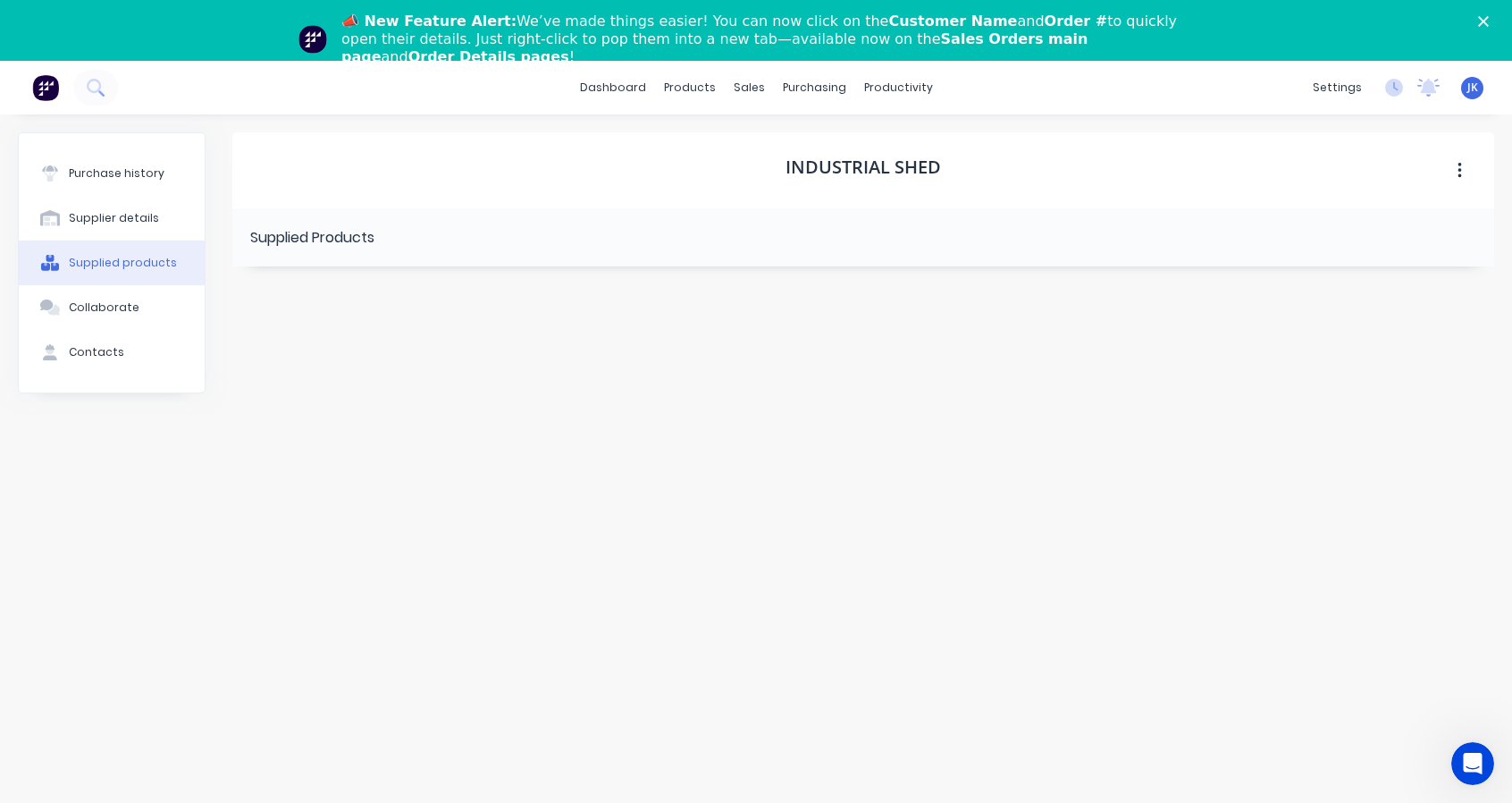
click at [412, 258] on div "Supplied Products" at bounding box center [863, 237] width 1262 height 58
click at [818, 167] on h1 "INDUSTRIAL SHED" at bounding box center [864, 167] width 155 height 21
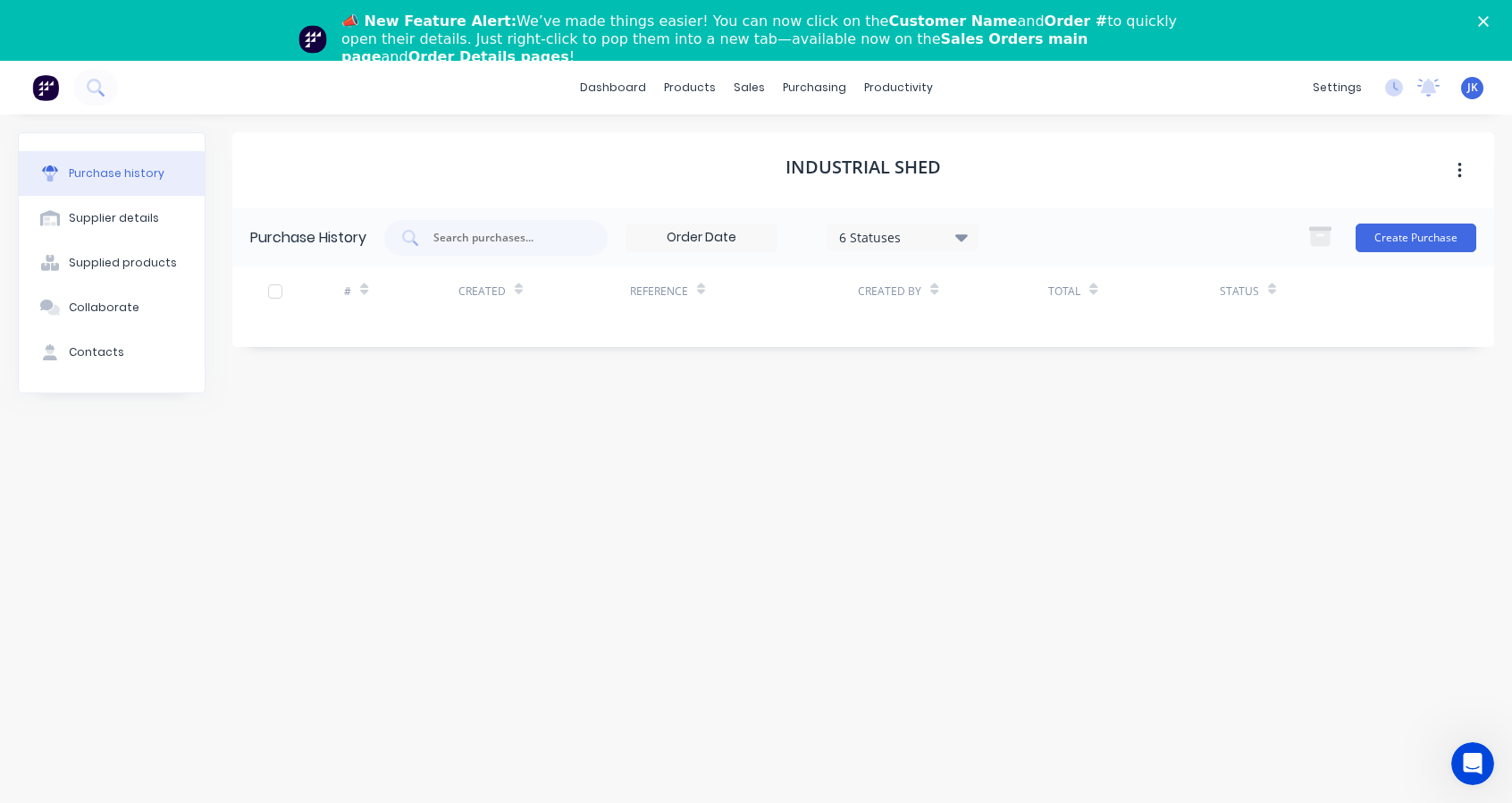
click at [1321, 238] on icon "button" at bounding box center [1321, 238] width 19 height 15
click at [947, 503] on div "INDUSTRIAL SHED Purchase History 6 Statuses 6 Statuses Create Purchase # Create…" at bounding box center [863, 480] width 1262 height 696
click at [1466, 164] on button "button" at bounding box center [1459, 170] width 42 height 32
click at [1461, 290] on div at bounding box center [1449, 290] width 39 height 49
click at [1420, 246] on button "Create Purchase" at bounding box center [1416, 238] width 120 height 29
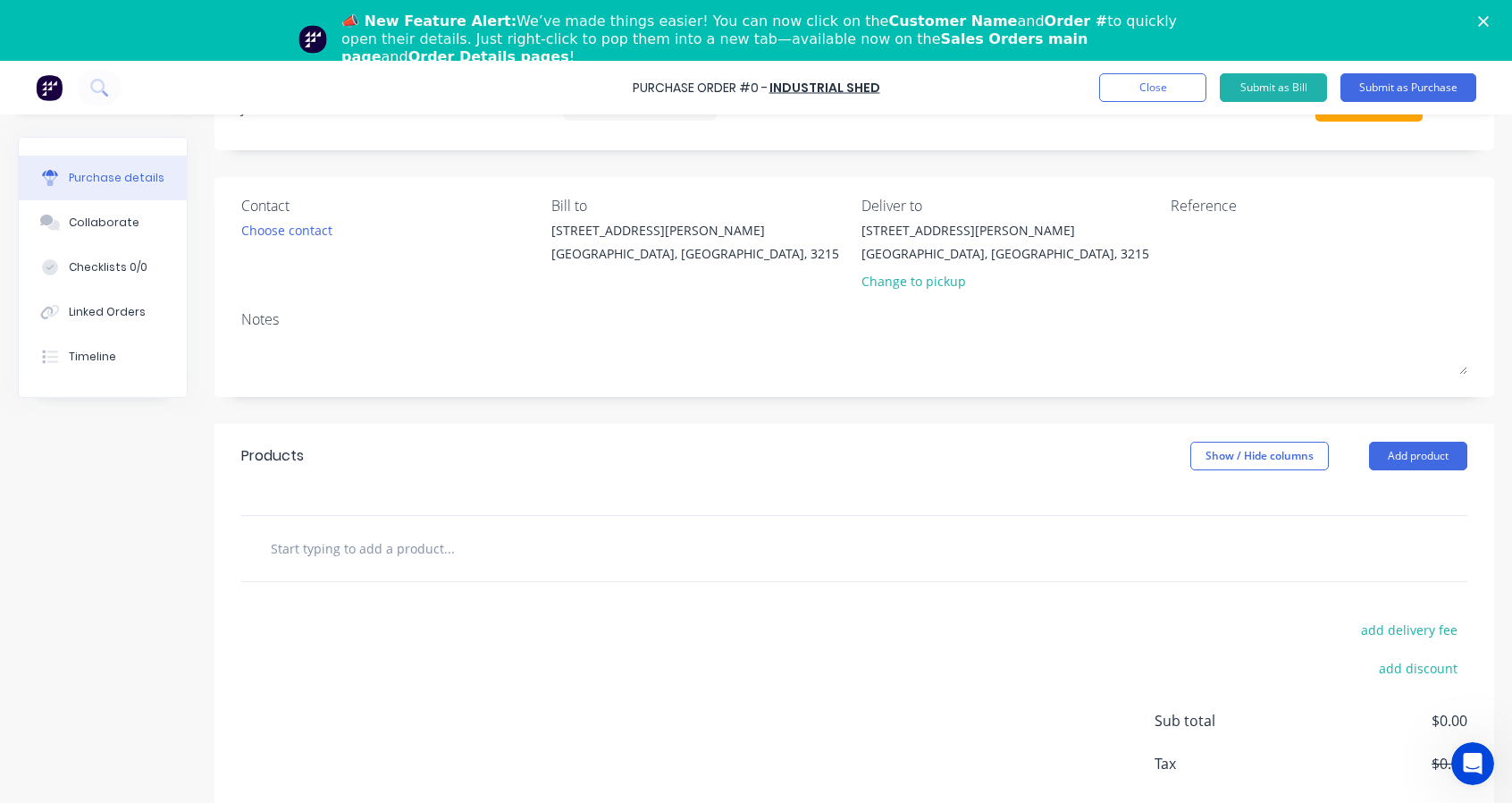
scroll to position [111, 0]
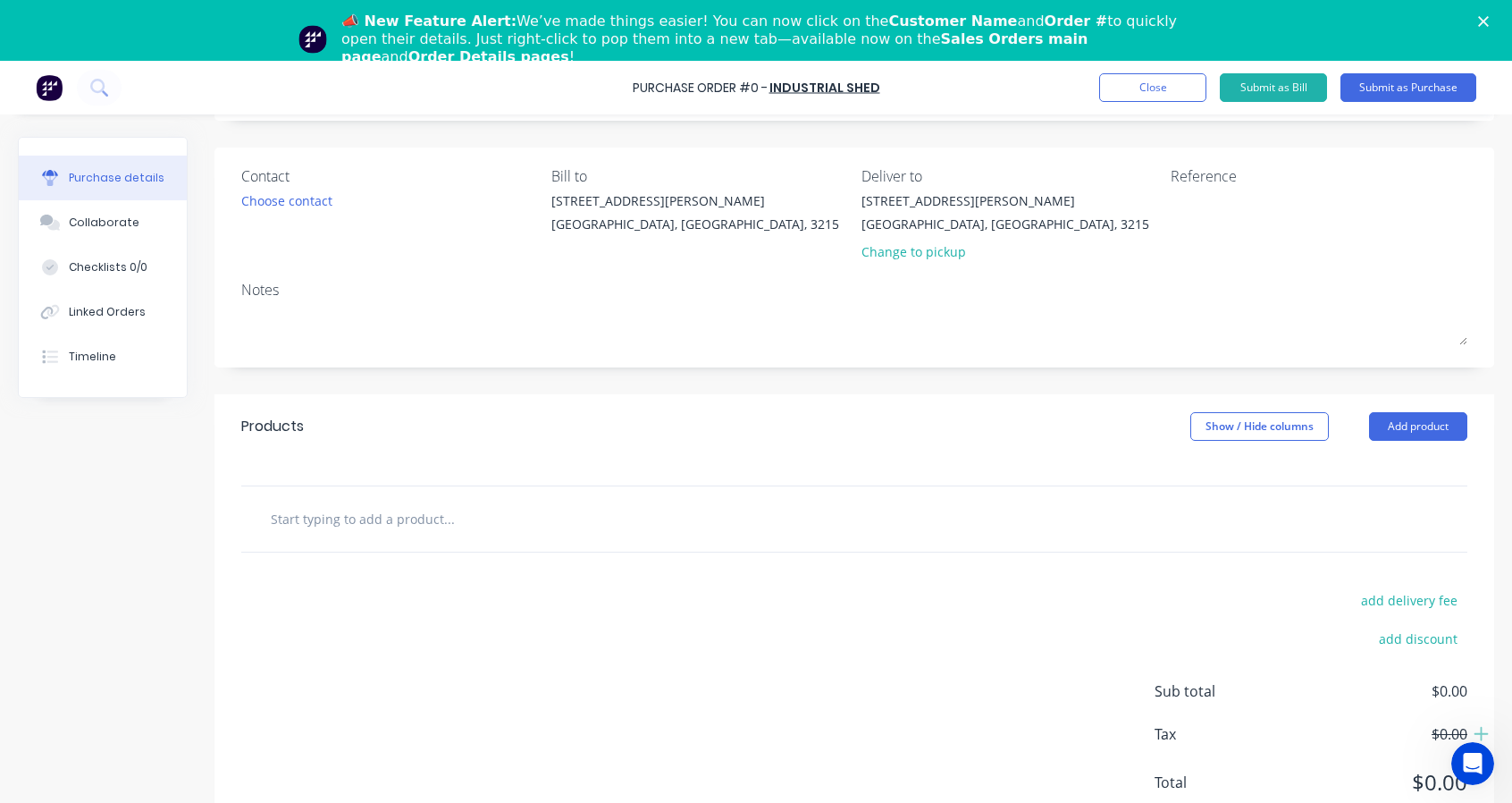
click at [416, 513] on input "text" at bounding box center [449, 518] width 358 height 36
click at [1379, 424] on button "Add product" at bounding box center [1419, 426] width 98 height 29
click at [834, 461] on div at bounding box center [854, 472] width 1280 height 27
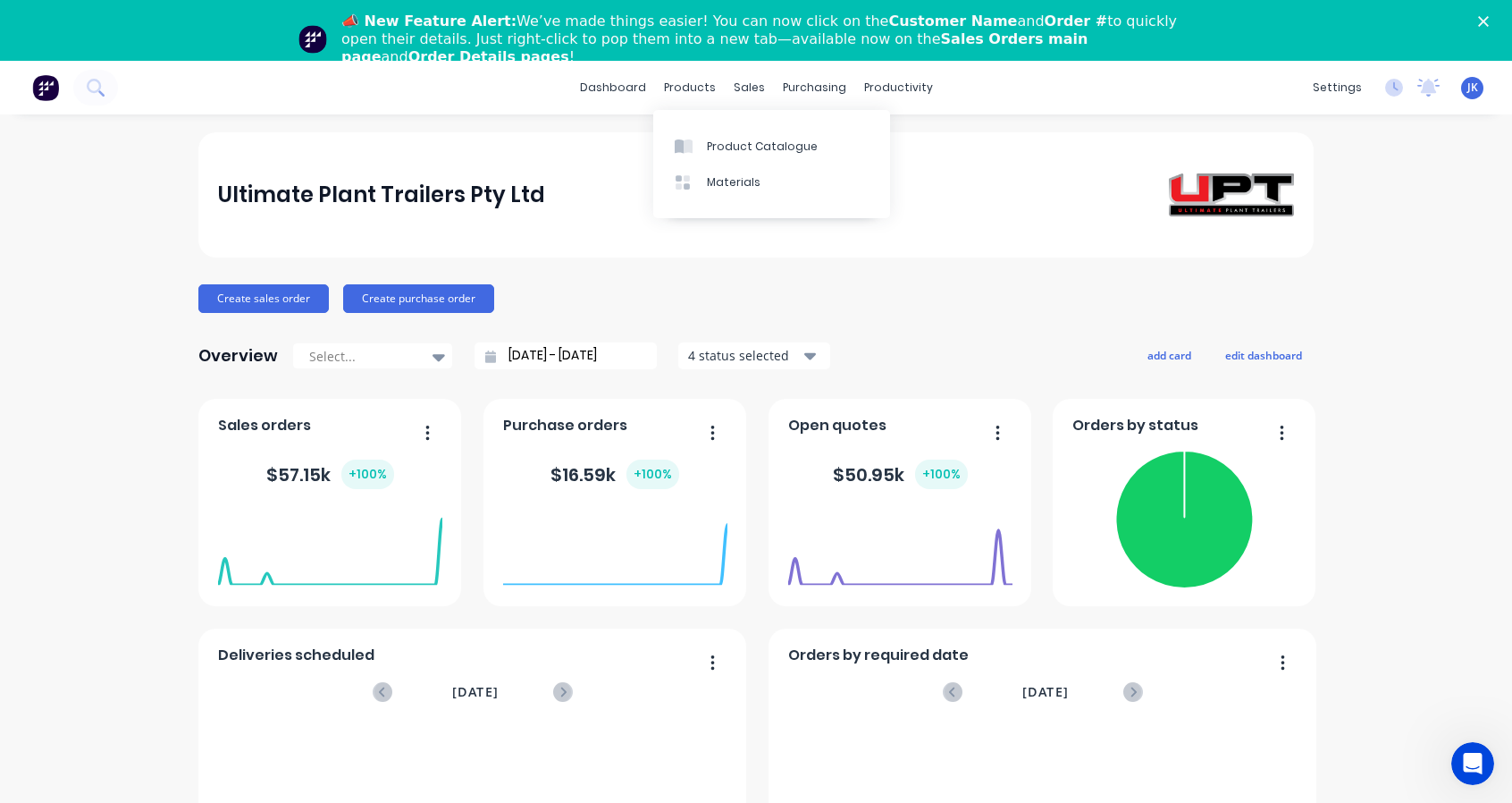
click at [811, 93] on div "purchasing" at bounding box center [815, 87] width 81 height 27
click at [820, 135] on link "Purchase Orders" at bounding box center [882, 145] width 237 height 36
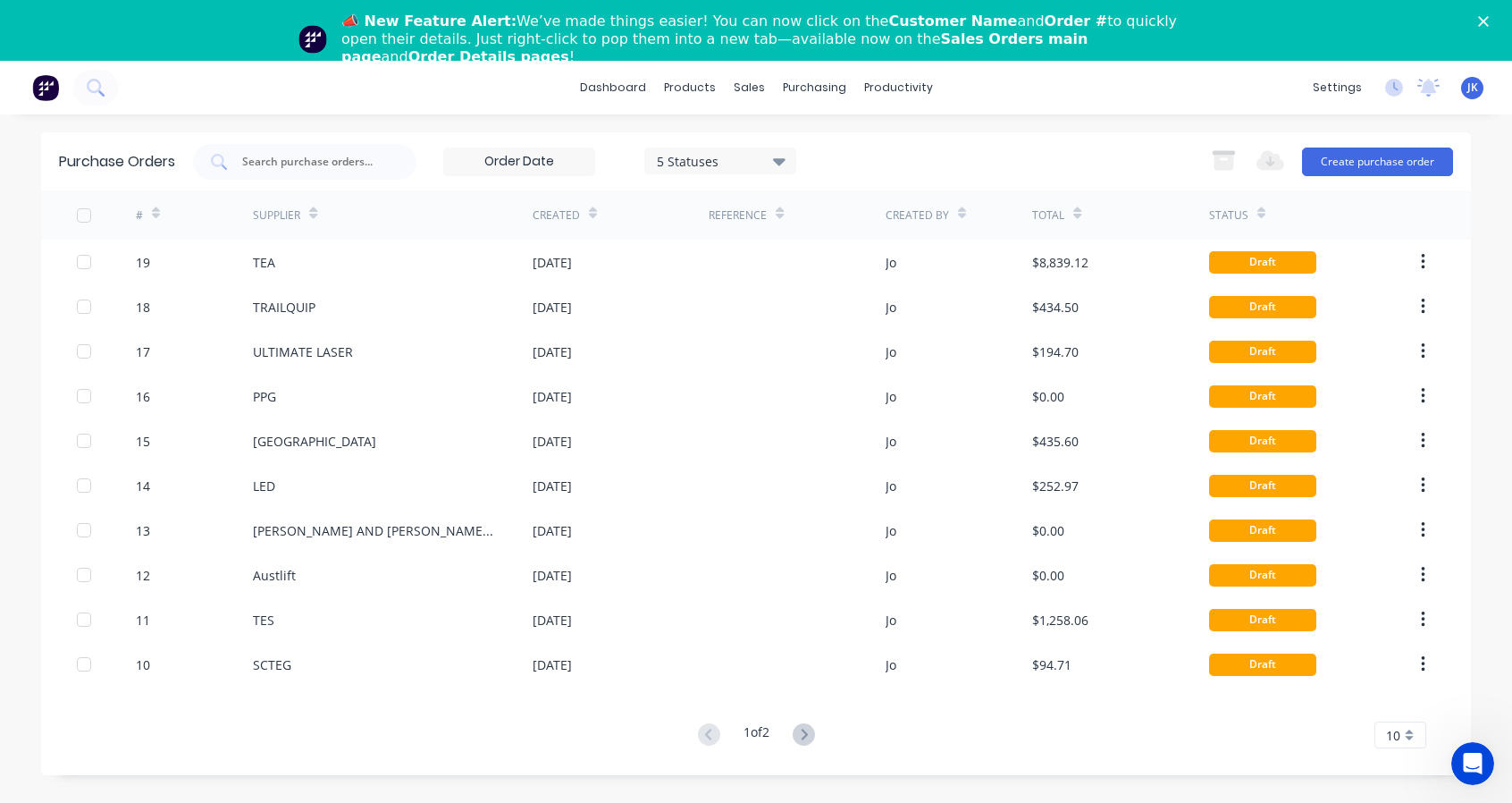
scroll to position [61, 0]
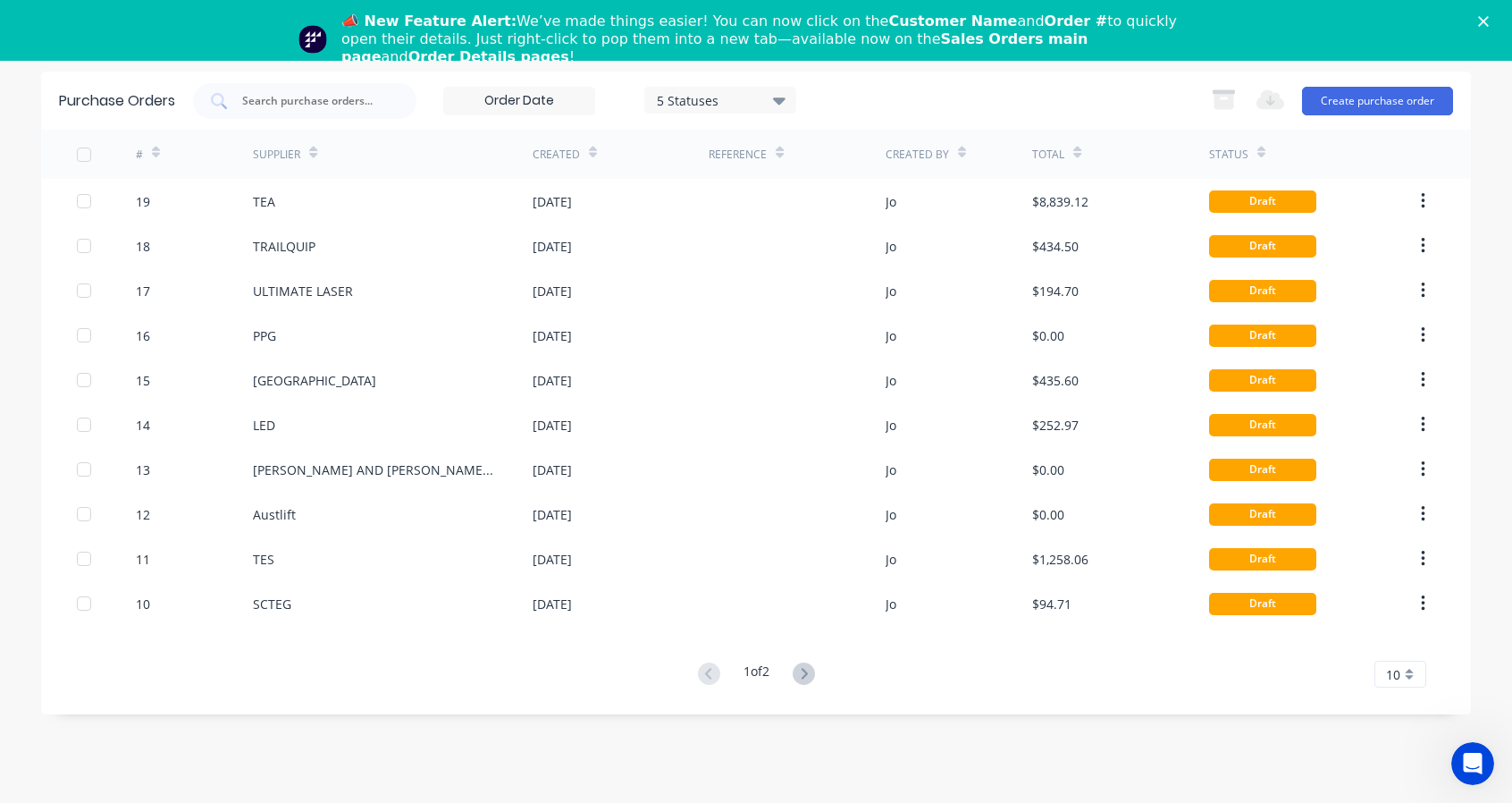
click at [581, 112] on input at bounding box center [519, 101] width 150 height 27
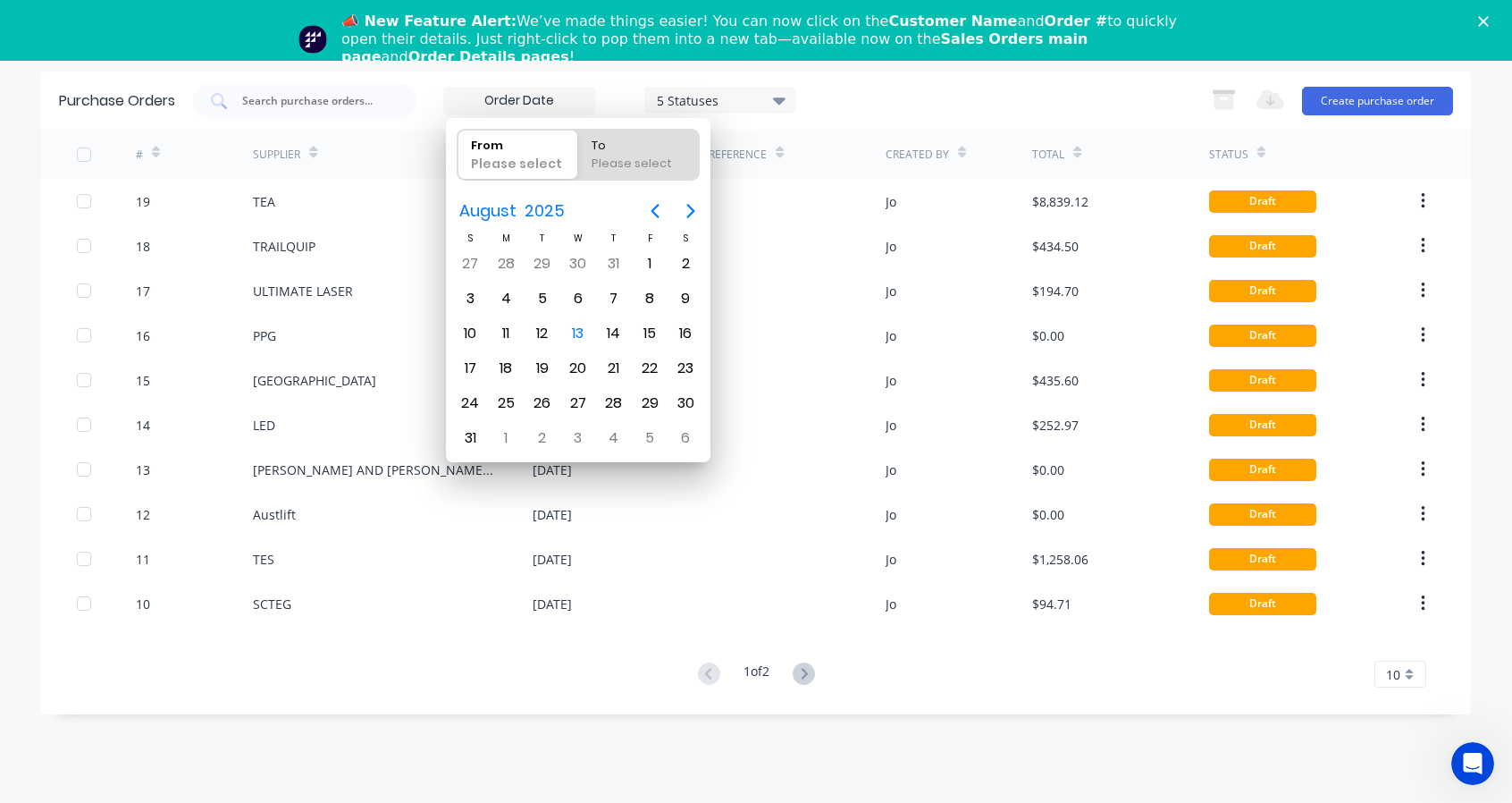
click at [825, 94] on div "5 Statuses 5 Statuses Export to Excel (XLSX) Create purchase order" at bounding box center [823, 101] width 1260 height 36
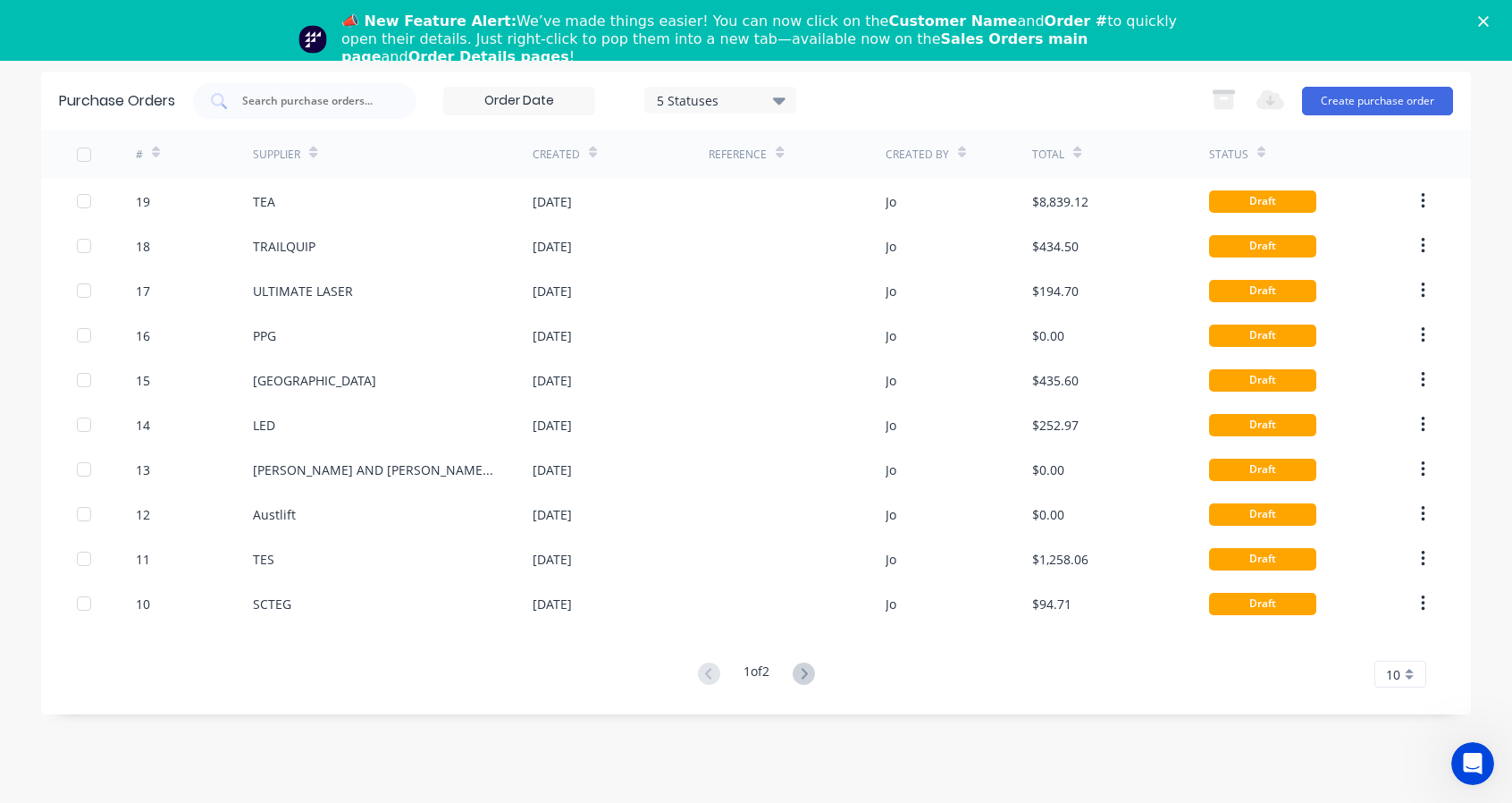
click at [1435, 196] on button "button" at bounding box center [1423, 201] width 42 height 32
click at [311, 93] on input "text" at bounding box center [314, 101] width 148 height 18
click at [935, 85] on div "5 Statuses 5 Statuses Export to Excel (XLSX) Create purchase order" at bounding box center [823, 101] width 1260 height 36
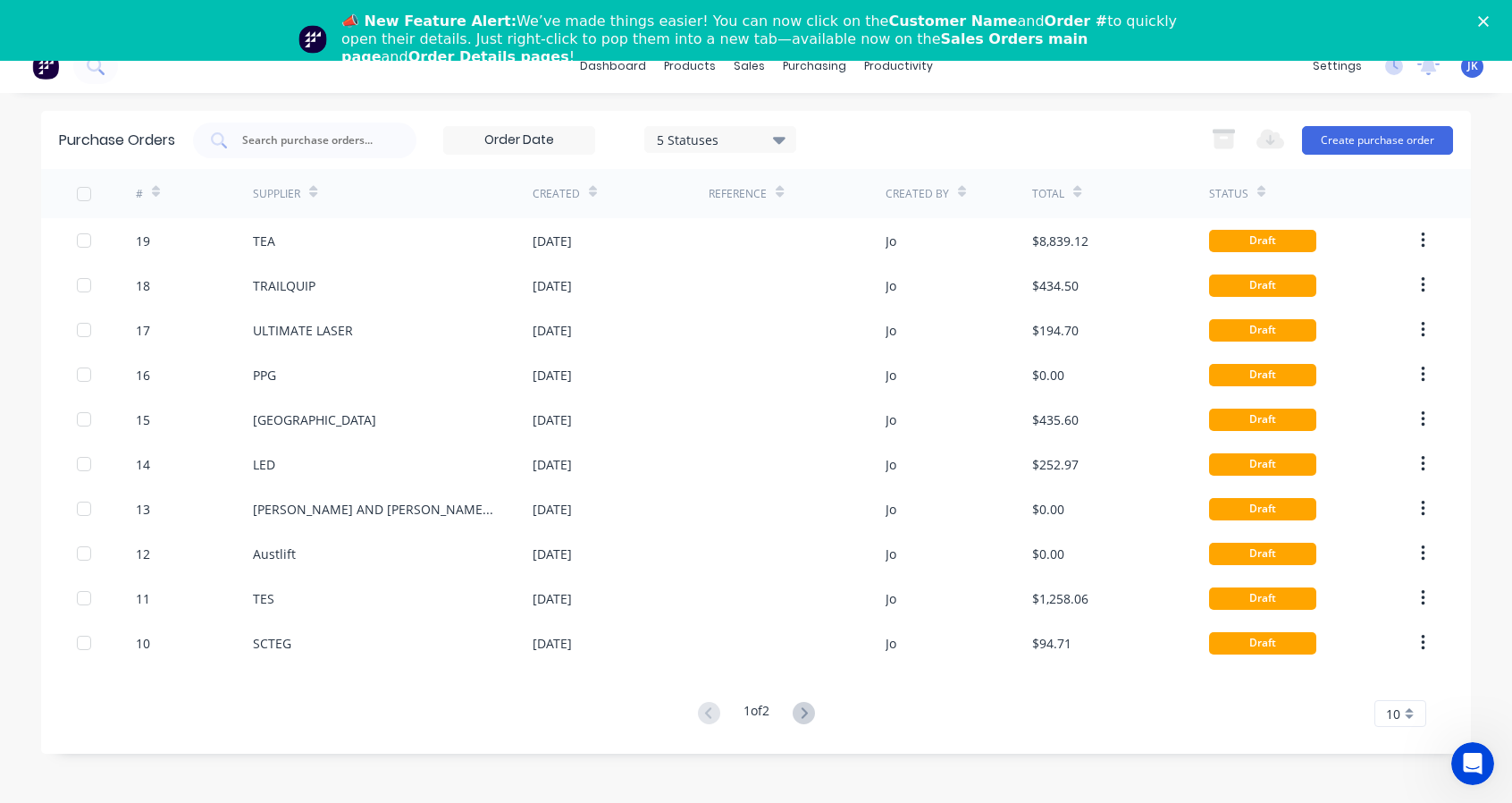
scroll to position [0, 0]
